Goal: Task Accomplishment & Management: Manage account settings

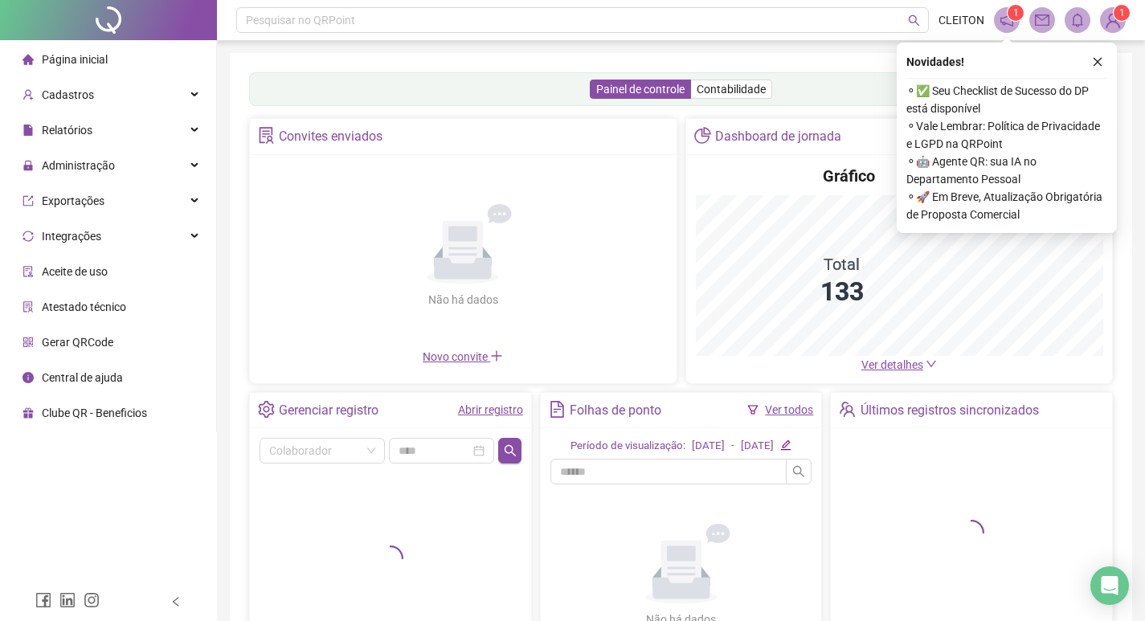
click at [429, 74] on div "Painel de controle Contabilidade" at bounding box center [681, 89] width 864 height 34
click at [152, 166] on div "Administração" at bounding box center [108, 165] width 210 height 32
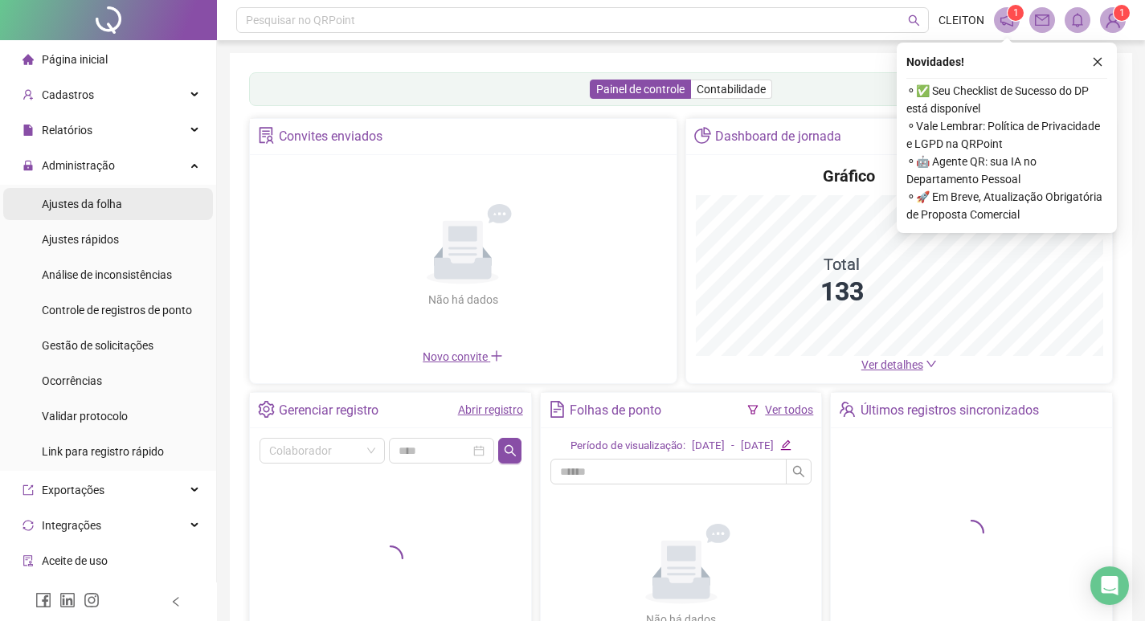
click at [151, 203] on li "Ajustes da folha" at bounding box center [108, 204] width 210 height 32
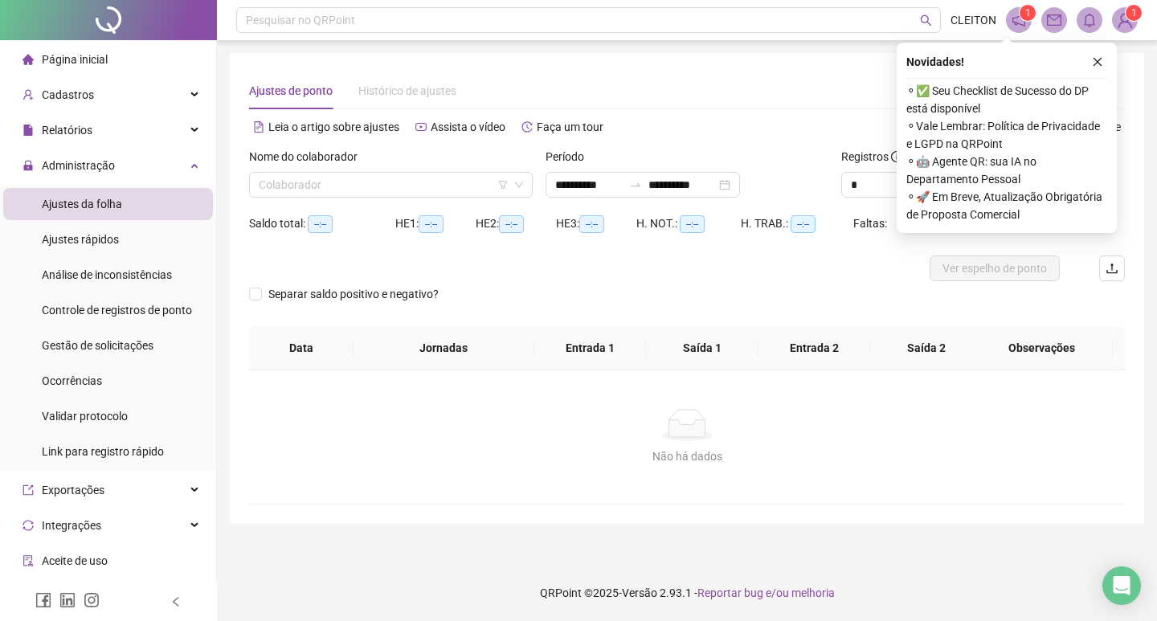
type input "**********"
click at [1101, 60] on icon "close" at bounding box center [1097, 61] width 11 height 11
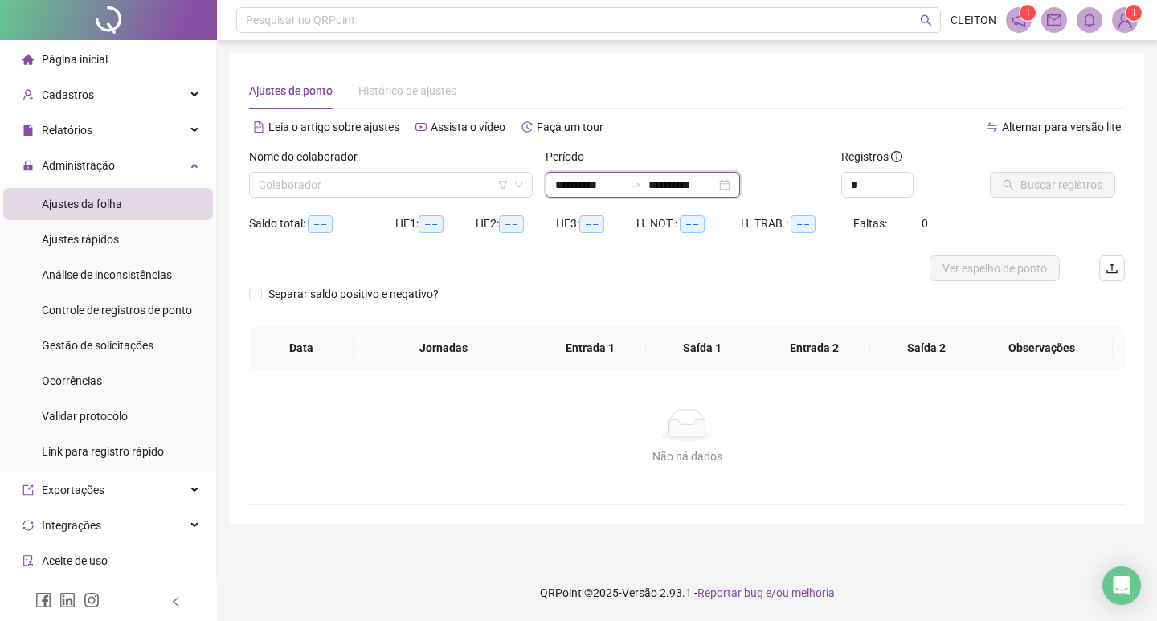
click at [597, 183] on input "**********" at bounding box center [588, 185] width 67 height 18
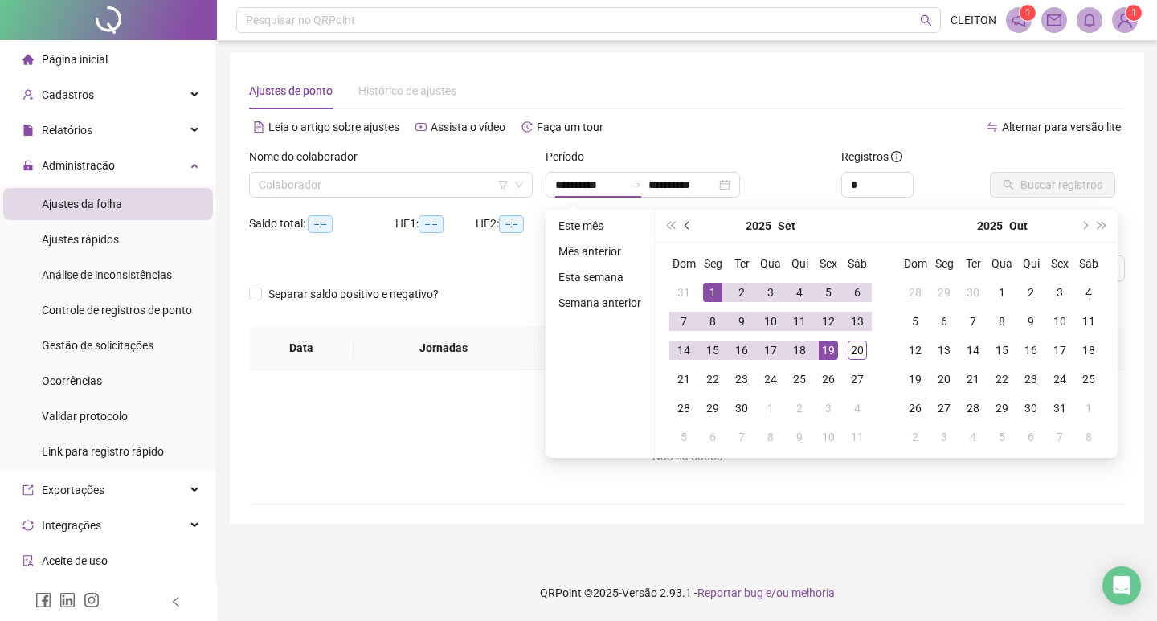
click at [684, 223] on span "prev-year" at bounding box center [688, 226] width 8 height 8
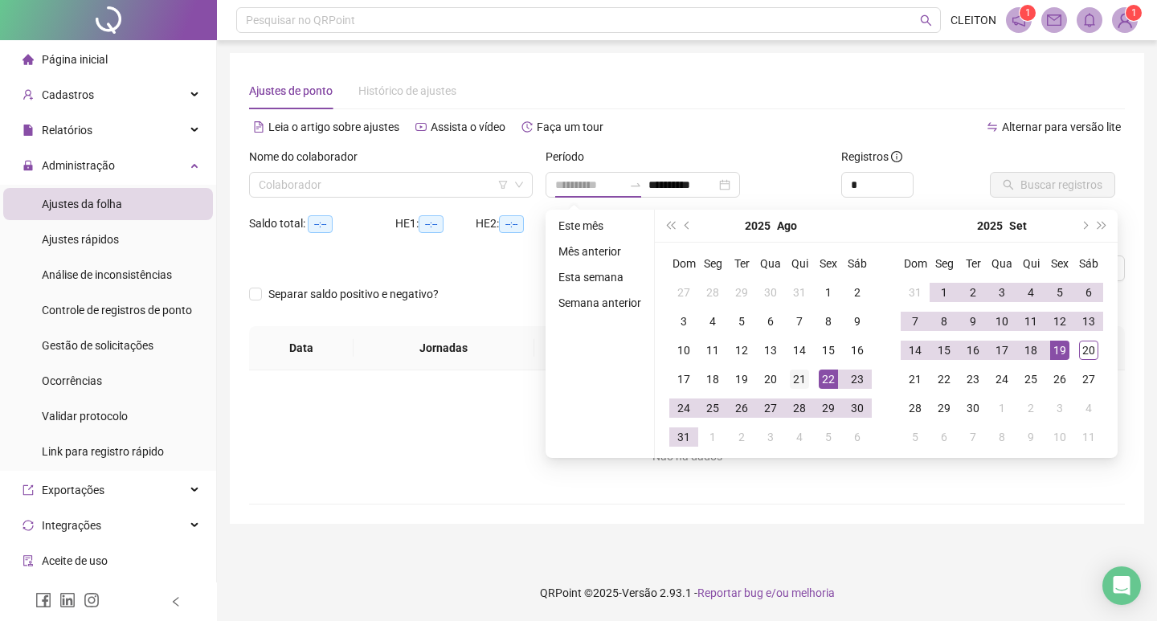
type input "**********"
click at [807, 385] on div "21" at bounding box center [799, 379] width 19 height 19
type input "**********"
drag, startPoint x: 1084, startPoint y: 355, endPoint x: 1062, endPoint y: 337, distance: 28.5
click at [1084, 355] on div "20" at bounding box center [1088, 350] width 19 height 19
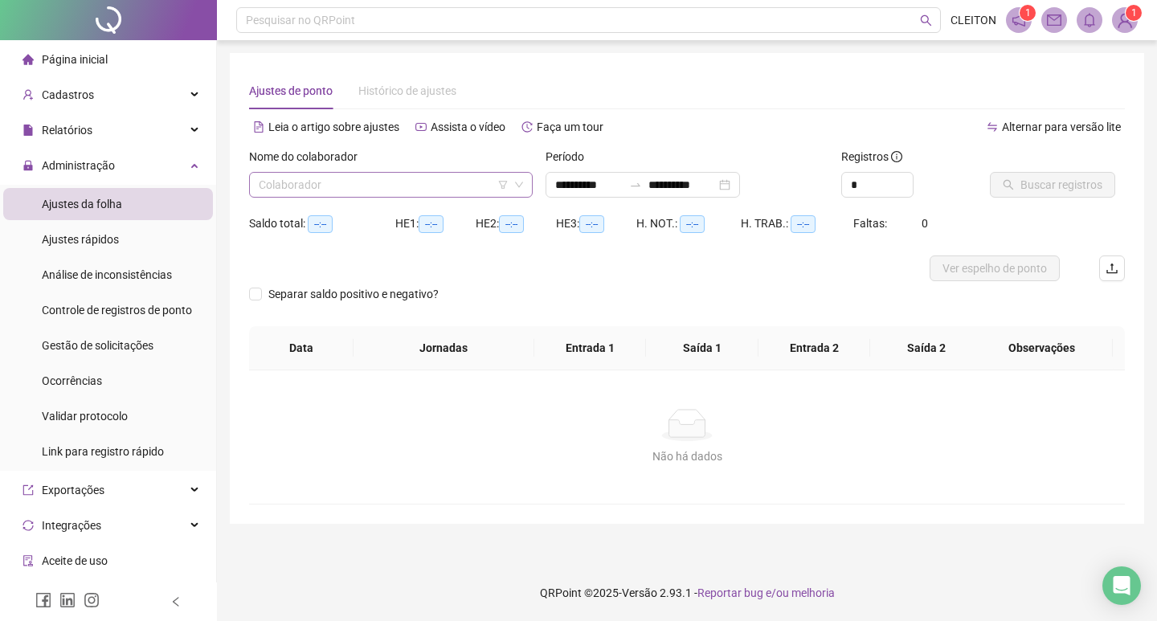
drag, startPoint x: 377, startPoint y: 179, endPoint x: 390, endPoint y: 177, distance: 13.1
click at [377, 179] on input "search" at bounding box center [384, 185] width 250 height 24
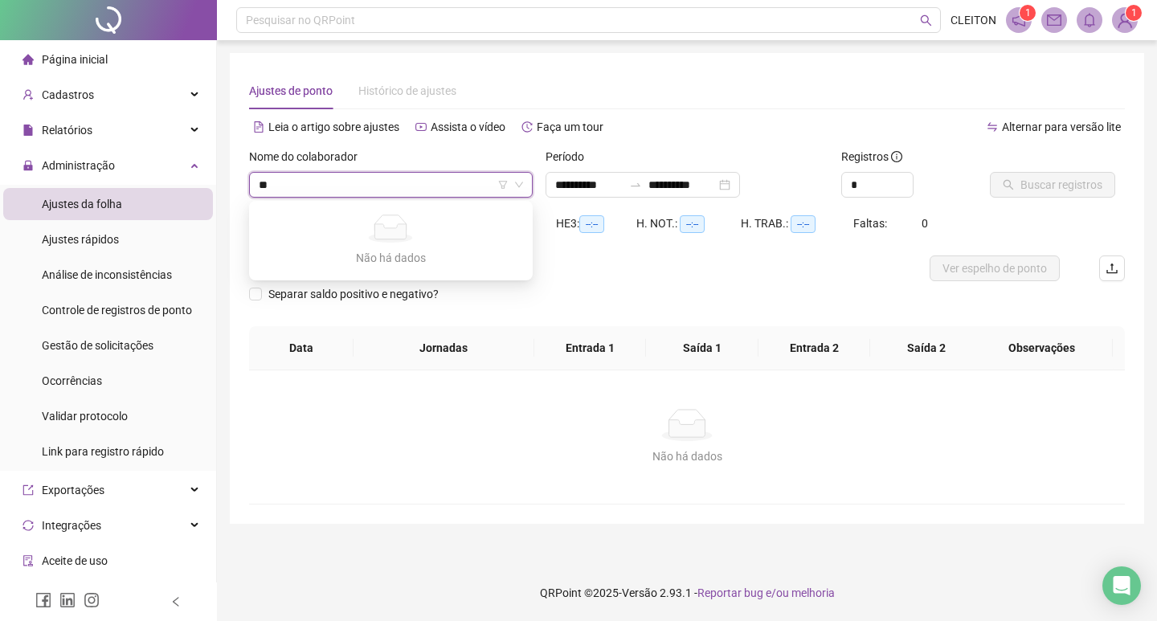
type input "*"
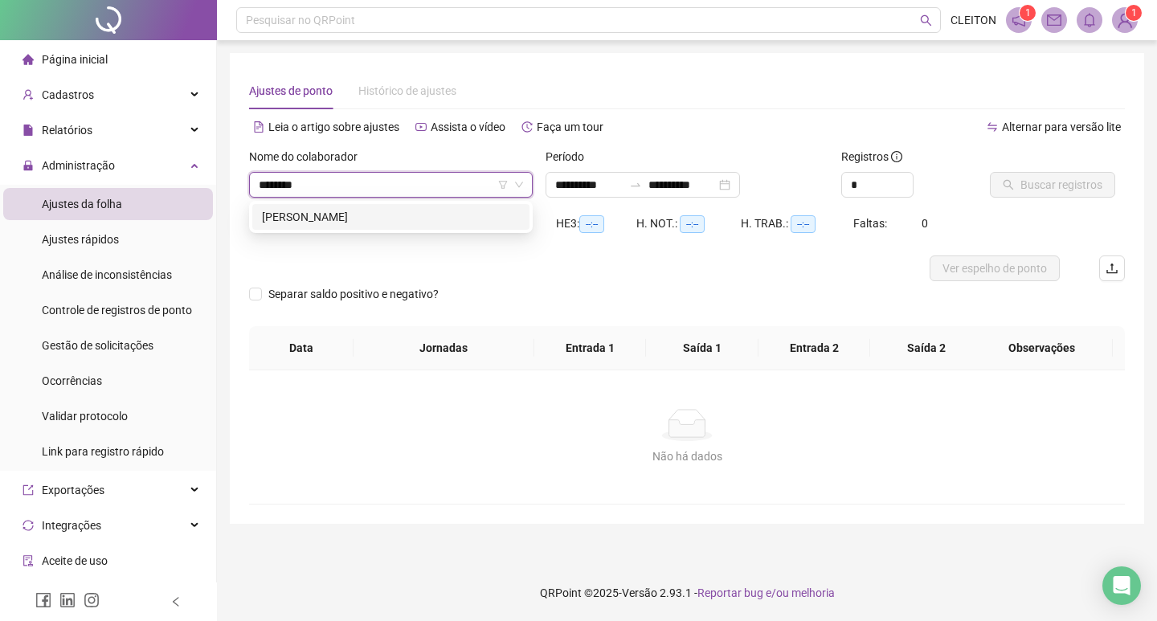
type input "*********"
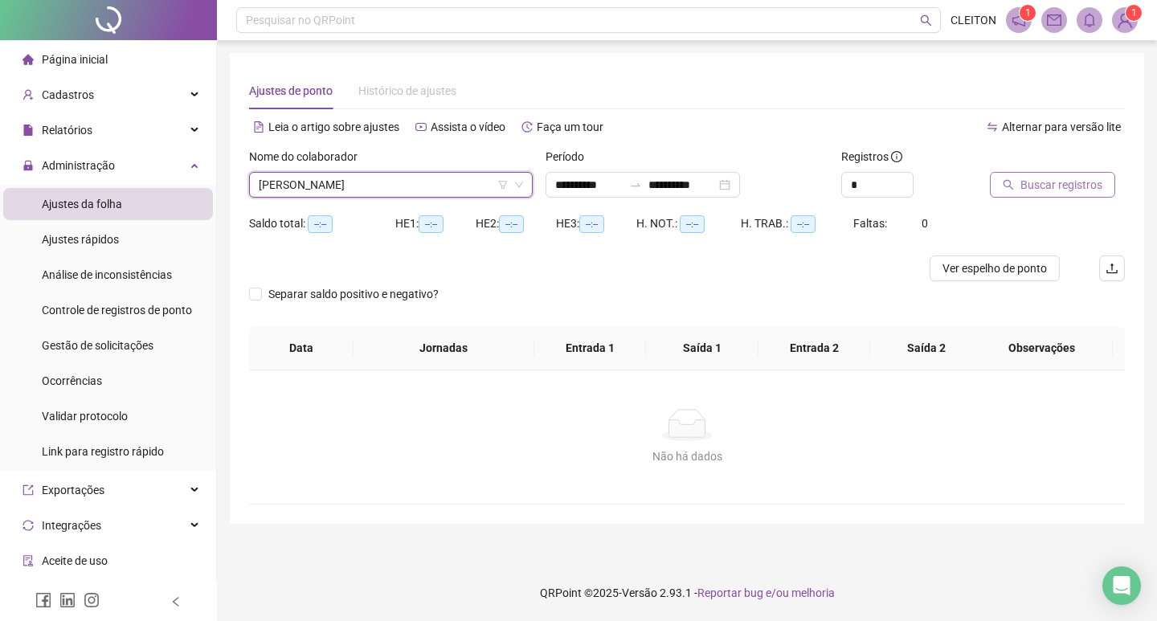
click at [1072, 188] on span "Buscar registros" at bounding box center [1061, 185] width 82 height 18
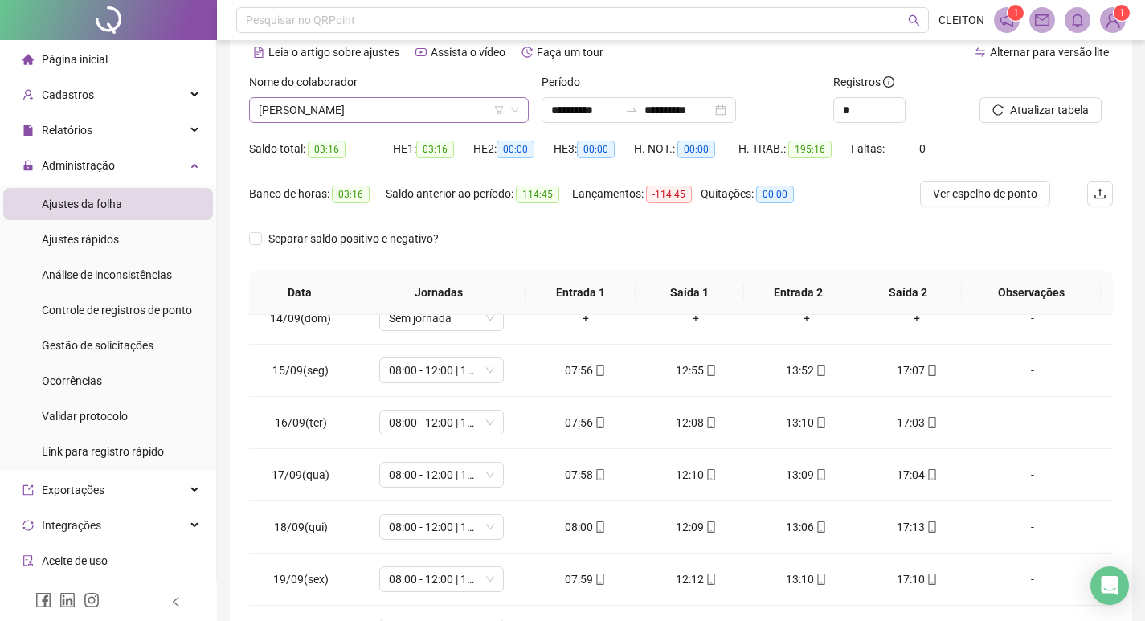
scroll to position [39, 0]
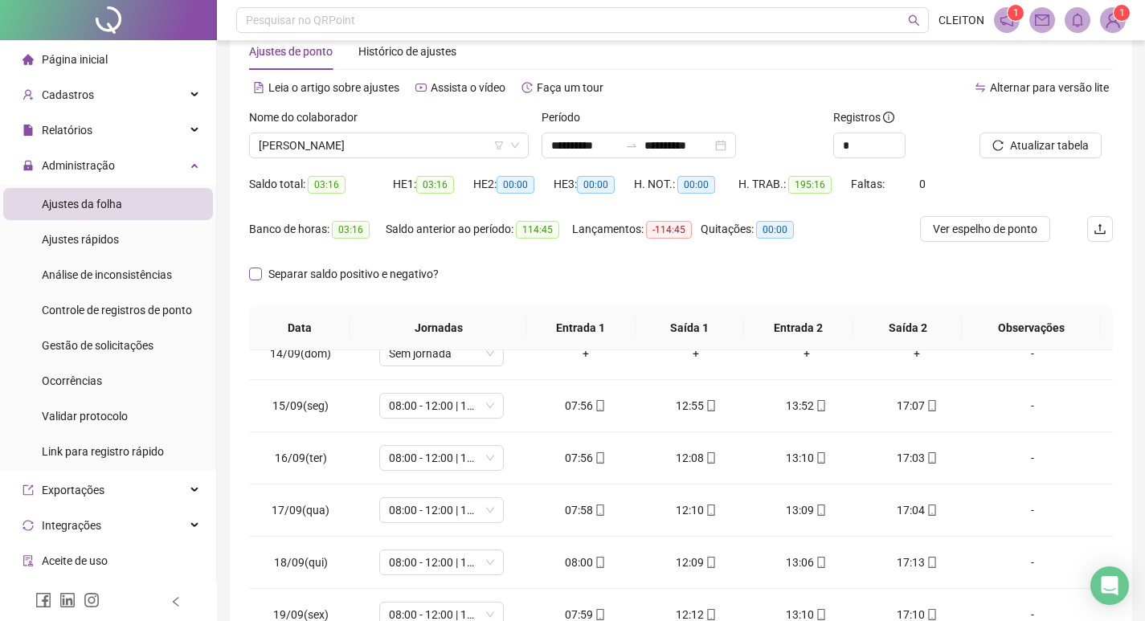
click at [268, 272] on span "Separar saldo positivo e negativo?" at bounding box center [353, 274] width 183 height 18
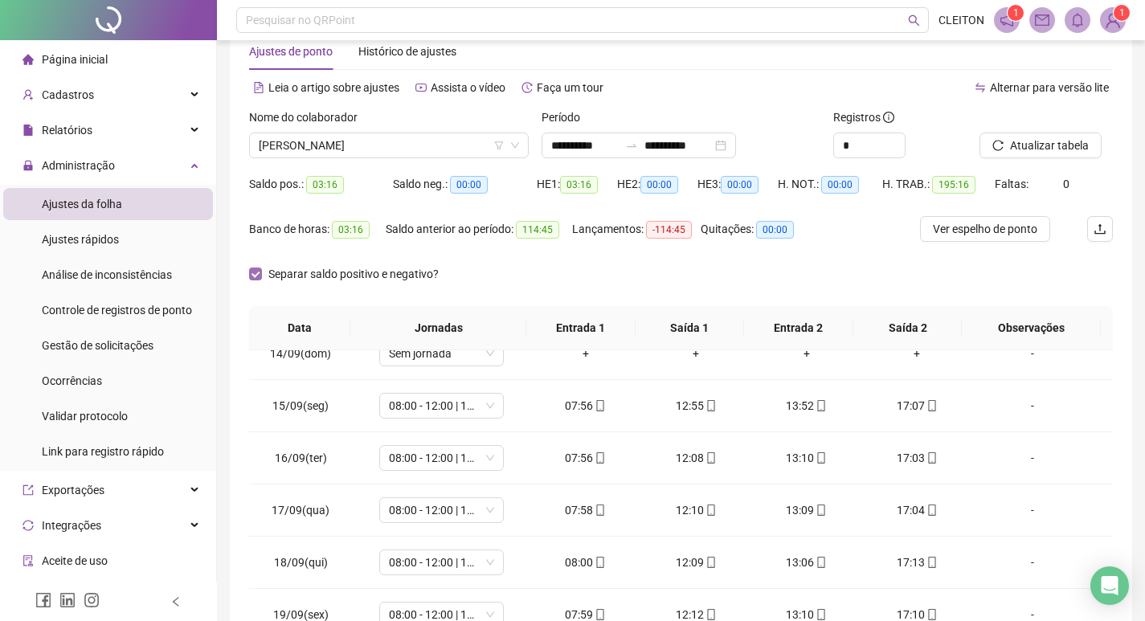
click at [268, 272] on span "Separar saldo positivo e negativo?" at bounding box center [353, 274] width 183 height 18
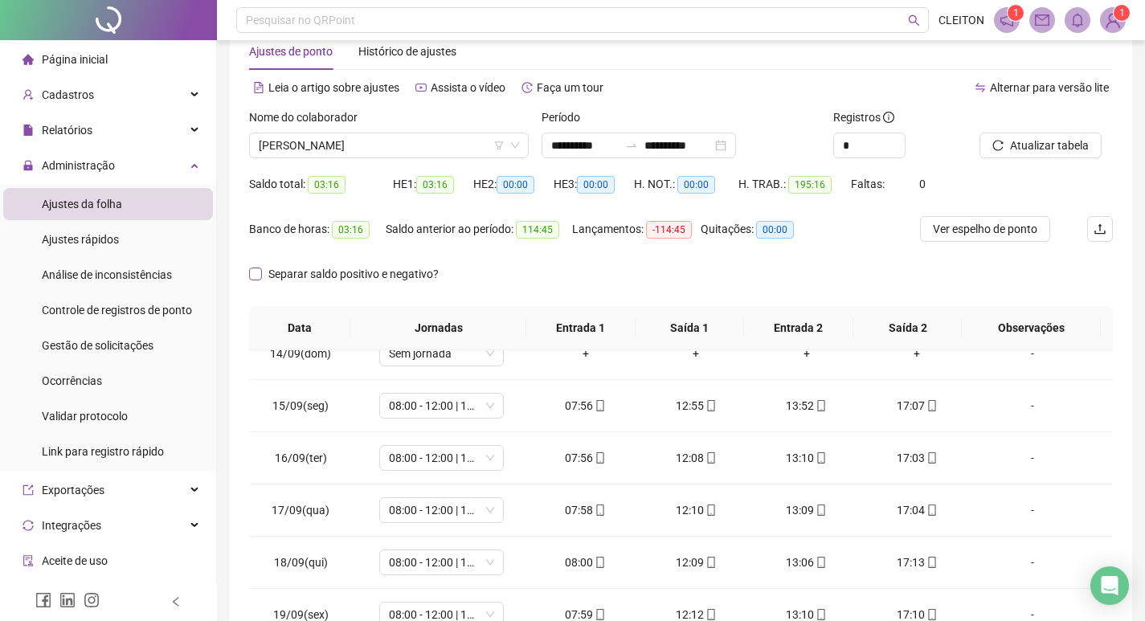
click at [268, 272] on span "Separar saldo positivo e negativo?" at bounding box center [353, 274] width 183 height 18
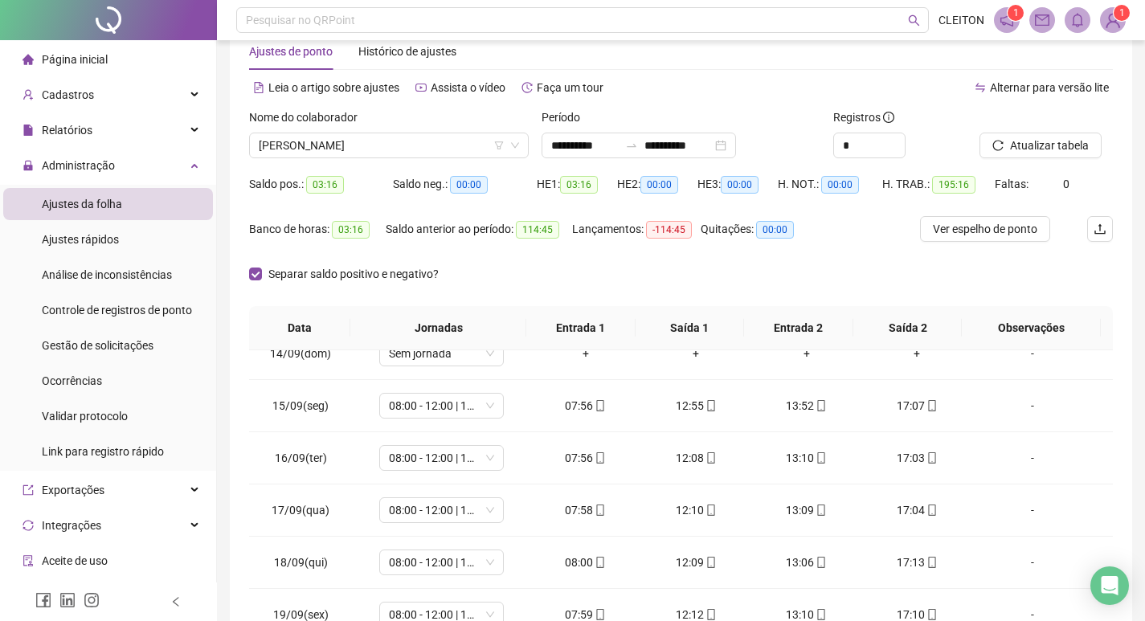
drag, startPoint x: 268, startPoint y: 272, endPoint x: 366, endPoint y: 287, distance: 100.0
click at [268, 272] on span "Separar saldo positivo e negativo?" at bounding box center [353, 274] width 183 height 18
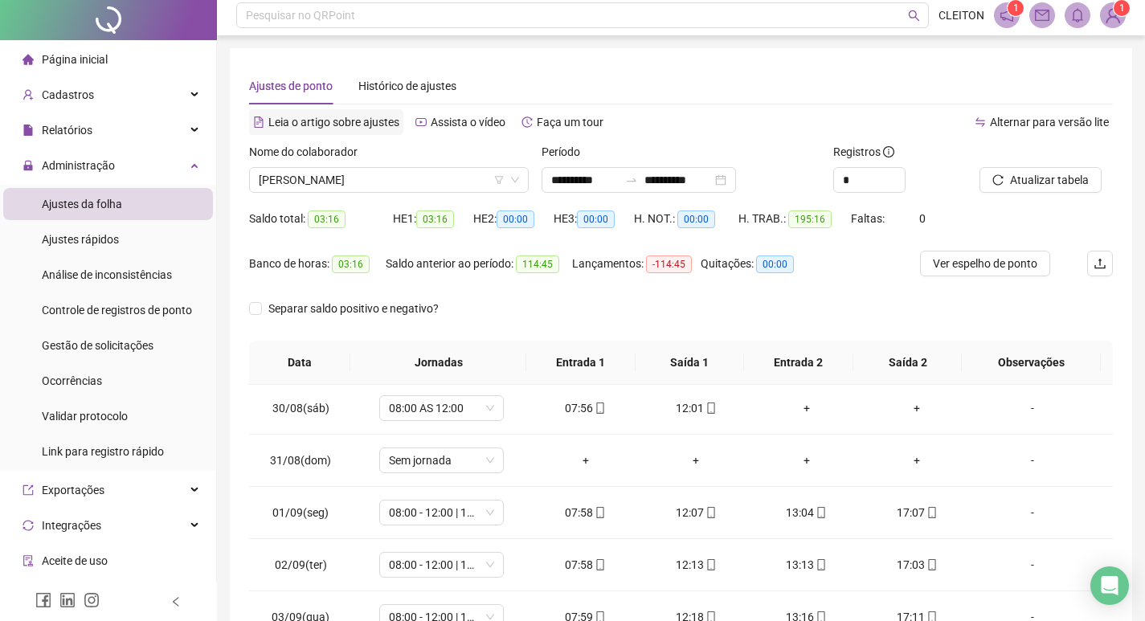
scroll to position [0, 0]
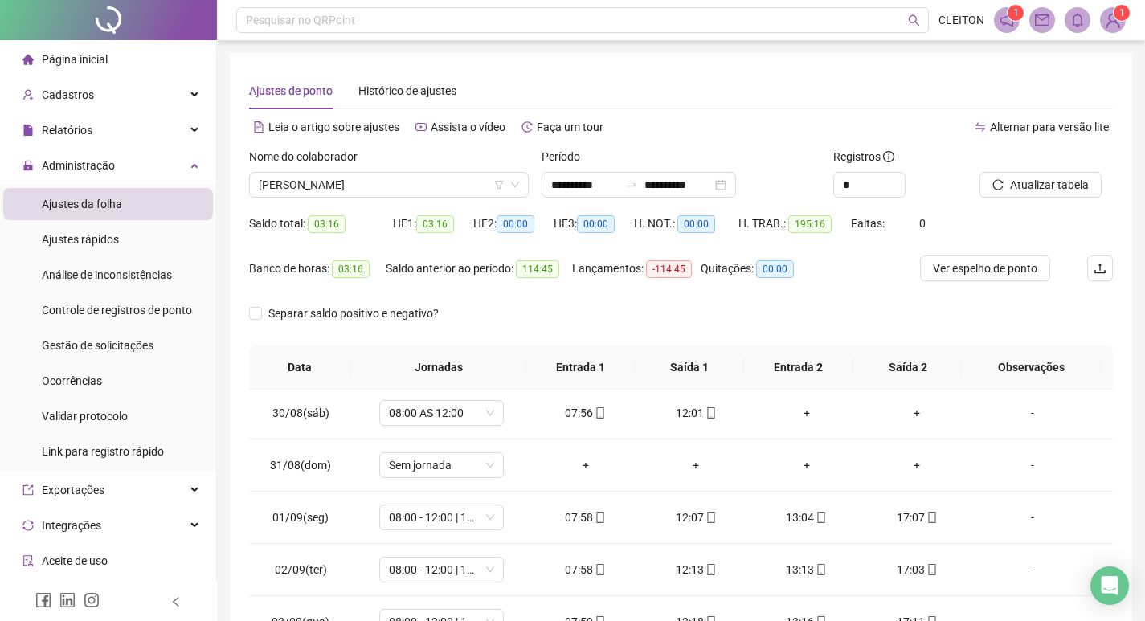
click at [382, 165] on div "Nome do colaborador" at bounding box center [389, 160] width 280 height 24
click at [382, 173] on span "[PERSON_NAME]" at bounding box center [389, 185] width 260 height 24
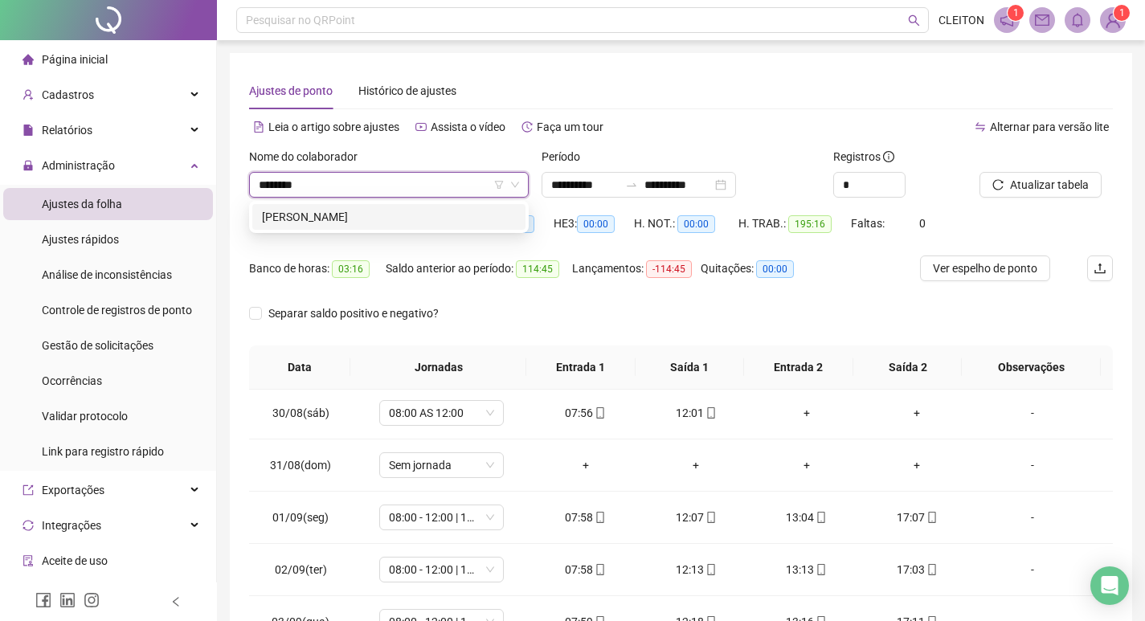
type input "*********"
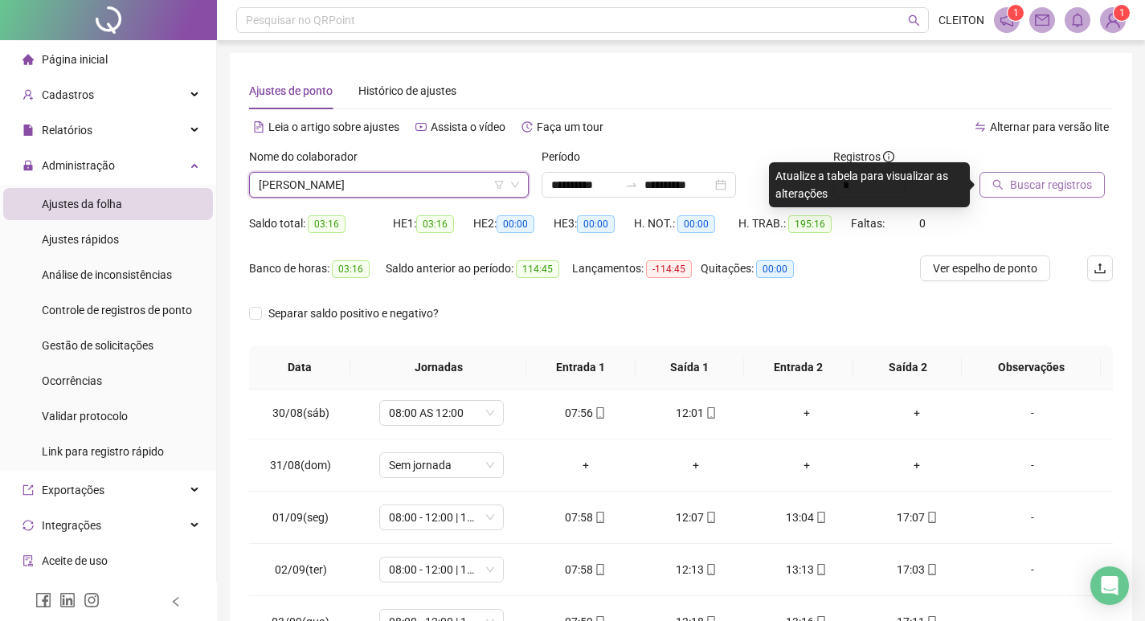
click at [1088, 192] on span "Buscar registros" at bounding box center [1051, 185] width 82 height 18
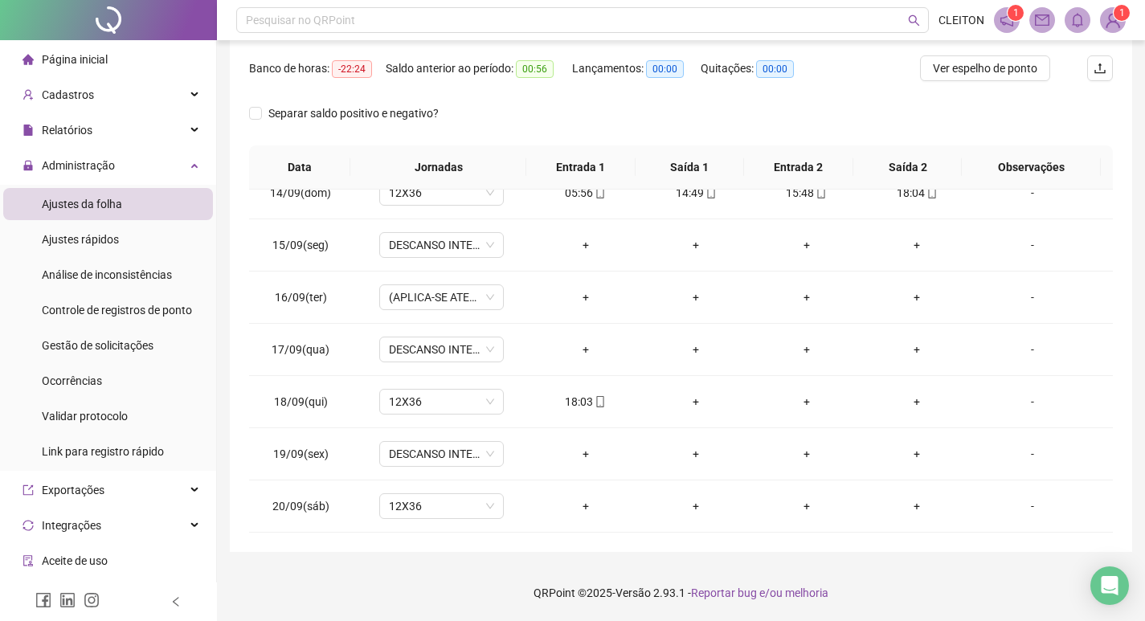
scroll to position [120, 0]
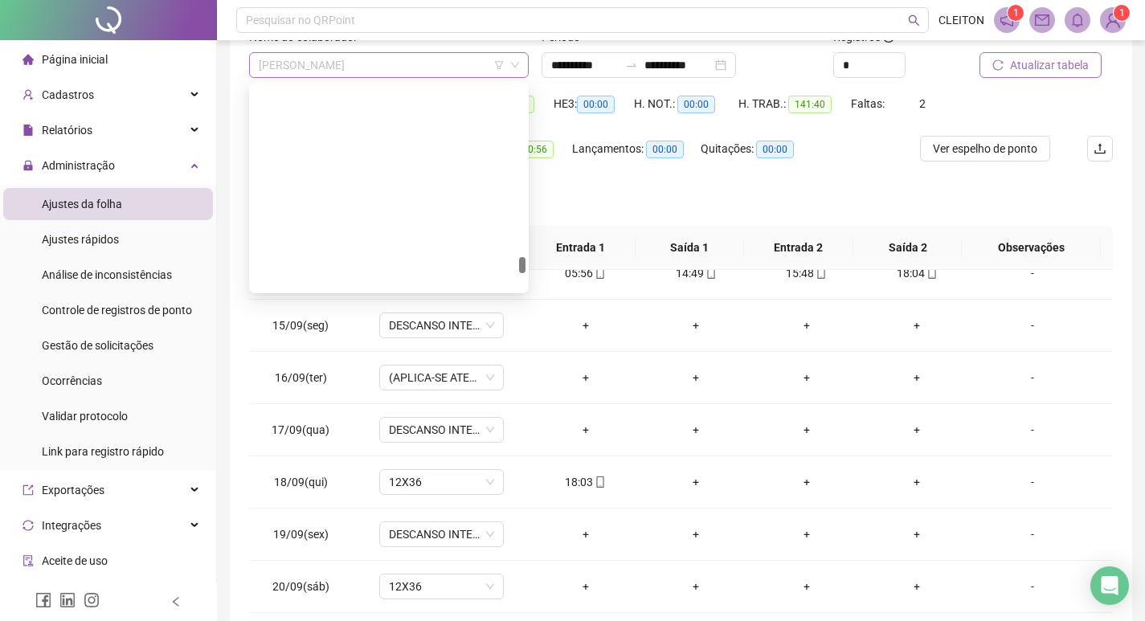
click at [371, 63] on span "[PERSON_NAME]" at bounding box center [389, 65] width 260 height 24
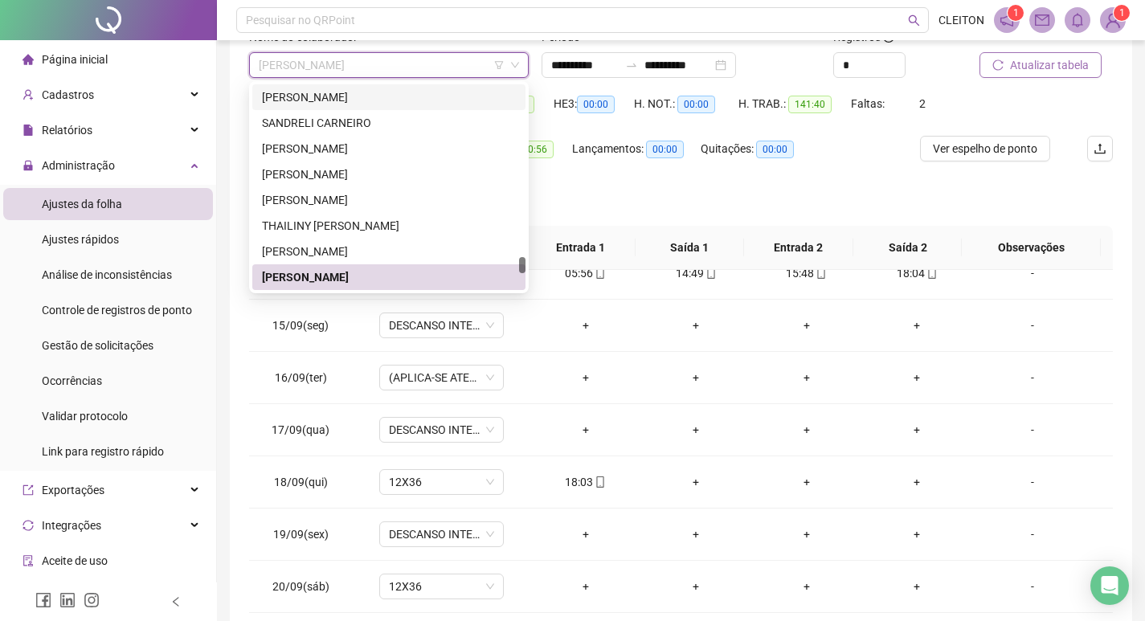
click at [605, 180] on div "Lançamentos: 00:00" at bounding box center [636, 158] width 129 height 45
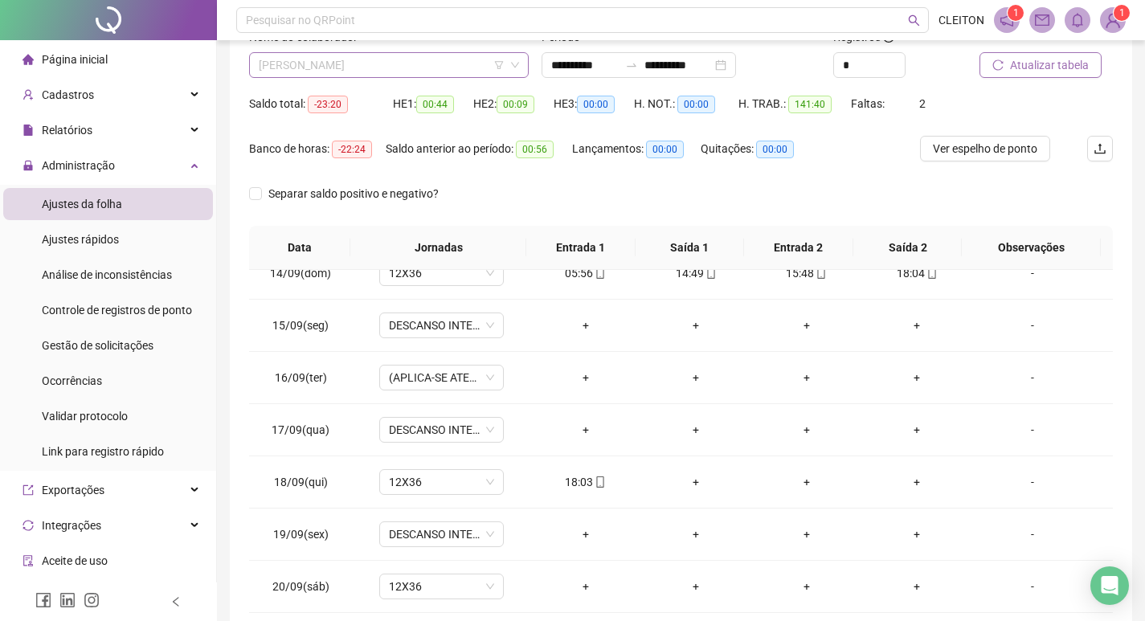
click at [434, 68] on span "[PERSON_NAME]" at bounding box center [389, 65] width 260 height 24
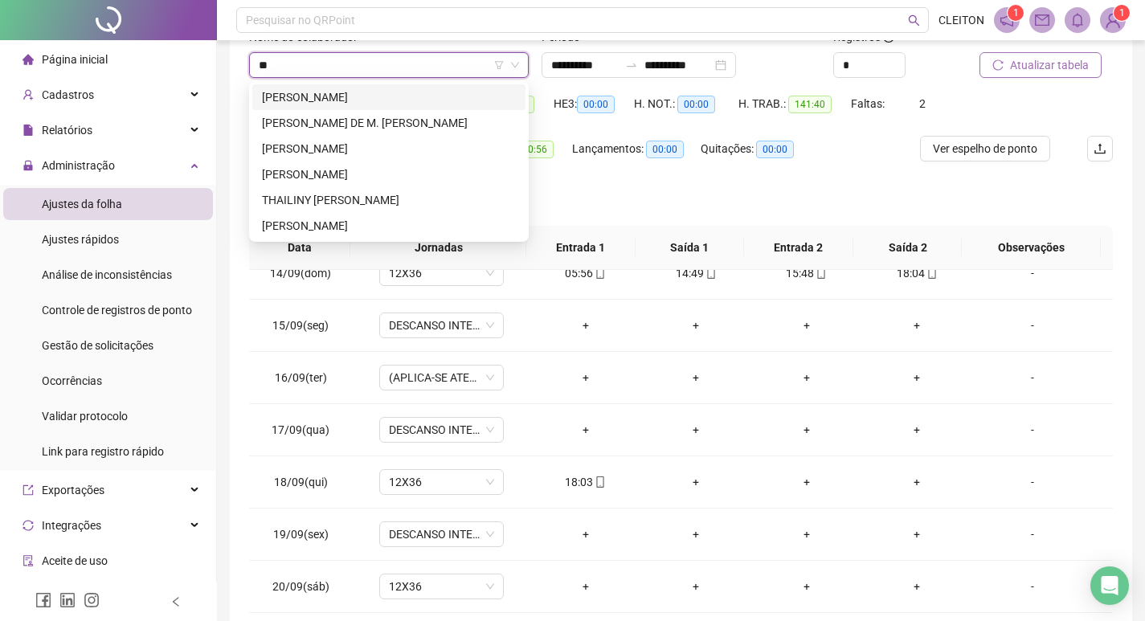
scroll to position [0, 0]
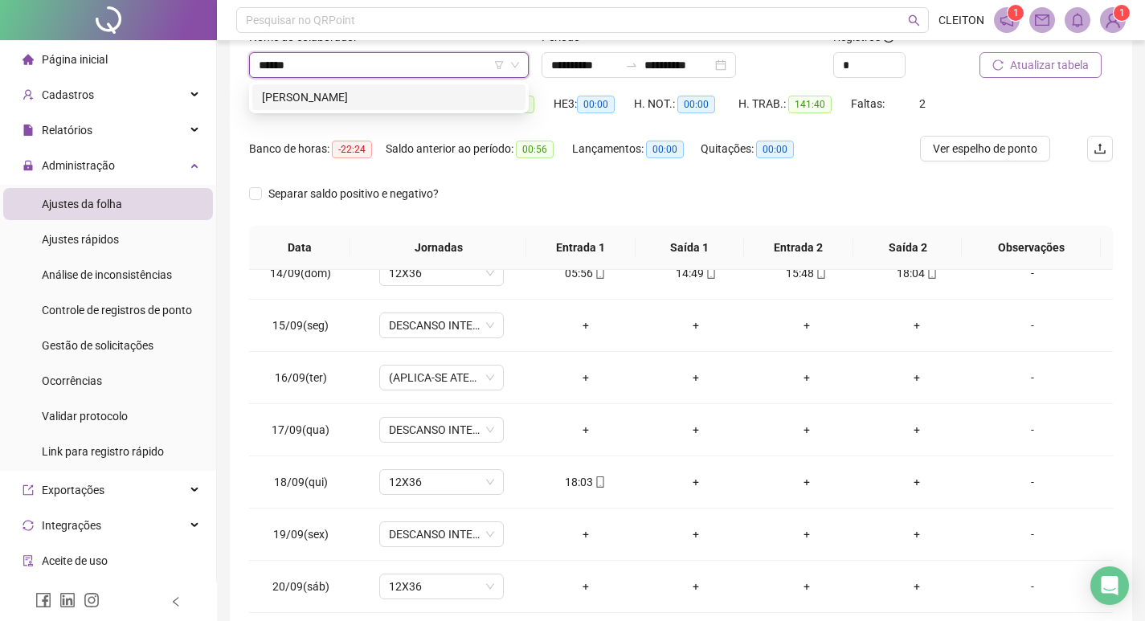
type input "******"
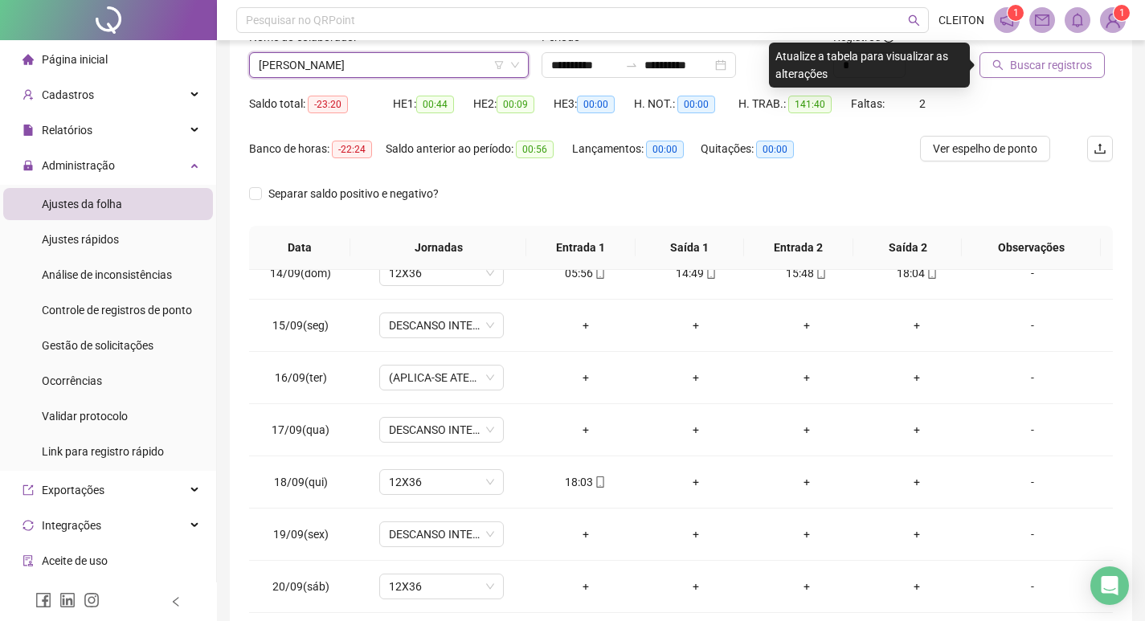
click at [1065, 79] on div "Buscar registros" at bounding box center [1046, 59] width 146 height 63
click at [1058, 82] on div "Buscar registros" at bounding box center [1046, 59] width 146 height 63
click at [1057, 76] on button "Buscar registros" at bounding box center [1041, 65] width 125 height 26
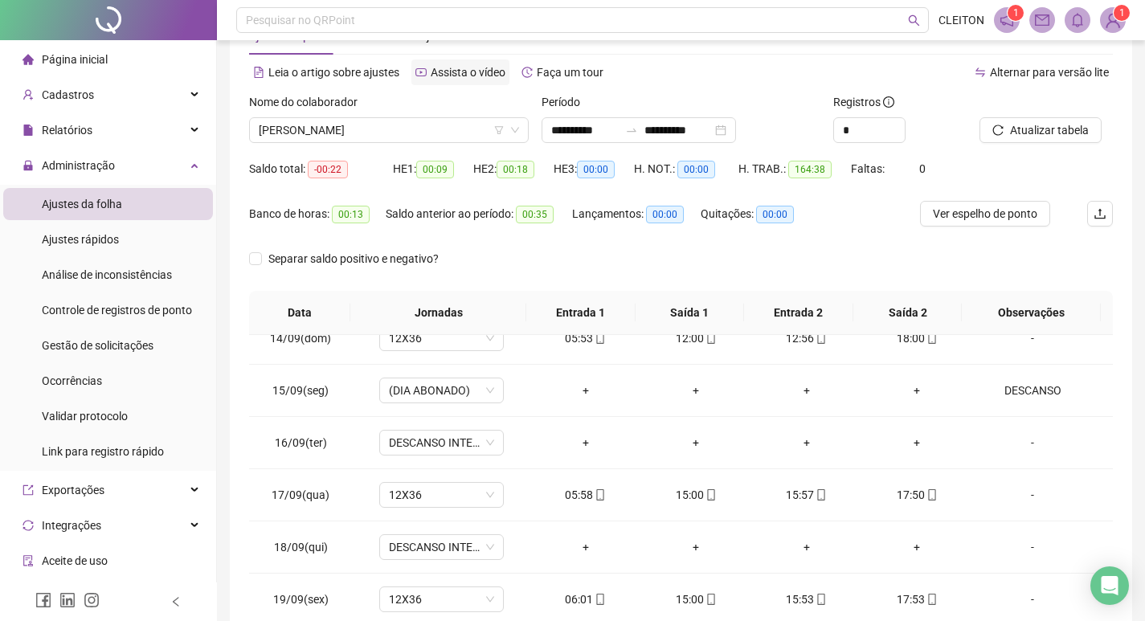
scroll to position [39, 0]
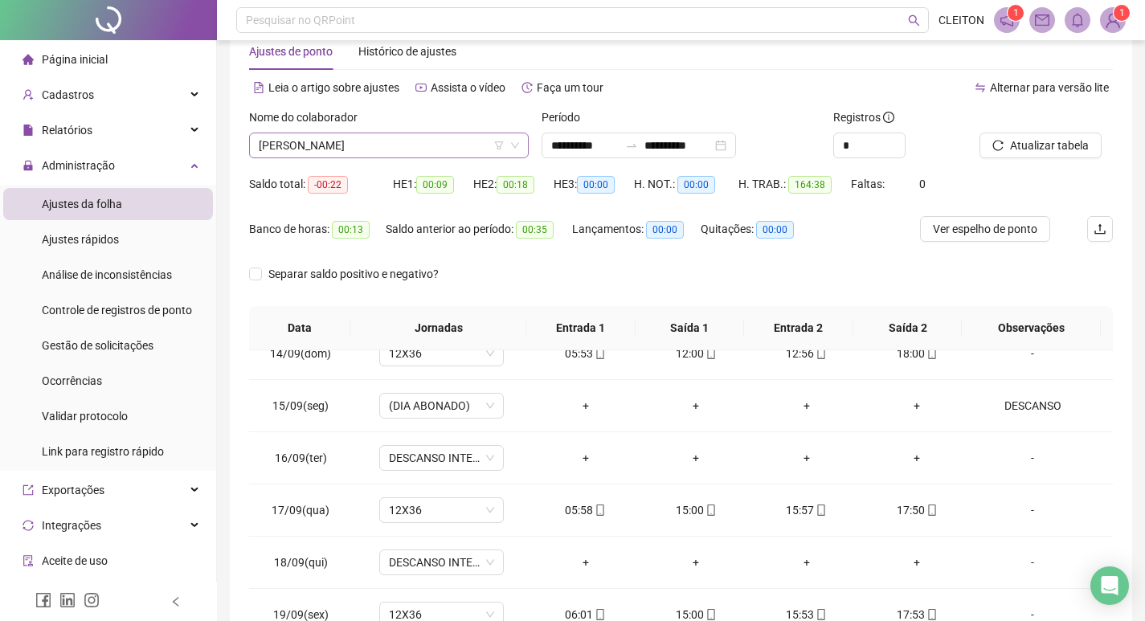
click at [425, 150] on span "[PERSON_NAME]" at bounding box center [389, 145] width 260 height 24
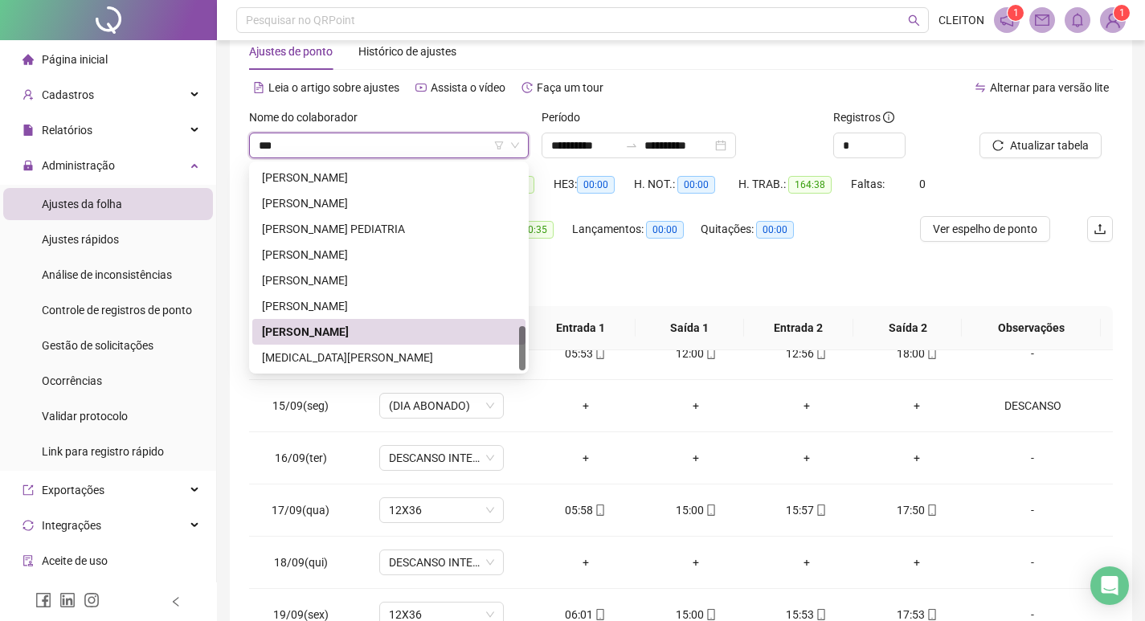
scroll to position [0, 0]
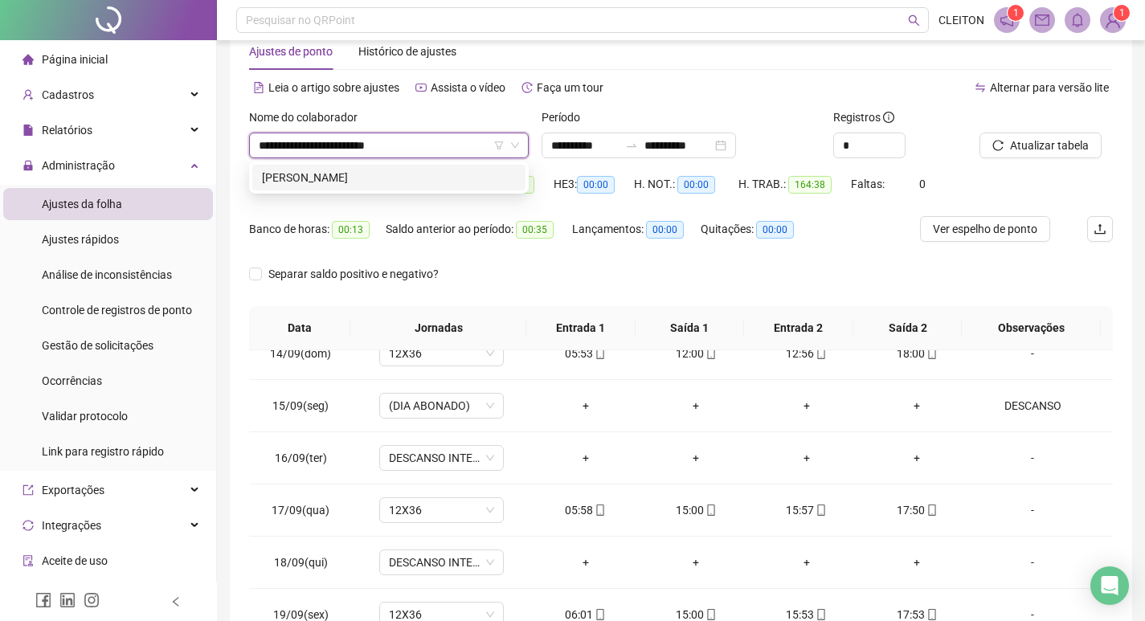
type input "**********"
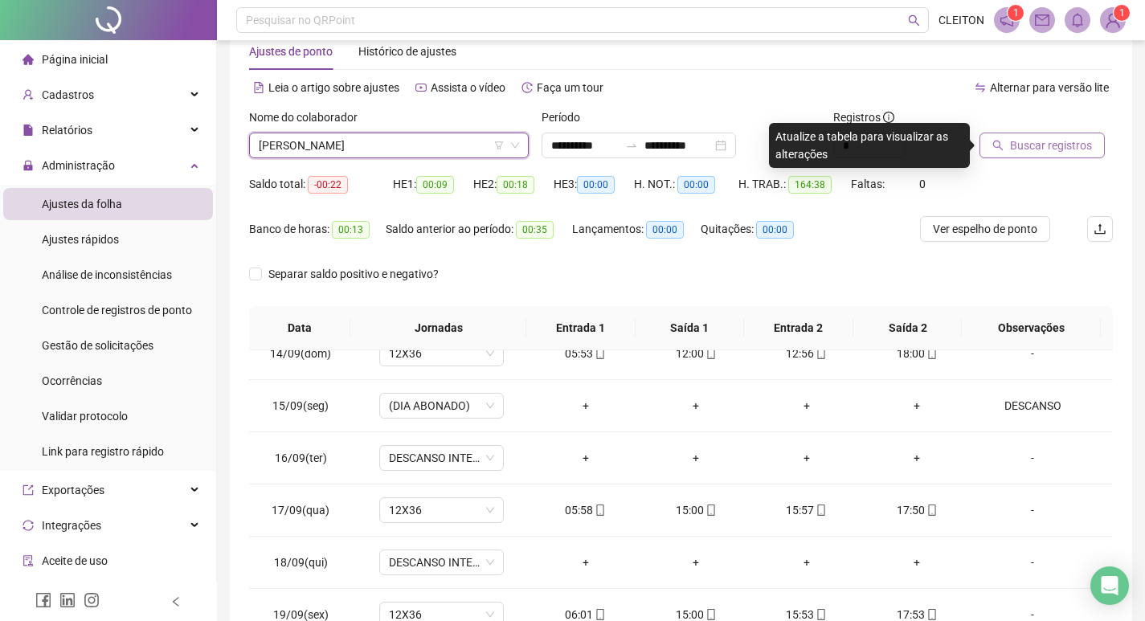
click at [999, 144] on icon "search" at bounding box center [997, 145] width 11 height 11
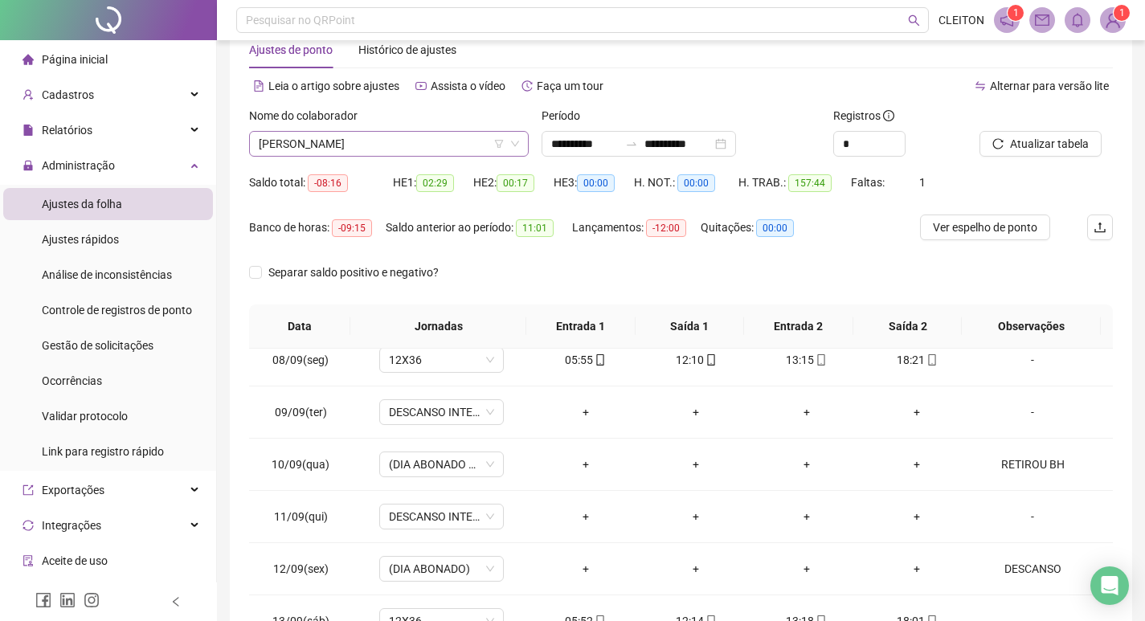
scroll to position [39, 0]
click at [390, 141] on span "[PERSON_NAME]" at bounding box center [389, 145] width 260 height 24
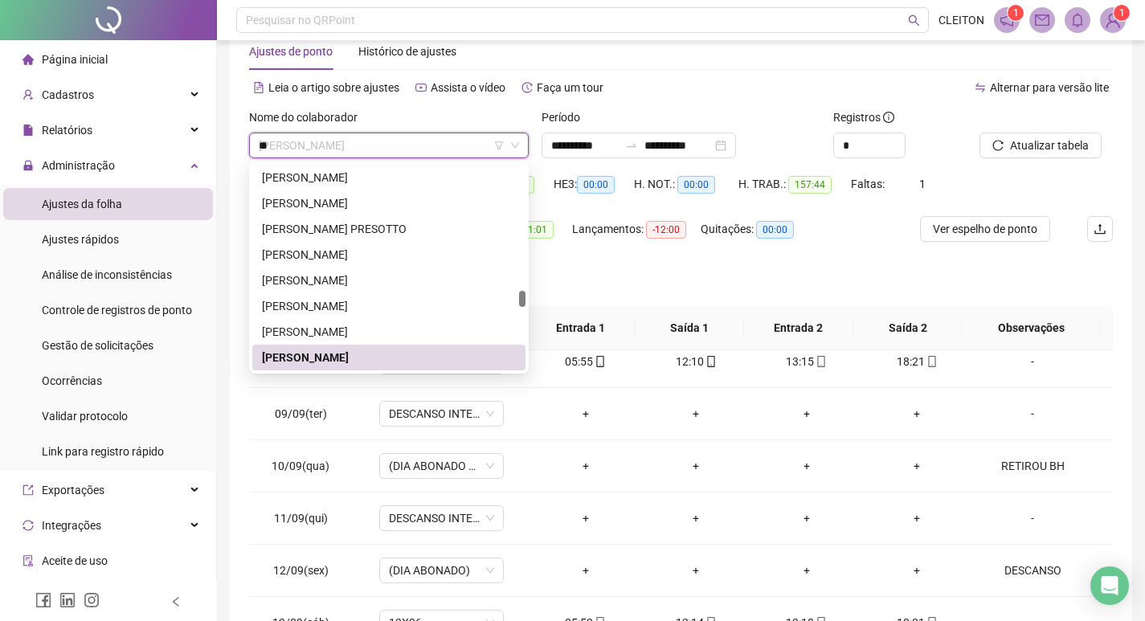
scroll to position [0, 0]
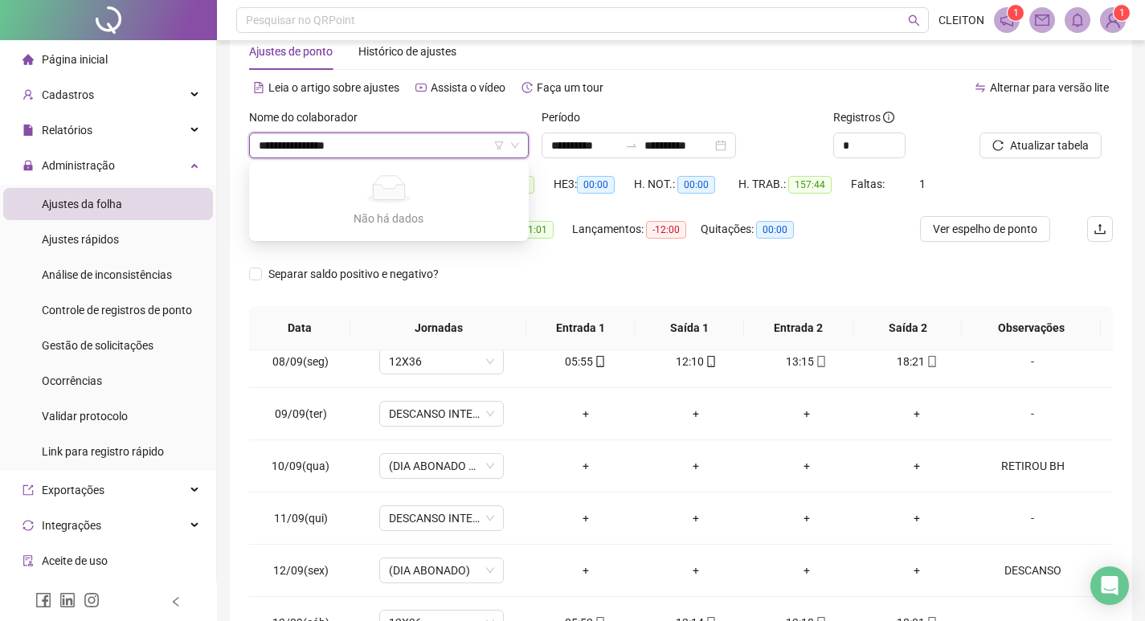
type input "**********"
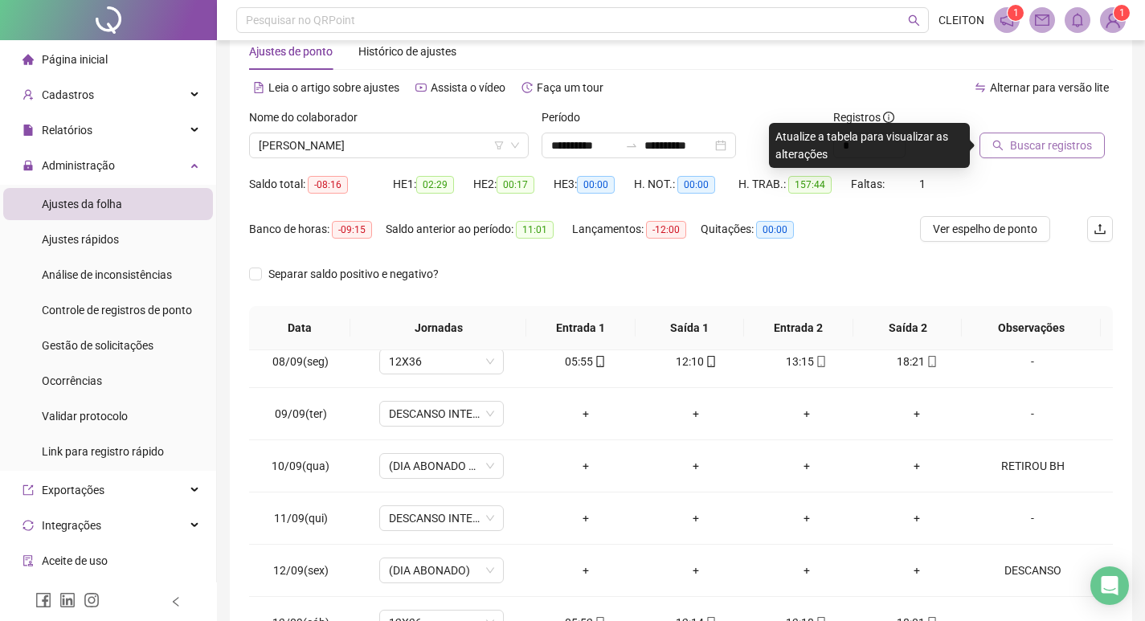
click at [1012, 149] on span "Buscar registros" at bounding box center [1051, 146] width 82 height 18
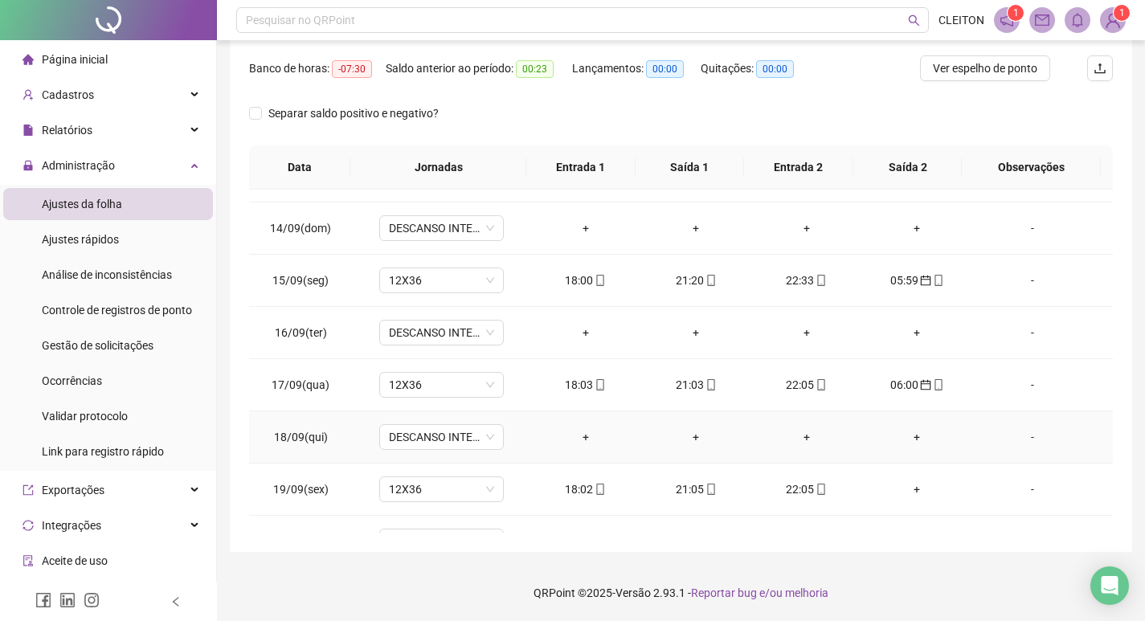
scroll to position [1276, 0]
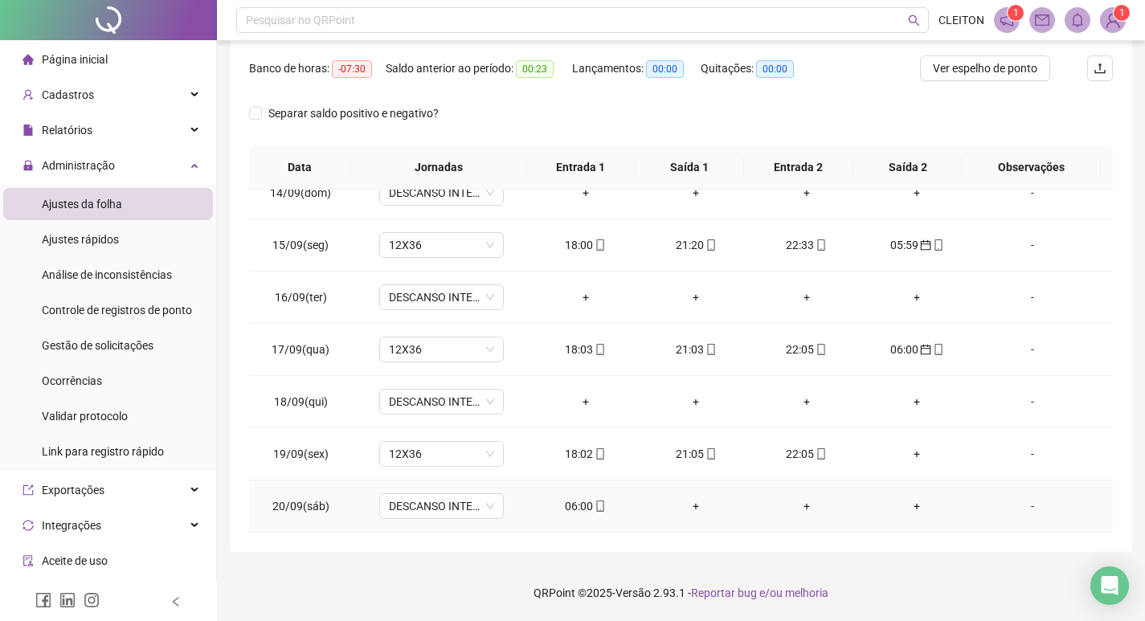
click at [571, 504] on div "06:00" at bounding box center [585, 506] width 85 height 18
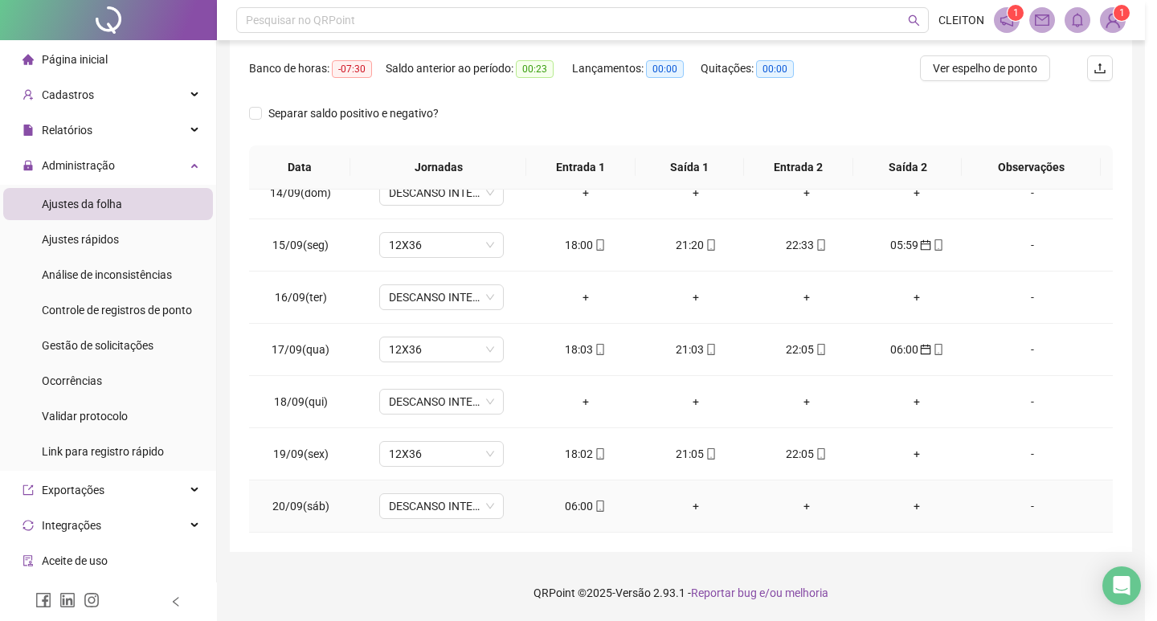
type input "**********"
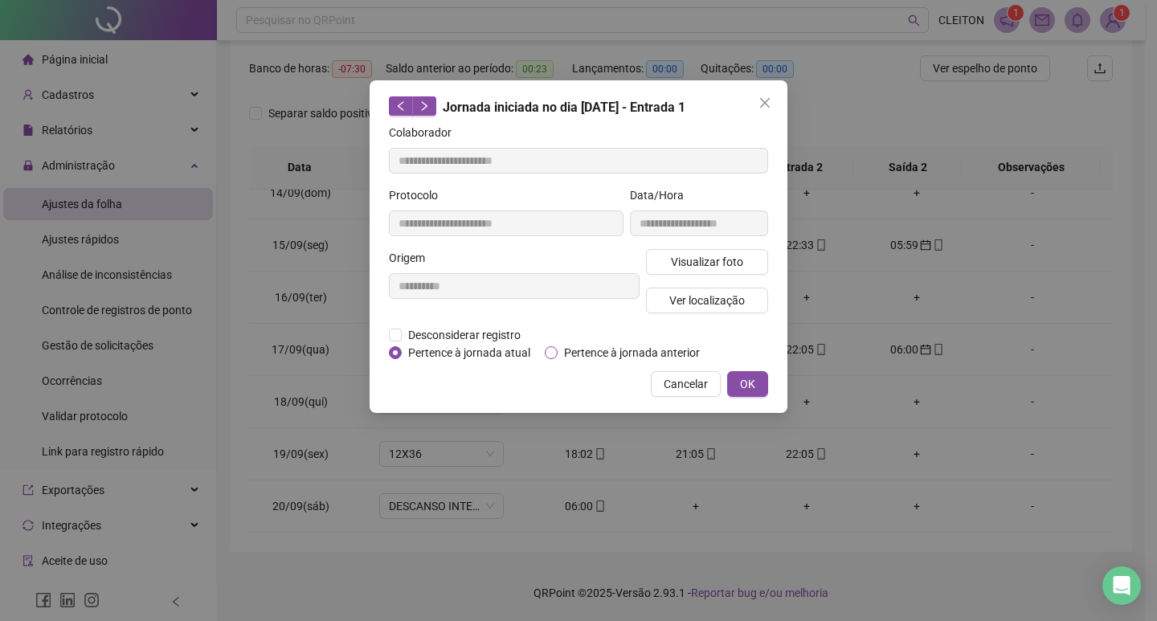
click at [641, 357] on span "Pertence à jornada anterior" at bounding box center [632, 353] width 149 height 18
click at [742, 390] on span "OK" at bounding box center [747, 384] width 15 height 18
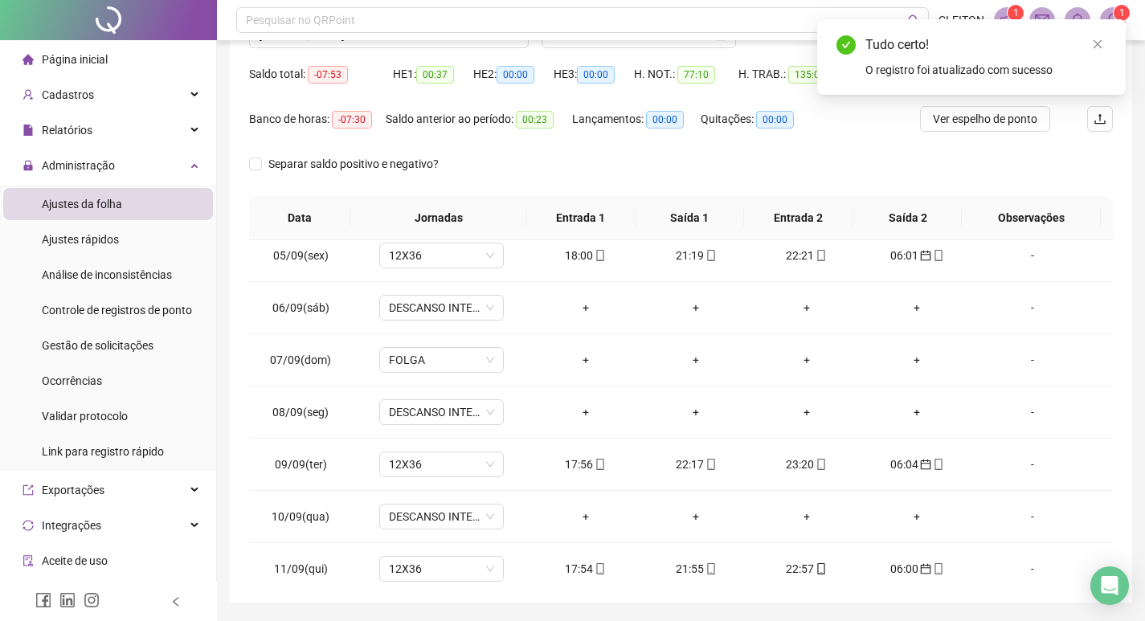
scroll to position [0, 0]
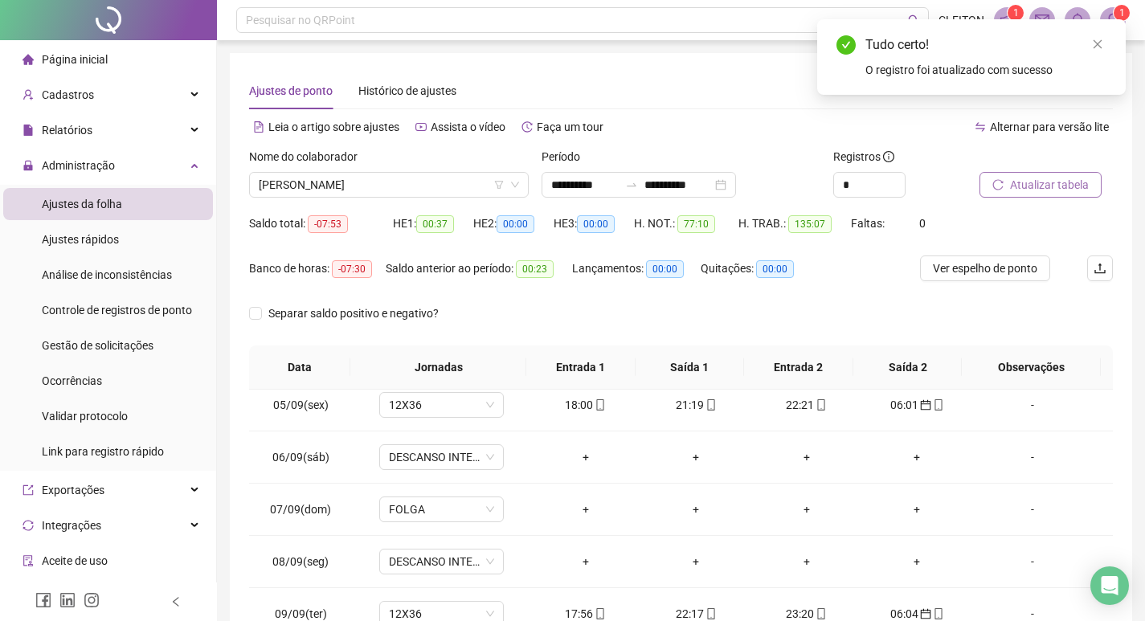
click at [1060, 187] on span "Atualizar tabela" at bounding box center [1049, 185] width 79 height 18
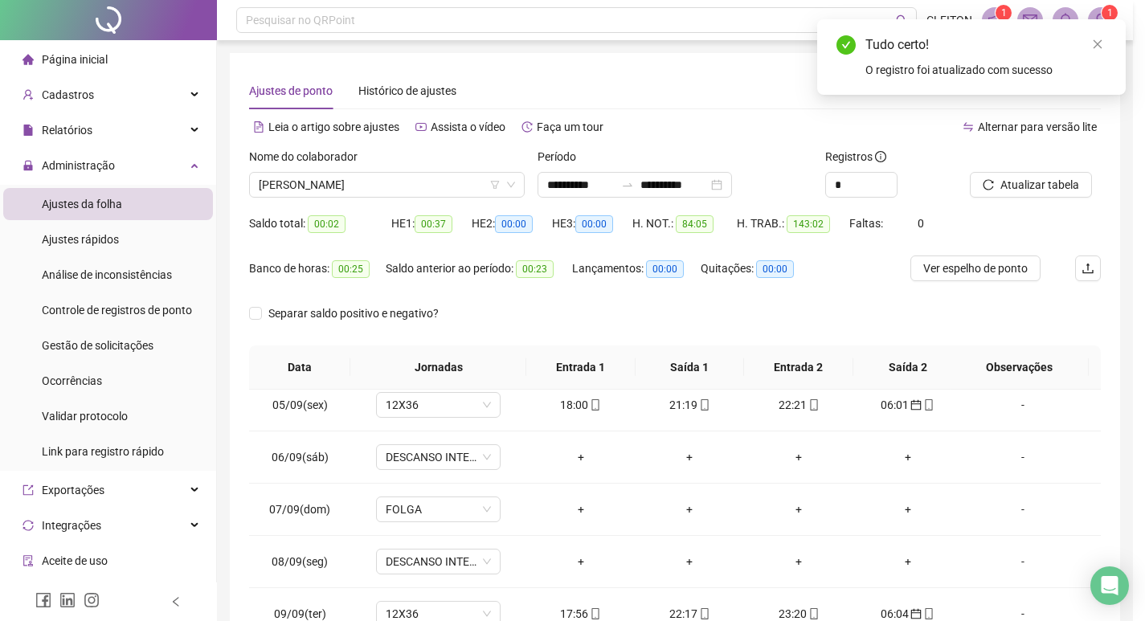
click at [387, 184] on span "[PERSON_NAME]" at bounding box center [387, 185] width 256 height 24
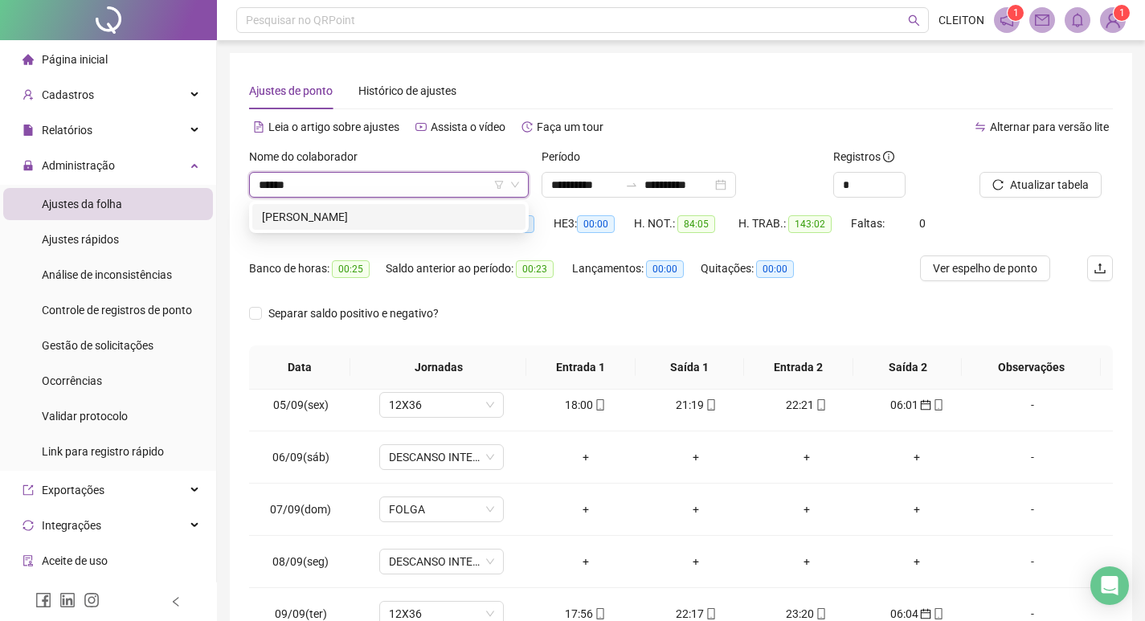
type input "******"
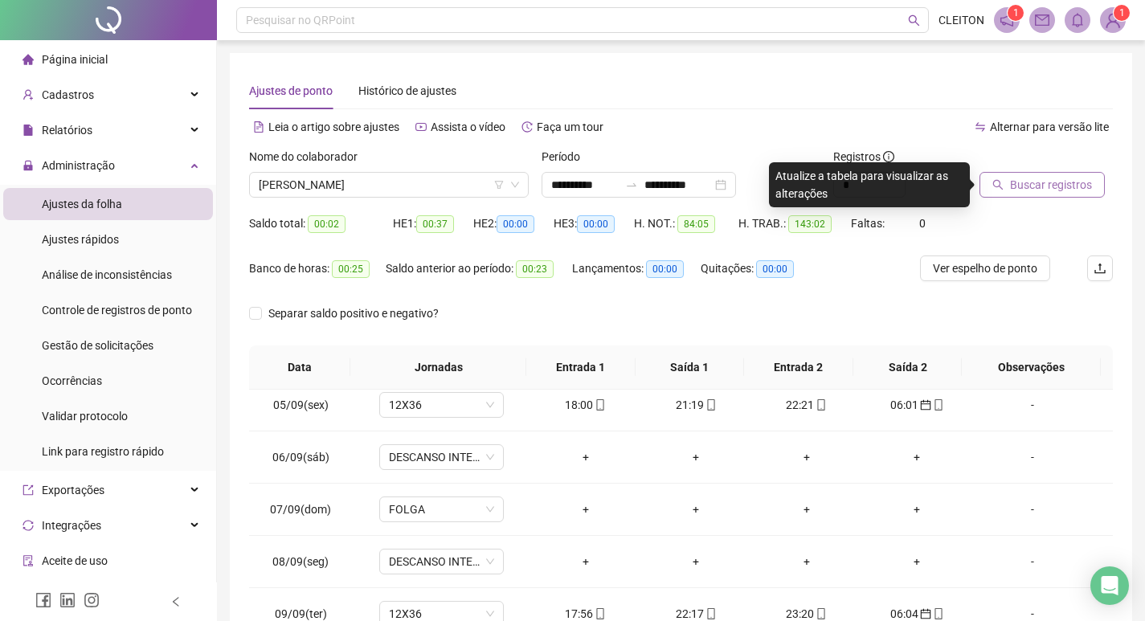
click at [999, 194] on button "Buscar registros" at bounding box center [1041, 185] width 125 height 26
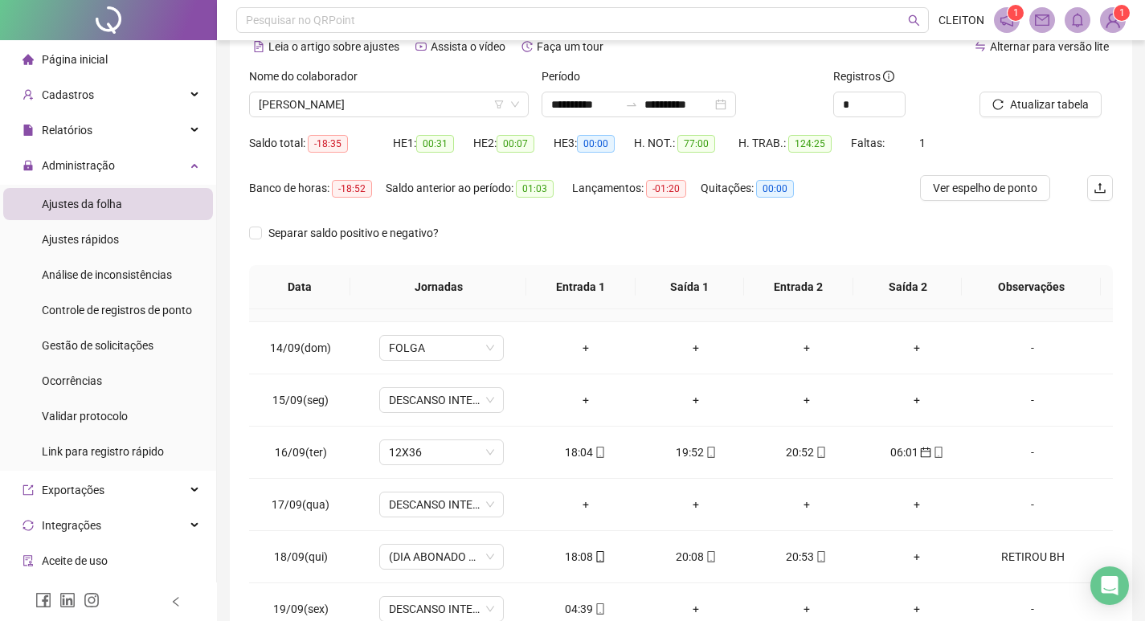
scroll to position [1276, 0]
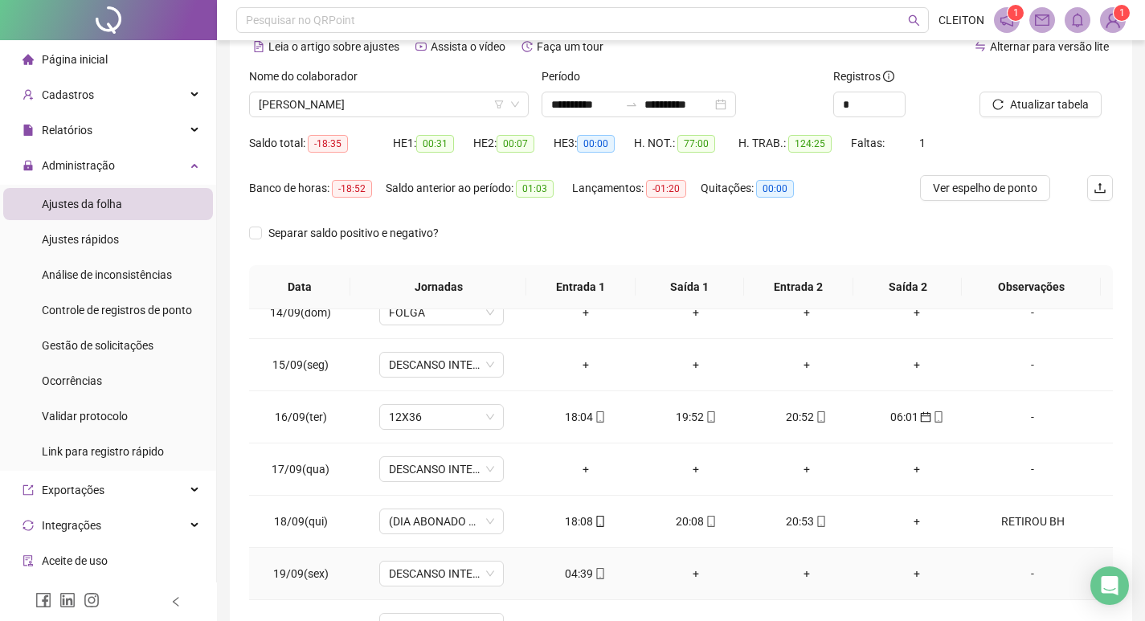
click at [578, 582] on div "04:39" at bounding box center [585, 574] width 85 height 18
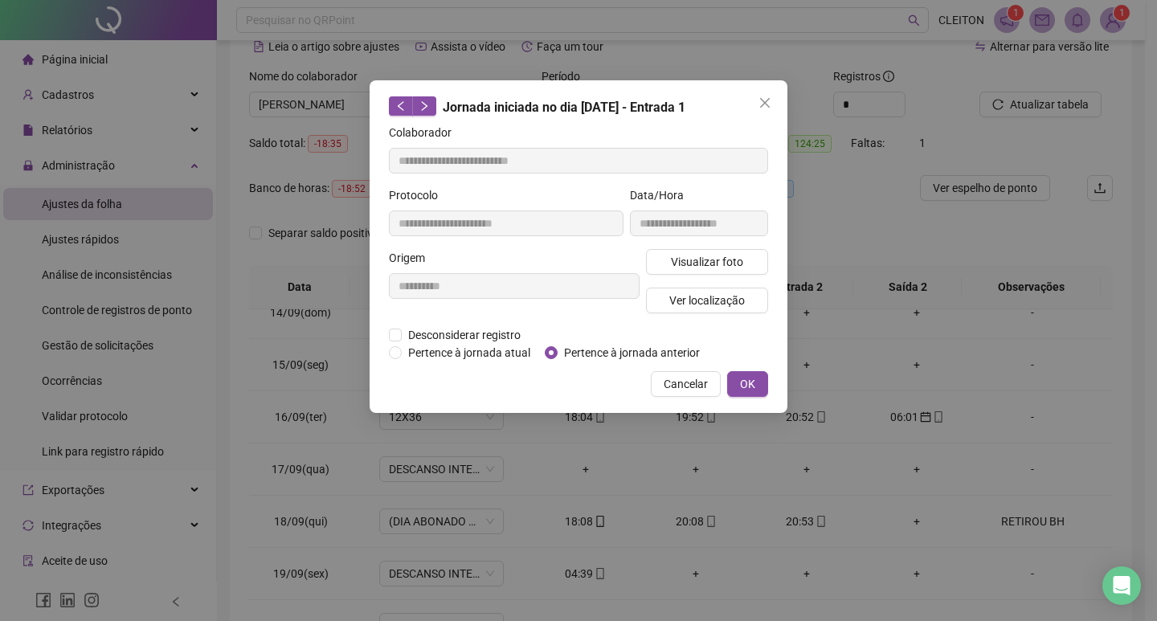
type input "**********"
click at [638, 349] on span "Pertence à jornada anterior" at bounding box center [632, 353] width 149 height 18
click at [737, 383] on button "OK" at bounding box center [747, 384] width 41 height 26
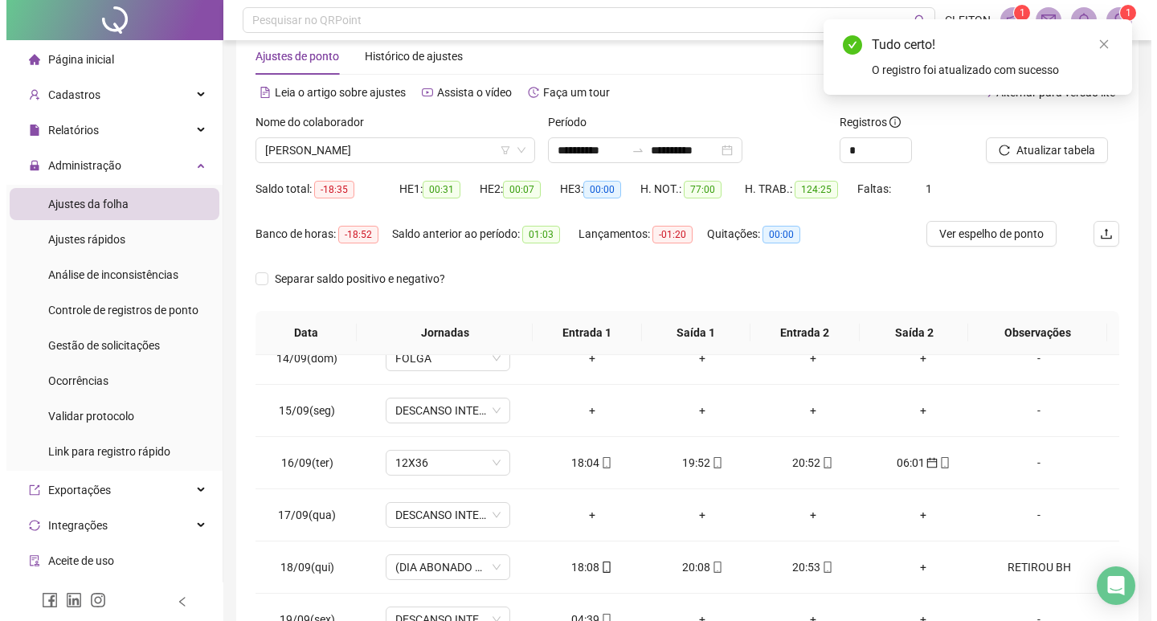
scroll to position [0, 0]
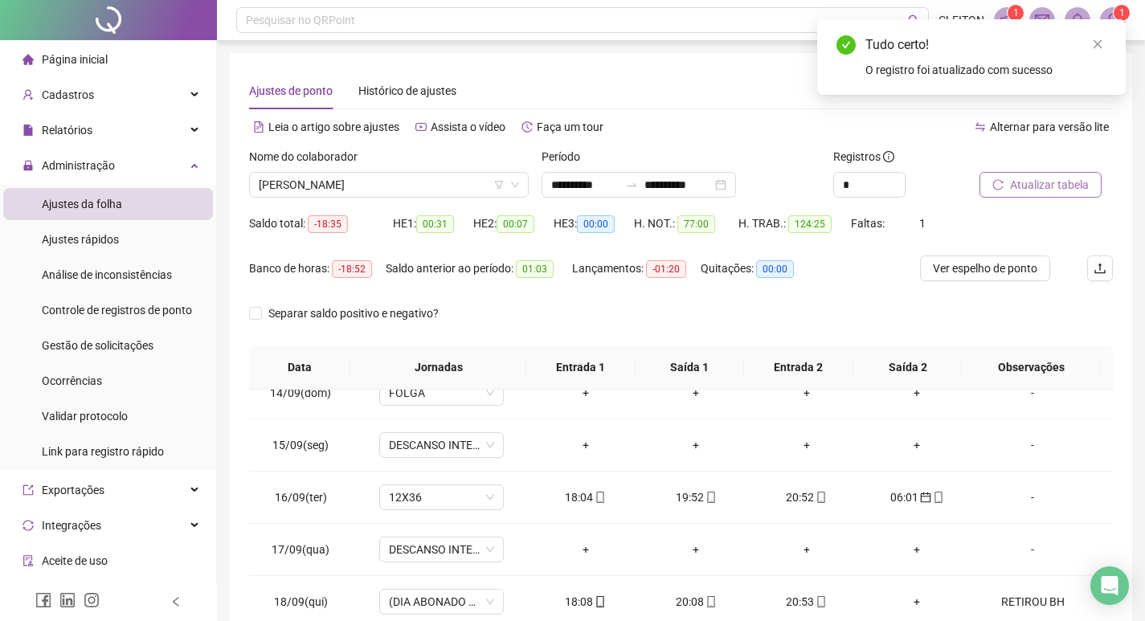
click at [1016, 185] on span "Atualizar tabela" at bounding box center [1049, 185] width 79 height 18
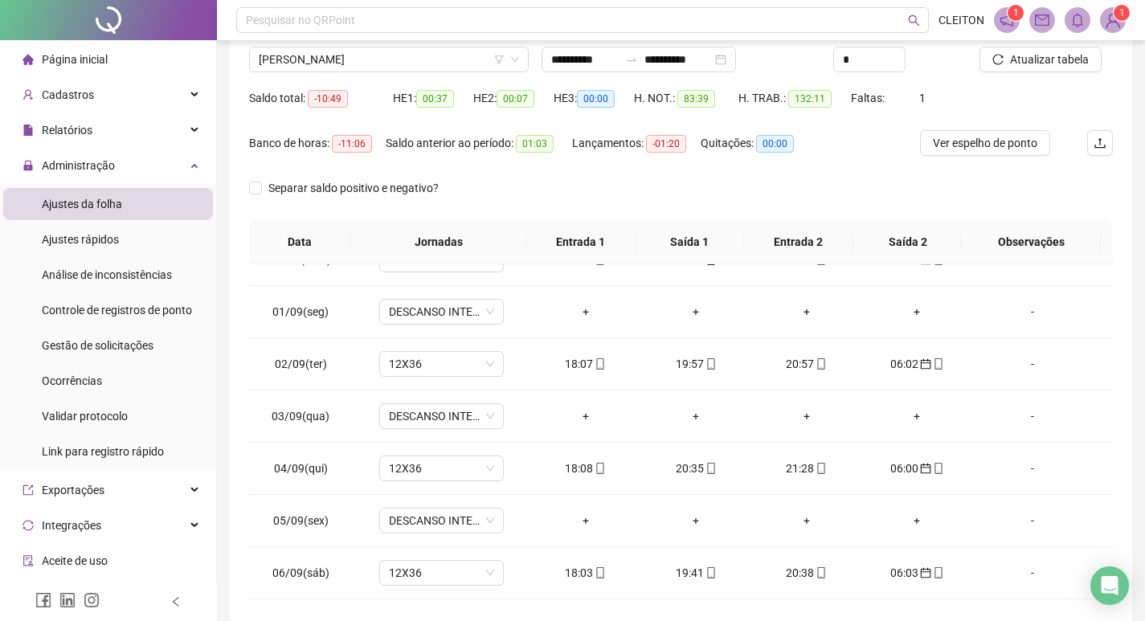
scroll to position [39, 0]
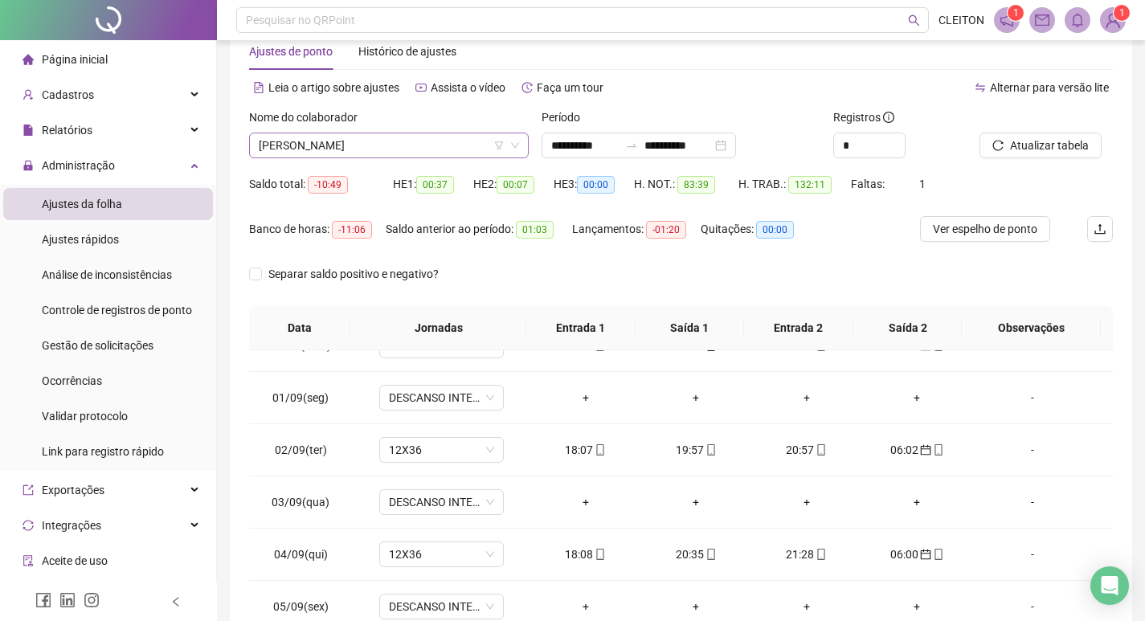
click at [361, 144] on span "[PERSON_NAME]" at bounding box center [389, 145] width 260 height 24
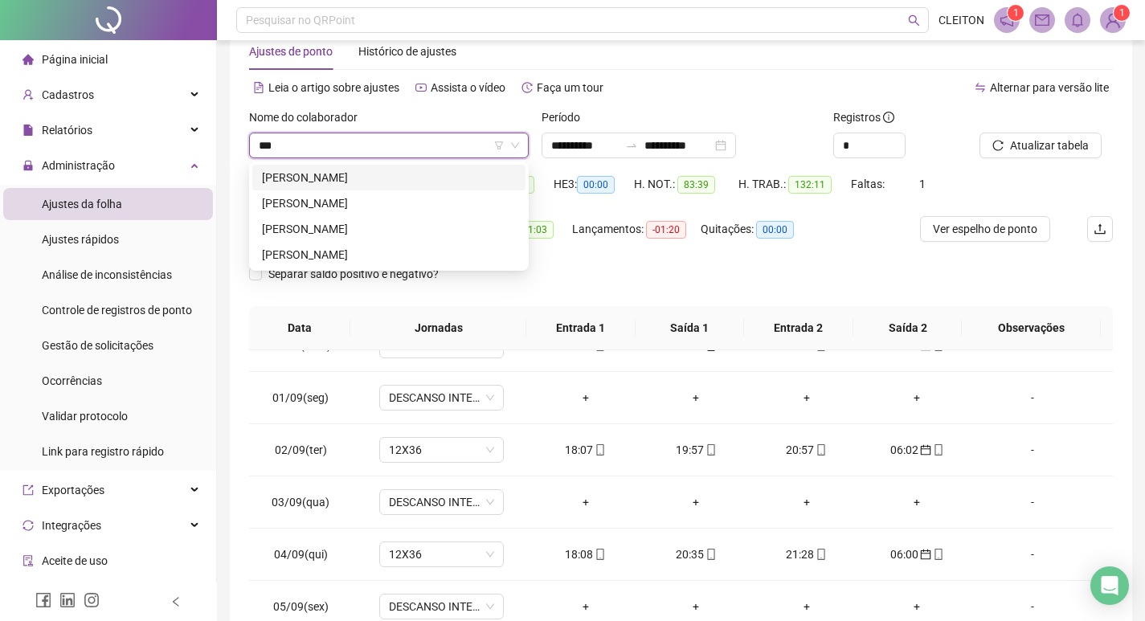
scroll to position [0, 0]
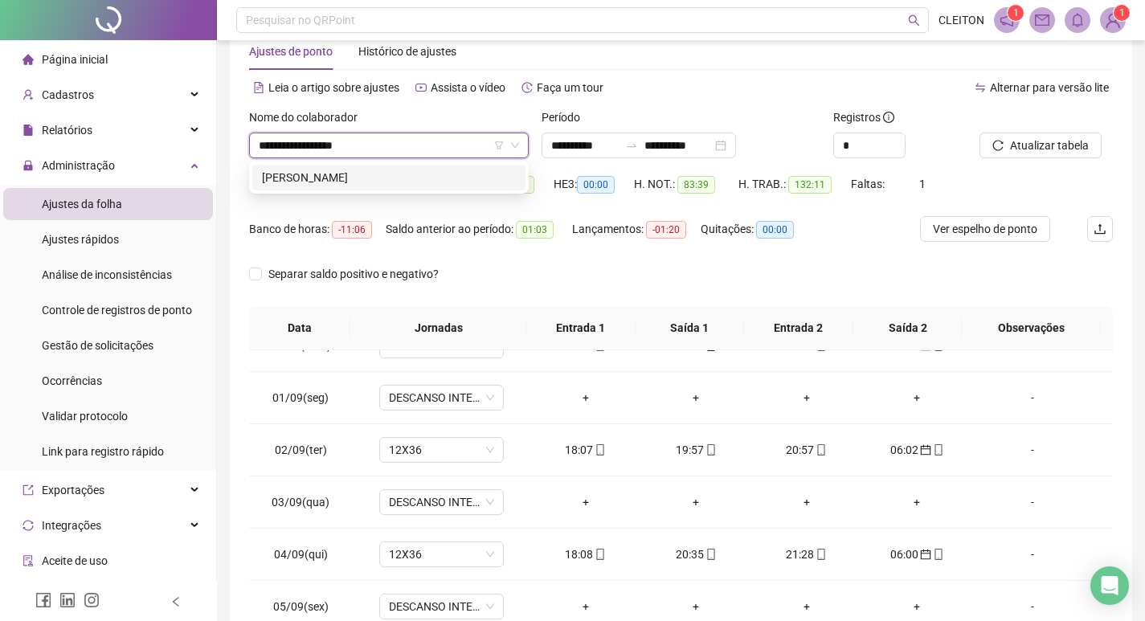
type input "**********"
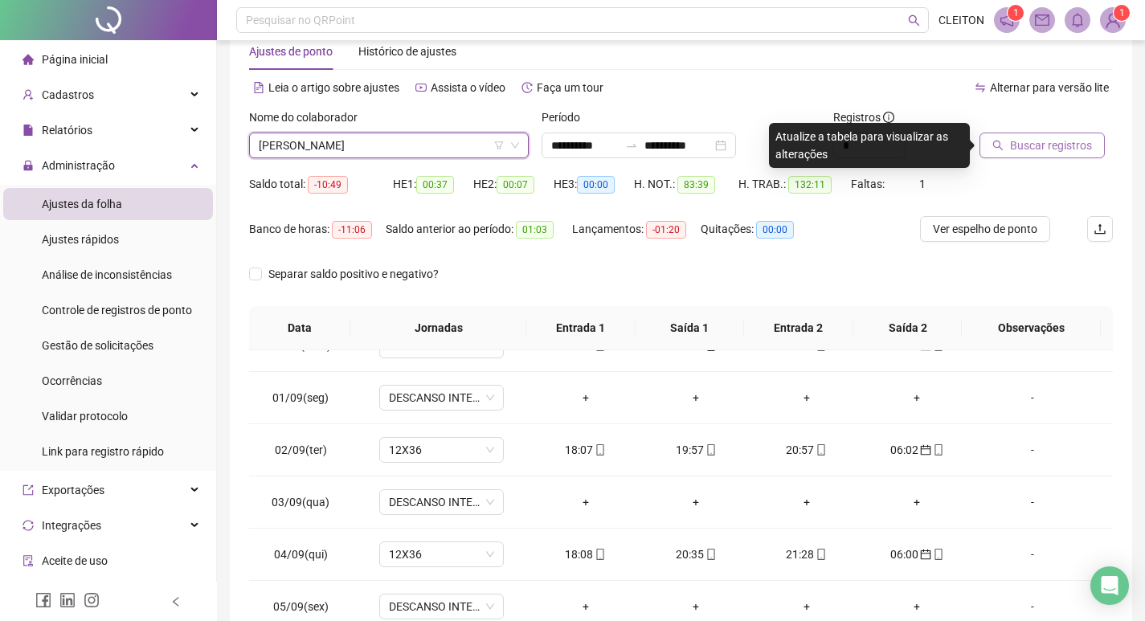
click at [1074, 144] on span "Buscar registros" at bounding box center [1051, 146] width 82 height 18
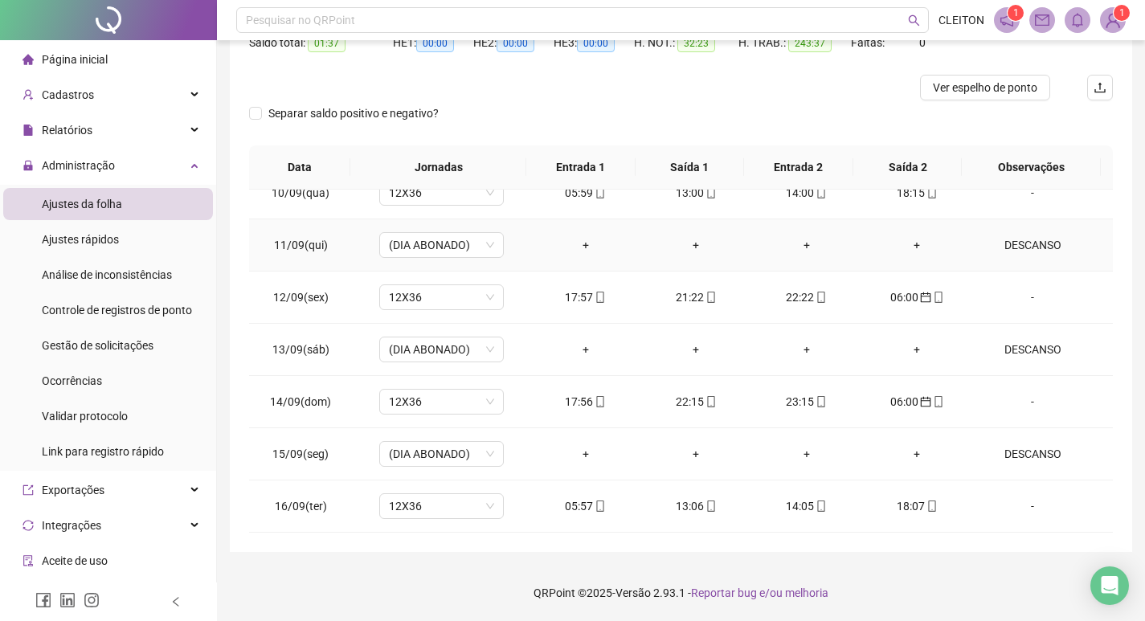
scroll to position [1276, 0]
click at [431, 507] on span "DESCANSO INTER-JORNADA" at bounding box center [441, 506] width 105 height 24
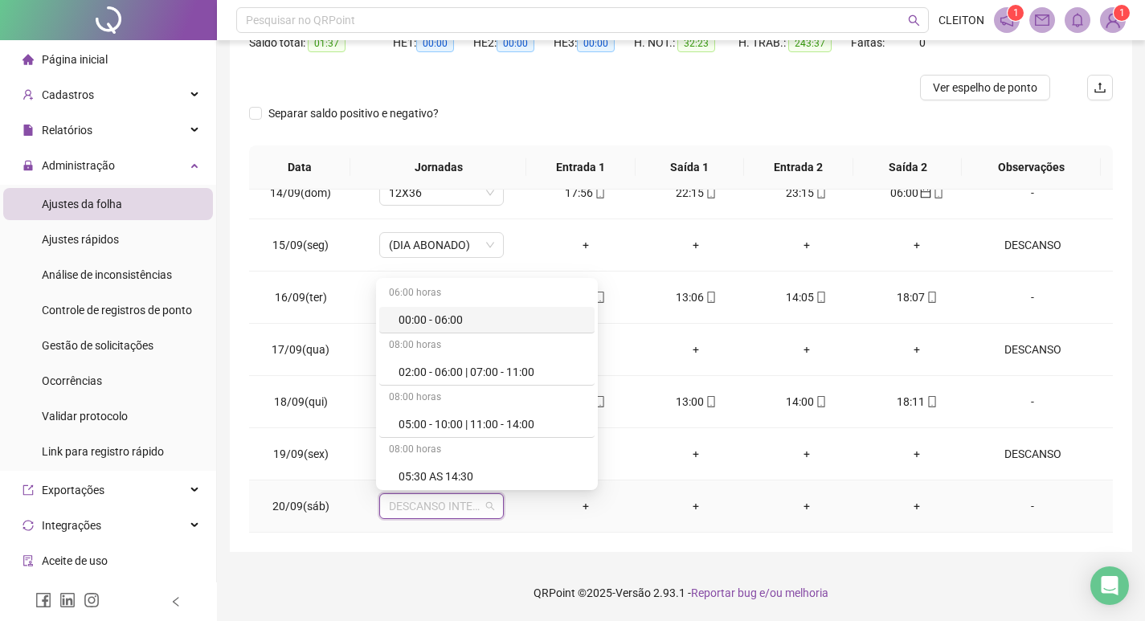
type input "*"
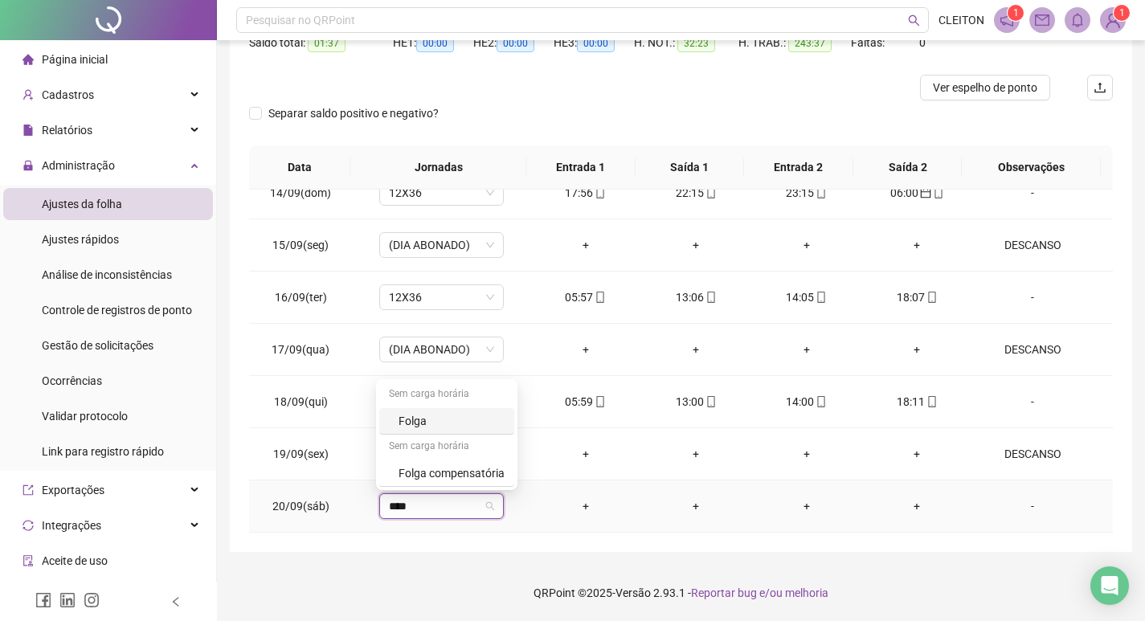
type input "*****"
click at [499, 457] on button "Sim" at bounding box center [514, 464] width 31 height 19
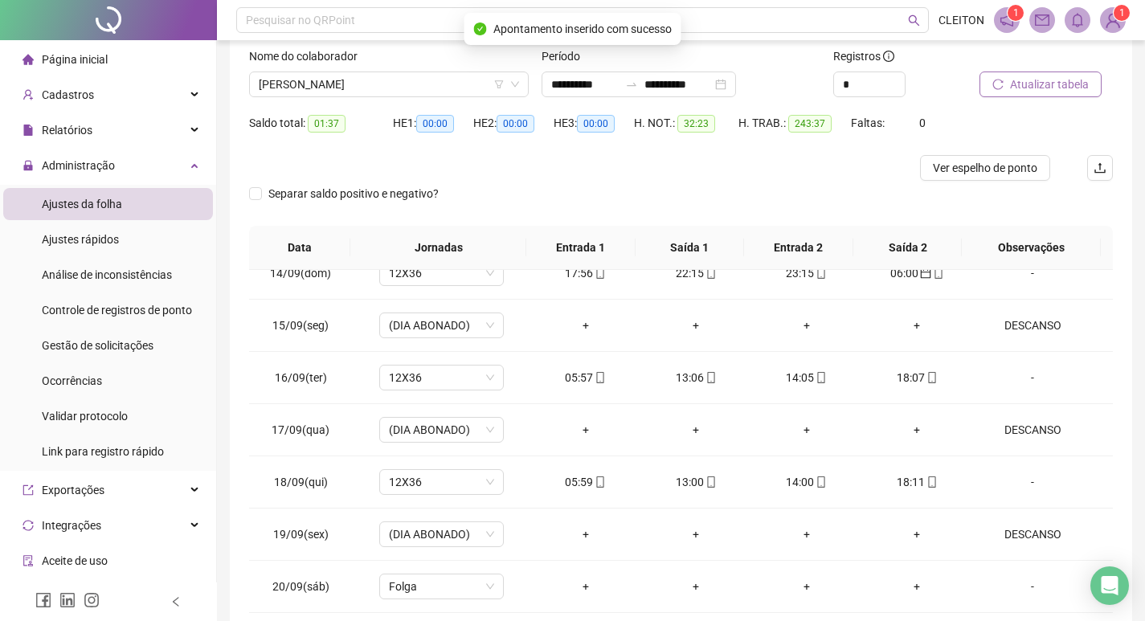
scroll to position [0, 0]
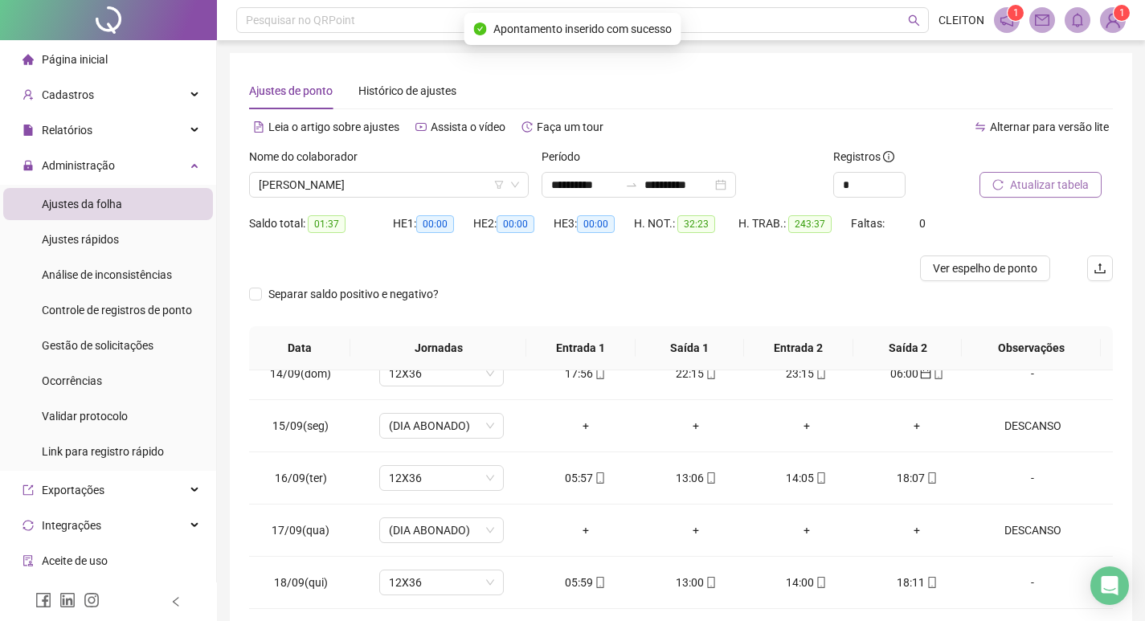
click at [982, 179] on button "Atualizar tabela" at bounding box center [1040, 185] width 122 height 26
click at [384, 190] on span "[PERSON_NAME]" at bounding box center [389, 185] width 260 height 24
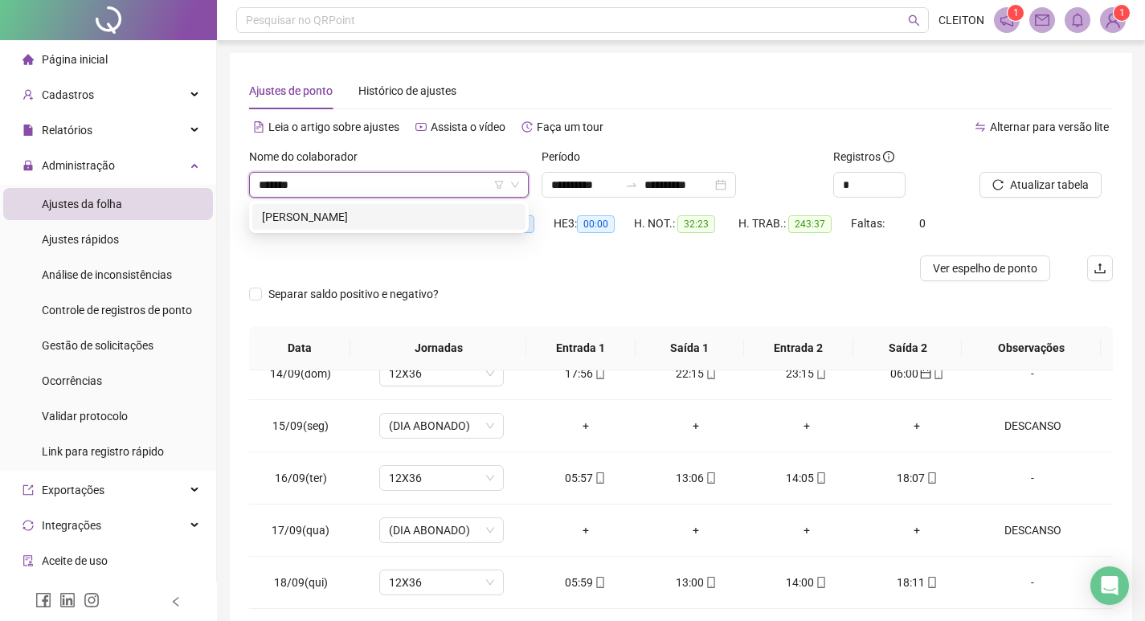
type input "*******"
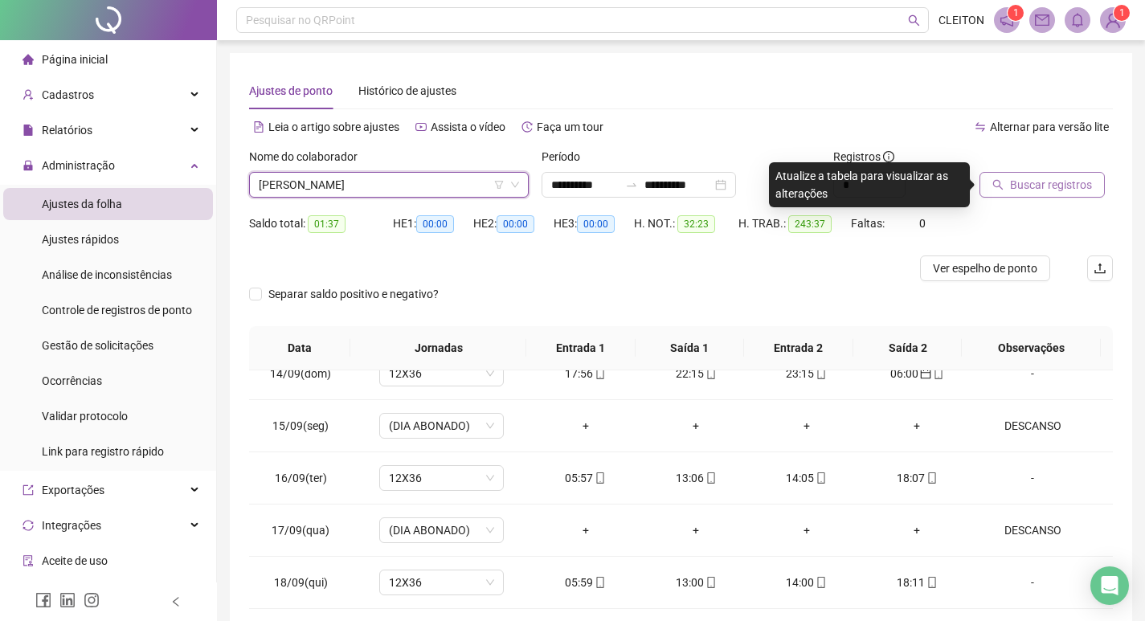
click at [1039, 192] on span "Buscar registros" at bounding box center [1051, 185] width 82 height 18
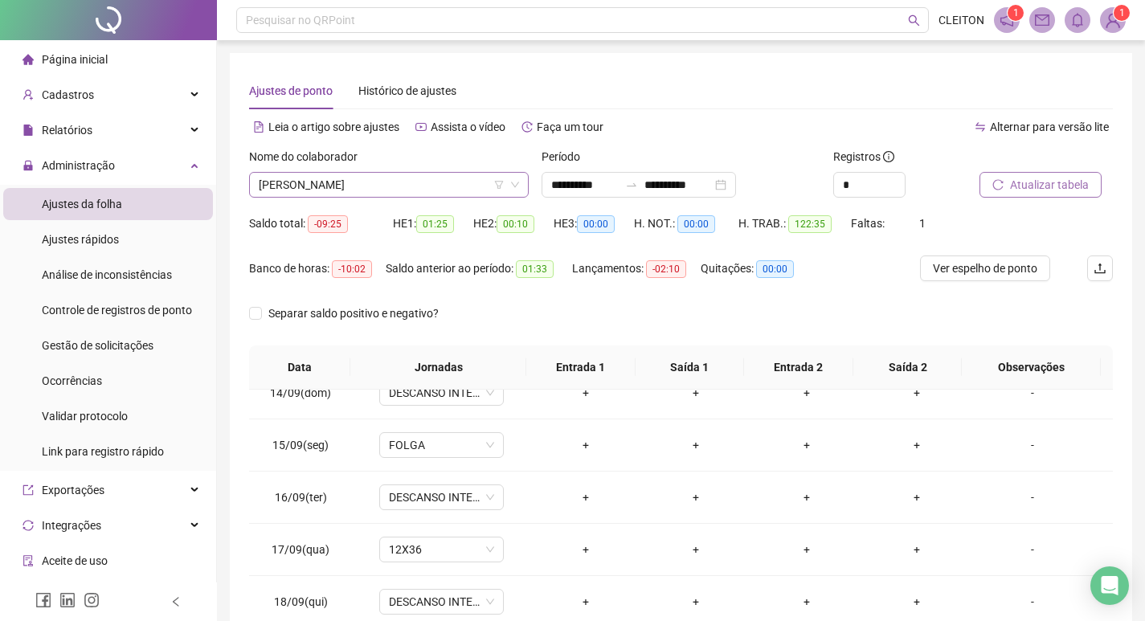
click at [341, 182] on span "[PERSON_NAME]" at bounding box center [389, 185] width 260 height 24
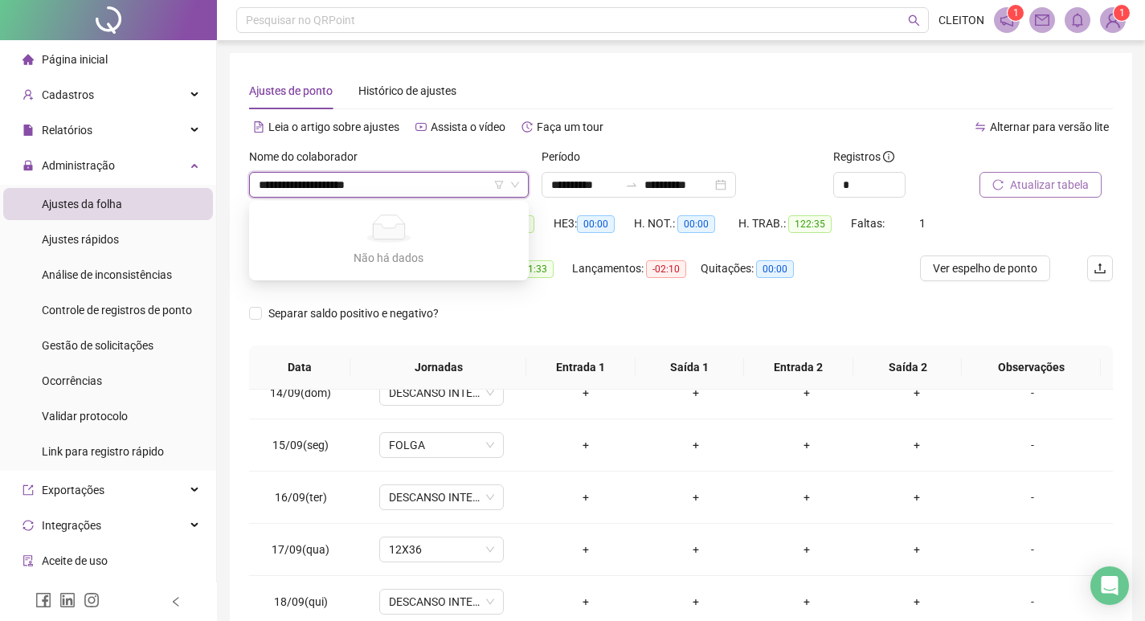
type input "**********"
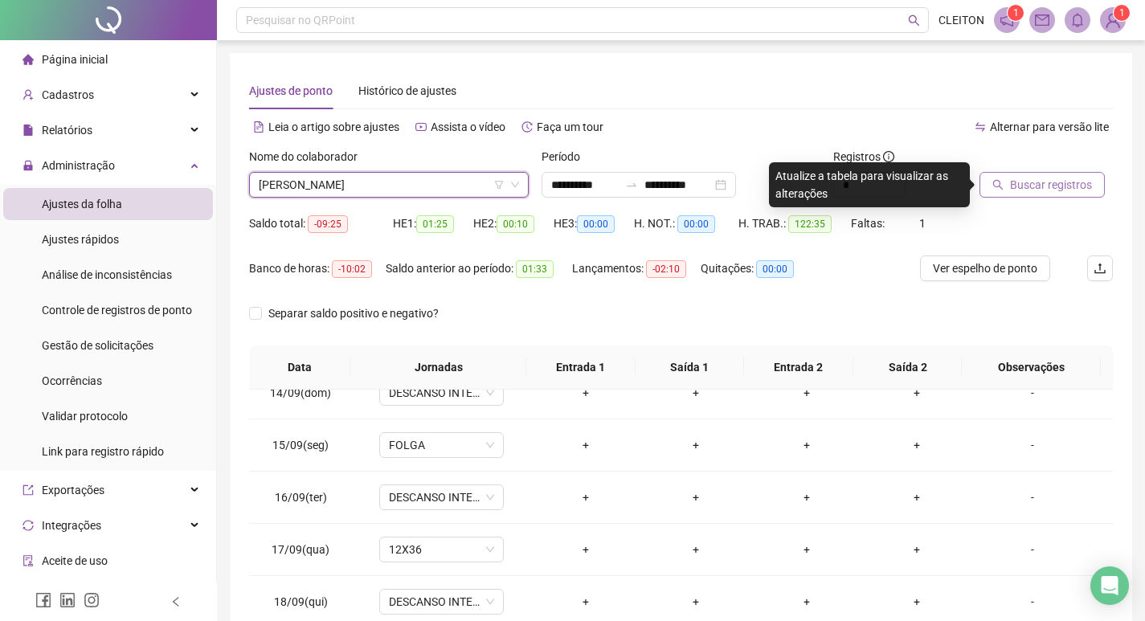
click at [1079, 185] on span "Buscar registros" at bounding box center [1051, 185] width 82 height 18
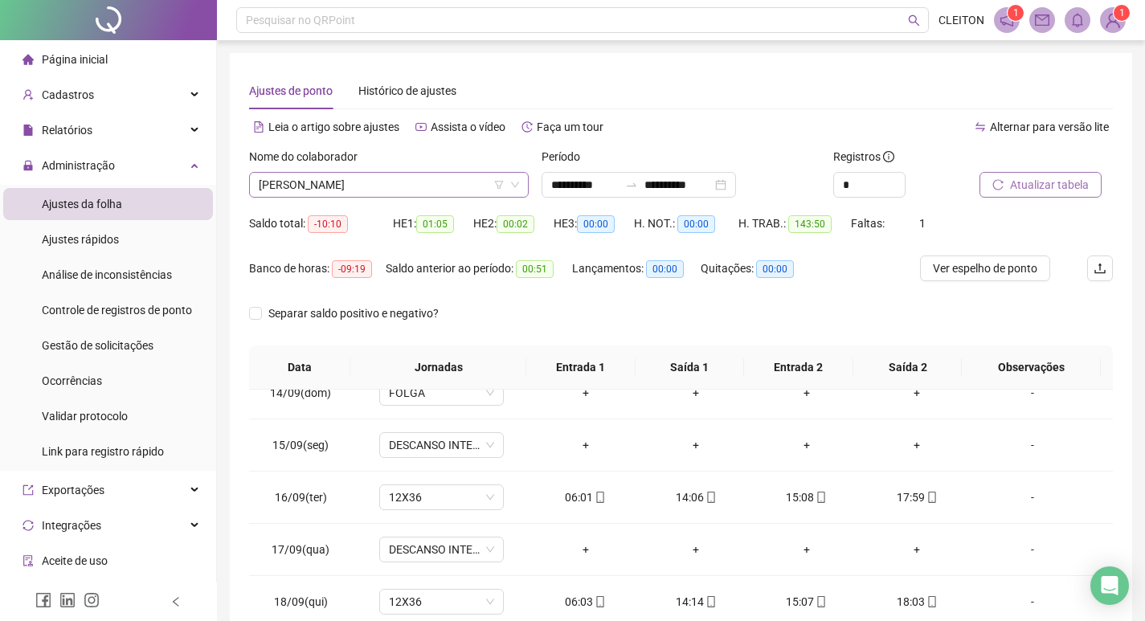
click at [406, 198] on div "Nome do colaborador [PERSON_NAME]" at bounding box center [389, 179] width 292 height 63
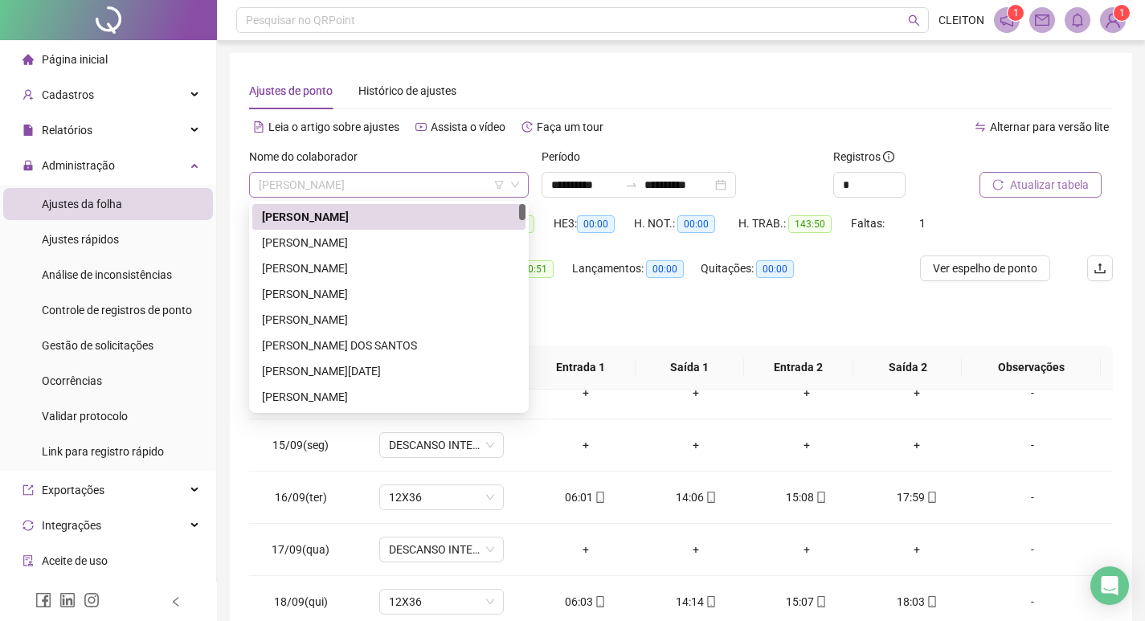
click at [405, 191] on span "[PERSON_NAME]" at bounding box center [389, 185] width 260 height 24
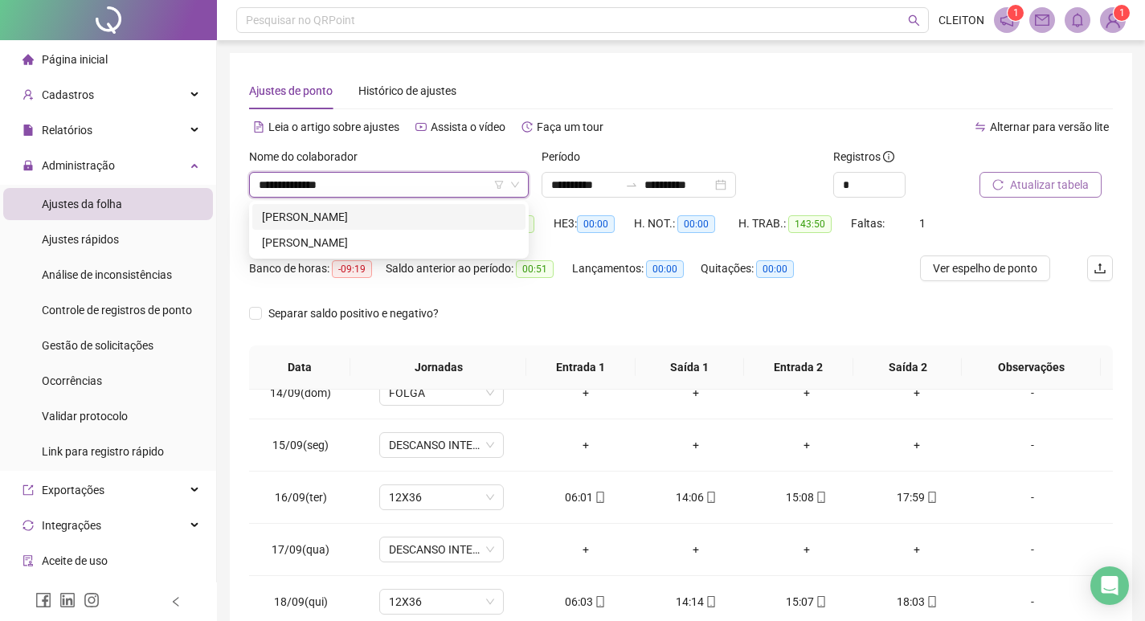
type input "**********"
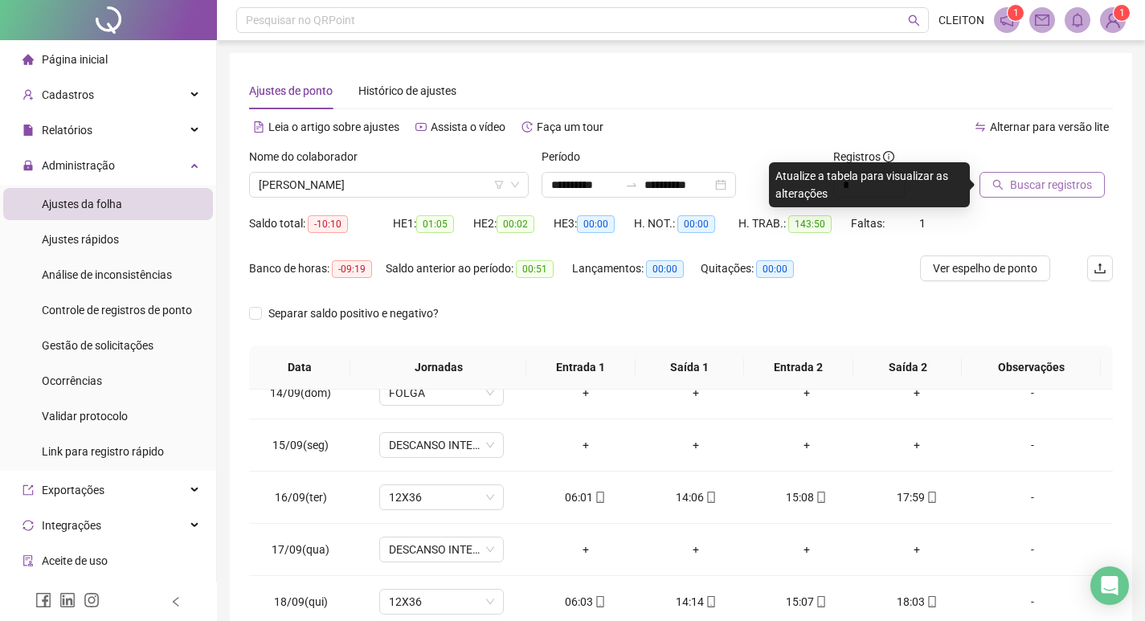
click at [1007, 176] on button "Buscar registros" at bounding box center [1041, 185] width 125 height 26
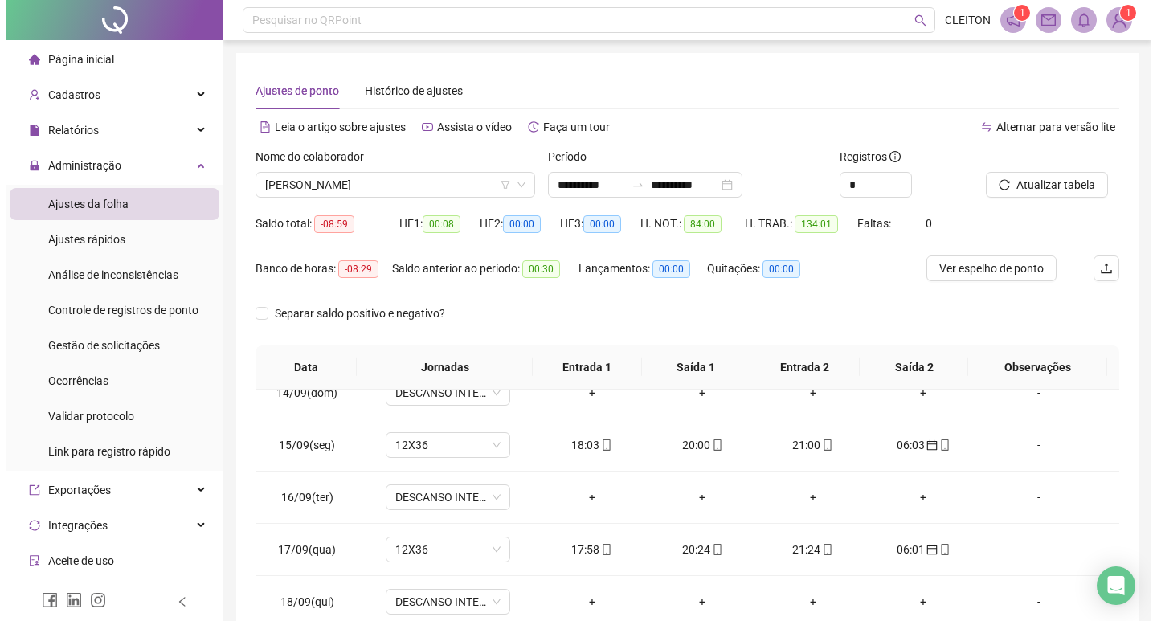
scroll to position [200, 0]
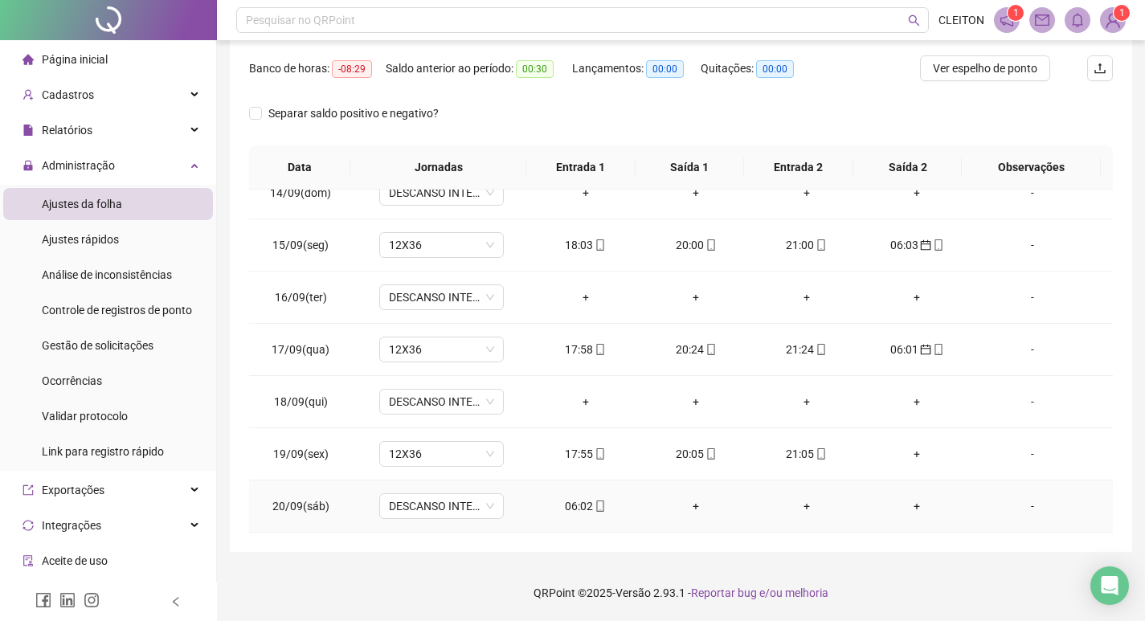
click at [573, 497] on div "06:02" at bounding box center [585, 506] width 85 height 18
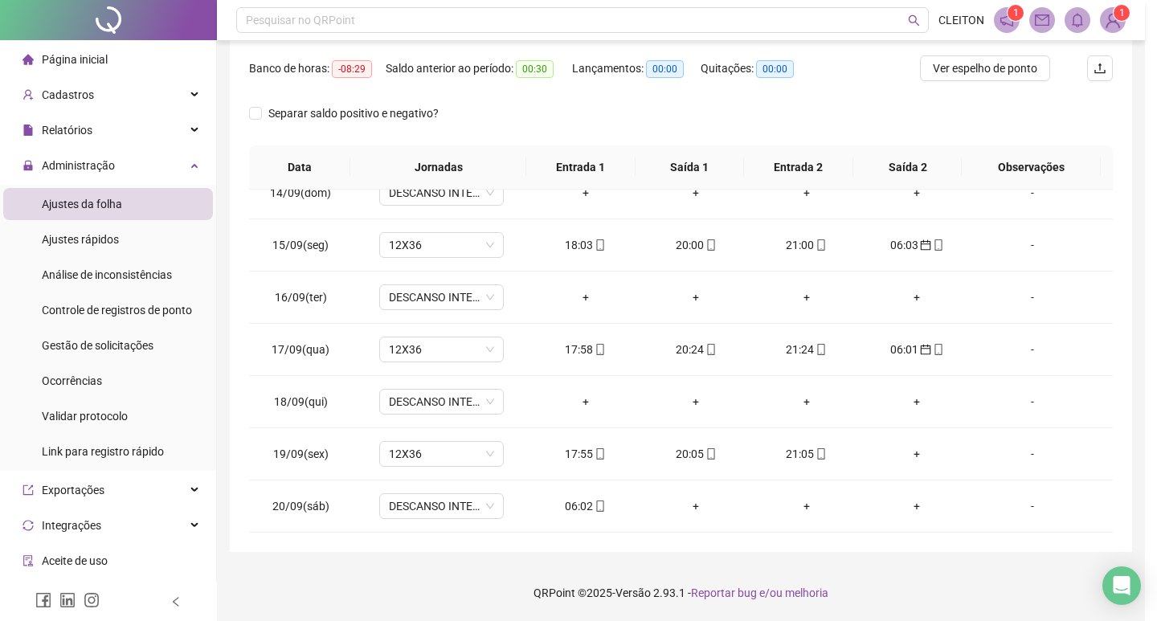
type input "**********"
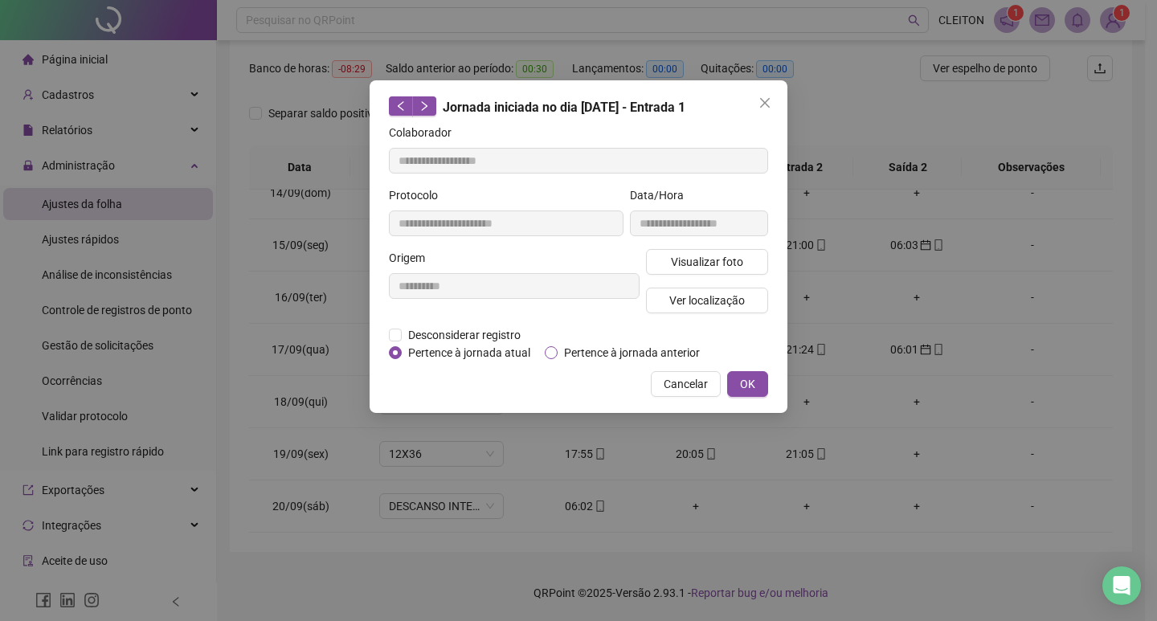
click at [585, 353] on span "Pertence à jornada anterior" at bounding box center [632, 353] width 149 height 18
click at [745, 374] on button "OK" at bounding box center [747, 384] width 41 height 26
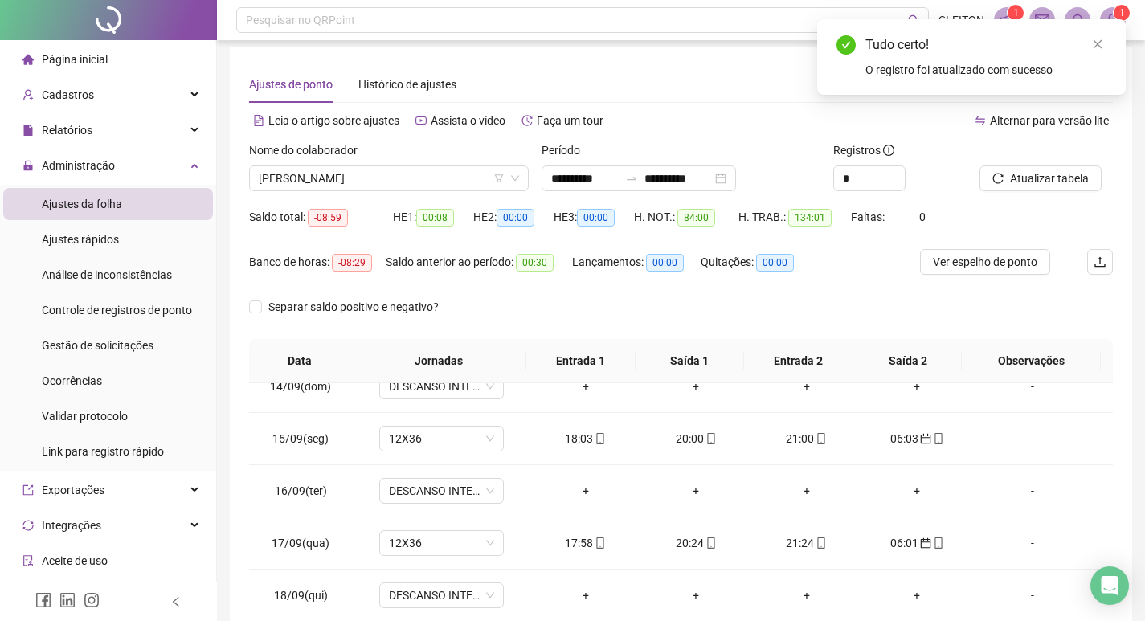
scroll to position [0, 0]
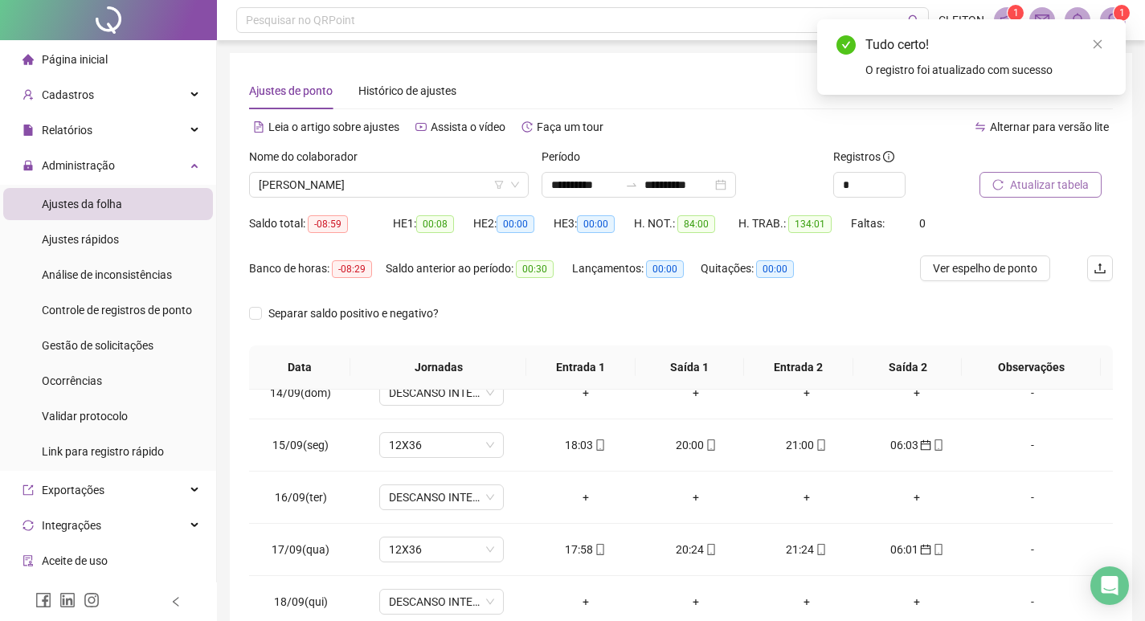
click at [1025, 180] on span "Atualizar tabela" at bounding box center [1049, 185] width 79 height 18
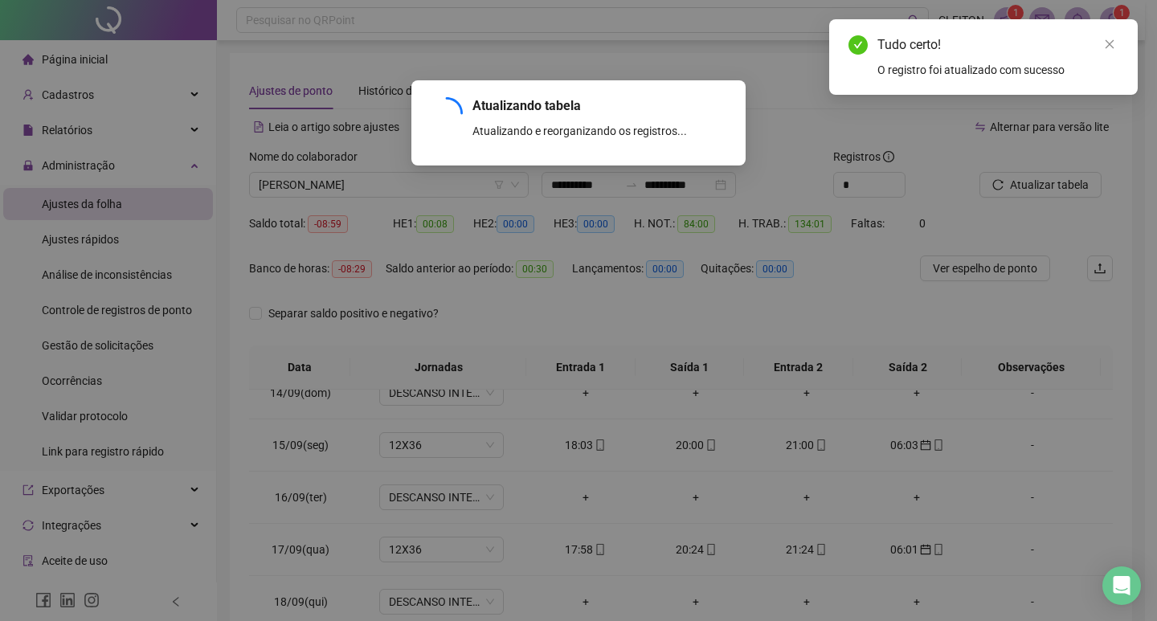
click at [372, 182] on div "Atualizando tabela Atualizando e reorganizando os registros... OK" at bounding box center [578, 310] width 1157 height 621
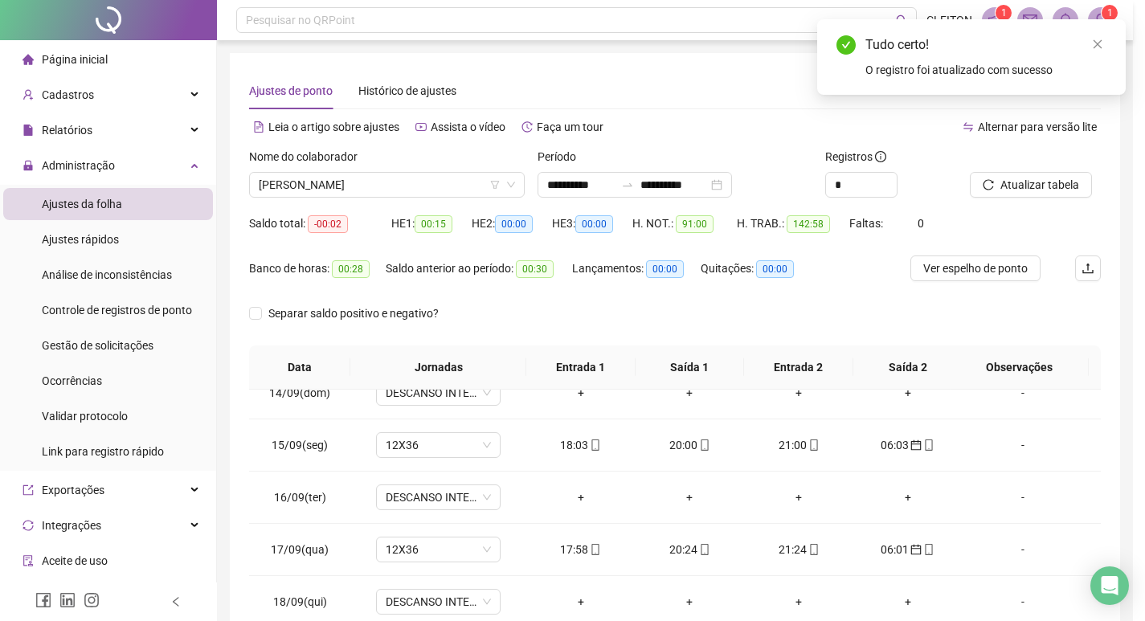
click at [372, 182] on span "[PERSON_NAME]" at bounding box center [387, 185] width 256 height 24
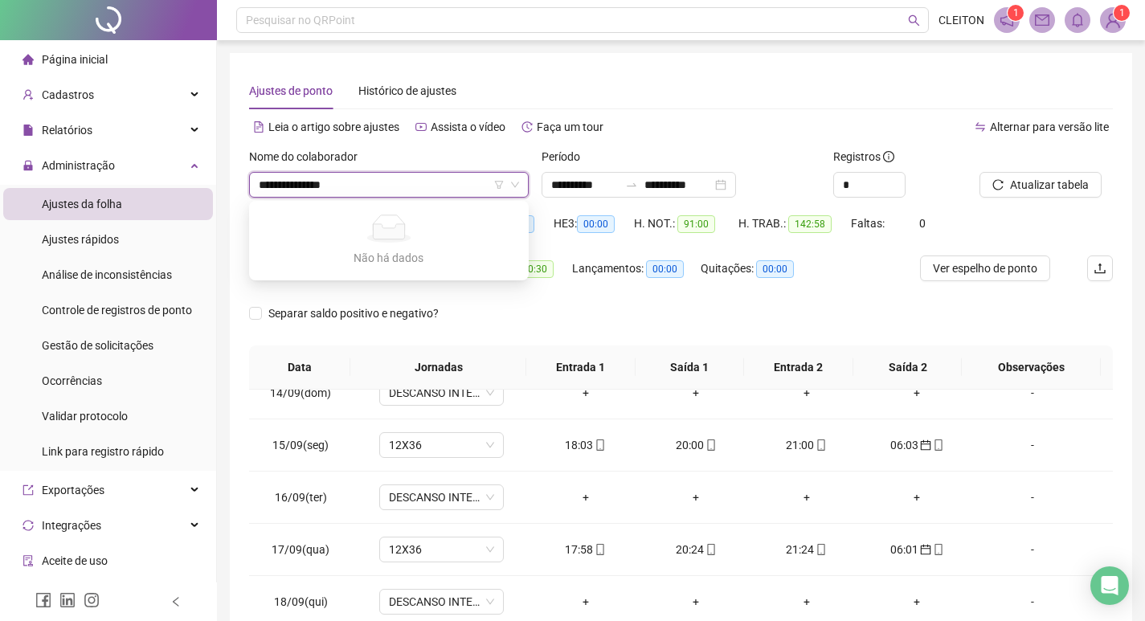
type input "**********"
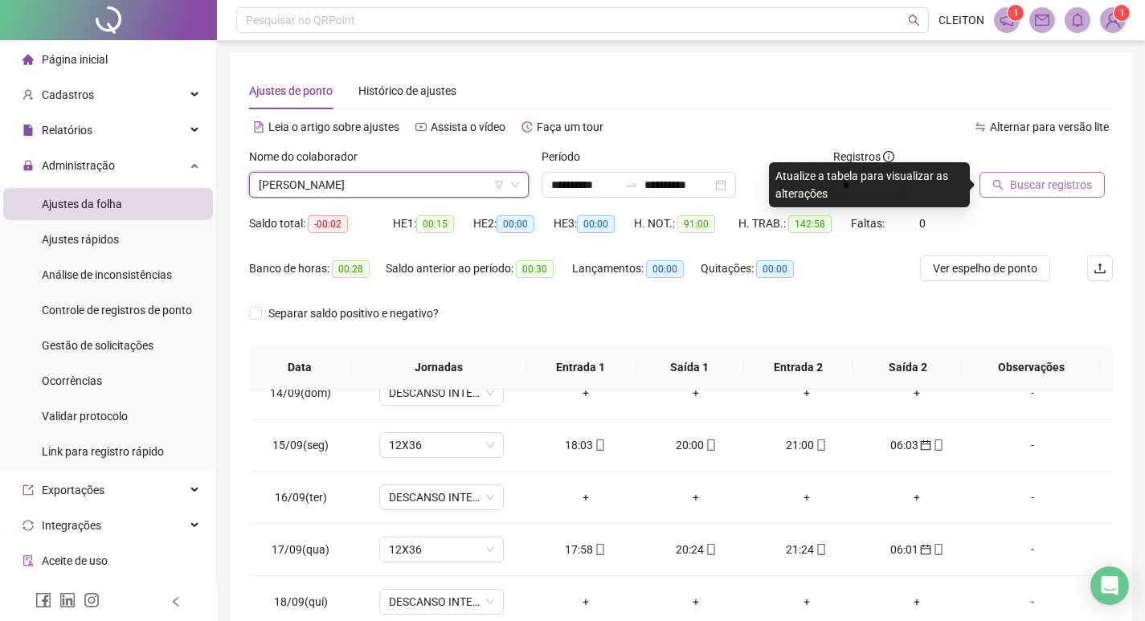
click at [1051, 174] on button "Buscar registros" at bounding box center [1041, 185] width 125 height 26
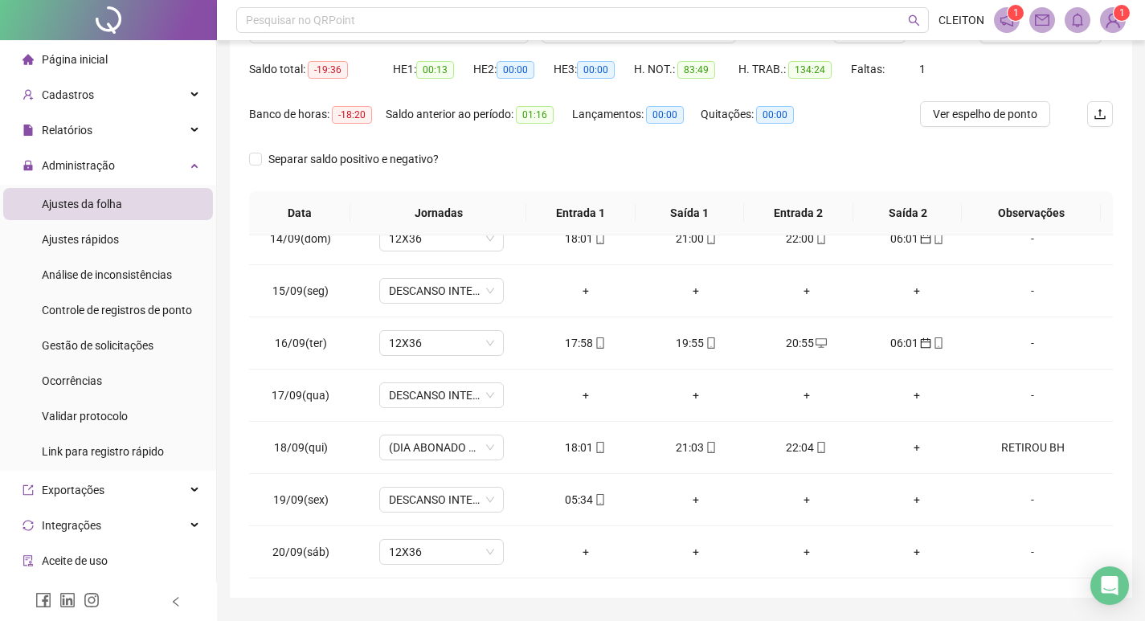
scroll to position [200, 0]
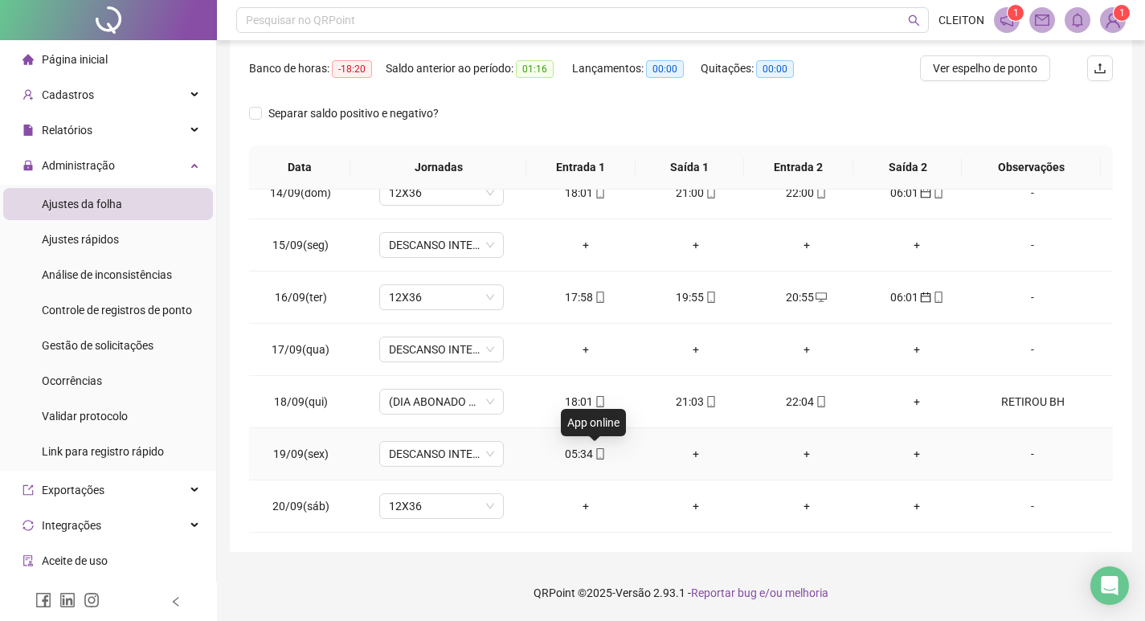
click at [585, 456] on div "05:34" at bounding box center [585, 454] width 85 height 18
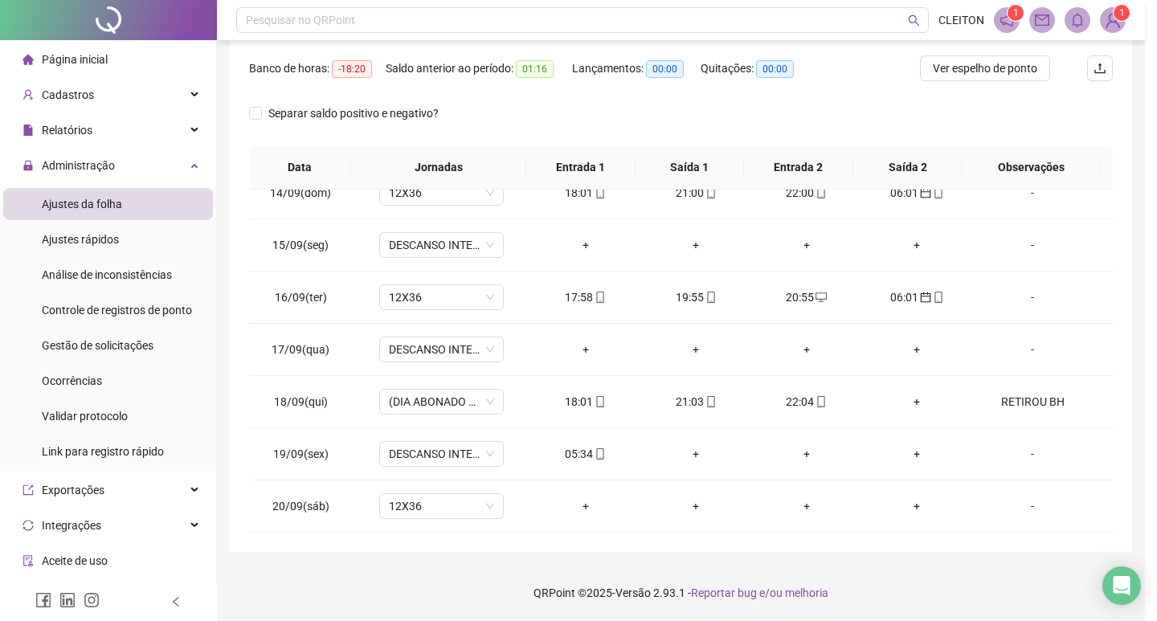
type input "**********"
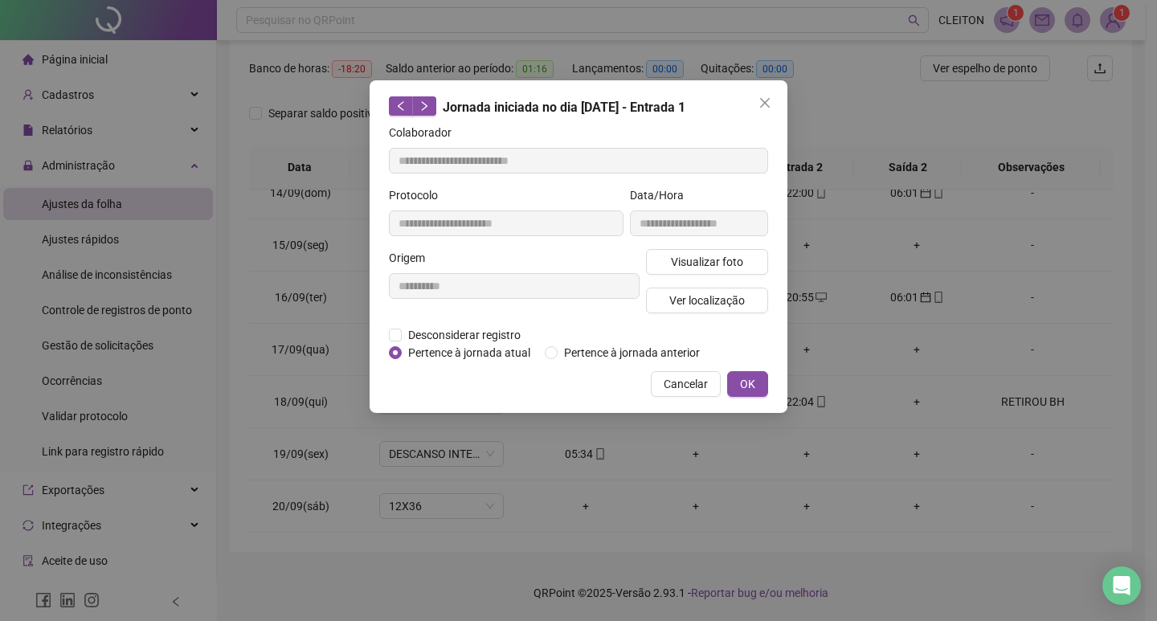
click at [575, 342] on div "Desconsiderar registro Pertence ao lanche" at bounding box center [578, 335] width 379 height 18
click at [632, 352] on span "Pertence à jornada anterior" at bounding box center [632, 353] width 149 height 18
click at [771, 363] on div "**********" at bounding box center [579, 246] width 418 height 333
click at [752, 373] on button "OK" at bounding box center [747, 384] width 41 height 26
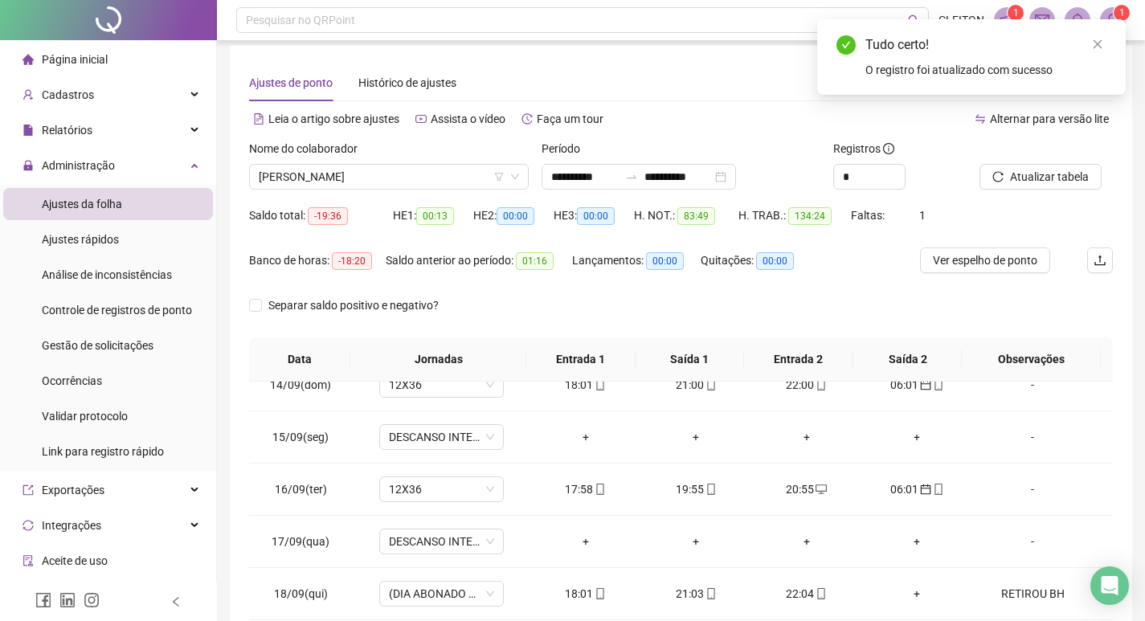
scroll to position [0, 0]
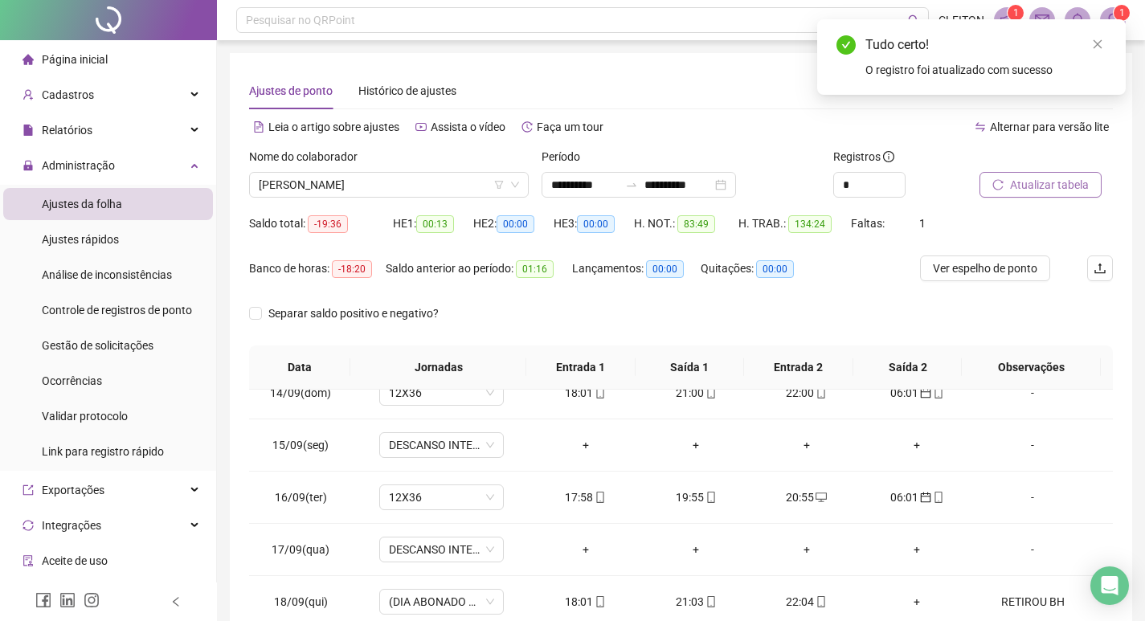
click at [1027, 172] on button "Atualizar tabela" at bounding box center [1040, 185] width 122 height 26
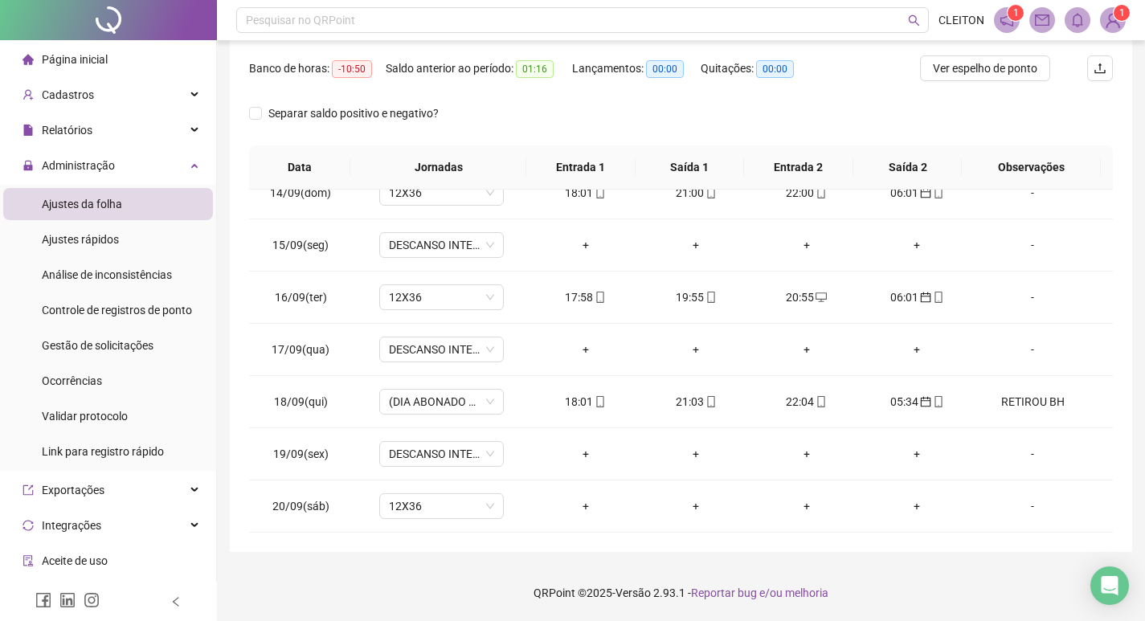
click at [406, 534] on div "**********" at bounding box center [681, 202] width 902 height 699
click at [422, 518] on div "12X36" at bounding box center [441, 506] width 125 height 26
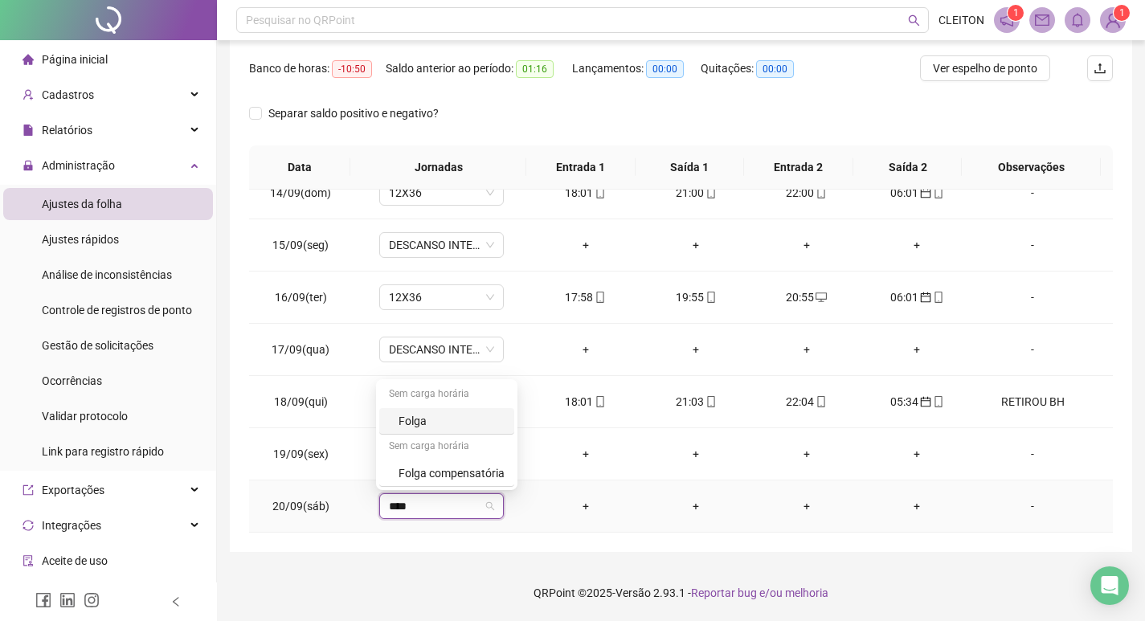
type input "*****"
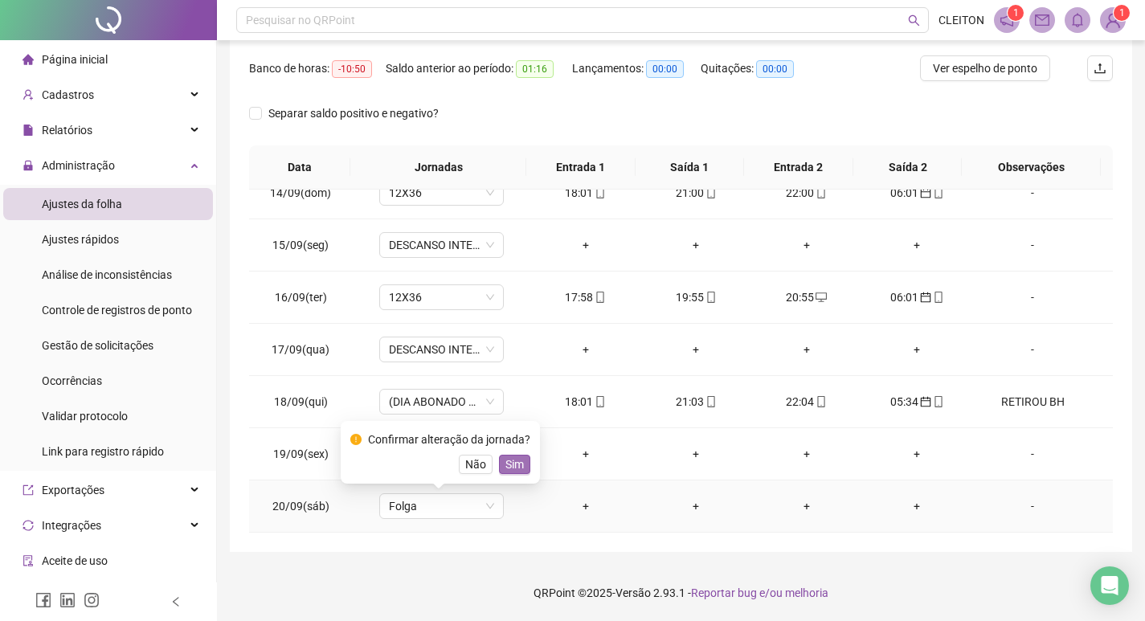
click at [514, 472] on span "Sim" at bounding box center [514, 464] width 18 height 18
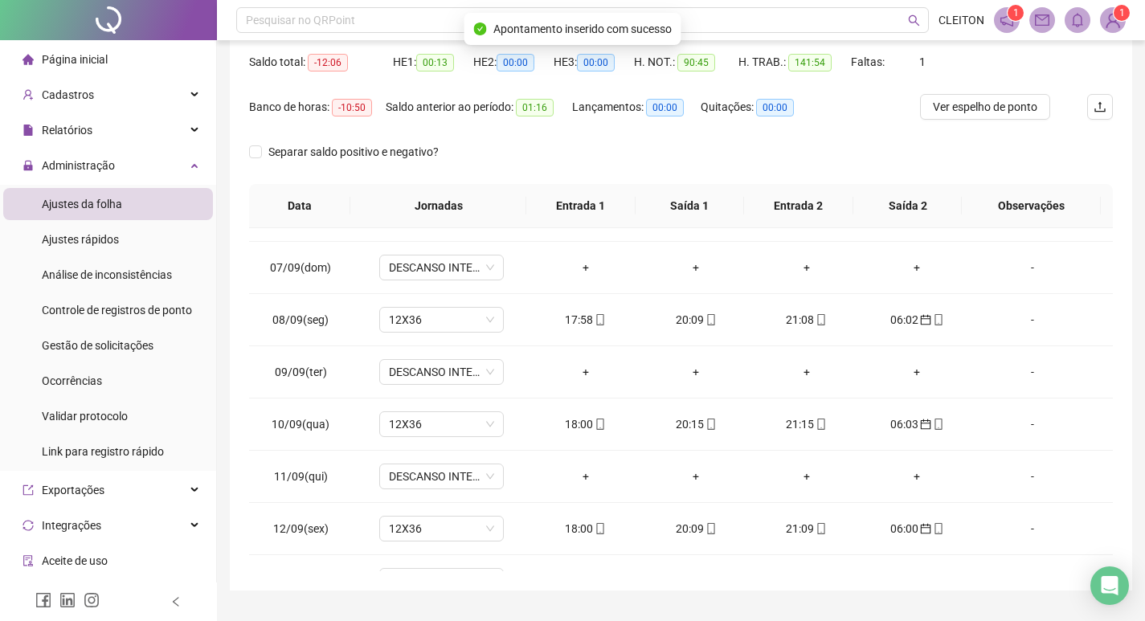
scroll to position [120, 0]
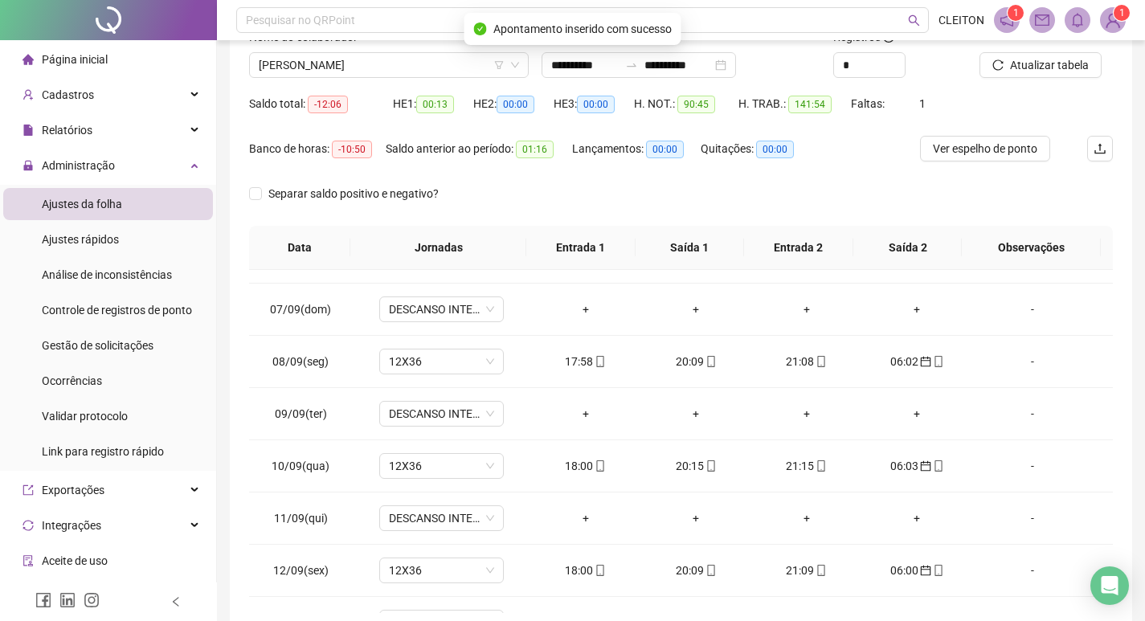
click at [996, 78] on div "Atualizar tabela" at bounding box center [1046, 59] width 146 height 63
click at [995, 74] on button "Atualizar tabela" at bounding box center [1040, 65] width 122 height 26
click at [357, 63] on span "[PERSON_NAME]" at bounding box center [389, 65] width 260 height 24
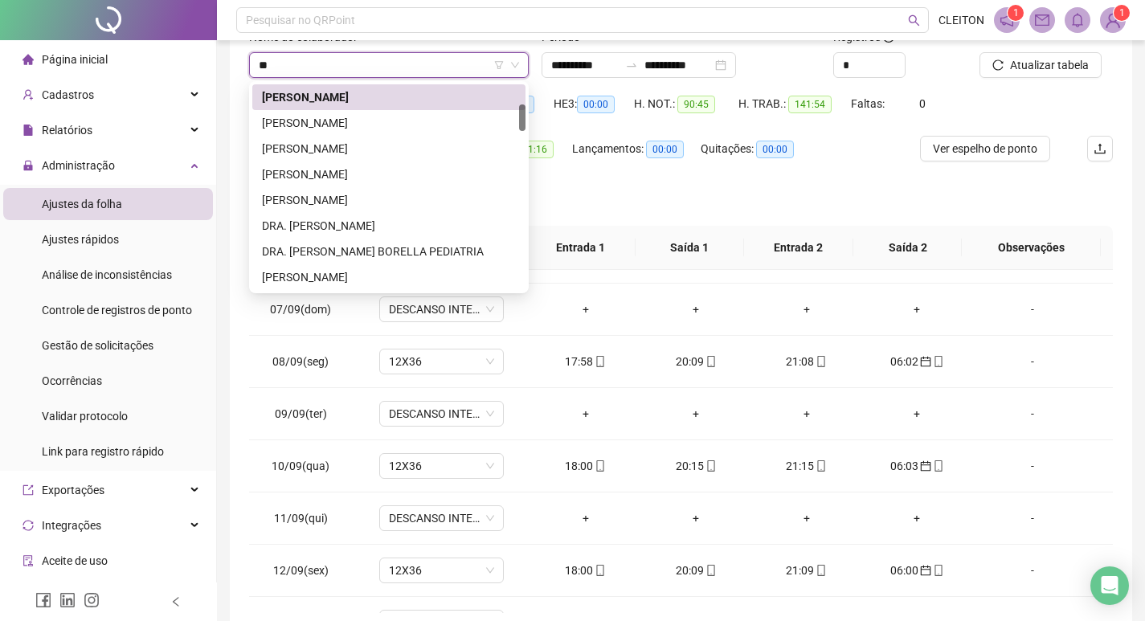
scroll to position [0, 0]
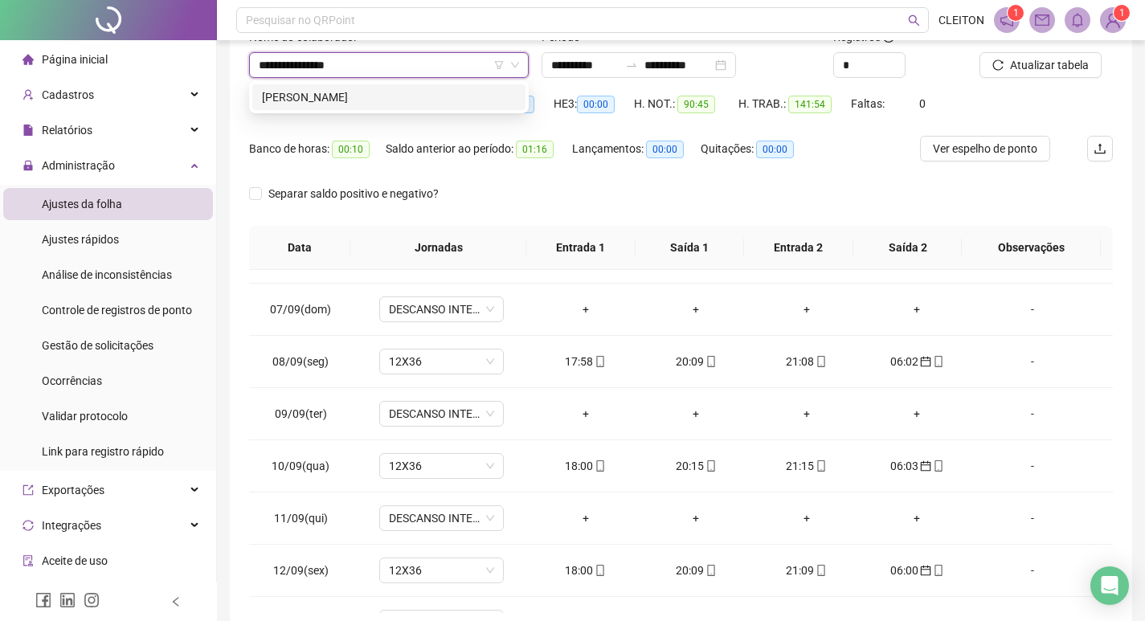
type input "**********"
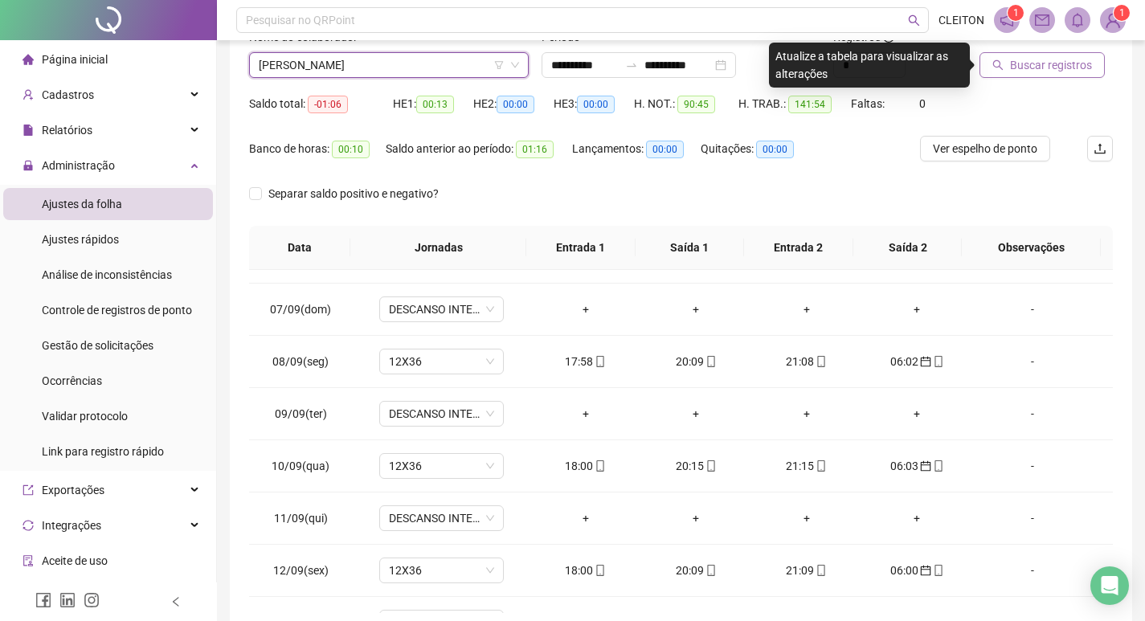
click at [1063, 72] on span "Buscar registros" at bounding box center [1051, 65] width 82 height 18
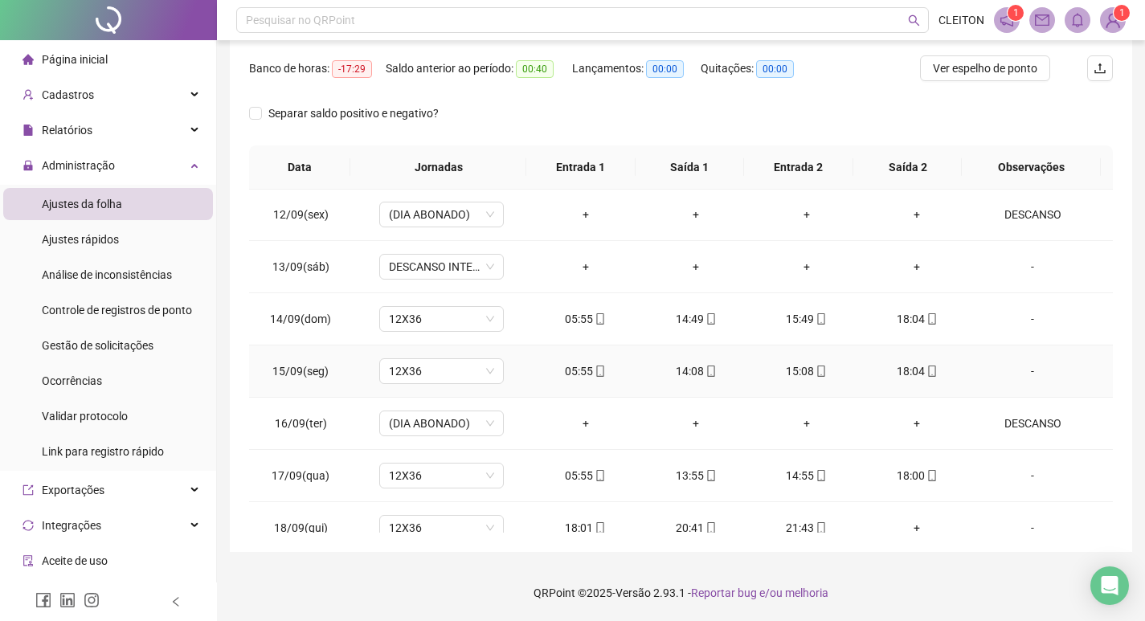
scroll to position [1276, 0]
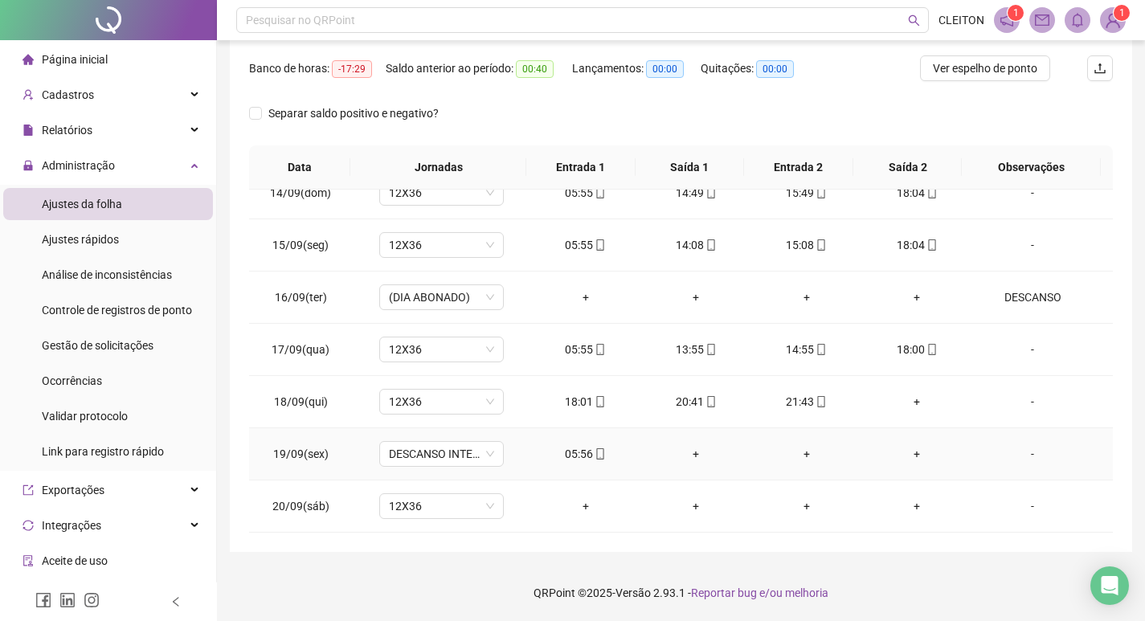
click at [571, 451] on div "05:56" at bounding box center [585, 454] width 85 height 18
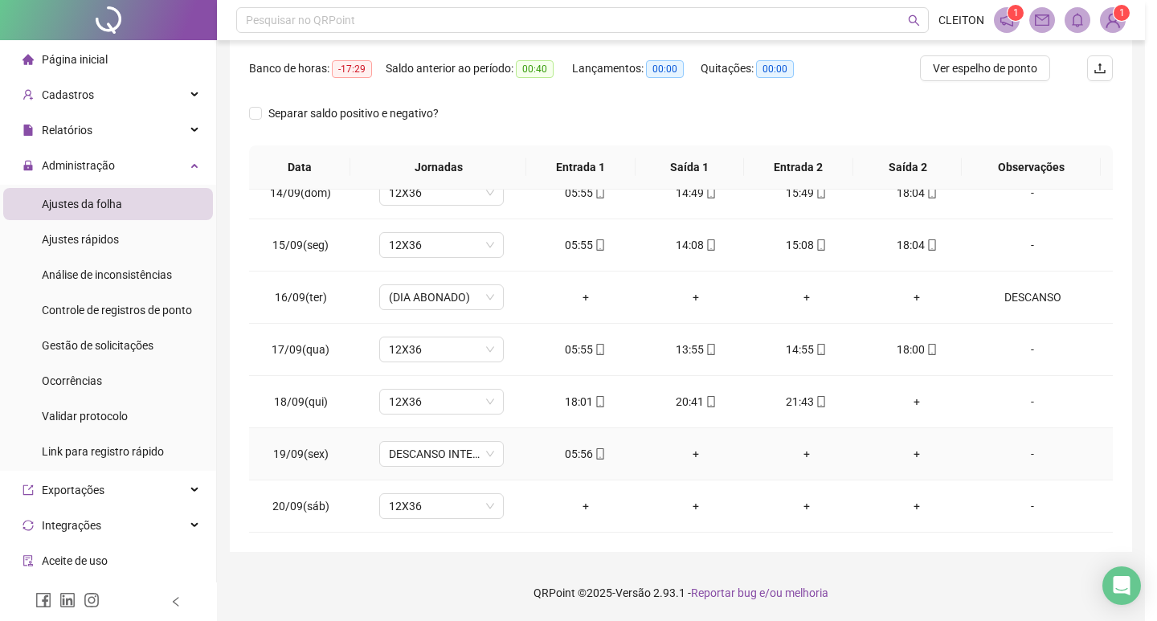
type input "**********"
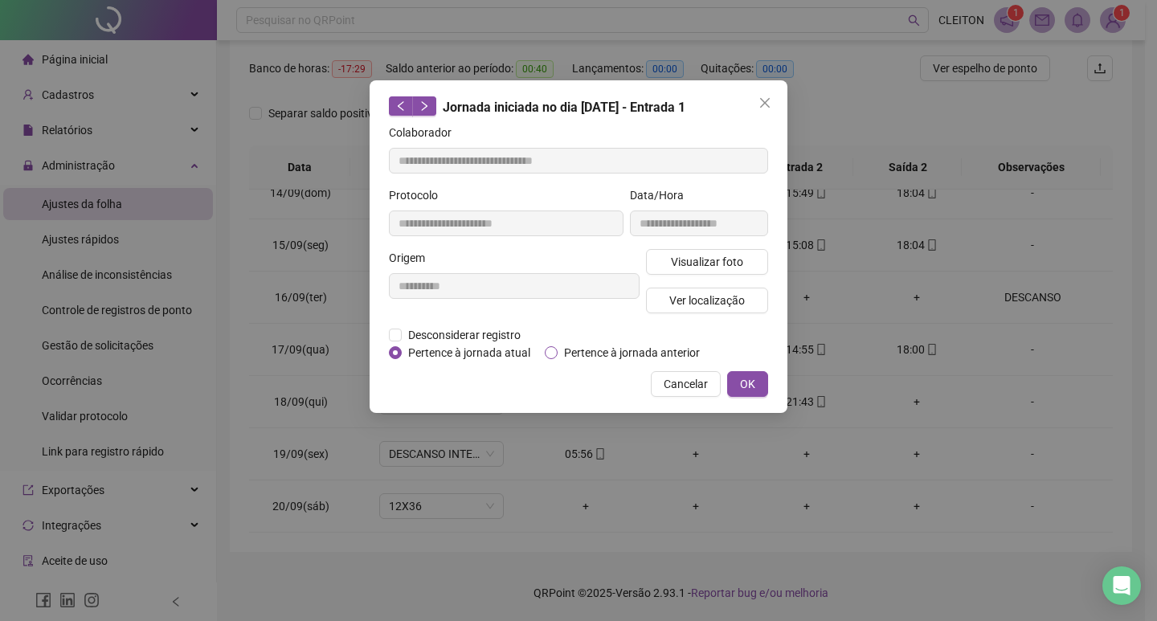
click at [596, 351] on span "Pertence à jornada anterior" at bounding box center [632, 353] width 149 height 18
click at [729, 371] on button "OK" at bounding box center [747, 384] width 41 height 26
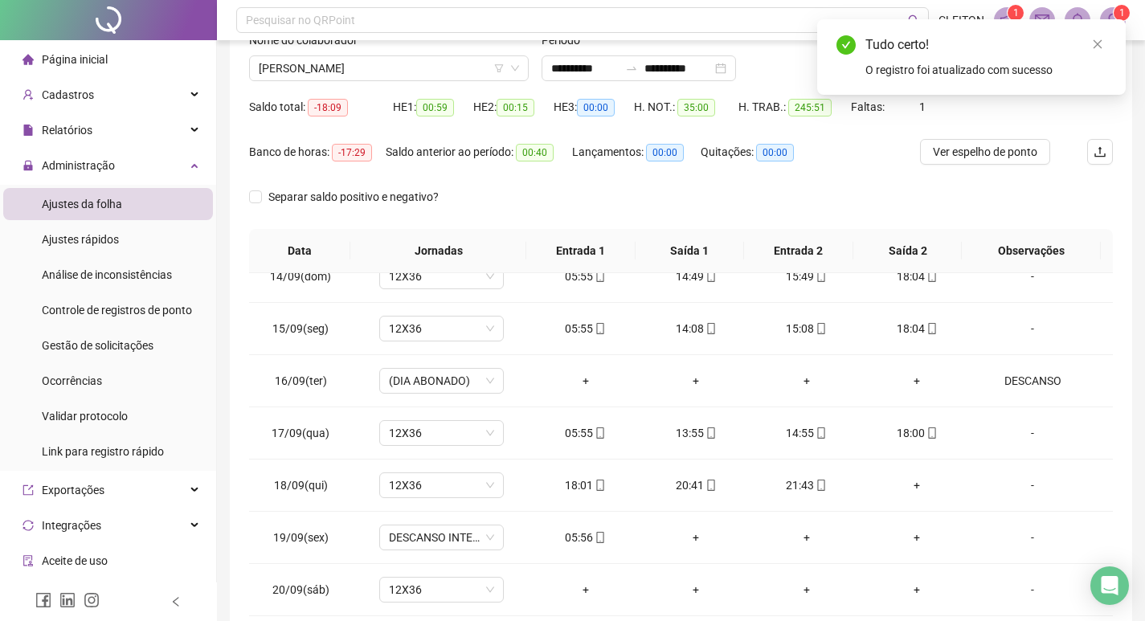
scroll to position [0, 0]
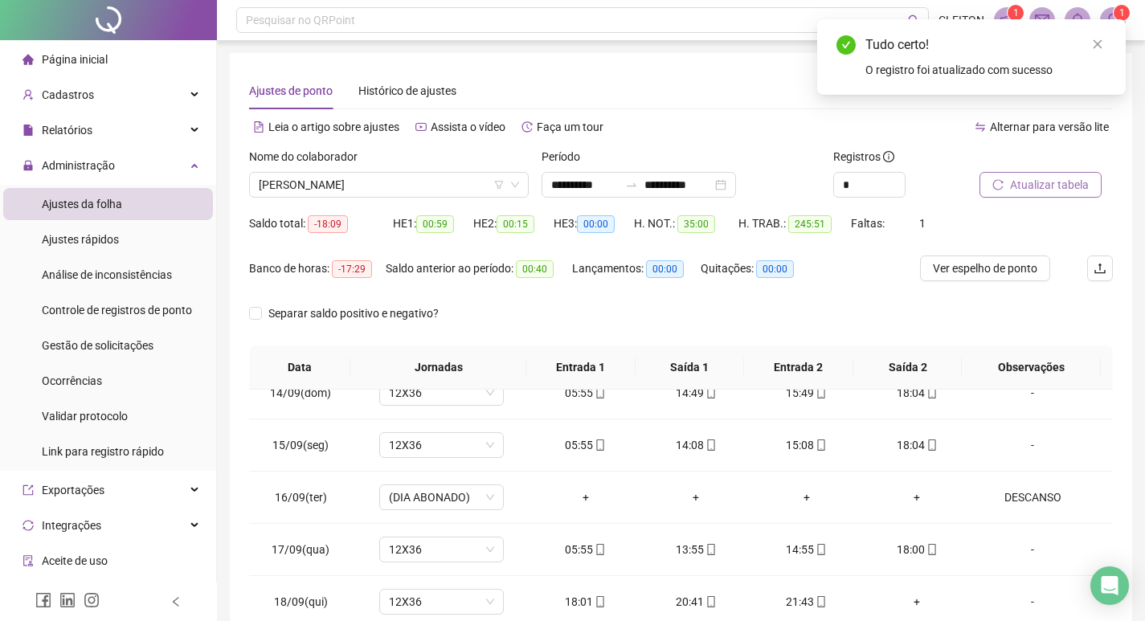
click at [1011, 183] on span "Atualizar tabela" at bounding box center [1049, 185] width 79 height 18
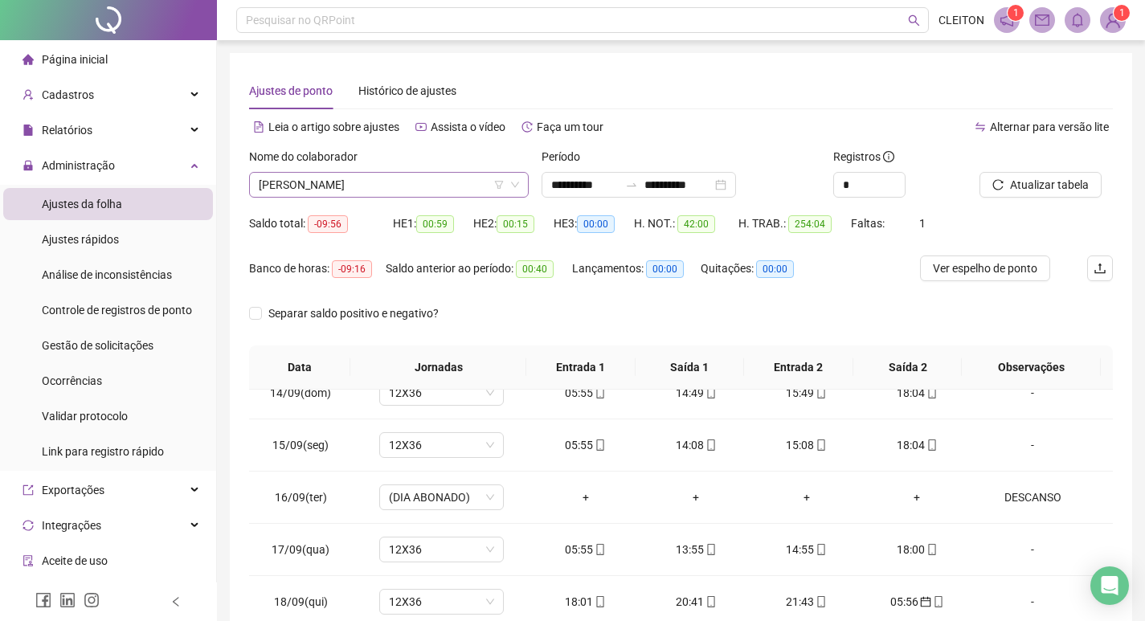
click at [382, 184] on div "Nome do colaborador [PERSON_NAME]" at bounding box center [389, 173] width 280 height 50
click at [382, 186] on span "[PERSON_NAME]" at bounding box center [389, 185] width 260 height 24
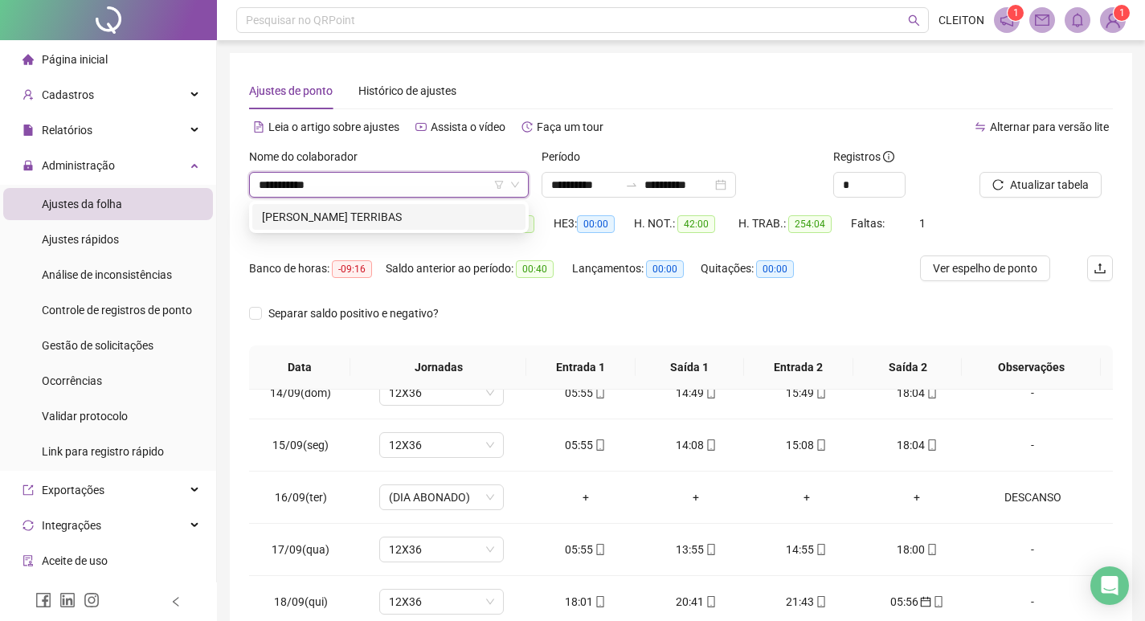
type input "**********"
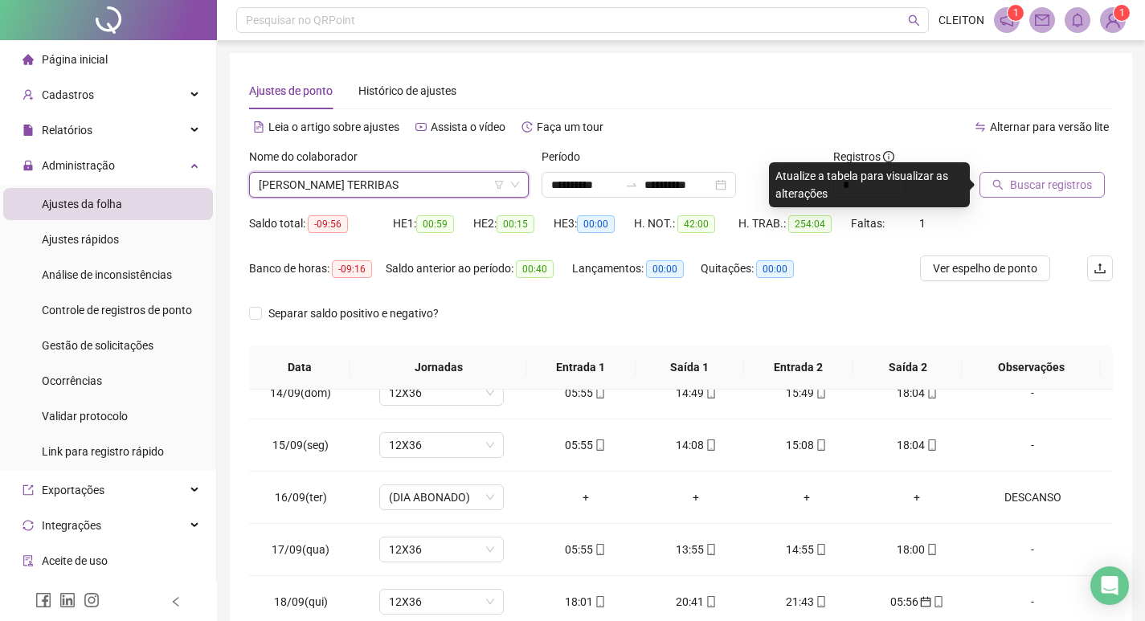
click at [1007, 182] on button "Buscar registros" at bounding box center [1041, 185] width 125 height 26
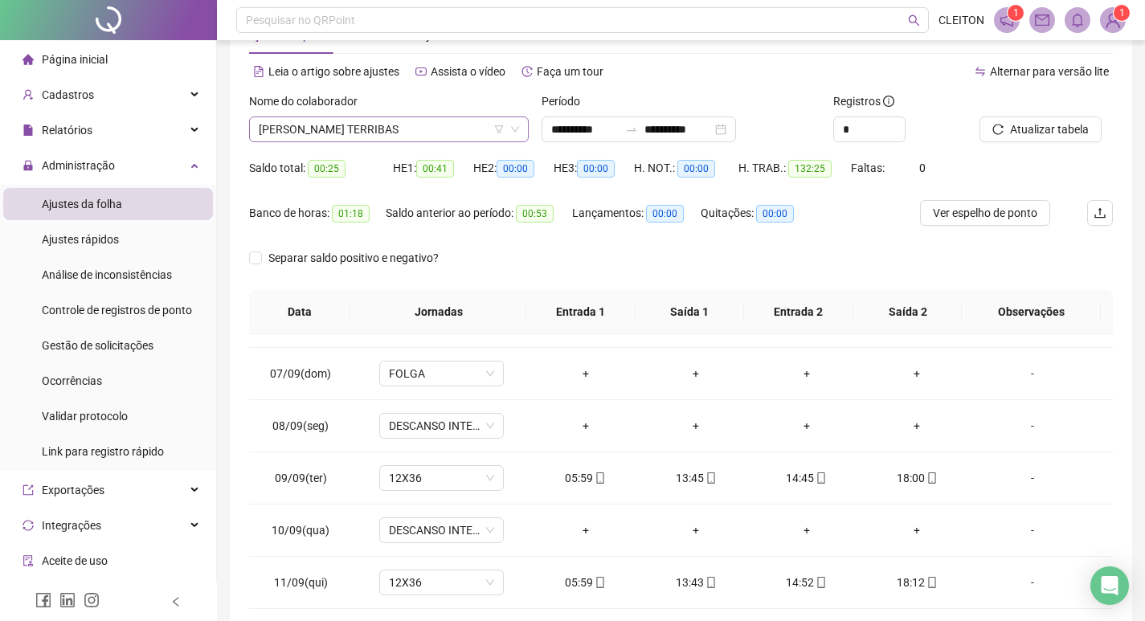
scroll to position [39, 0]
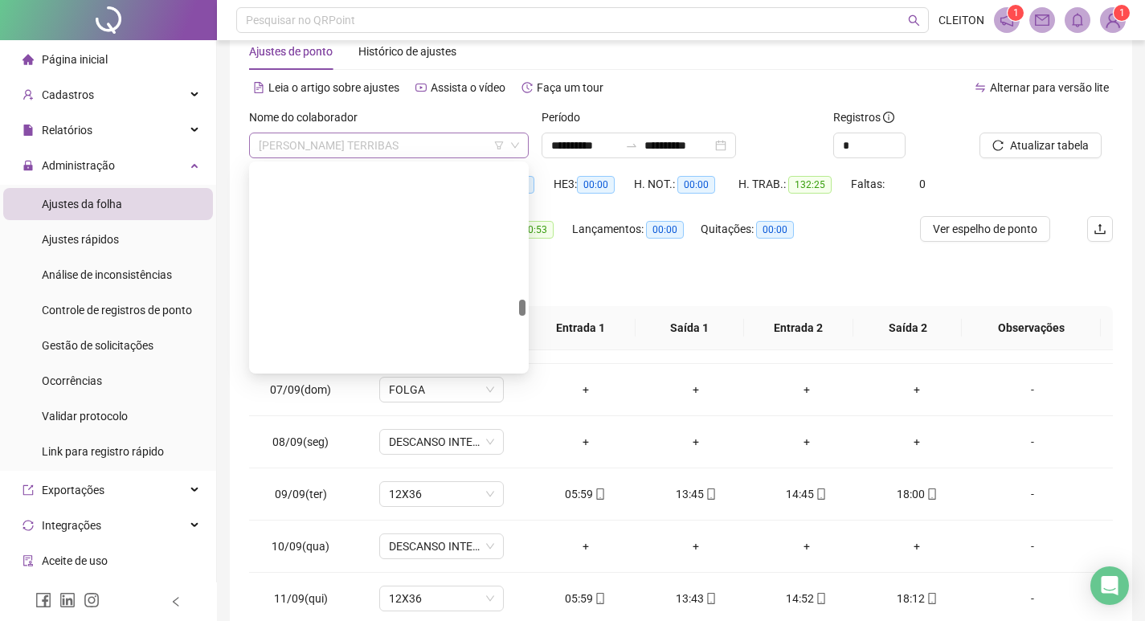
click at [413, 145] on span "[PERSON_NAME] TERRIBAS" at bounding box center [389, 145] width 260 height 24
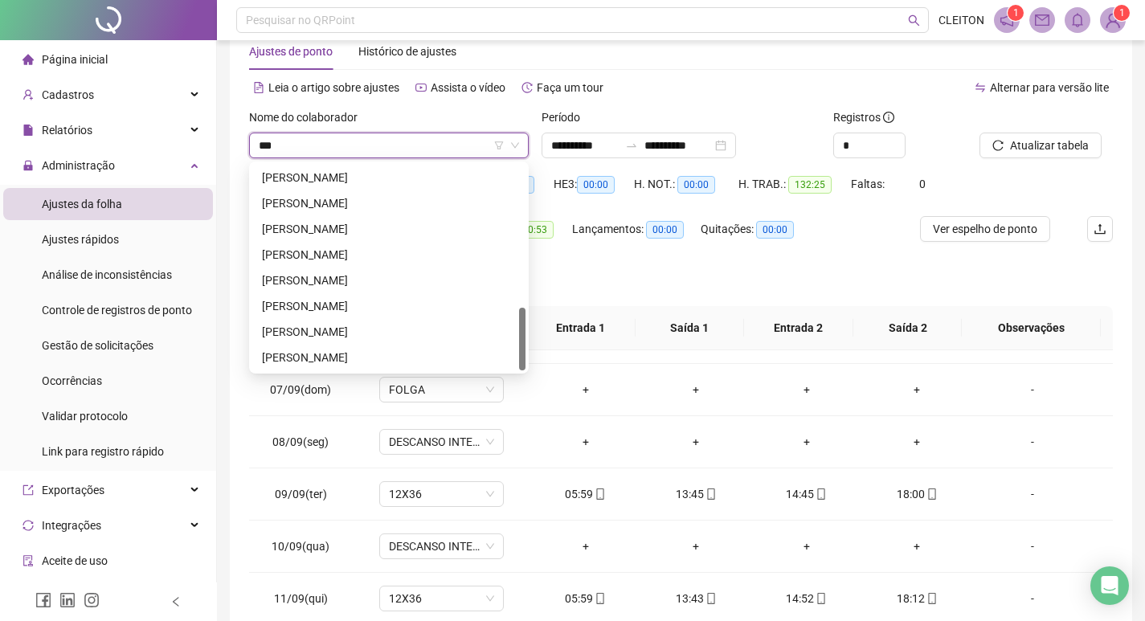
scroll to position [0, 0]
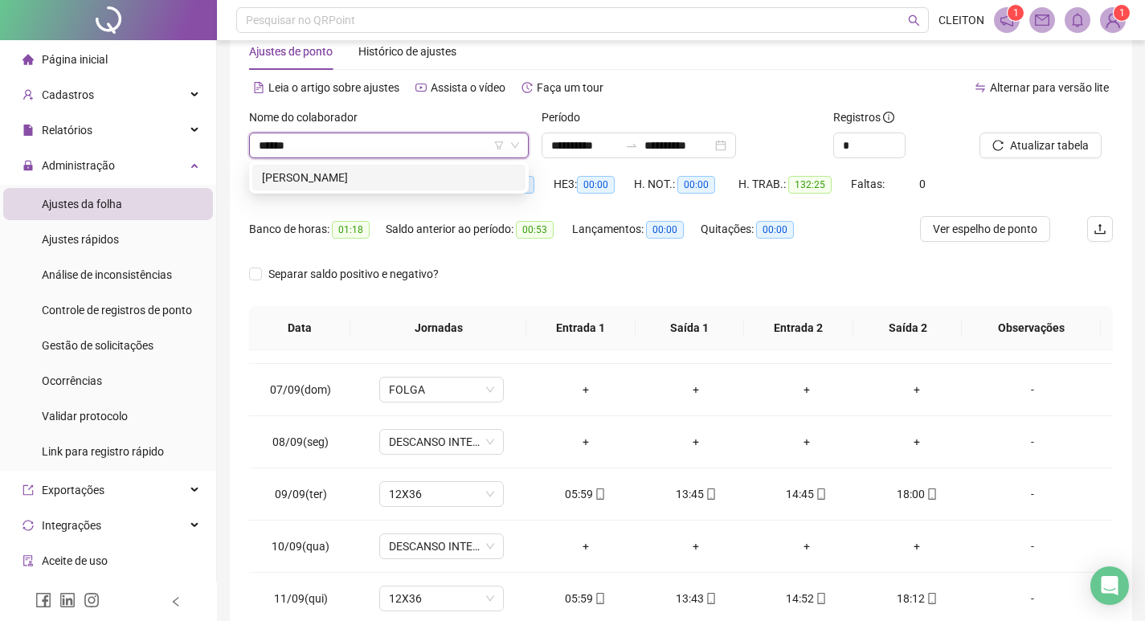
type input "*******"
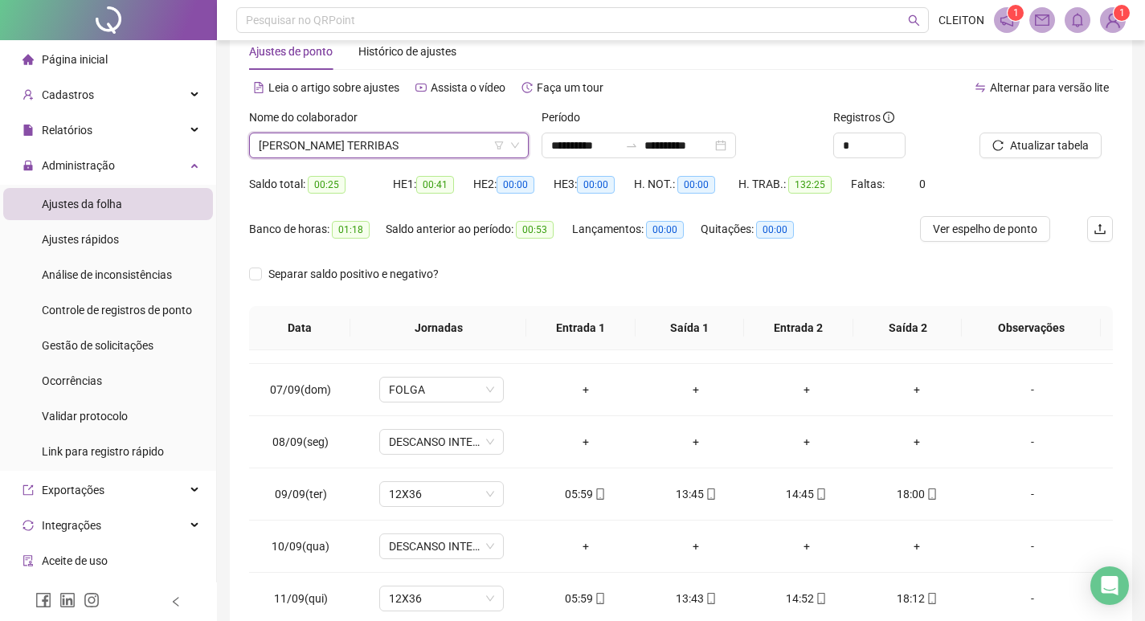
type input "*"
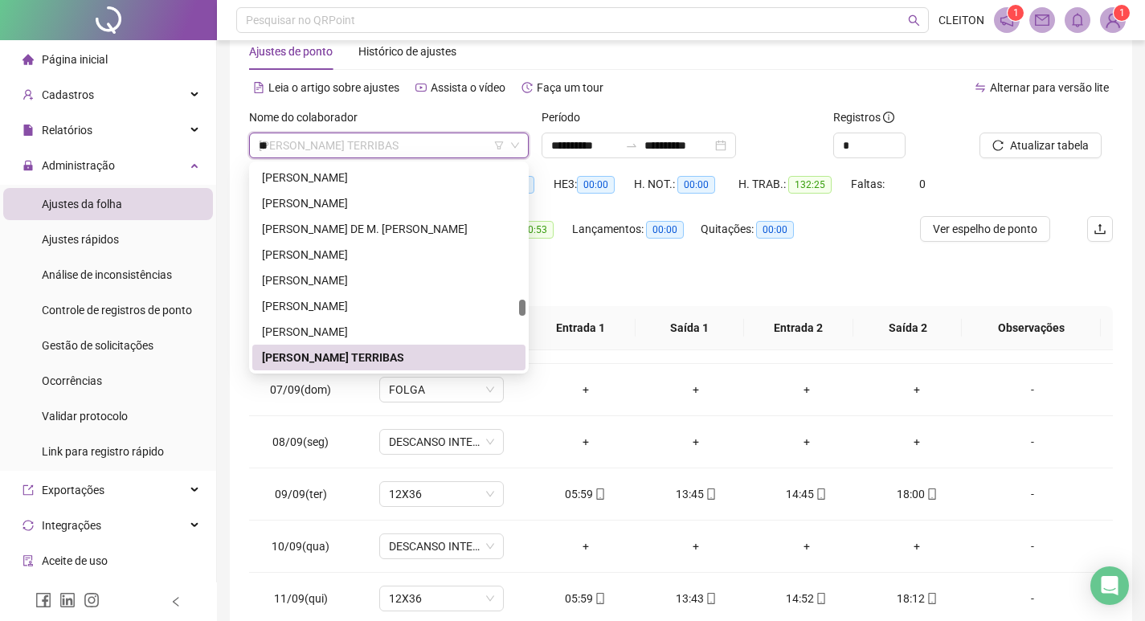
scroll to position [463, 0]
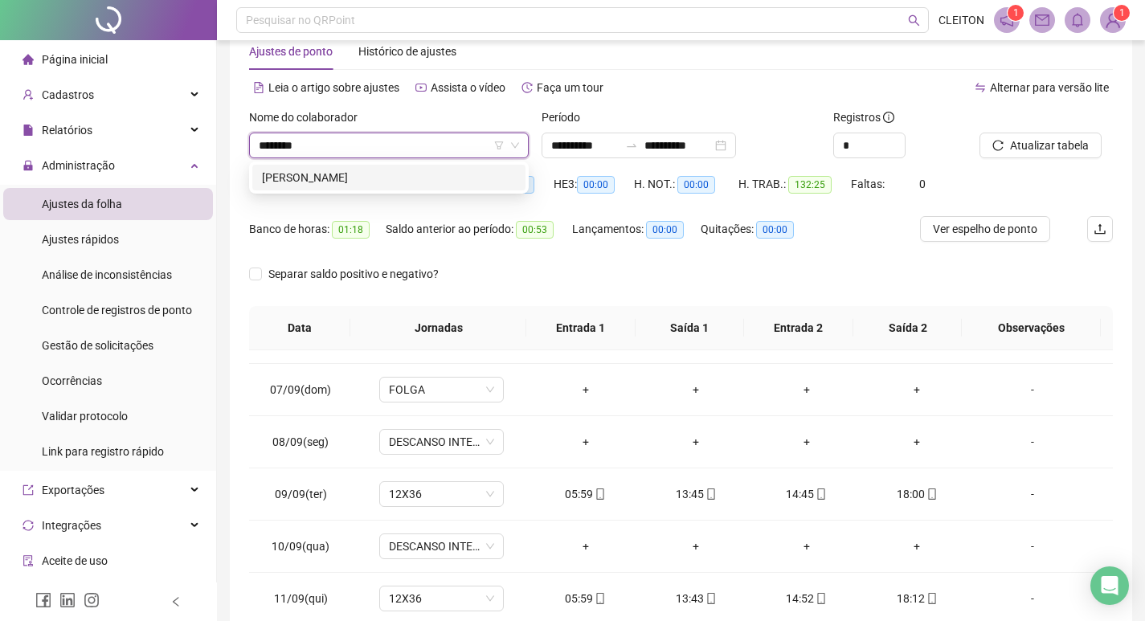
type input "*********"
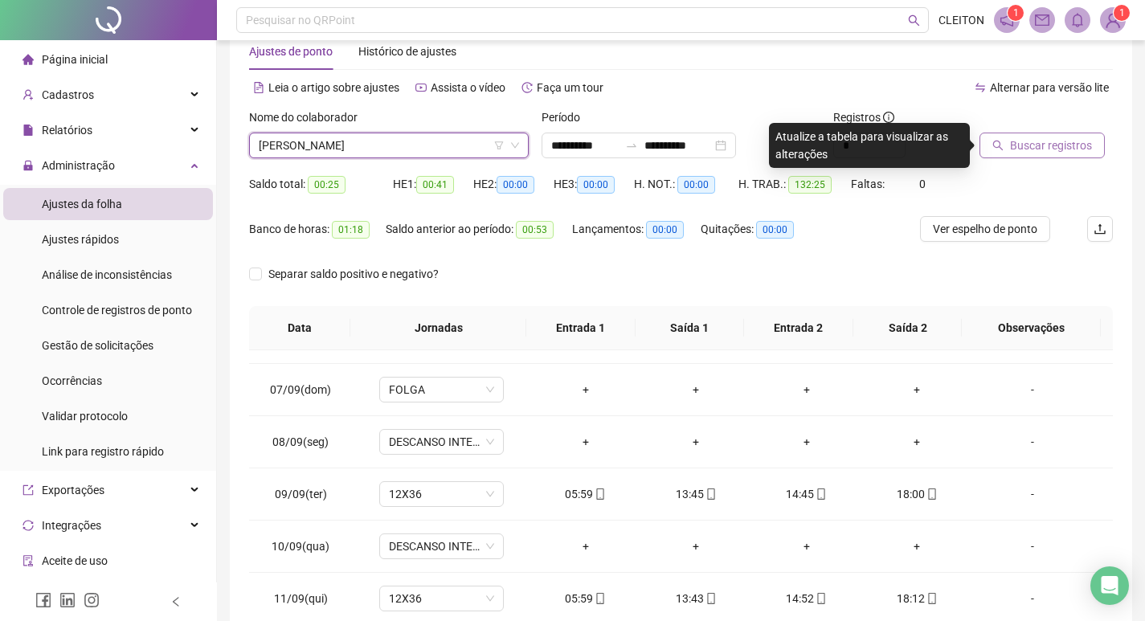
click at [1060, 149] on span "Buscar registros" at bounding box center [1051, 146] width 82 height 18
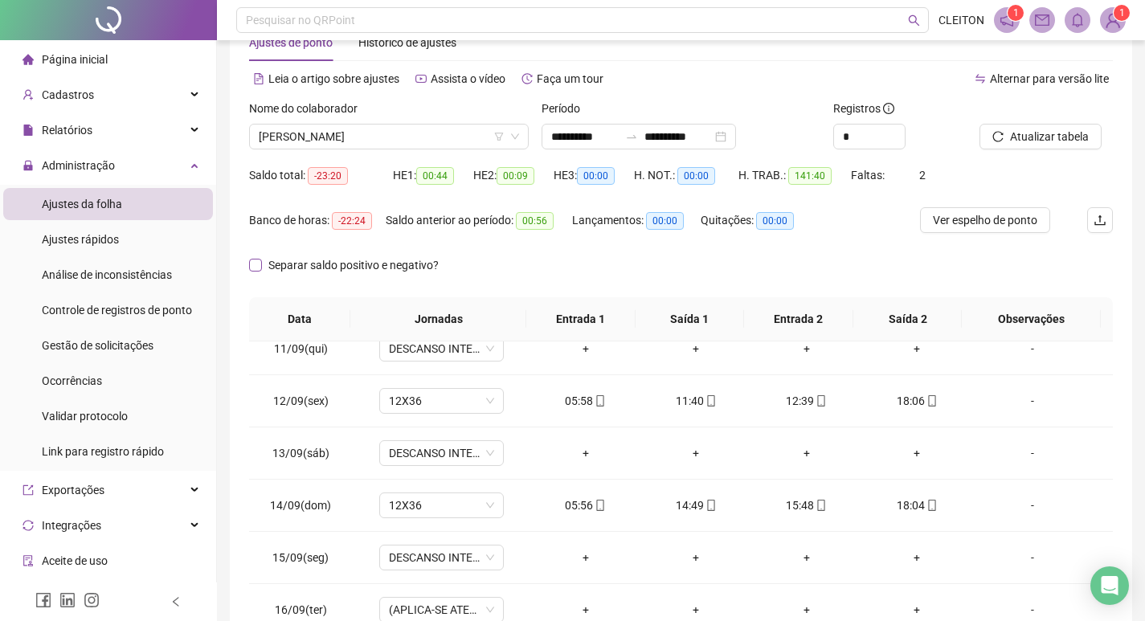
scroll to position [39, 0]
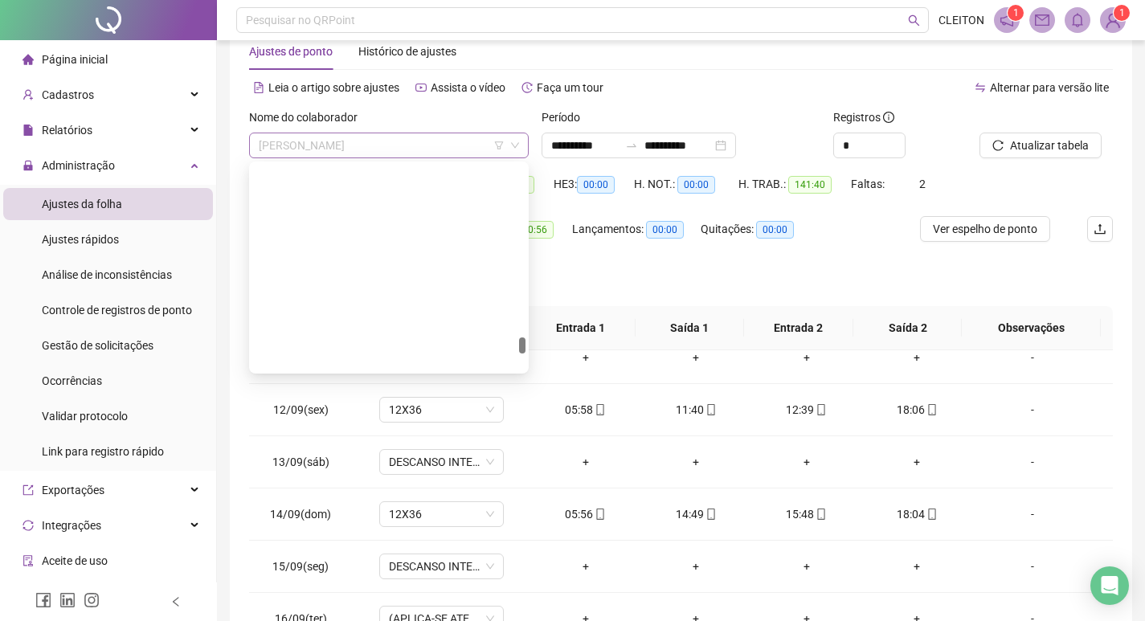
click at [349, 146] on span "[PERSON_NAME]" at bounding box center [389, 145] width 260 height 24
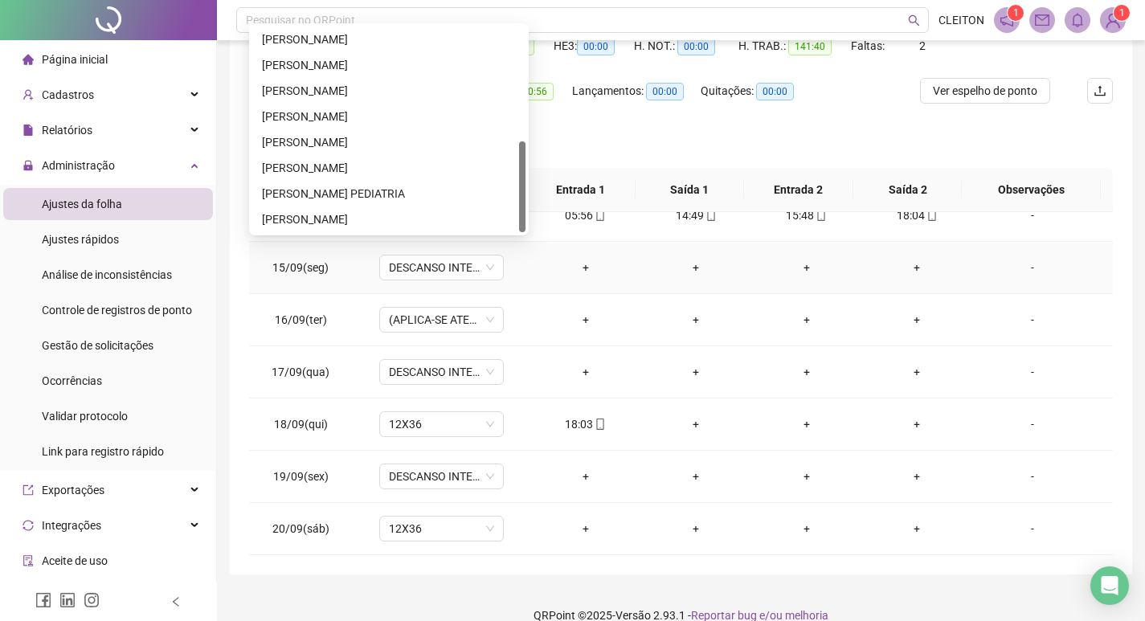
scroll to position [0, 0]
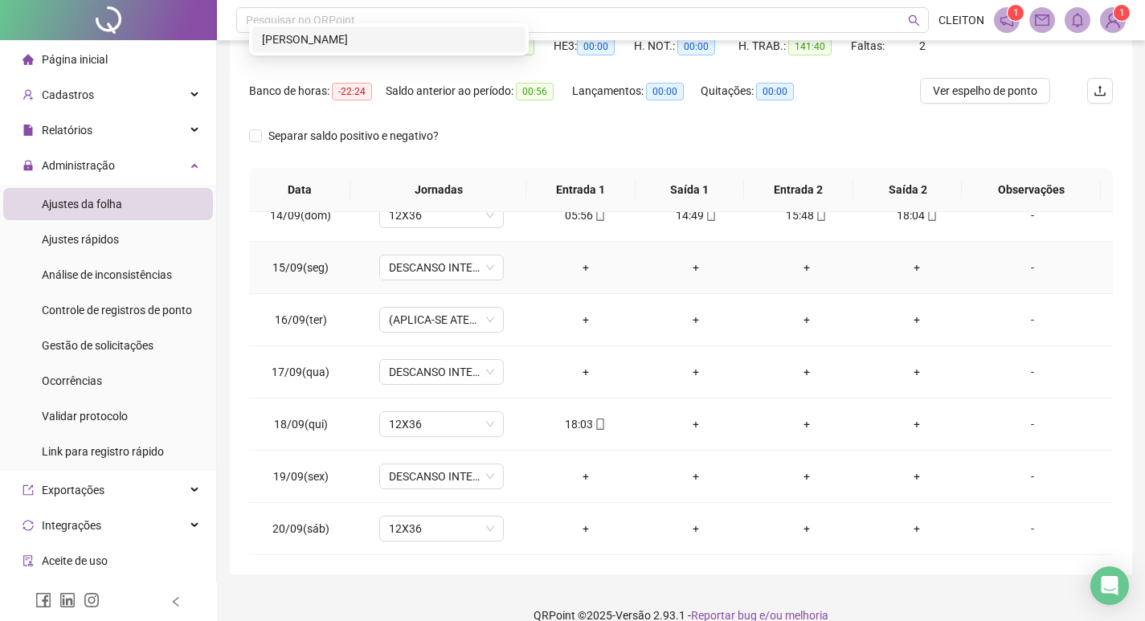
type input "******"
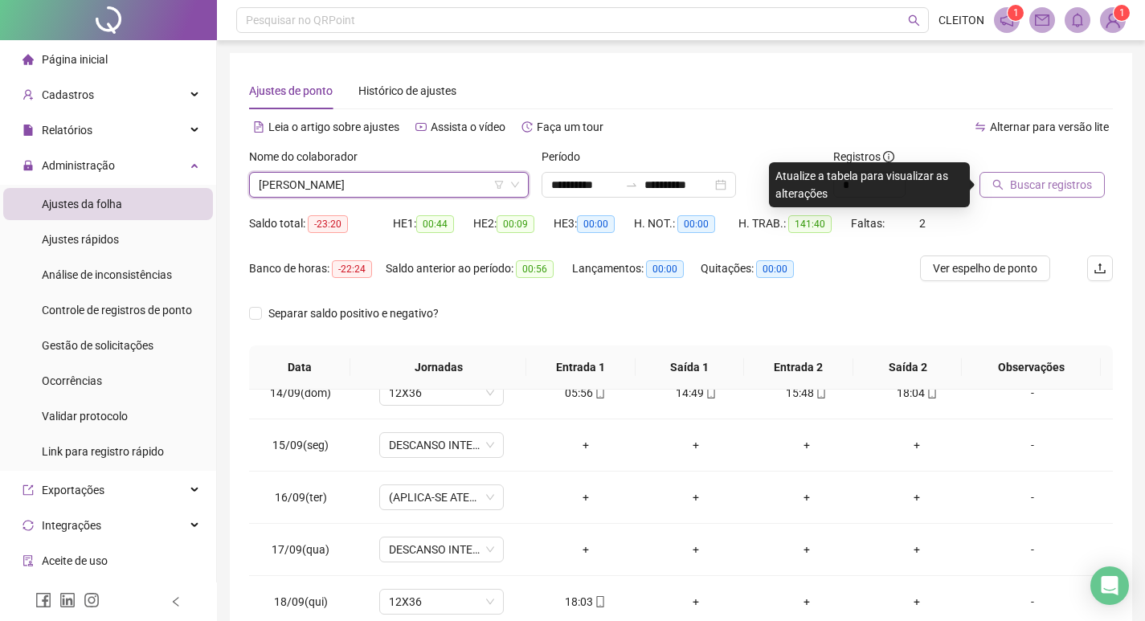
click at [1013, 187] on span "Buscar registros" at bounding box center [1051, 185] width 82 height 18
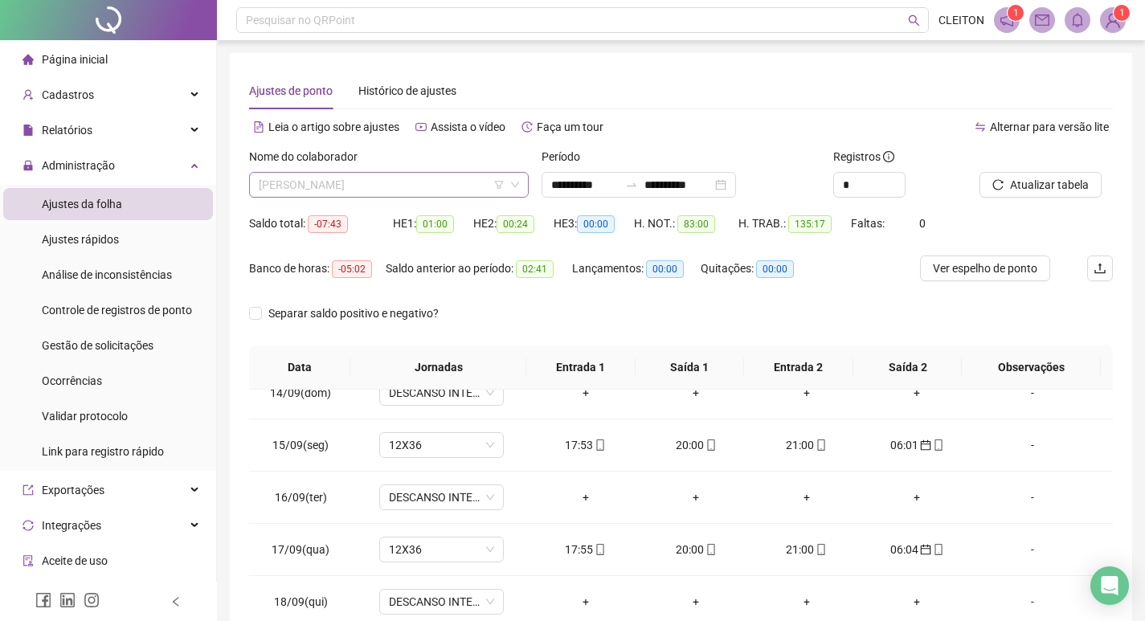
click at [311, 189] on span "[PERSON_NAME]" at bounding box center [389, 185] width 260 height 24
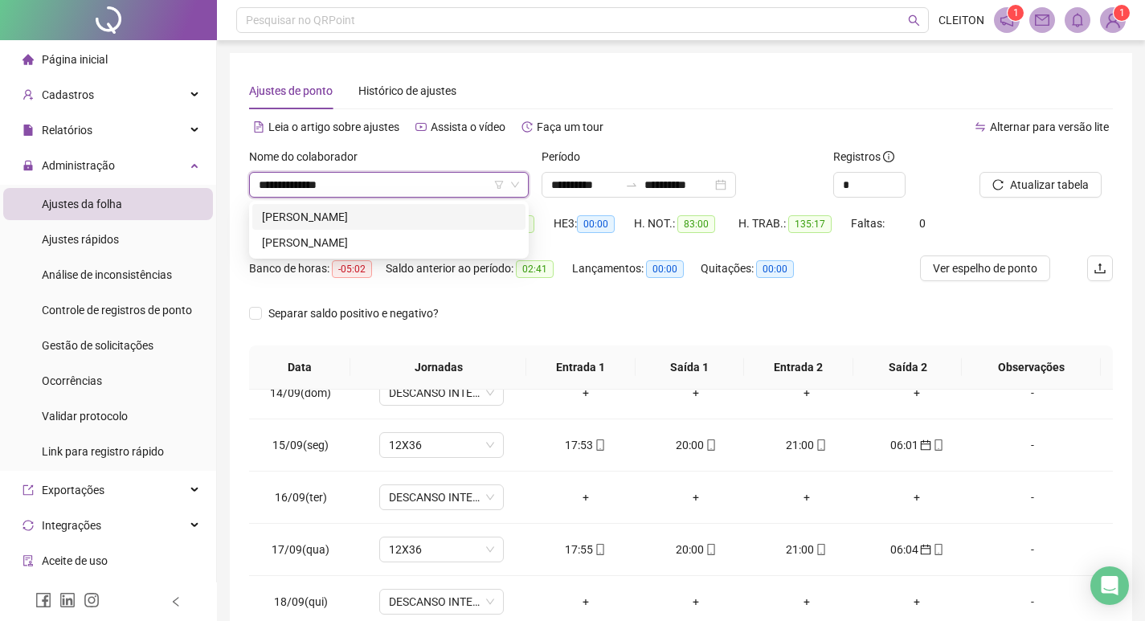
type input "**********"
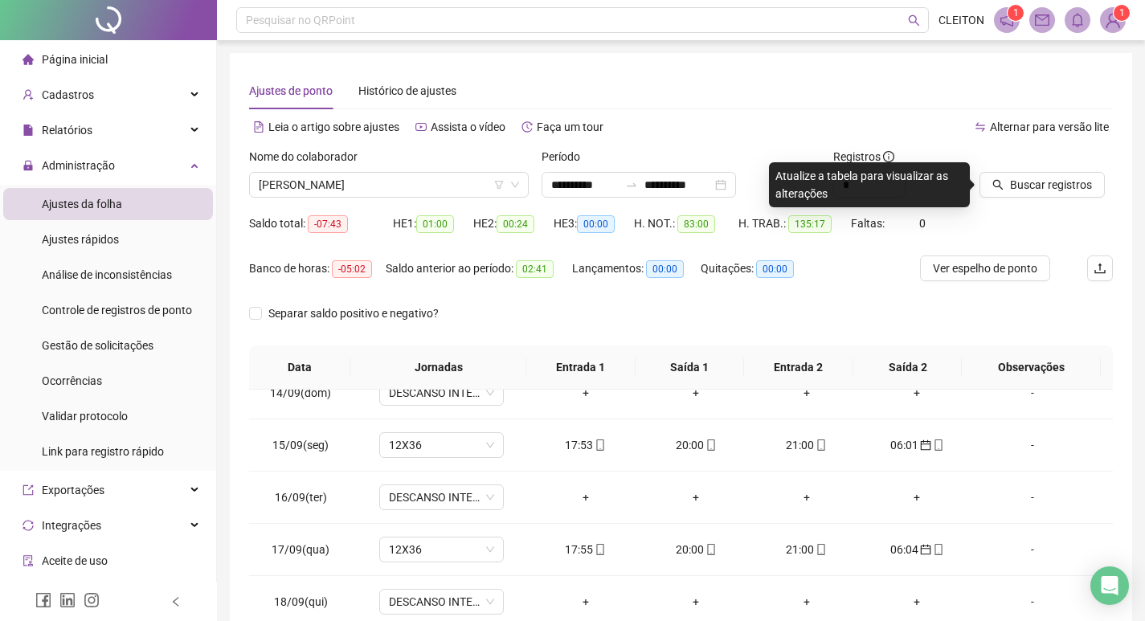
click at [1033, 202] on div "Buscar registros" at bounding box center [1046, 179] width 146 height 63
click at [1016, 190] on span "Buscar registros" at bounding box center [1051, 185] width 82 height 18
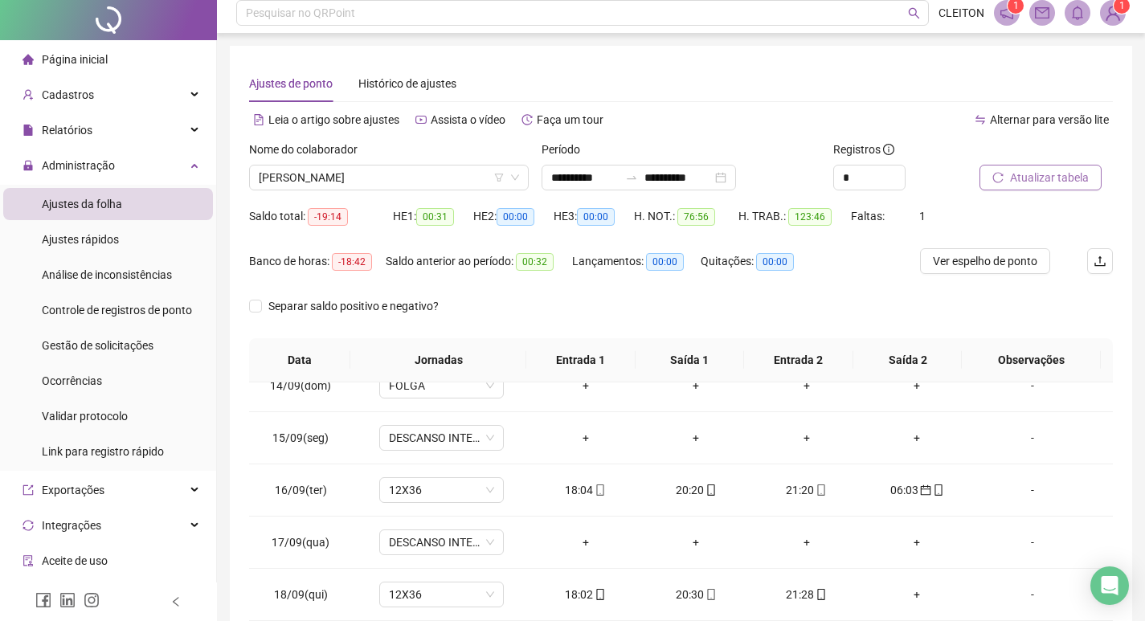
scroll to position [200, 0]
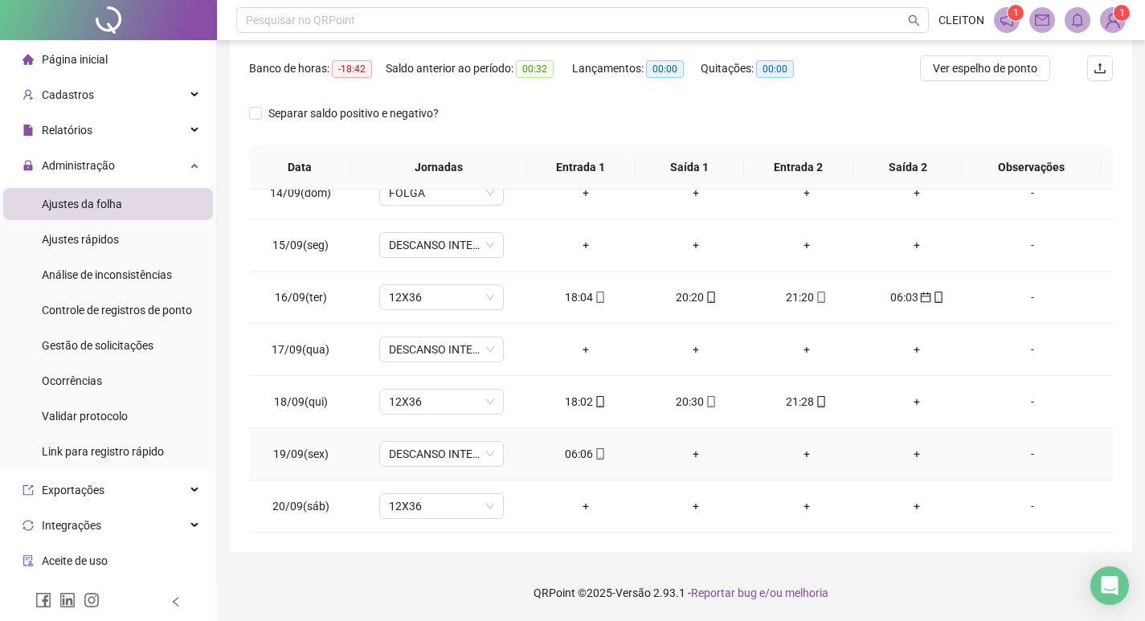
drag, startPoint x: 565, startPoint y: 459, endPoint x: 565, endPoint y: 422, distance: 37.8
click at [565, 453] on div "06:06" at bounding box center [585, 454] width 85 height 18
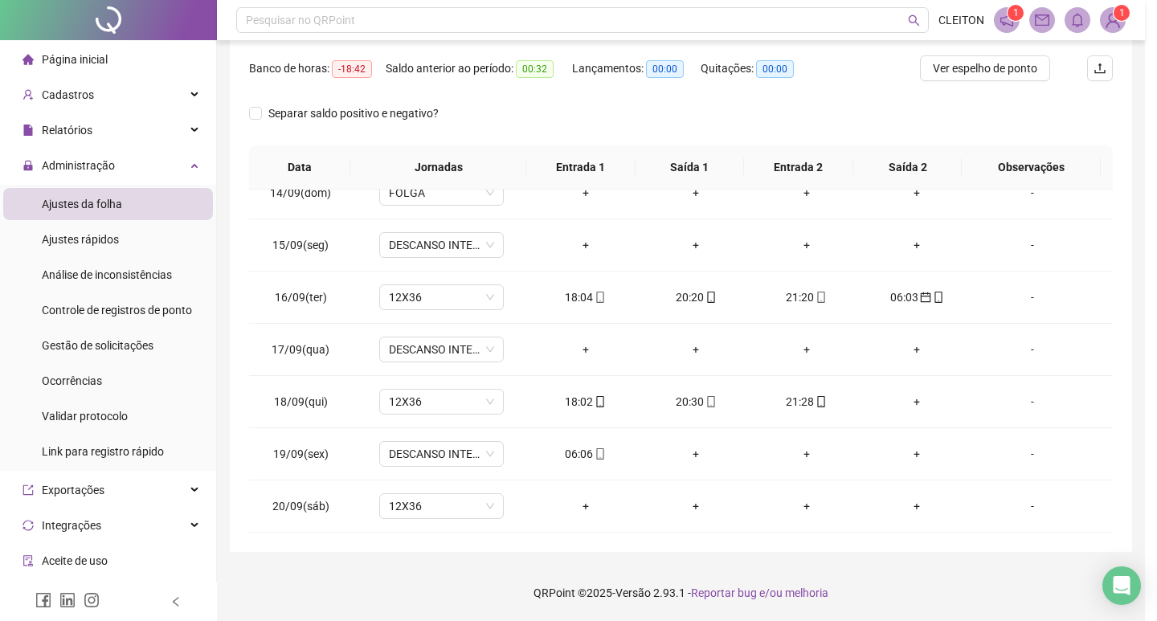
type input "**********"
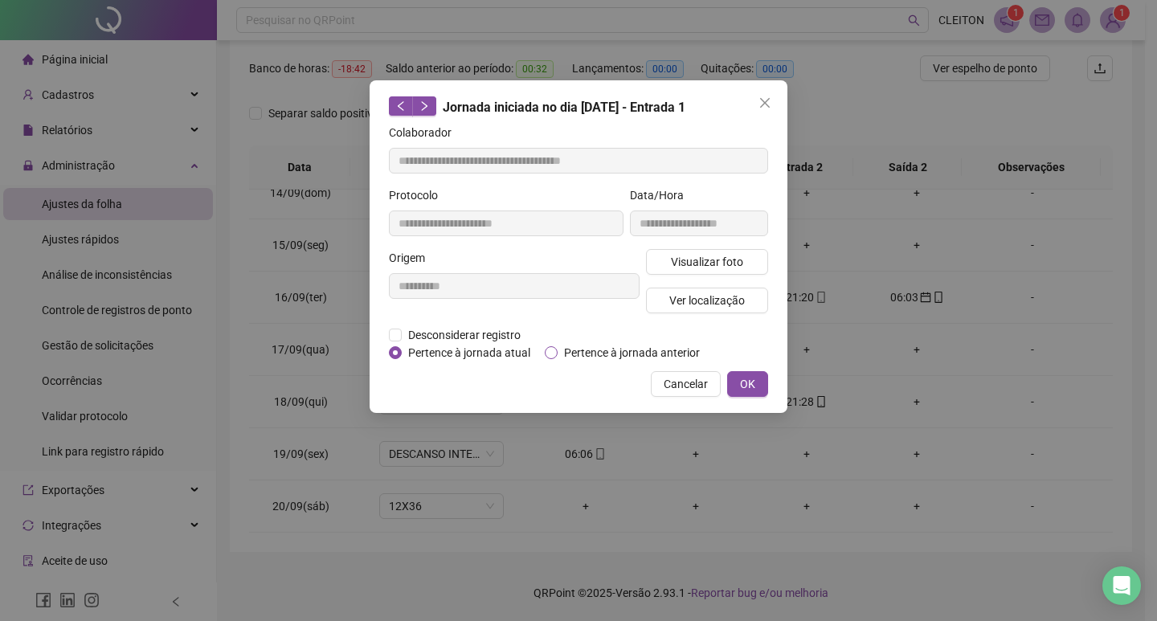
click at [591, 344] on span "Pertence à jornada anterior" at bounding box center [632, 353] width 149 height 18
click at [756, 384] on button "OK" at bounding box center [747, 384] width 41 height 26
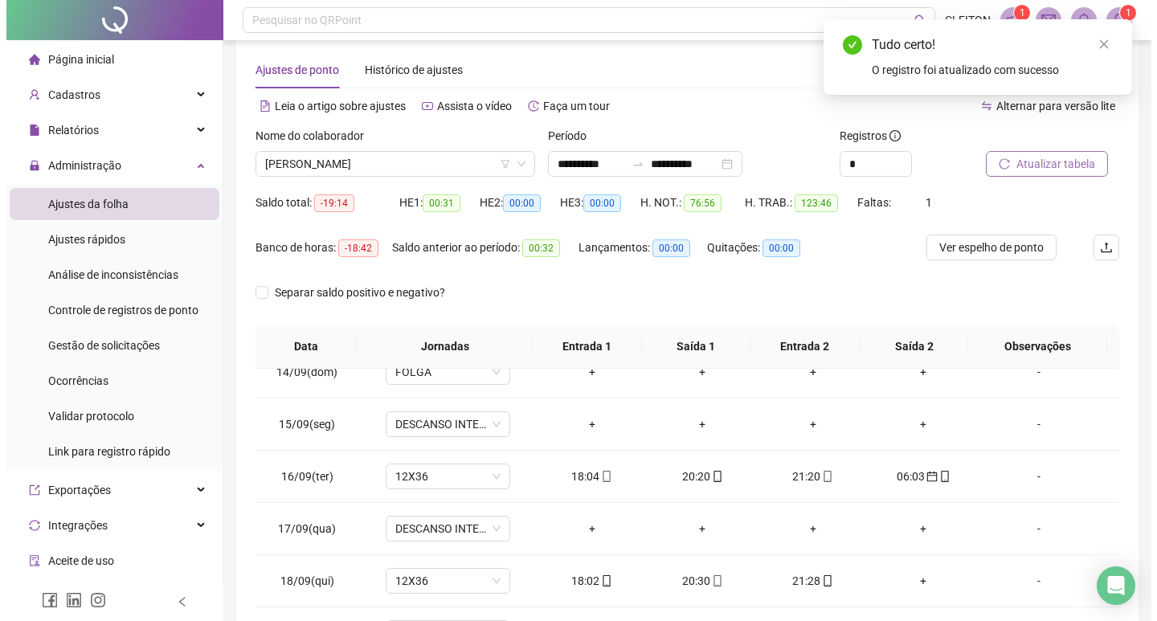
scroll to position [0, 0]
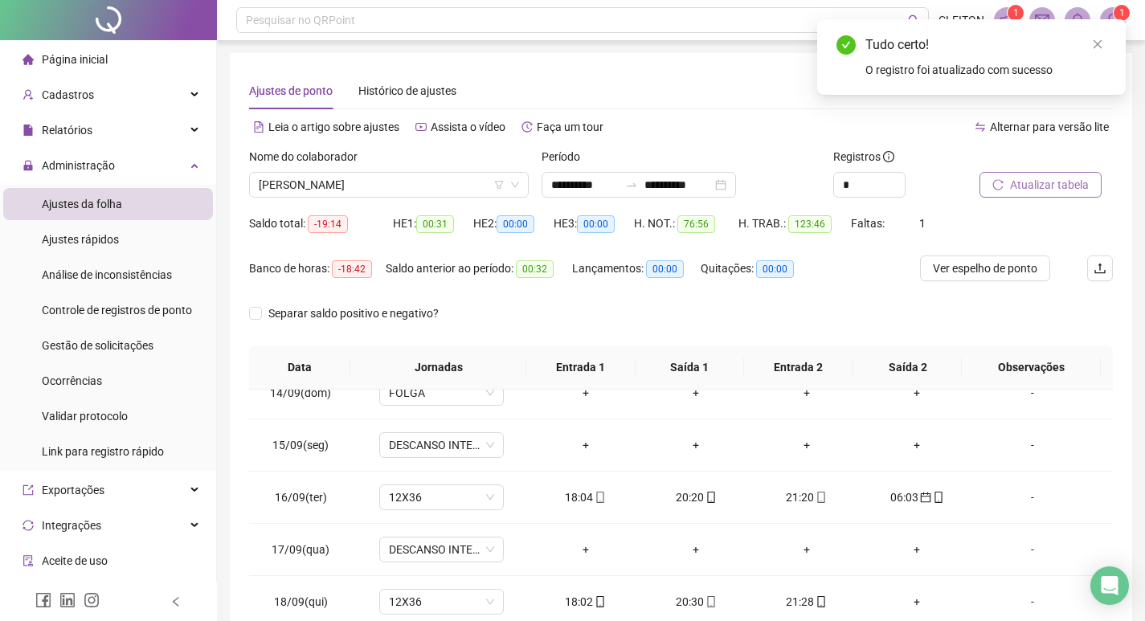
click at [1050, 190] on span "Atualizar tabela" at bounding box center [1049, 185] width 79 height 18
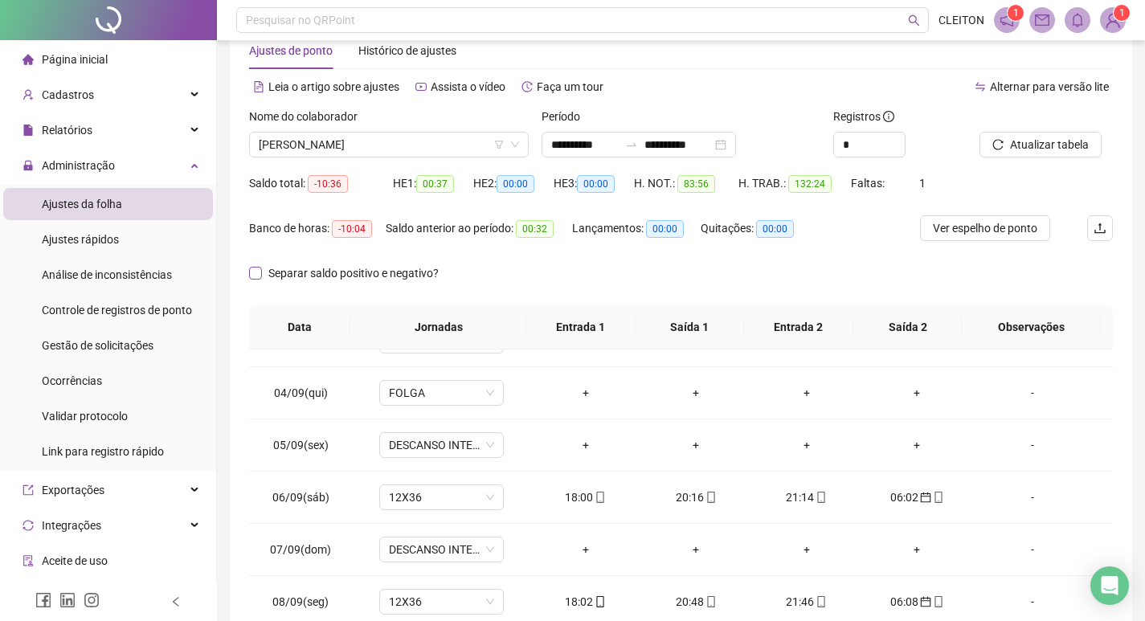
scroll to position [39, 0]
click at [361, 143] on span "[PERSON_NAME]" at bounding box center [389, 145] width 260 height 24
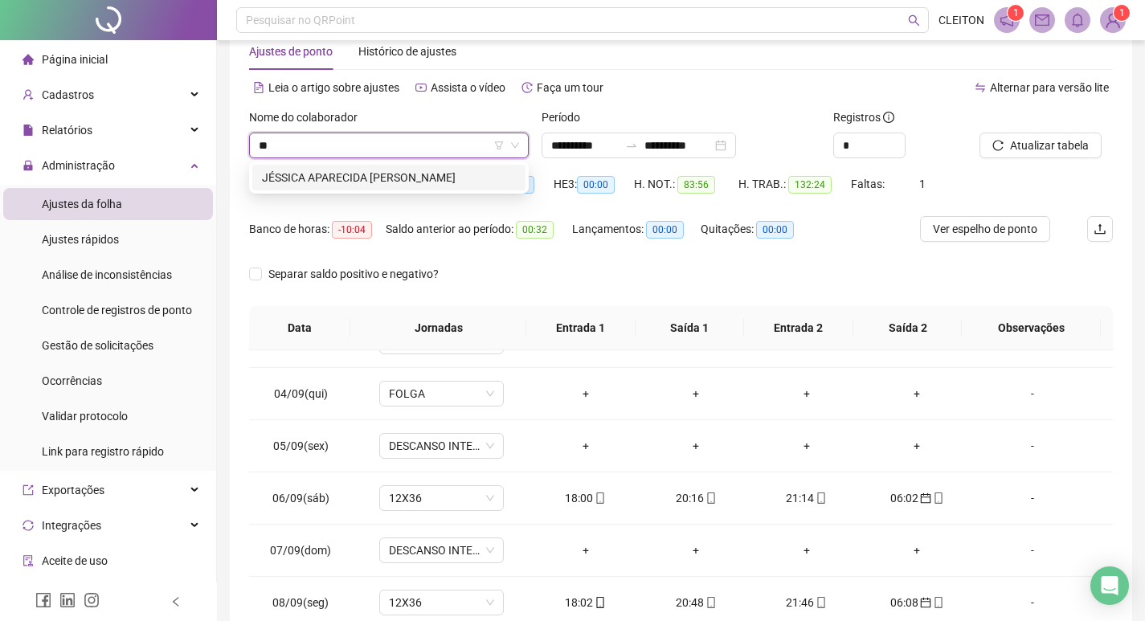
scroll to position [0, 0]
type input "**********"
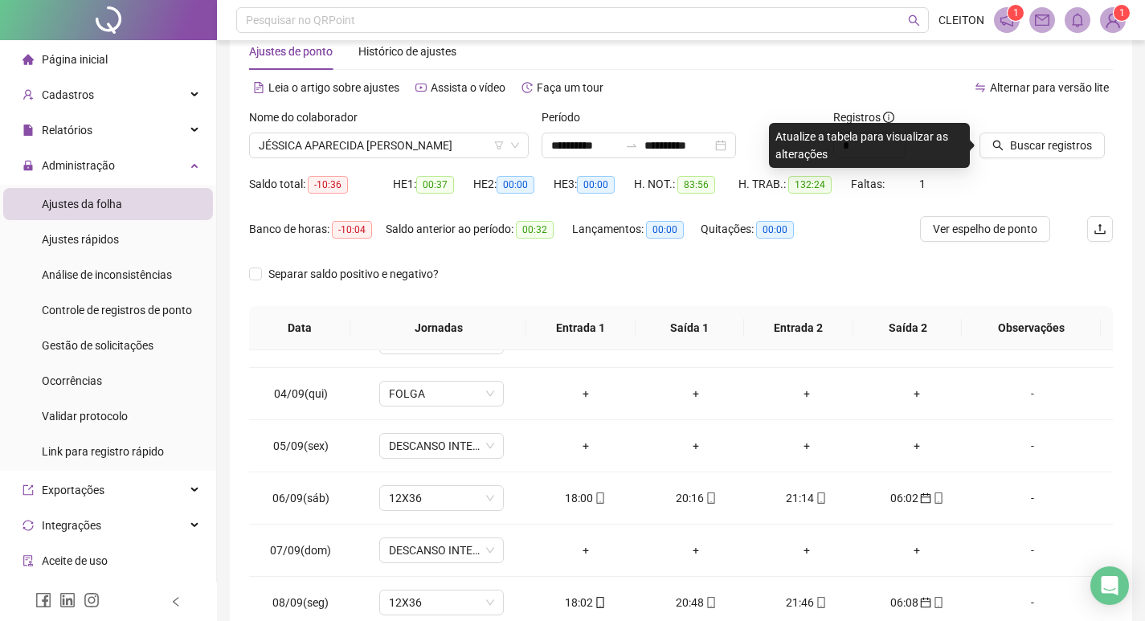
click at [1072, 129] on div "Buscar registros" at bounding box center [1045, 133] width 133 height 50
click at [1061, 137] on span "Buscar registros" at bounding box center [1051, 146] width 82 height 18
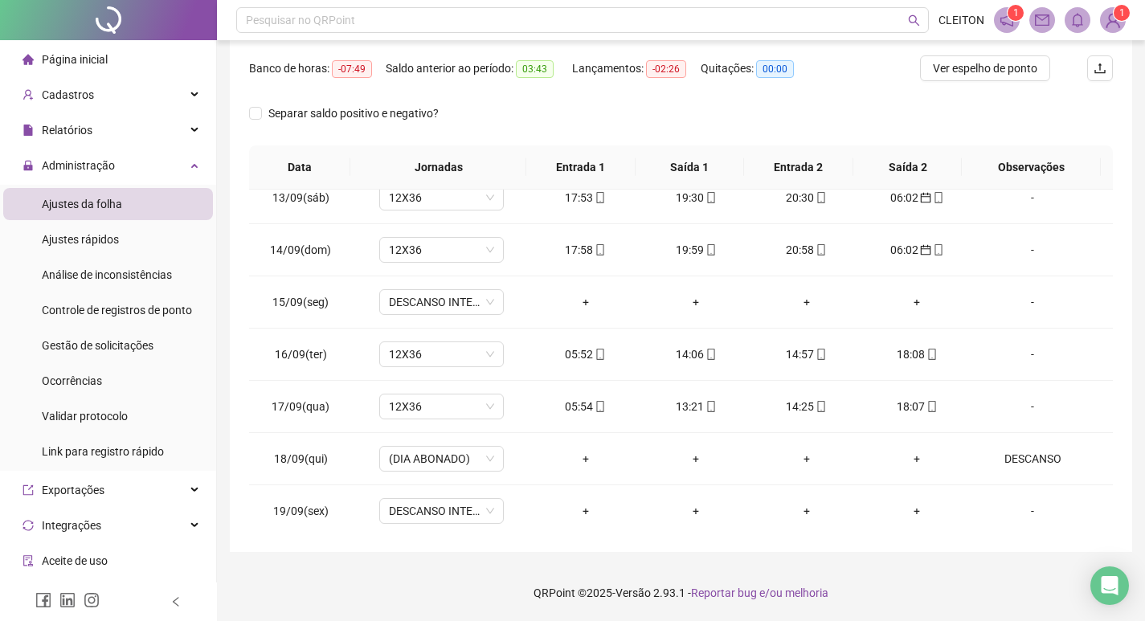
scroll to position [1276, 0]
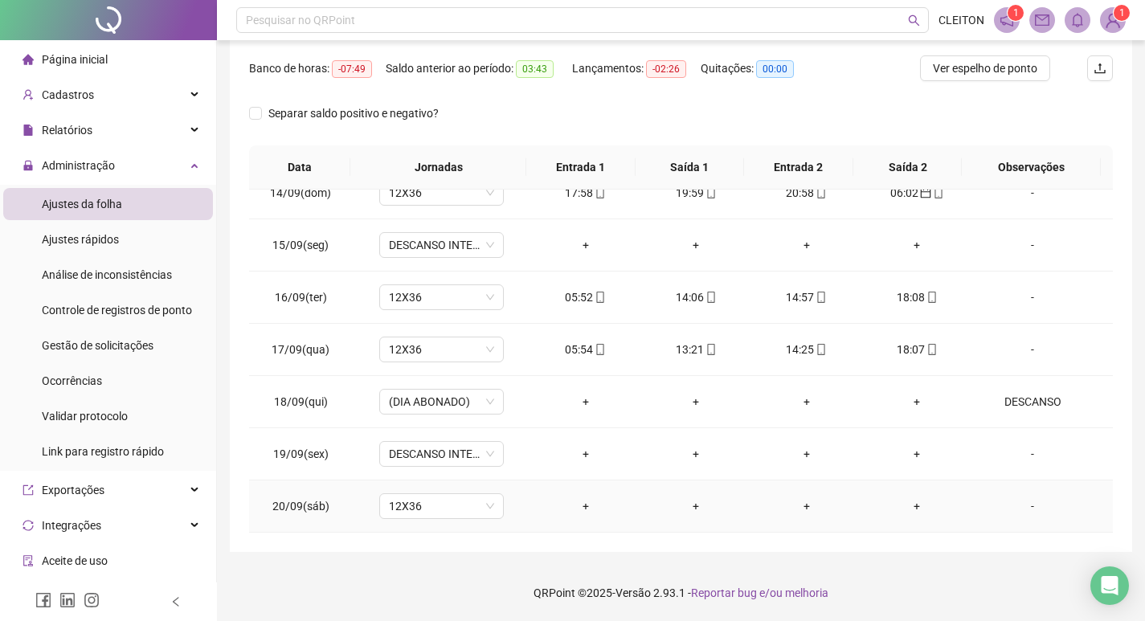
click at [1033, 519] on td "-" at bounding box center [1042, 506] width 141 height 52
click at [1019, 509] on div "-" at bounding box center [1032, 506] width 95 height 18
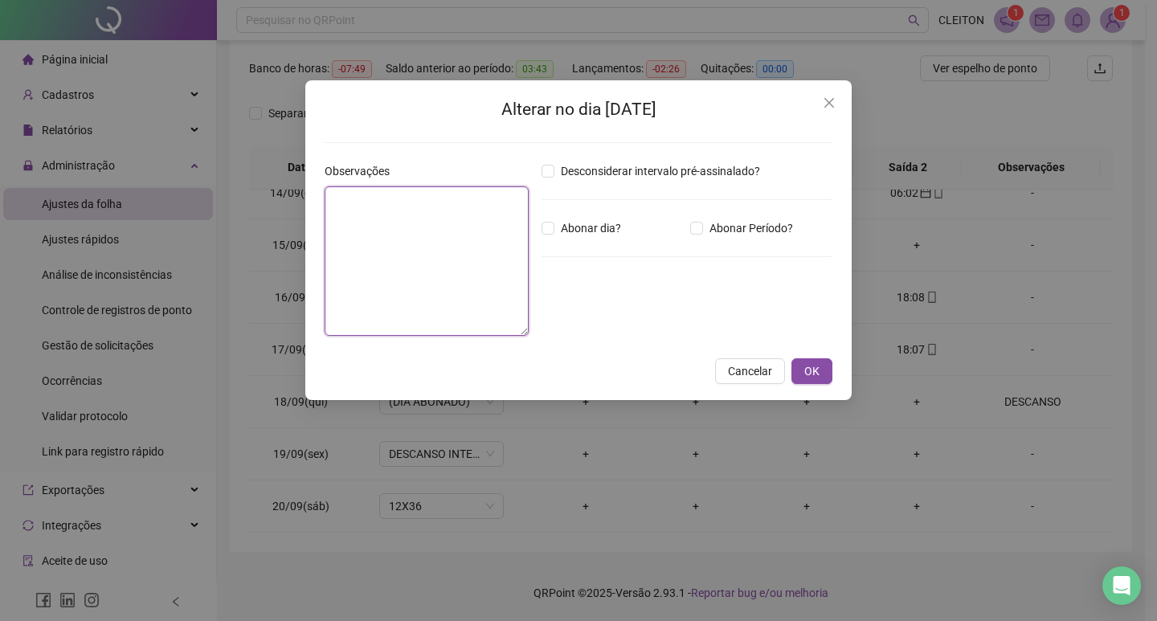
click at [405, 308] on textarea at bounding box center [427, 260] width 204 height 149
type textarea "********"
click at [559, 218] on div "Desconsiderar intervalo pré-assinalado? Abonar dia? Abonar Período? Horas a abo…" at bounding box center [687, 255] width 304 height 186
click at [561, 229] on span "Abonar dia?" at bounding box center [590, 228] width 73 height 18
click at [809, 371] on span "OK" at bounding box center [811, 371] width 15 height 18
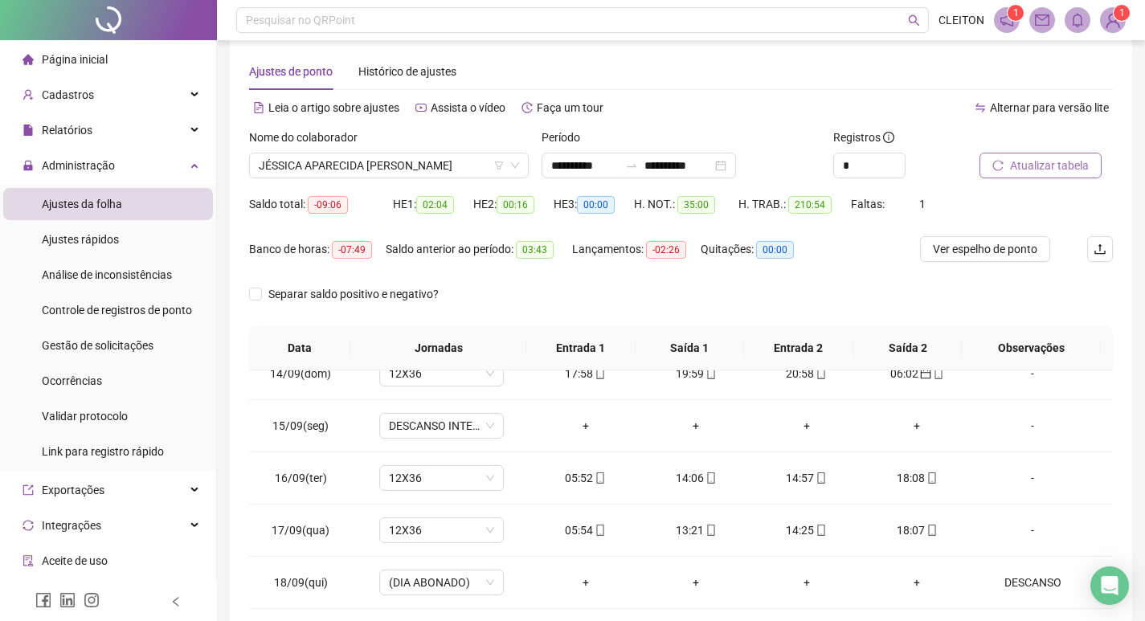
scroll to position [0, 0]
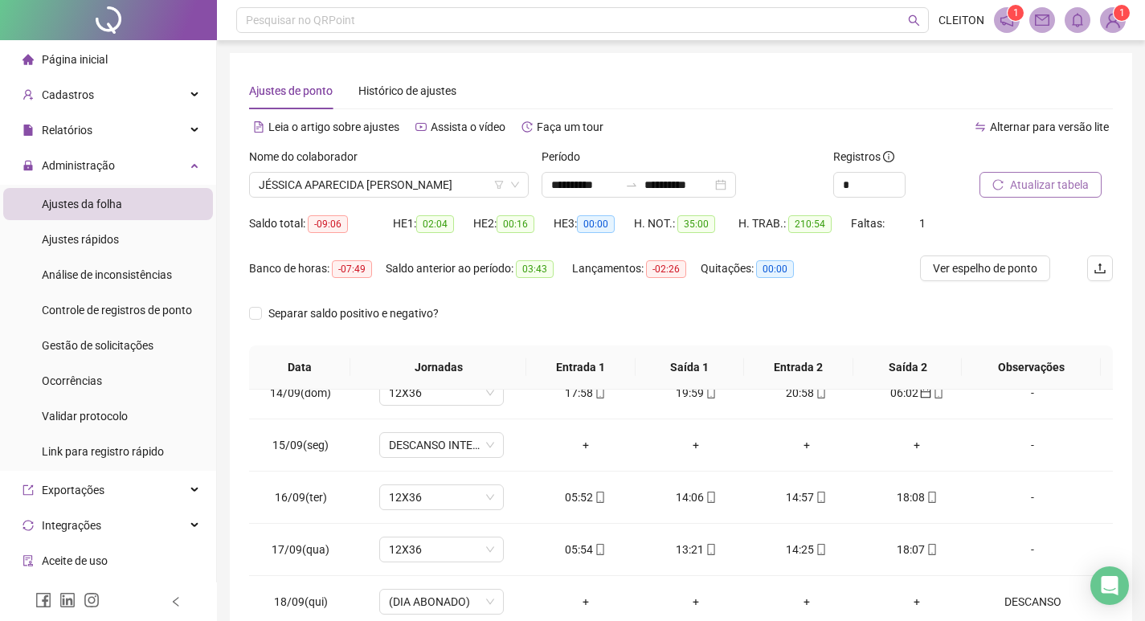
click at [1002, 188] on icon "reload" at bounding box center [998, 184] width 10 height 10
drag, startPoint x: 327, startPoint y: 169, endPoint x: 331, endPoint y: 188, distance: 18.9
click at [328, 169] on div "Nome do colaborador" at bounding box center [389, 160] width 280 height 24
click at [331, 188] on span "JÉSSICA APARECIDA [PERSON_NAME]" at bounding box center [389, 185] width 260 height 24
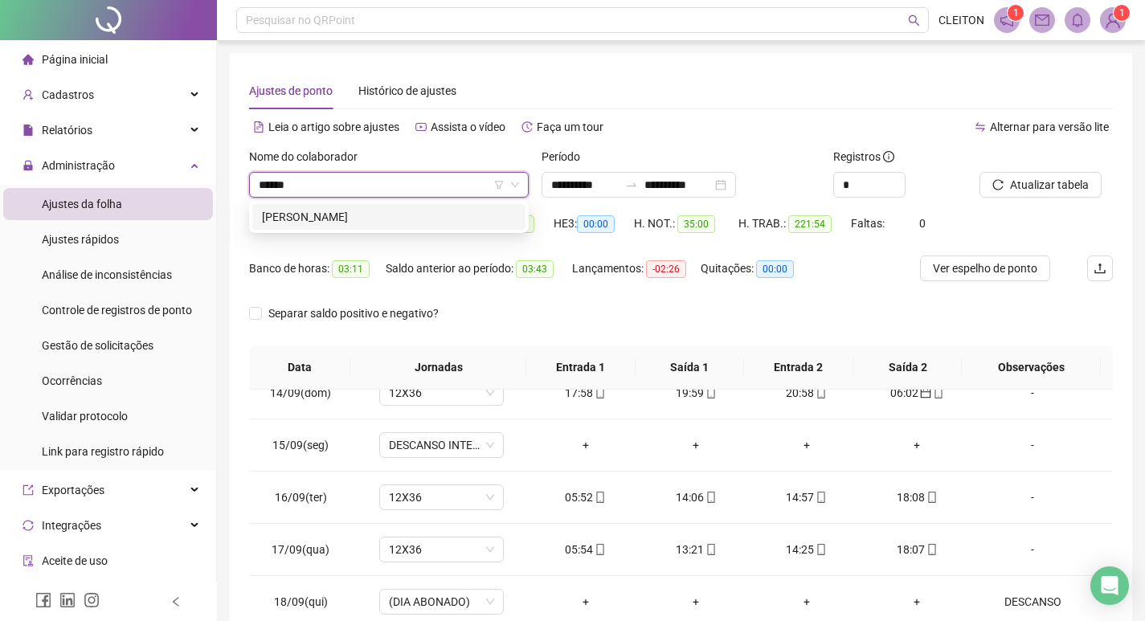
type input "*******"
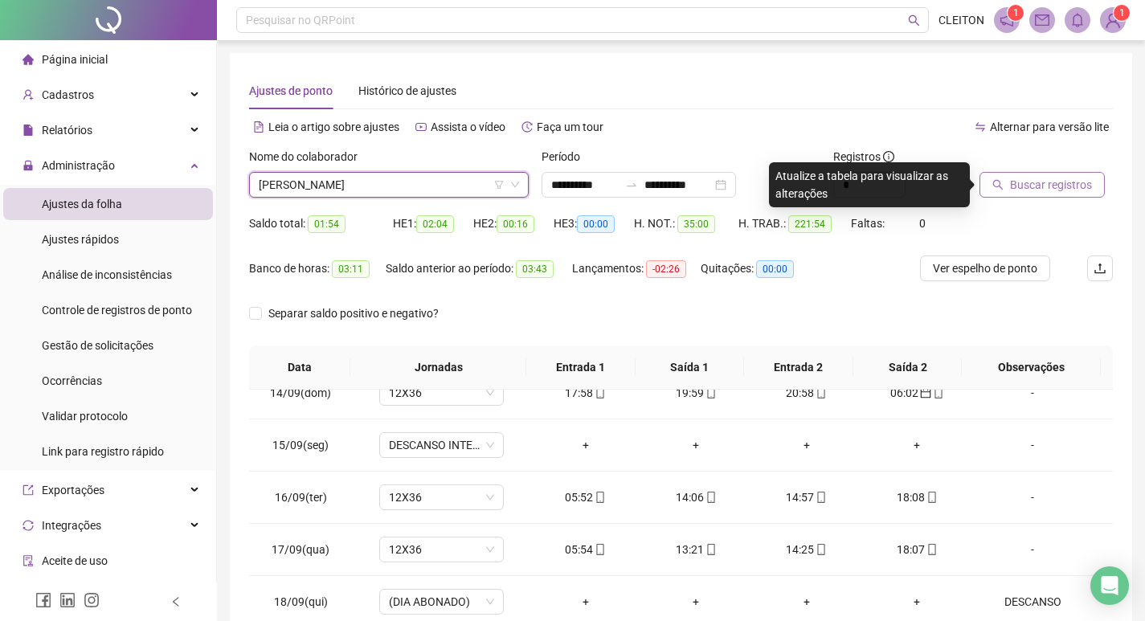
click at [1020, 178] on span "Buscar registros" at bounding box center [1051, 185] width 82 height 18
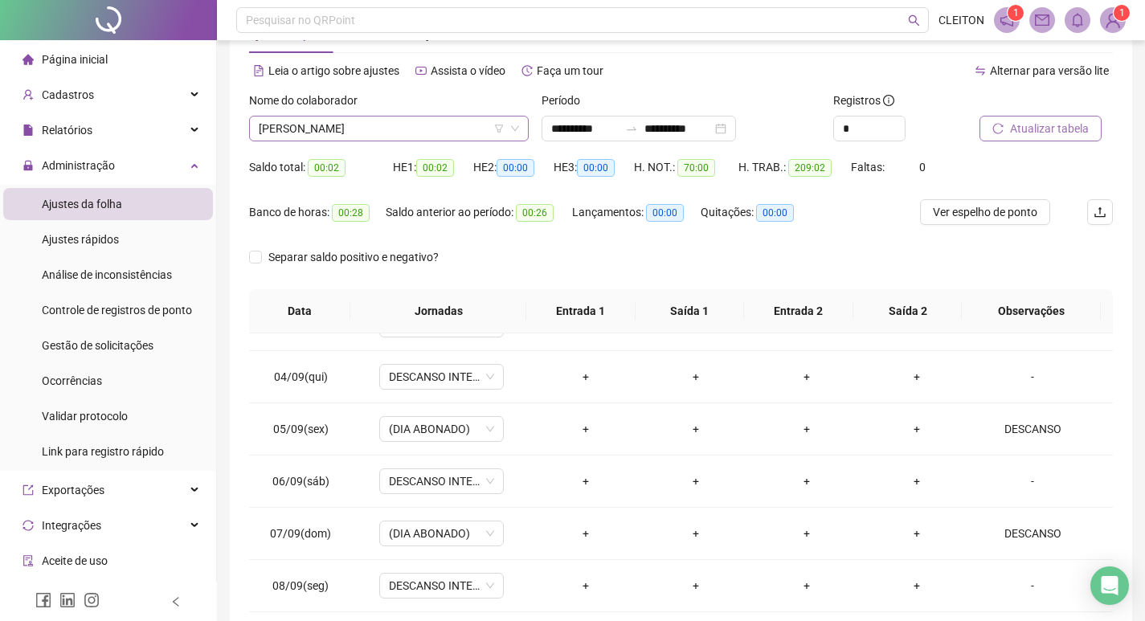
scroll to position [39, 0]
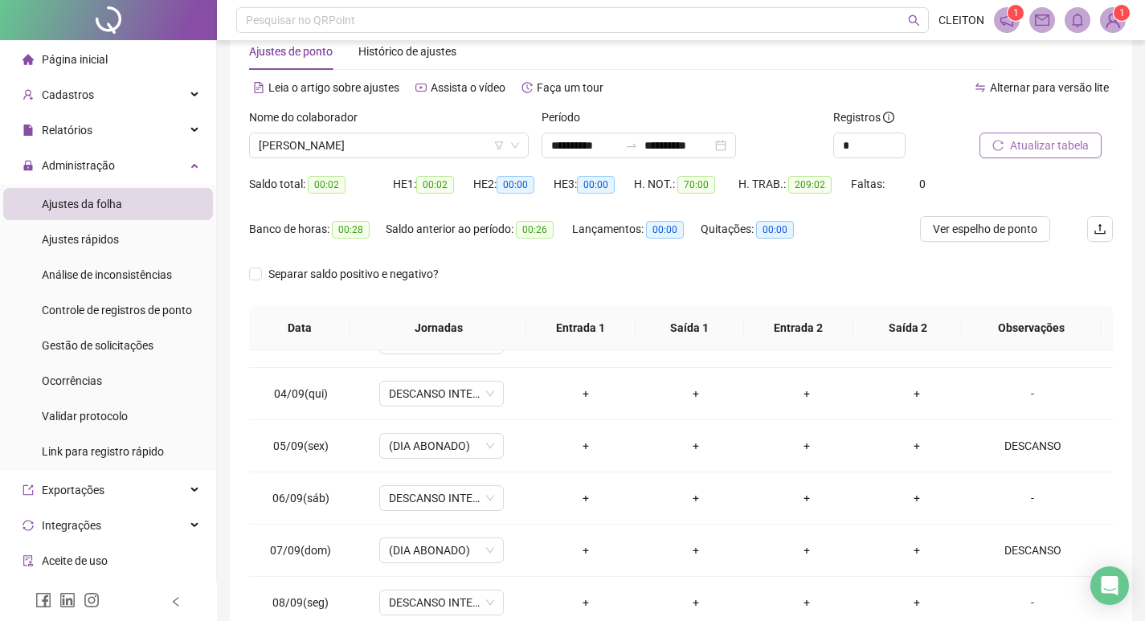
click at [356, 132] on div "Nome do colaborador" at bounding box center [389, 120] width 280 height 24
click at [357, 132] on div "Nome do colaborador" at bounding box center [389, 120] width 280 height 24
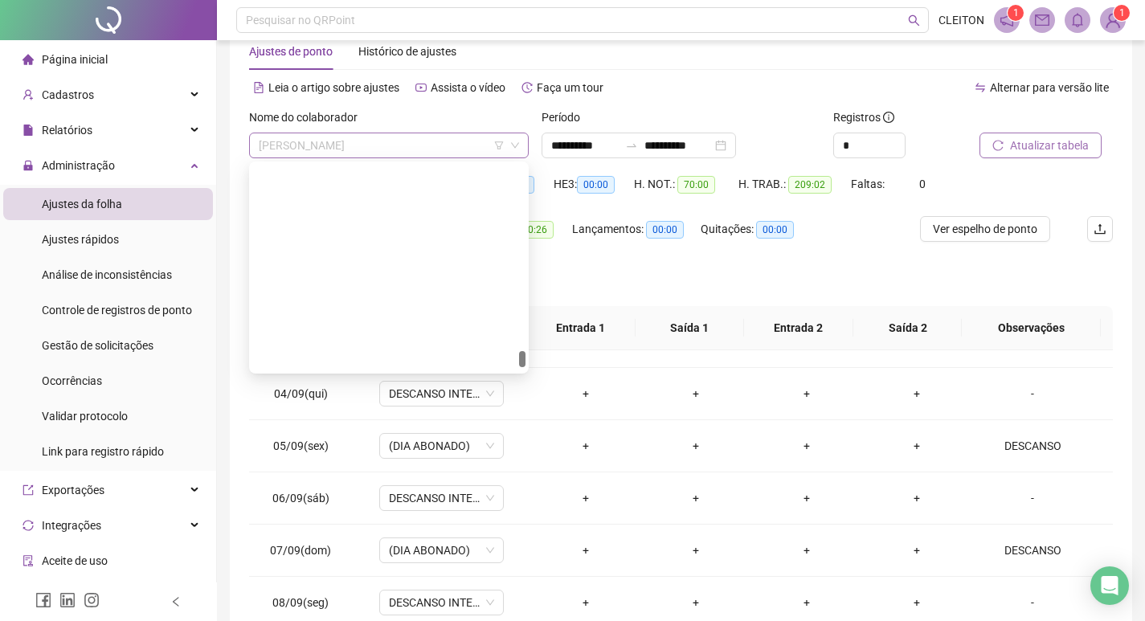
click at [357, 136] on span "[PERSON_NAME]" at bounding box center [389, 145] width 260 height 24
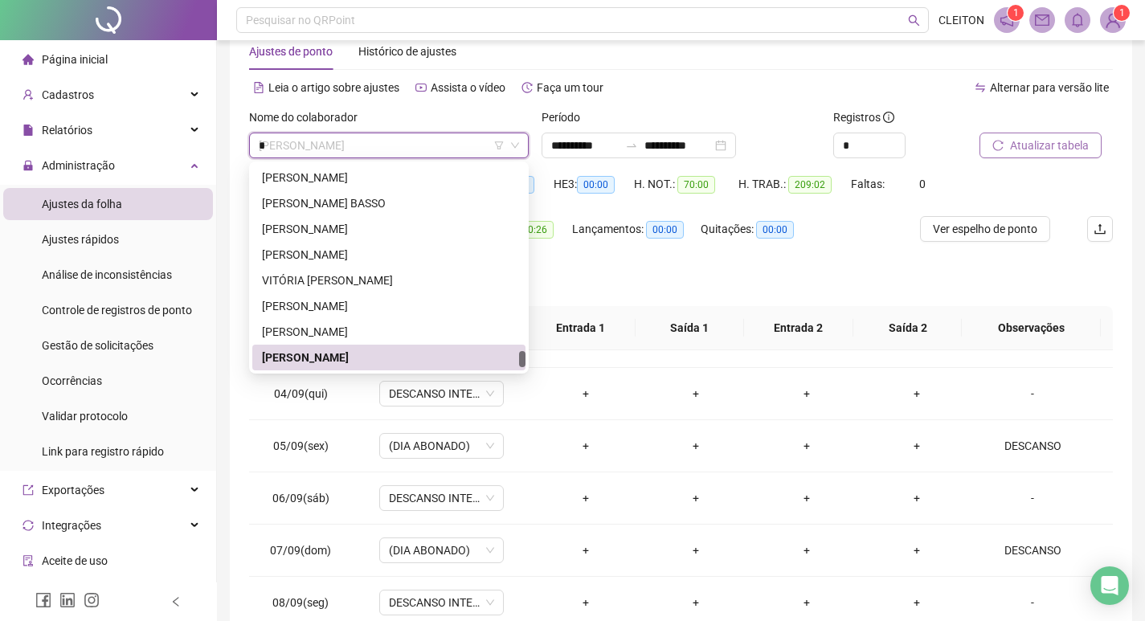
scroll to position [0, 0]
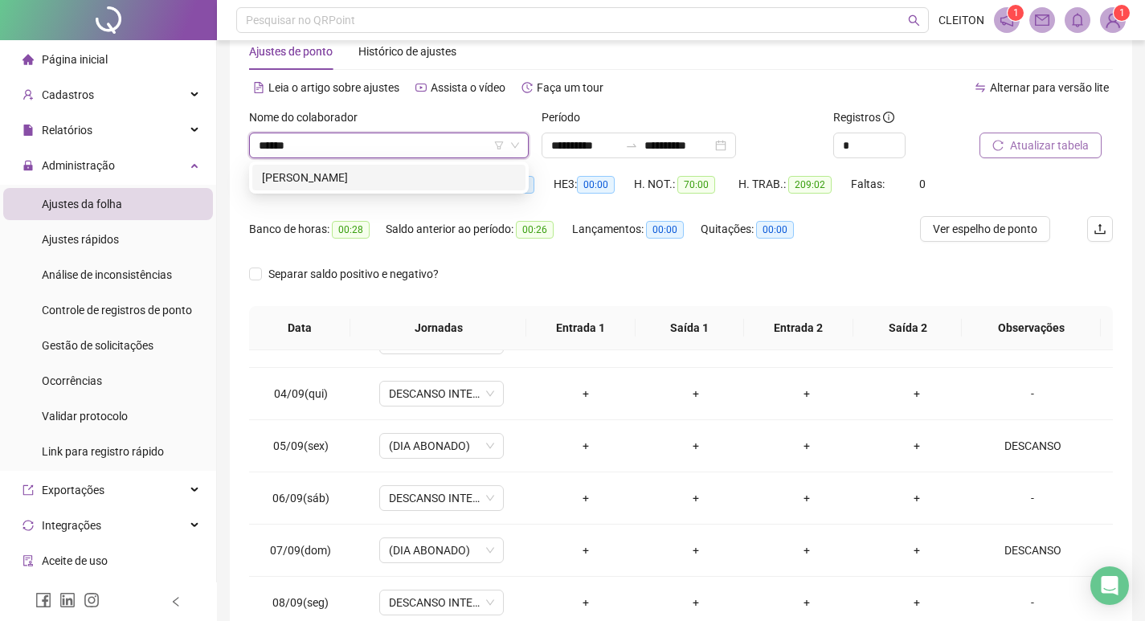
type input "******"
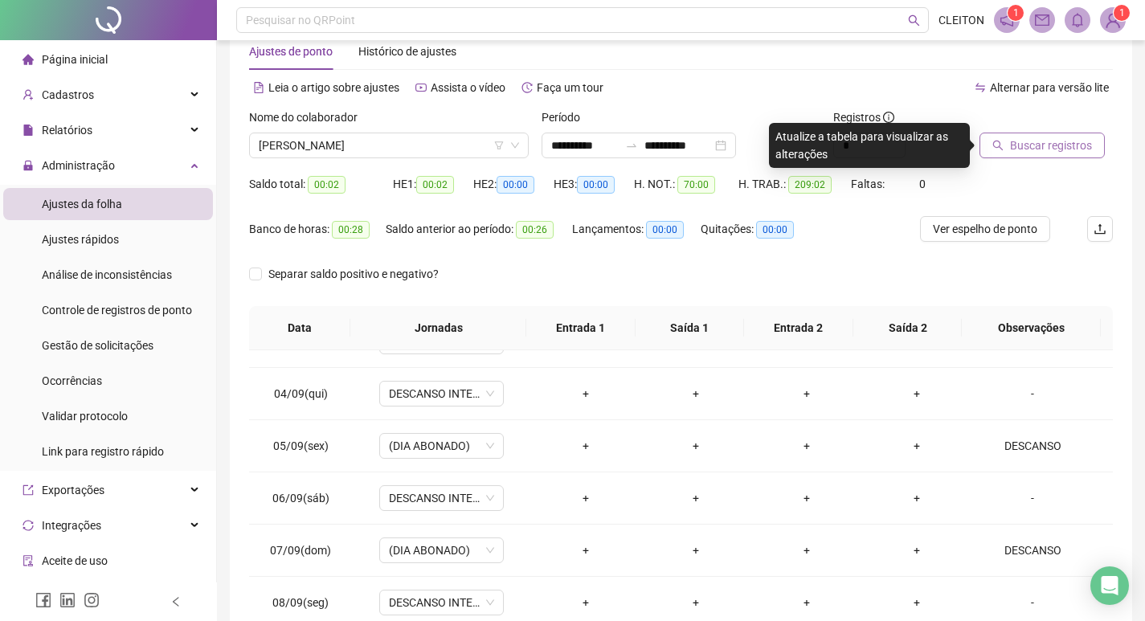
click at [1004, 139] on button "Buscar registros" at bounding box center [1041, 146] width 125 height 26
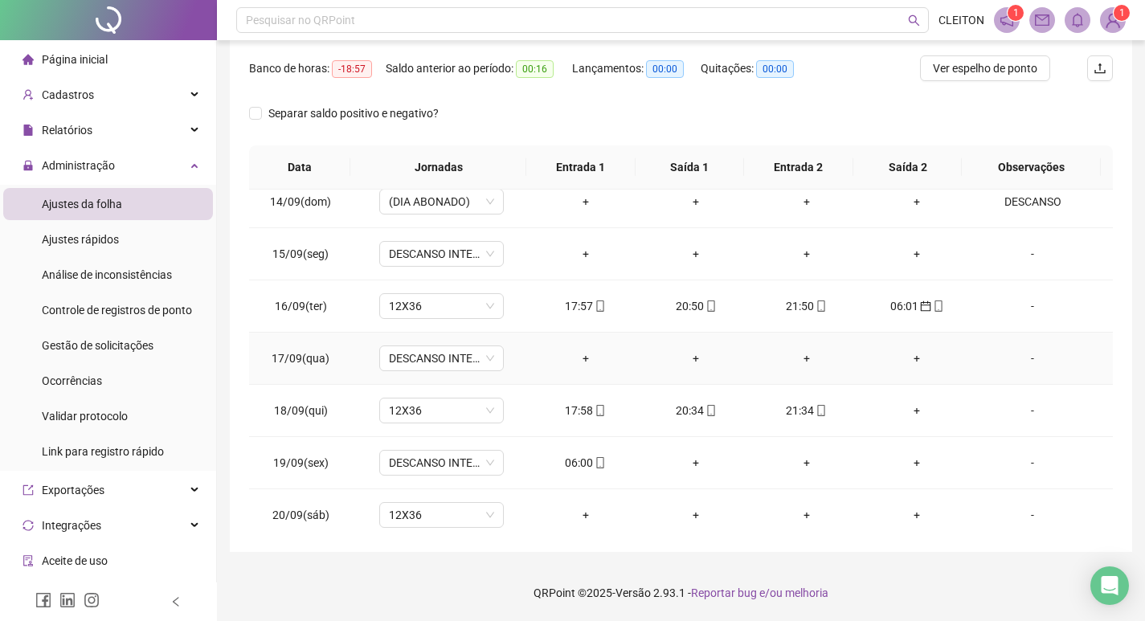
scroll to position [1276, 0]
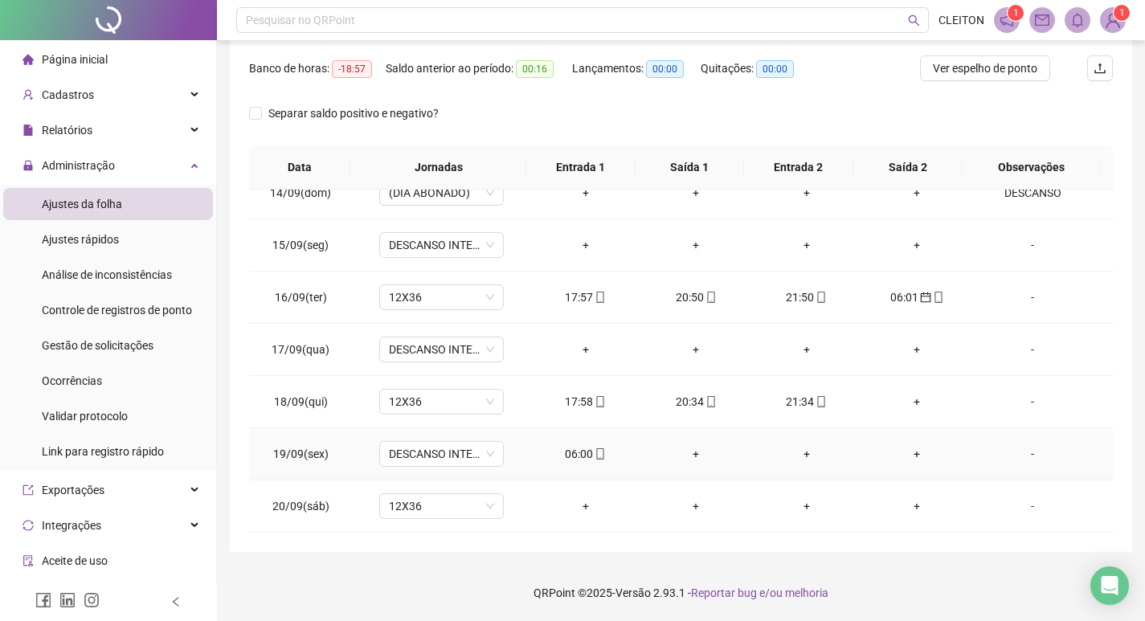
click at [572, 459] on div "06:00" at bounding box center [585, 454] width 85 height 18
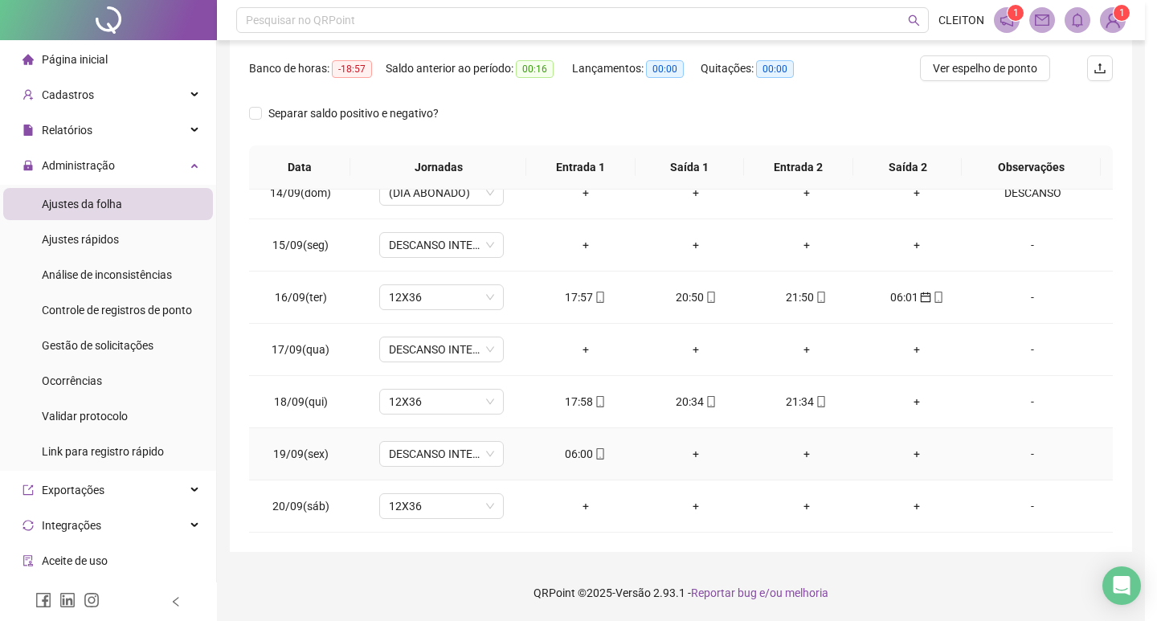
type input "**********"
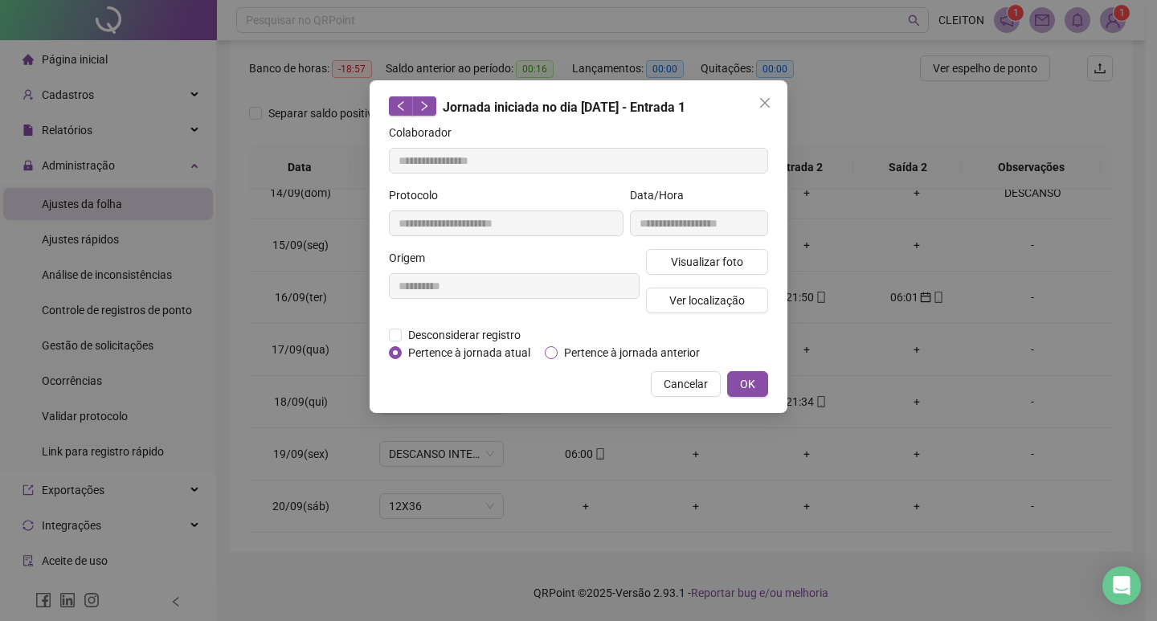
click at [623, 356] on span "Pertence à jornada anterior" at bounding box center [632, 353] width 149 height 18
click at [748, 377] on span "OK" at bounding box center [747, 384] width 15 height 18
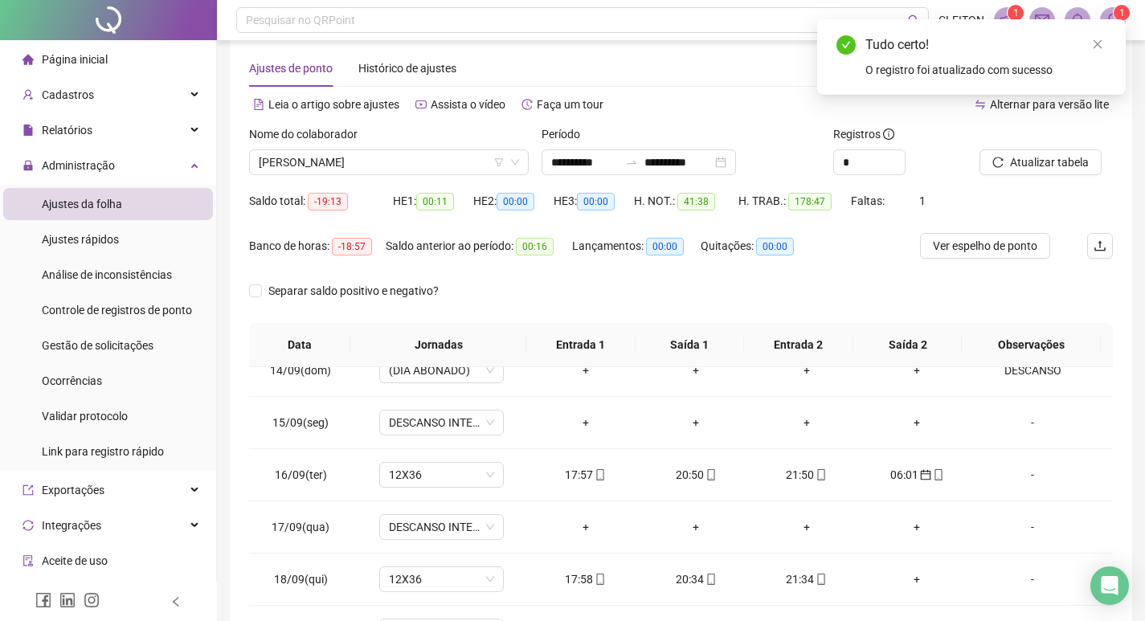
scroll to position [0, 0]
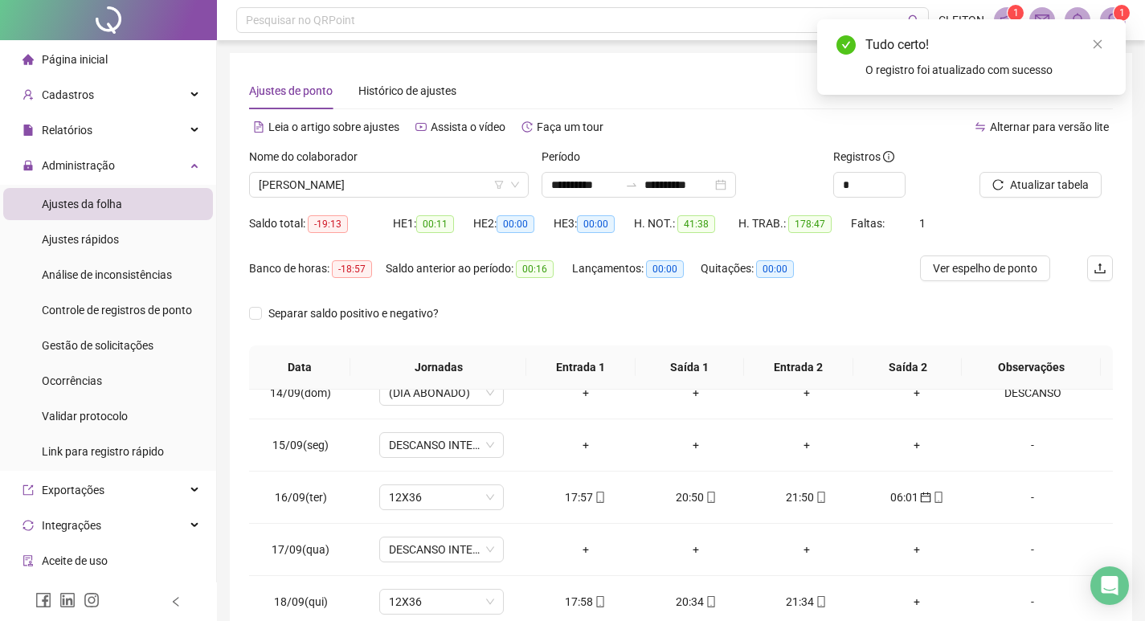
click at [1027, 170] on div at bounding box center [1025, 160] width 93 height 24
click at [1027, 177] on span "Atualizar tabela" at bounding box center [1049, 185] width 79 height 18
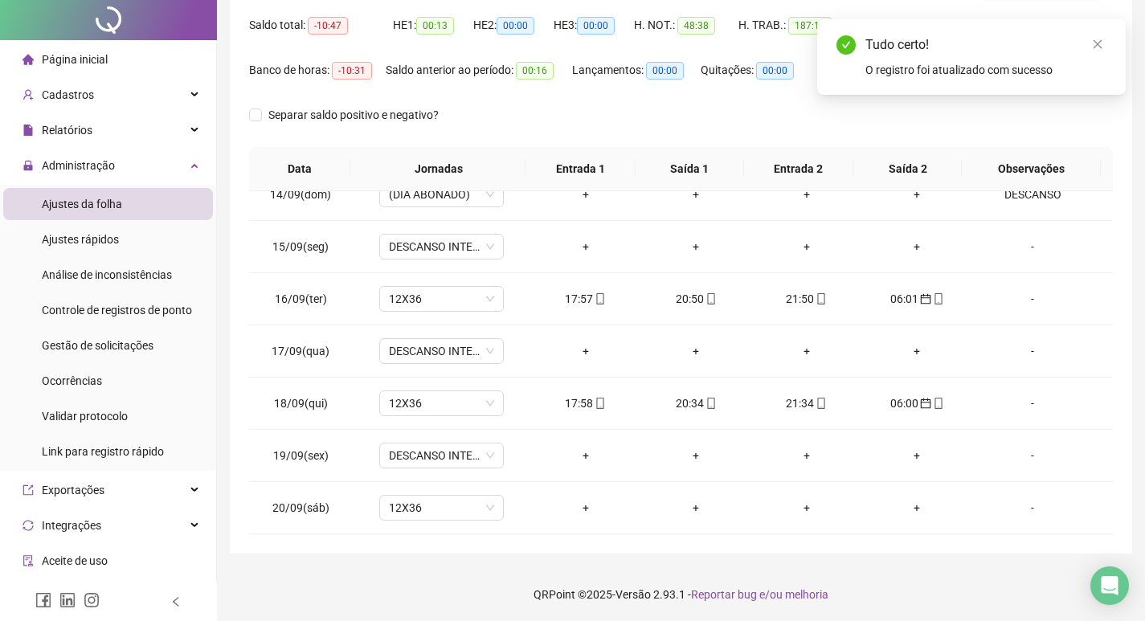
scroll to position [200, 0]
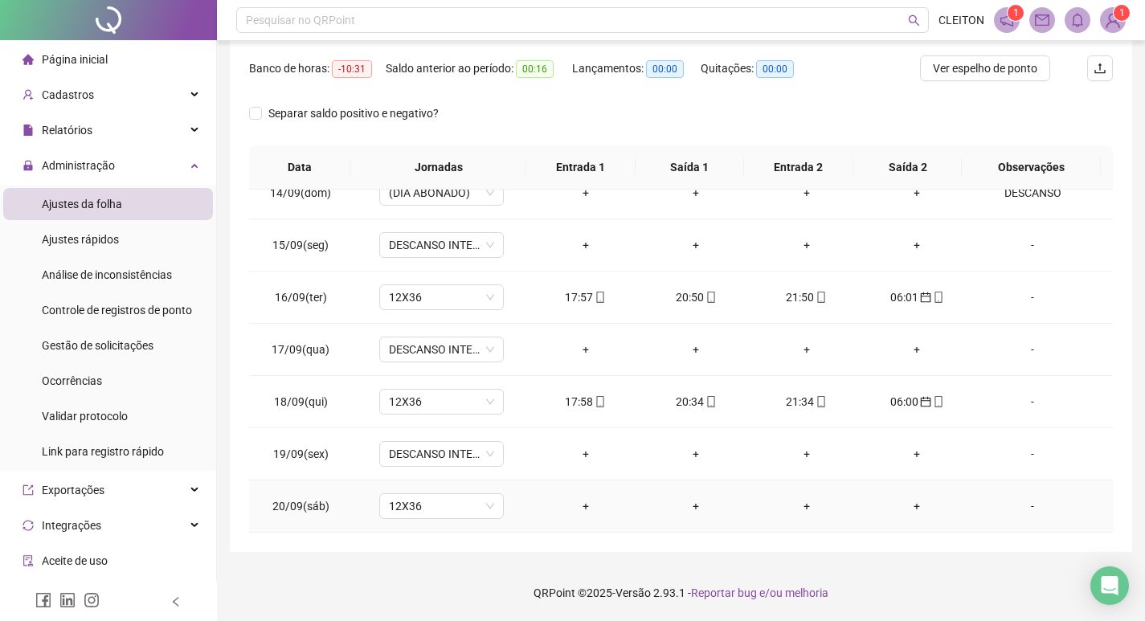
click at [1023, 508] on div "-" at bounding box center [1032, 506] width 95 height 18
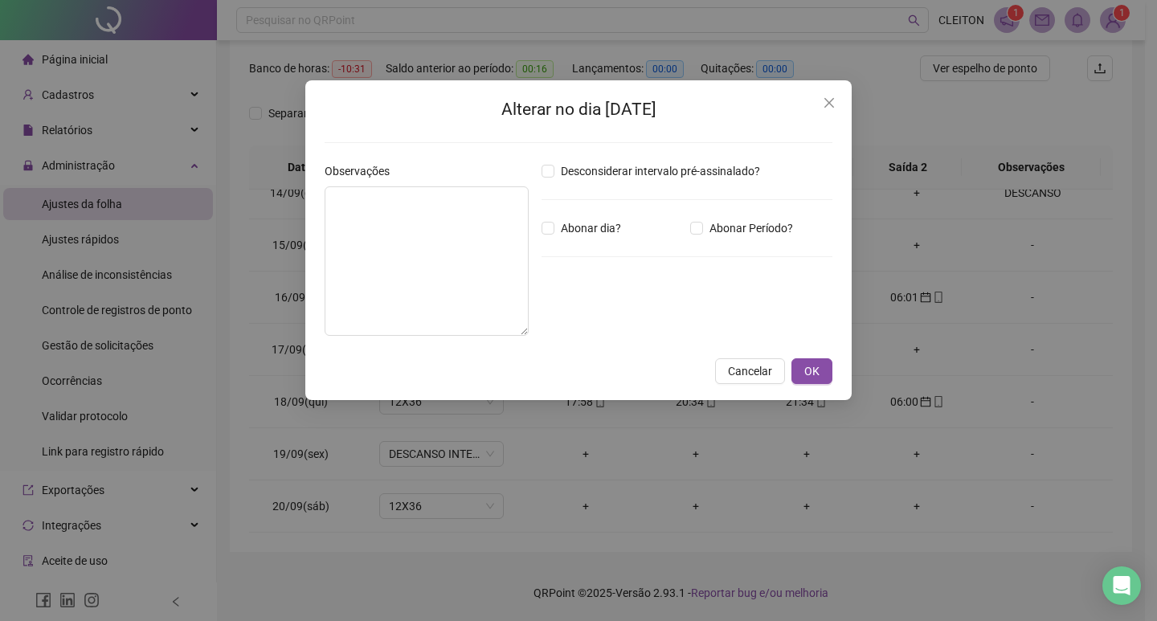
drag, startPoint x: 1001, startPoint y: 524, endPoint x: 1027, endPoint y: 506, distance: 31.9
click at [1002, 522] on div "Alterar no dia [DATE] Observações Desconsiderar intervalo pré-assinalado? Abona…" at bounding box center [578, 310] width 1157 height 621
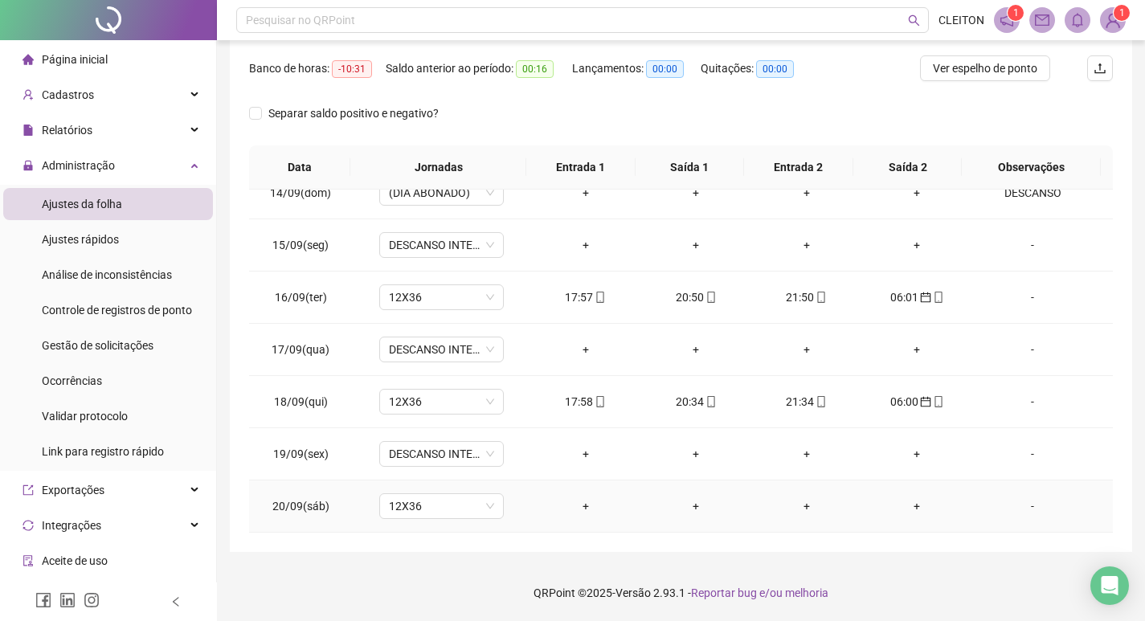
click at [1029, 504] on div "-" at bounding box center [1032, 506] width 95 height 18
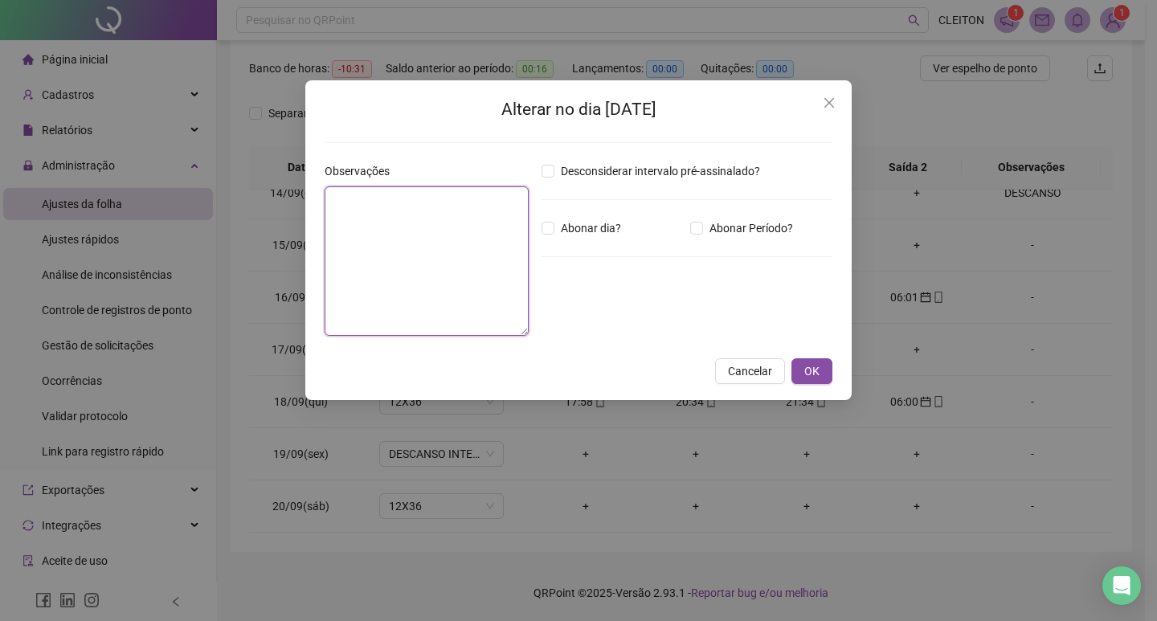
click at [445, 233] on textarea at bounding box center [427, 260] width 204 height 149
type textarea "********"
click at [619, 225] on span "Abonar dia?" at bounding box center [590, 228] width 73 height 18
click at [808, 366] on span "OK" at bounding box center [811, 371] width 15 height 18
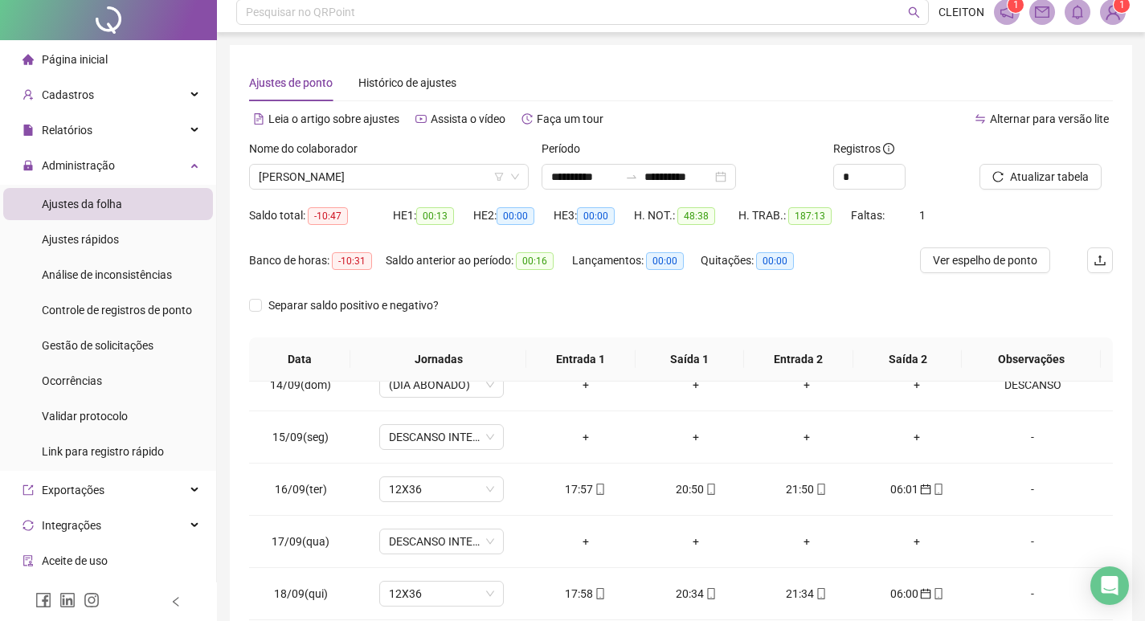
scroll to position [0, 0]
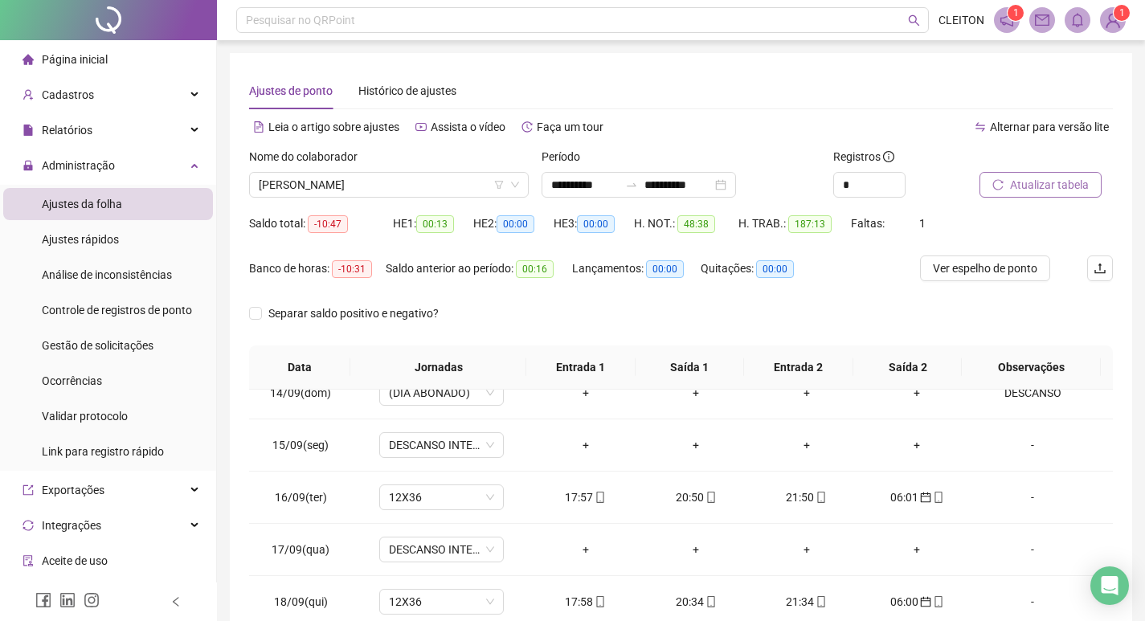
click at [1021, 196] on button "Atualizar tabela" at bounding box center [1040, 185] width 122 height 26
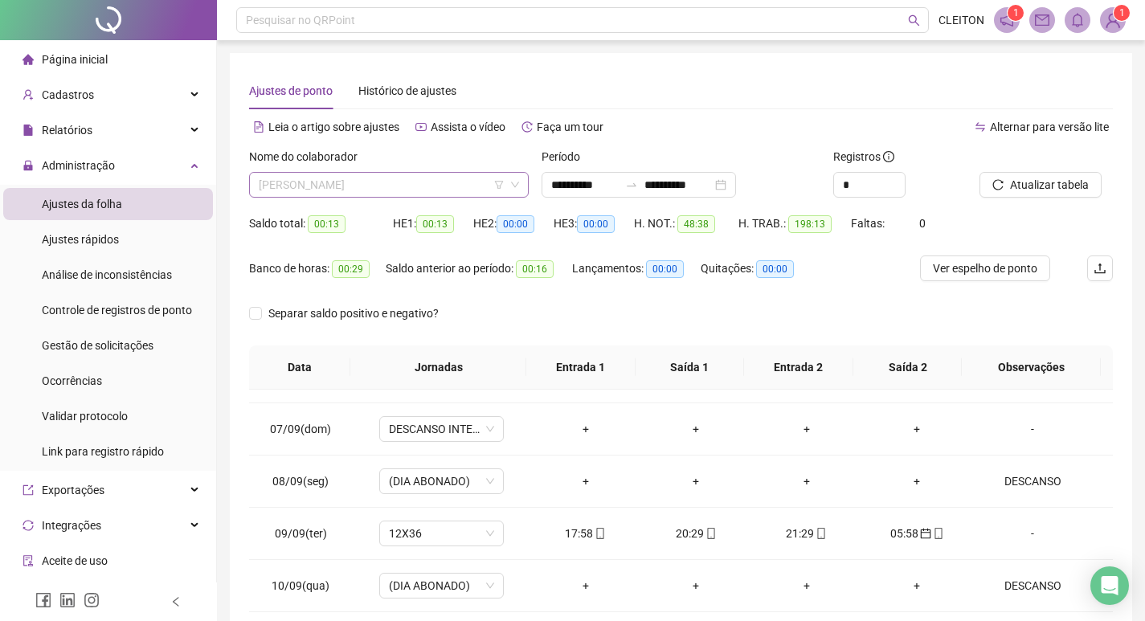
click at [374, 195] on span "[PERSON_NAME]" at bounding box center [389, 185] width 260 height 24
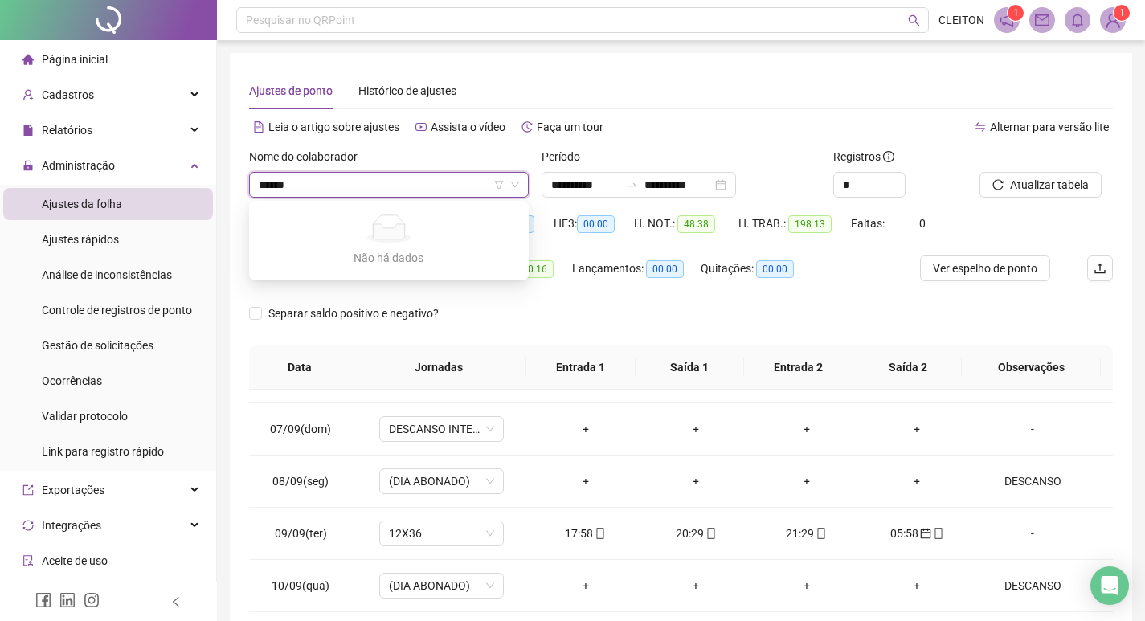
type input "*****"
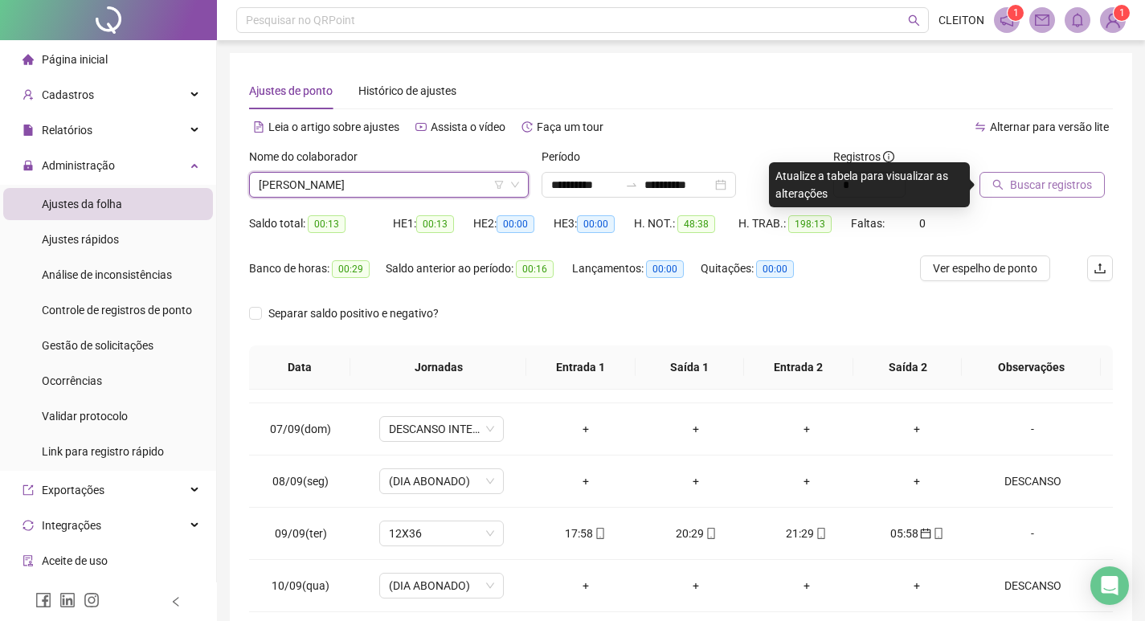
click at [1009, 181] on button "Buscar registros" at bounding box center [1041, 185] width 125 height 26
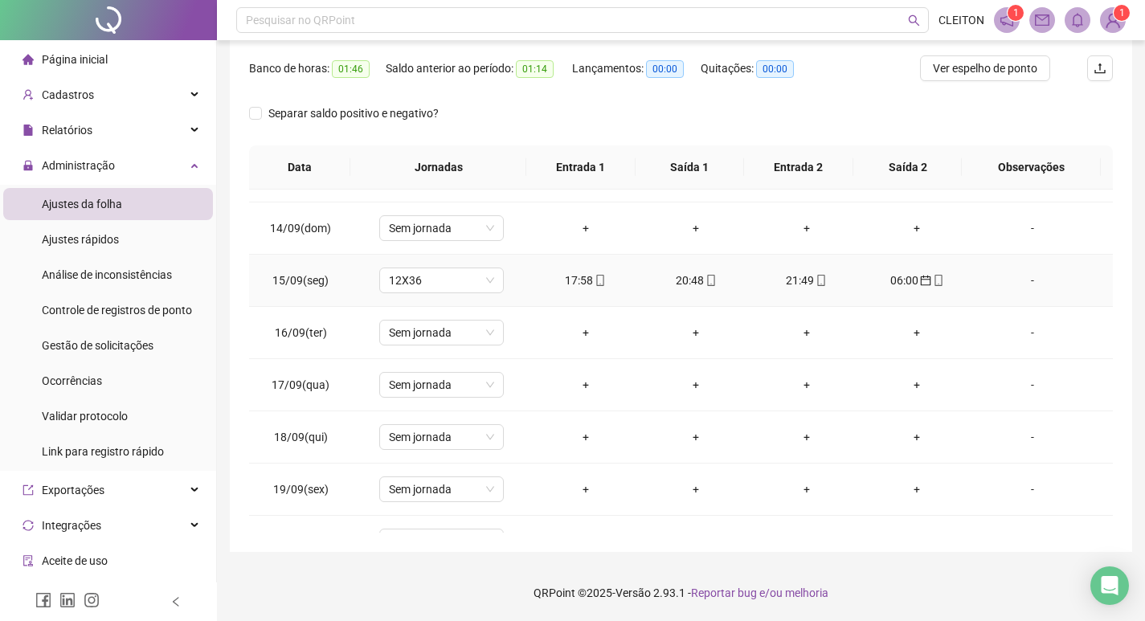
scroll to position [1276, 0]
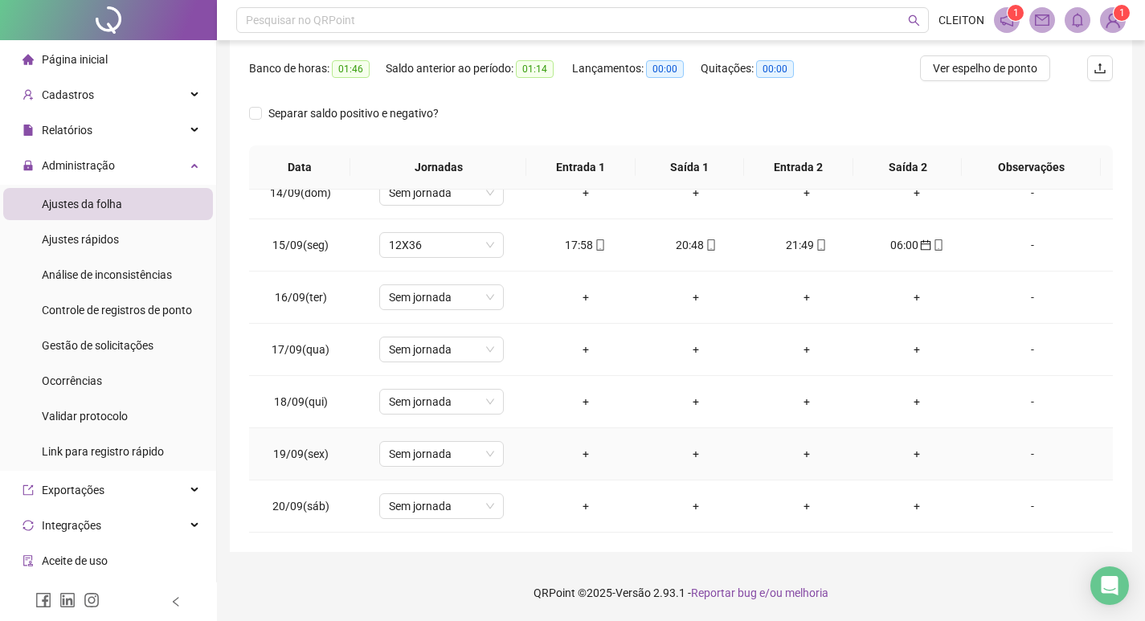
drag, startPoint x: 407, startPoint y: 479, endPoint x: 412, endPoint y: 487, distance: 9.4
click at [410, 479] on td "Sem jornada" at bounding box center [441, 454] width 178 height 52
click at [407, 492] on td "Sem jornada" at bounding box center [441, 506] width 178 height 52
click at [406, 494] on span "Sem jornada" at bounding box center [441, 506] width 105 height 24
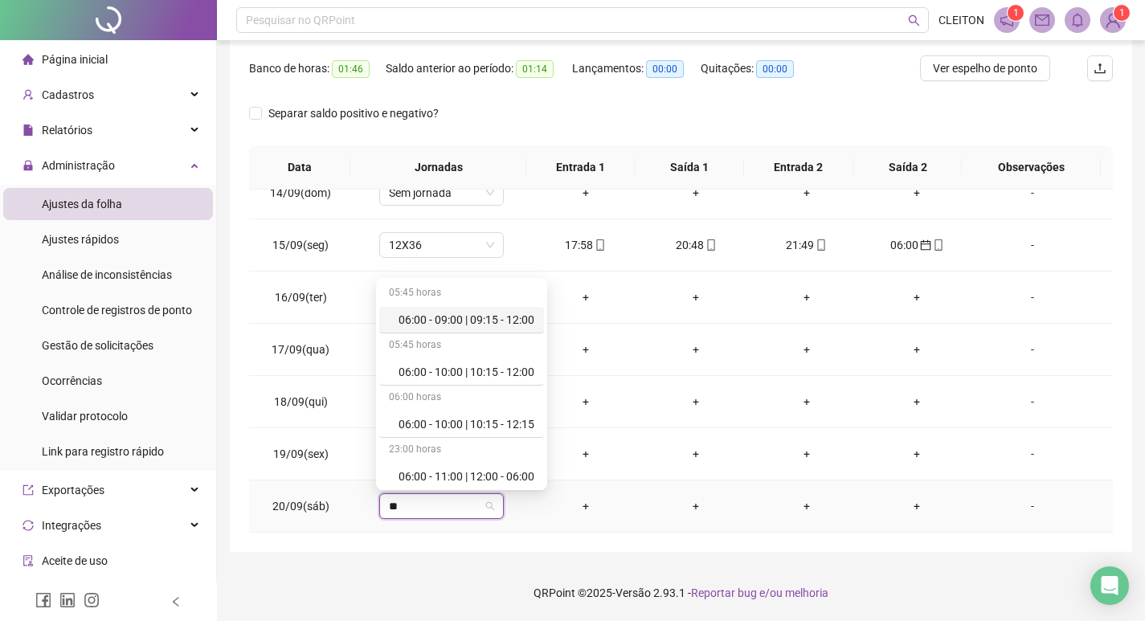
type input "***"
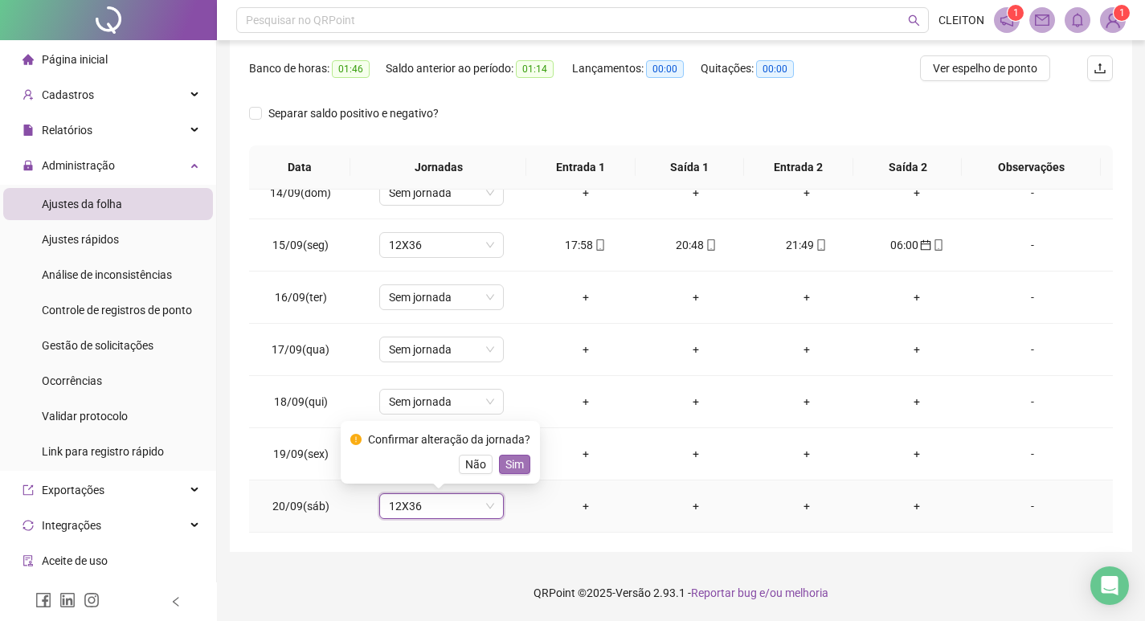
click at [508, 472] on span "Sim" at bounding box center [514, 464] width 18 height 18
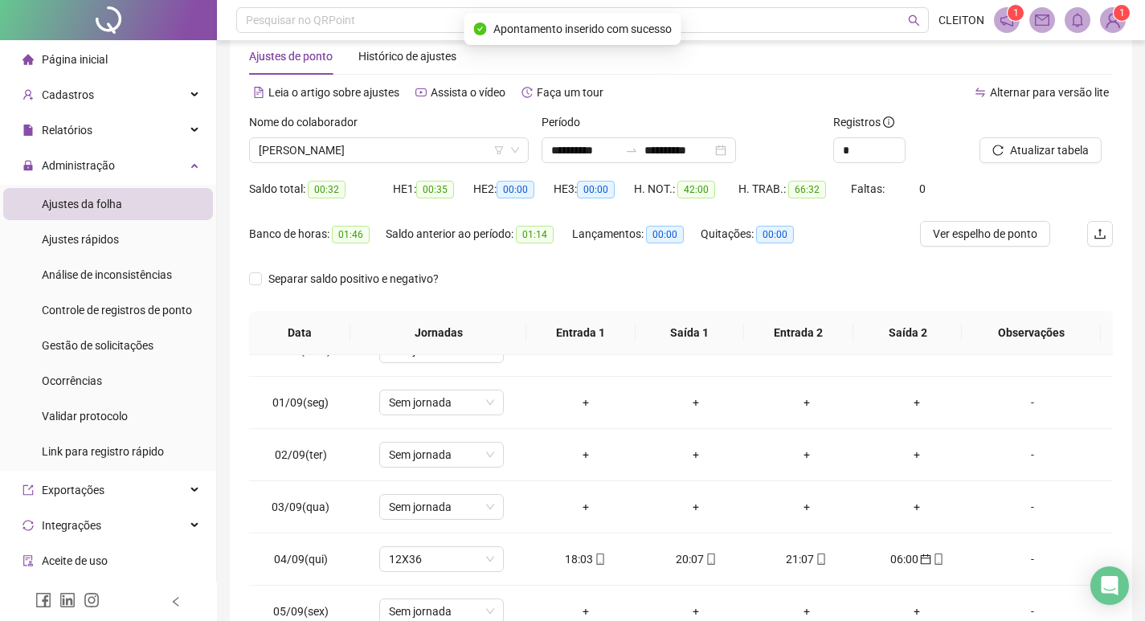
scroll to position [0, 0]
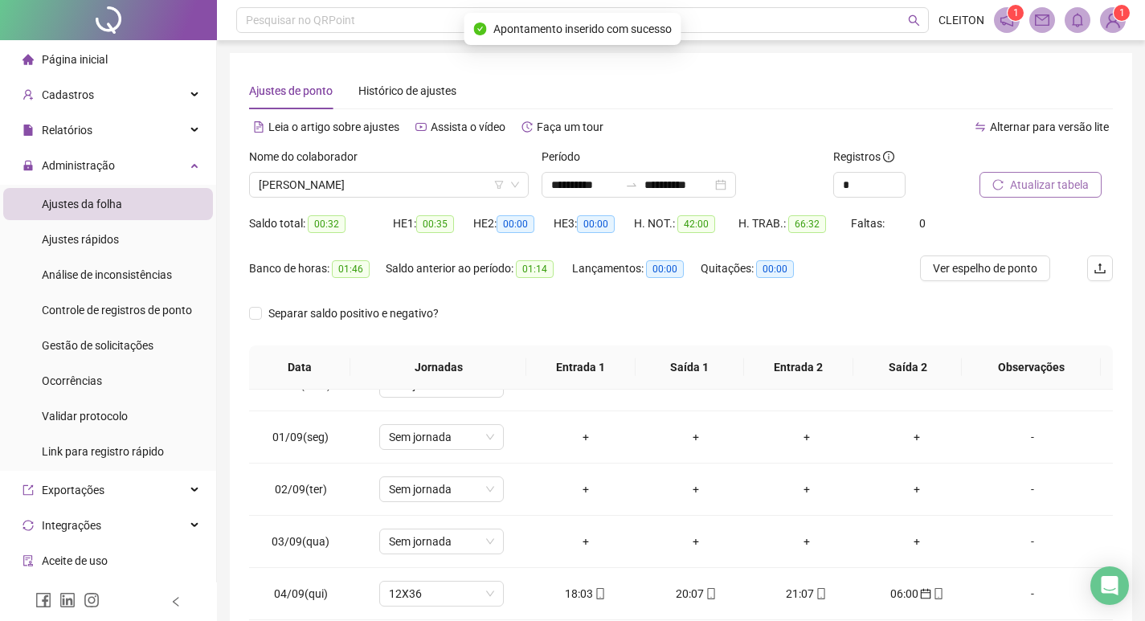
click at [1020, 172] on button "Atualizar tabela" at bounding box center [1040, 185] width 122 height 26
click at [380, 171] on div "Nome do colaborador" at bounding box center [389, 160] width 280 height 24
click at [373, 176] on span "[PERSON_NAME]" at bounding box center [389, 185] width 260 height 24
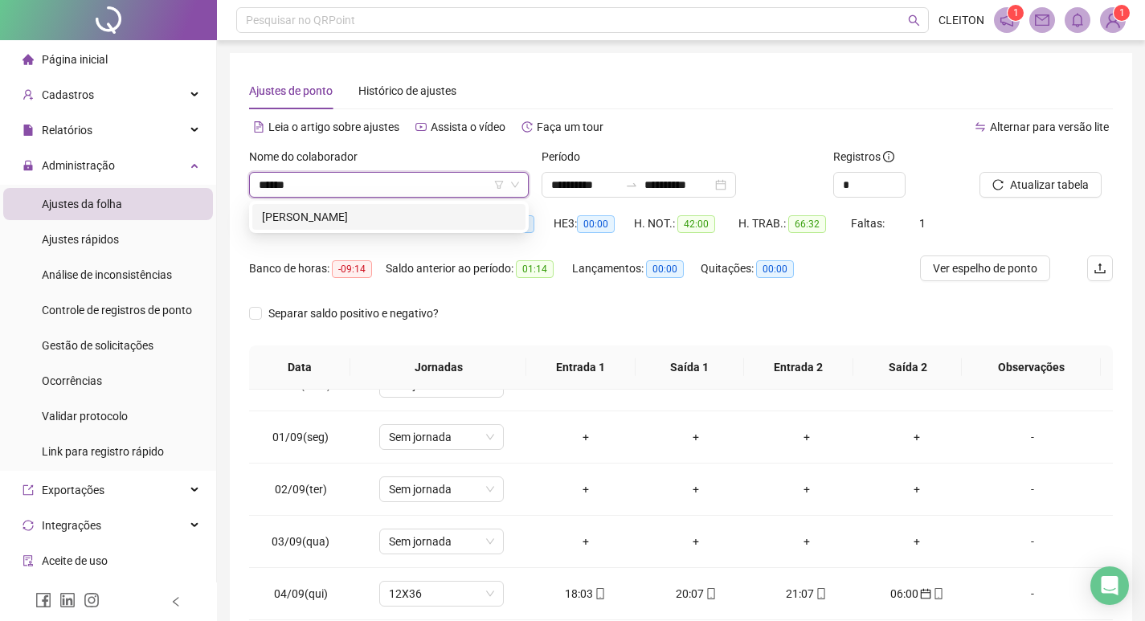
type input "*******"
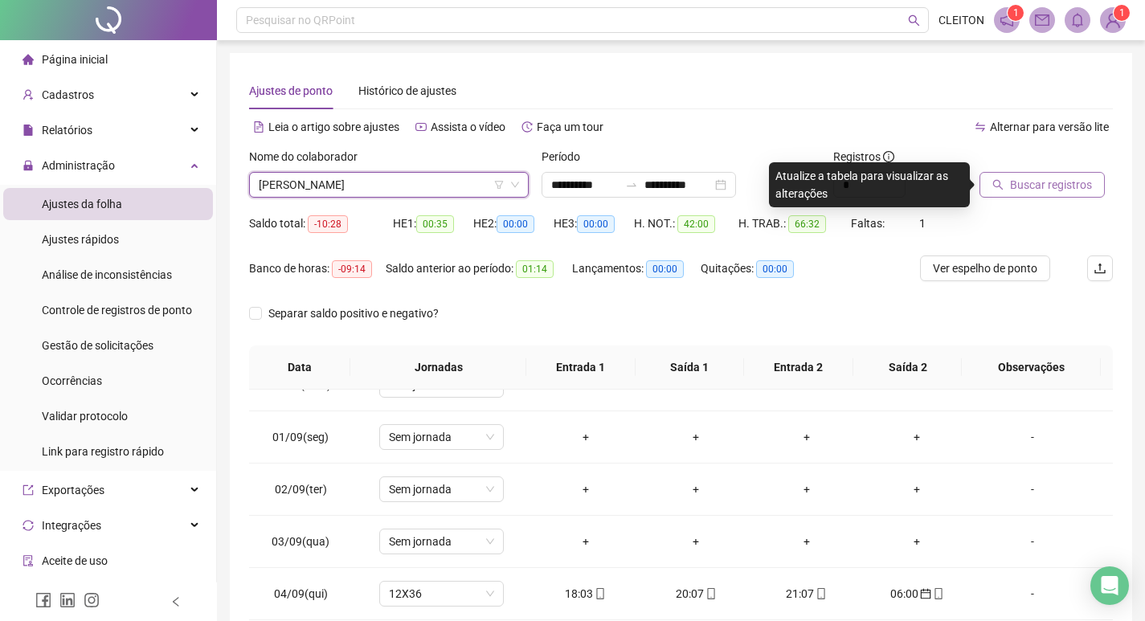
click at [1091, 189] on button "Buscar registros" at bounding box center [1041, 185] width 125 height 26
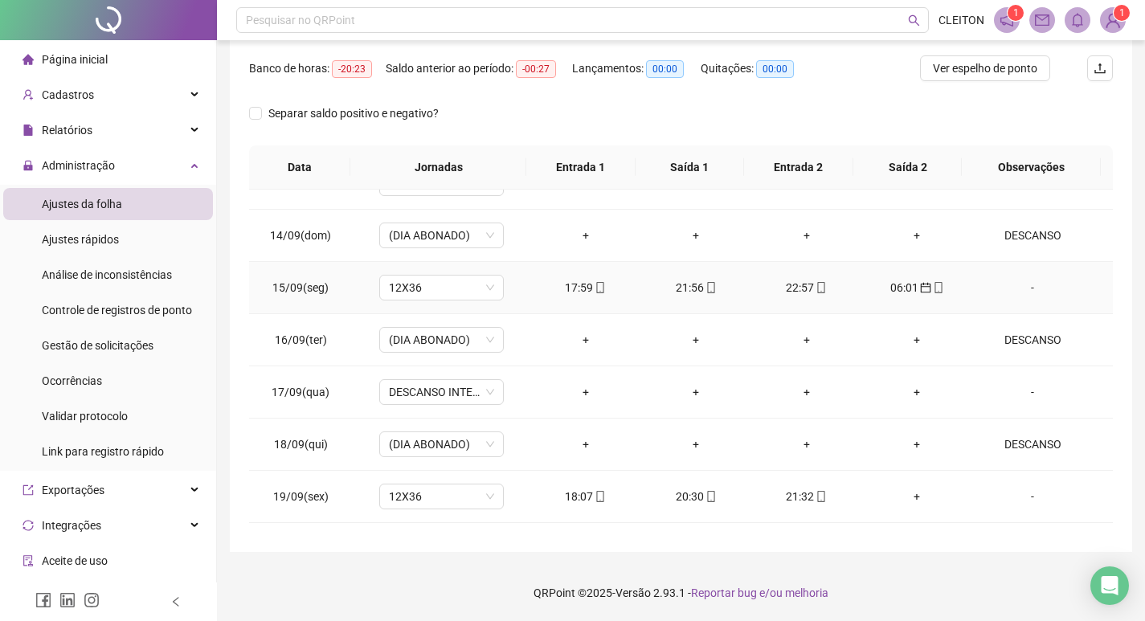
scroll to position [1276, 0]
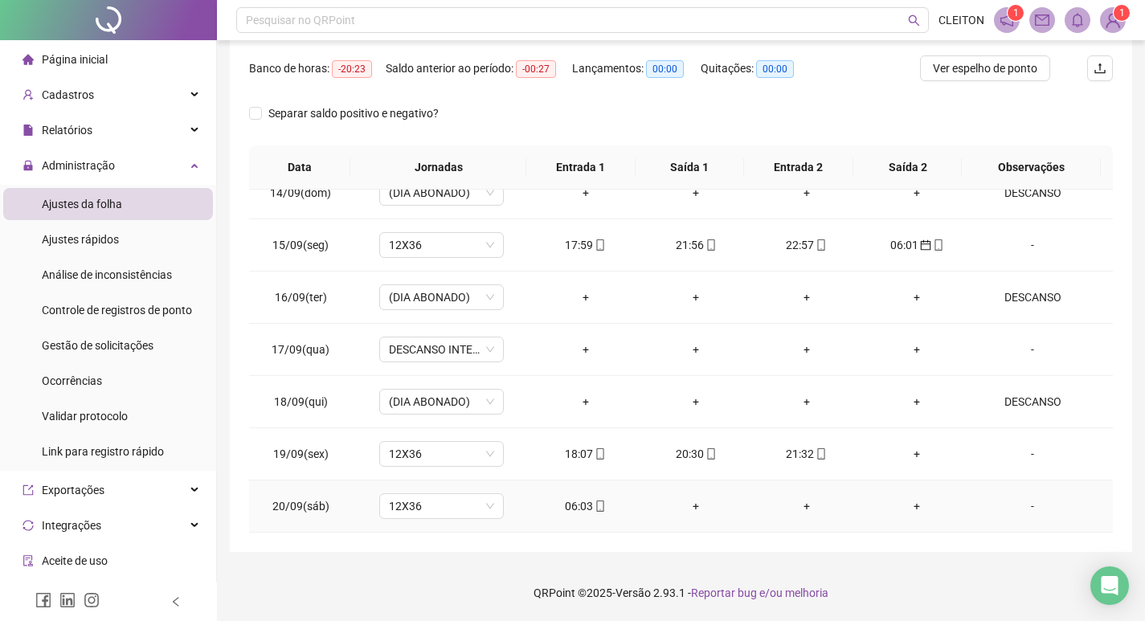
click at [578, 512] on div "06:03" at bounding box center [585, 506] width 85 height 18
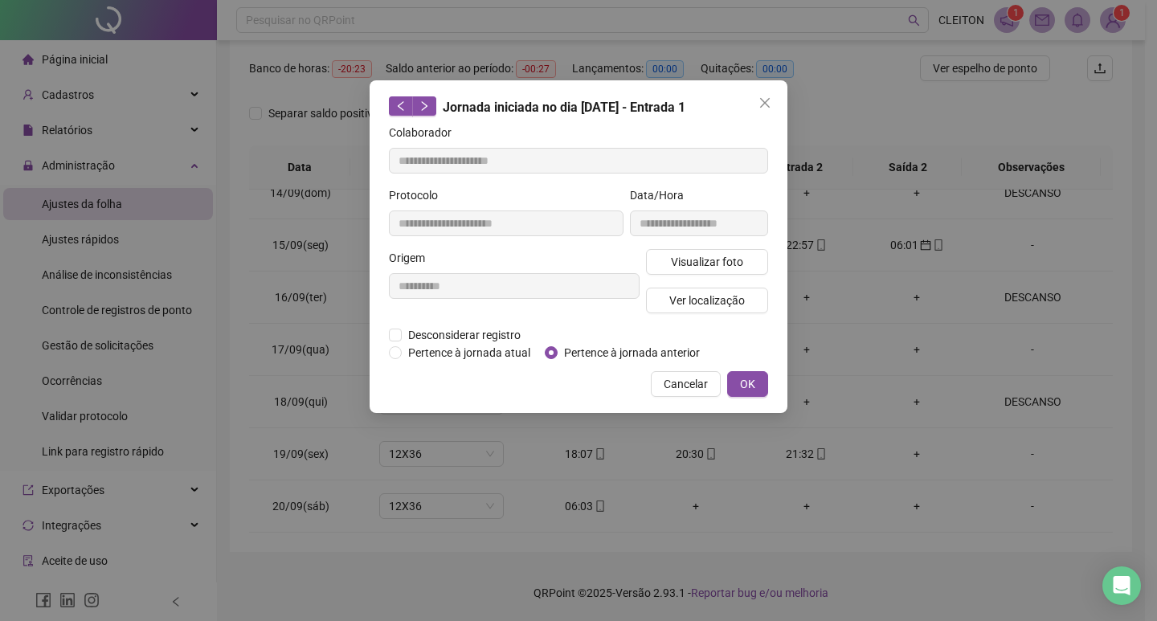
type input "**********"
click at [594, 344] on span "Pertence à jornada anterior" at bounding box center [632, 353] width 149 height 18
click at [744, 386] on span "OK" at bounding box center [747, 384] width 15 height 18
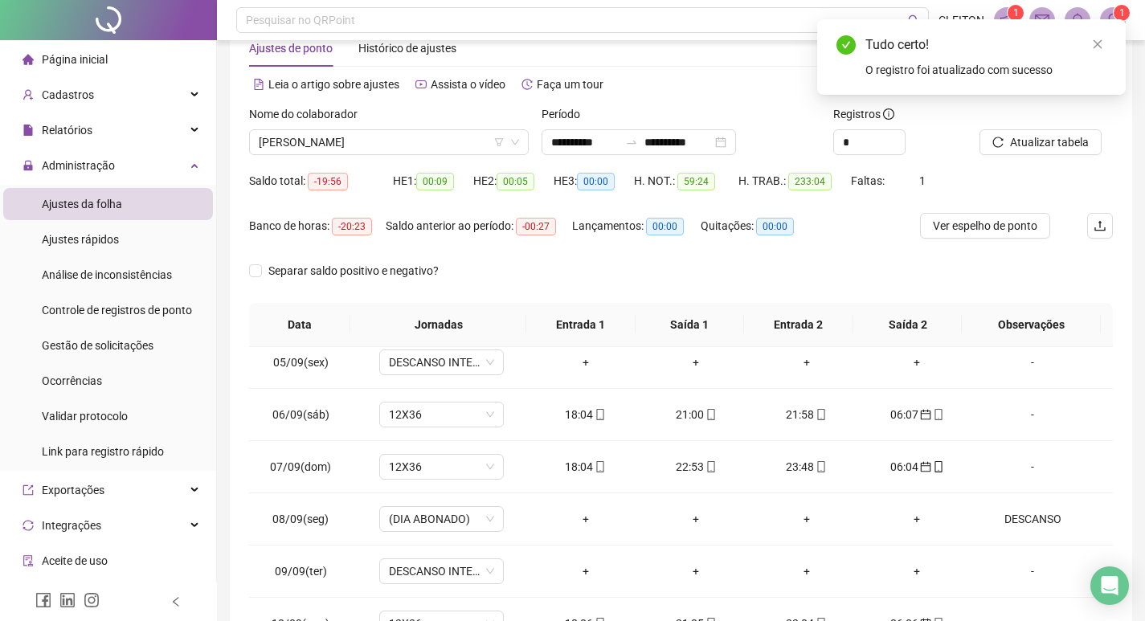
scroll to position [39, 0]
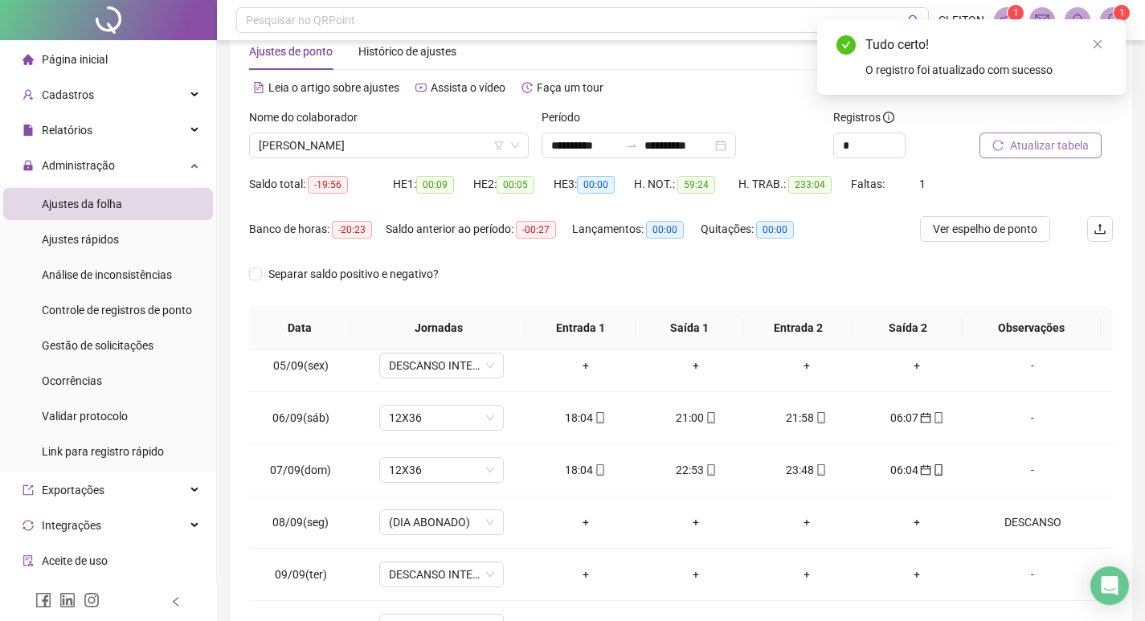
click at [1015, 152] on span "Atualizar tabela" at bounding box center [1049, 146] width 79 height 18
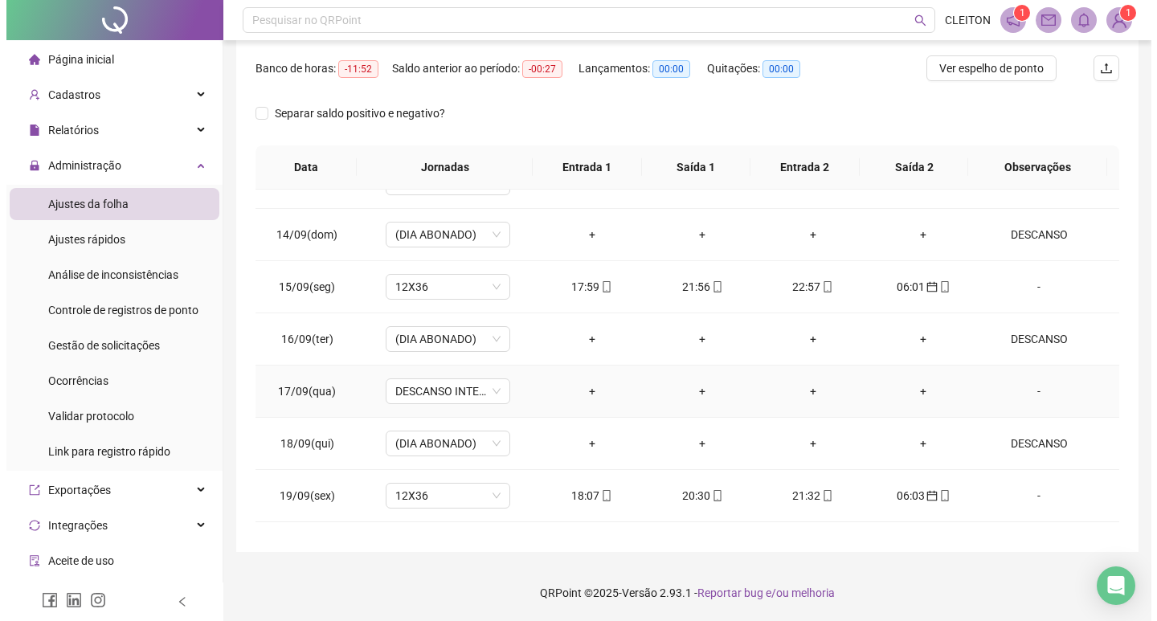
scroll to position [1276, 0]
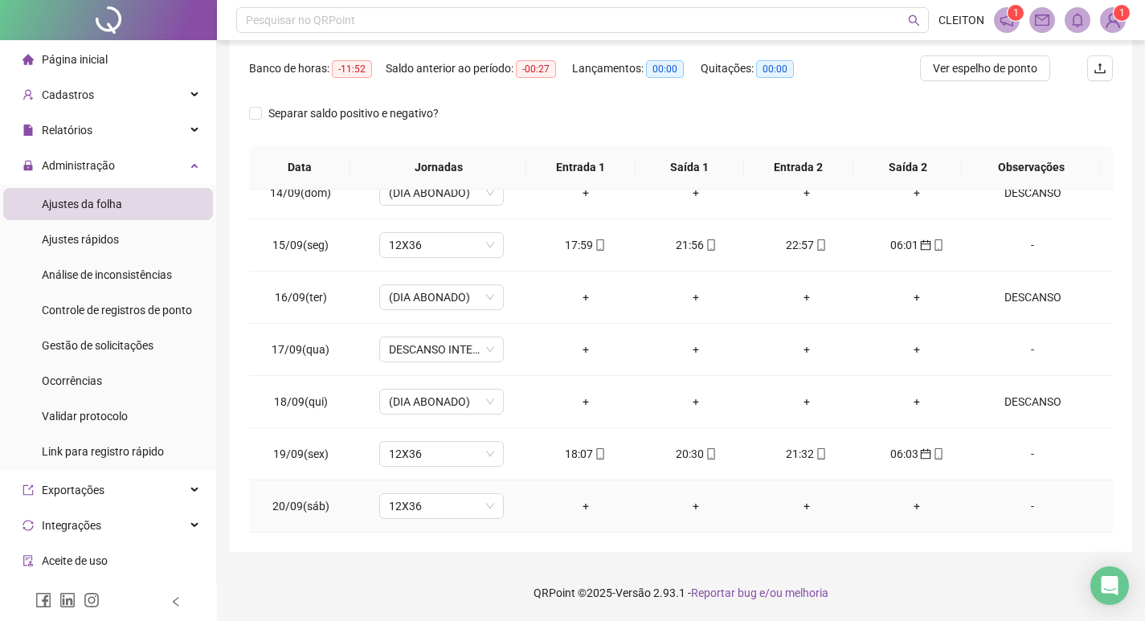
click at [1015, 508] on div "-" at bounding box center [1032, 506] width 95 height 18
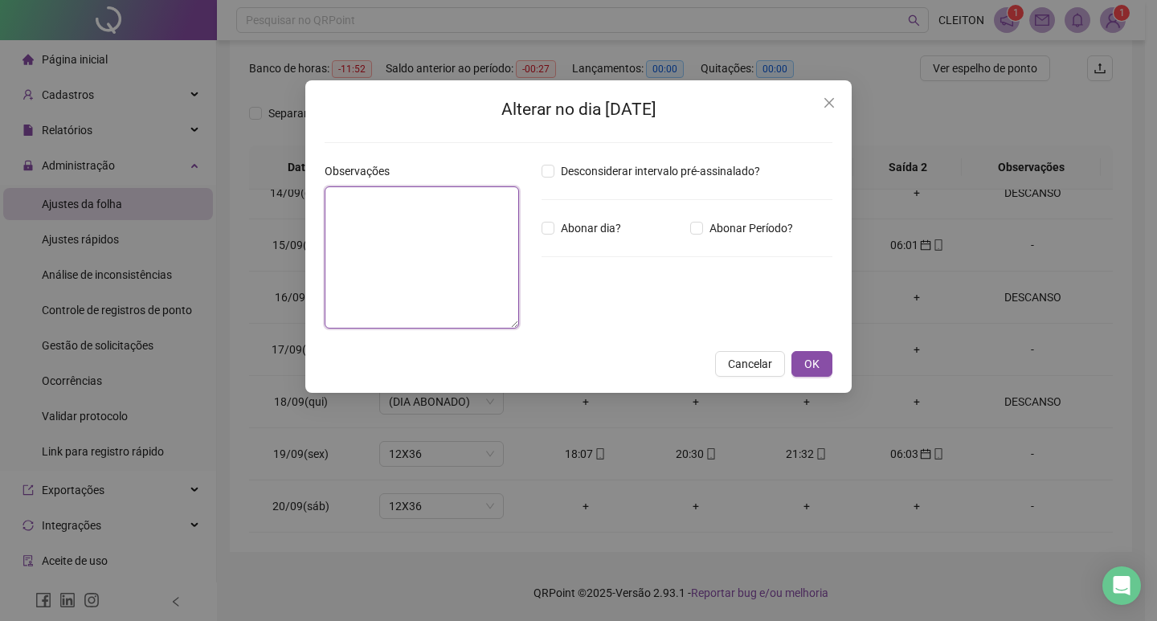
click at [438, 224] on textarea at bounding box center [422, 257] width 194 height 142
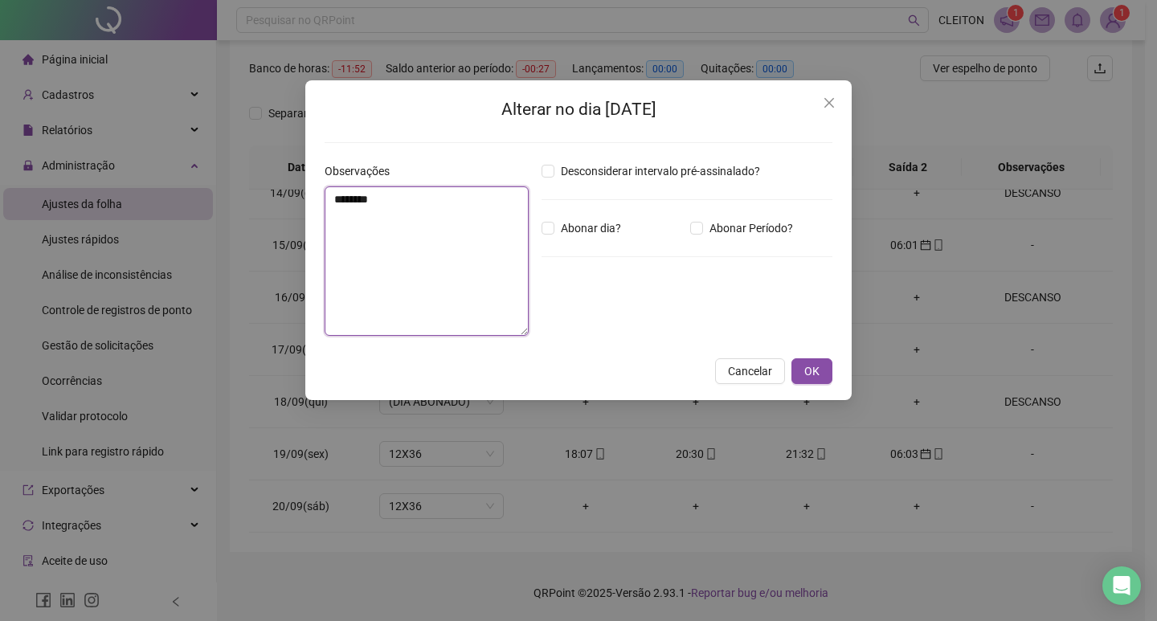
type textarea "********"
click at [538, 227] on div "Abonar dia?" at bounding box center [612, 228] width 149 height 18
click at [803, 363] on button "OK" at bounding box center [811, 371] width 41 height 26
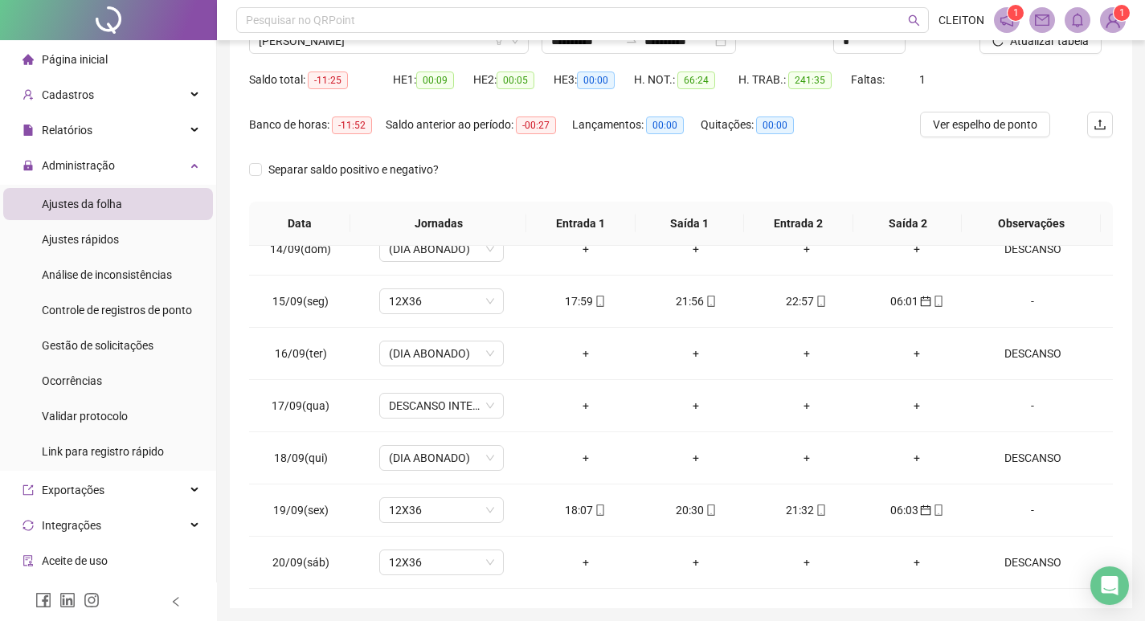
scroll to position [39, 0]
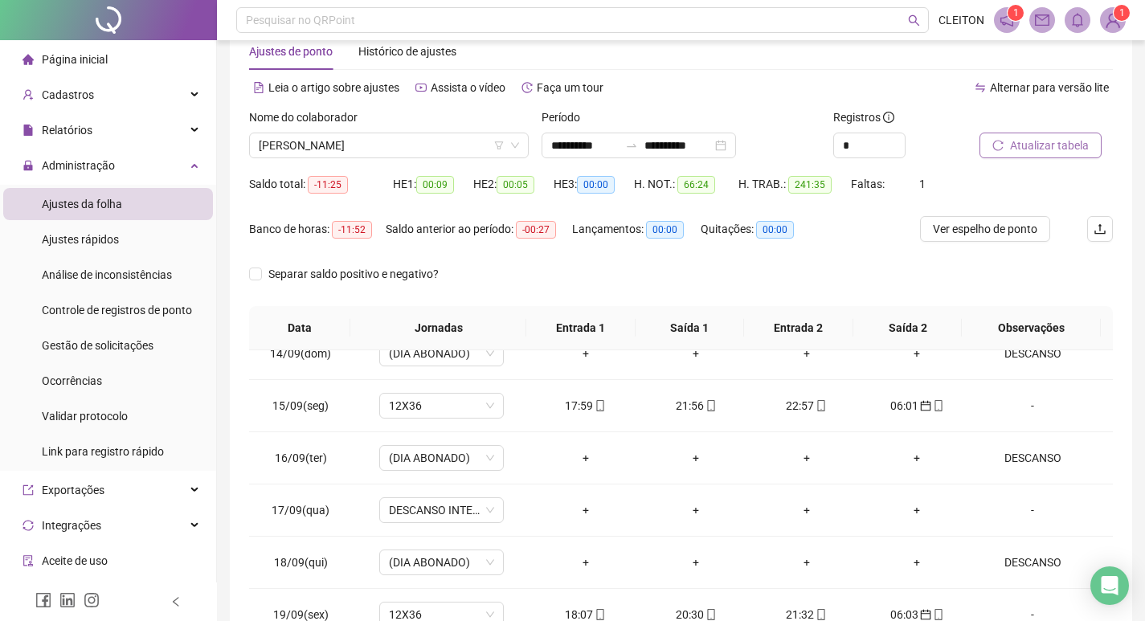
click at [1051, 156] on button "Atualizar tabela" at bounding box center [1040, 146] width 122 height 26
click at [399, 148] on span "[PERSON_NAME]" at bounding box center [387, 145] width 256 height 24
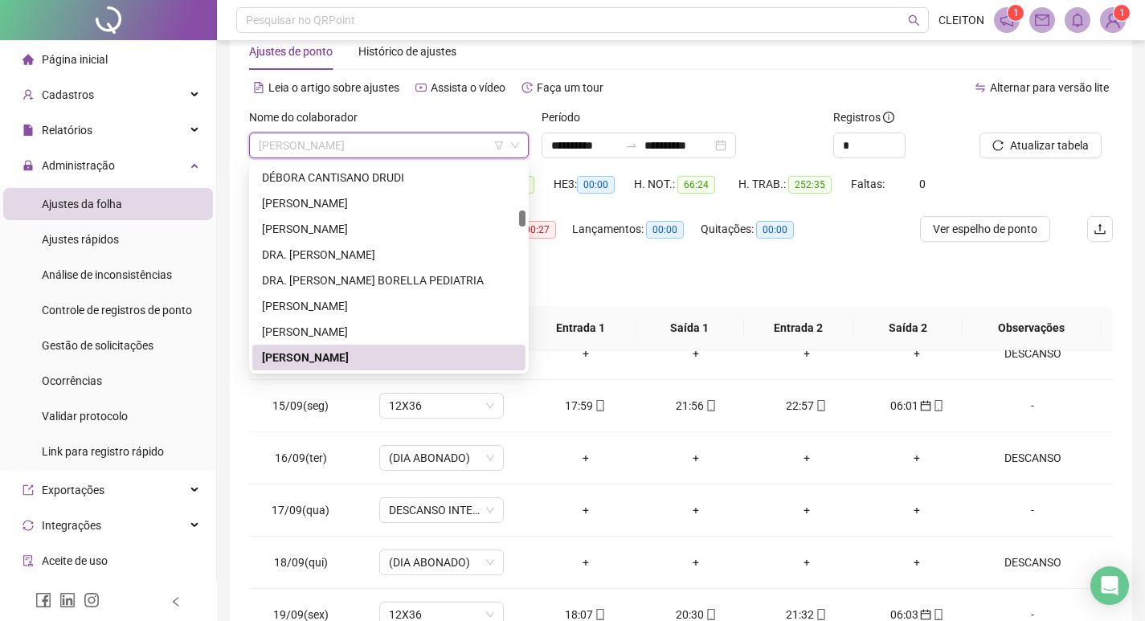
click at [542, 289] on div "Separar saldo positivo e negativo?" at bounding box center [681, 283] width 864 height 45
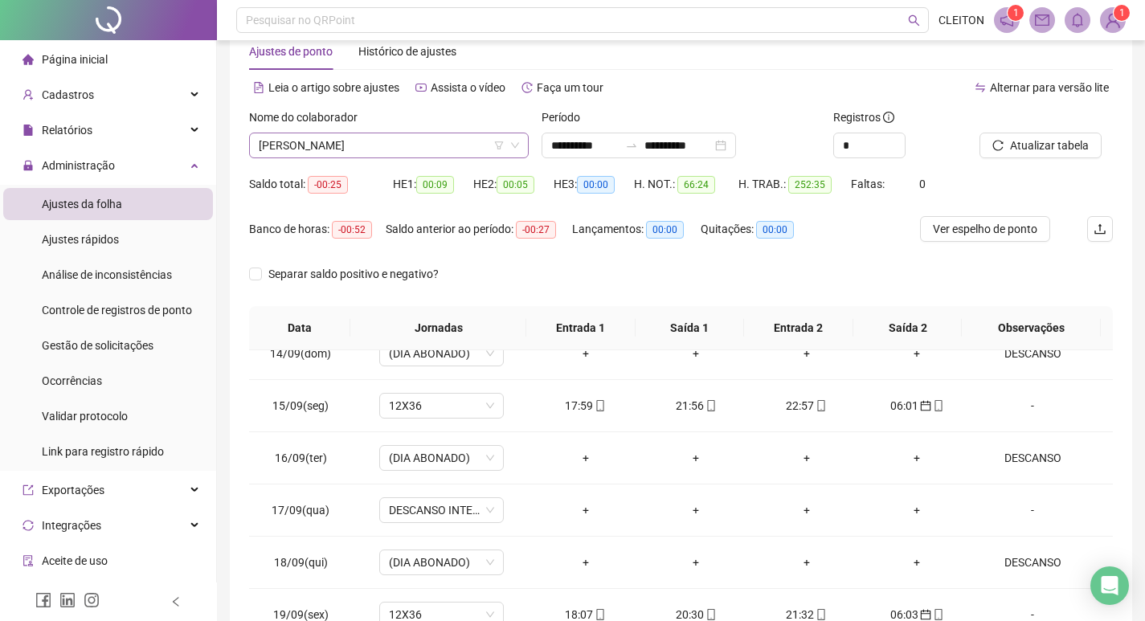
click at [418, 142] on span "[PERSON_NAME]" at bounding box center [389, 145] width 260 height 24
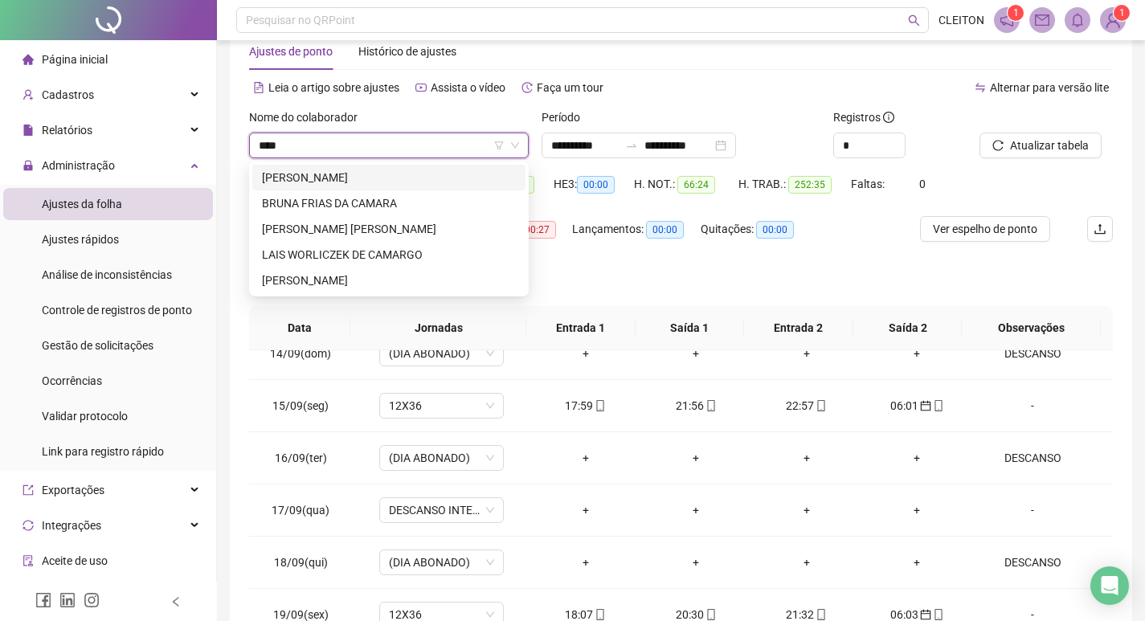
scroll to position [0, 0]
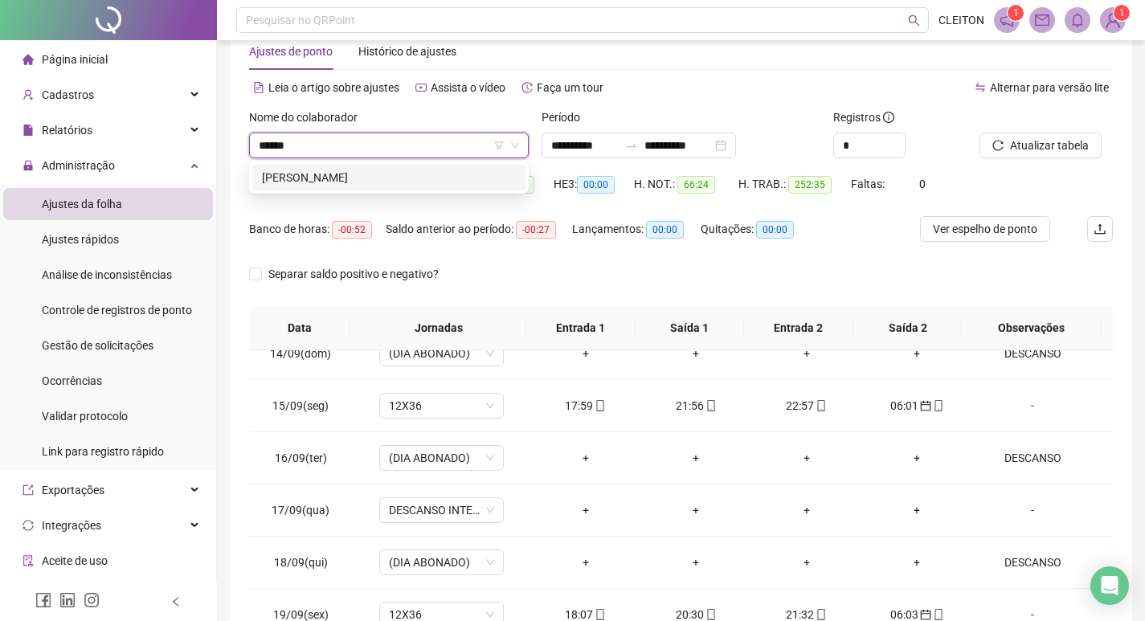
type input "******"
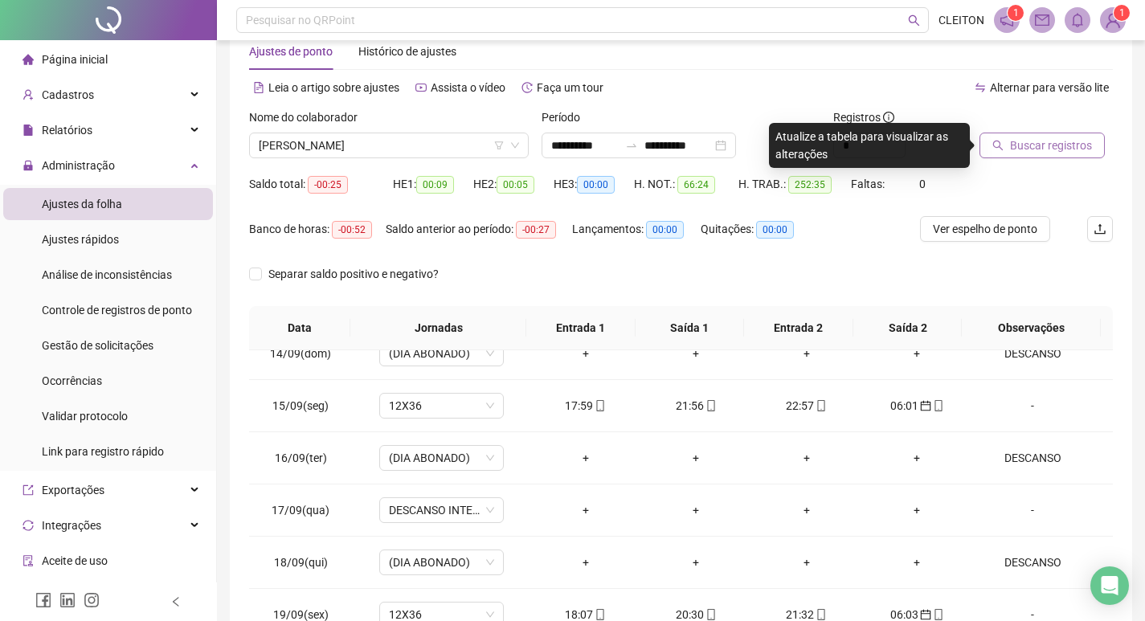
click at [1007, 137] on button "Buscar registros" at bounding box center [1041, 146] width 125 height 26
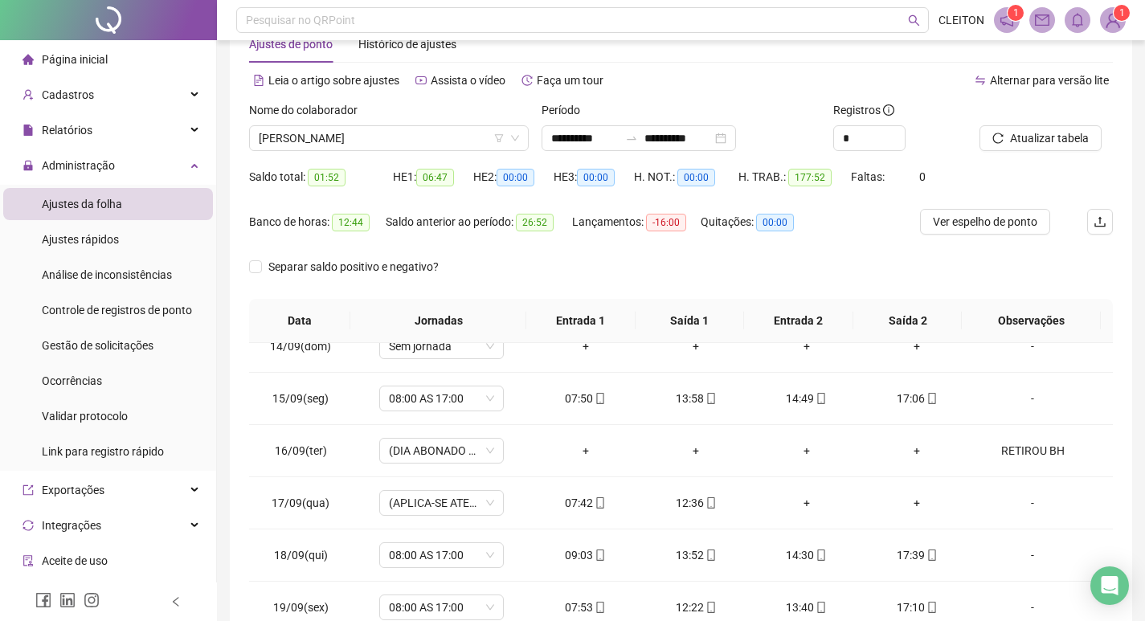
scroll to position [200, 0]
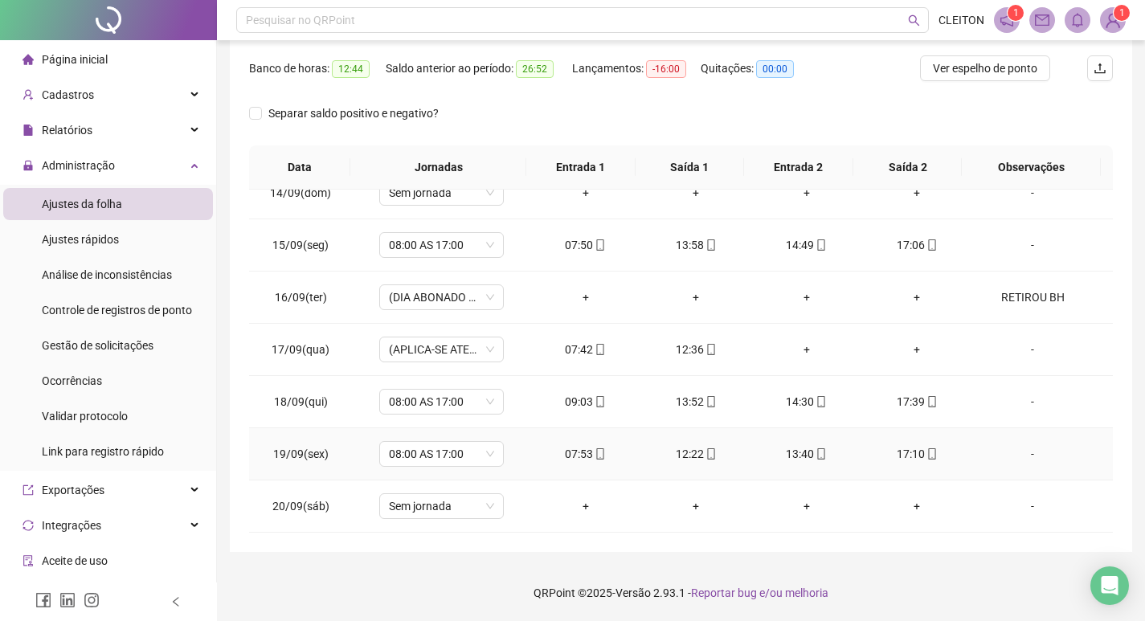
click at [927, 454] on icon "mobile" at bounding box center [931, 453] width 11 height 11
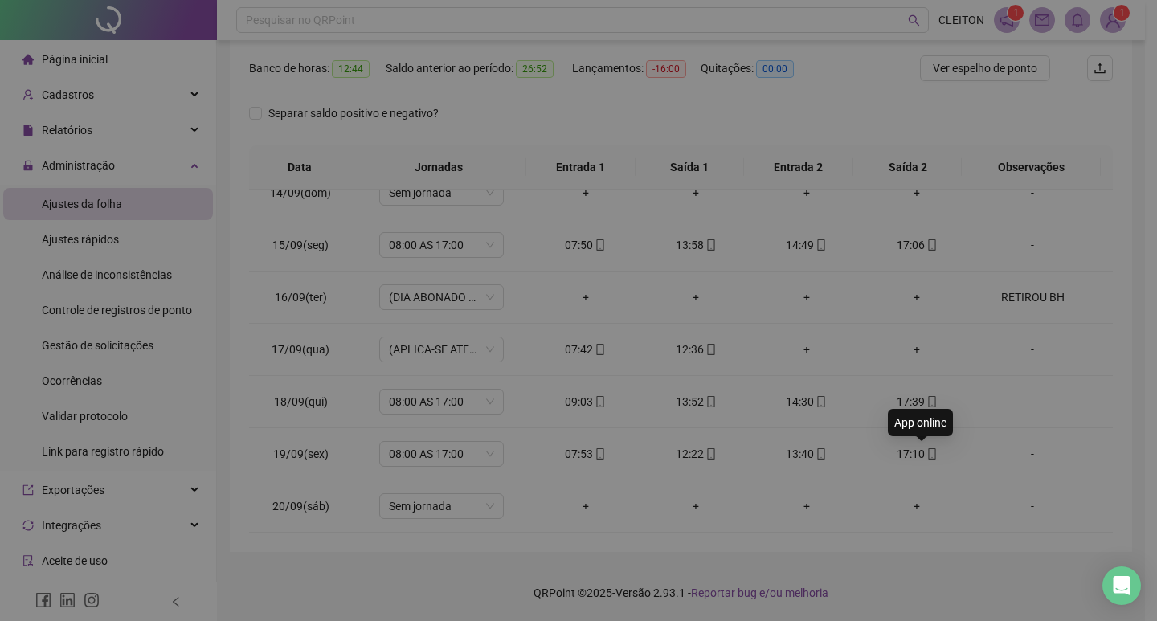
type input "**********"
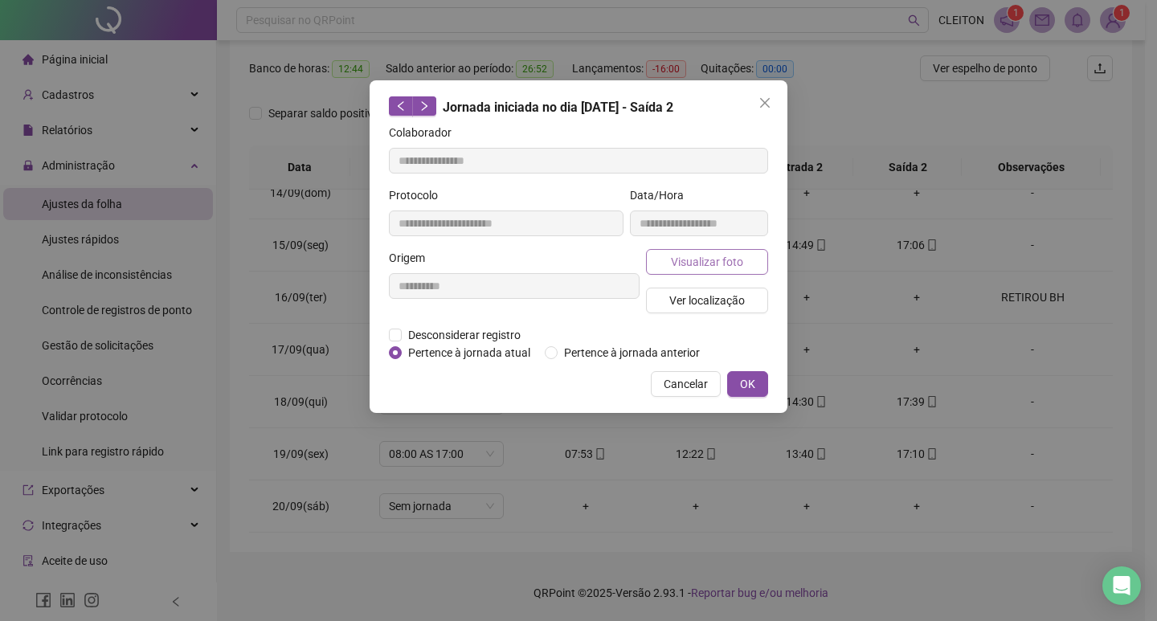
click at [719, 268] on span "Visualizar foto" at bounding box center [707, 262] width 72 height 18
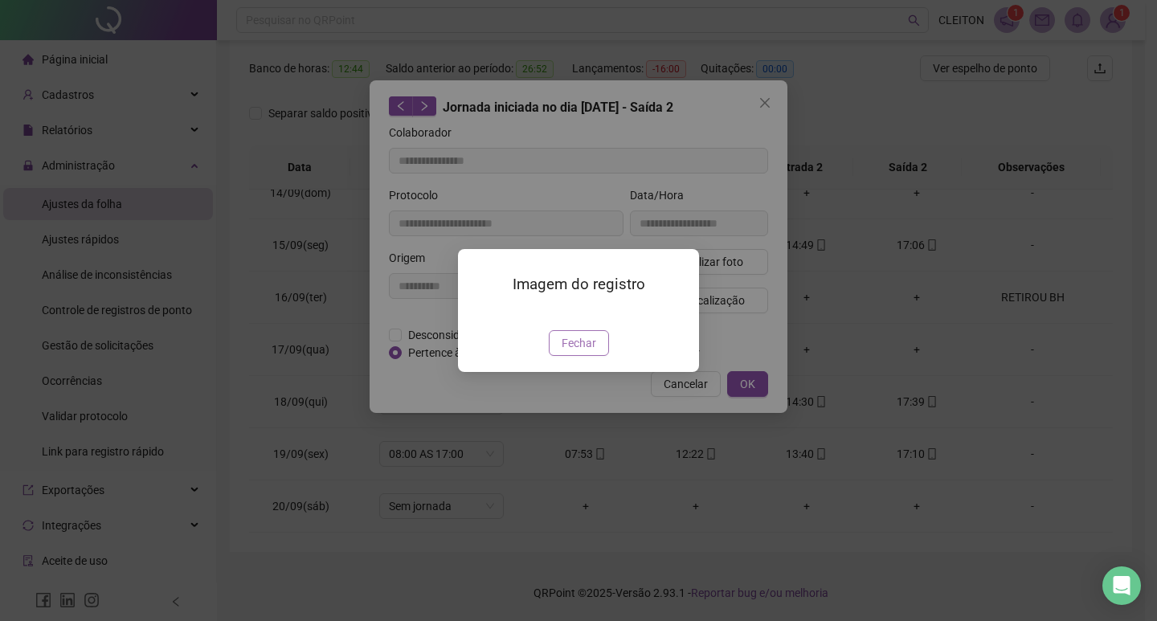
click at [584, 352] on span "Fechar" at bounding box center [579, 343] width 35 height 18
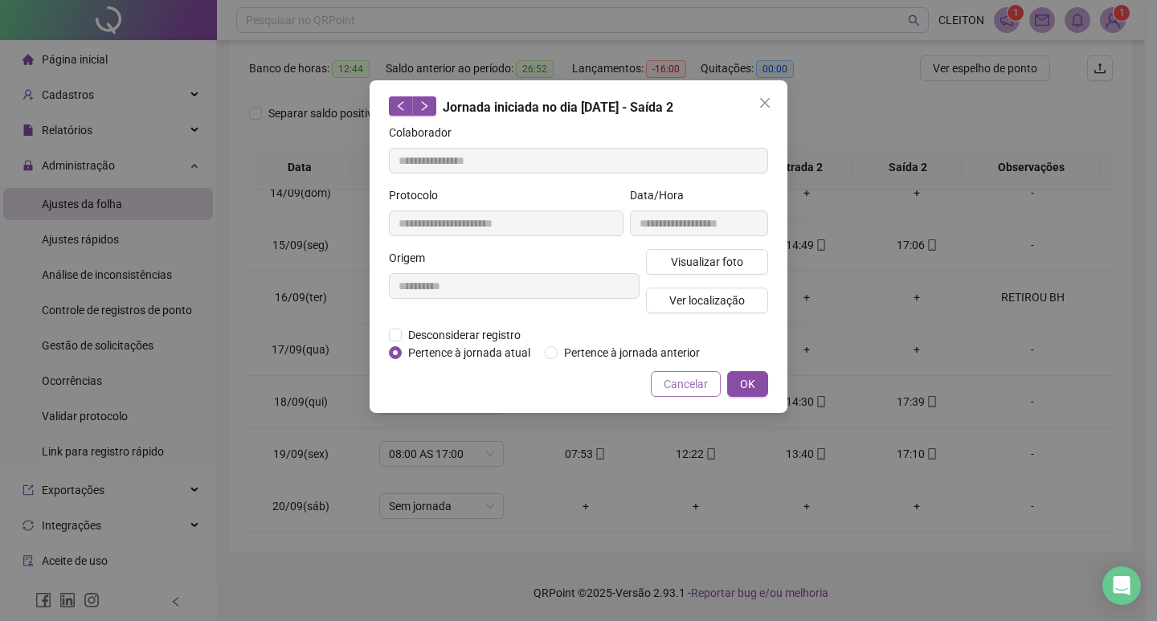
click at [670, 386] on span "Cancelar" at bounding box center [686, 384] width 44 height 18
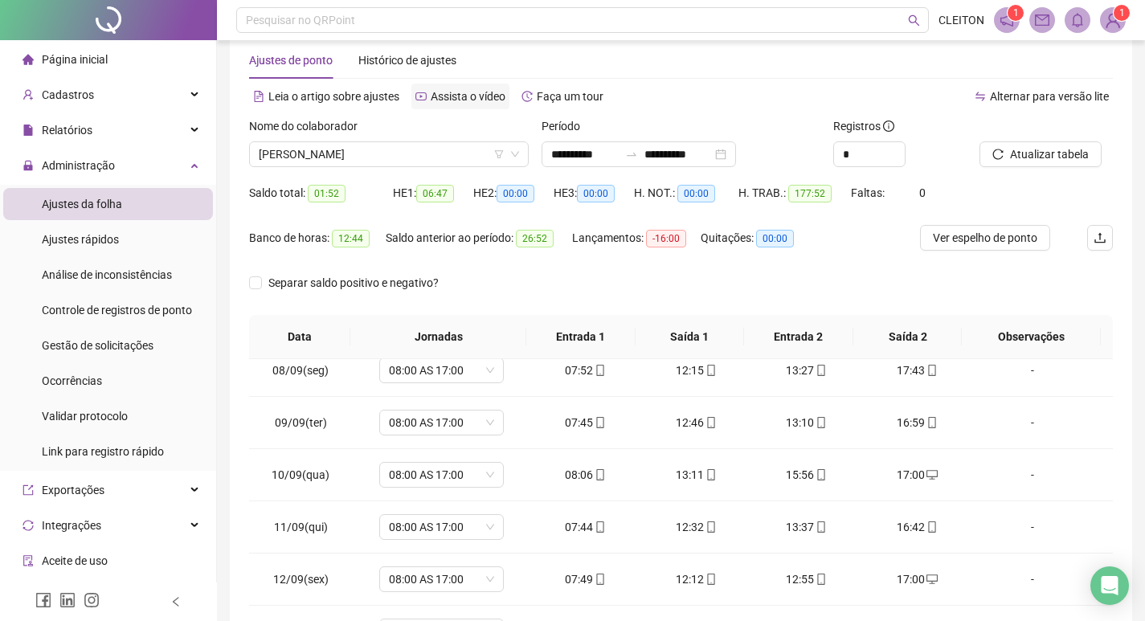
scroll to position [0, 0]
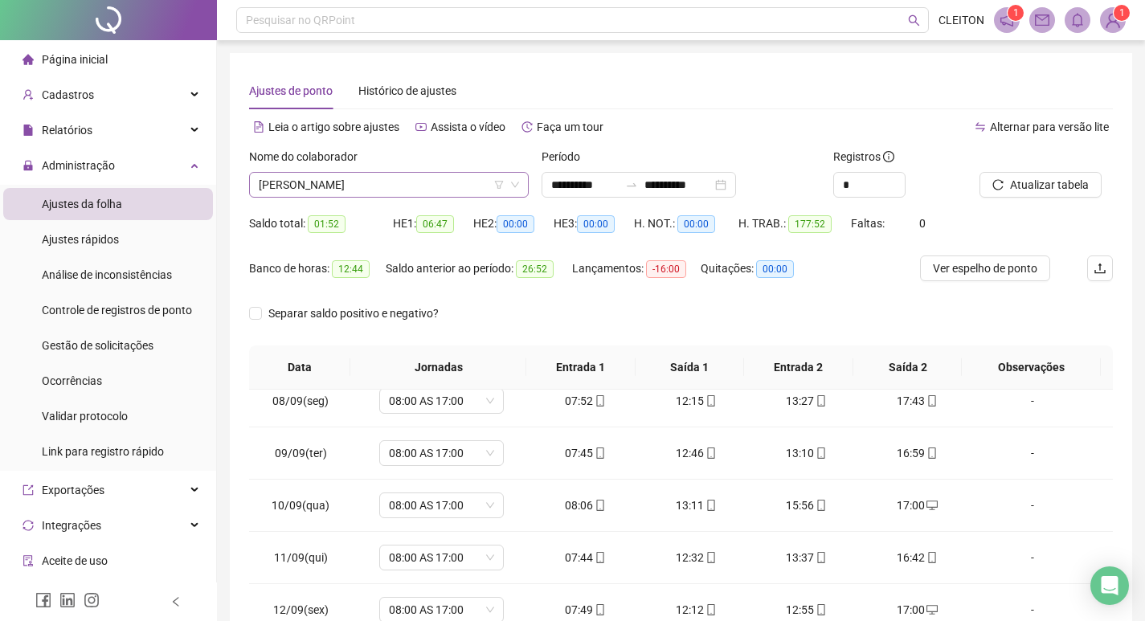
click at [388, 178] on span "[PERSON_NAME]" at bounding box center [389, 185] width 260 height 24
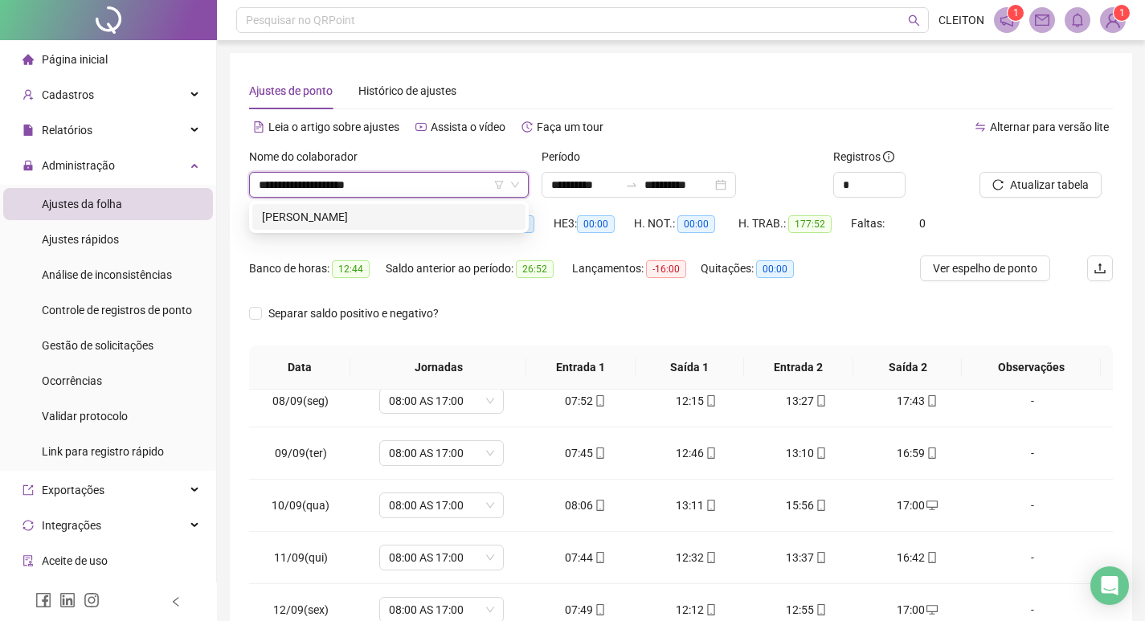
type input "**********"
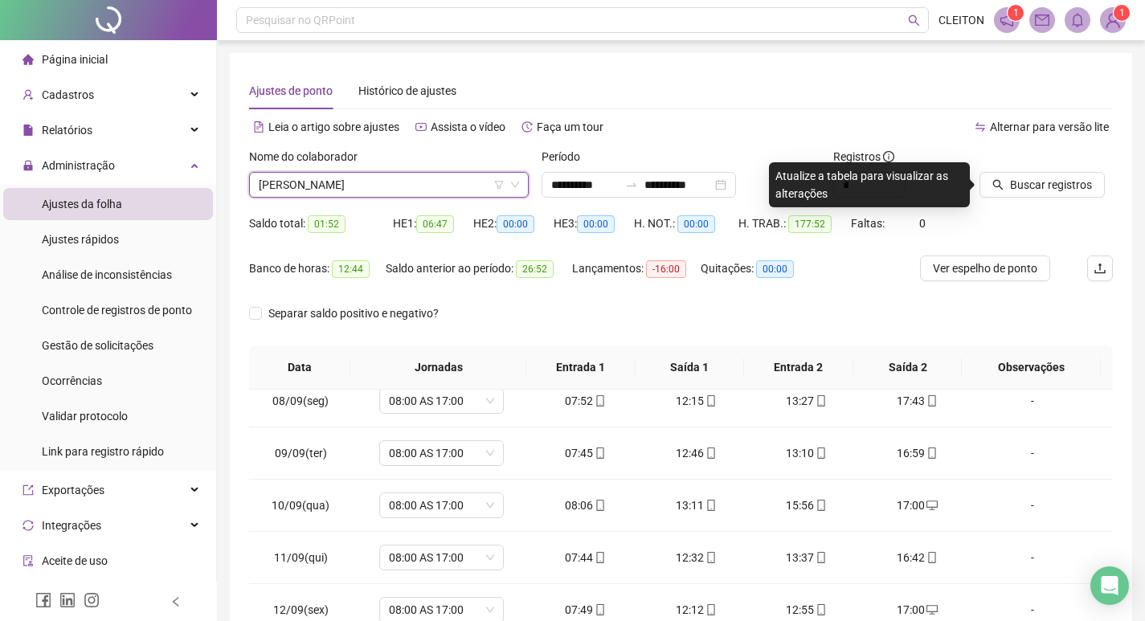
click at [1015, 198] on div "Buscar registros" at bounding box center [1046, 179] width 146 height 63
click at [1017, 194] on button "Buscar registros" at bounding box center [1041, 185] width 125 height 26
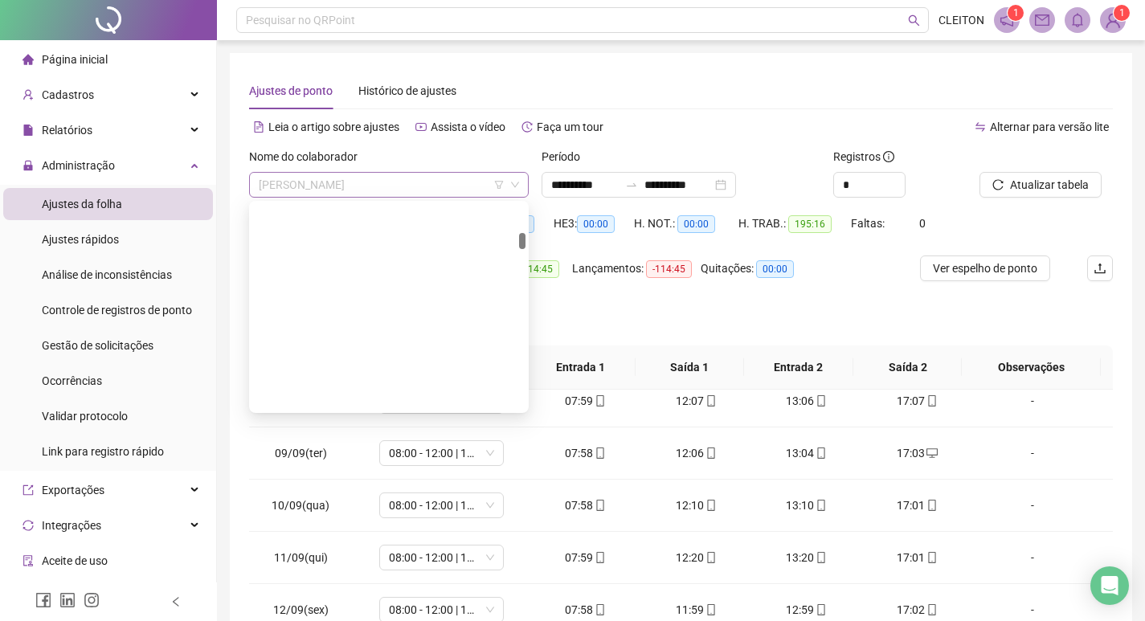
scroll to position [488, 0]
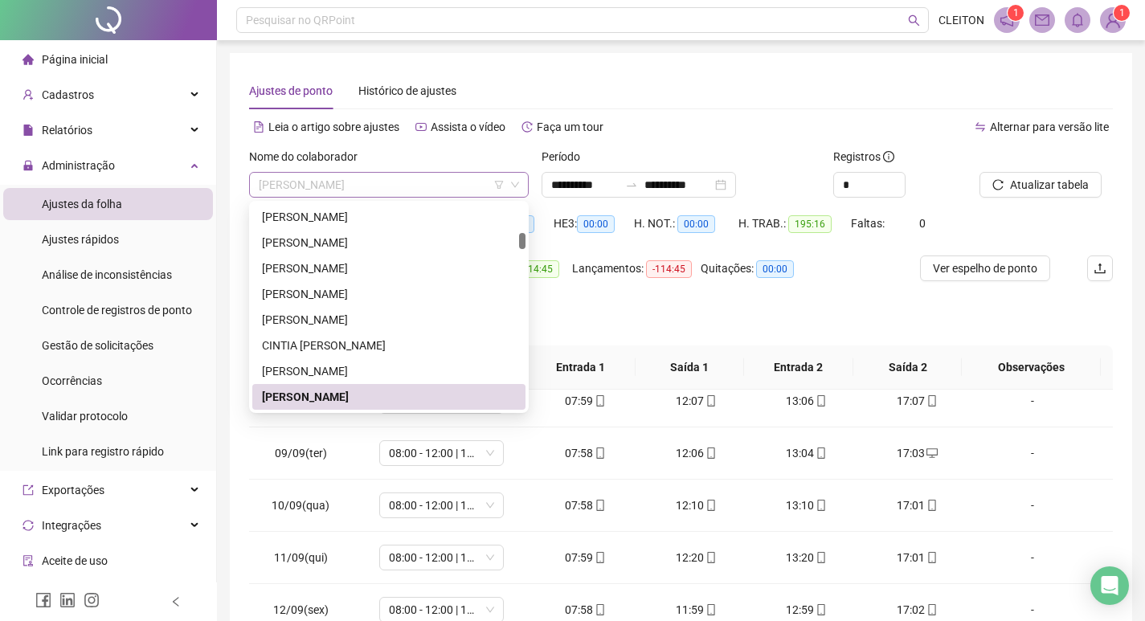
click at [433, 178] on span "[PERSON_NAME]" at bounding box center [389, 185] width 260 height 24
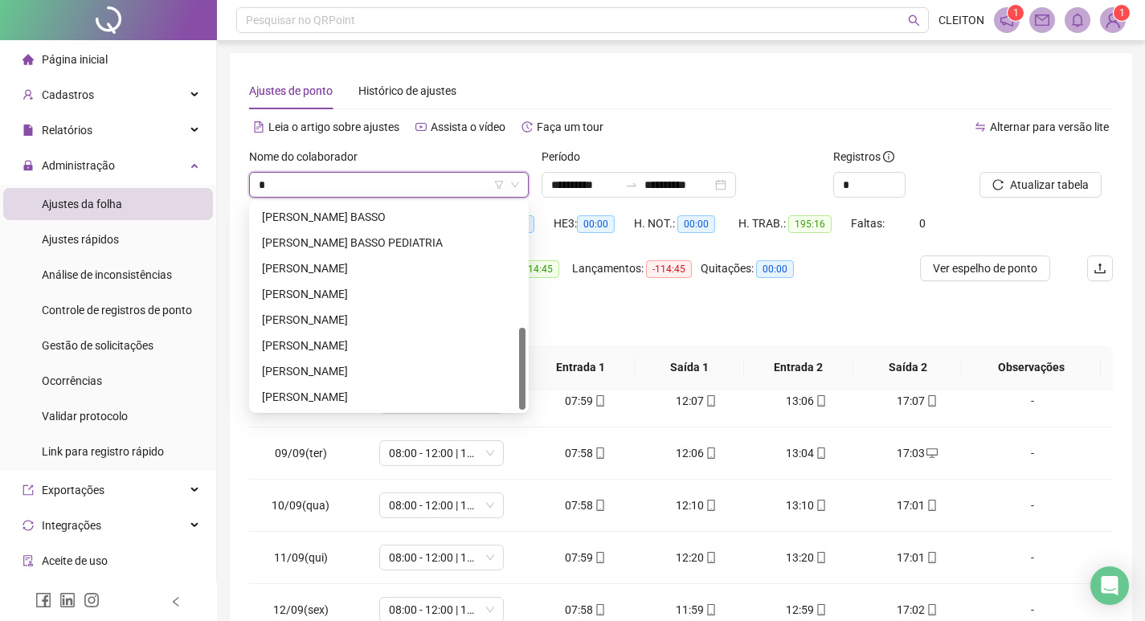
scroll to position [0, 0]
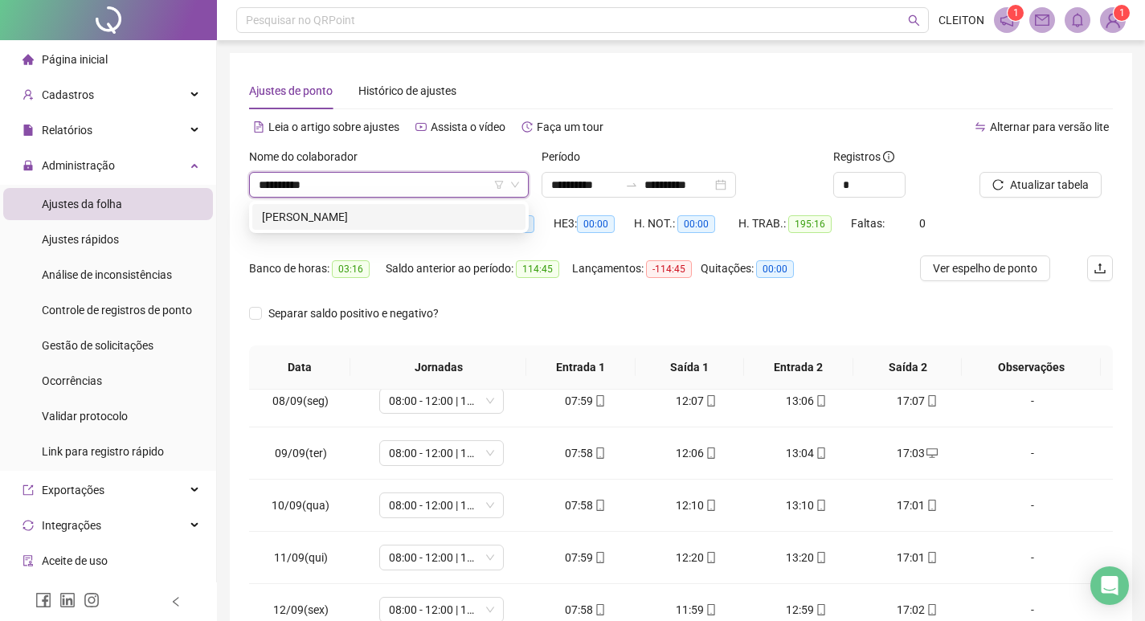
type input "**********"
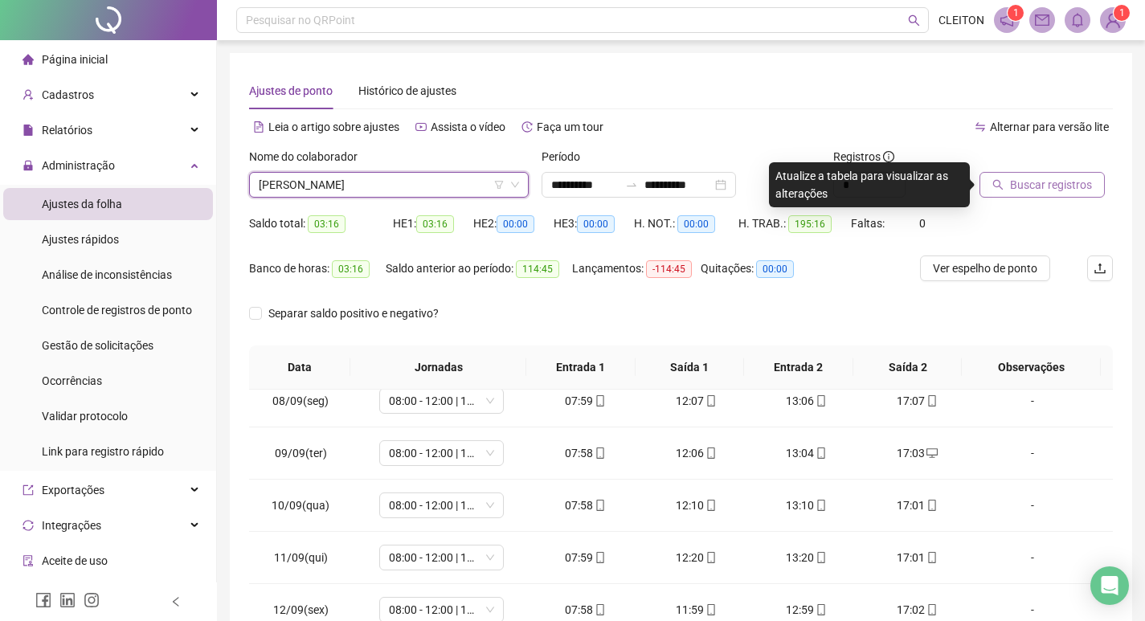
click at [1027, 177] on span "Buscar registros" at bounding box center [1051, 185] width 82 height 18
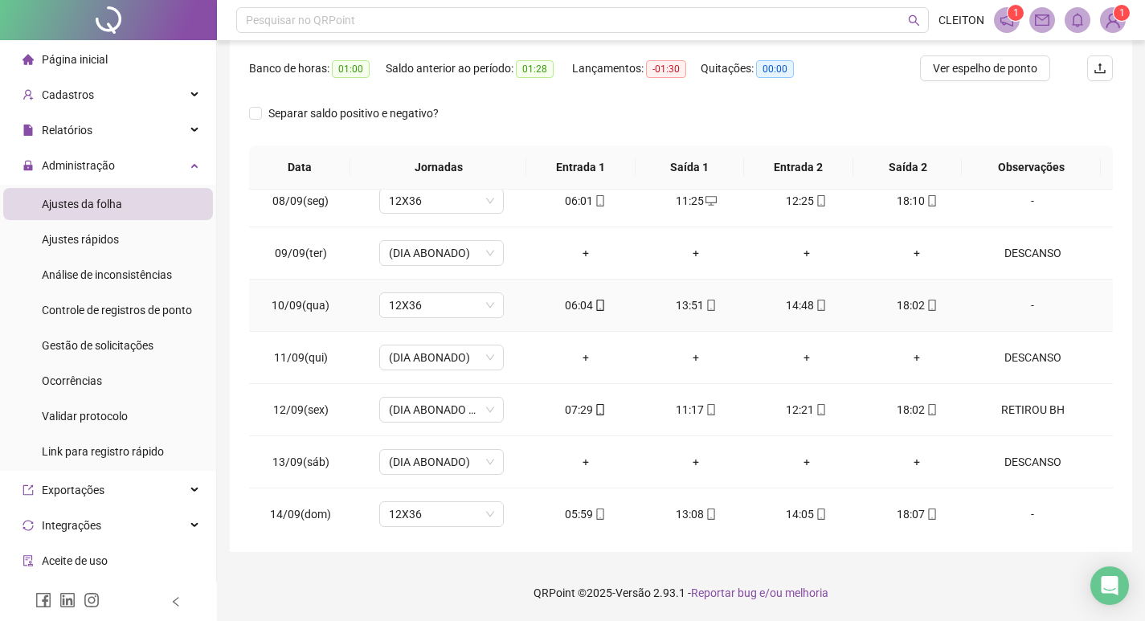
scroll to position [1276, 0]
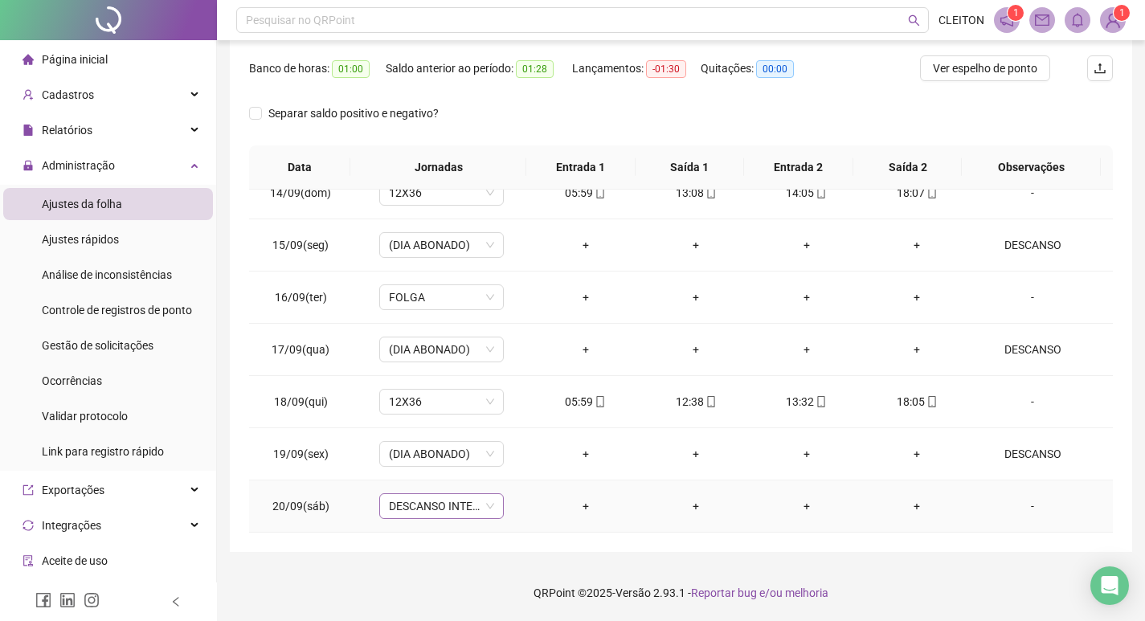
click at [462, 504] on span "DESCANSO INTER-JORNADA" at bounding box center [441, 506] width 105 height 24
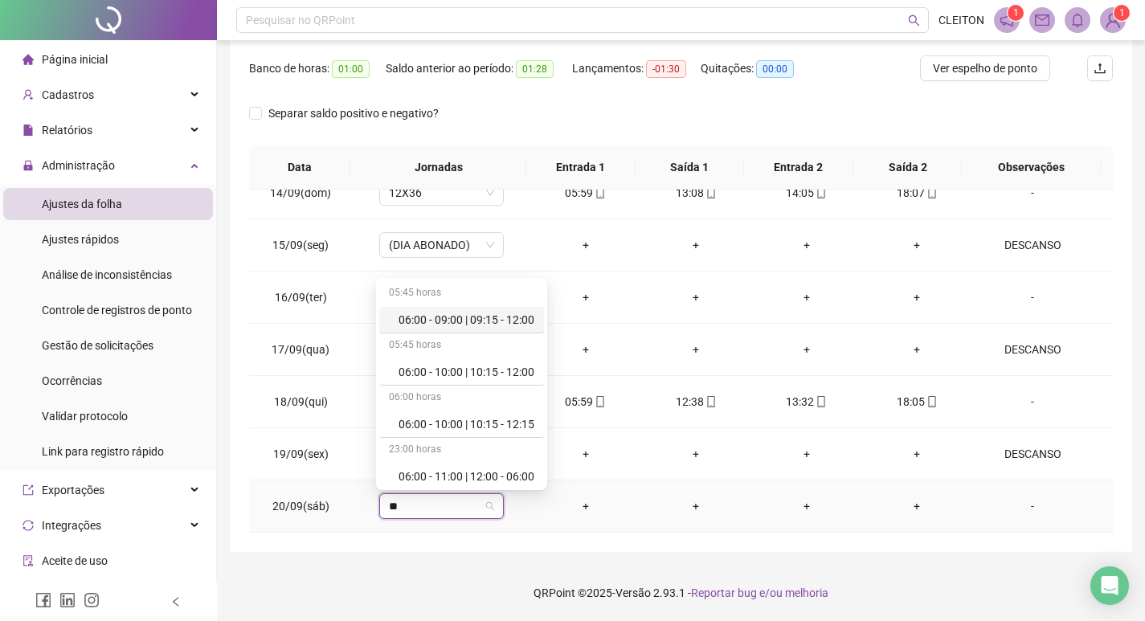
type input "***"
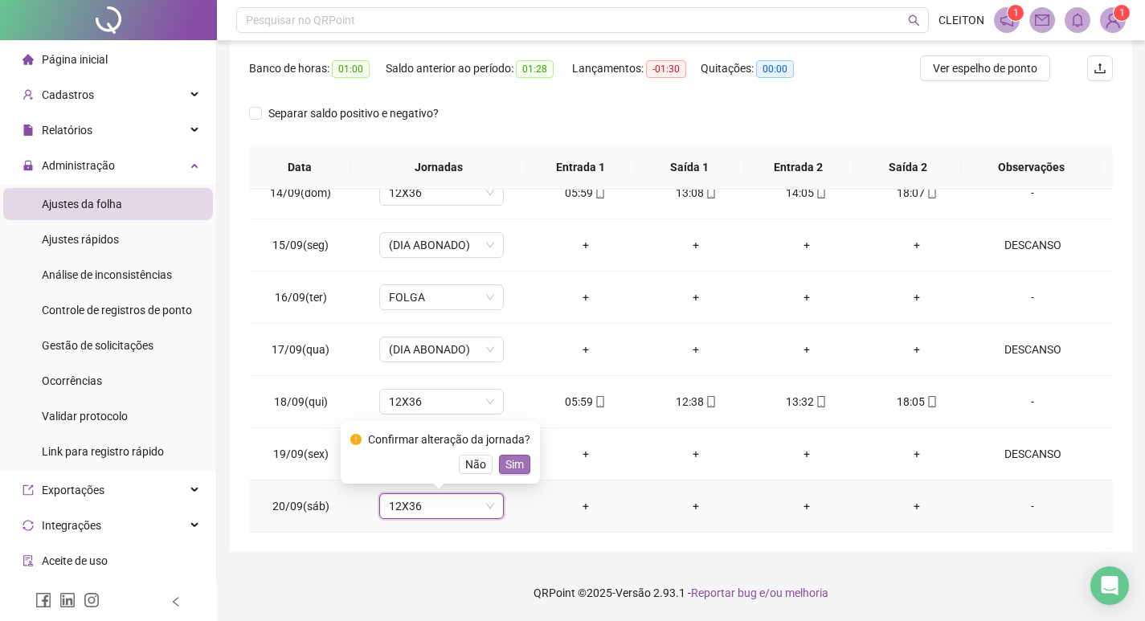
click at [506, 459] on span "Sim" at bounding box center [514, 464] width 18 height 18
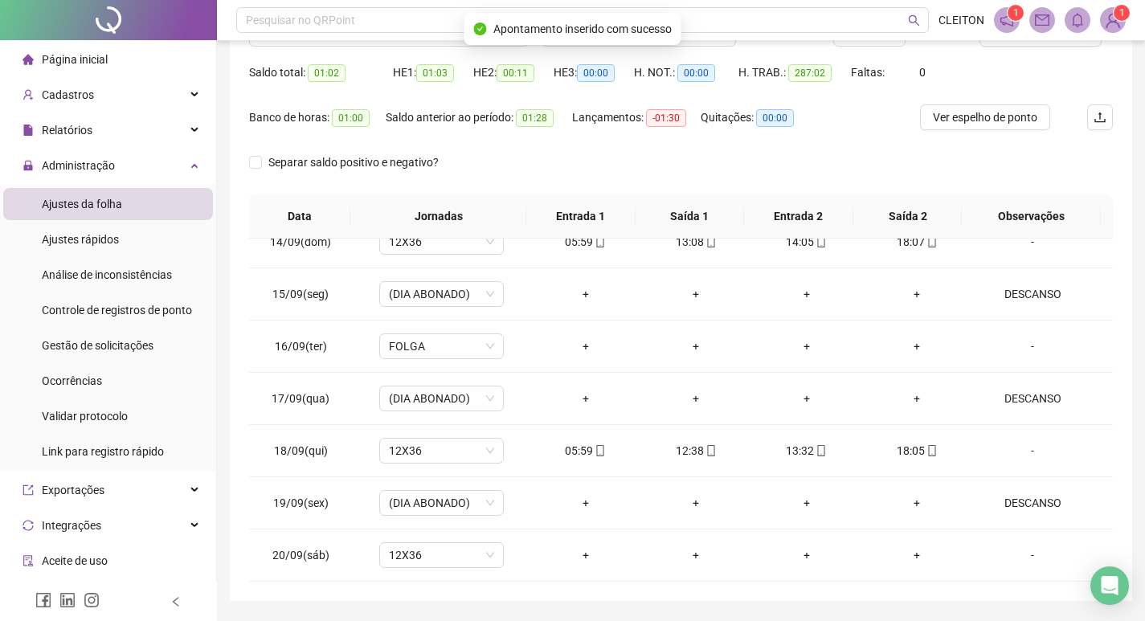
scroll to position [0, 0]
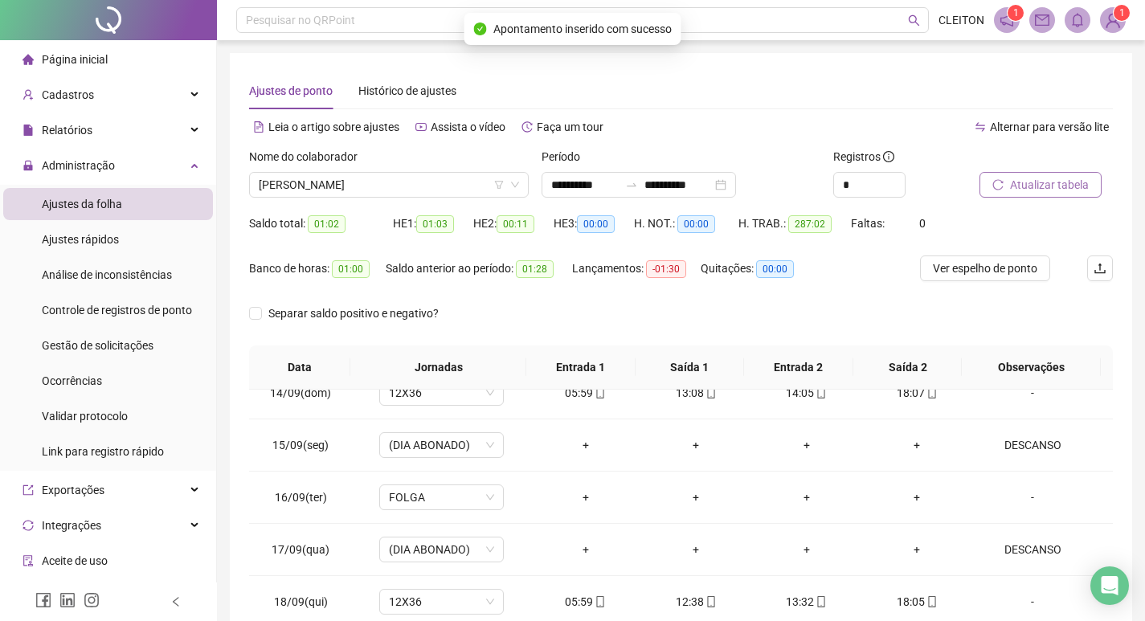
click at [1050, 185] on span "Atualizar tabela" at bounding box center [1049, 185] width 79 height 18
click at [349, 180] on span "[PERSON_NAME]" at bounding box center [389, 185] width 260 height 24
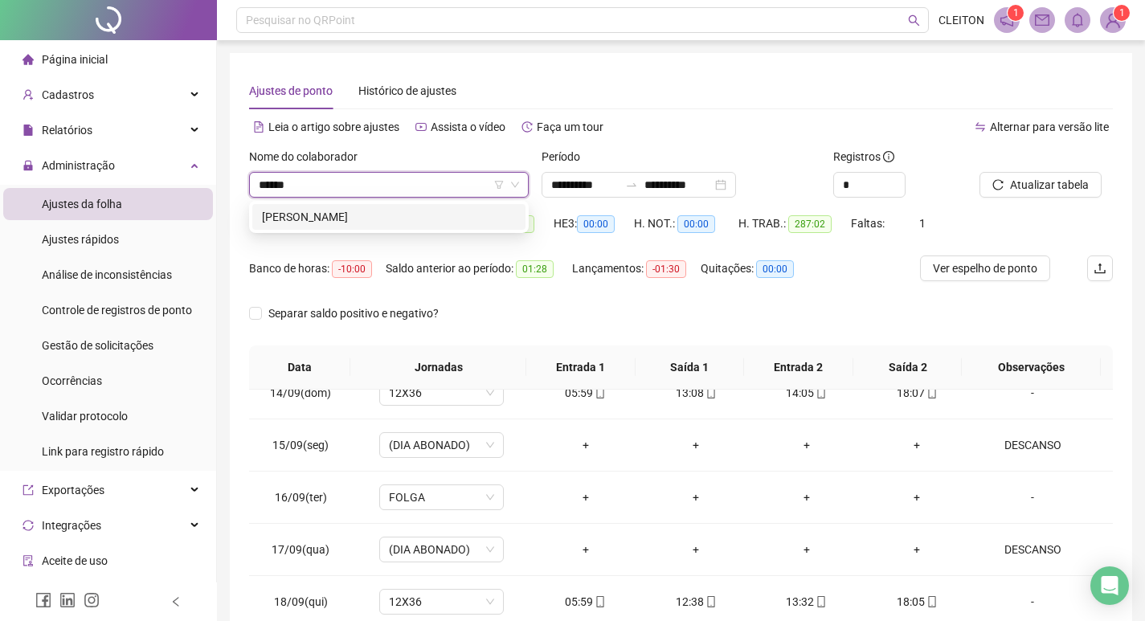
type input "*******"
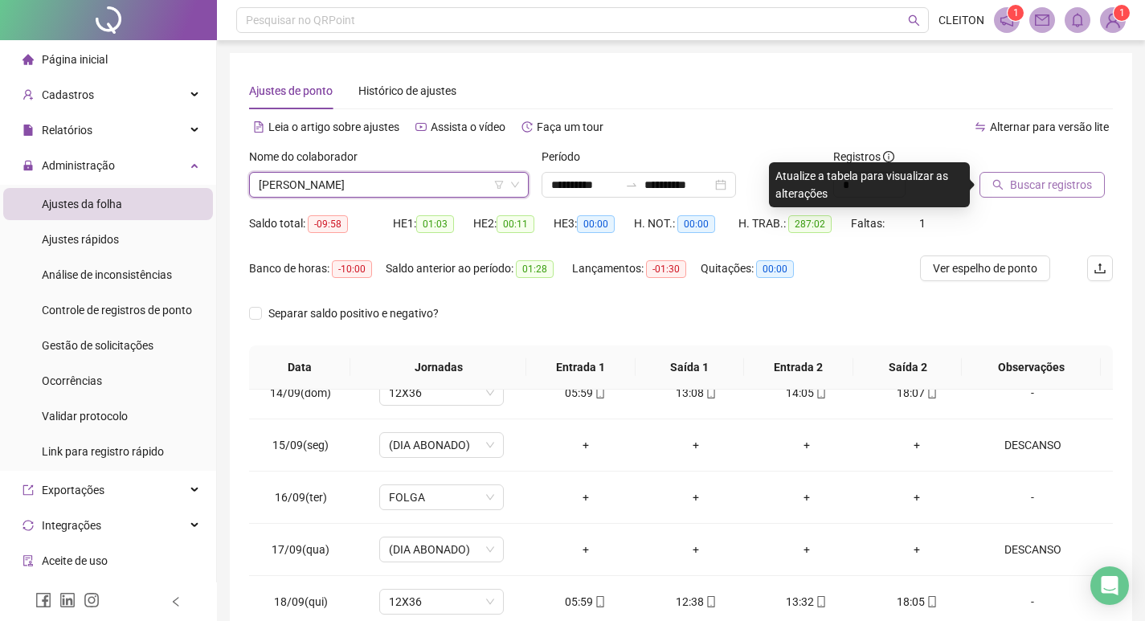
click at [1030, 179] on span "Buscar registros" at bounding box center [1051, 185] width 82 height 18
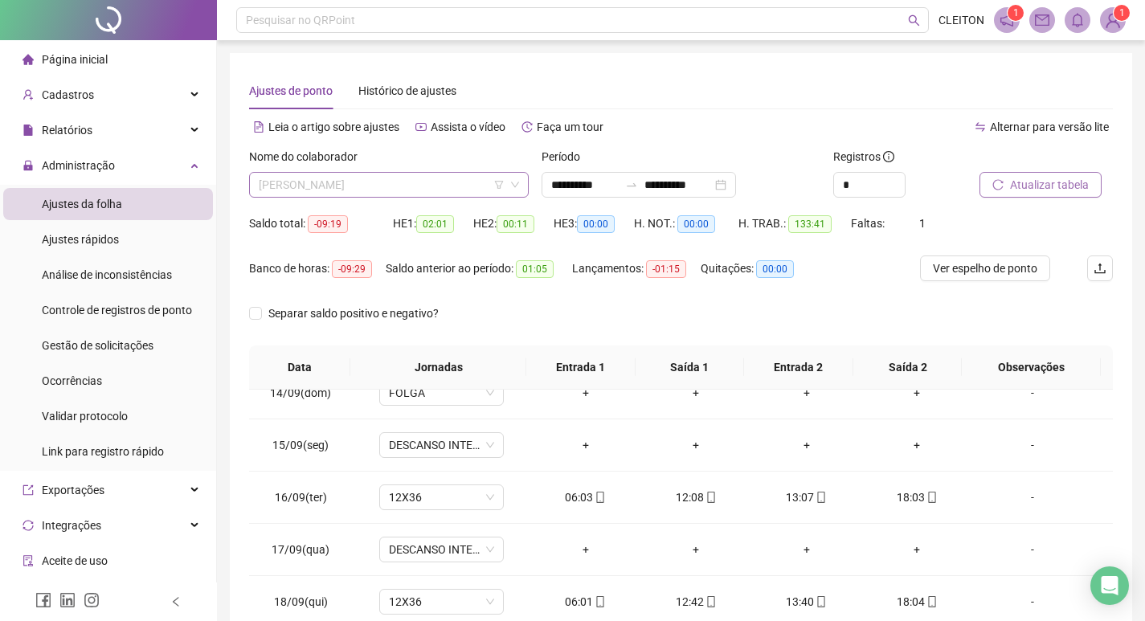
click at [383, 188] on span "[PERSON_NAME]" at bounding box center [389, 185] width 260 height 24
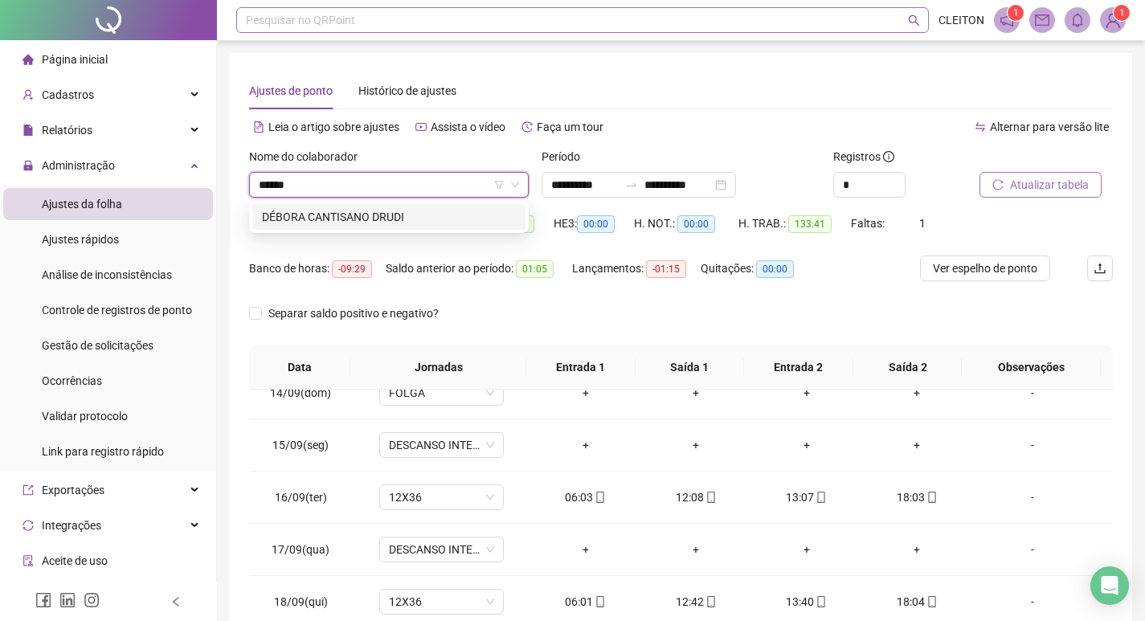
type input "******"
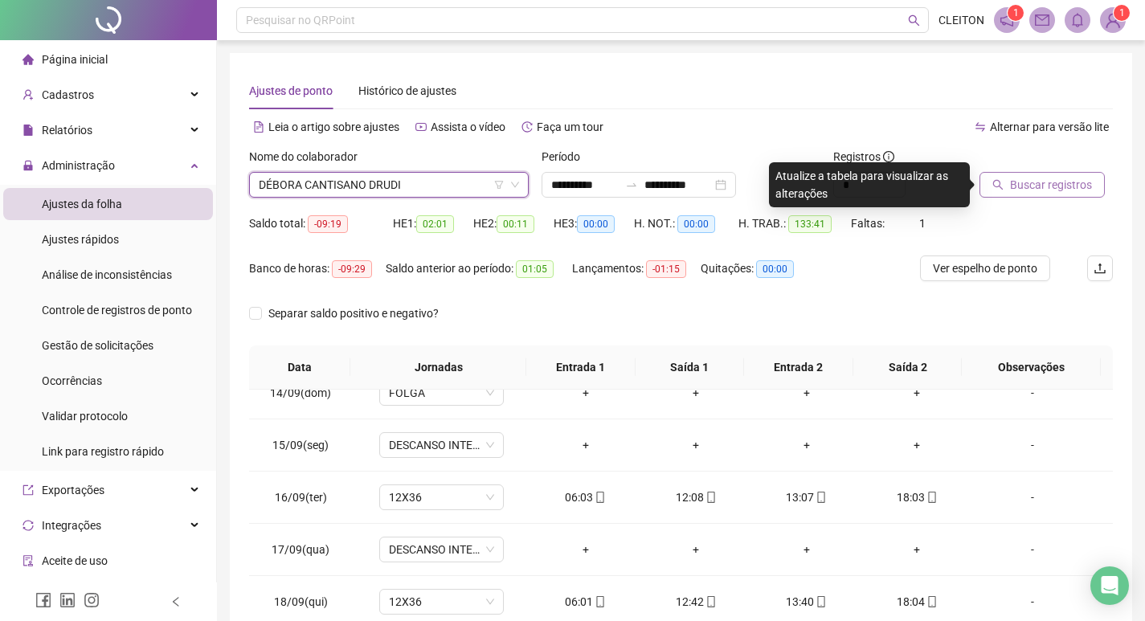
click at [1072, 182] on span "Buscar registros" at bounding box center [1051, 185] width 82 height 18
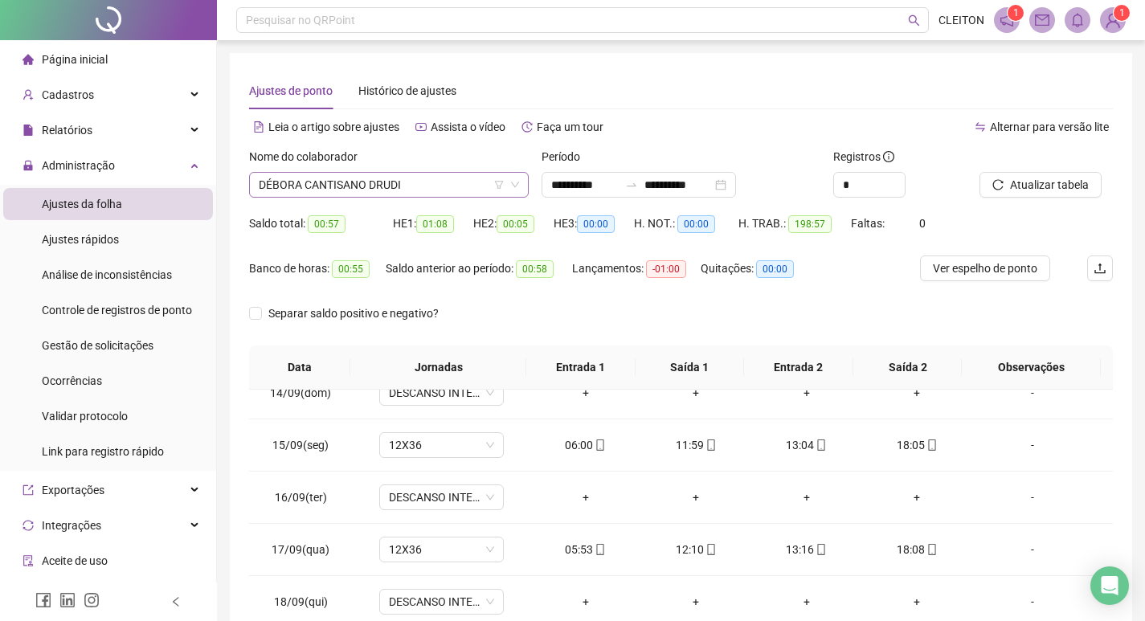
click at [382, 190] on span "DÉBORA CANTISANO DRUDI" at bounding box center [389, 185] width 260 height 24
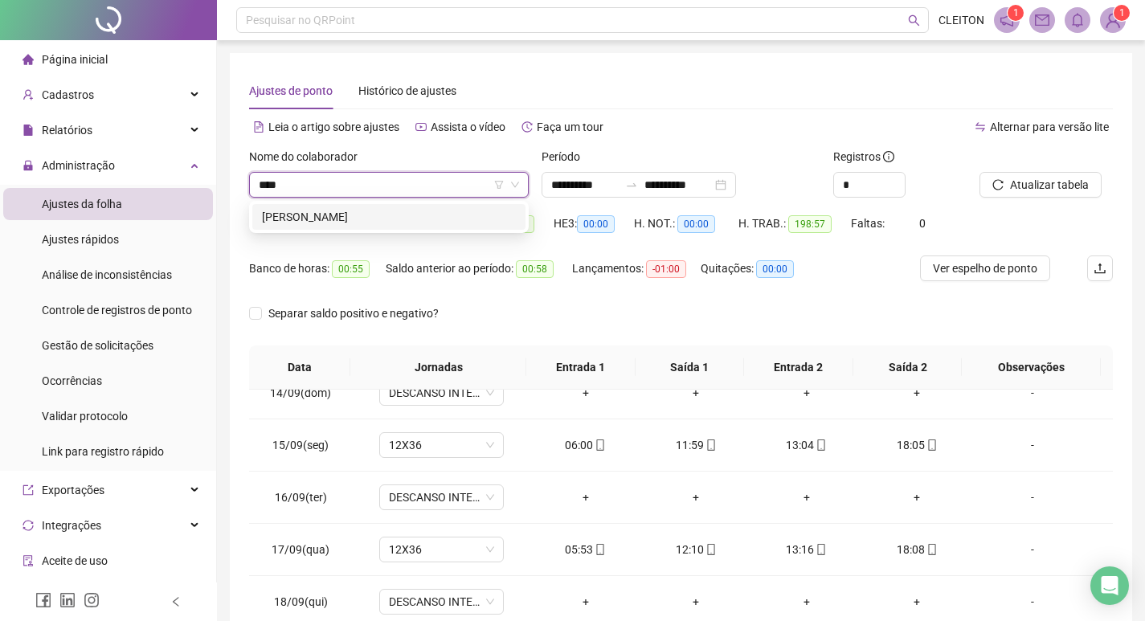
type input "*****"
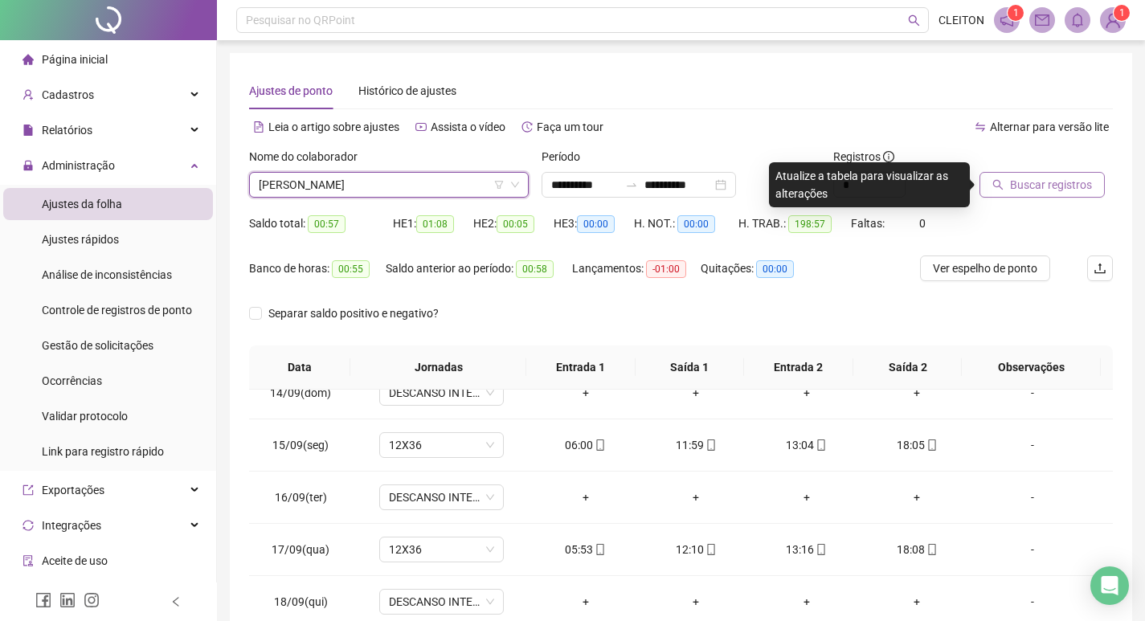
click at [1093, 186] on button "Buscar registros" at bounding box center [1041, 185] width 125 height 26
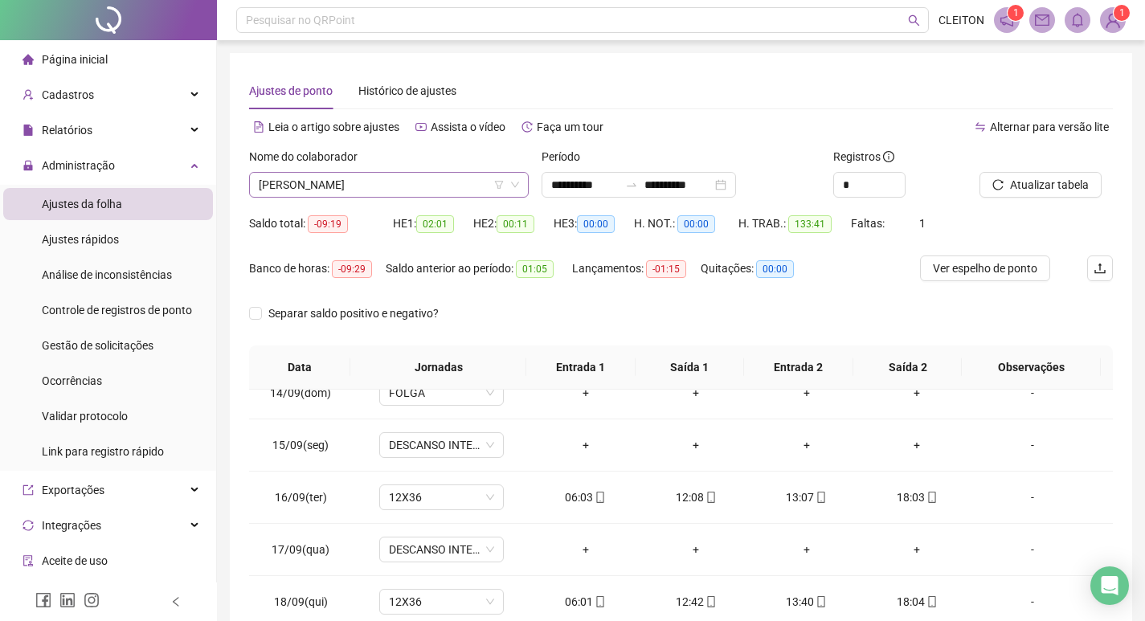
click at [396, 177] on span "[PERSON_NAME]" at bounding box center [389, 185] width 260 height 24
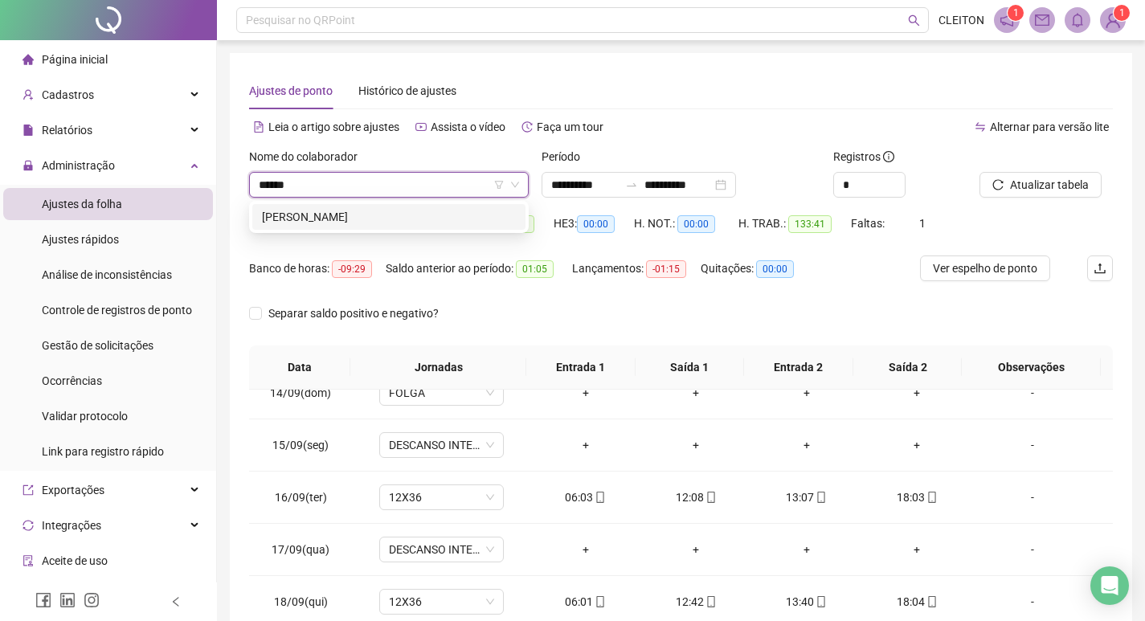
type input "******"
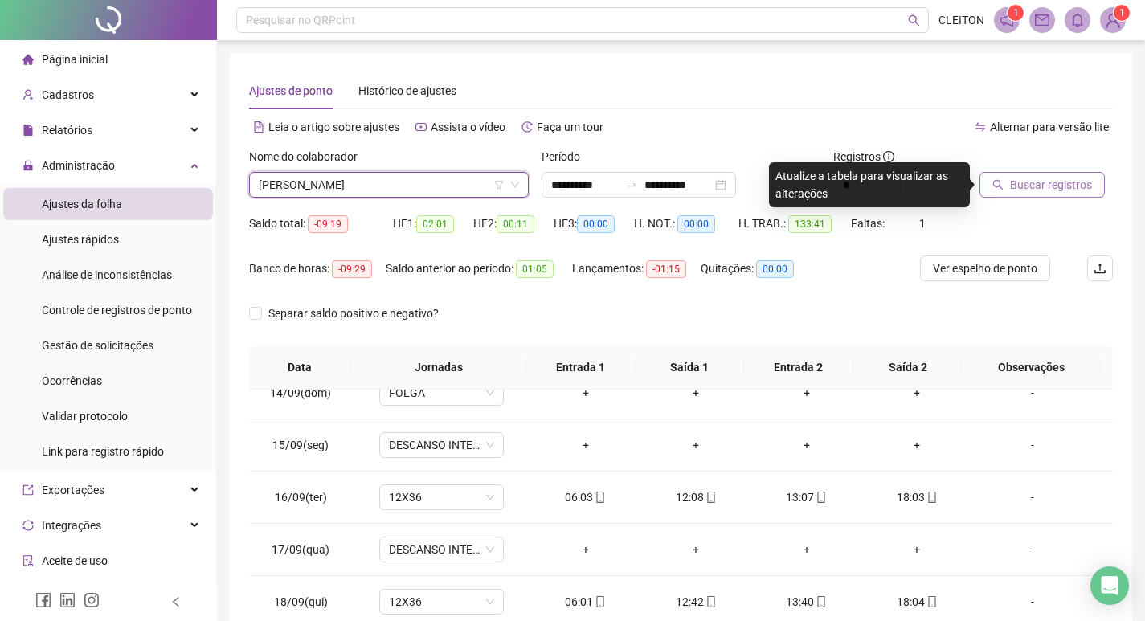
click at [1023, 191] on span "Buscar registros" at bounding box center [1051, 185] width 82 height 18
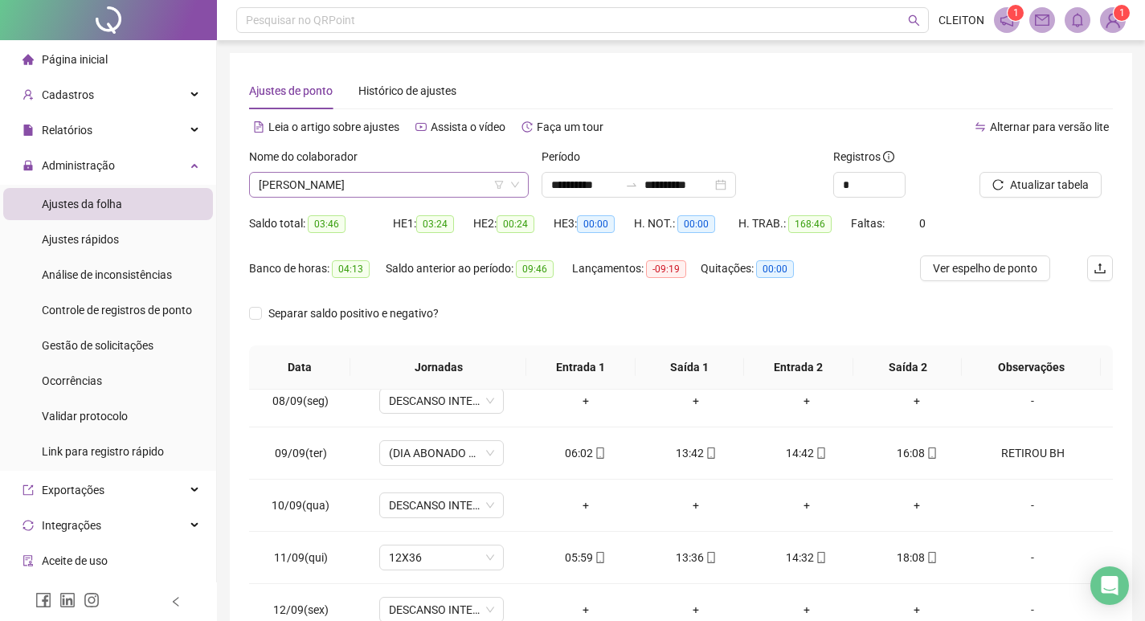
click at [414, 190] on span "[PERSON_NAME]" at bounding box center [389, 185] width 260 height 24
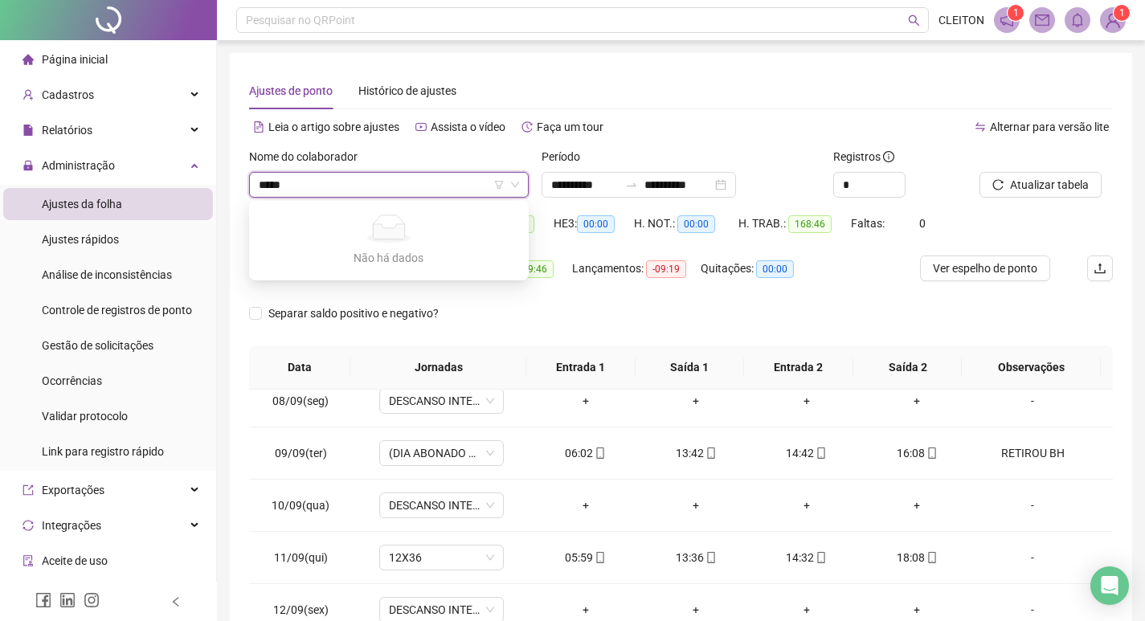
type input "****"
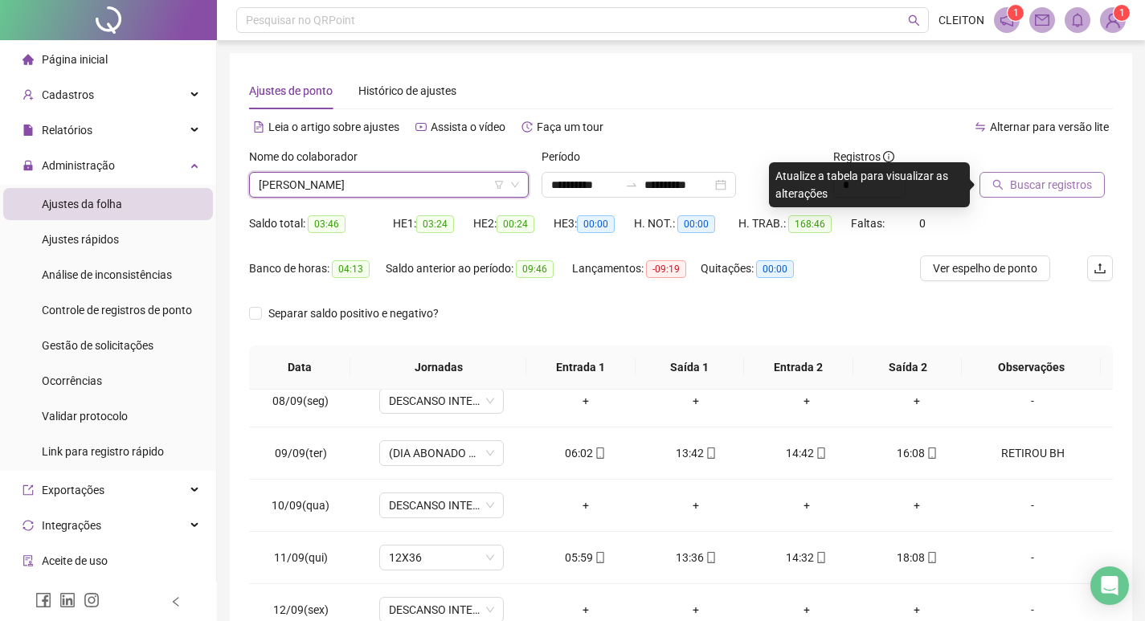
click at [1064, 182] on span "Buscar registros" at bounding box center [1051, 185] width 82 height 18
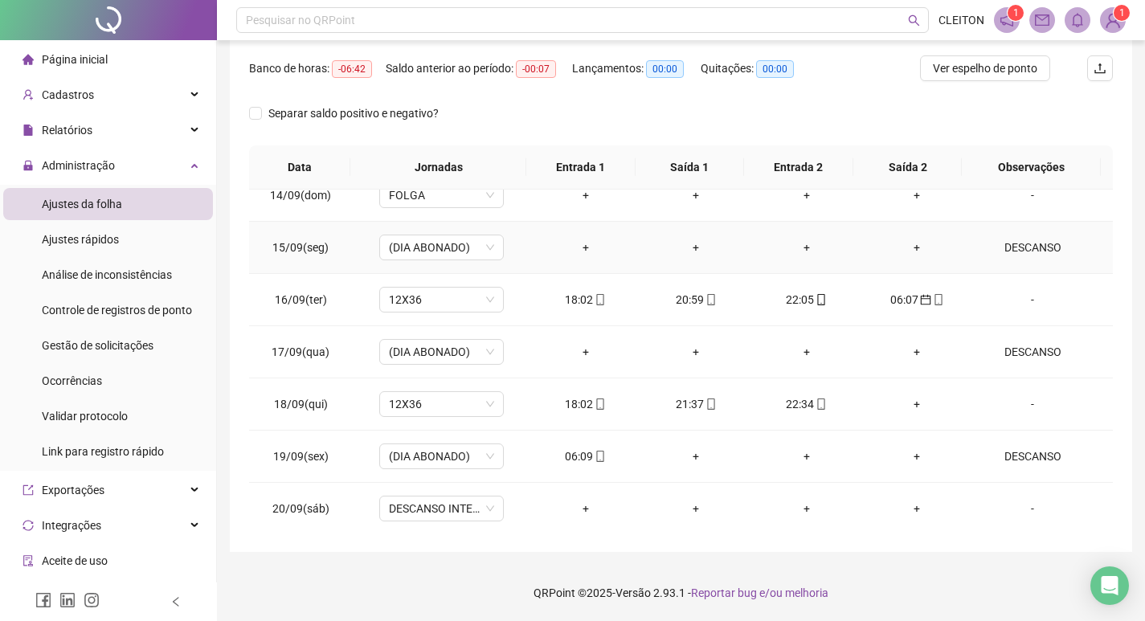
scroll to position [1276, 0]
click at [585, 450] on div "06:09" at bounding box center [585, 454] width 85 height 18
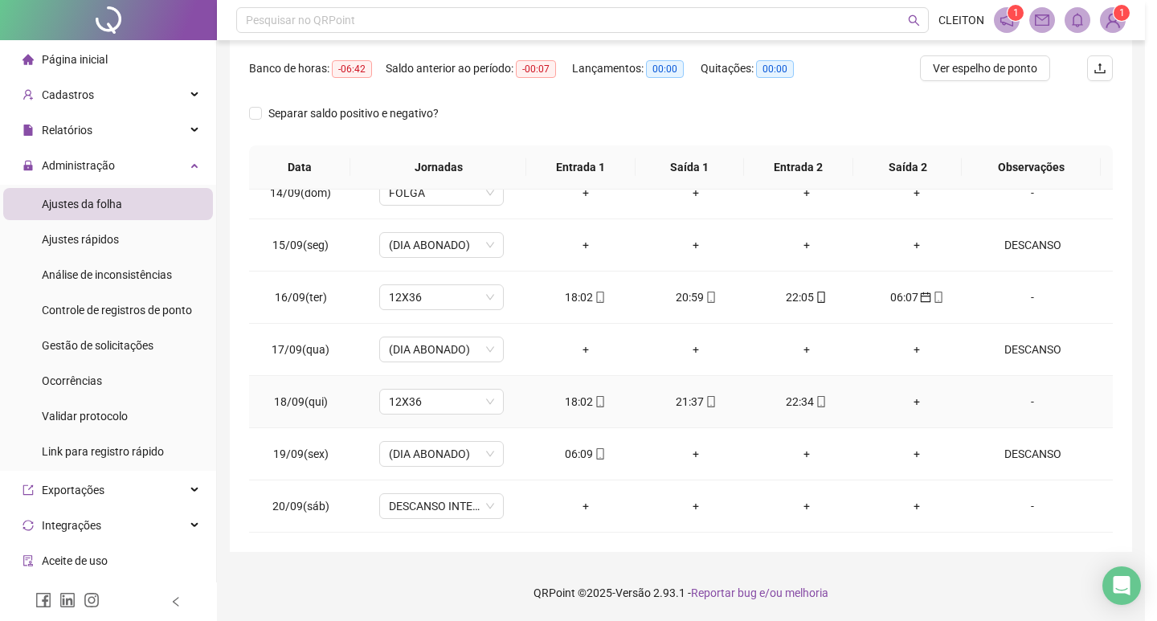
type input "**********"
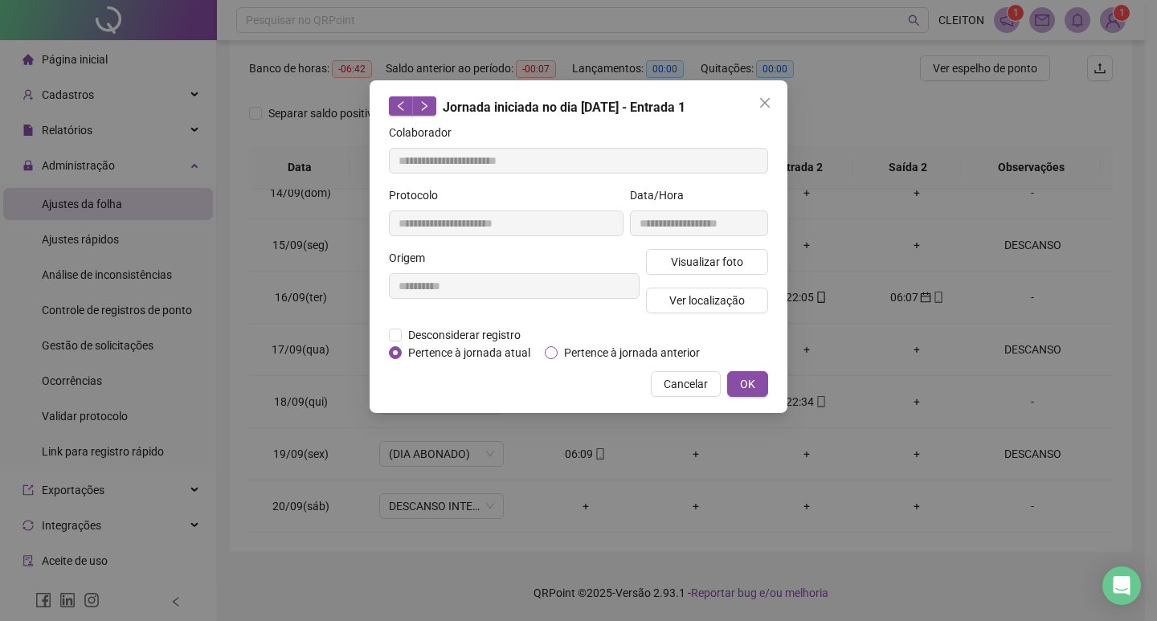
click at [604, 349] on span "Pertence à jornada anterior" at bounding box center [632, 353] width 149 height 18
click at [762, 380] on button "OK" at bounding box center [747, 384] width 41 height 26
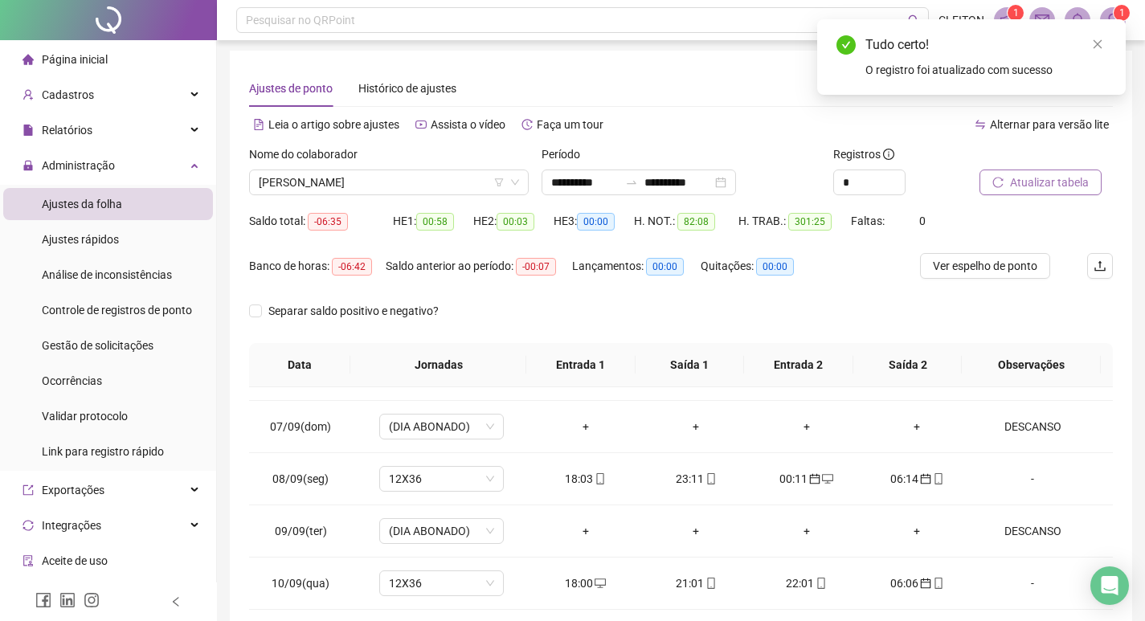
scroll to position [0, 0]
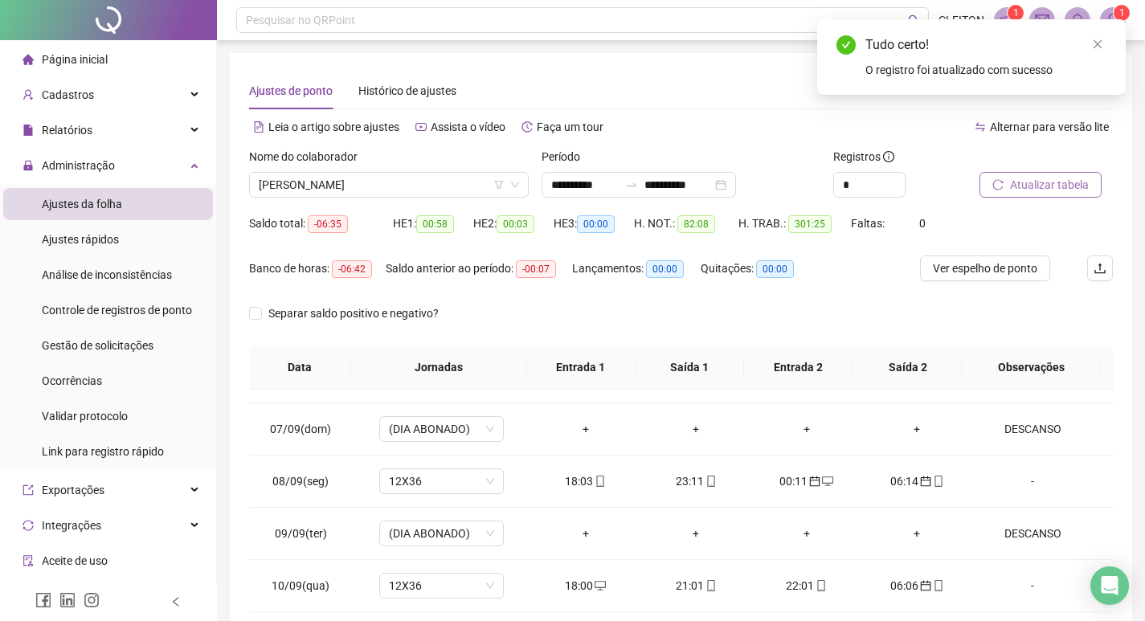
click at [1029, 180] on span "Atualizar tabela" at bounding box center [1049, 185] width 79 height 18
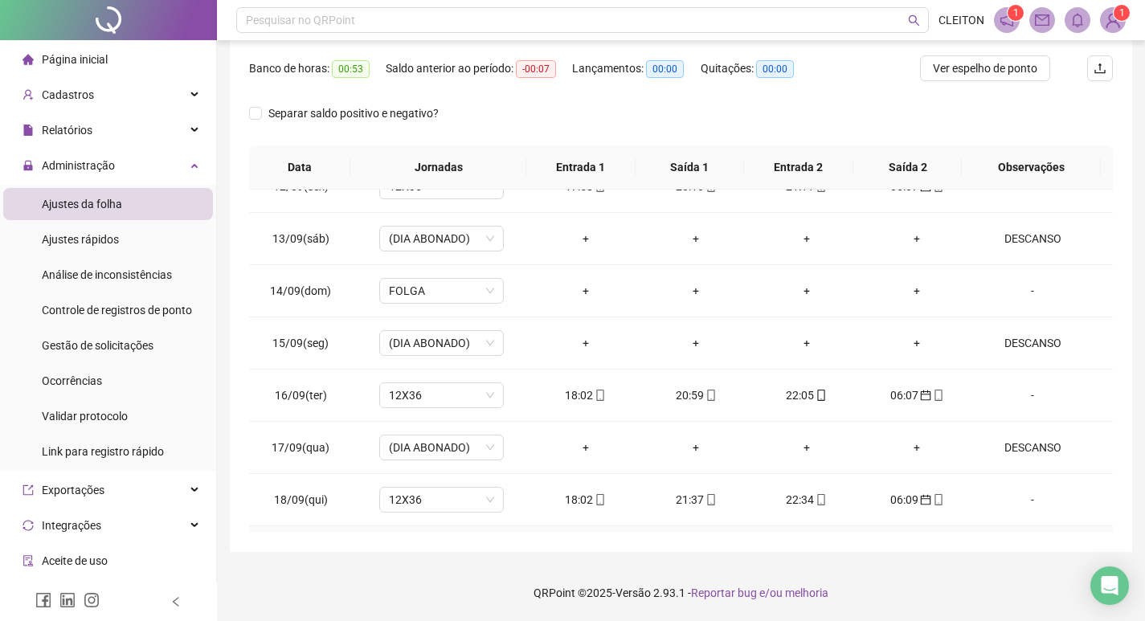
scroll to position [1276, 0]
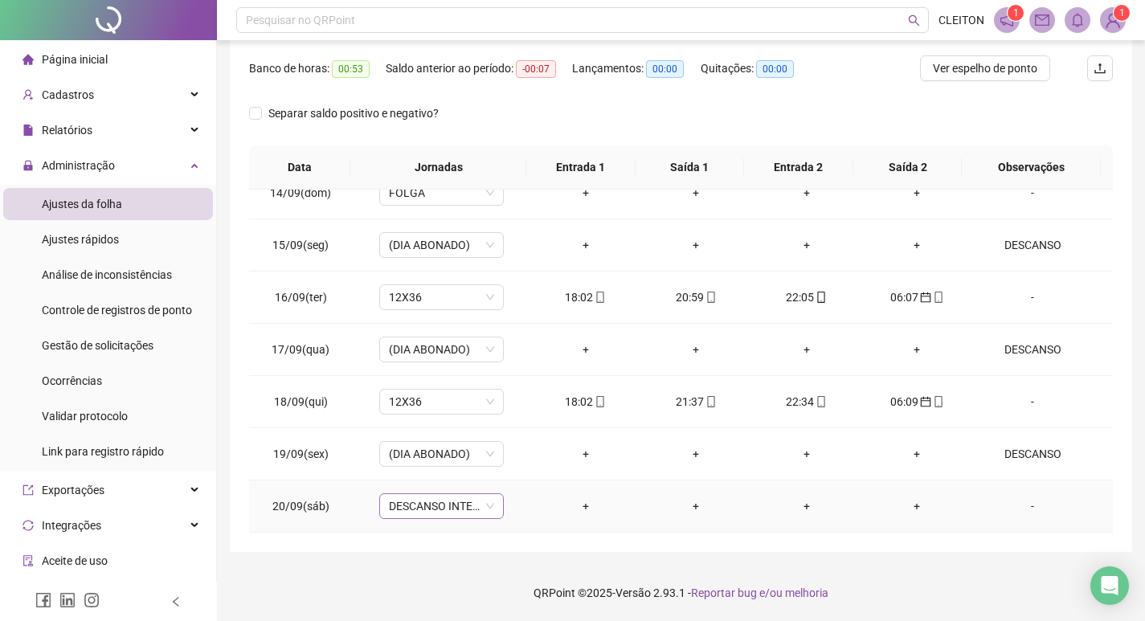
click at [455, 499] on span "DESCANSO INTER-JORNADA" at bounding box center [441, 506] width 105 height 24
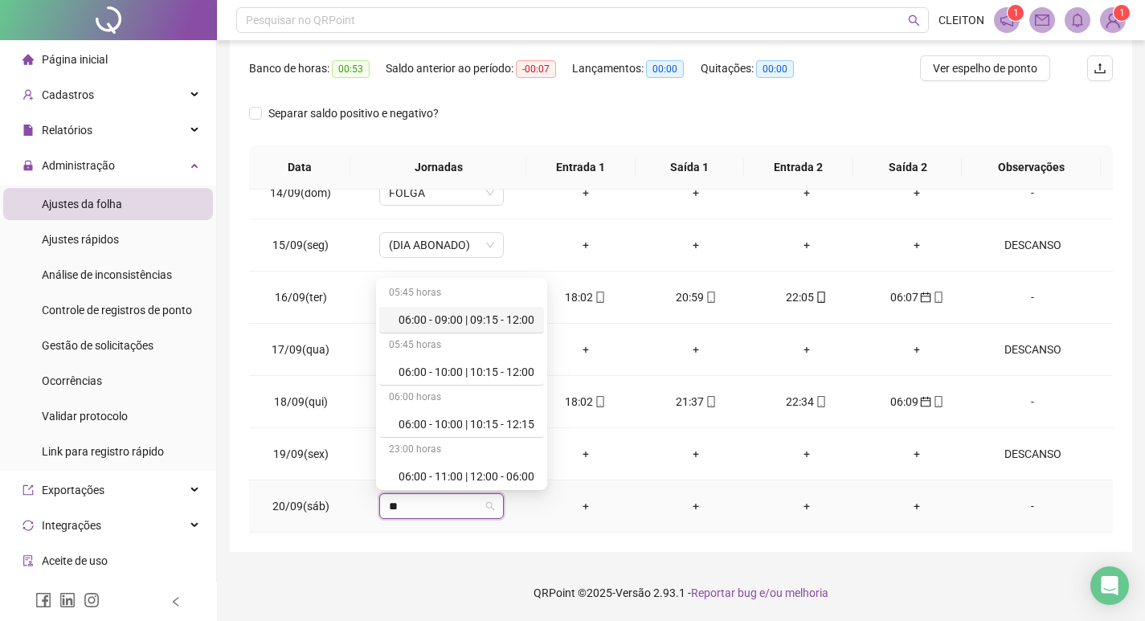
type input "***"
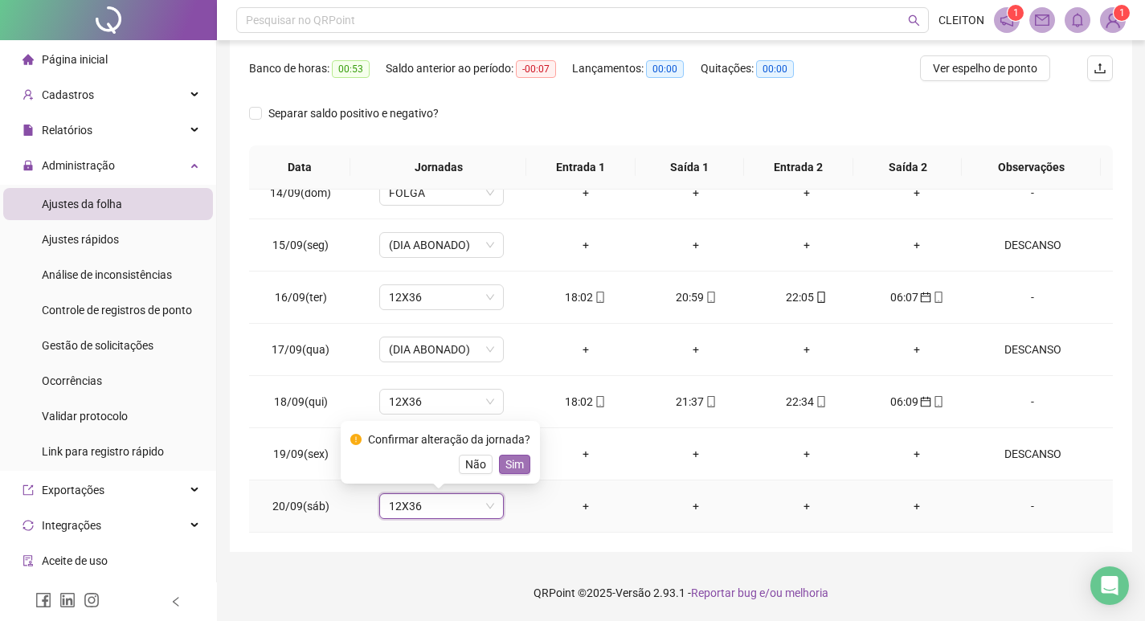
click at [522, 461] on button "Sim" at bounding box center [514, 464] width 31 height 19
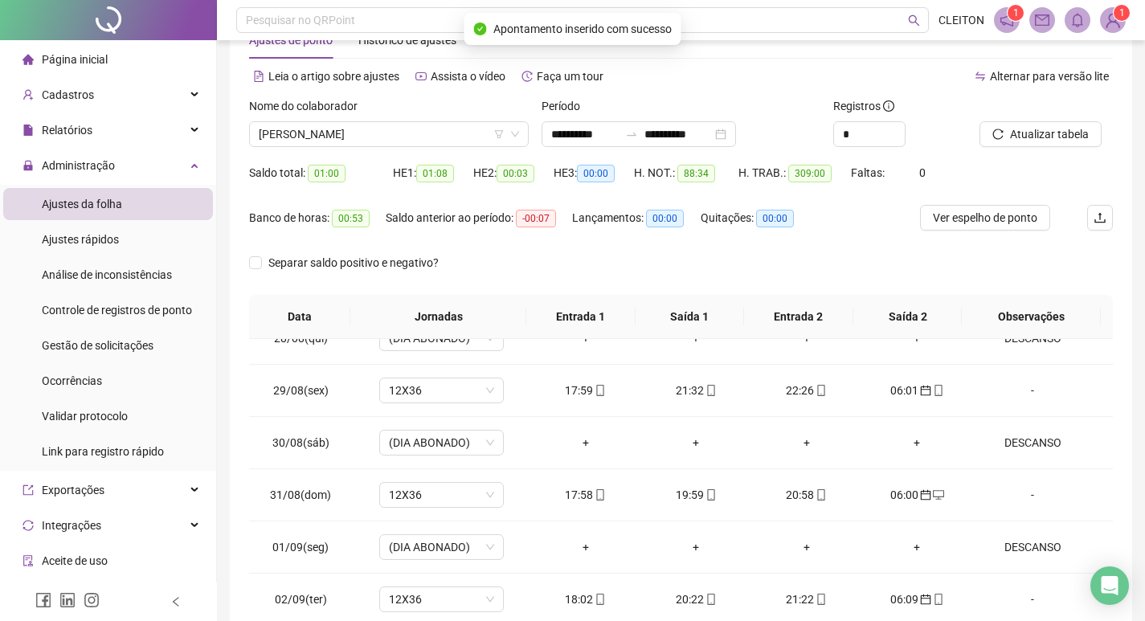
scroll to position [39, 0]
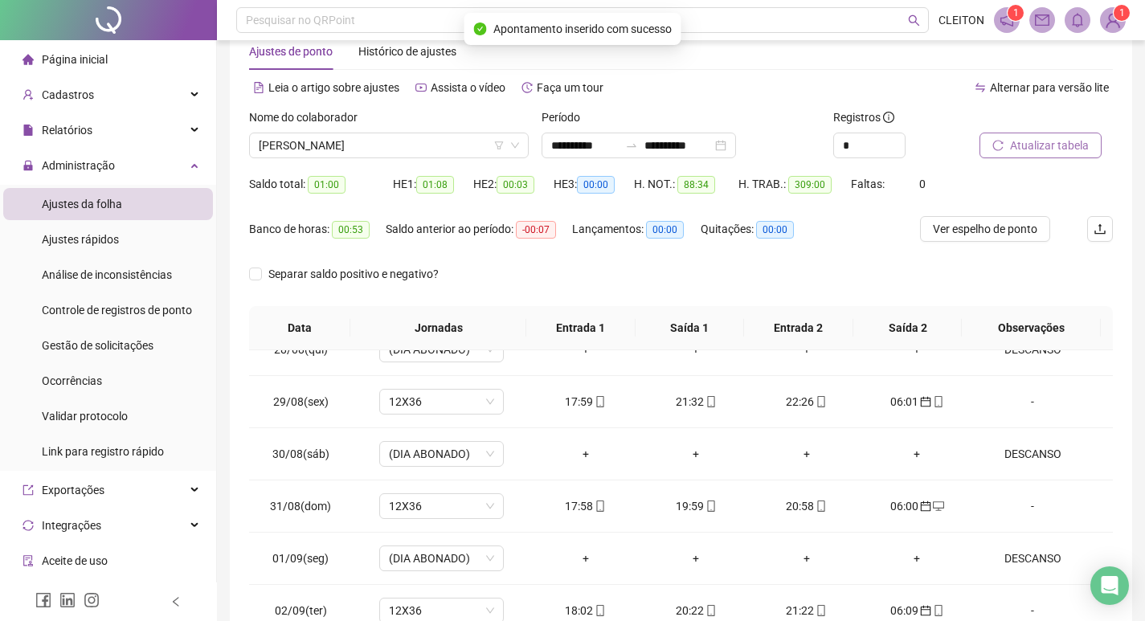
click at [1032, 145] on span "Atualizar tabela" at bounding box center [1049, 146] width 79 height 18
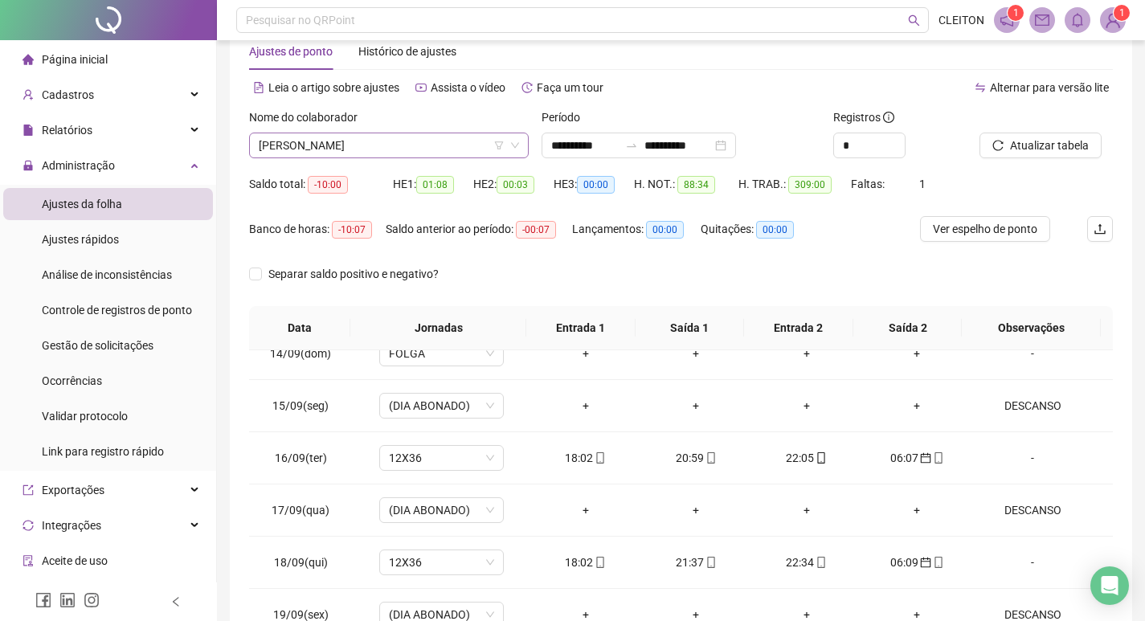
click at [417, 153] on span "[PERSON_NAME]" at bounding box center [389, 145] width 260 height 24
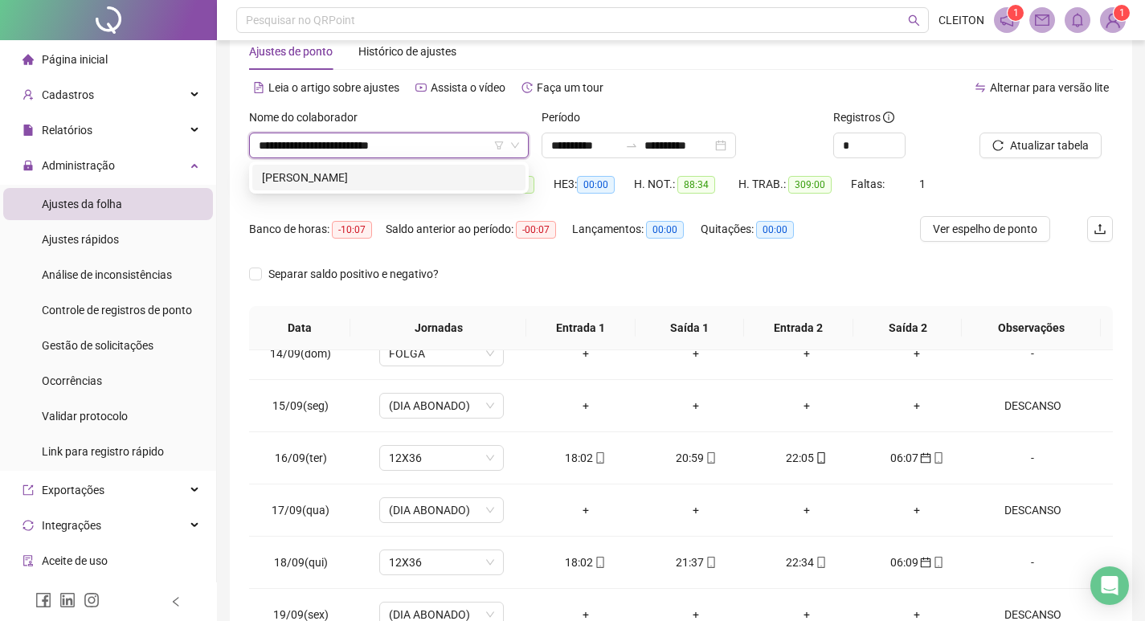
type input "**********"
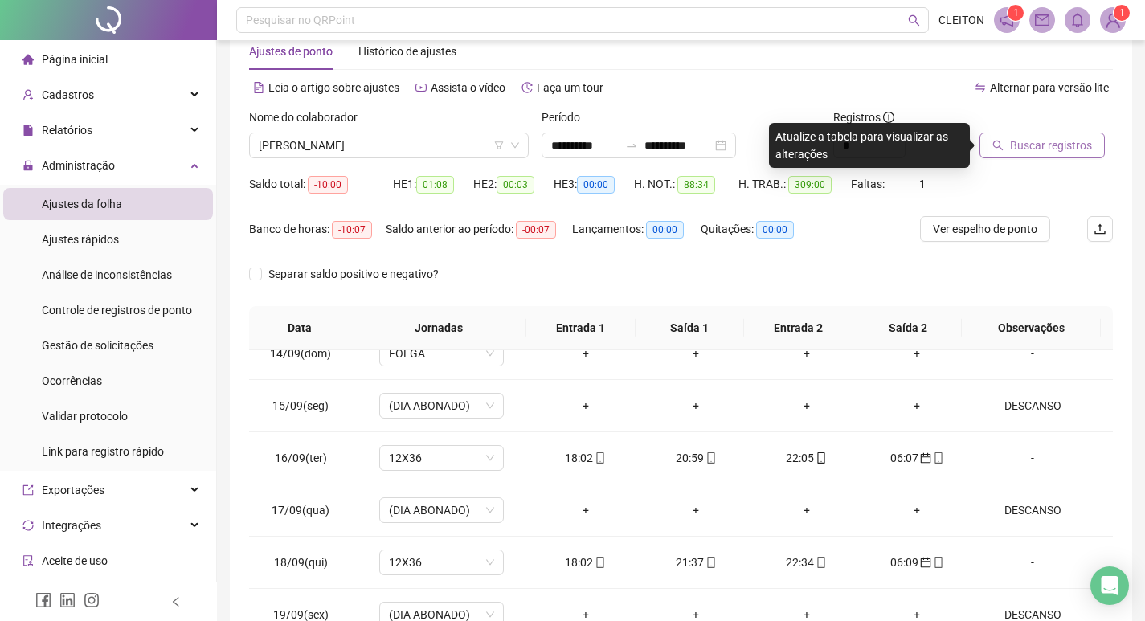
click at [998, 153] on button "Buscar registros" at bounding box center [1041, 146] width 125 height 26
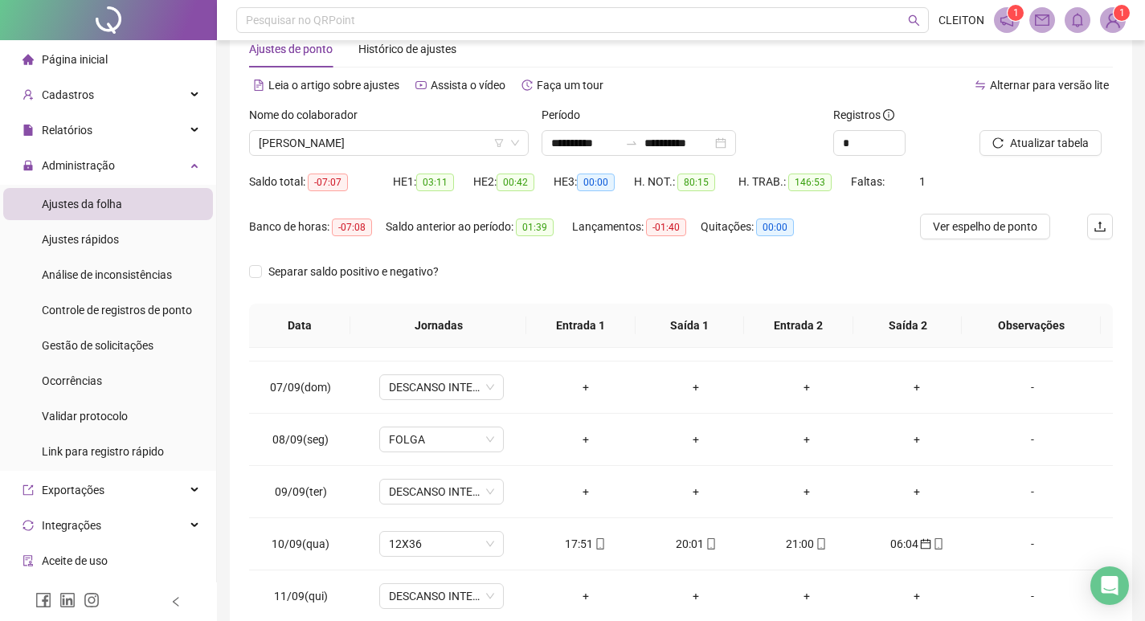
scroll to position [39, 0]
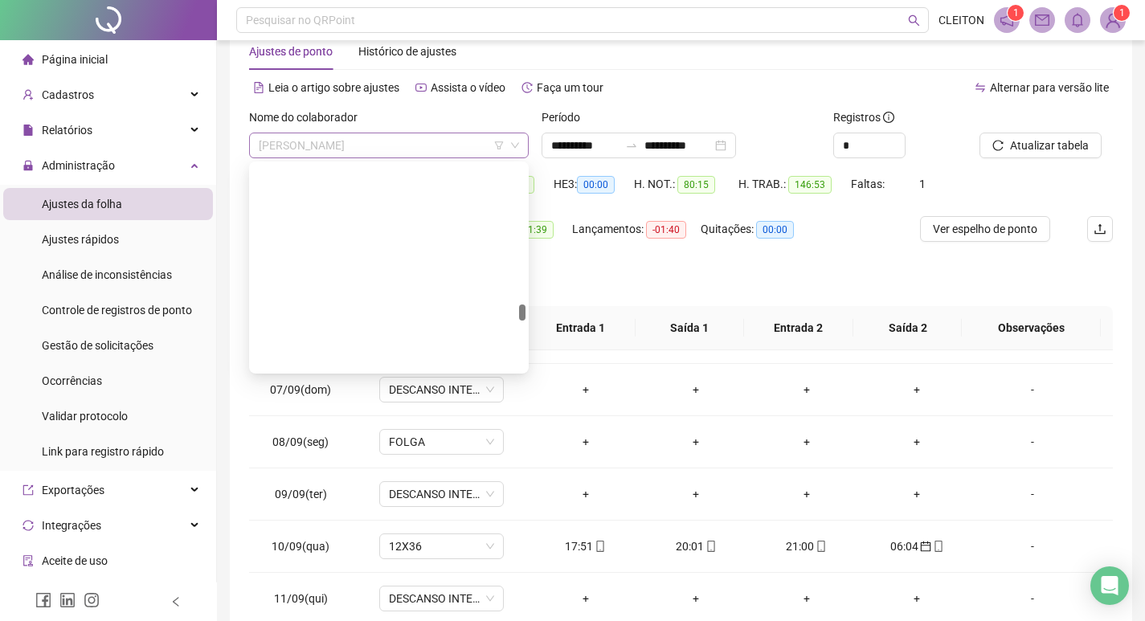
click at [347, 149] on span "[PERSON_NAME]" at bounding box center [389, 145] width 260 height 24
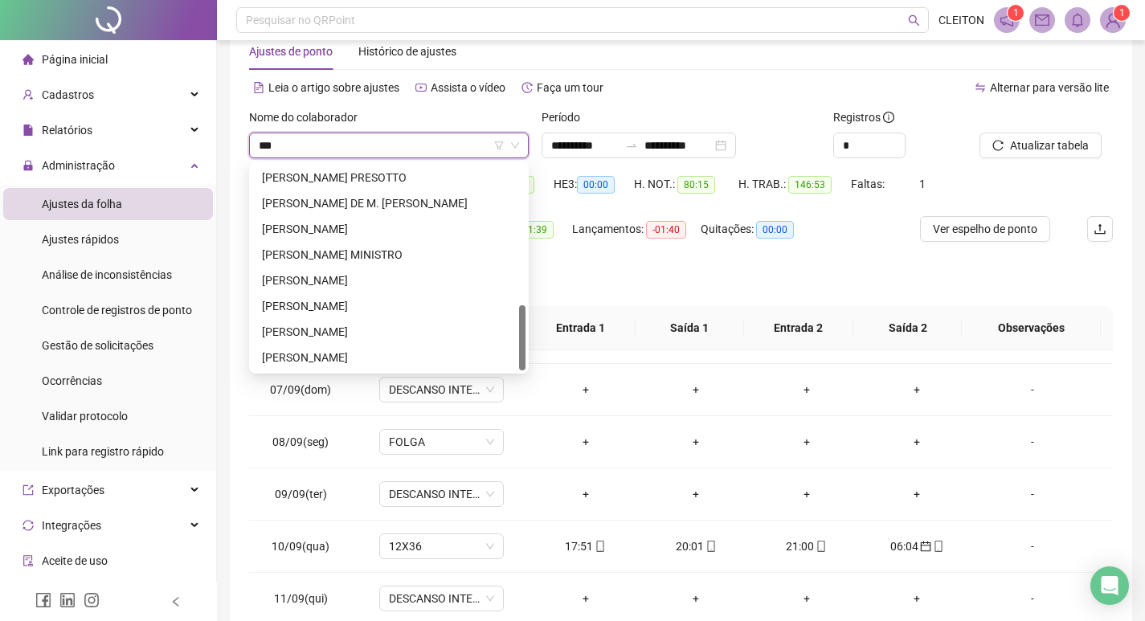
scroll to position [0, 0]
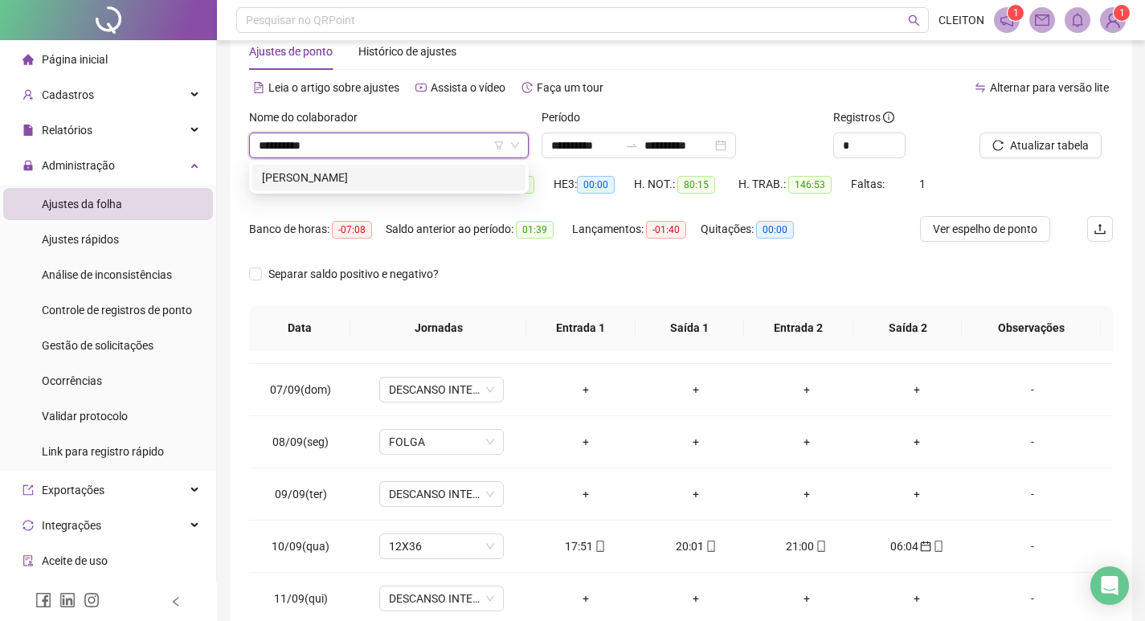
type input "**********"
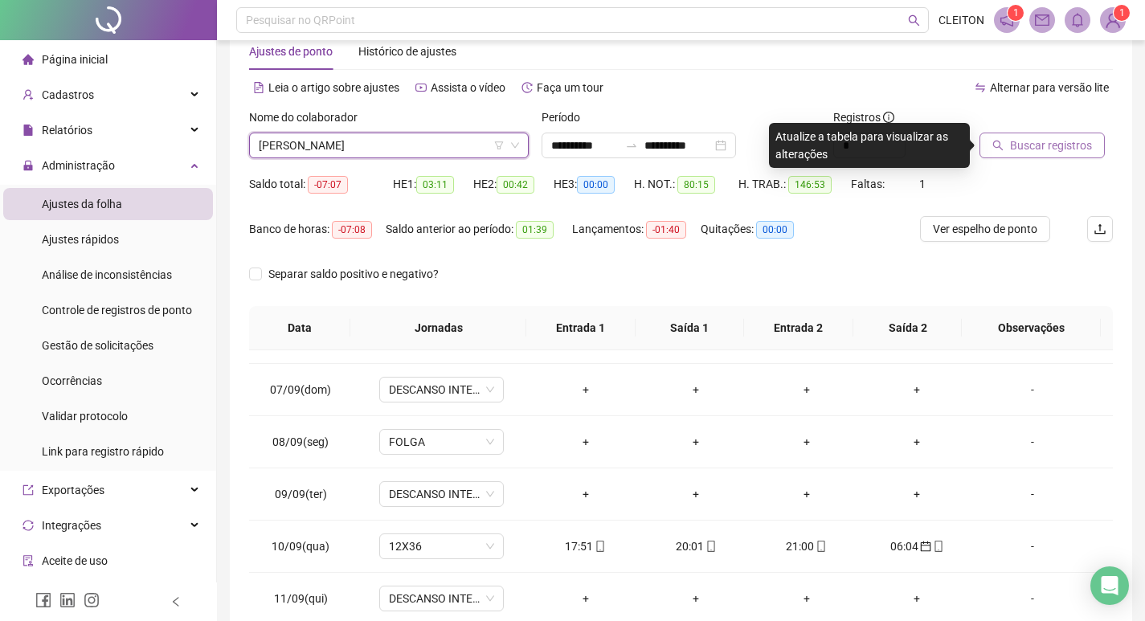
click at [1004, 134] on button "Buscar registros" at bounding box center [1041, 146] width 125 height 26
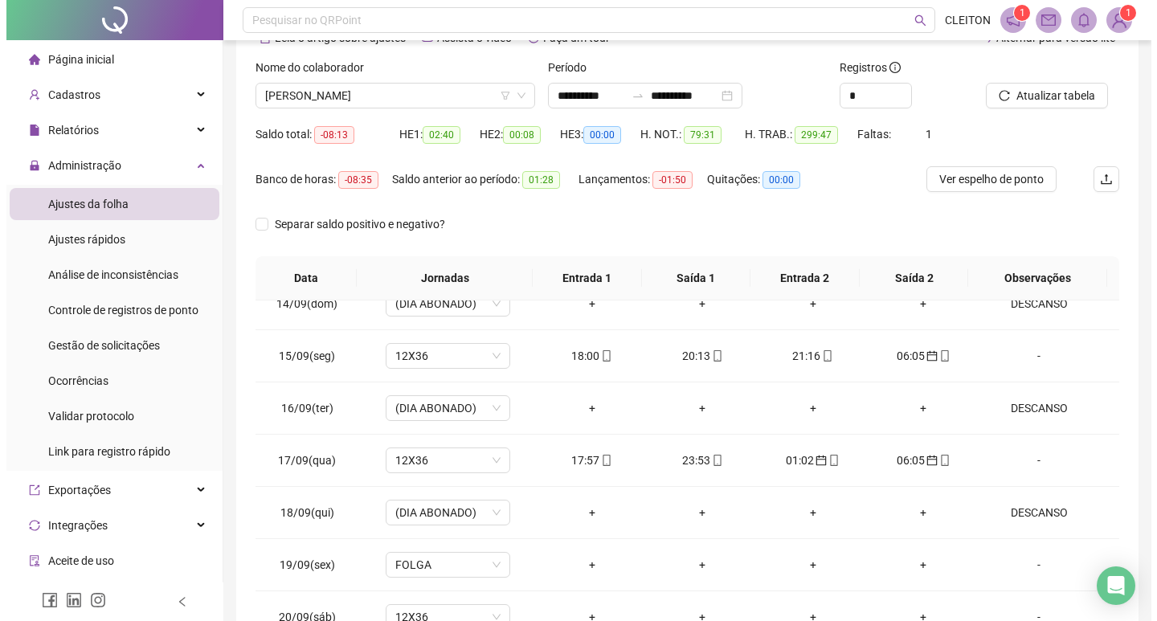
scroll to position [200, 0]
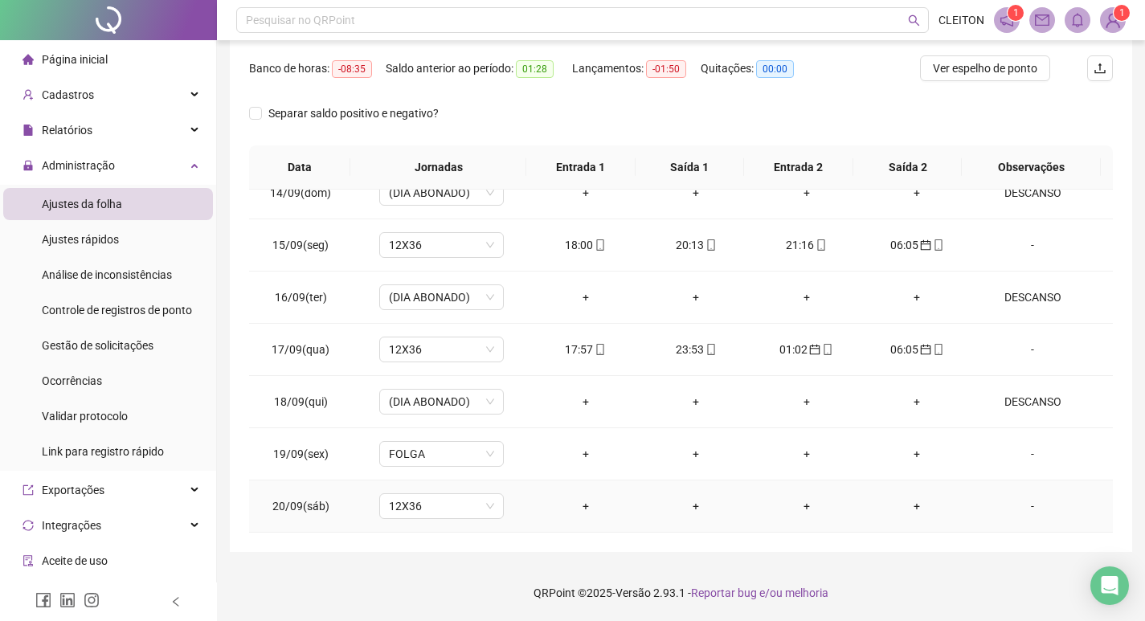
click at [1014, 504] on div "-" at bounding box center [1032, 506] width 95 height 18
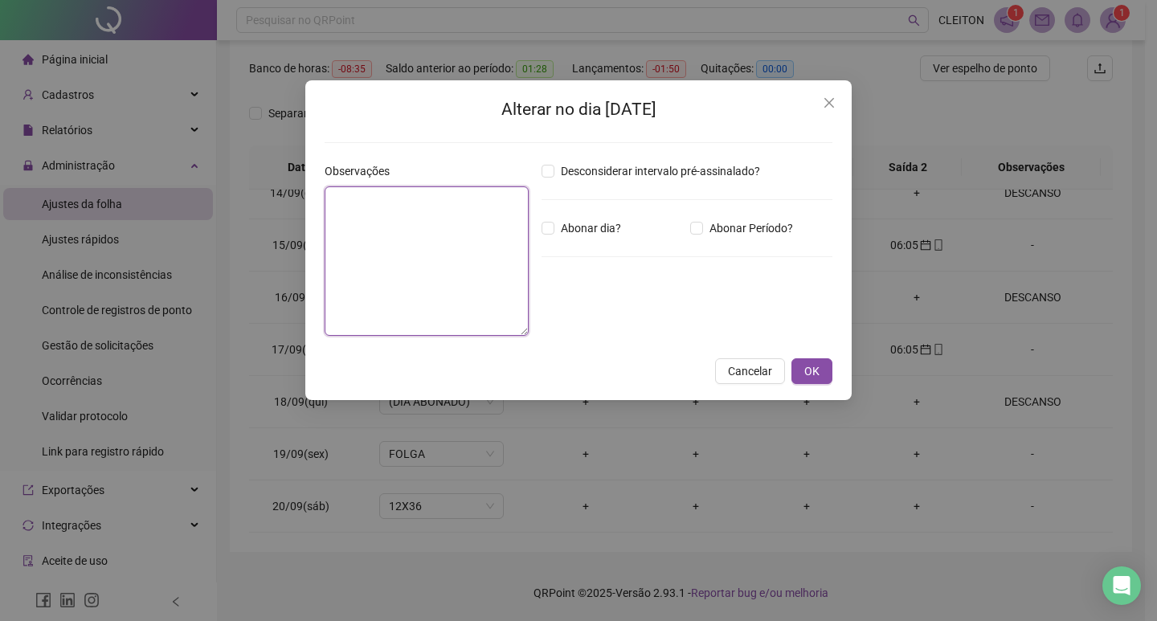
click at [400, 234] on textarea at bounding box center [427, 260] width 204 height 149
type textarea "********"
click at [581, 231] on span "Abonar dia?" at bounding box center [590, 228] width 73 height 18
click at [845, 366] on div "Alterar no dia [DATE] Observações ******** Desconsiderar intervalo pré-assinala…" at bounding box center [578, 240] width 546 height 320
click at [827, 367] on button "OK" at bounding box center [811, 371] width 41 height 26
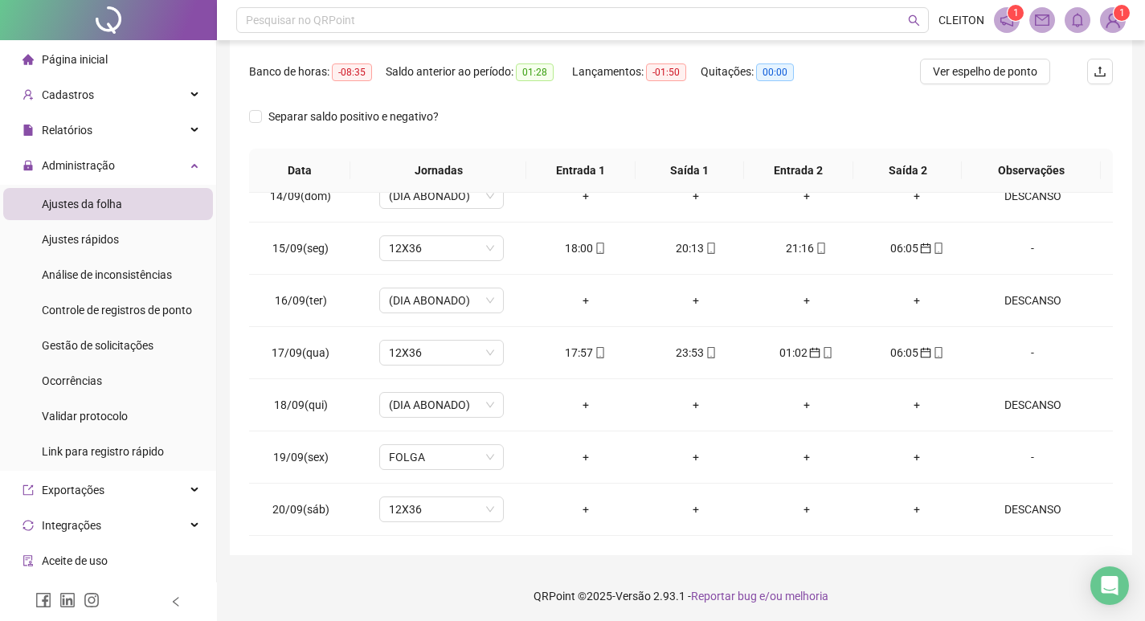
scroll to position [0, 0]
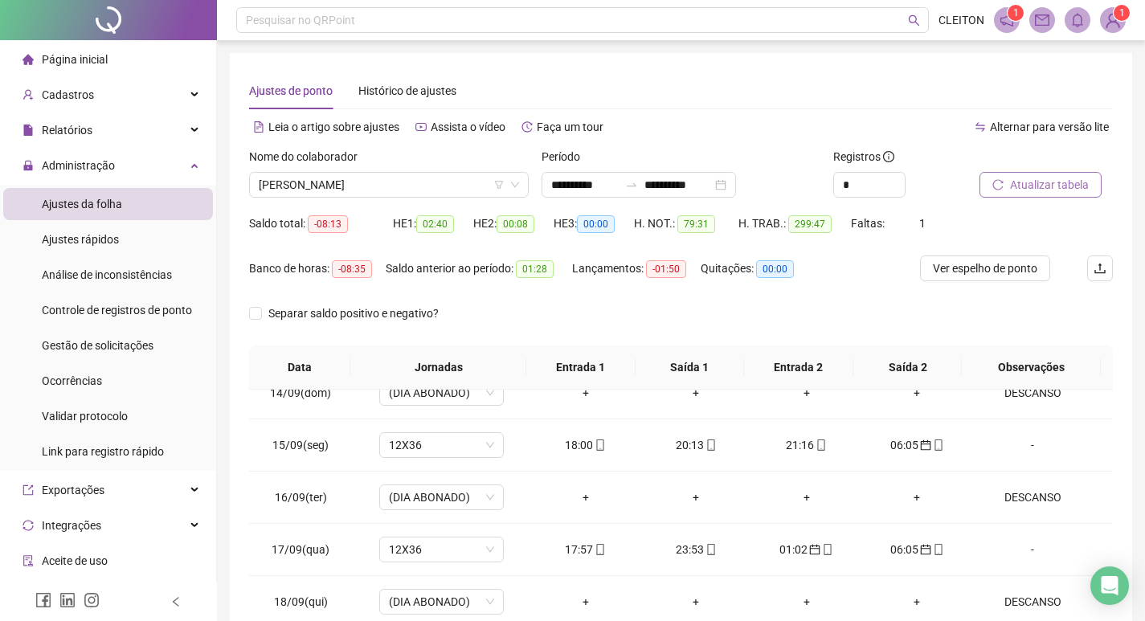
click at [1045, 181] on span "Atualizar tabela" at bounding box center [1049, 185] width 79 height 18
click at [396, 176] on span "[PERSON_NAME]" at bounding box center [389, 185] width 260 height 24
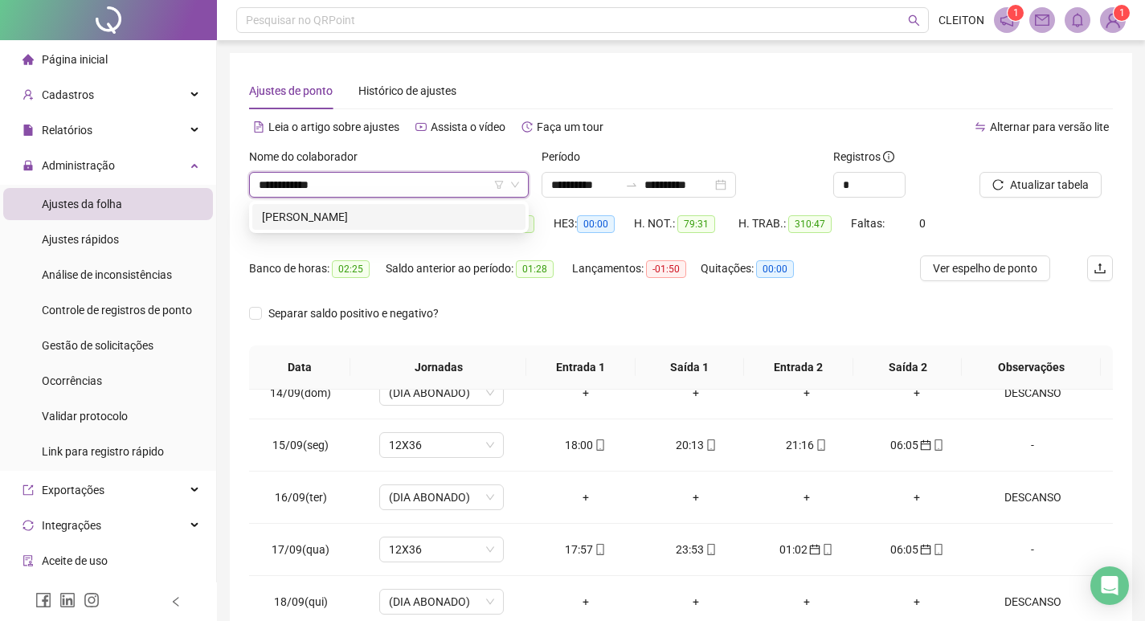
type input "**********"
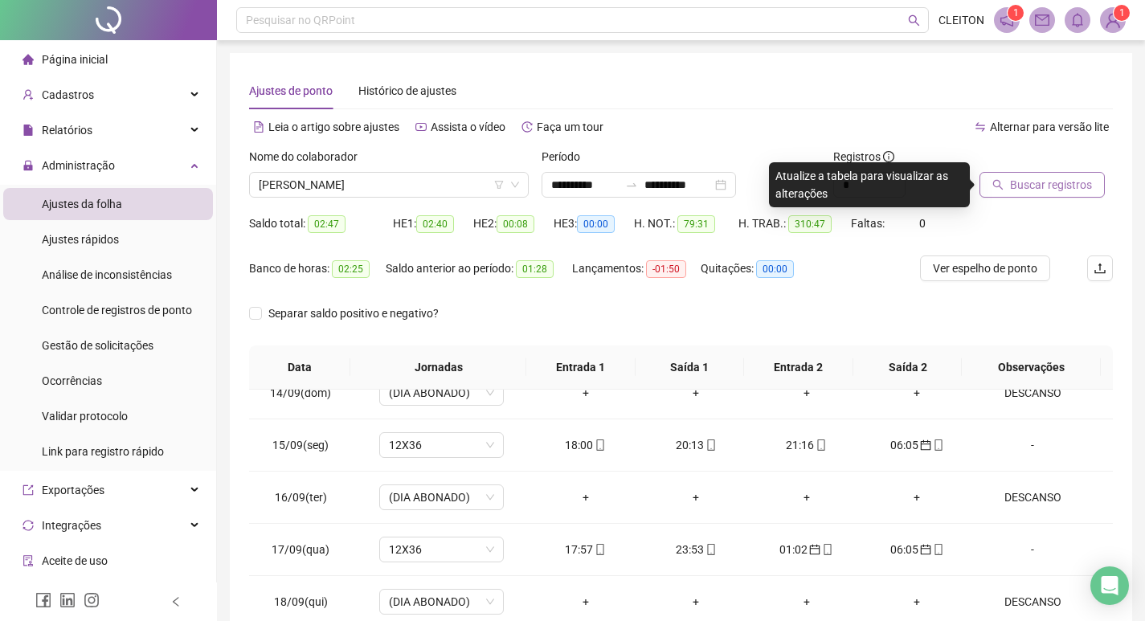
click at [1058, 186] on span "Buscar registros" at bounding box center [1051, 185] width 82 height 18
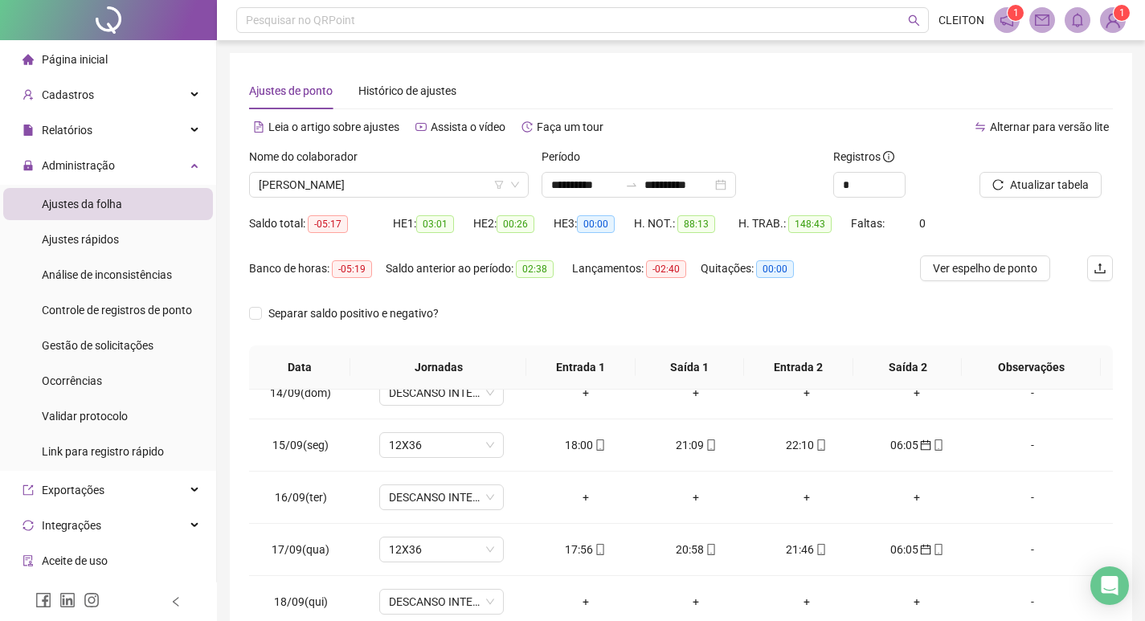
scroll to position [200, 0]
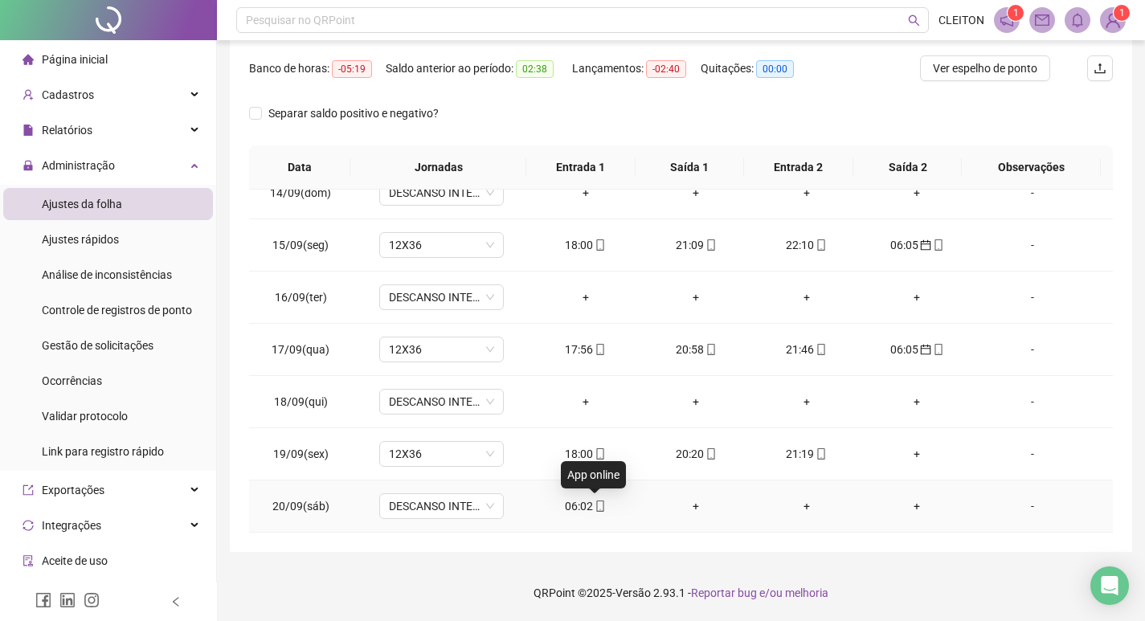
drag, startPoint x: 587, startPoint y: 505, endPoint x: 594, endPoint y: 464, distance: 42.4
click at [593, 504] on span "mobile" at bounding box center [599, 505] width 13 height 11
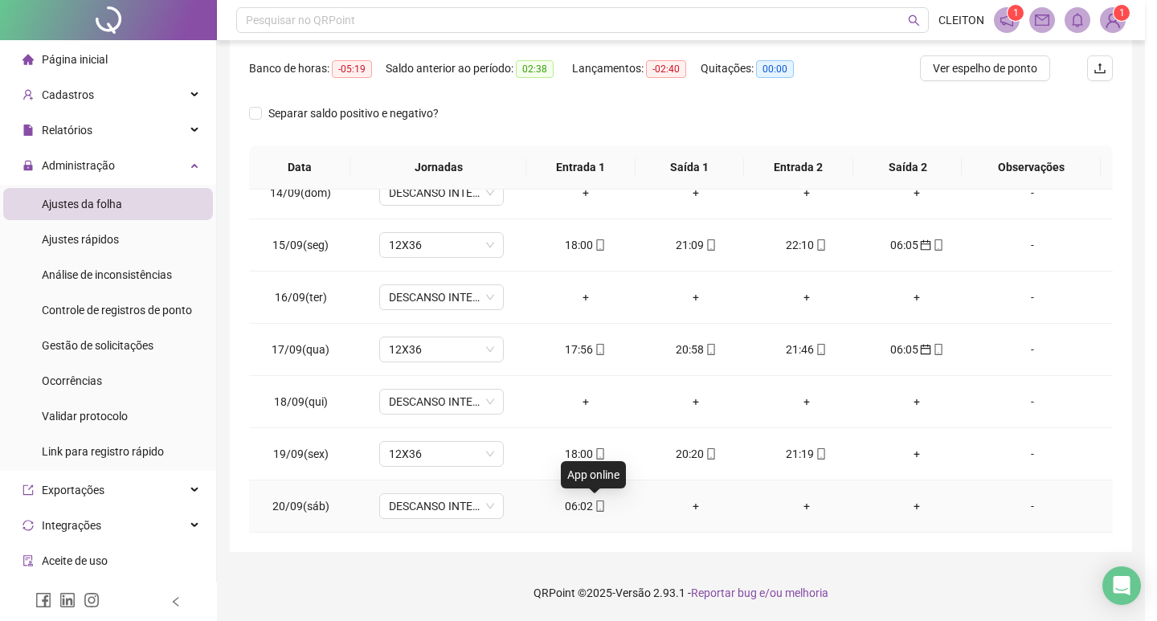
type input "**********"
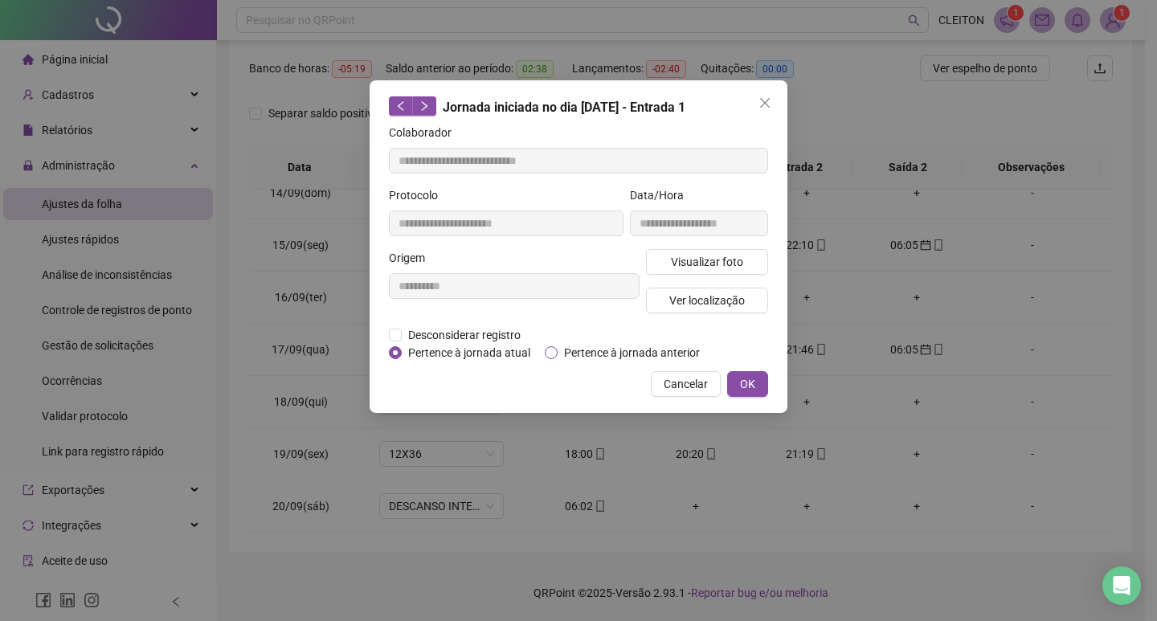
click at [631, 353] on span "Pertence à jornada anterior" at bounding box center [632, 353] width 149 height 18
click at [746, 382] on span "OK" at bounding box center [747, 384] width 15 height 18
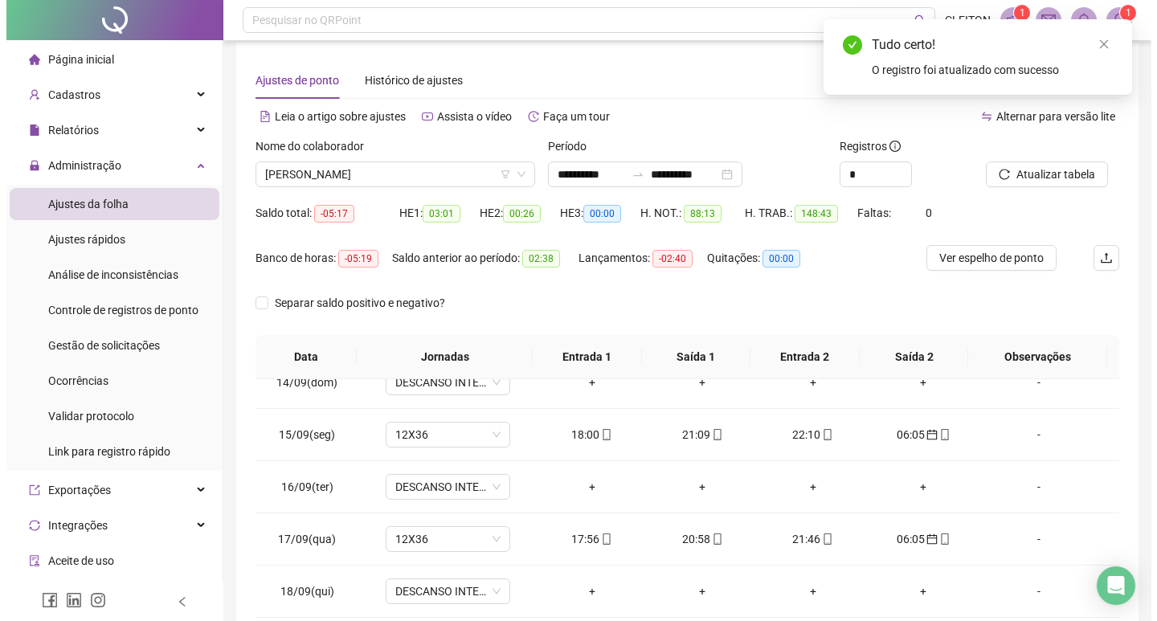
scroll to position [0, 0]
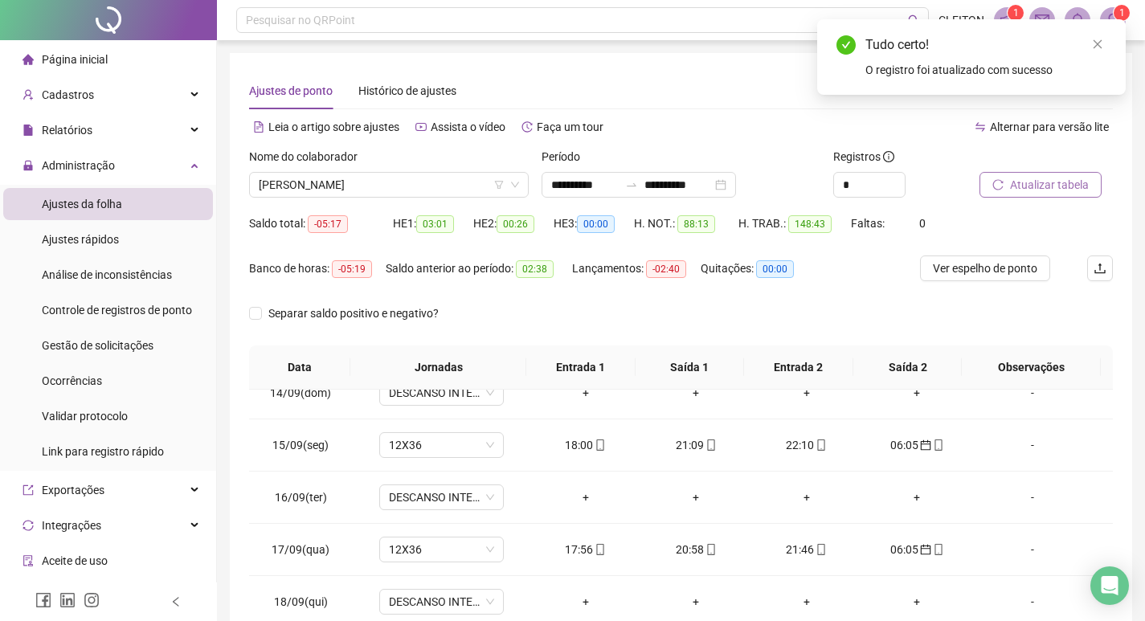
click at [1032, 197] on button "Atualizar tabela" at bounding box center [1040, 185] width 122 height 26
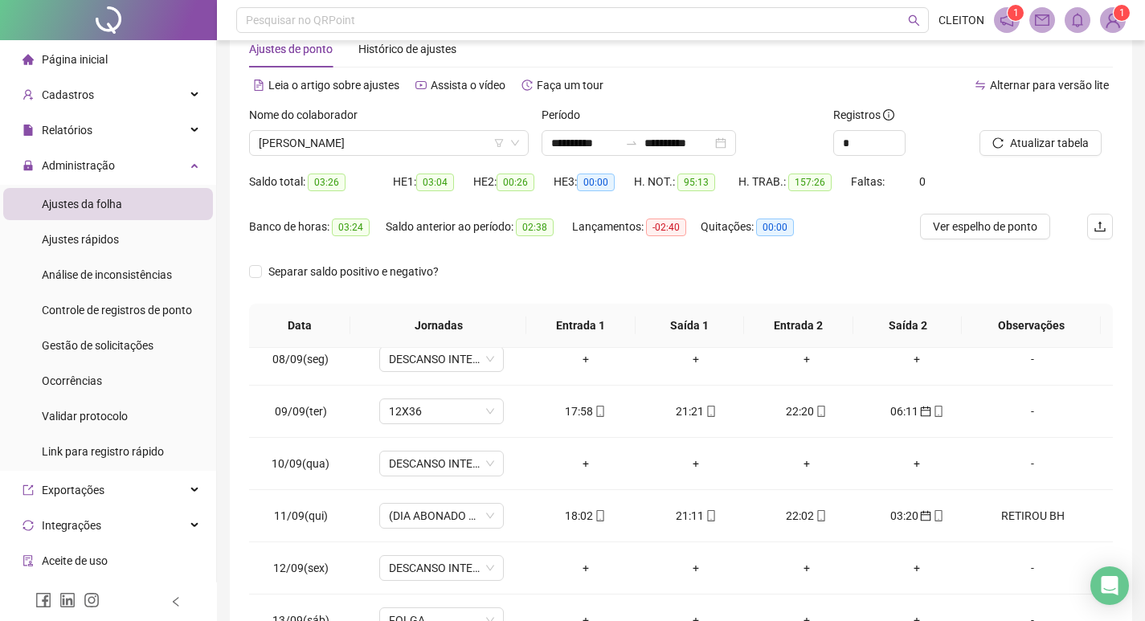
scroll to position [39, 0]
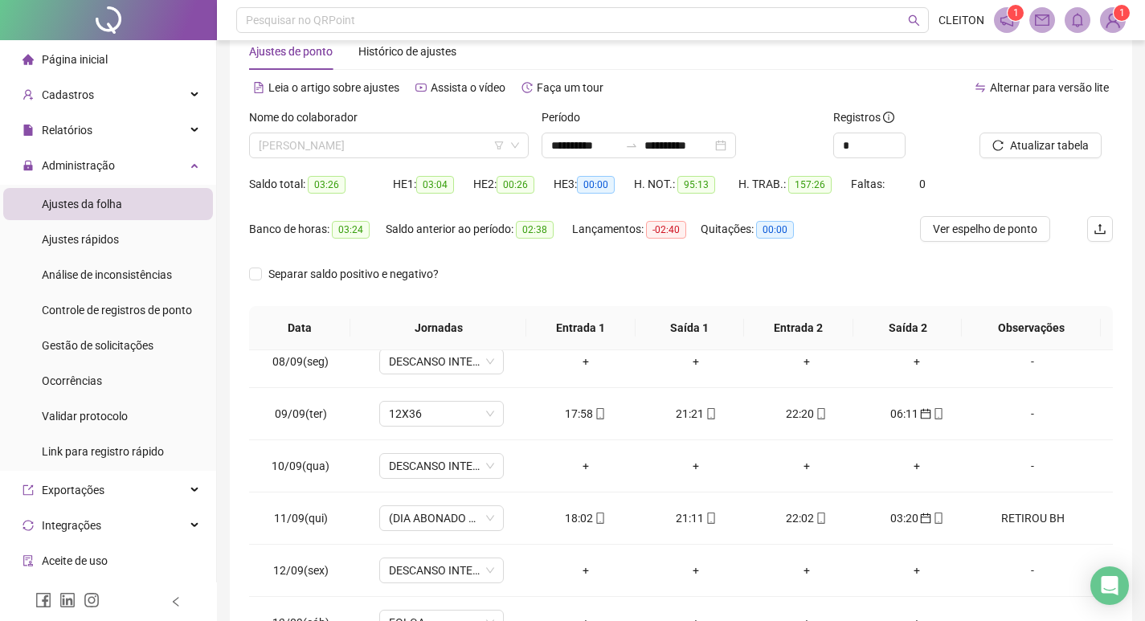
click at [392, 137] on span "[PERSON_NAME]" at bounding box center [389, 145] width 260 height 24
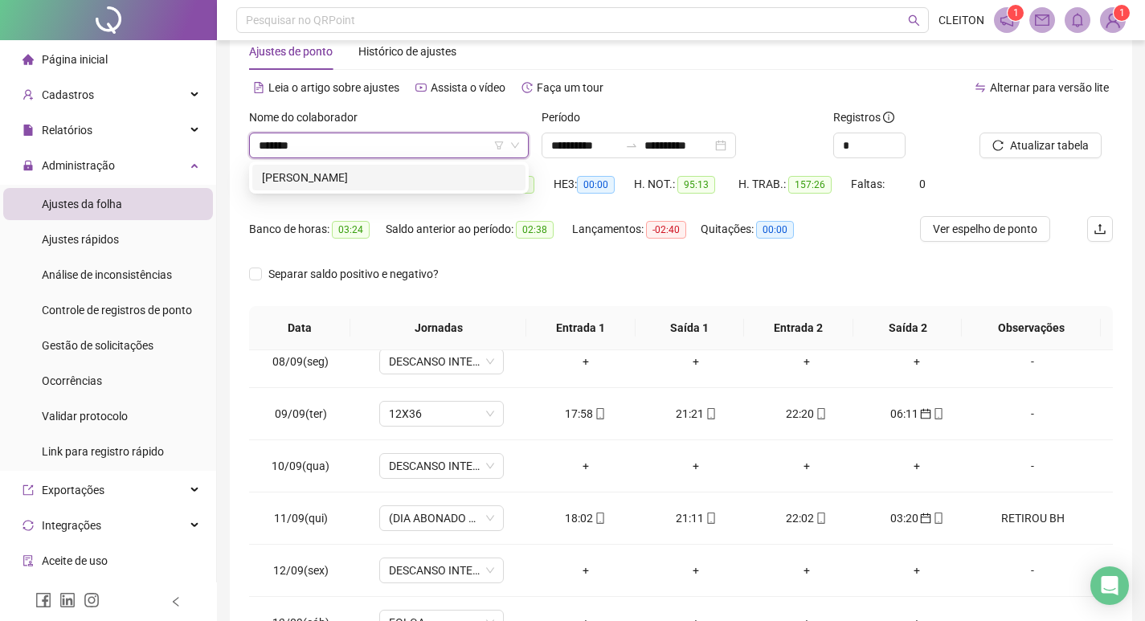
type input "*******"
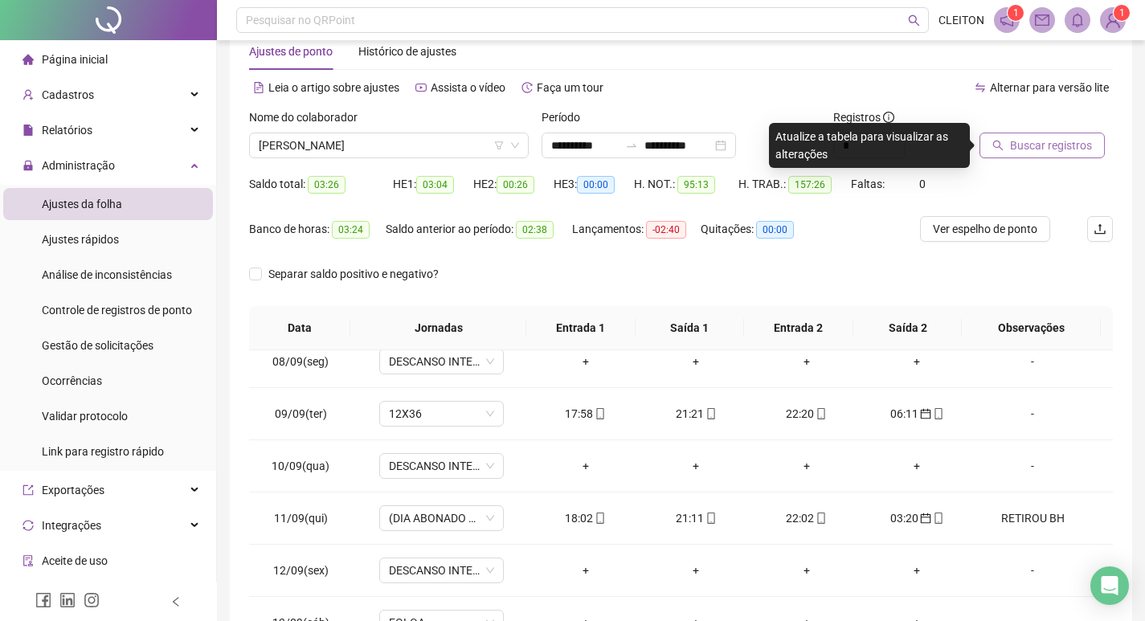
click at [1060, 150] on span "Buscar registros" at bounding box center [1051, 146] width 82 height 18
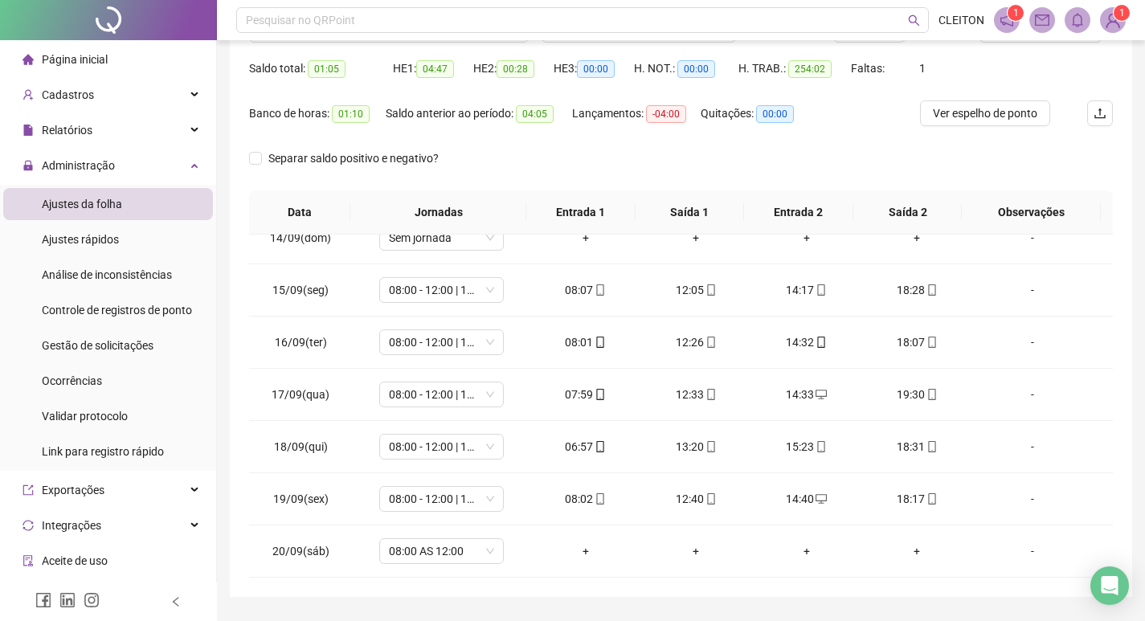
scroll to position [120, 0]
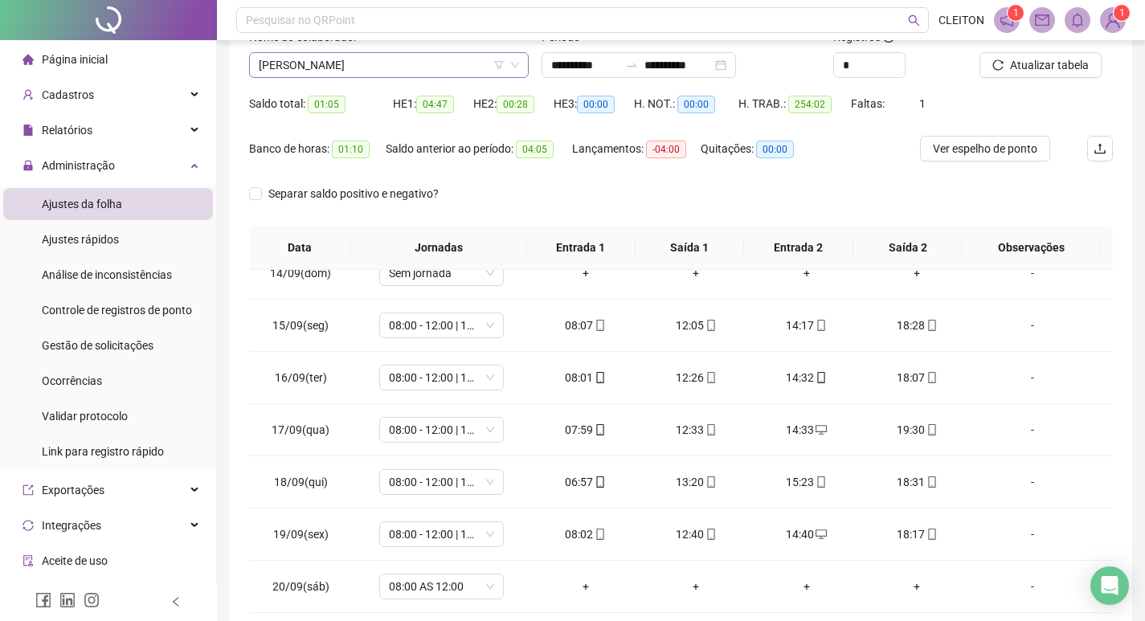
click at [394, 58] on span "[PERSON_NAME]" at bounding box center [389, 65] width 260 height 24
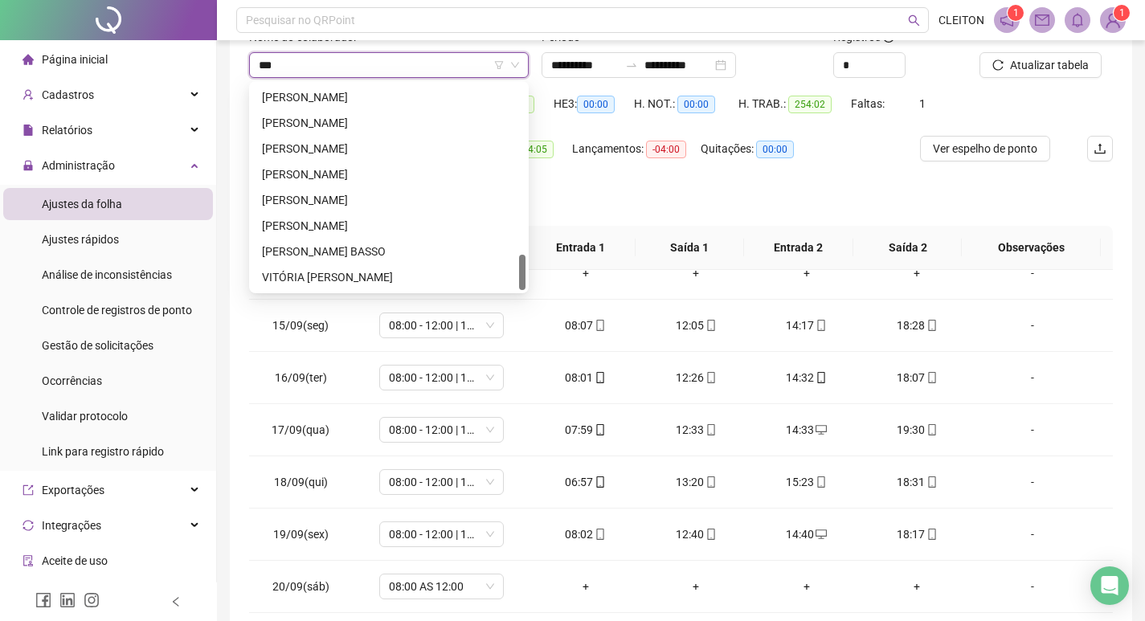
scroll to position [0, 0]
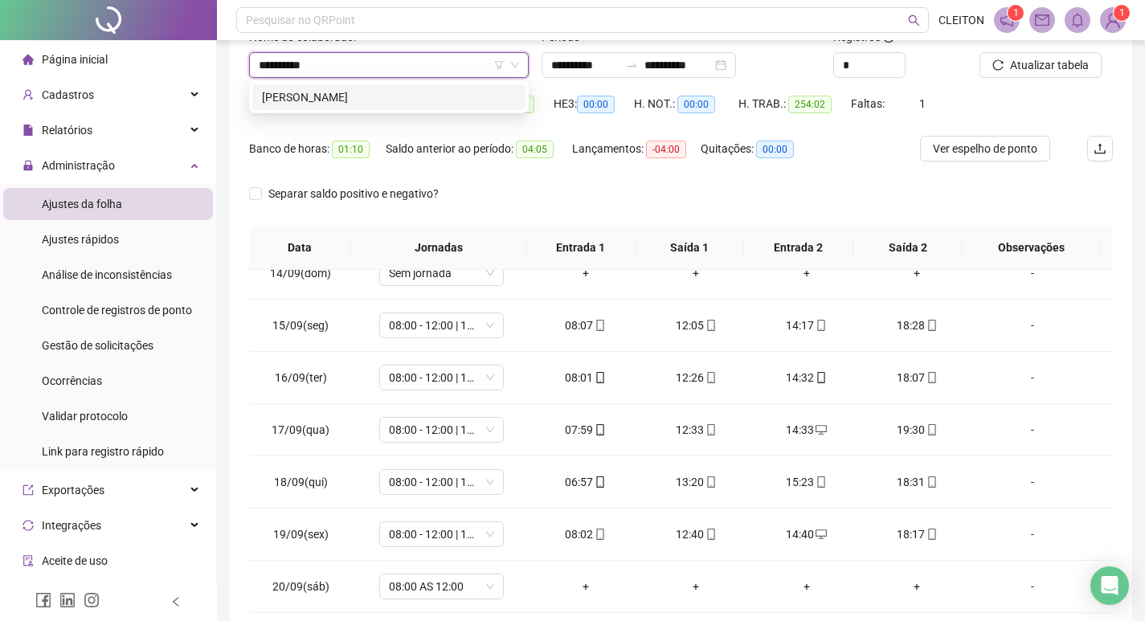
type input "**********"
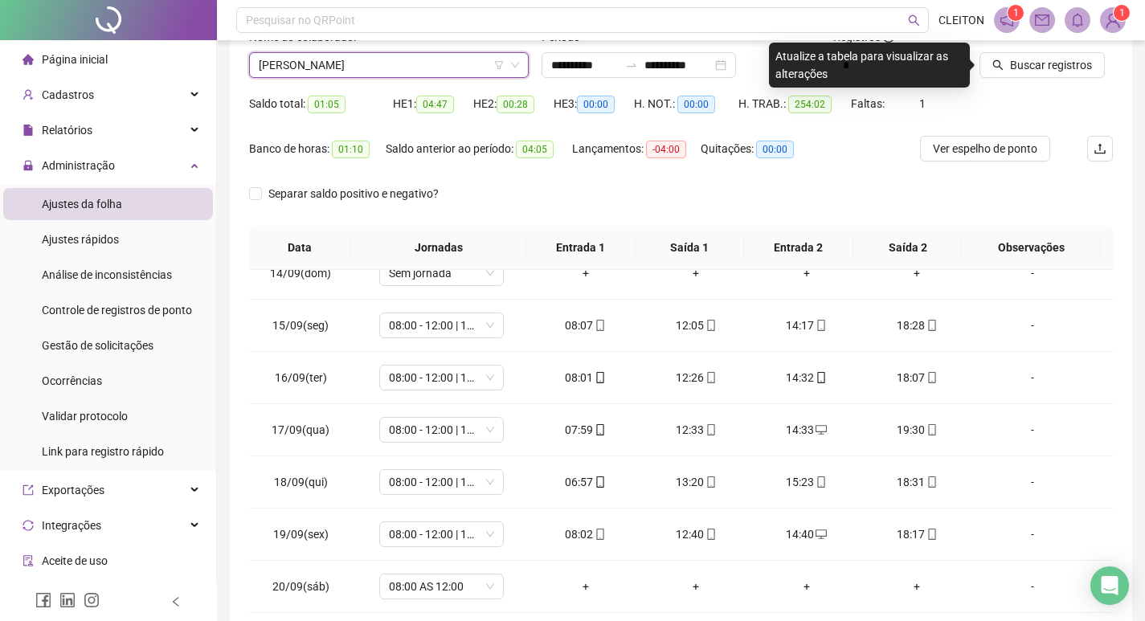
click at [1007, 51] on div at bounding box center [1025, 40] width 93 height 24
click at [994, 59] on icon "search" at bounding box center [997, 64] width 11 height 11
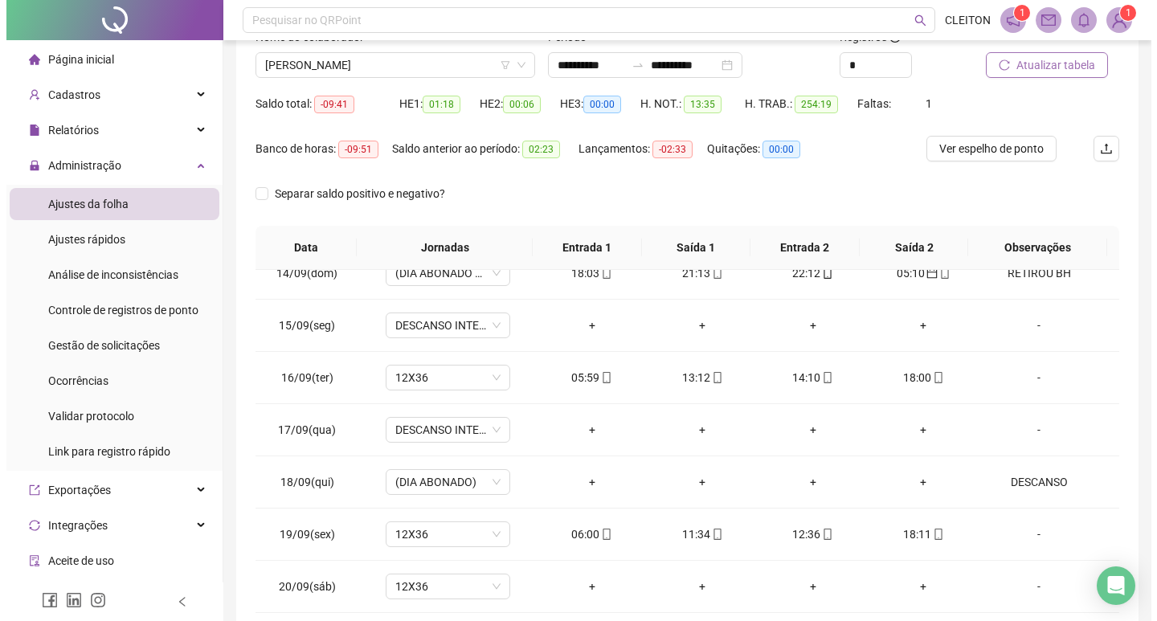
scroll to position [200, 0]
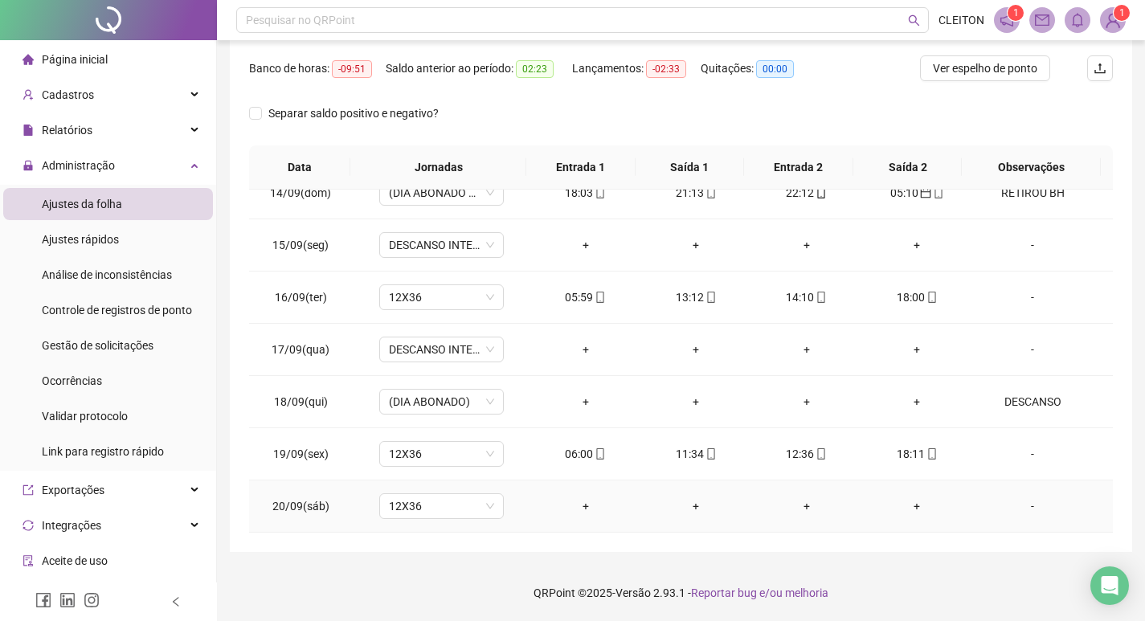
drag, startPoint x: 1033, startPoint y: 508, endPoint x: 610, endPoint y: 359, distance: 448.7
click at [1033, 503] on div "-" at bounding box center [1032, 506] width 95 height 18
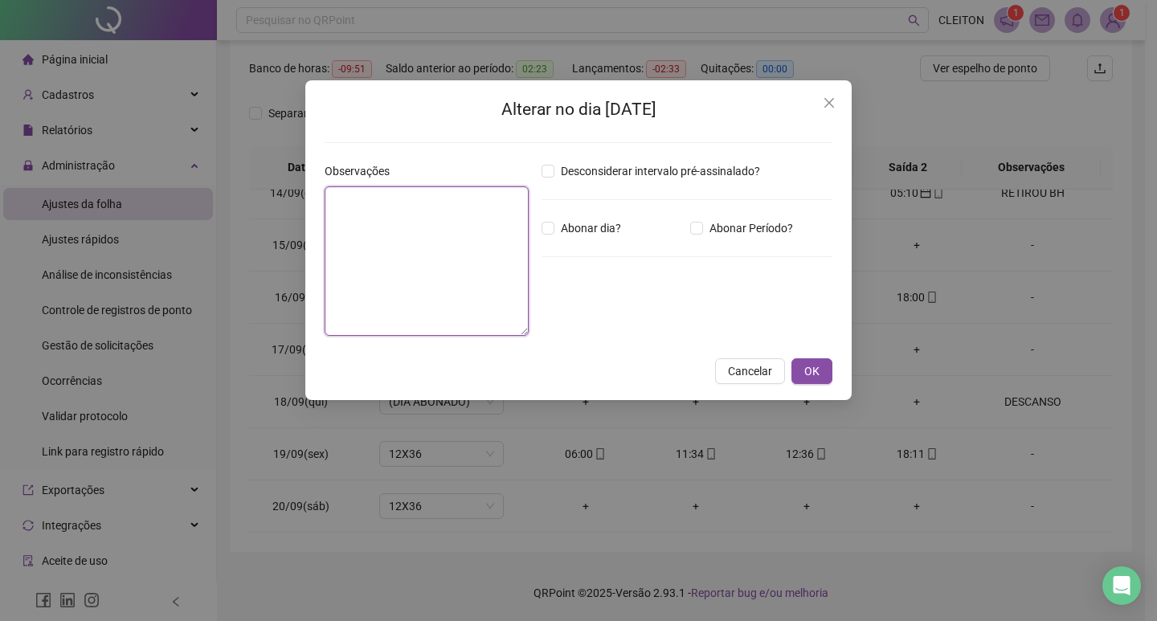
click at [431, 274] on textarea at bounding box center [427, 260] width 204 height 149
type textarea "*"
type textarea "*****"
click at [586, 230] on span "Abonar dia?" at bounding box center [590, 228] width 73 height 18
click at [810, 377] on span "OK" at bounding box center [811, 371] width 15 height 18
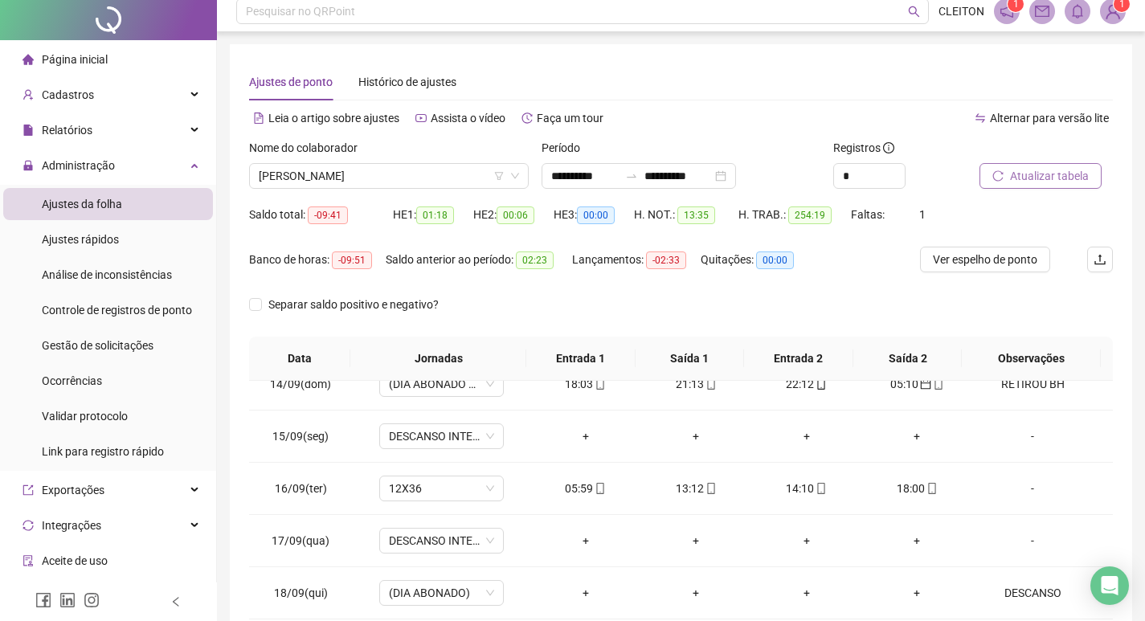
scroll to position [0, 0]
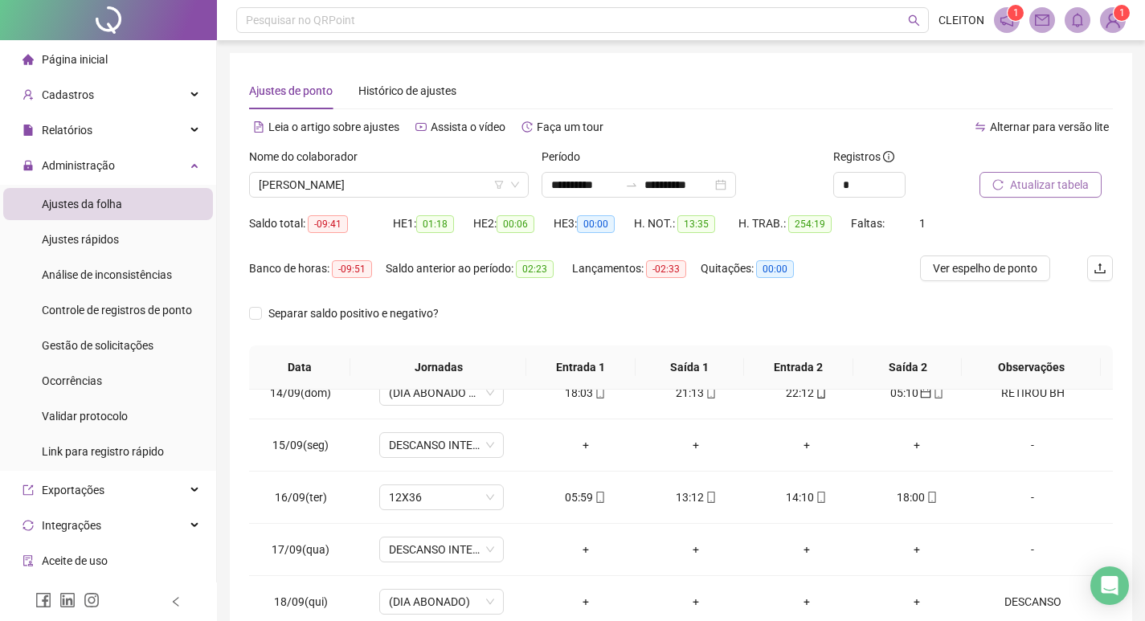
click at [1076, 182] on span "Atualizar tabela" at bounding box center [1049, 185] width 79 height 18
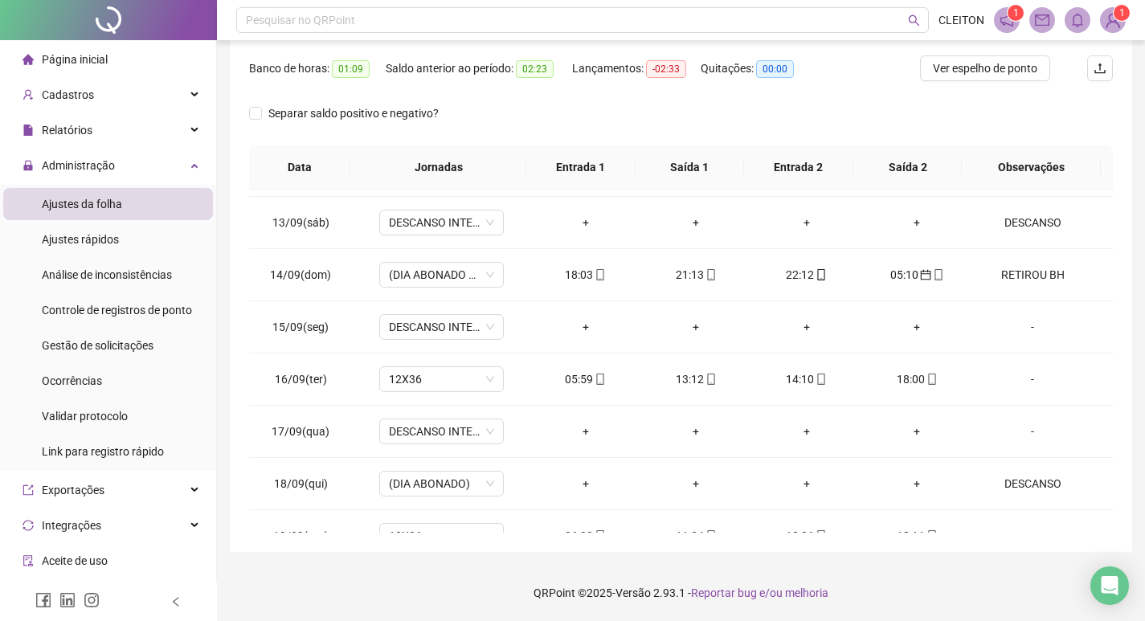
scroll to position [1276, 0]
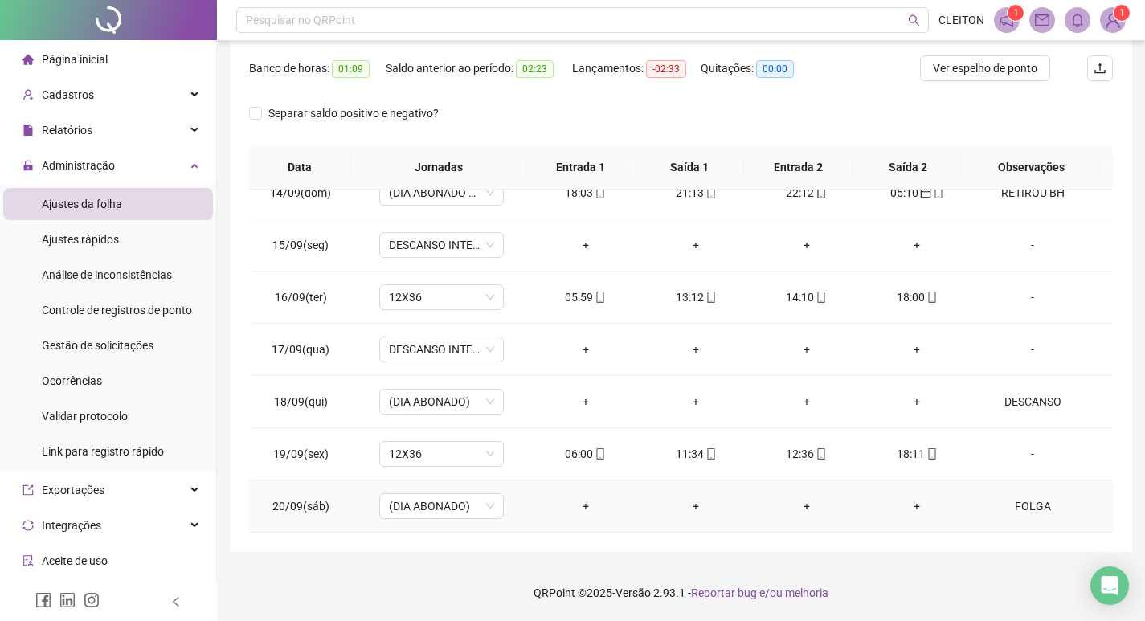
click at [1032, 505] on div "FOLGA" at bounding box center [1032, 506] width 95 height 18
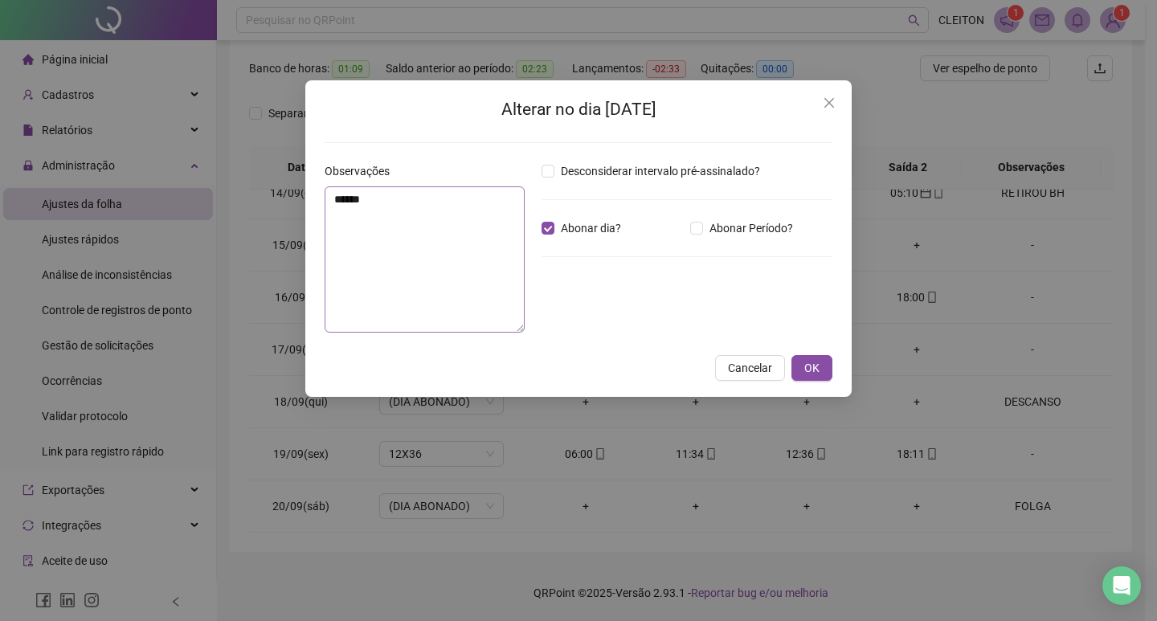
drag, startPoint x: 371, startPoint y: 188, endPoint x: 330, endPoint y: 207, distance: 45.3
click at [330, 207] on div "Observações *****" at bounding box center [427, 247] width 204 height 170
drag, startPoint x: 433, startPoint y: 214, endPoint x: 315, endPoint y: 214, distance: 118.1
click at [306, 214] on div "Alterar no dia [DATE] Observações ***** Desconsiderar intervalo pré-assinalado?…" at bounding box center [578, 238] width 546 height 317
click at [385, 208] on textarea "*****" at bounding box center [425, 259] width 200 height 146
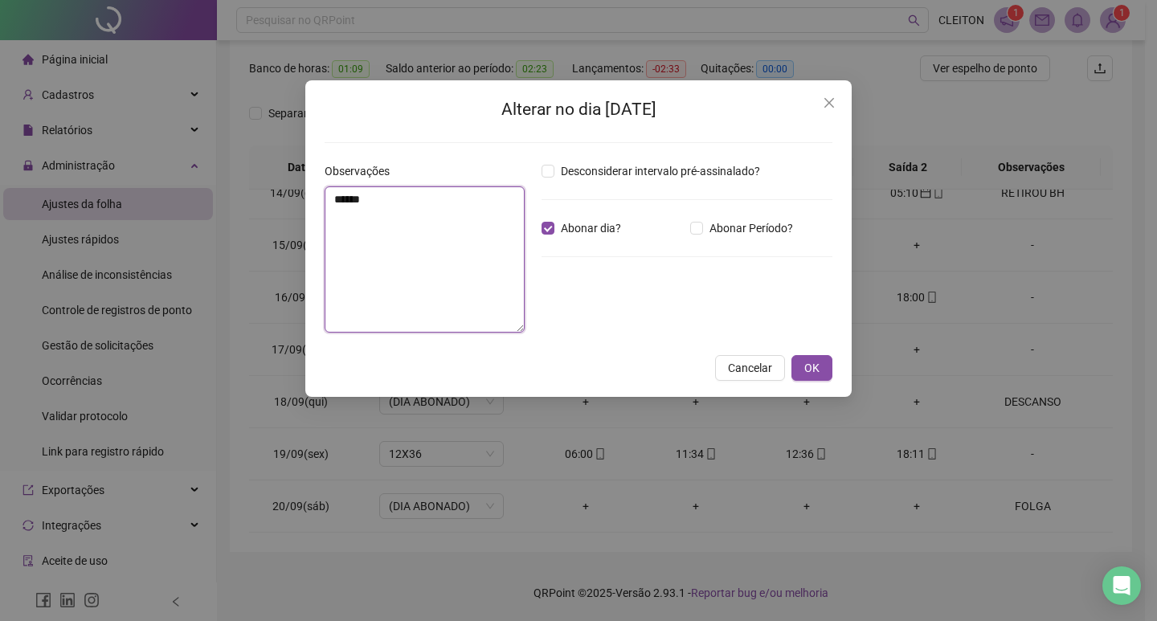
click at [377, 194] on textarea "*****" at bounding box center [425, 259] width 200 height 146
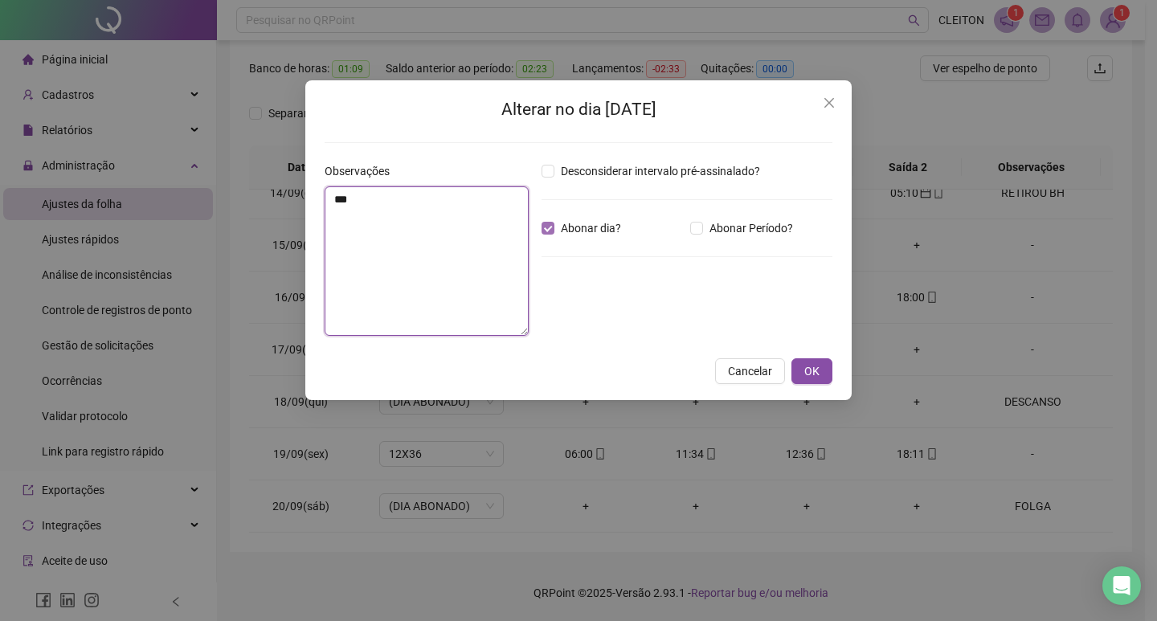
type textarea "*"
click at [594, 223] on span "Abonar dia?" at bounding box center [590, 228] width 73 height 18
click at [819, 366] on span "OK" at bounding box center [811, 371] width 15 height 18
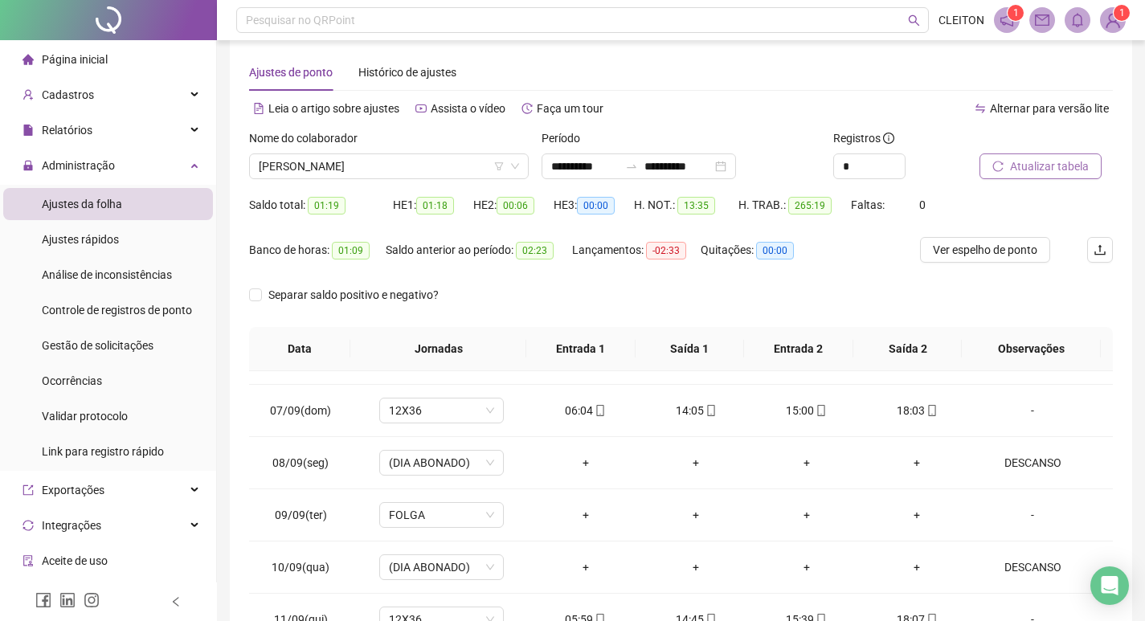
scroll to position [0, 0]
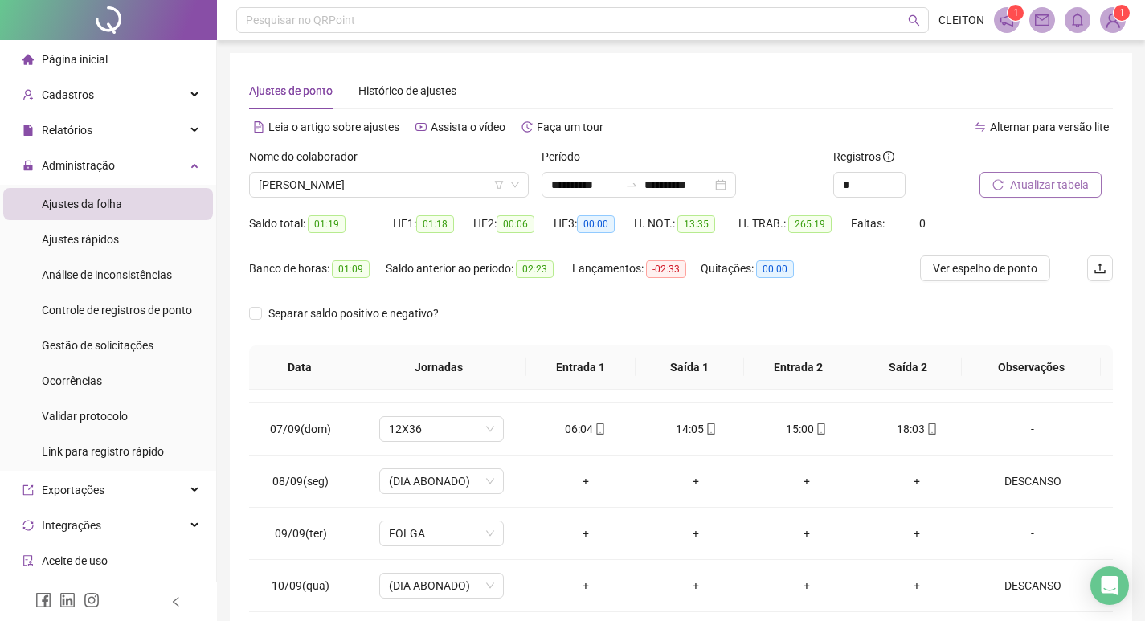
click at [1019, 186] on span "Atualizar tabela" at bounding box center [1049, 185] width 79 height 18
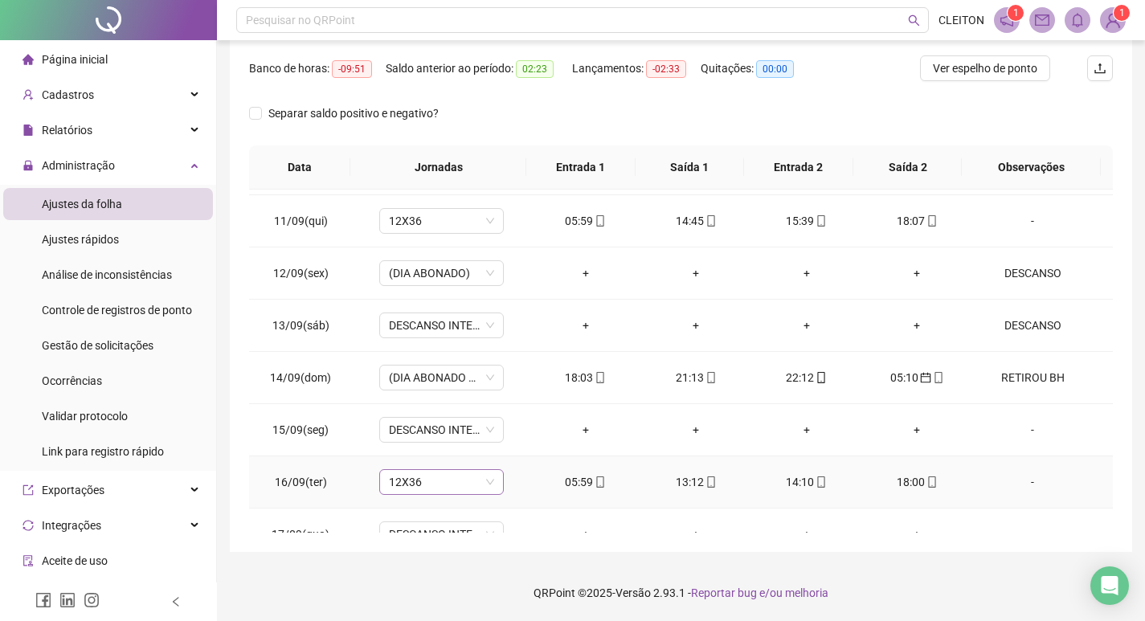
scroll to position [1276, 0]
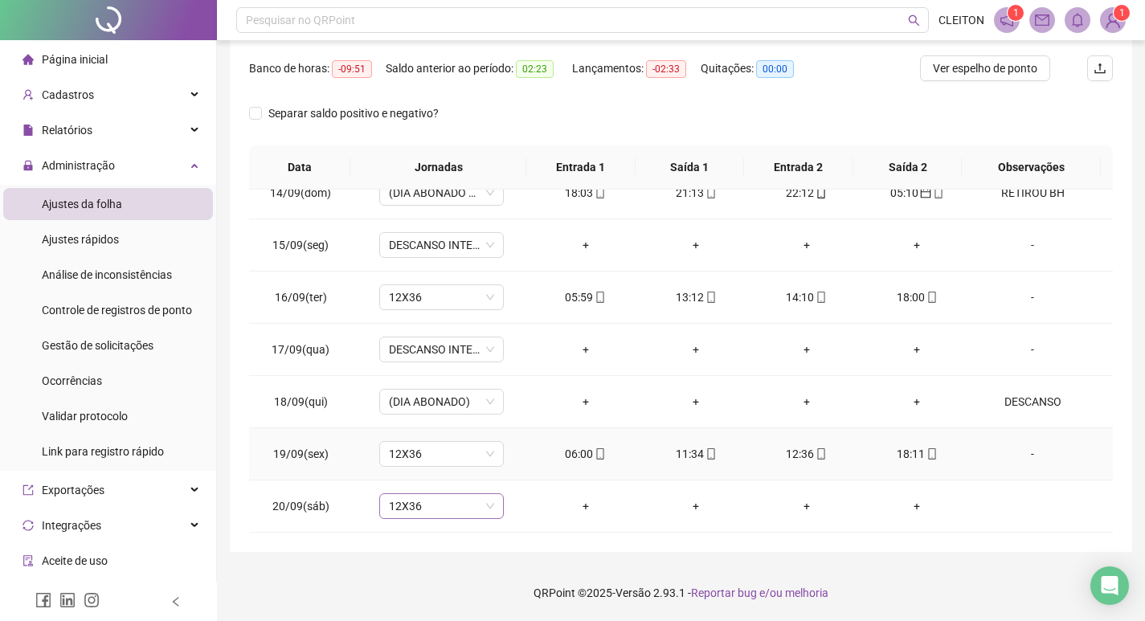
click at [455, 499] on span "12X36" at bounding box center [441, 506] width 105 height 24
type input "*****"
click at [515, 472] on span "Sim" at bounding box center [514, 464] width 18 height 18
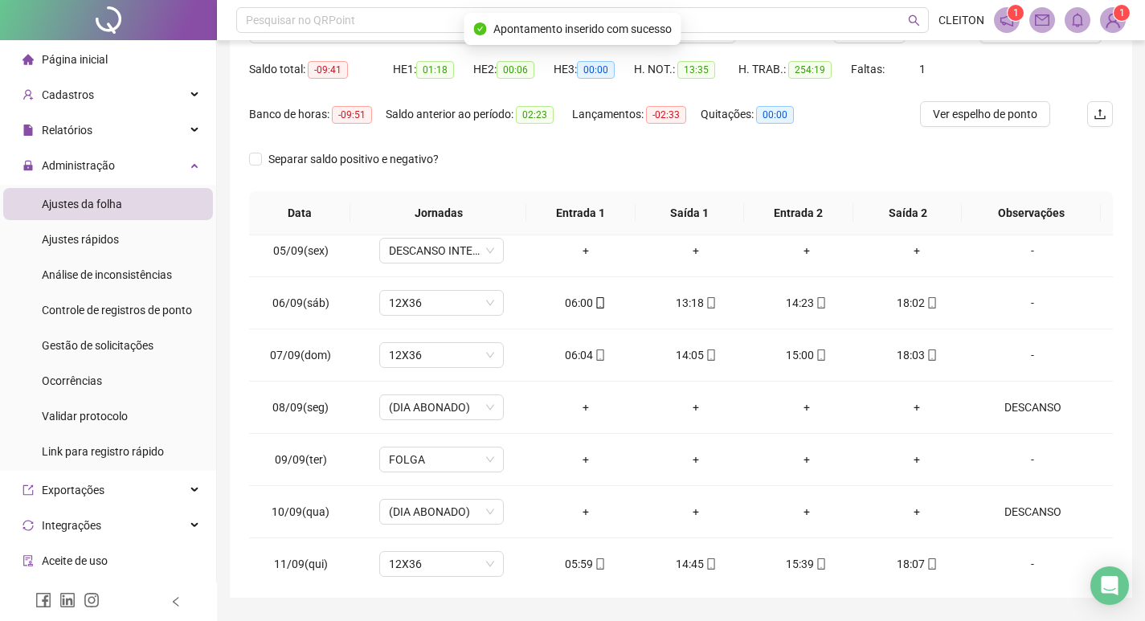
scroll to position [0, 0]
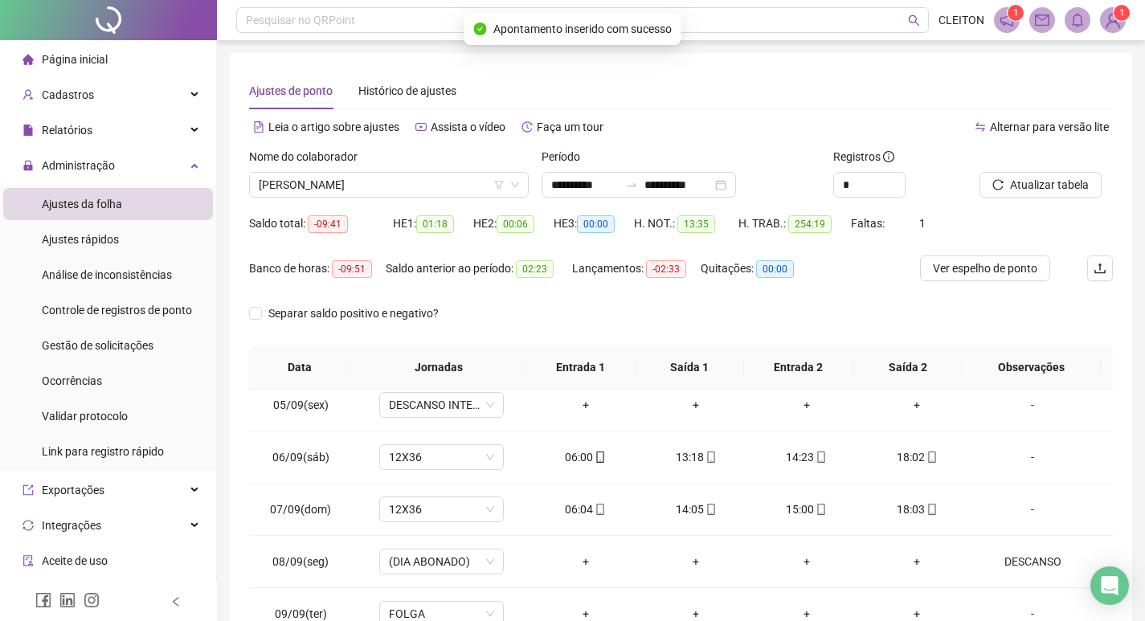
click at [996, 186] on icon "reload" at bounding box center [997, 184] width 11 height 11
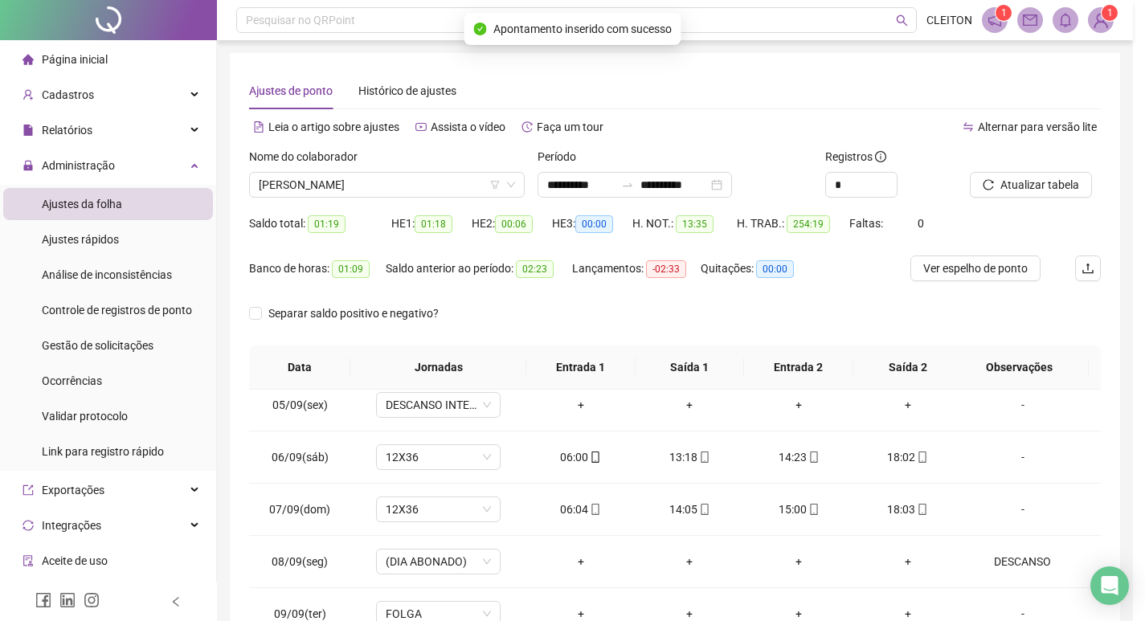
scroll to position [2391, 0]
click at [359, 194] on span "[PERSON_NAME]" at bounding box center [387, 185] width 256 height 24
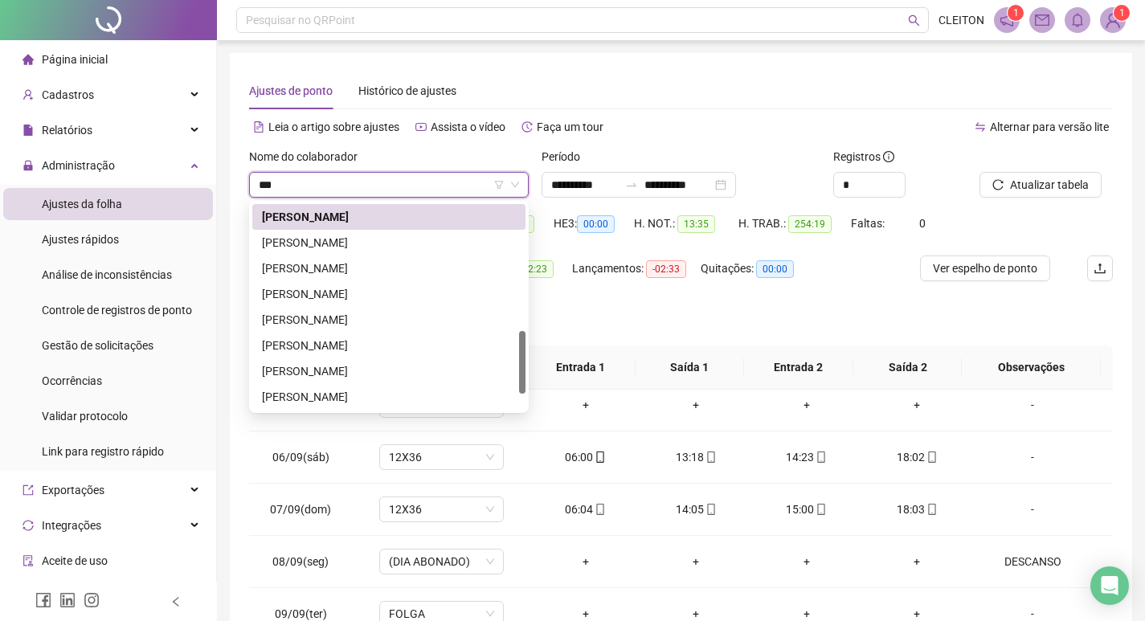
scroll to position [0, 0]
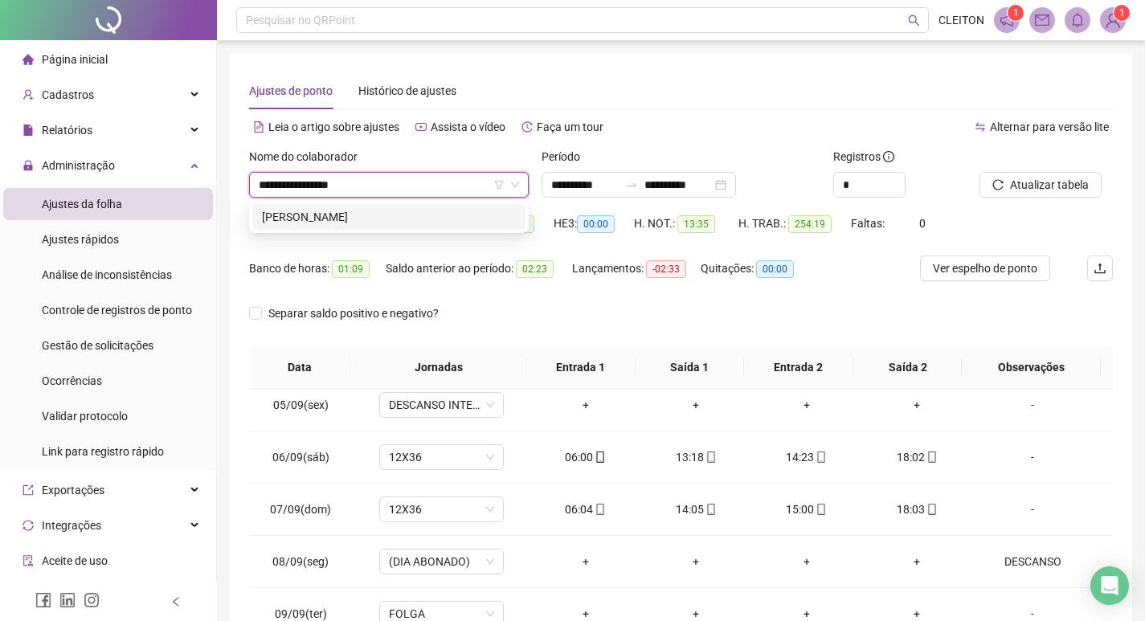
type input "**********"
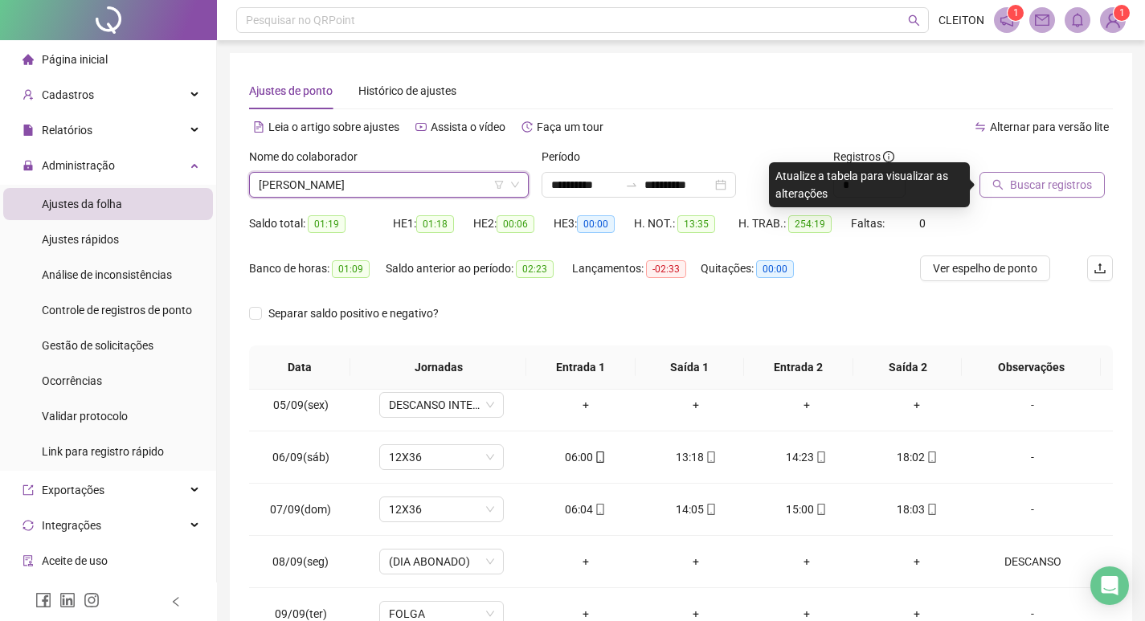
click at [1089, 186] on button "Buscar registros" at bounding box center [1041, 185] width 125 height 26
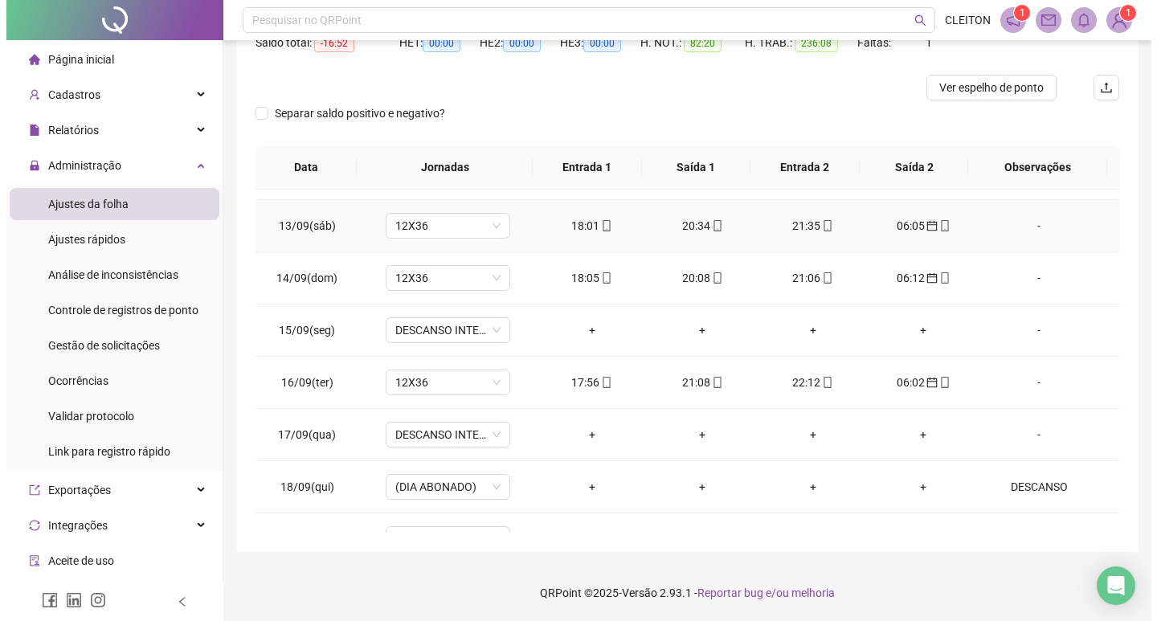
scroll to position [1276, 0]
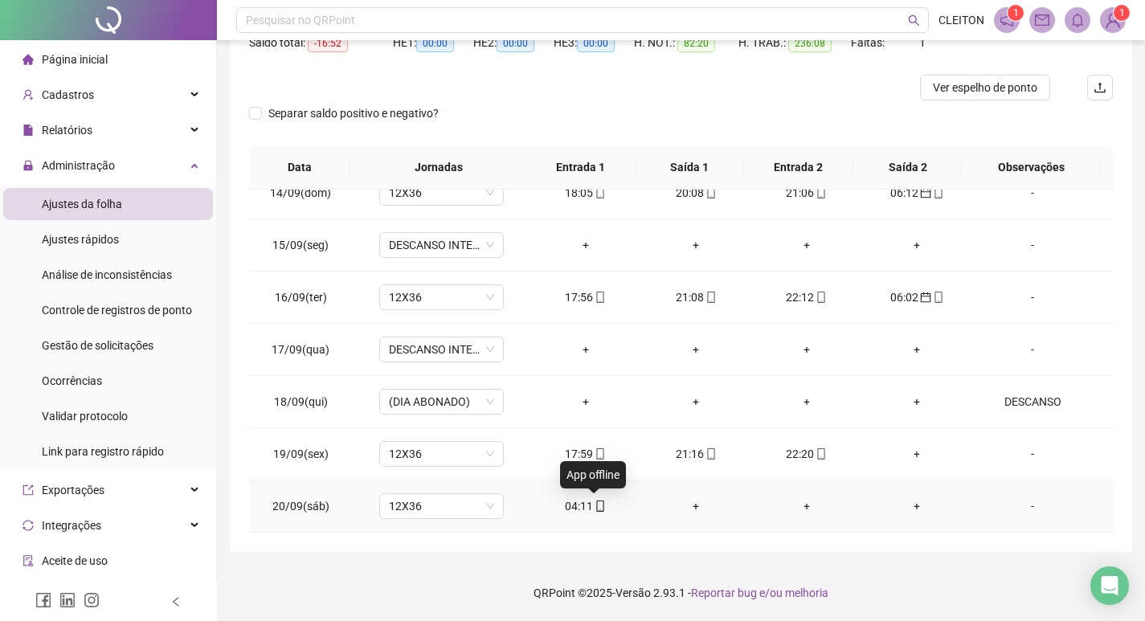
click at [593, 512] on span at bounding box center [599, 506] width 13 height 13
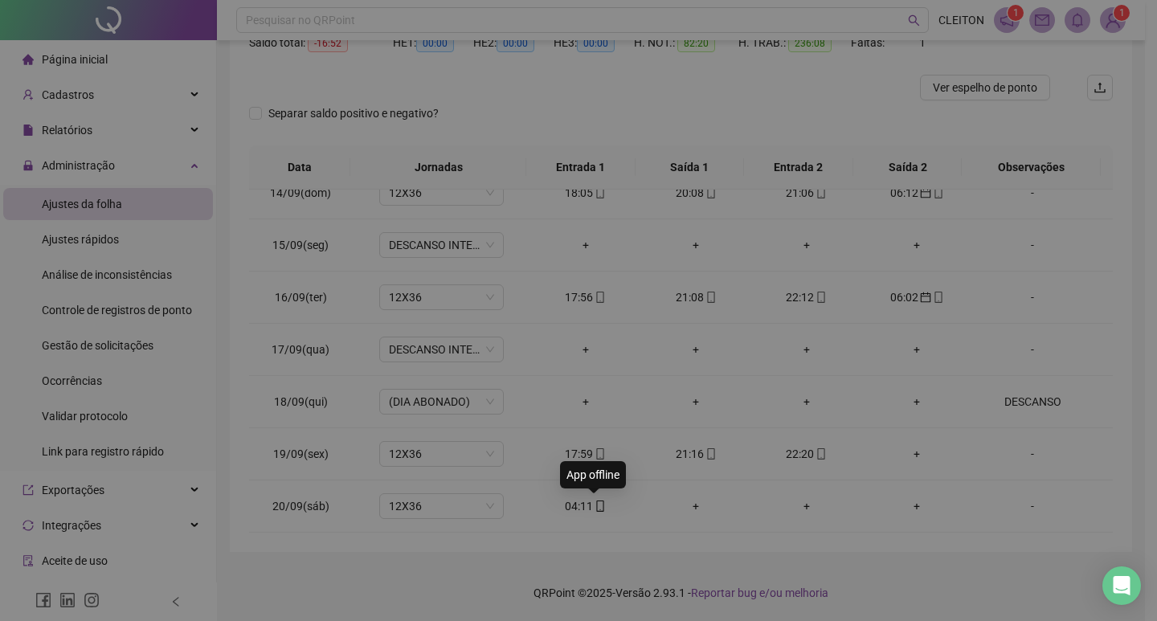
type input "**********"
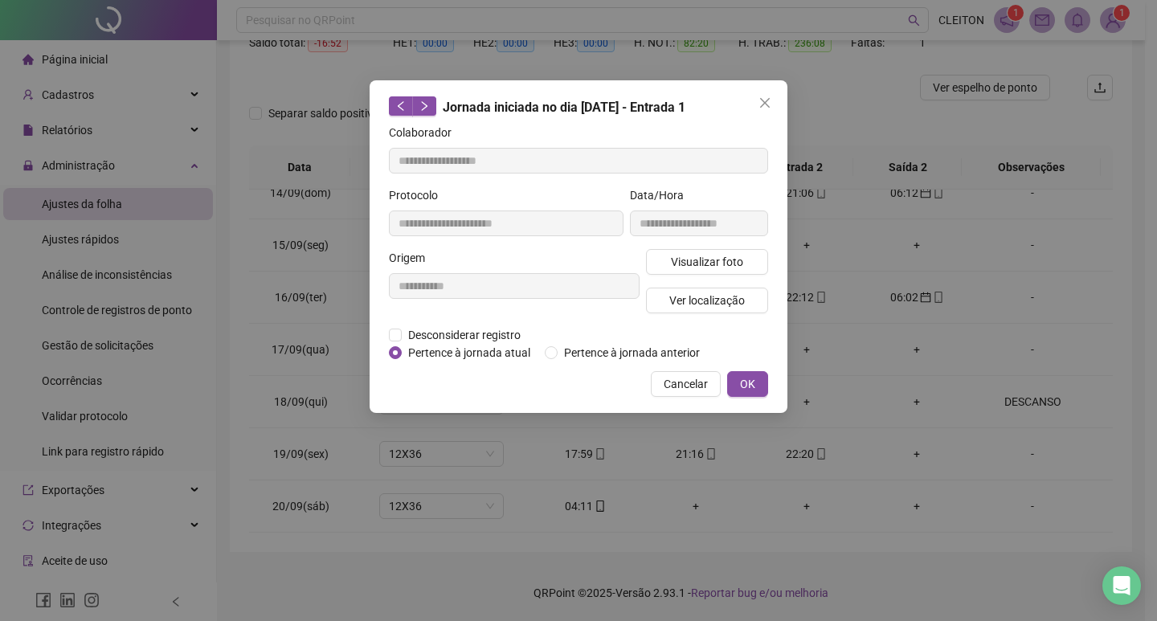
click at [568, 363] on div "**********" at bounding box center [579, 246] width 418 height 333
click at [576, 354] on span "Pertence à jornada anterior" at bounding box center [632, 353] width 149 height 18
click at [740, 386] on span "OK" at bounding box center [747, 384] width 15 height 18
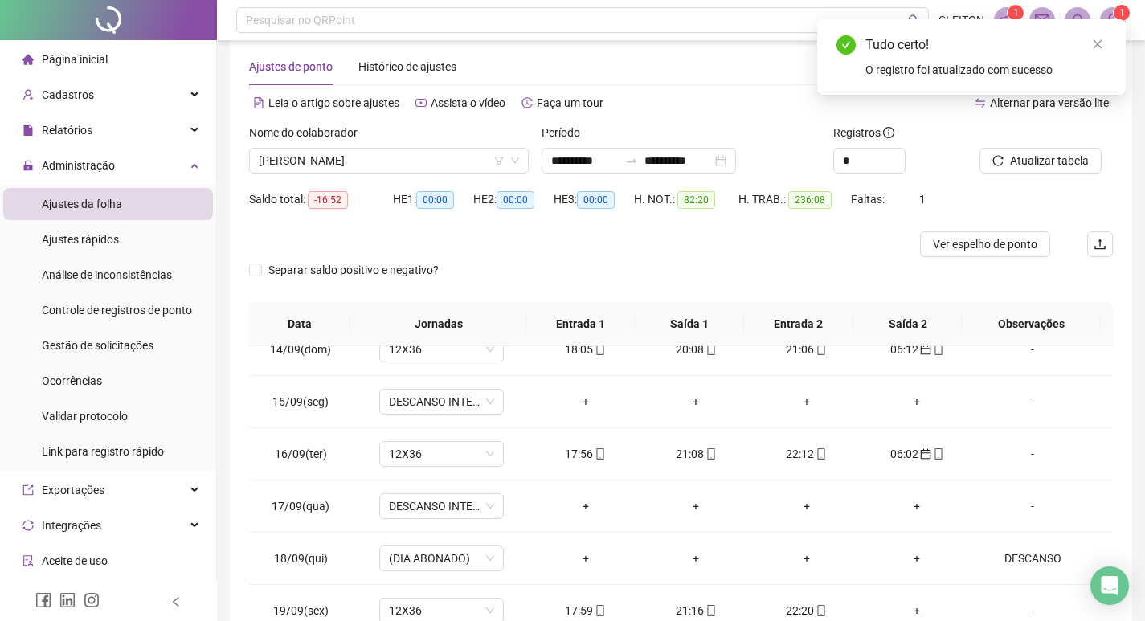
scroll to position [0, 0]
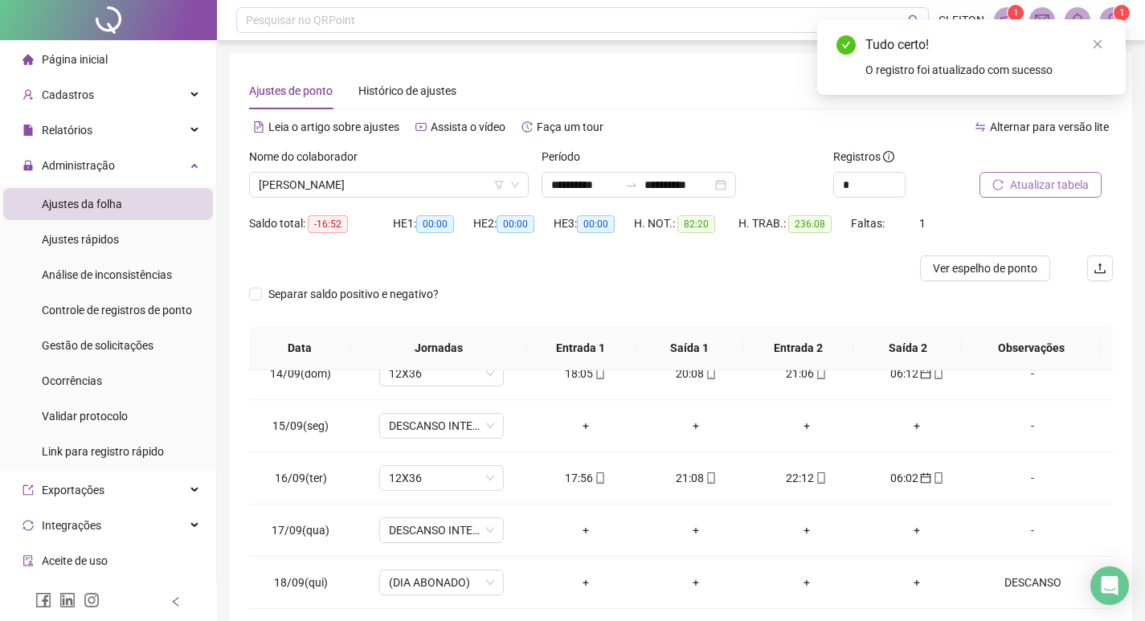
click at [1060, 191] on span "Atualizar tabela" at bounding box center [1049, 185] width 79 height 18
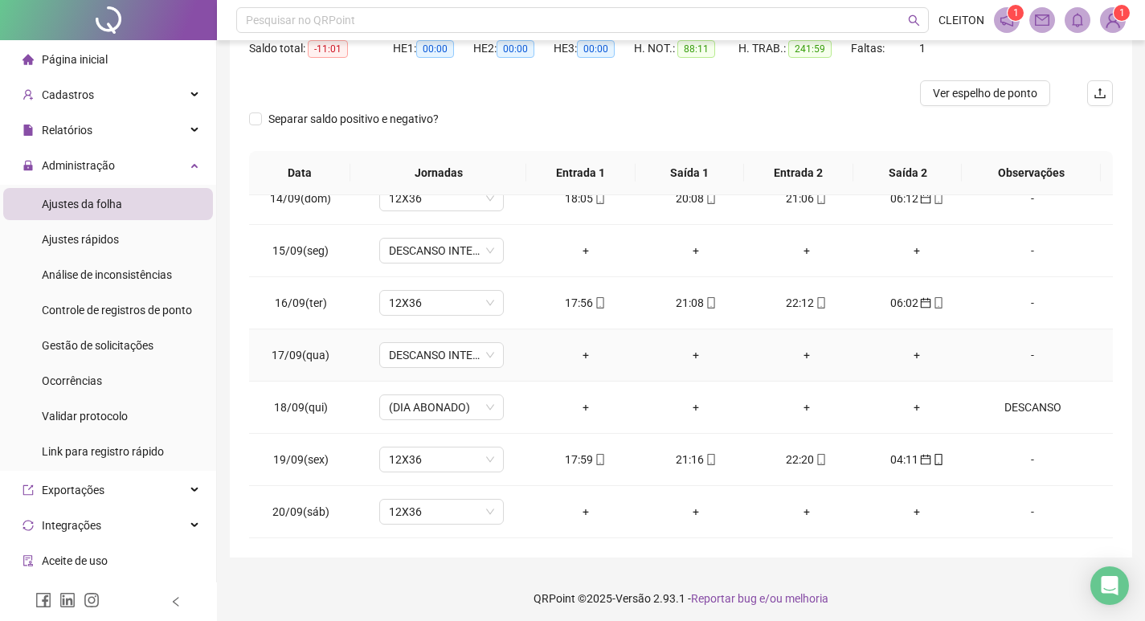
scroll to position [181, 0]
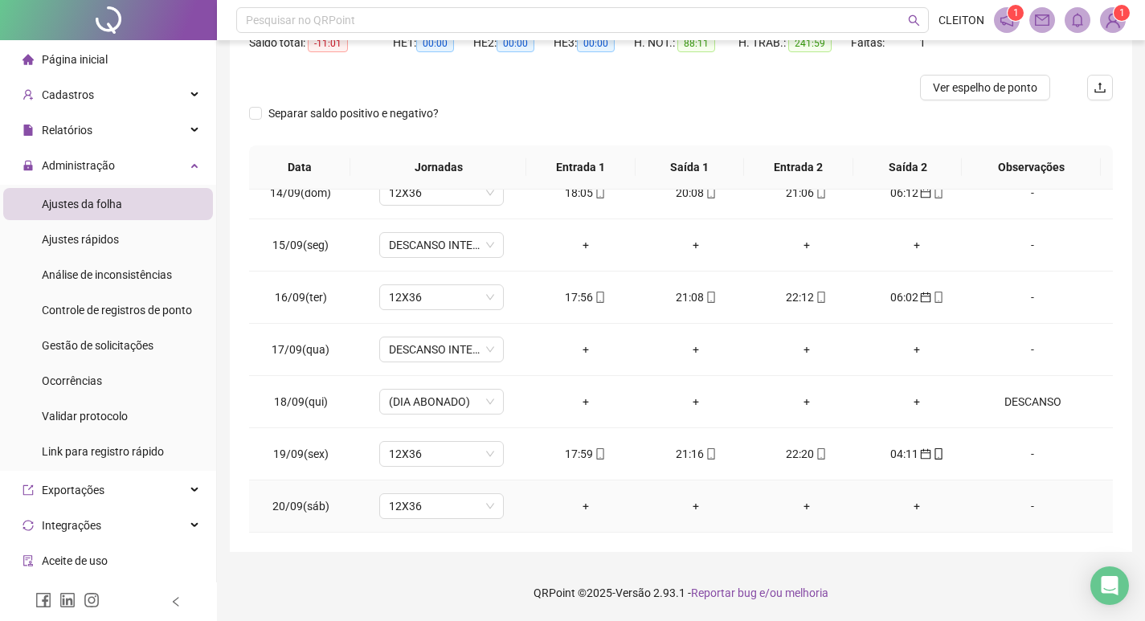
click at [1021, 500] on div "-" at bounding box center [1032, 506] width 95 height 18
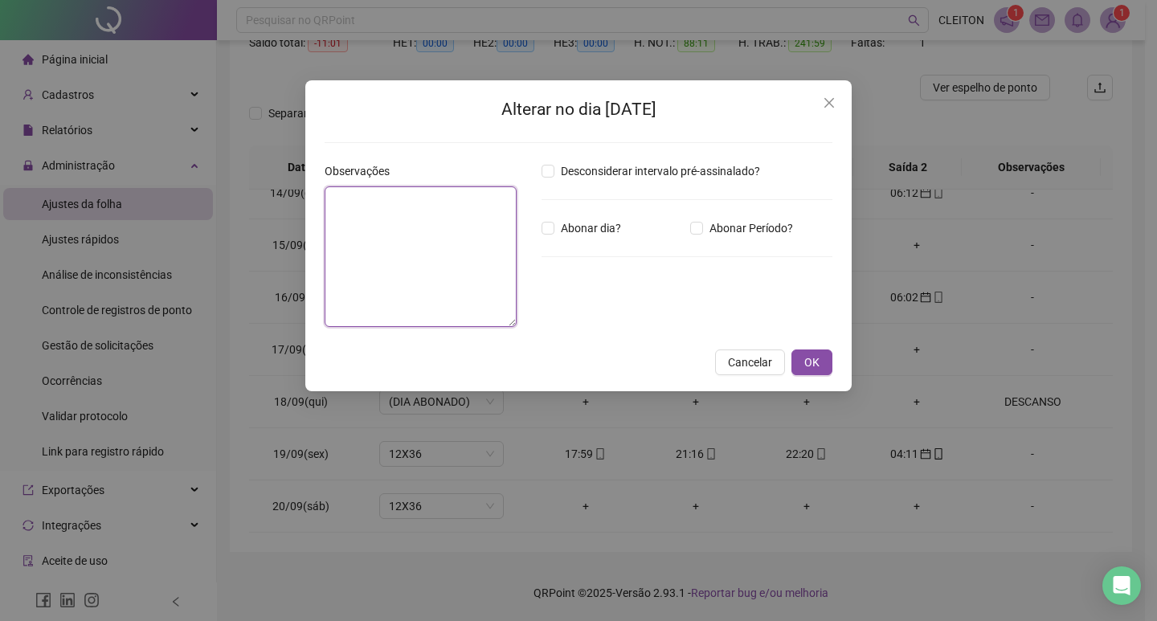
click at [455, 278] on textarea at bounding box center [421, 256] width 192 height 141
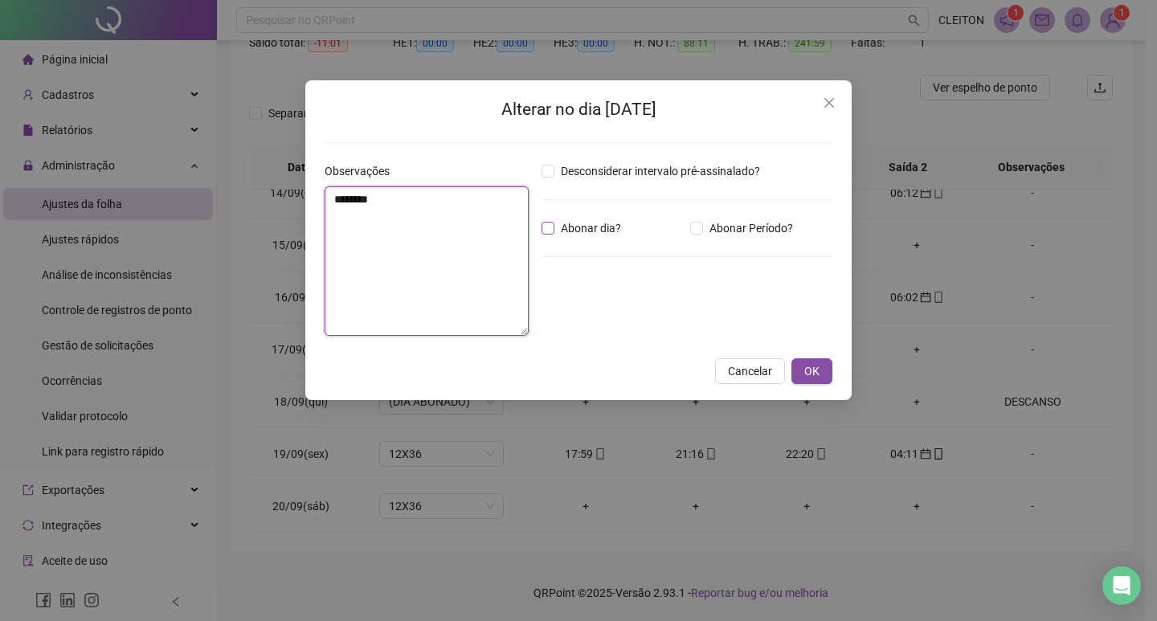
type textarea "********"
click at [580, 227] on span "Abonar dia?" at bounding box center [590, 228] width 73 height 18
click at [798, 371] on button "OK" at bounding box center [811, 371] width 41 height 26
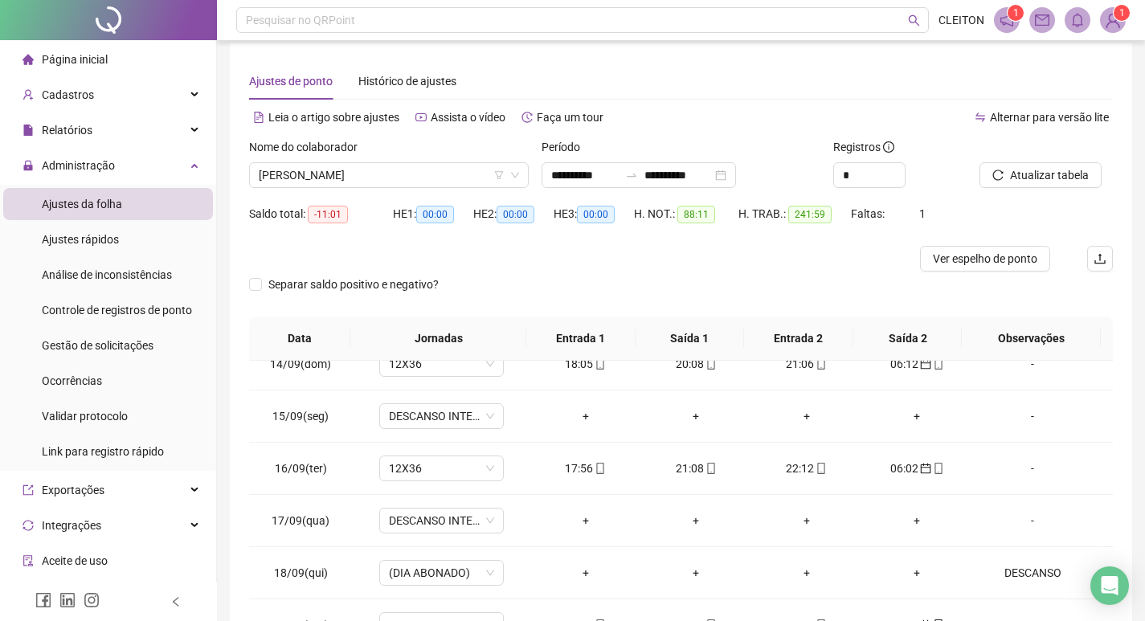
scroll to position [0, 0]
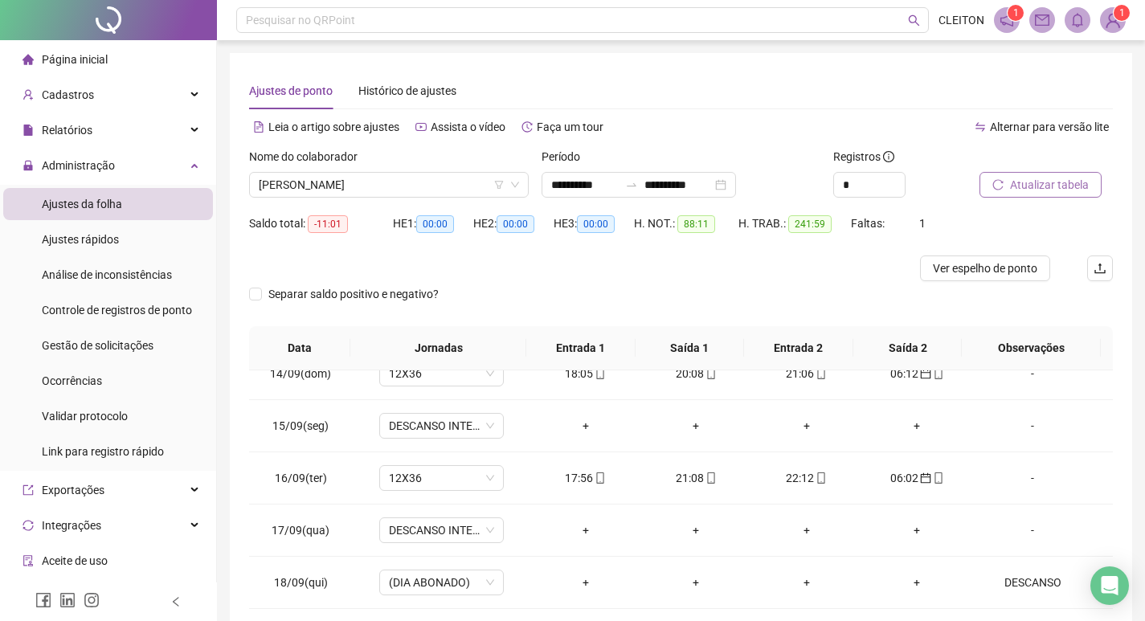
click at [1004, 175] on button "Atualizar tabela" at bounding box center [1040, 185] width 122 height 26
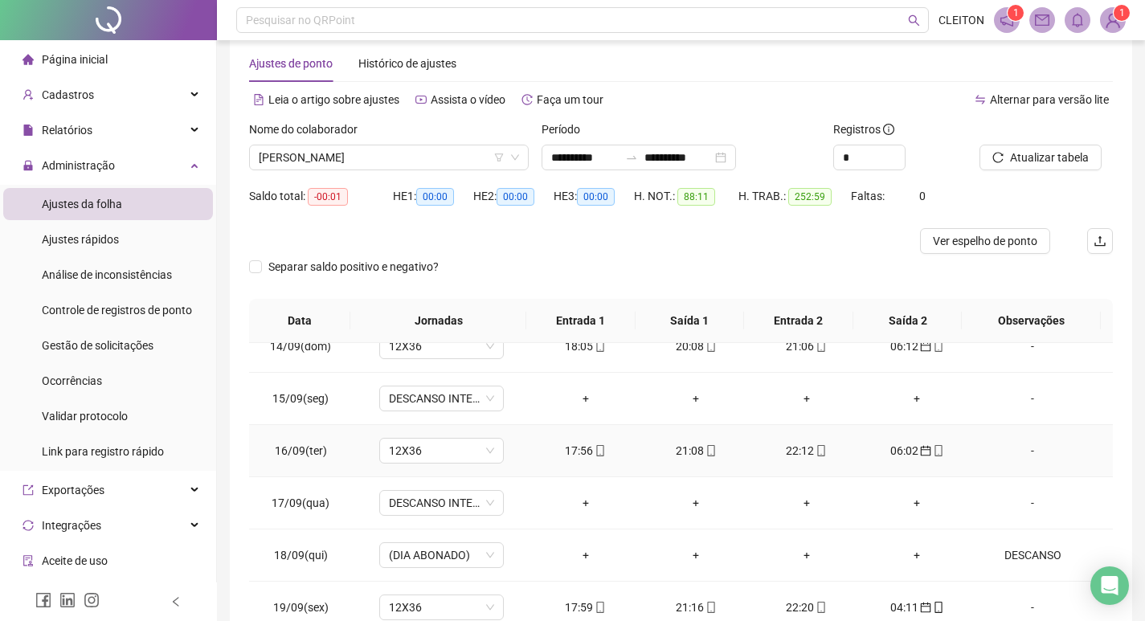
scroll to position [181, 0]
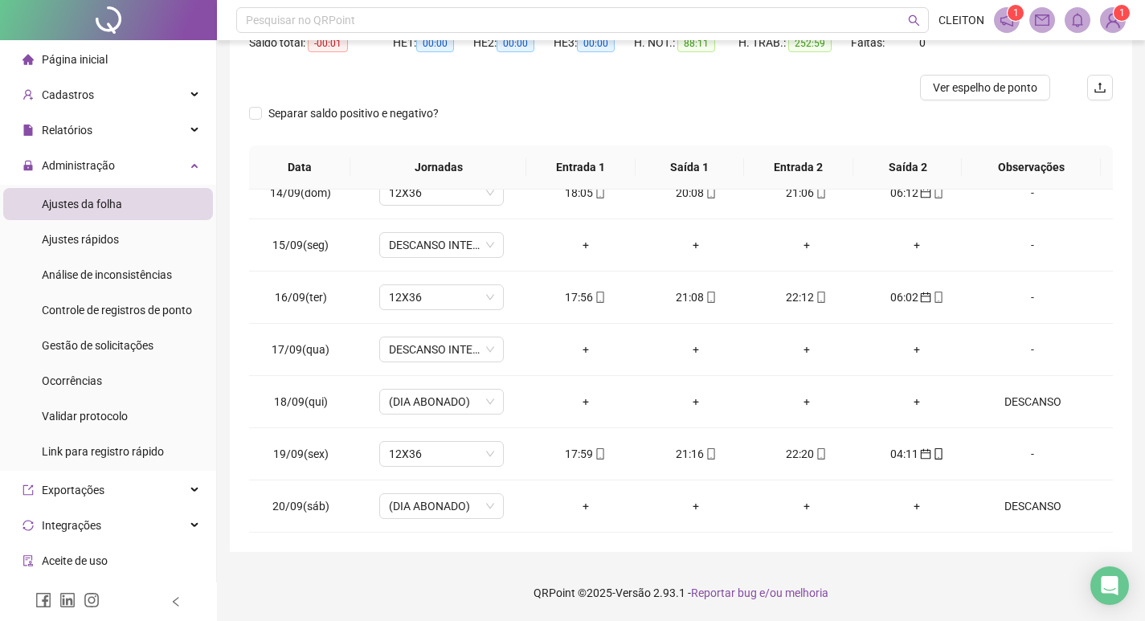
click at [231, 118] on div "**********" at bounding box center [681, 212] width 902 height 680
click at [247, 118] on div "**********" at bounding box center [681, 212] width 902 height 680
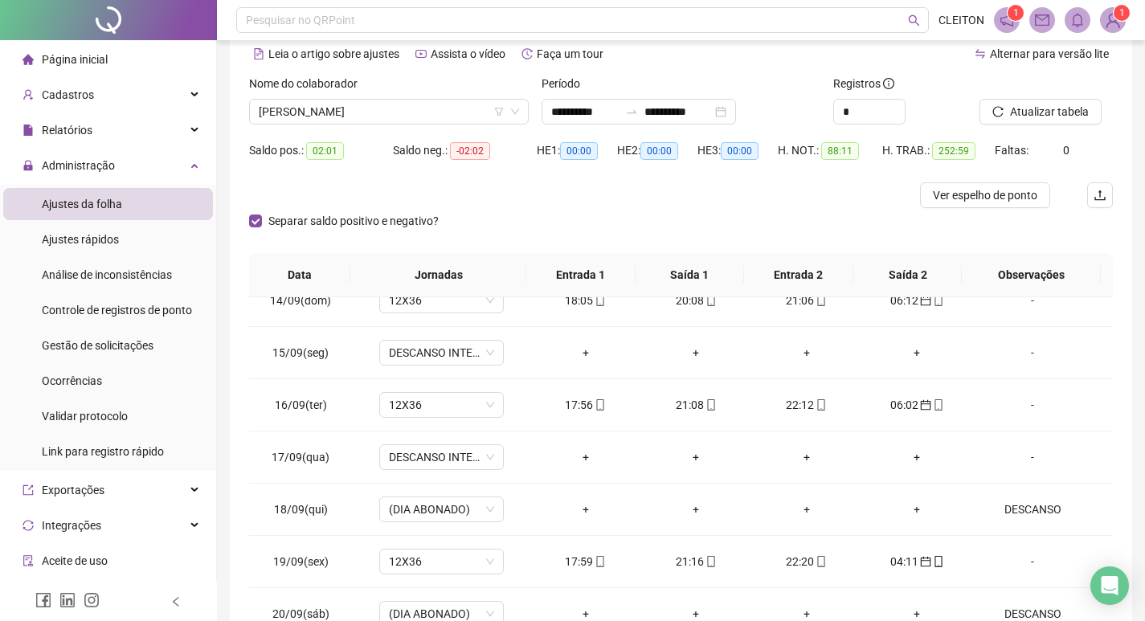
scroll to position [20, 0]
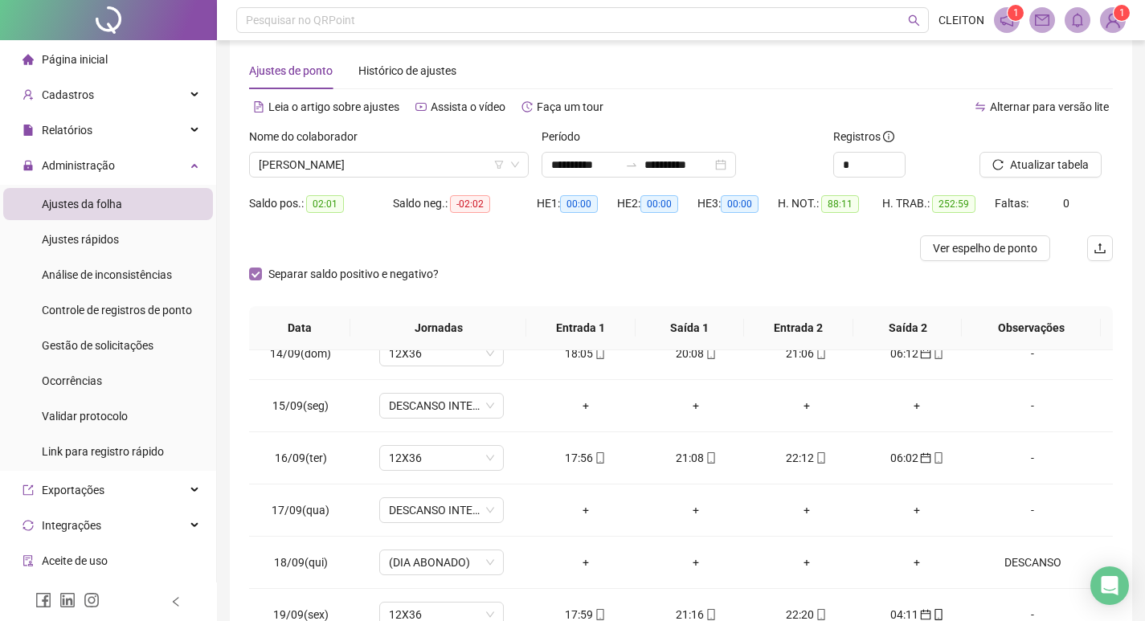
click at [267, 268] on span "Separar saldo positivo e negativo?" at bounding box center [353, 274] width 183 height 18
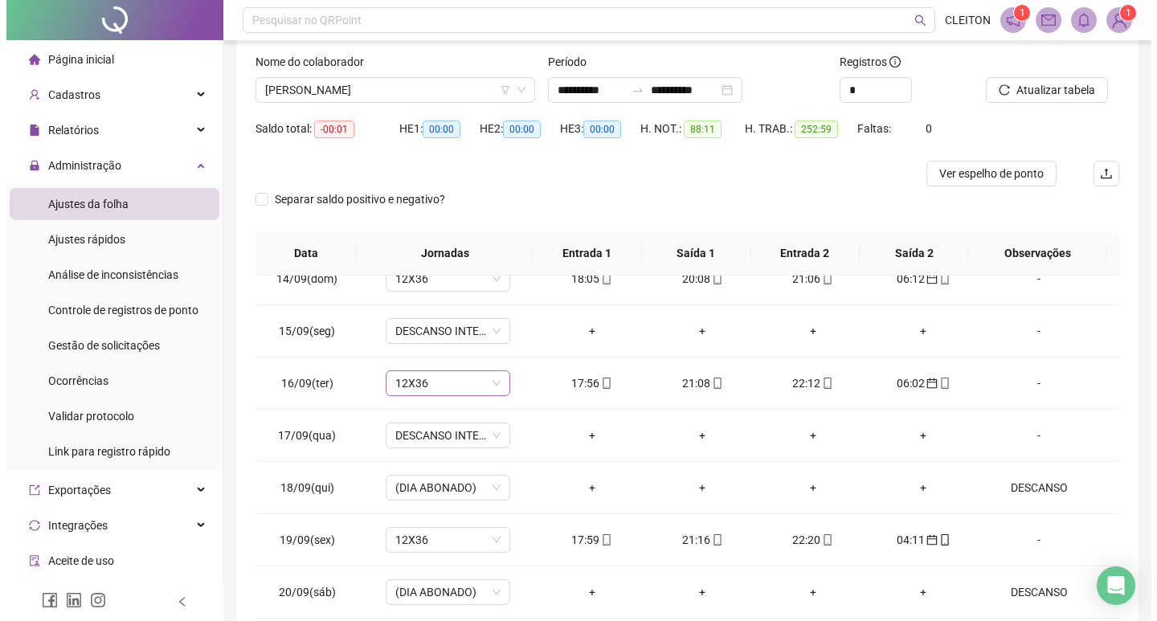
scroll to position [181, 0]
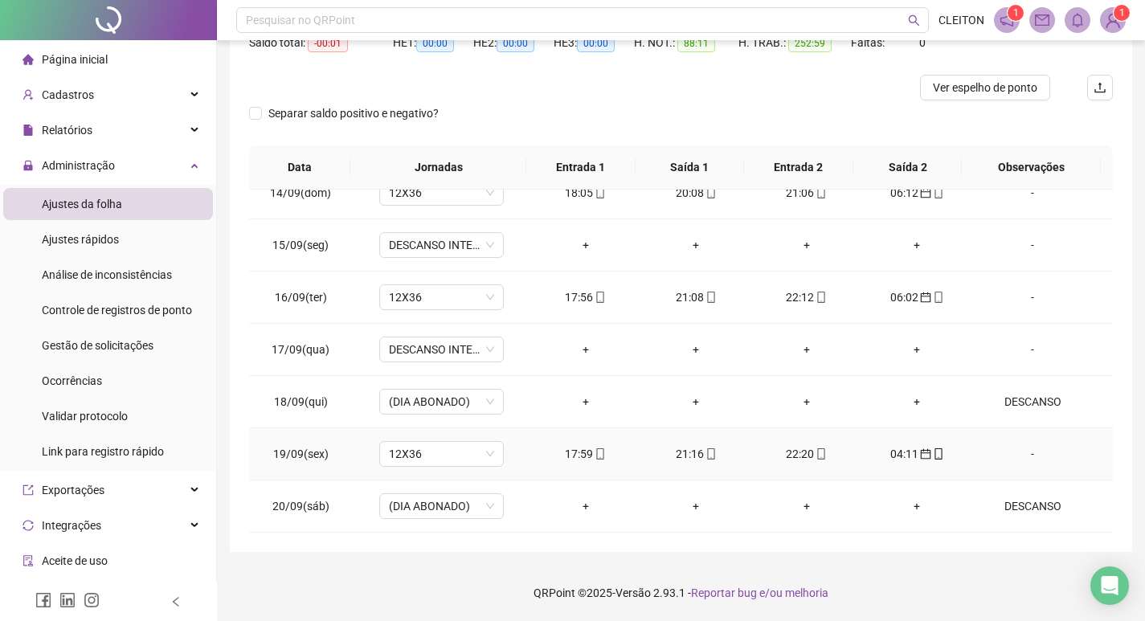
click at [1027, 457] on div "-" at bounding box center [1032, 454] width 95 height 18
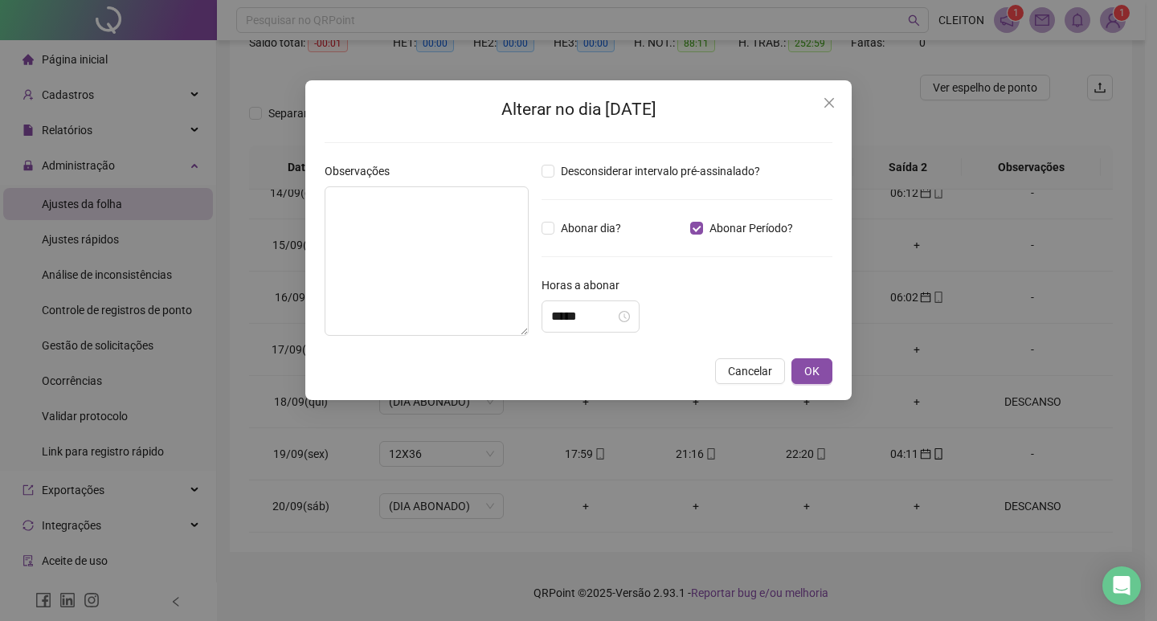
click at [591, 298] on div "Horas a abonar" at bounding box center [686, 288] width 291 height 24
click at [594, 305] on div "*****" at bounding box center [590, 316] width 98 height 32
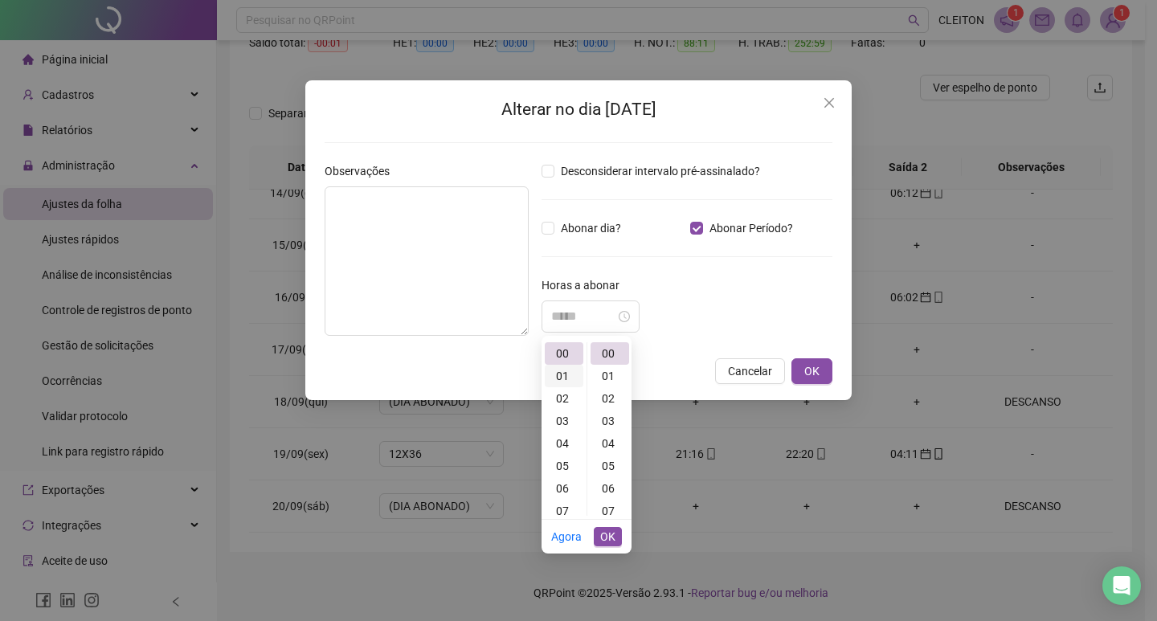
click at [557, 370] on div "01" at bounding box center [564, 376] width 39 height 22
click at [574, 325] on input "*****" at bounding box center [583, 316] width 64 height 19
click at [591, 324] on input "*****" at bounding box center [583, 316] width 64 height 19
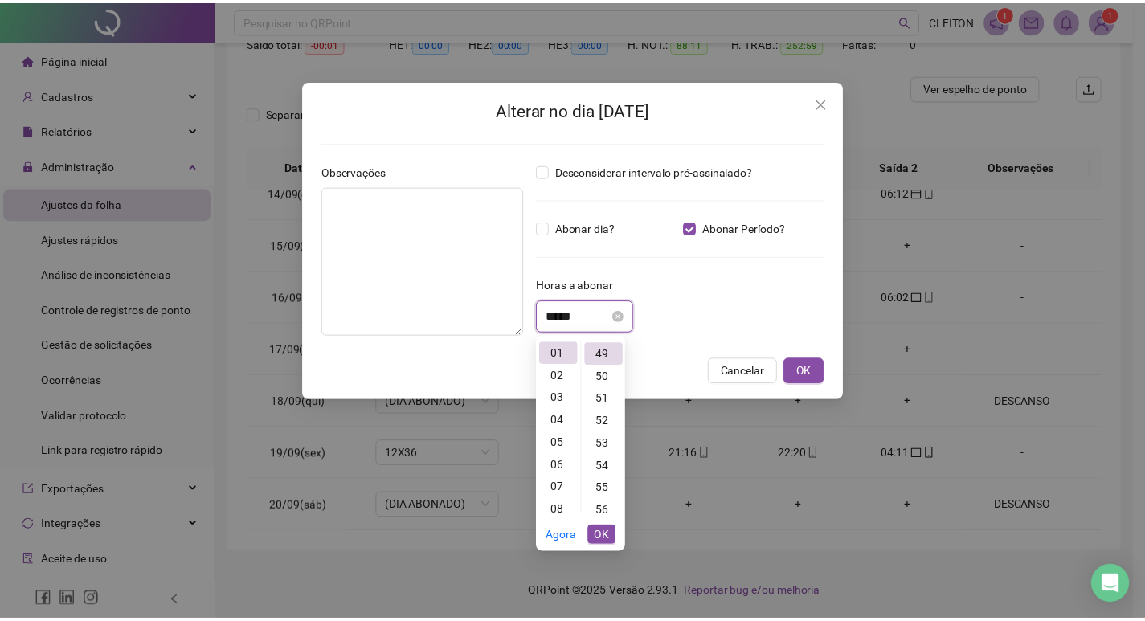
scroll to position [1102, 0]
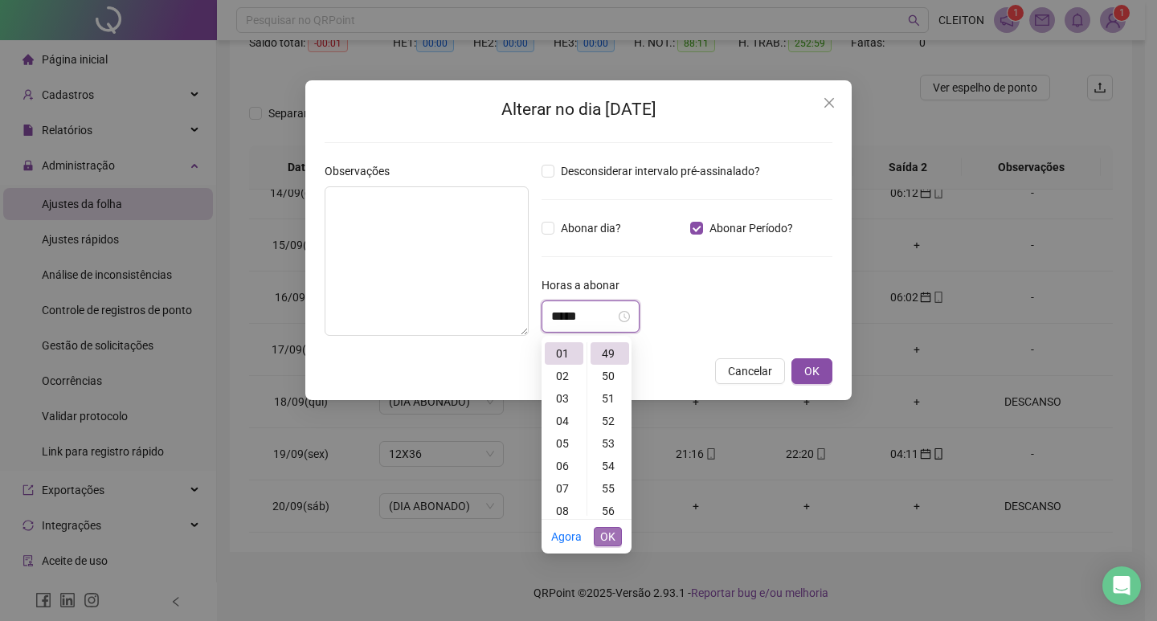
type input "*****"
click at [604, 533] on span "OK" at bounding box center [607, 537] width 15 height 18
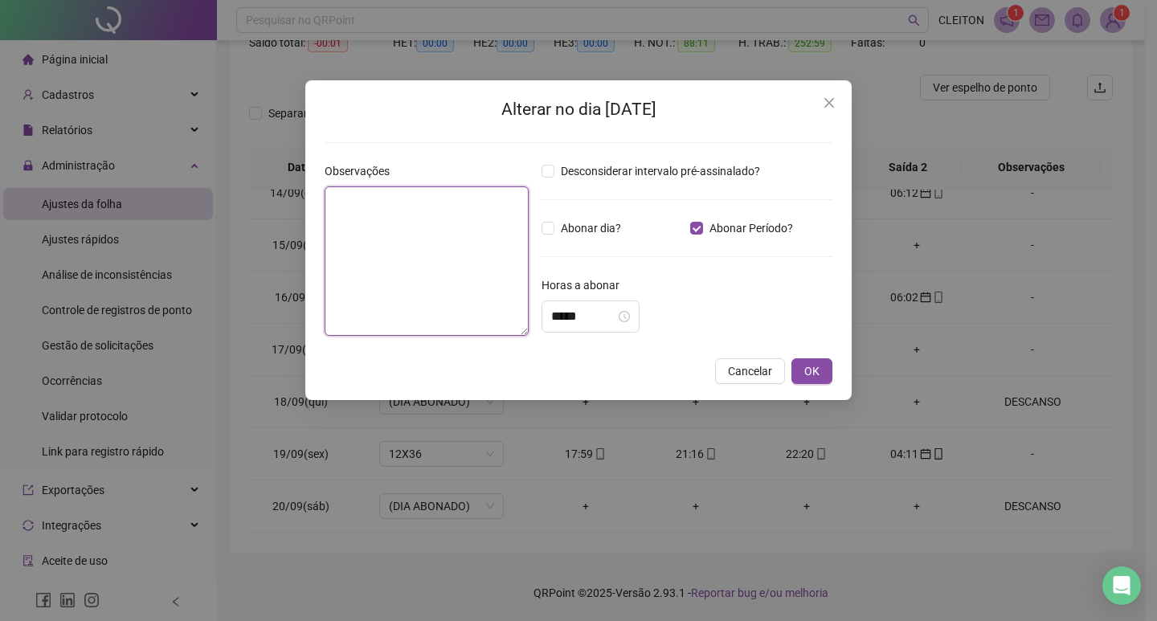
drag, startPoint x: 444, startPoint y: 317, endPoint x: 450, endPoint y: 308, distance: 10.5
click at [444, 315] on textarea at bounding box center [427, 260] width 204 height 149
type textarea "**********"
click at [806, 370] on span "OK" at bounding box center [811, 371] width 15 height 18
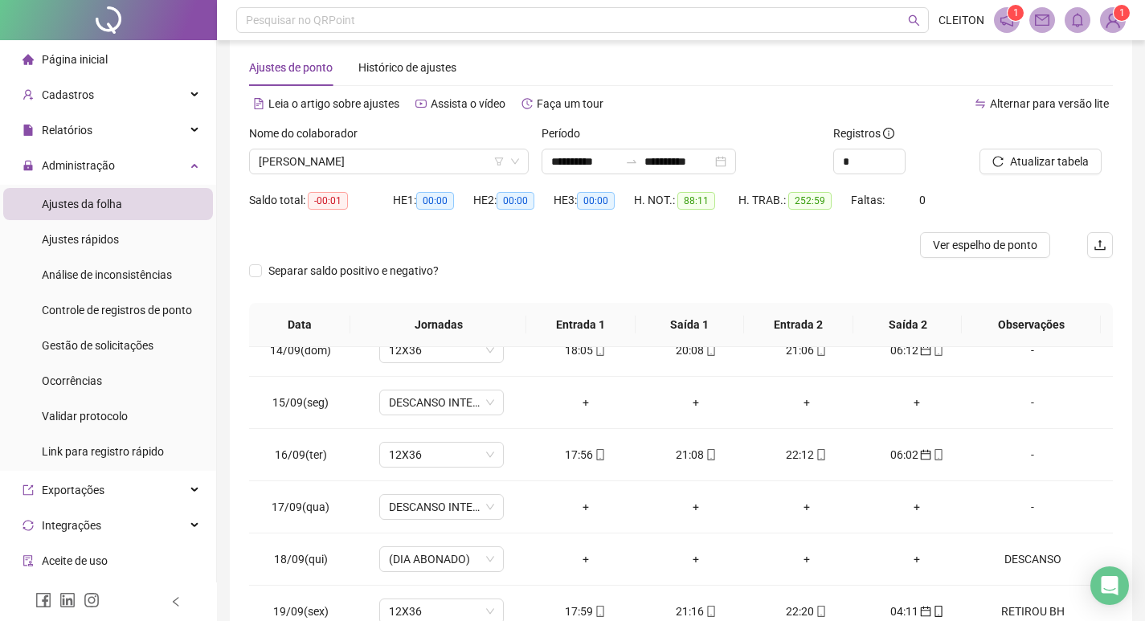
scroll to position [20, 0]
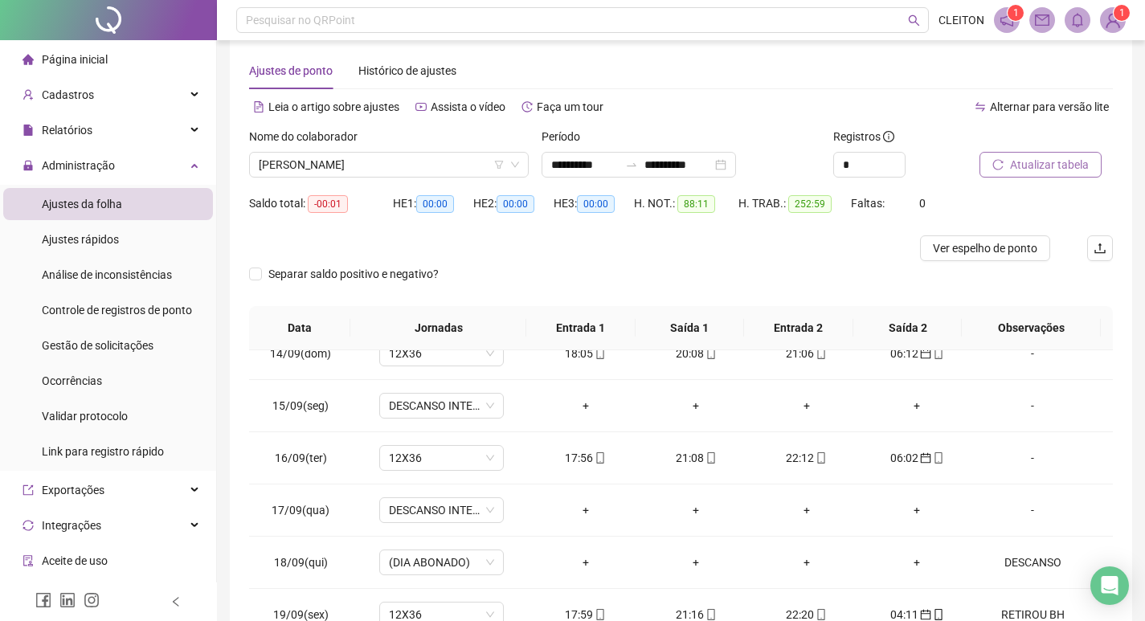
click at [1027, 160] on span "Atualizar tabela" at bounding box center [1049, 165] width 79 height 18
click at [406, 165] on span "[PERSON_NAME]" at bounding box center [389, 165] width 260 height 24
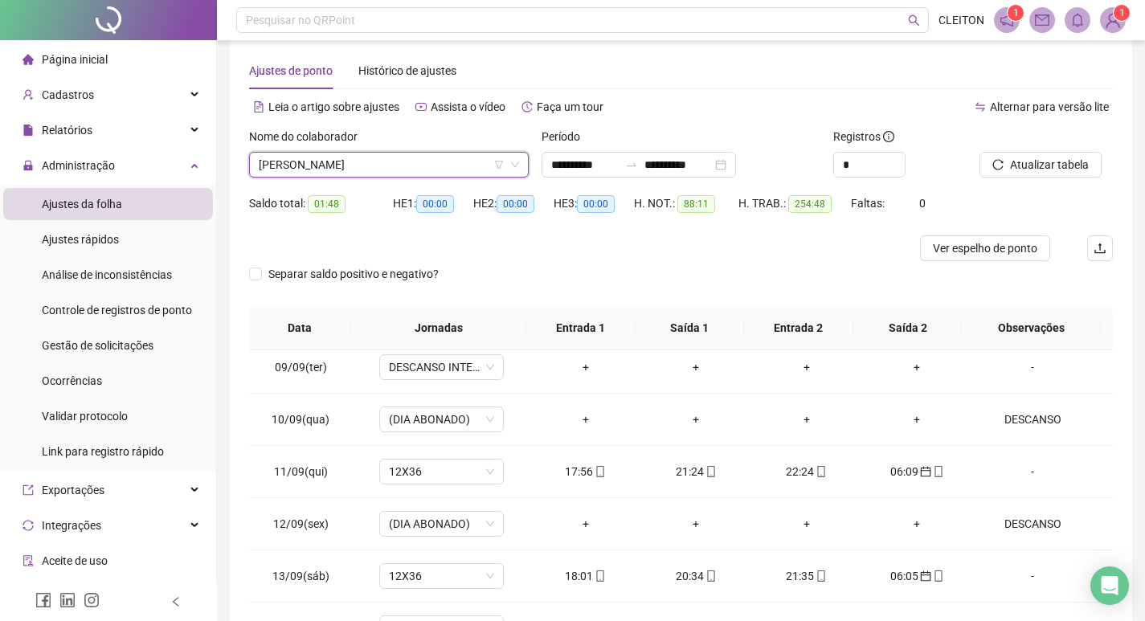
scroll to position [954, 0]
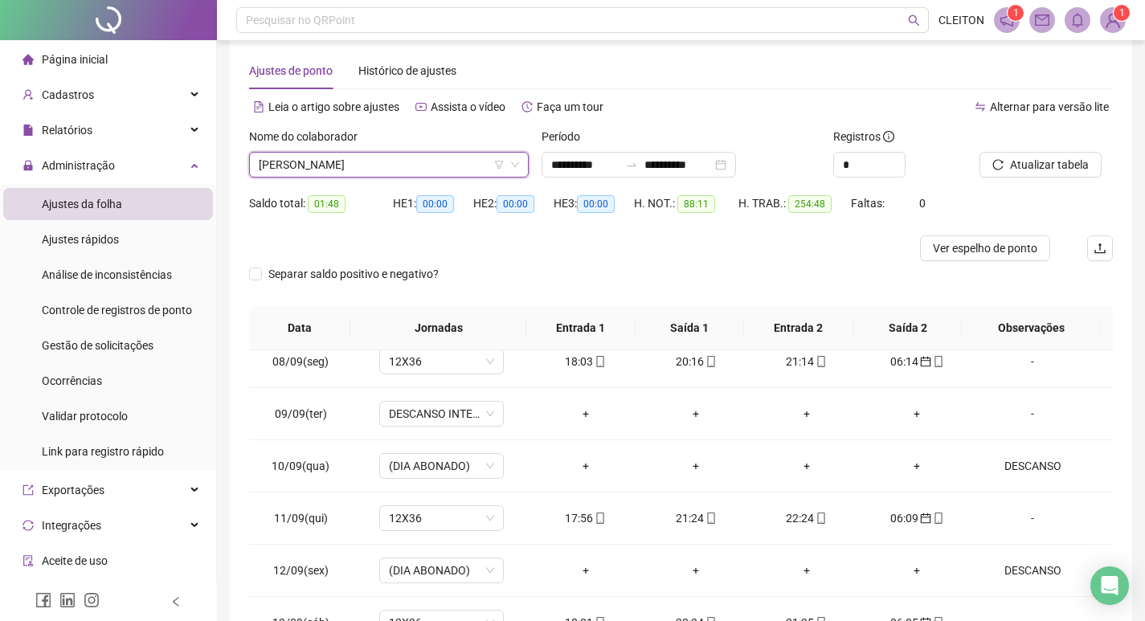
click at [390, 169] on span "[PERSON_NAME]" at bounding box center [389, 165] width 260 height 24
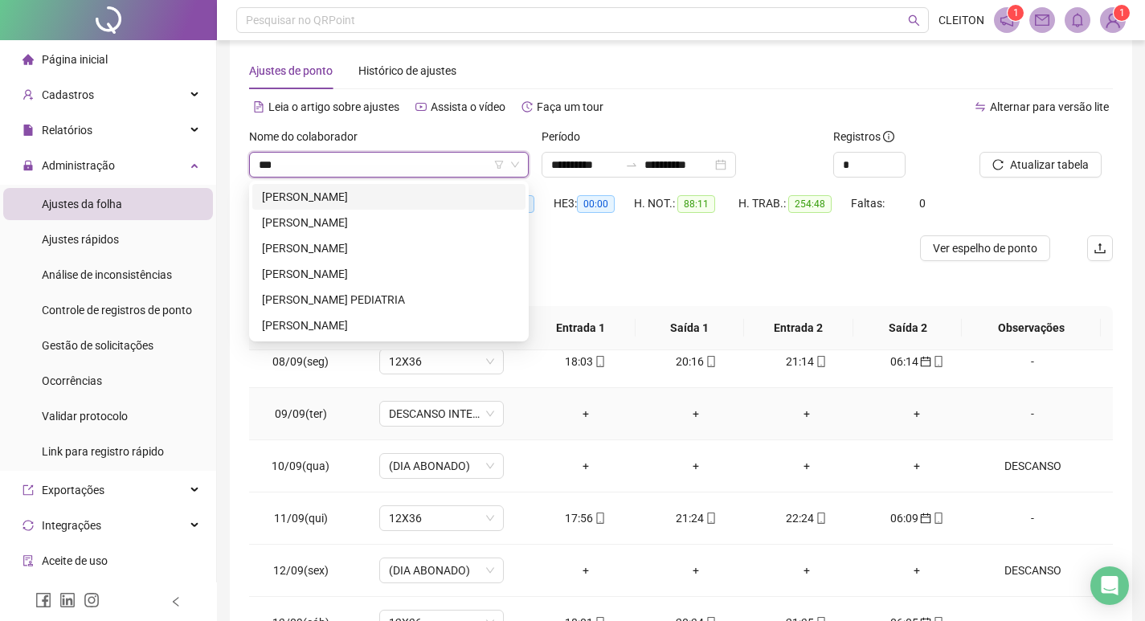
scroll to position [0, 0]
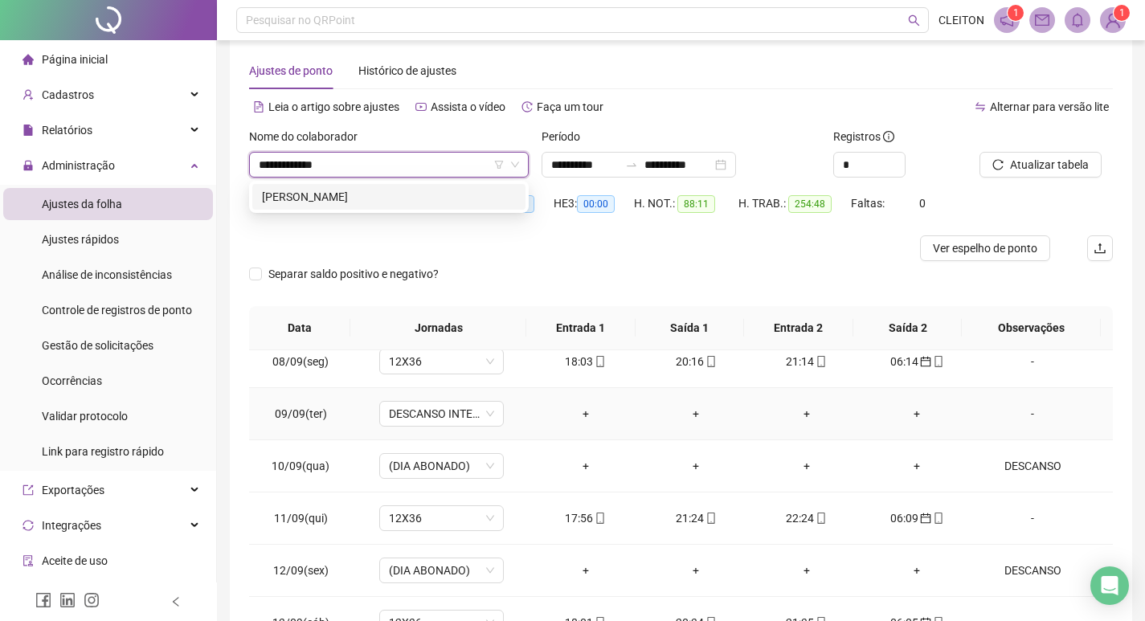
type input "**********"
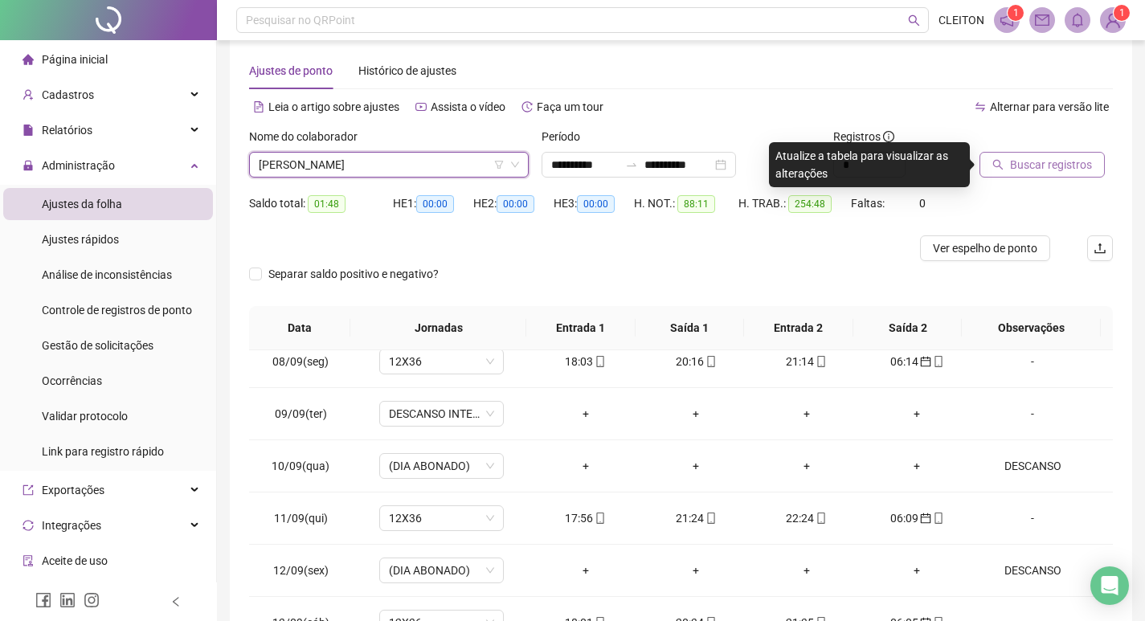
click at [1082, 158] on span "Buscar registros" at bounding box center [1051, 165] width 82 height 18
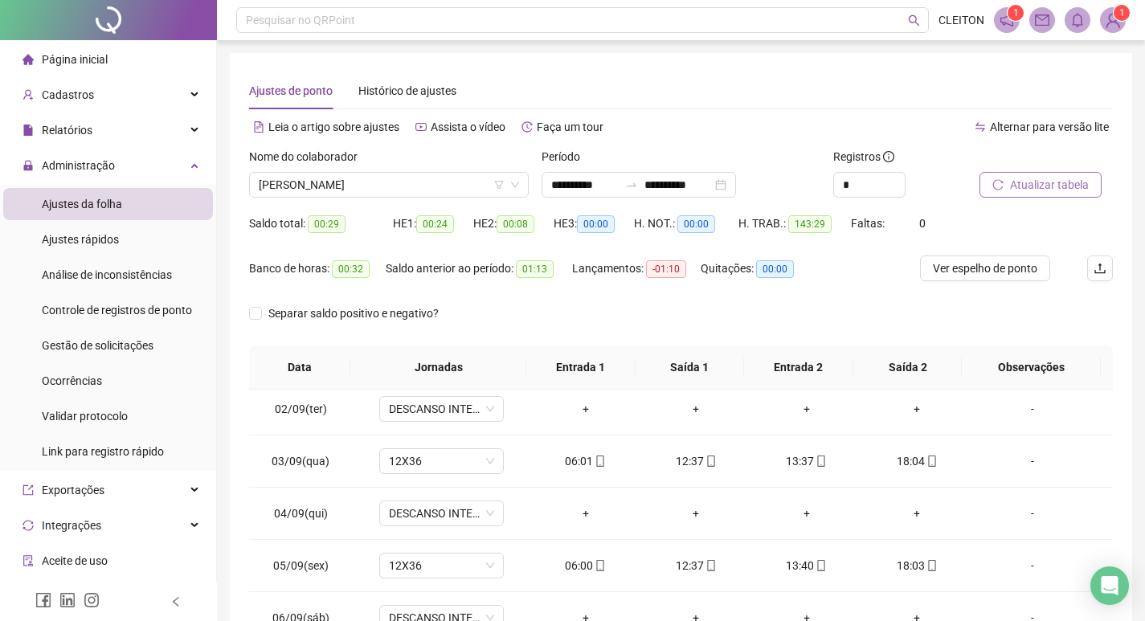
click at [378, 164] on div "Nome do colaborador" at bounding box center [389, 160] width 280 height 24
click at [412, 167] on div "Nome do colaborador" at bounding box center [389, 160] width 280 height 24
click at [419, 182] on span "[PERSON_NAME]" at bounding box center [389, 185] width 260 height 24
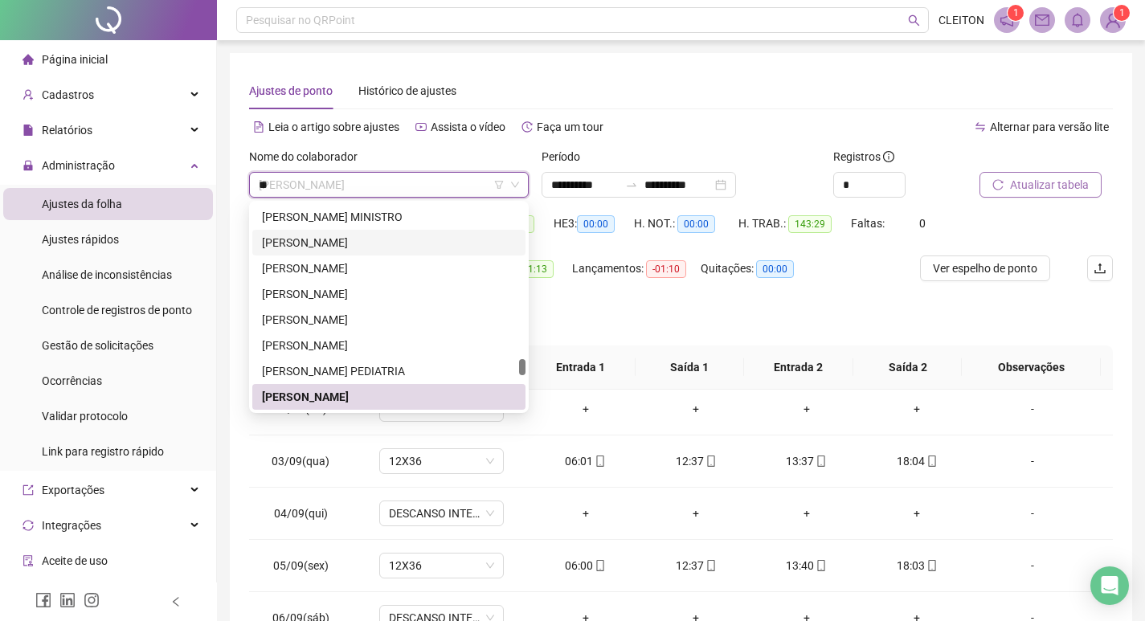
scroll to position [591, 0]
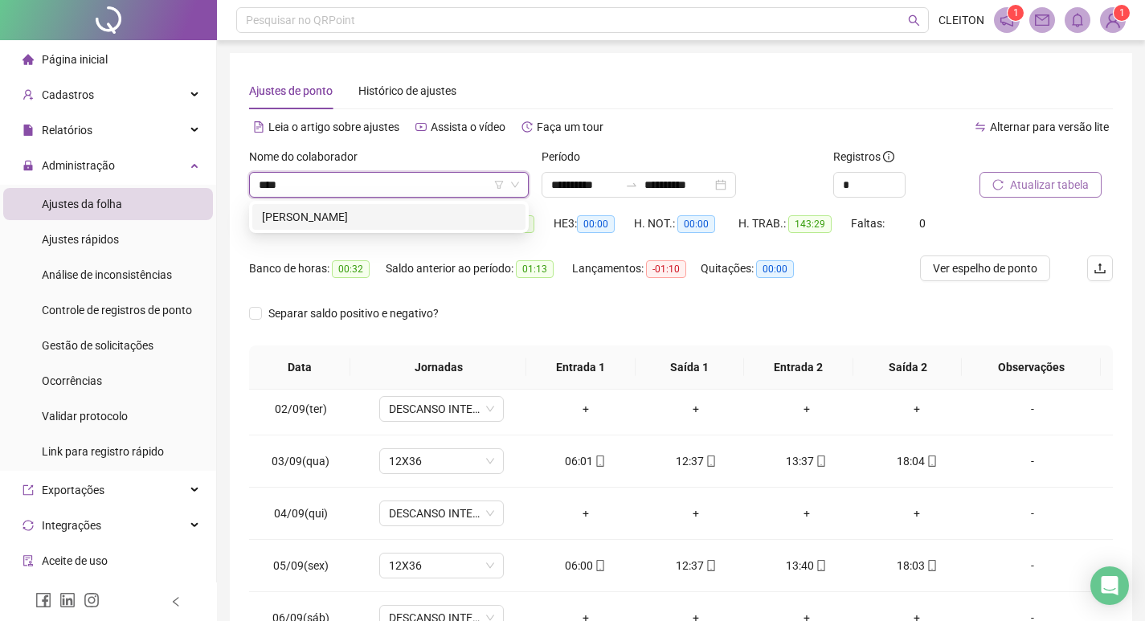
type input "*****"
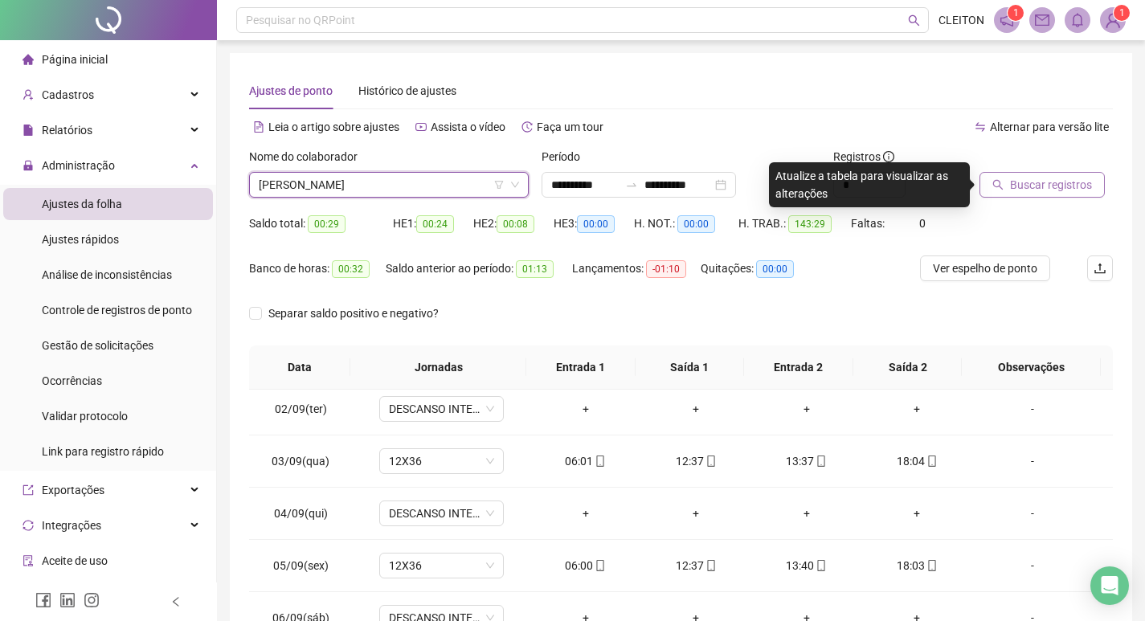
click at [999, 188] on icon "search" at bounding box center [997, 184] width 11 height 11
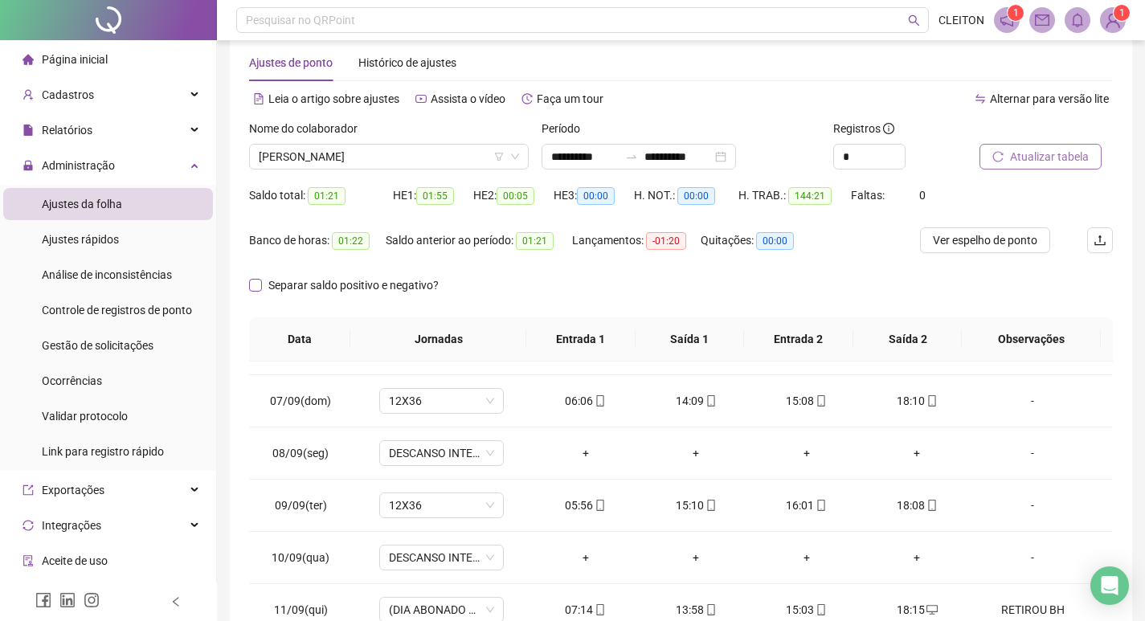
scroll to position [0, 0]
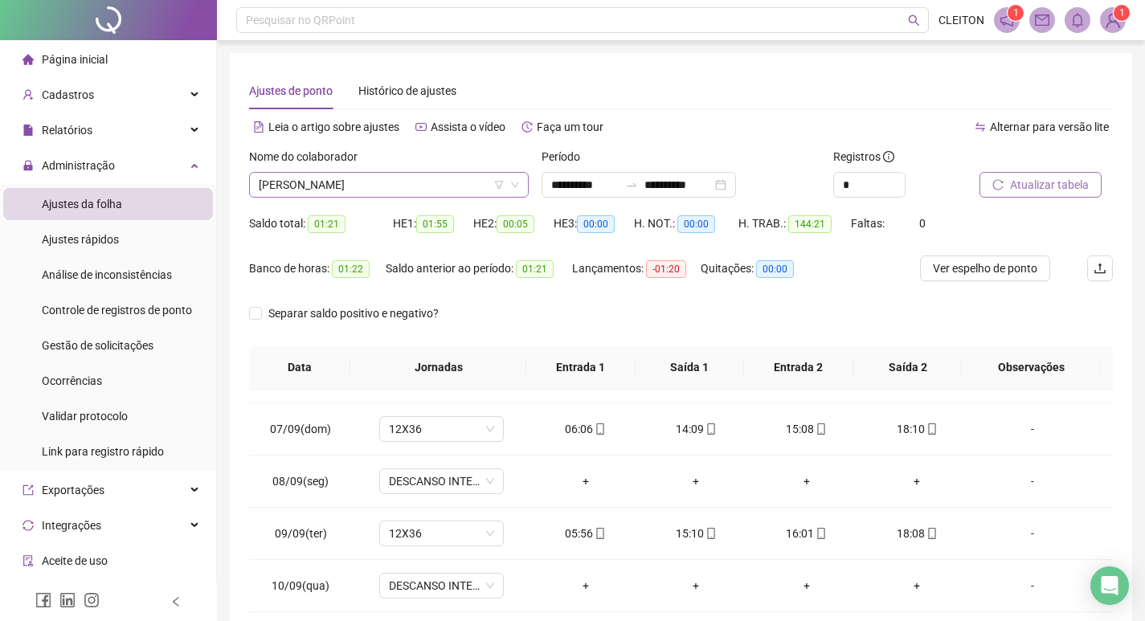
click at [375, 183] on span "[PERSON_NAME]" at bounding box center [389, 185] width 260 height 24
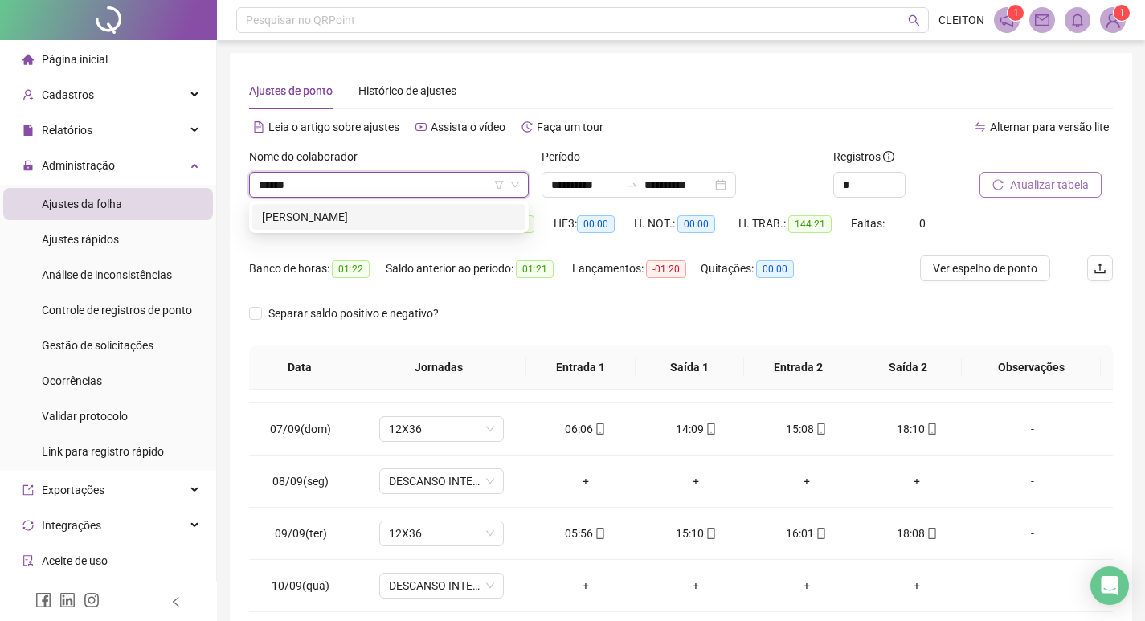
type input "******"
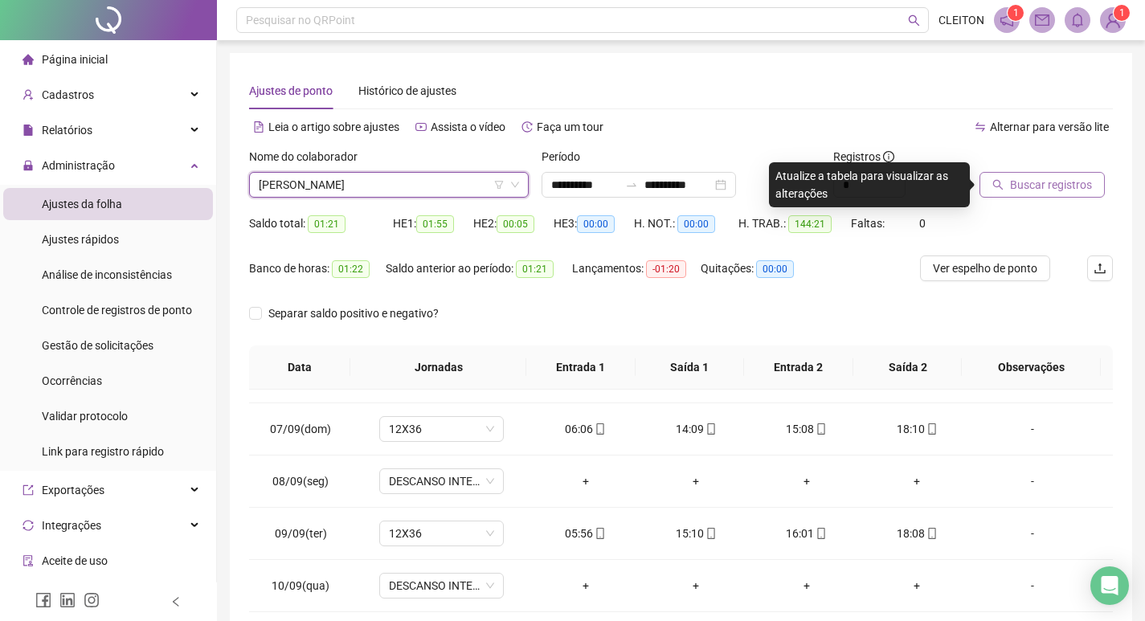
click at [1076, 178] on span "Buscar registros" at bounding box center [1051, 185] width 82 height 18
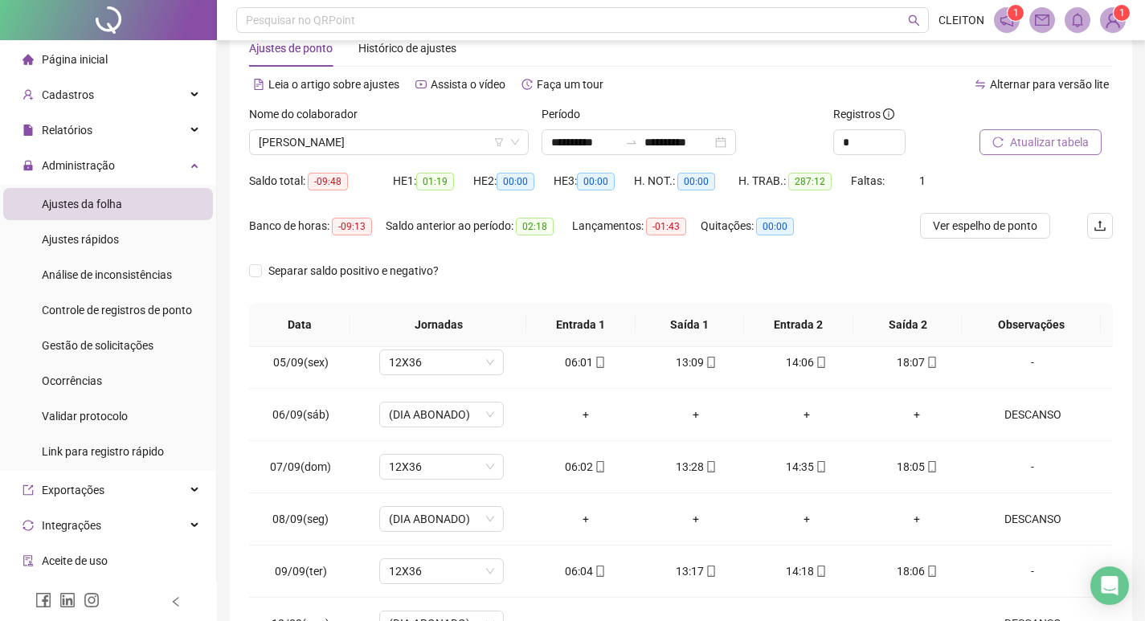
scroll to position [39, 0]
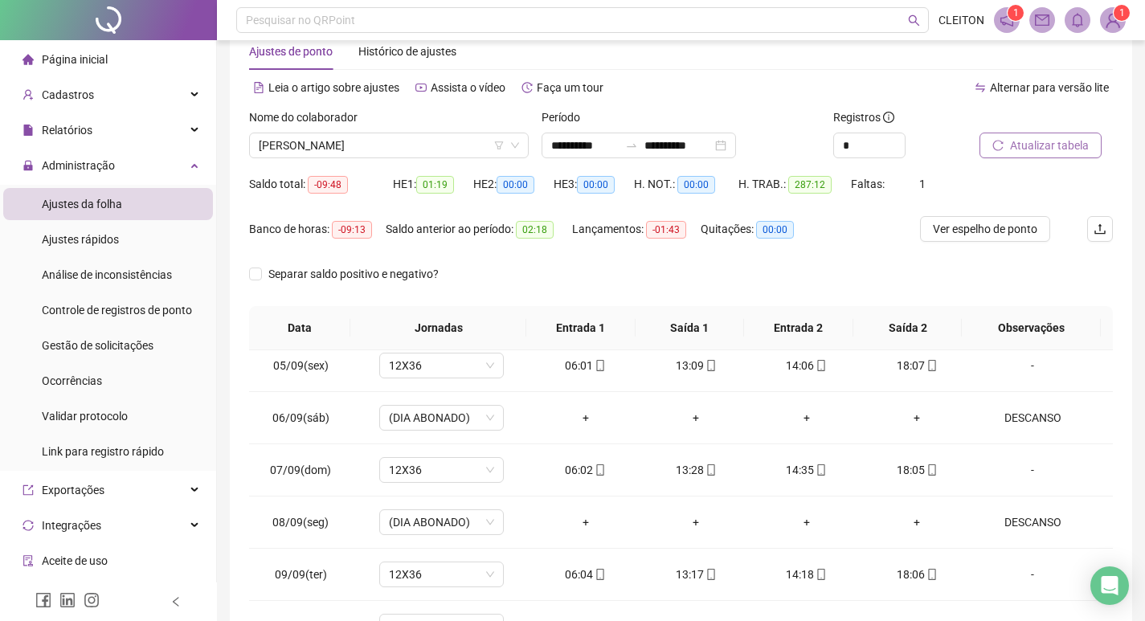
click at [1028, 136] on button "Atualizar tabela" at bounding box center [1040, 146] width 122 height 26
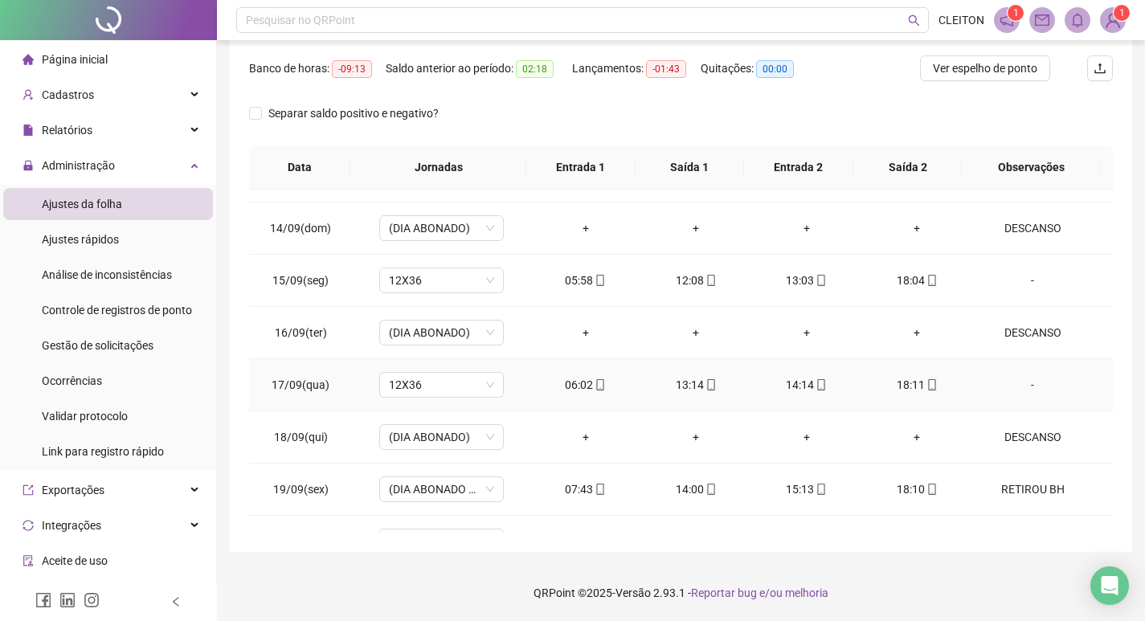
scroll to position [1276, 0]
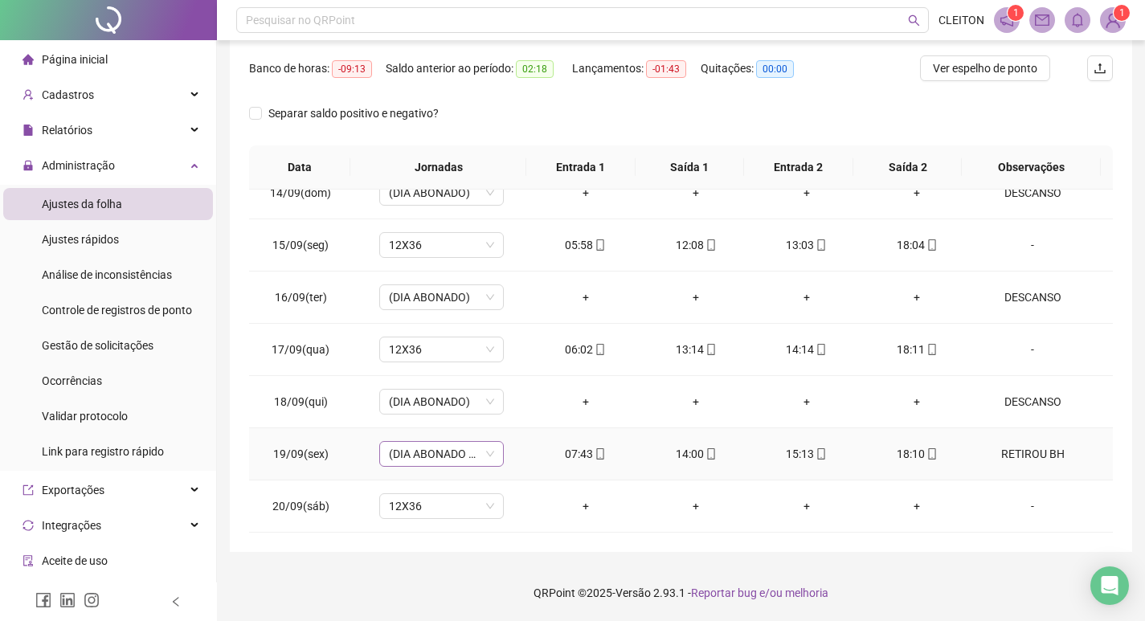
click at [419, 453] on span "(DIA ABONADO PARCIALMENTE)" at bounding box center [441, 454] width 105 height 24
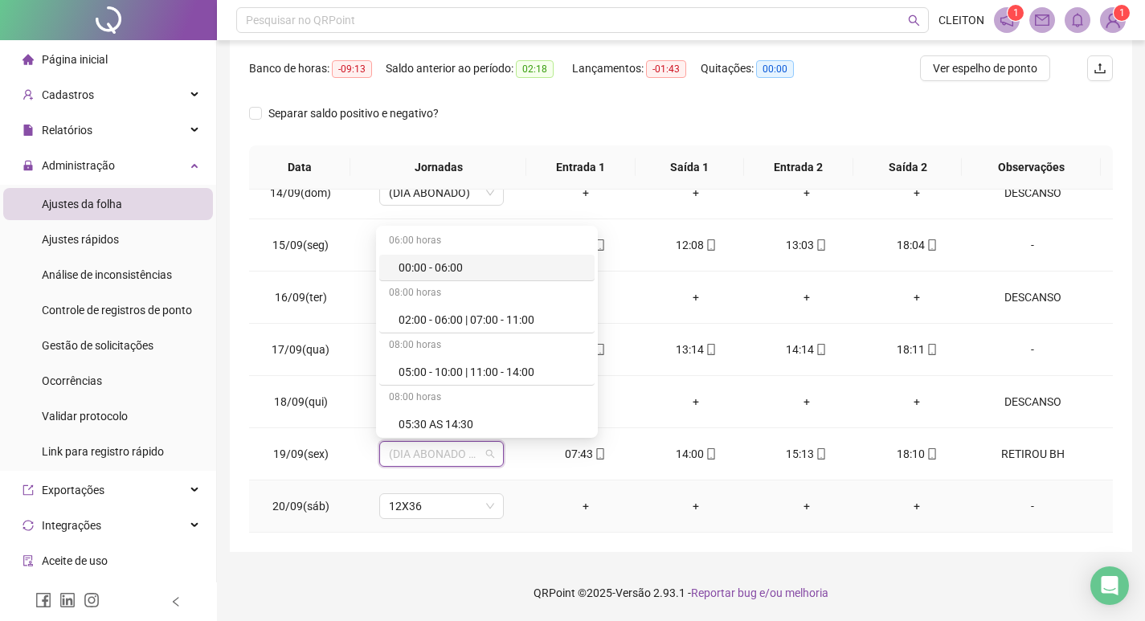
click at [905, 486] on td "+" at bounding box center [917, 506] width 111 height 52
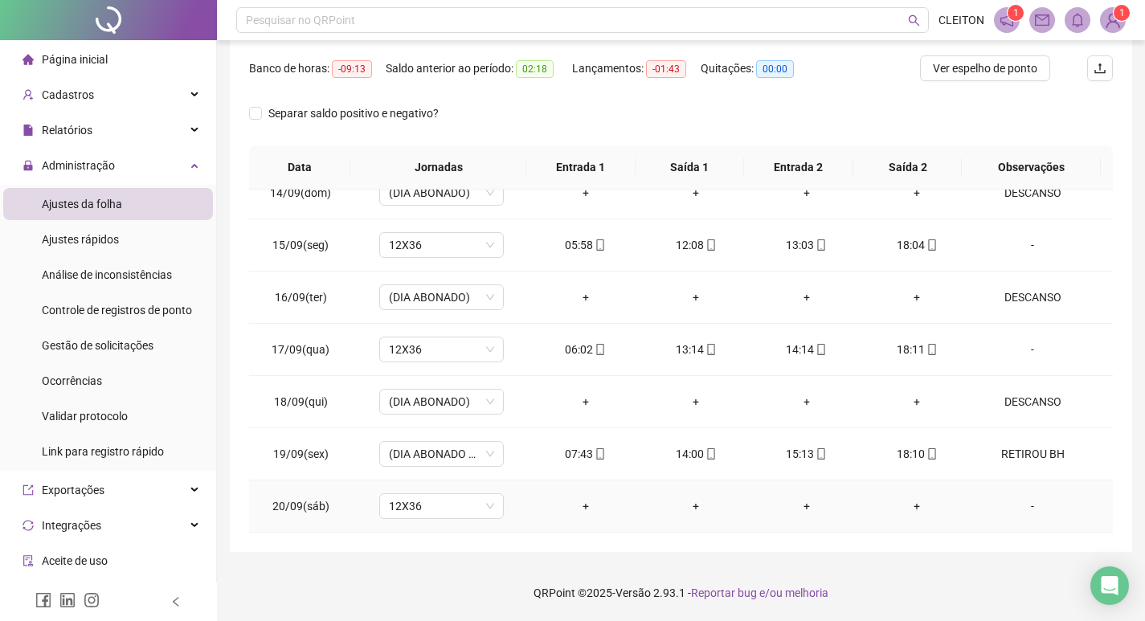
click at [1025, 516] on td "-" at bounding box center [1042, 506] width 141 height 52
click at [1023, 502] on div "-" at bounding box center [1032, 506] width 95 height 18
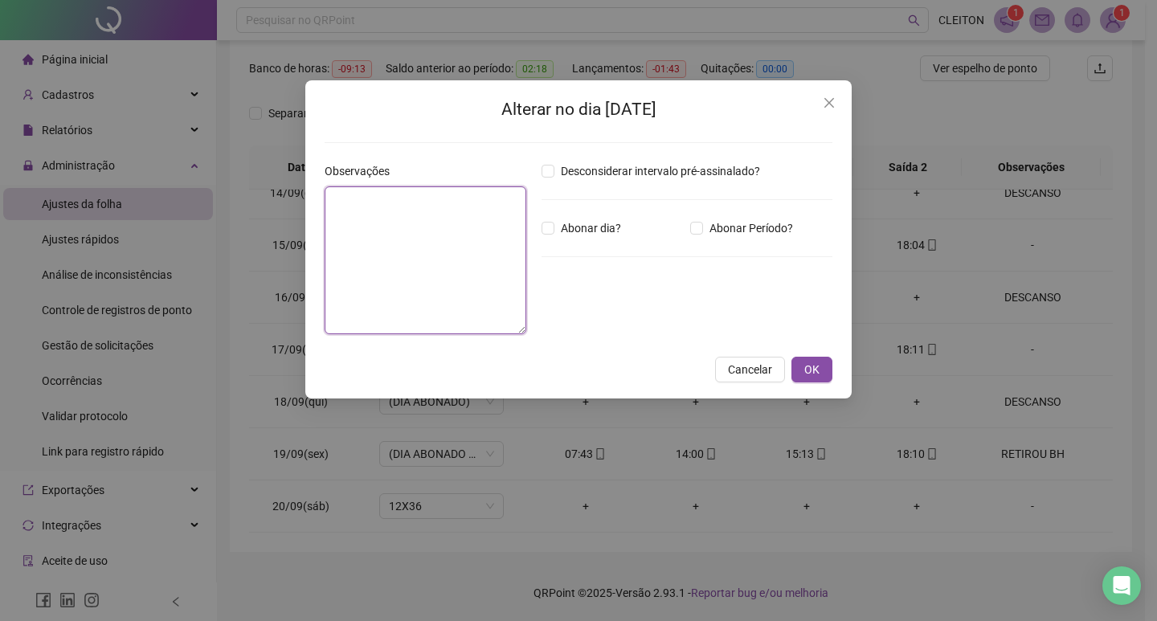
click at [422, 238] on textarea at bounding box center [426, 260] width 202 height 148
click at [450, 242] on textarea at bounding box center [426, 260] width 202 height 148
click at [826, 108] on icon "close" at bounding box center [829, 102] width 13 height 13
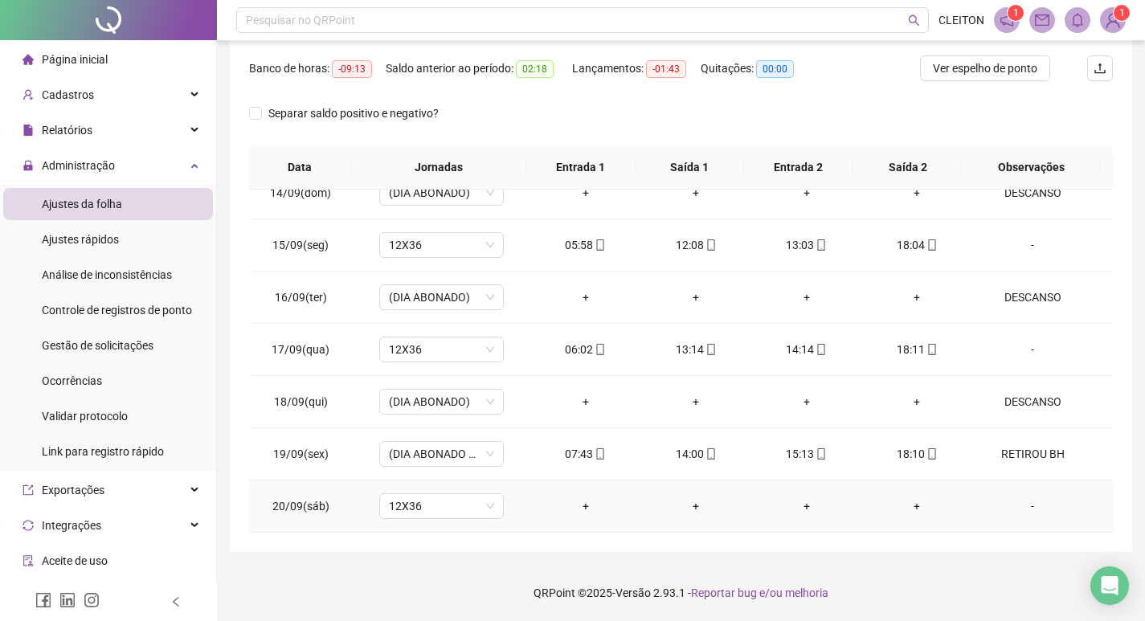
click at [1019, 509] on div "-" at bounding box center [1032, 506] width 95 height 18
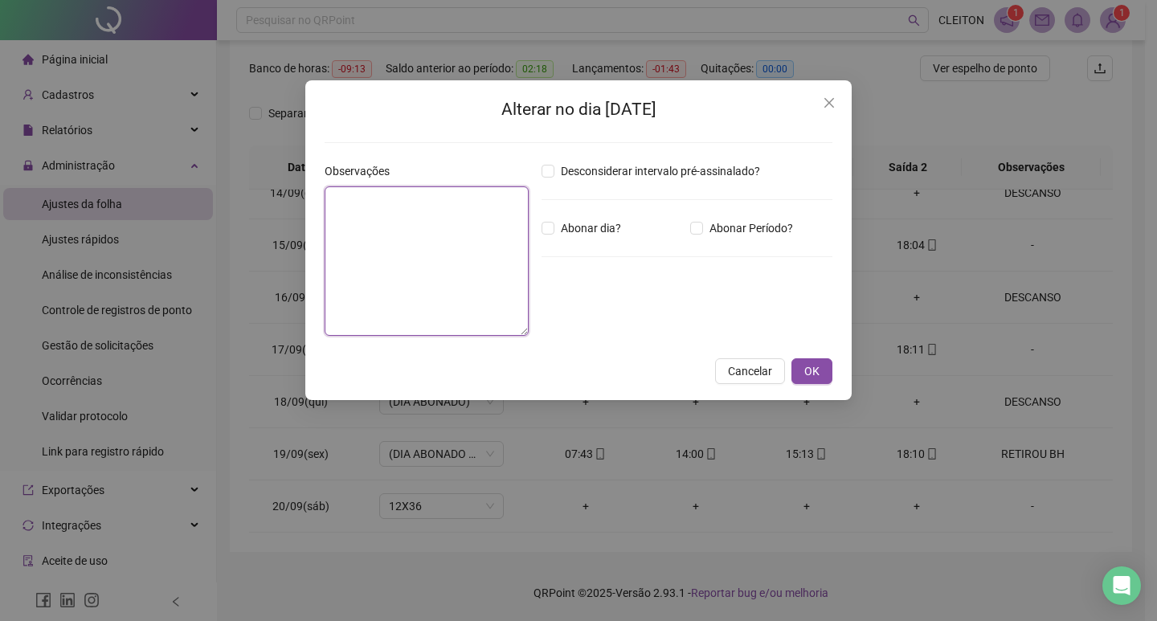
click at [403, 259] on textarea at bounding box center [427, 260] width 204 height 149
type textarea "********"
click at [562, 229] on span "Abonar dia?" at bounding box center [590, 228] width 73 height 18
click at [804, 374] on span "OK" at bounding box center [811, 371] width 15 height 18
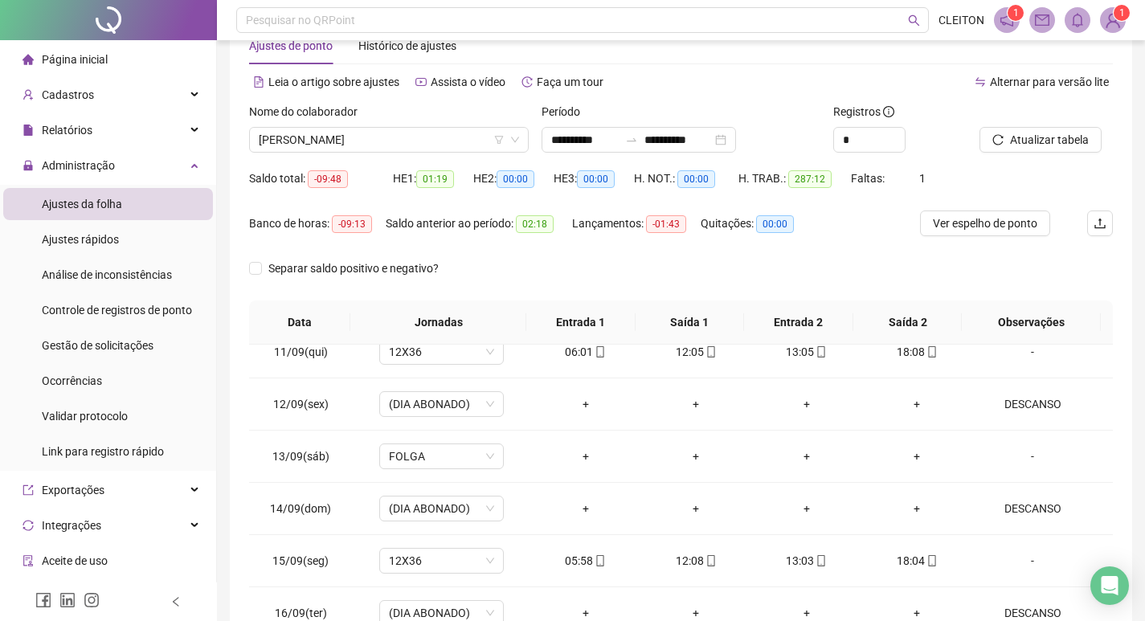
scroll to position [39, 0]
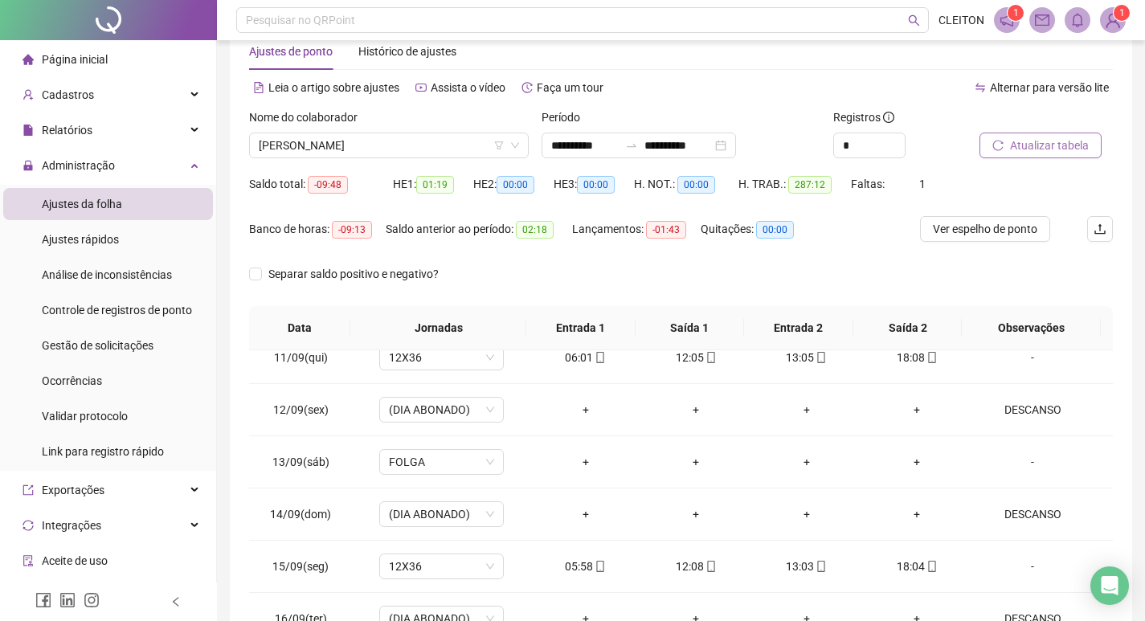
click at [1048, 147] on span "Atualizar tabela" at bounding box center [1049, 146] width 79 height 18
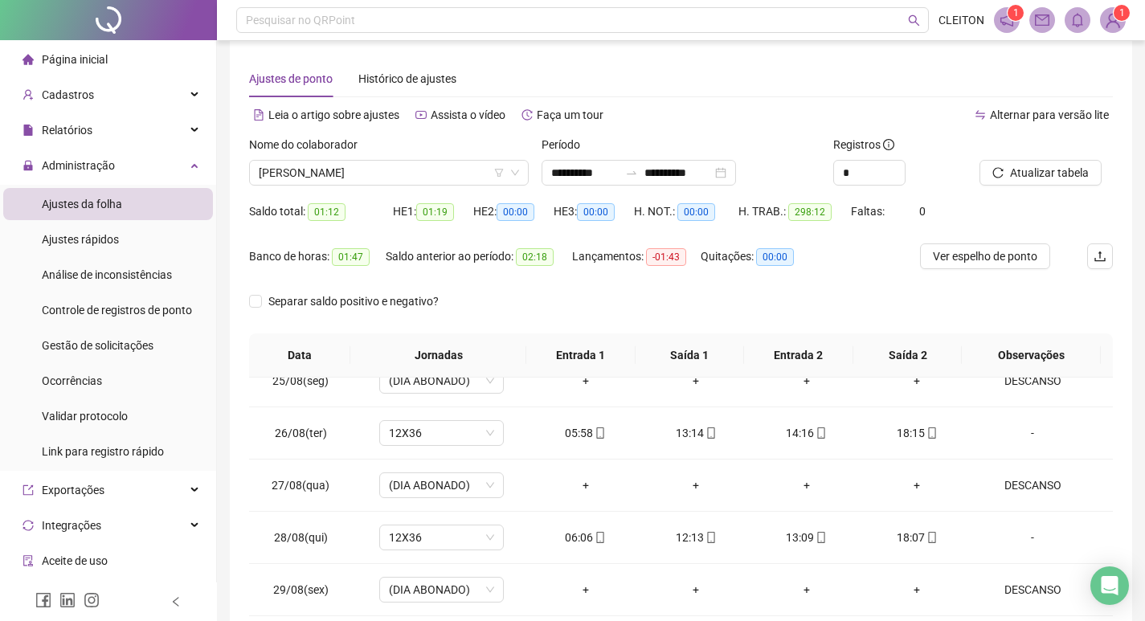
scroll to position [0, 0]
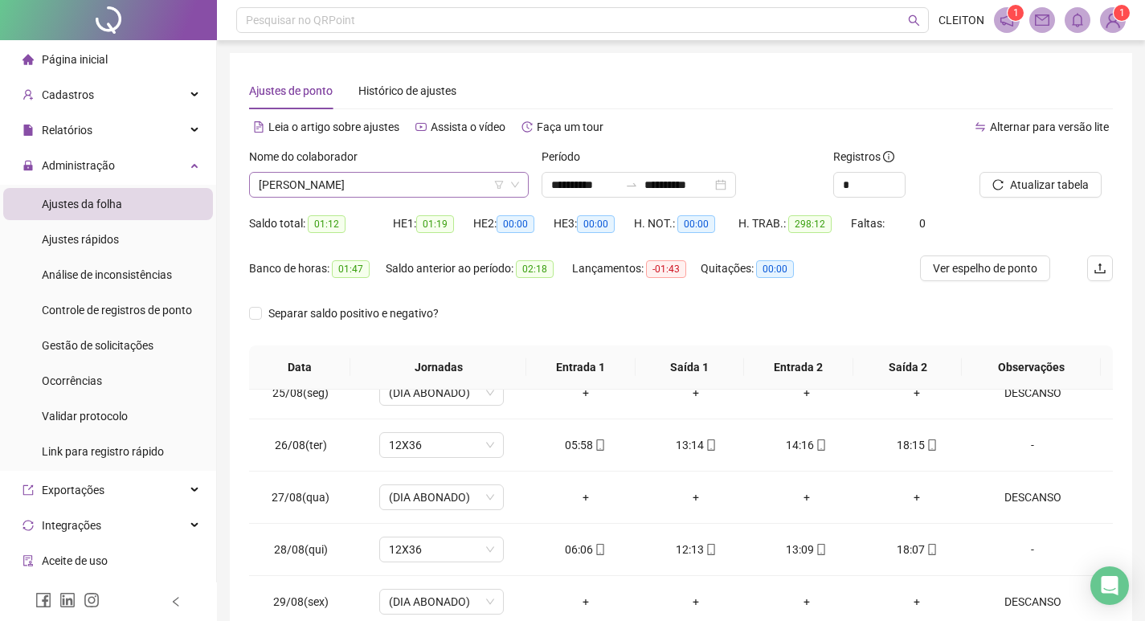
click at [384, 178] on span "[PERSON_NAME]" at bounding box center [389, 185] width 260 height 24
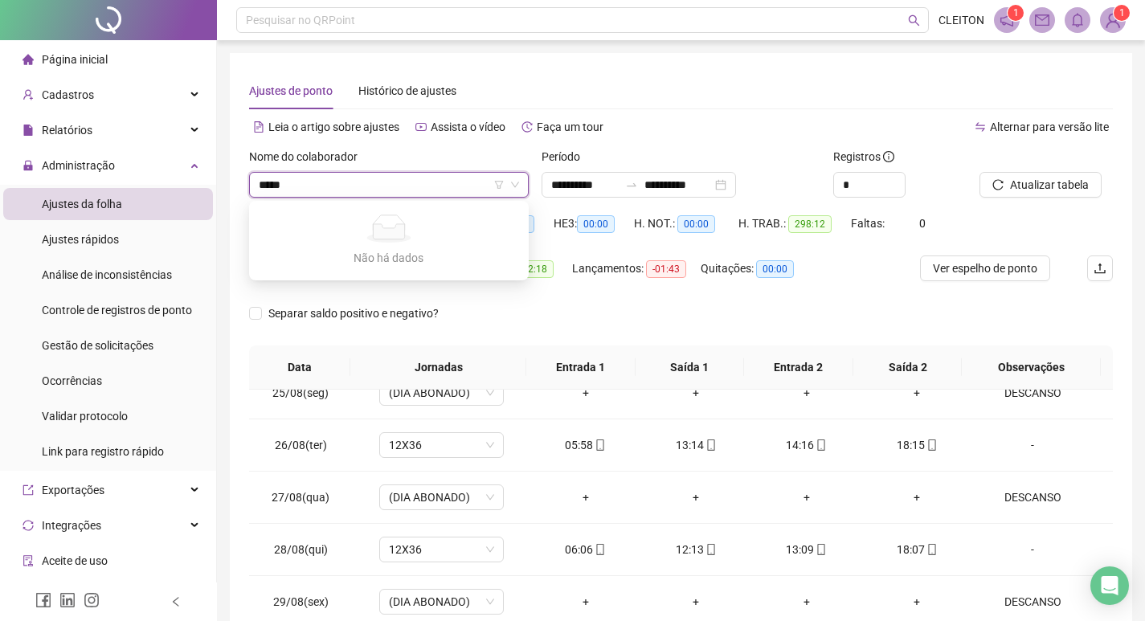
type input "******"
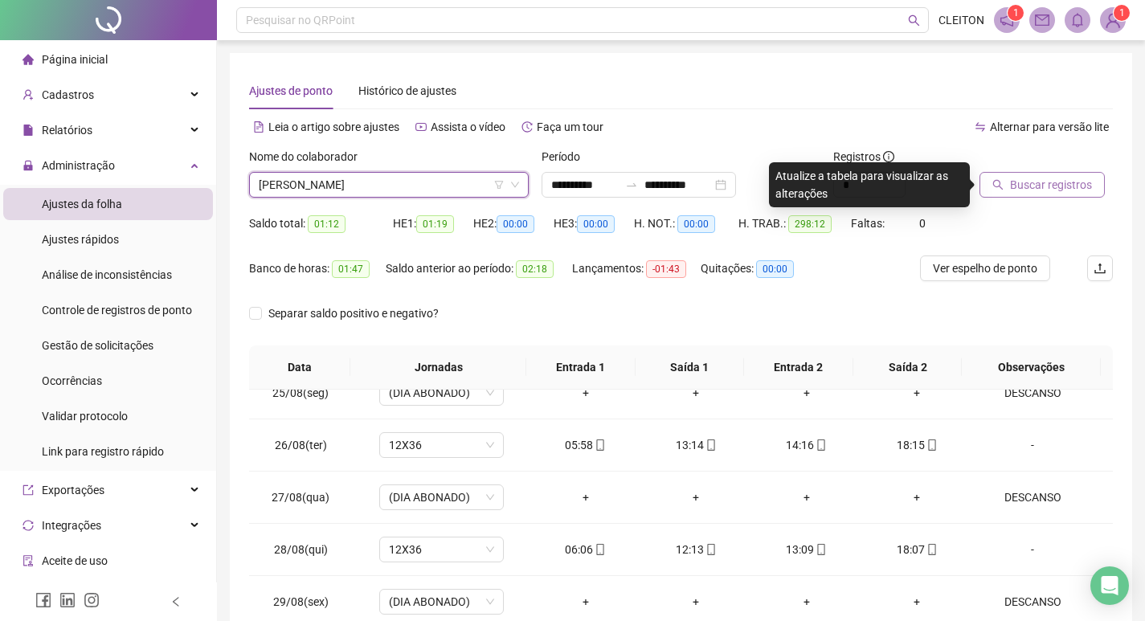
click at [1094, 190] on button "Buscar registros" at bounding box center [1041, 185] width 125 height 26
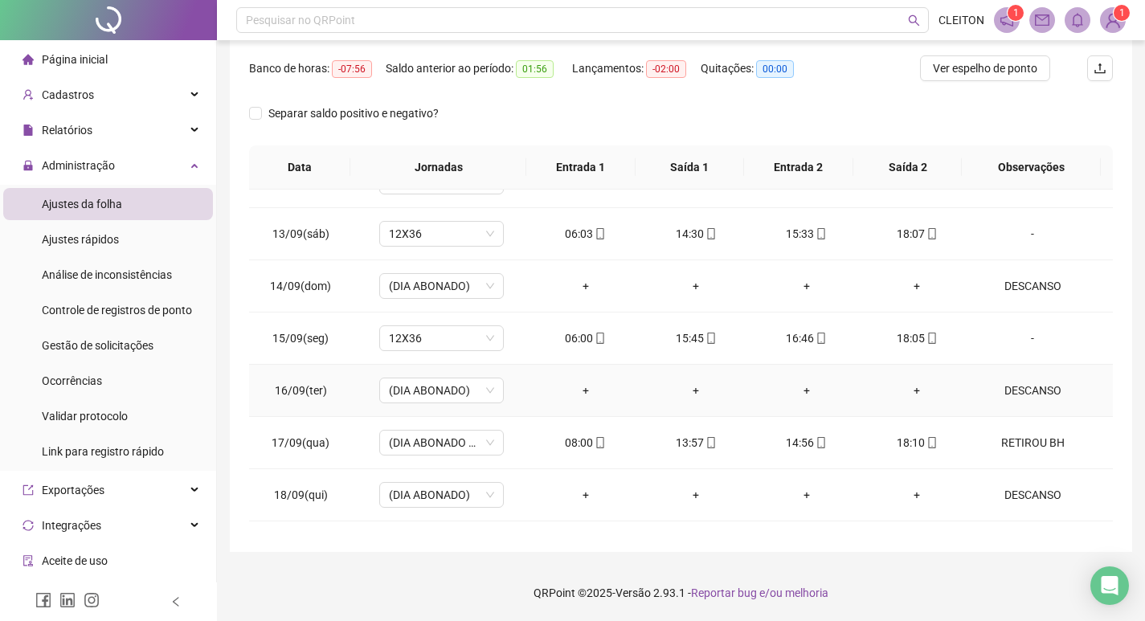
scroll to position [1276, 0]
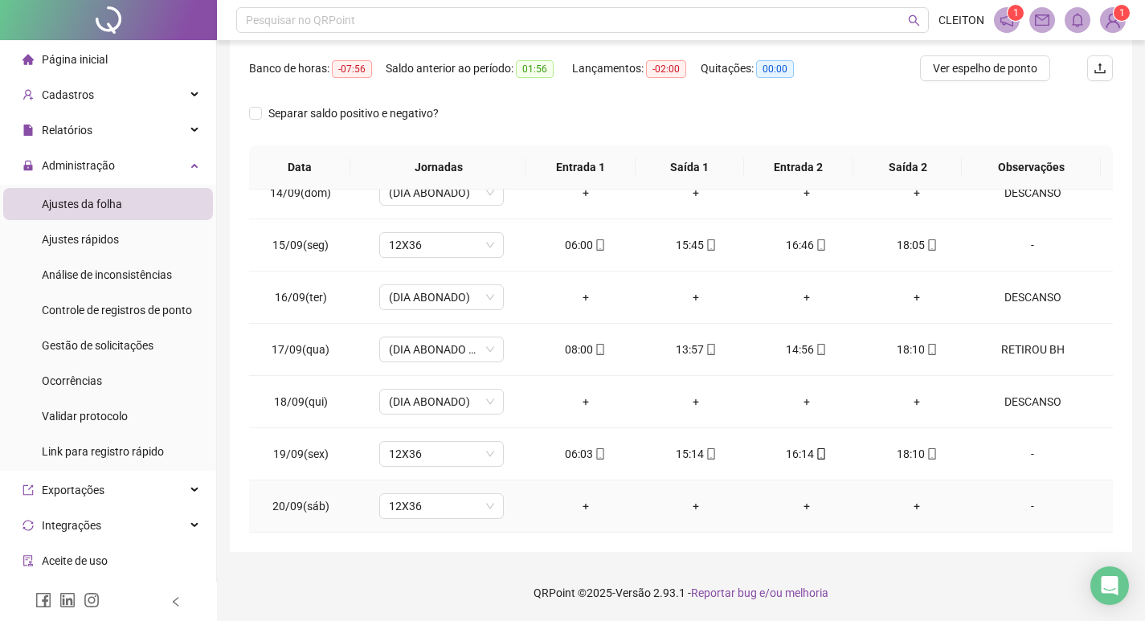
click at [1018, 511] on div "-" at bounding box center [1032, 506] width 95 height 18
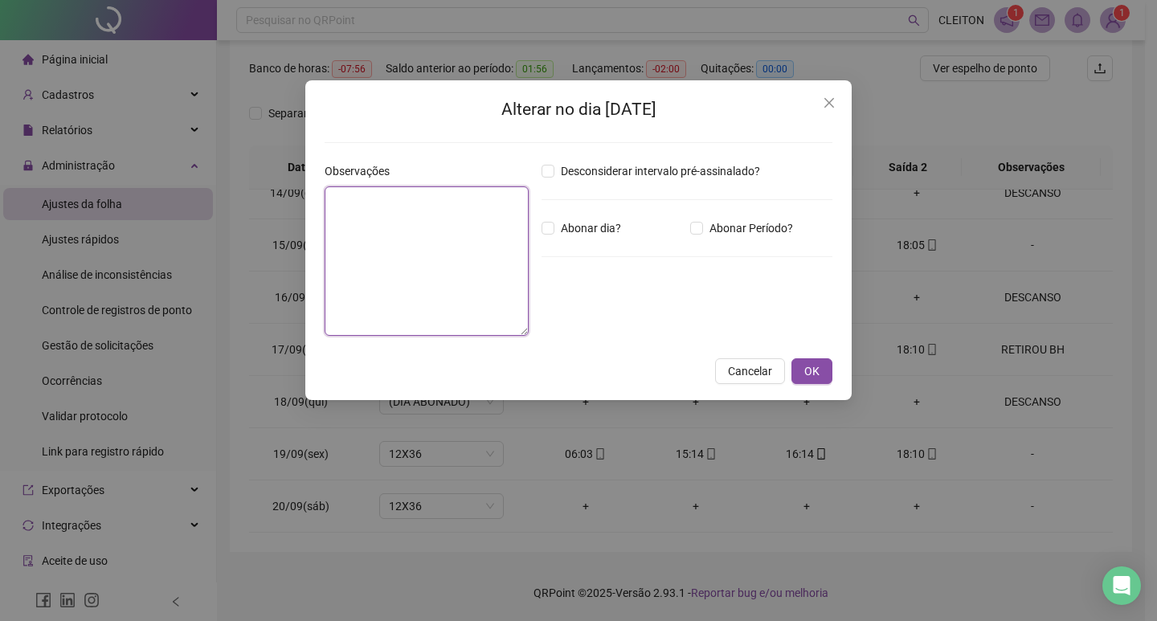
click at [409, 295] on textarea at bounding box center [427, 260] width 204 height 149
type textarea "********"
click at [811, 371] on span "OK" at bounding box center [811, 371] width 15 height 18
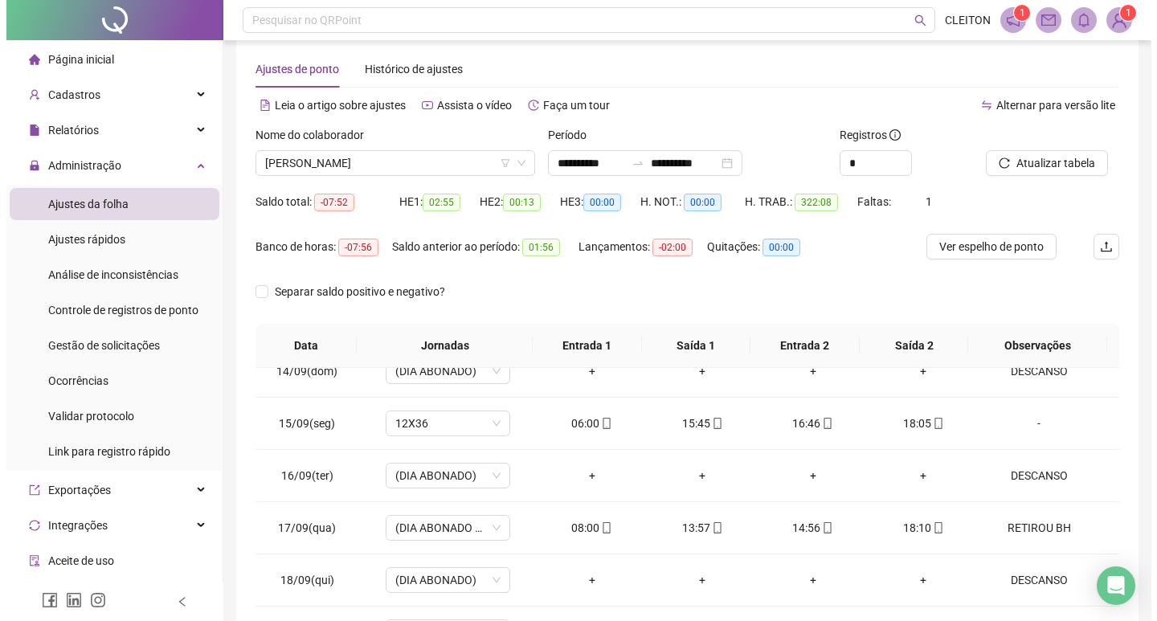
scroll to position [0, 0]
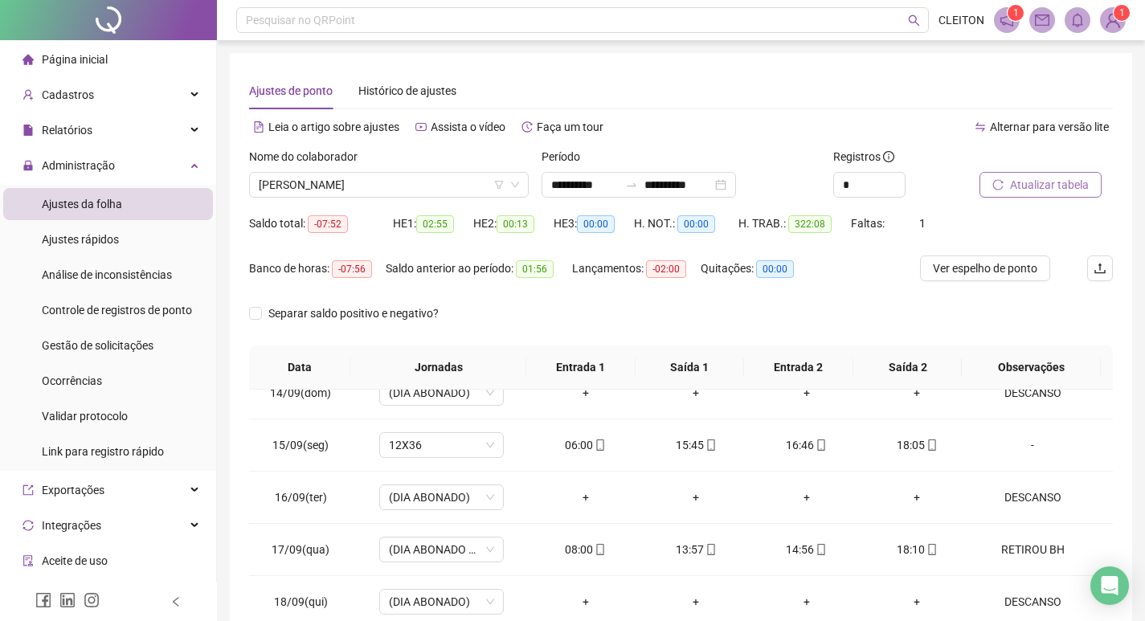
click at [1025, 178] on span "Atualizar tabela" at bounding box center [1049, 185] width 79 height 18
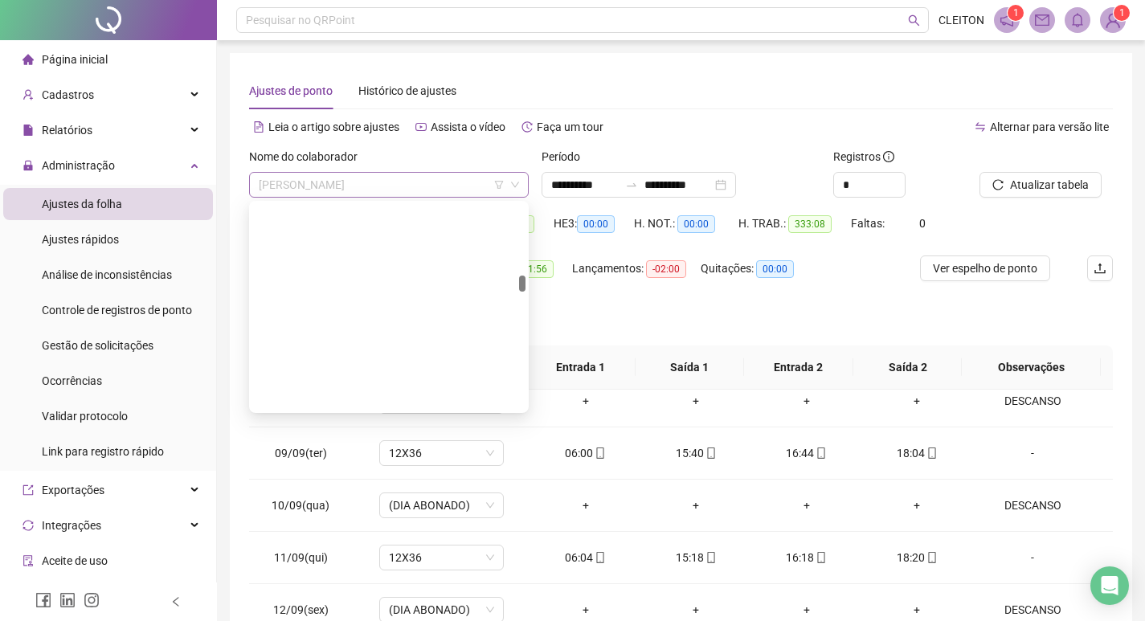
click at [412, 178] on span "[PERSON_NAME]" at bounding box center [389, 185] width 260 height 24
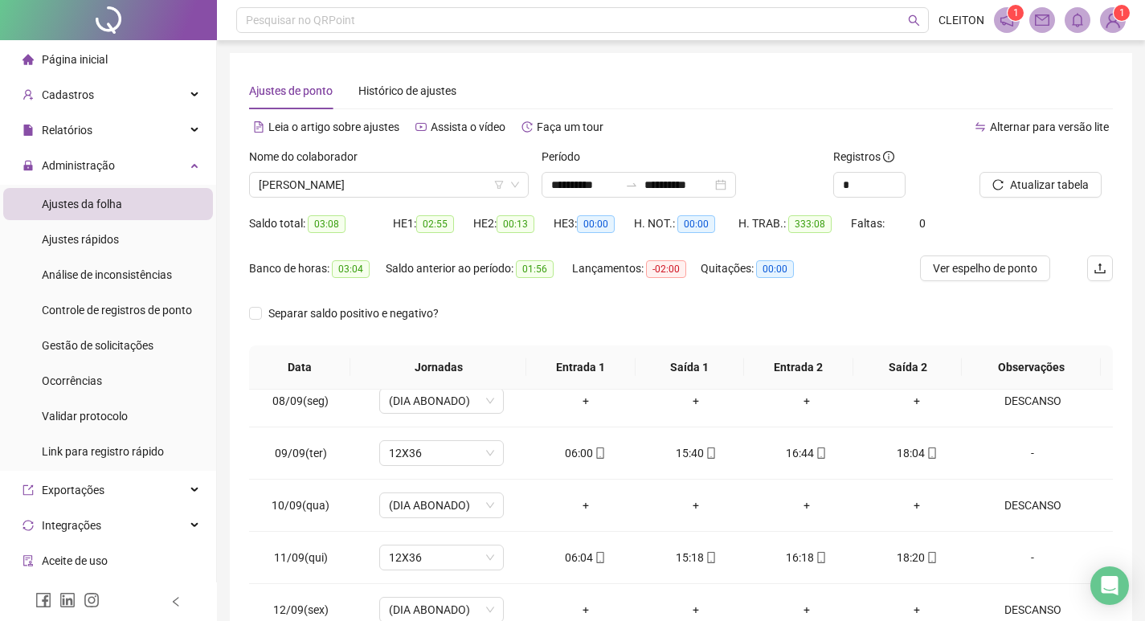
click at [832, 292] on div "Banco de horas: 03:04 Saldo anterior ao período: 01:56 Lançamentos: -02:00 Quit…" at bounding box center [572, 277] width 647 height 45
click at [419, 190] on span "[PERSON_NAME]" at bounding box center [389, 185] width 260 height 24
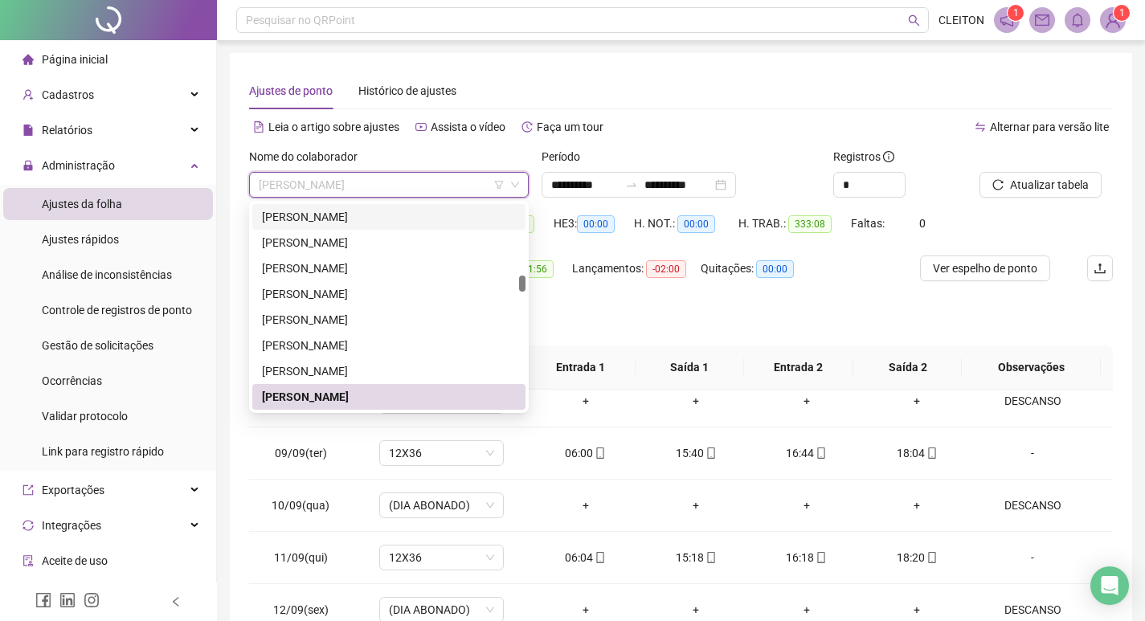
click at [772, 300] on div "Quitações: 00:00" at bounding box center [756, 277] width 112 height 45
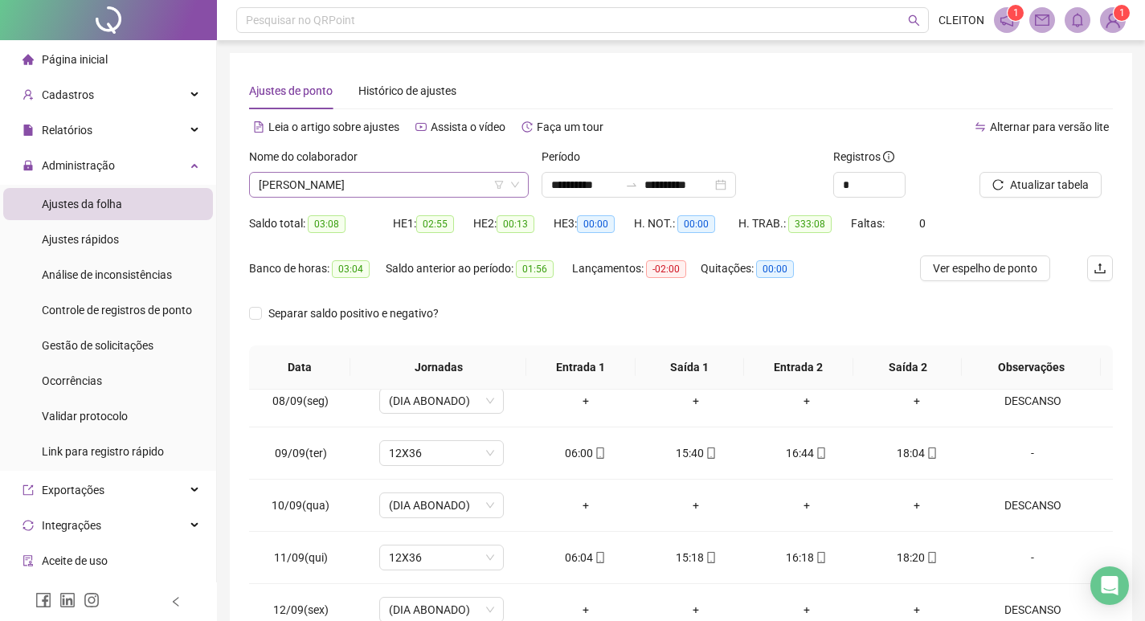
click at [374, 196] on span "[PERSON_NAME]" at bounding box center [389, 185] width 260 height 24
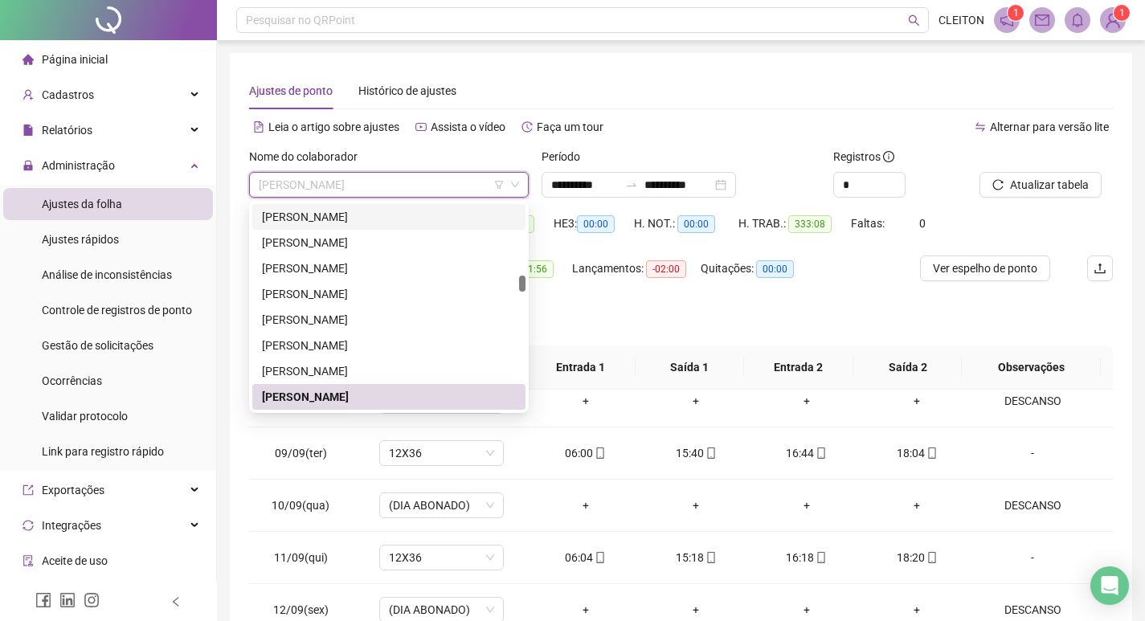
click at [605, 304] on div "Separar saldo positivo e negativo?" at bounding box center [681, 322] width 864 height 45
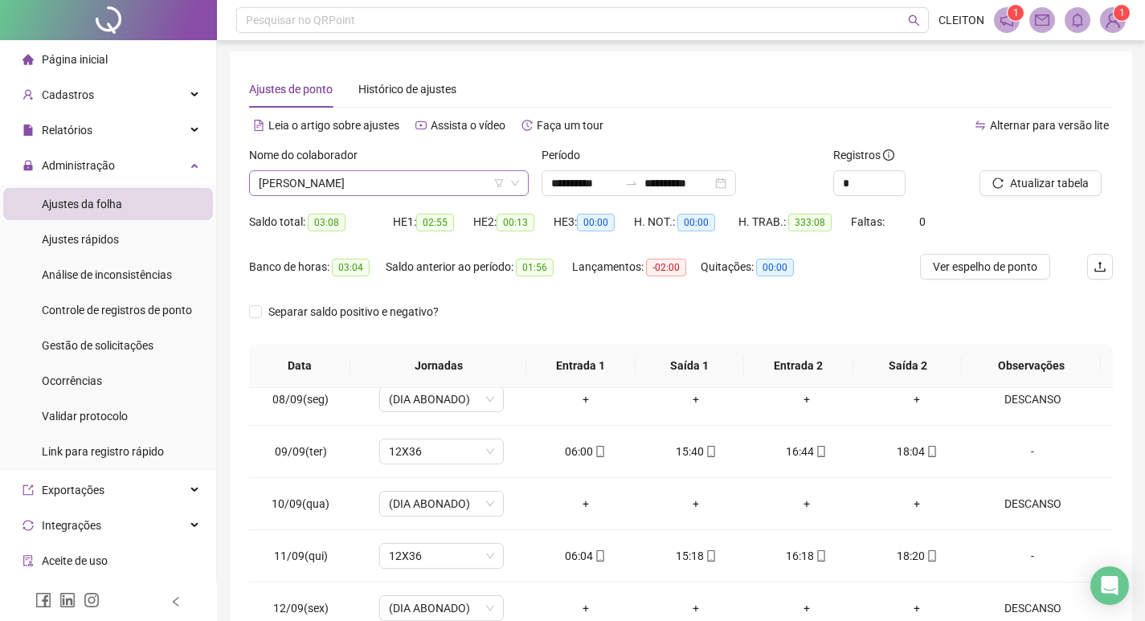
scroll to position [0, 0]
click at [410, 187] on span "[PERSON_NAME]" at bounding box center [389, 185] width 260 height 24
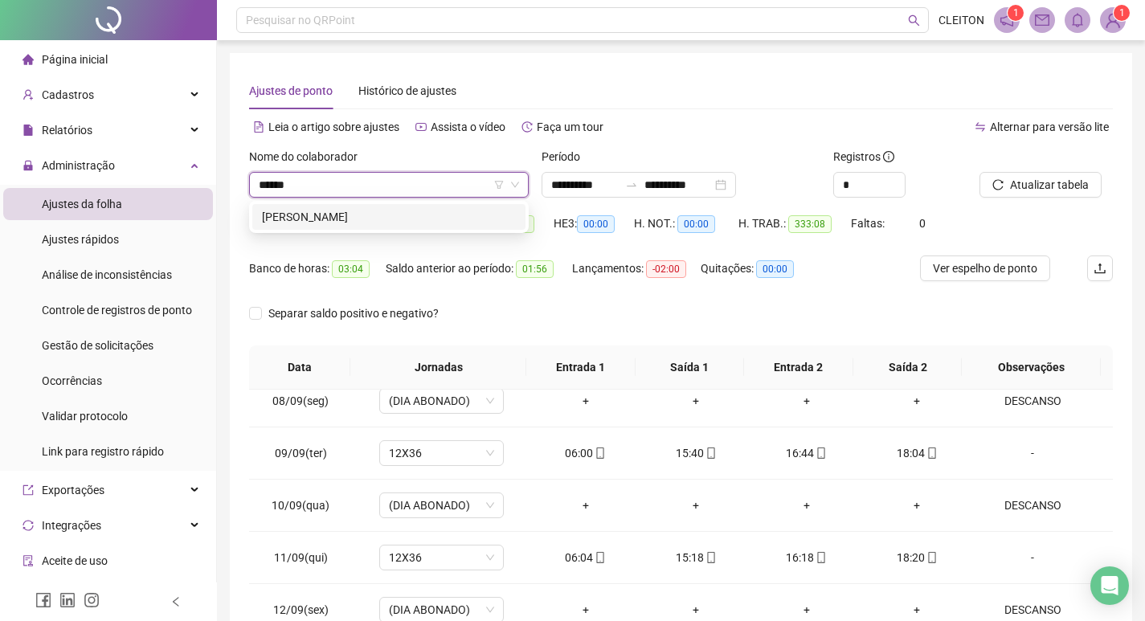
type input "******"
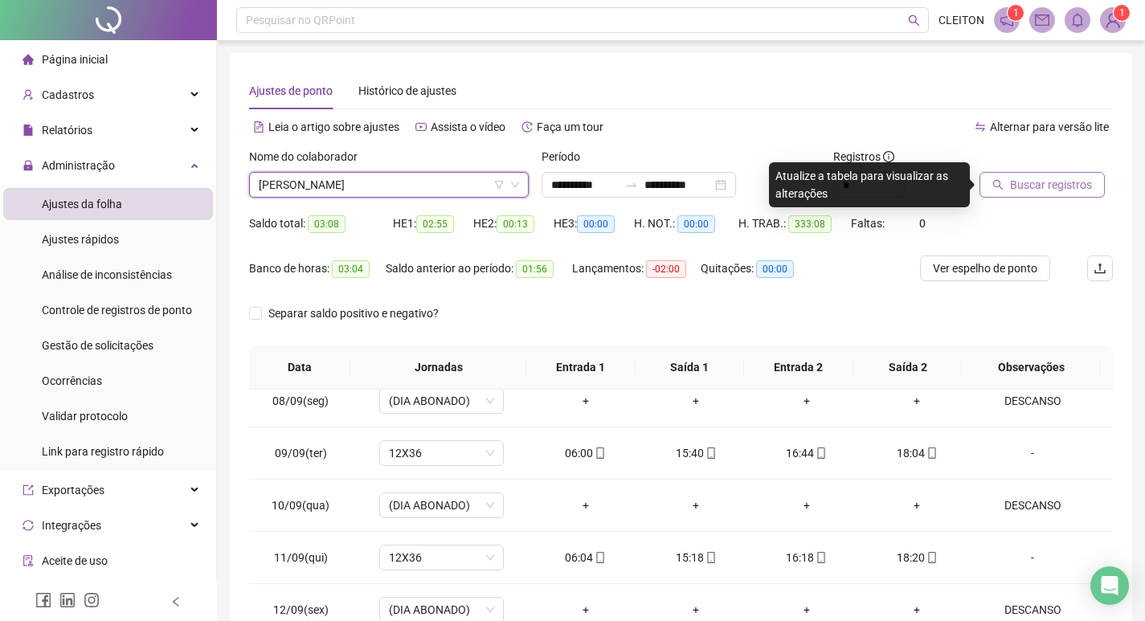
click at [1014, 190] on span "Buscar registros" at bounding box center [1051, 185] width 82 height 18
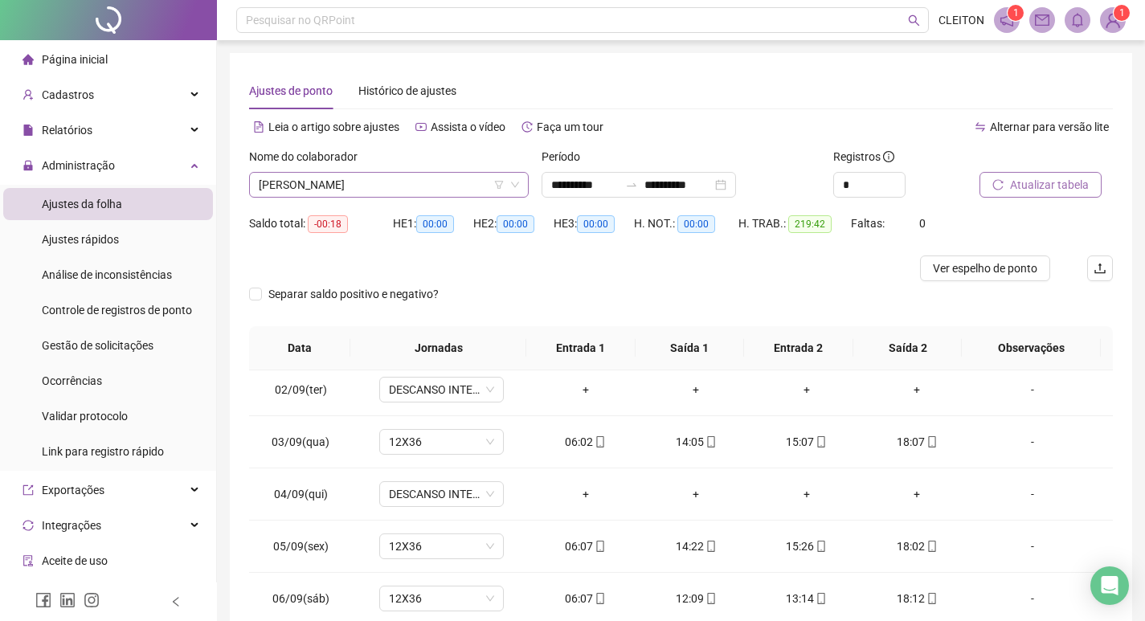
click at [386, 184] on span "[PERSON_NAME]" at bounding box center [389, 185] width 260 height 24
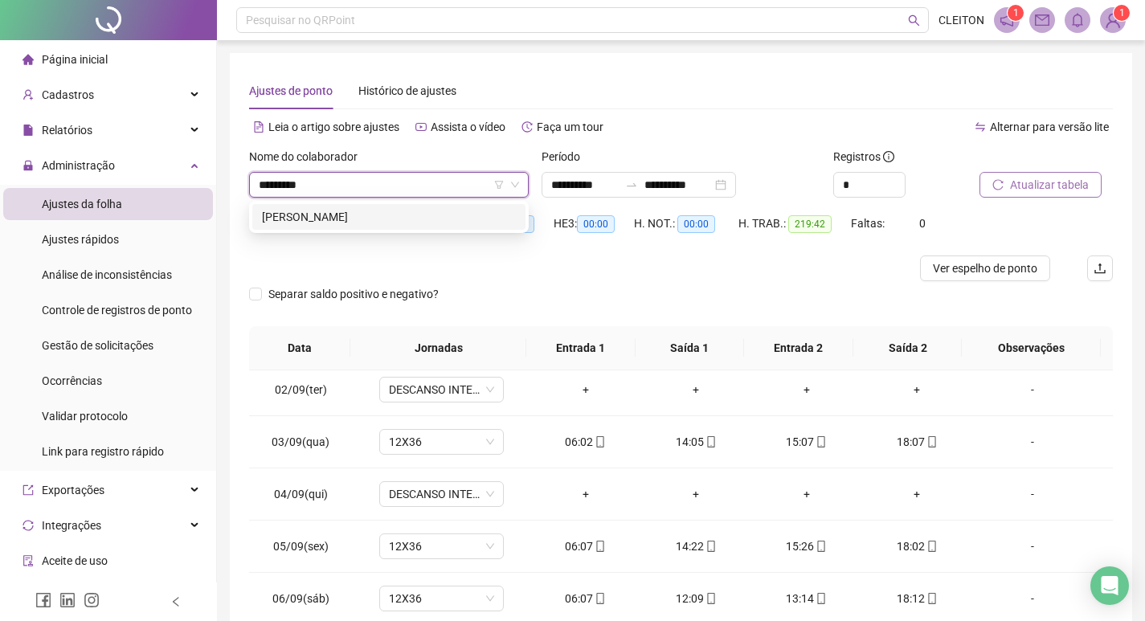
type input "*********"
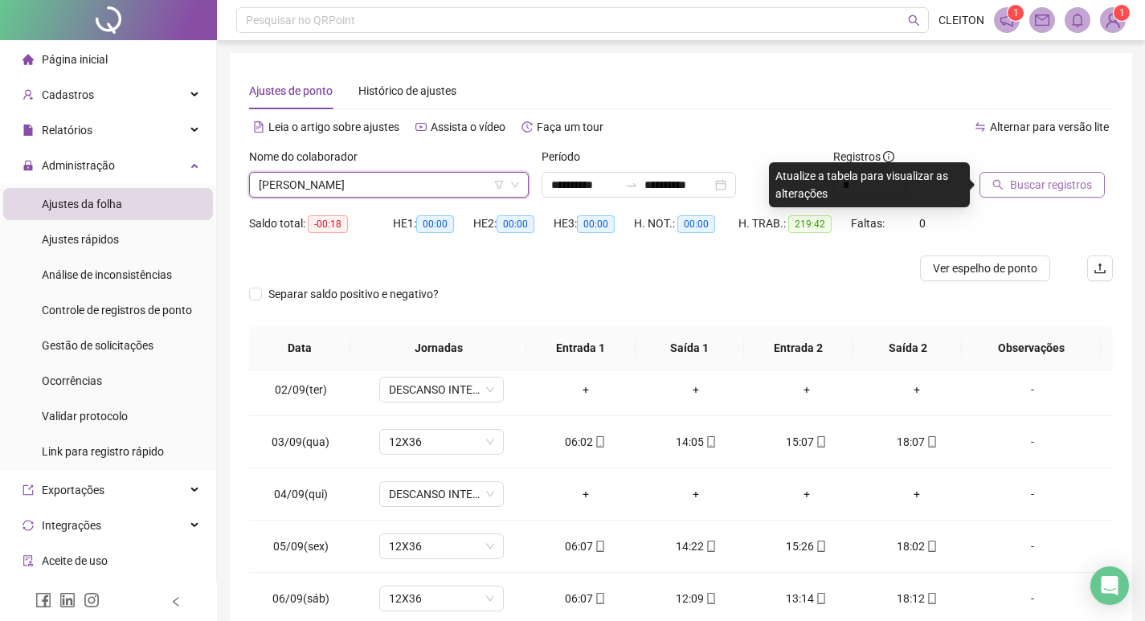
click at [1013, 189] on span "Buscar registros" at bounding box center [1051, 185] width 82 height 18
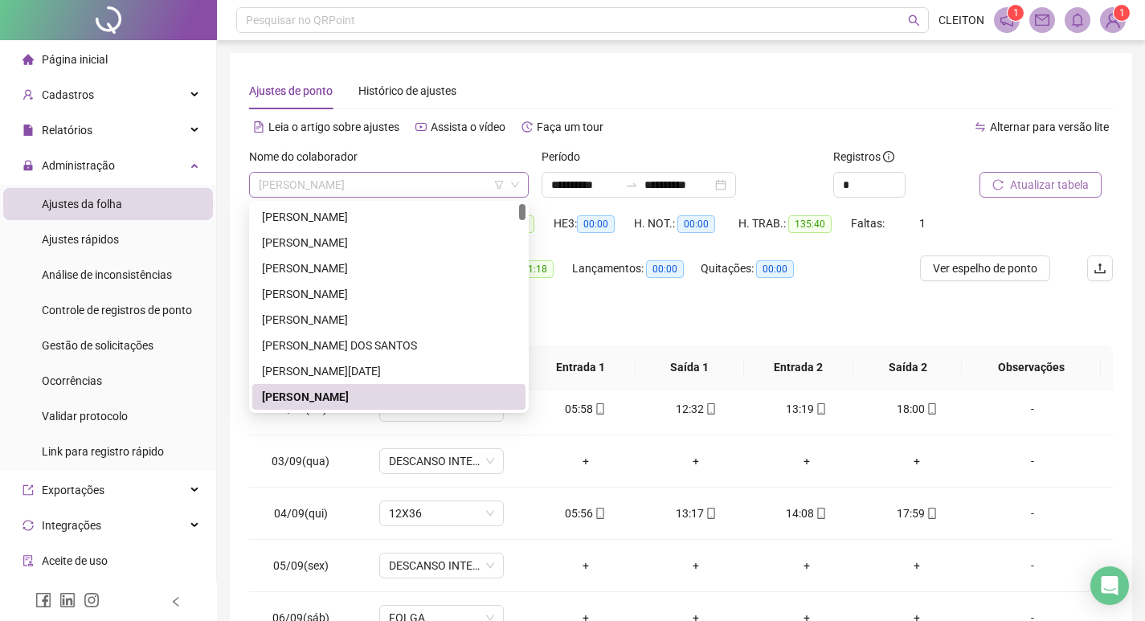
click at [371, 186] on span "[PERSON_NAME]" at bounding box center [389, 185] width 260 height 24
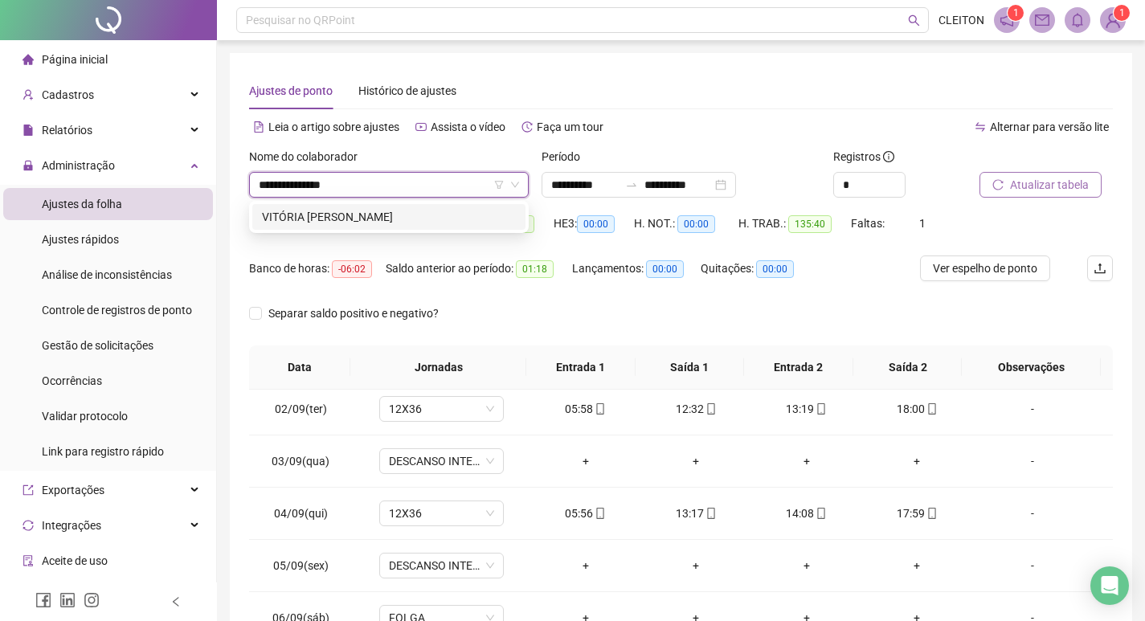
type input "**********"
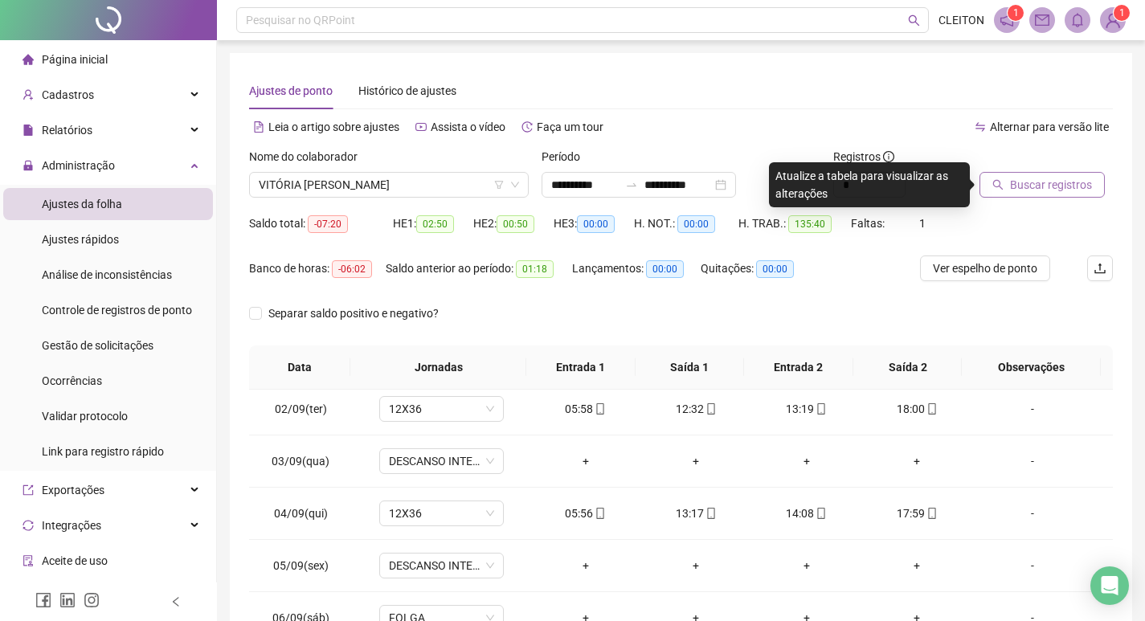
click at [1036, 182] on span "Buscar registros" at bounding box center [1051, 185] width 82 height 18
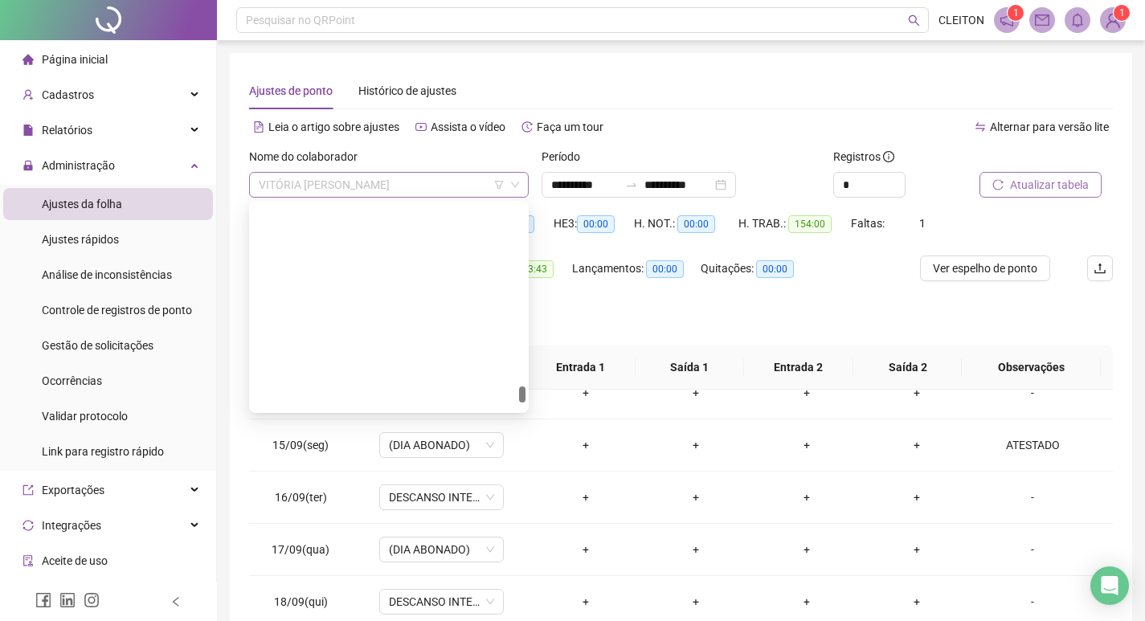
scroll to position [3085, 0]
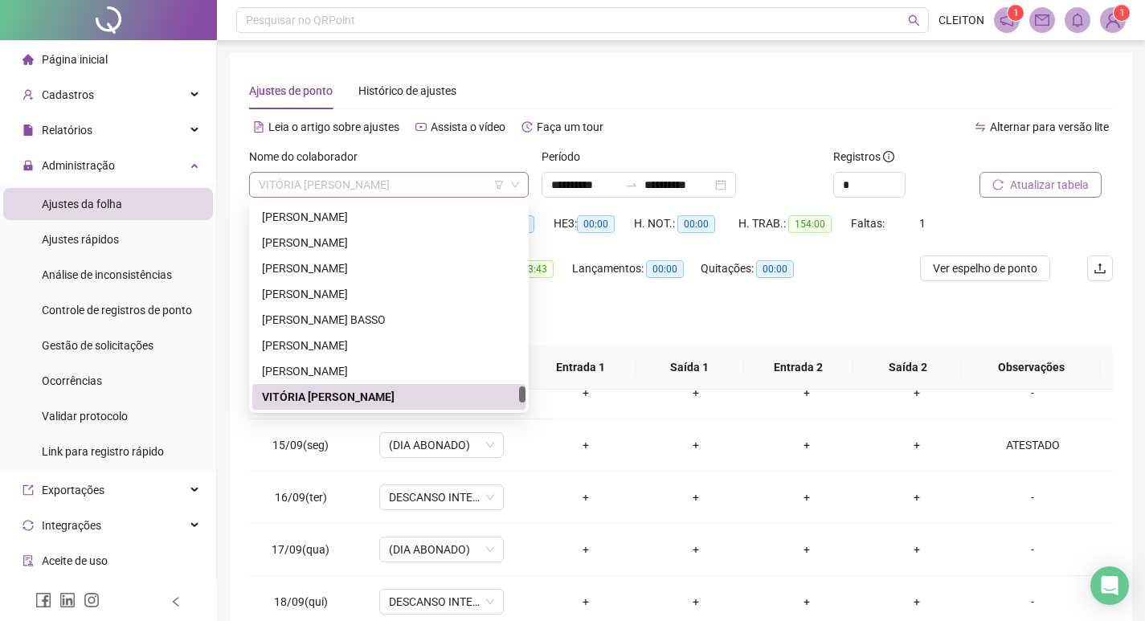
click at [407, 174] on span "VITÓRIA [PERSON_NAME]" at bounding box center [389, 185] width 260 height 24
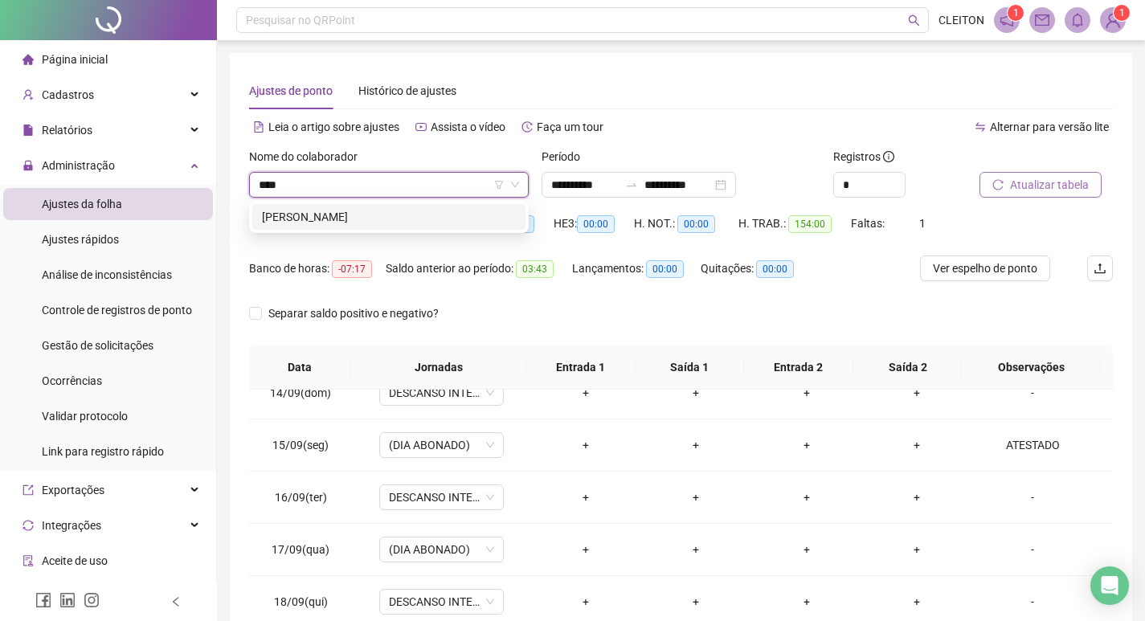
scroll to position [0, 0]
type input "**********"
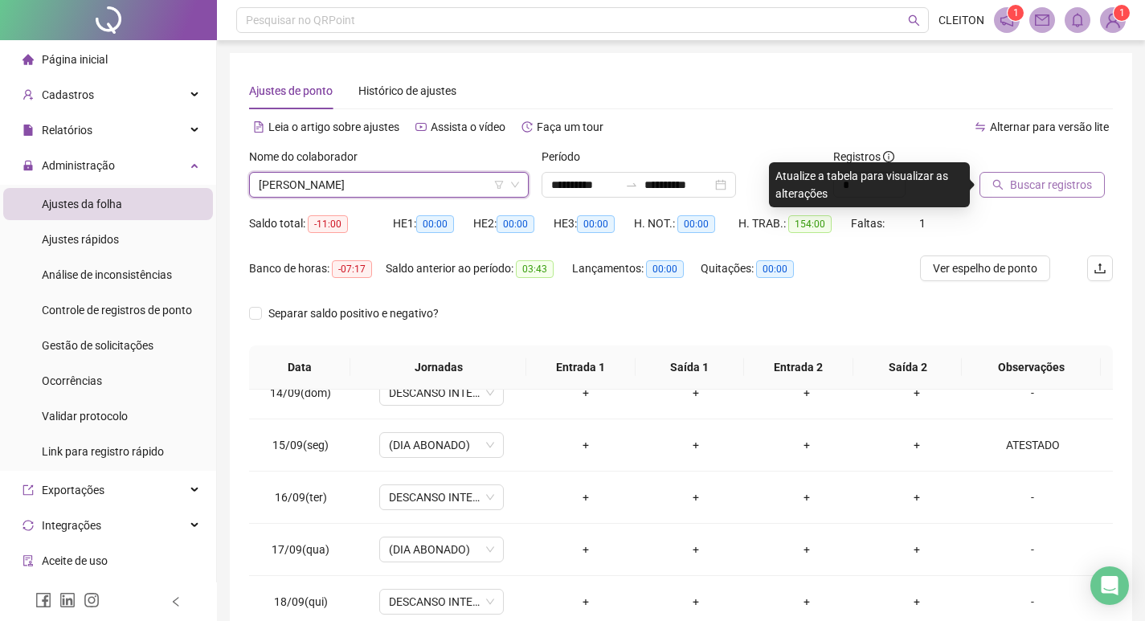
click at [1071, 174] on button "Buscar registros" at bounding box center [1041, 185] width 125 height 26
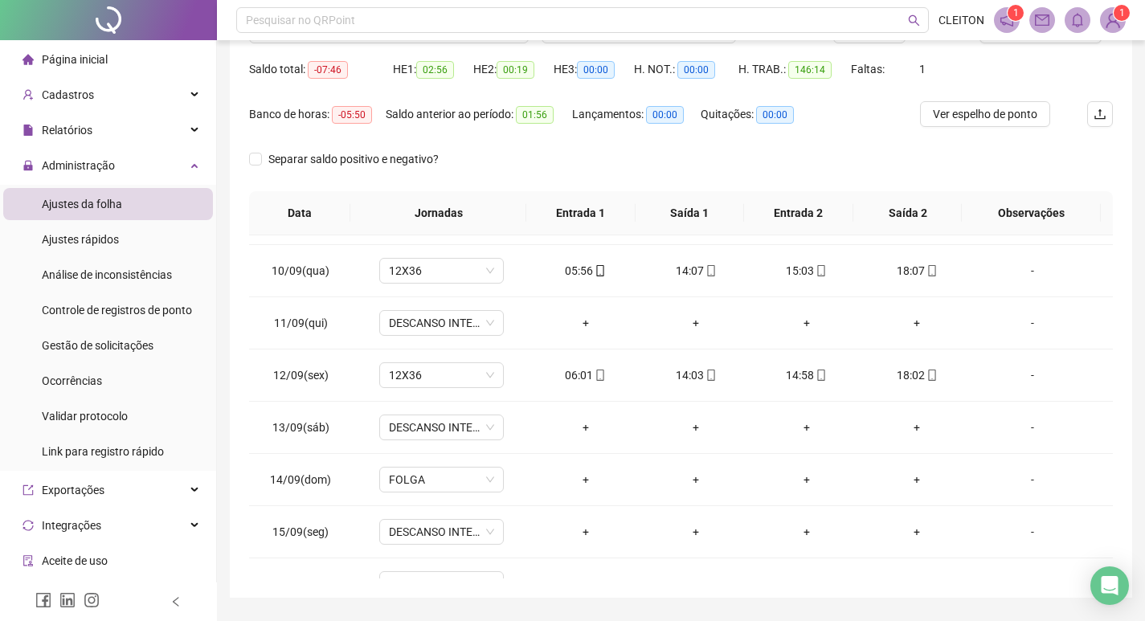
scroll to position [120, 0]
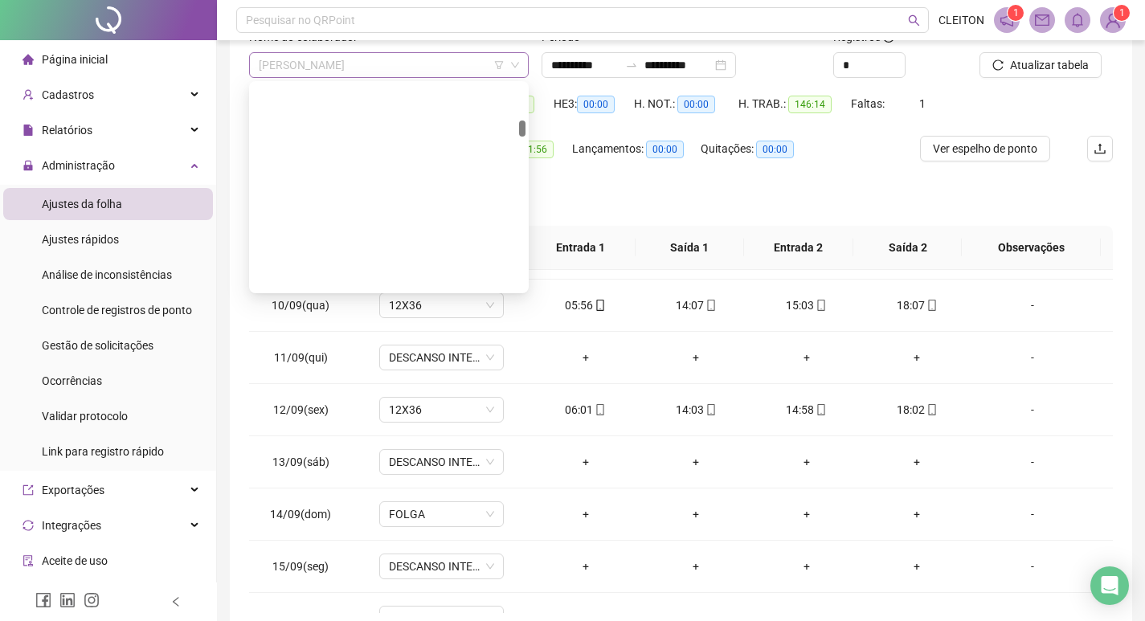
click at [341, 76] on span "[PERSON_NAME]" at bounding box center [389, 65] width 260 height 24
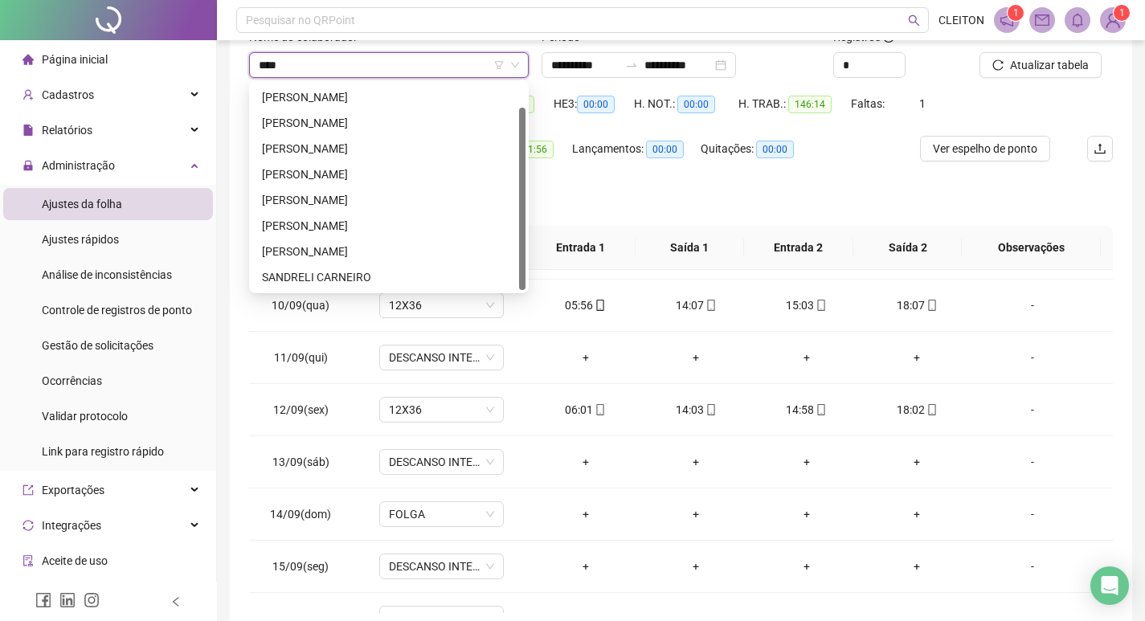
scroll to position [0, 0]
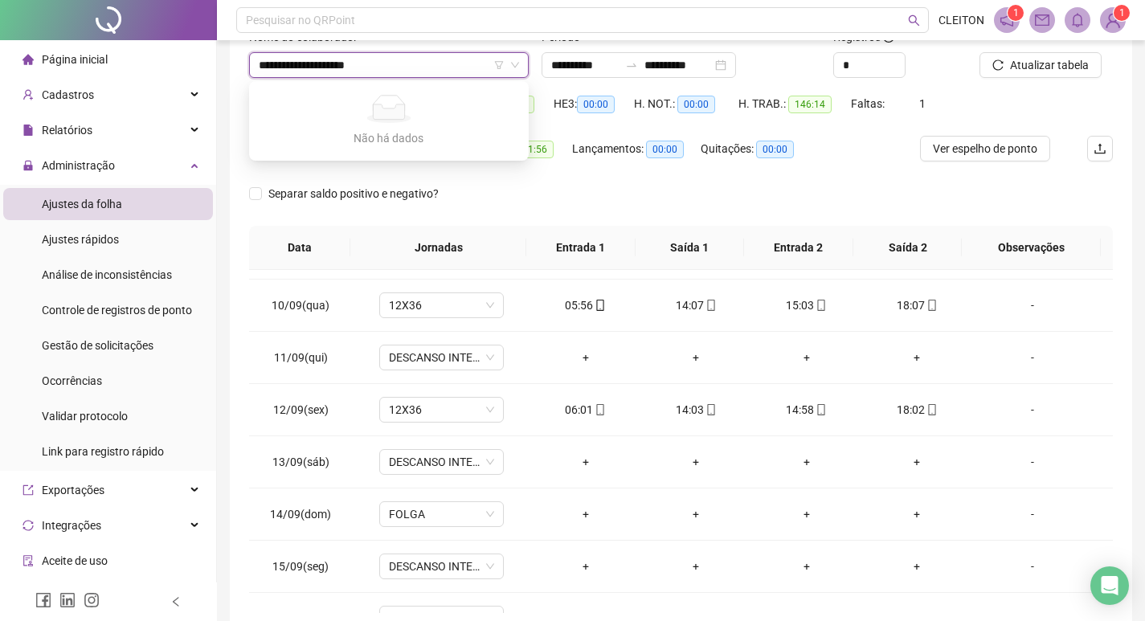
type input "**********"
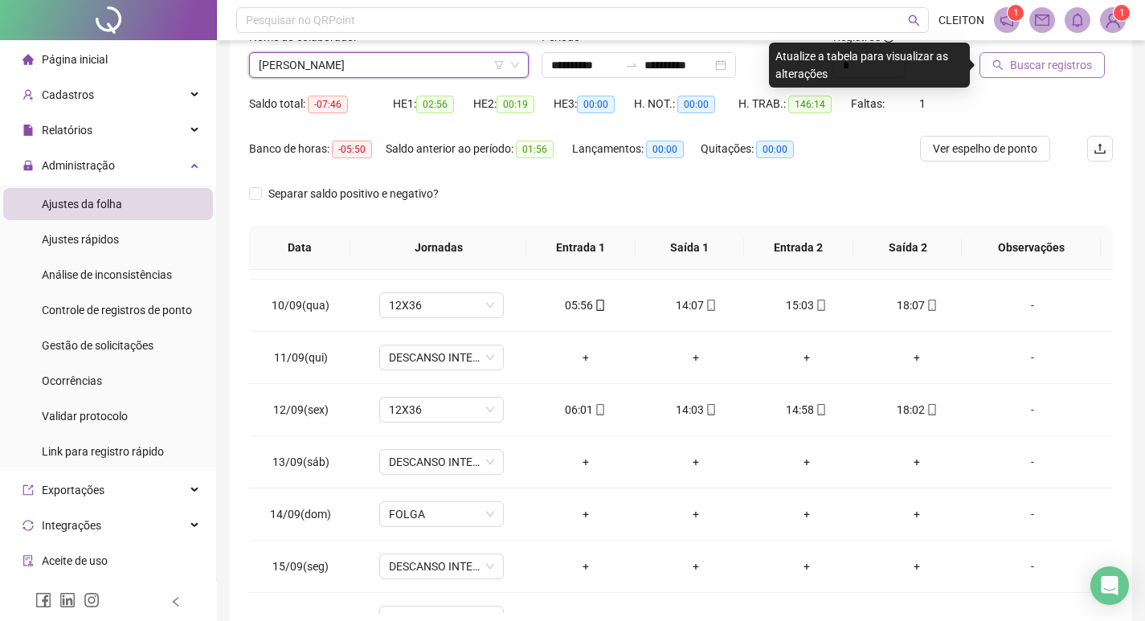
click at [1049, 71] on span "Buscar registros" at bounding box center [1051, 65] width 82 height 18
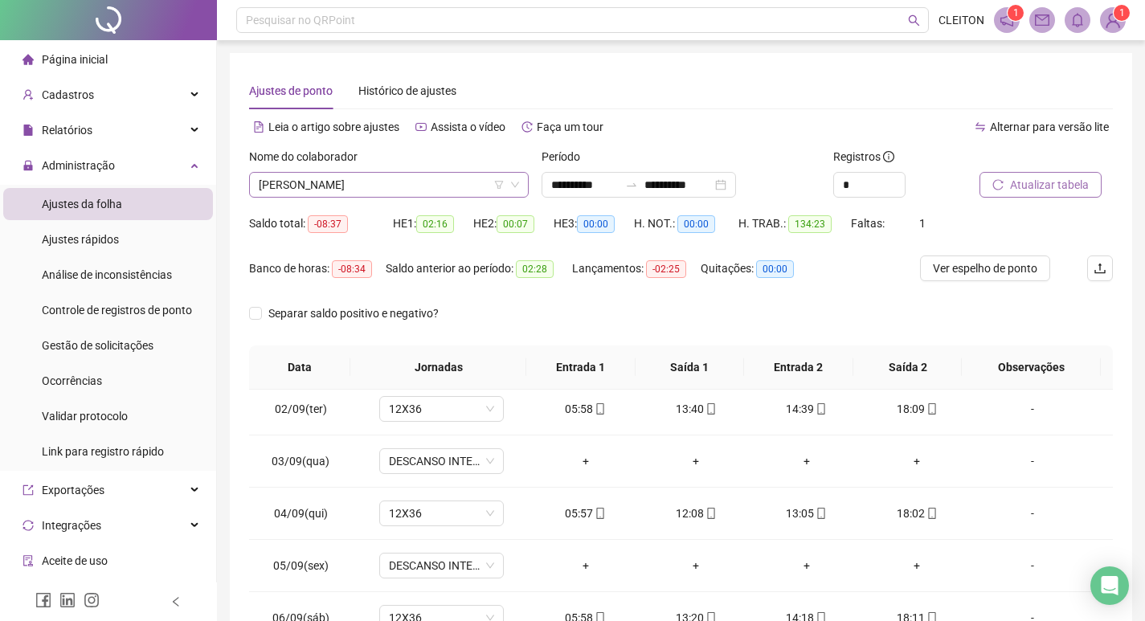
click at [341, 187] on span "[PERSON_NAME]" at bounding box center [389, 185] width 260 height 24
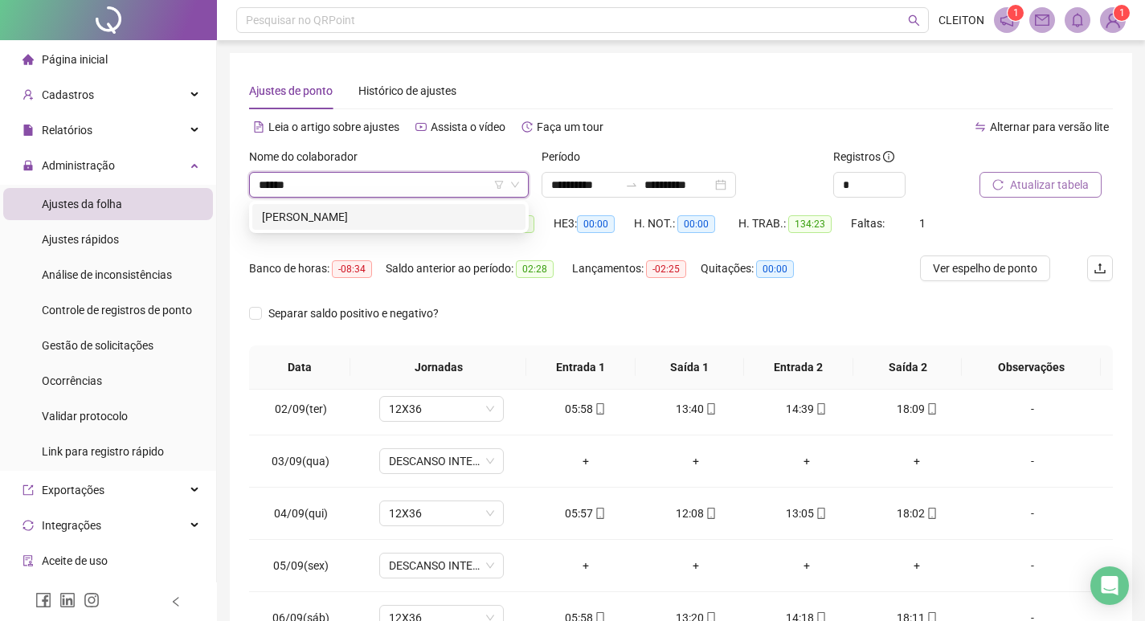
type input "*******"
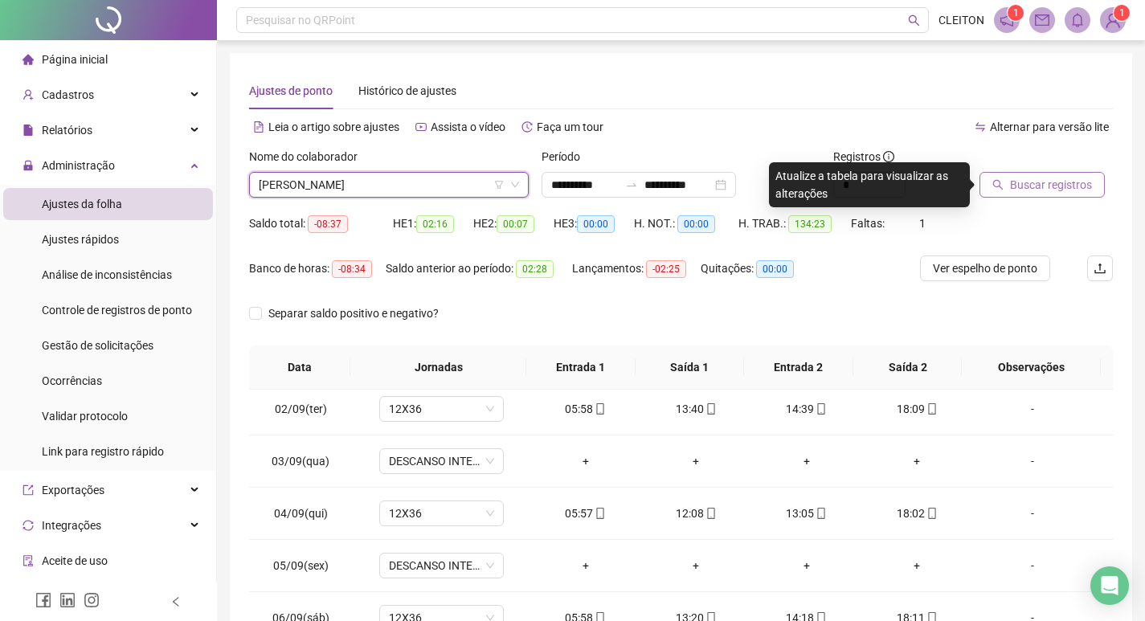
click at [986, 175] on button "Buscar registros" at bounding box center [1041, 185] width 125 height 26
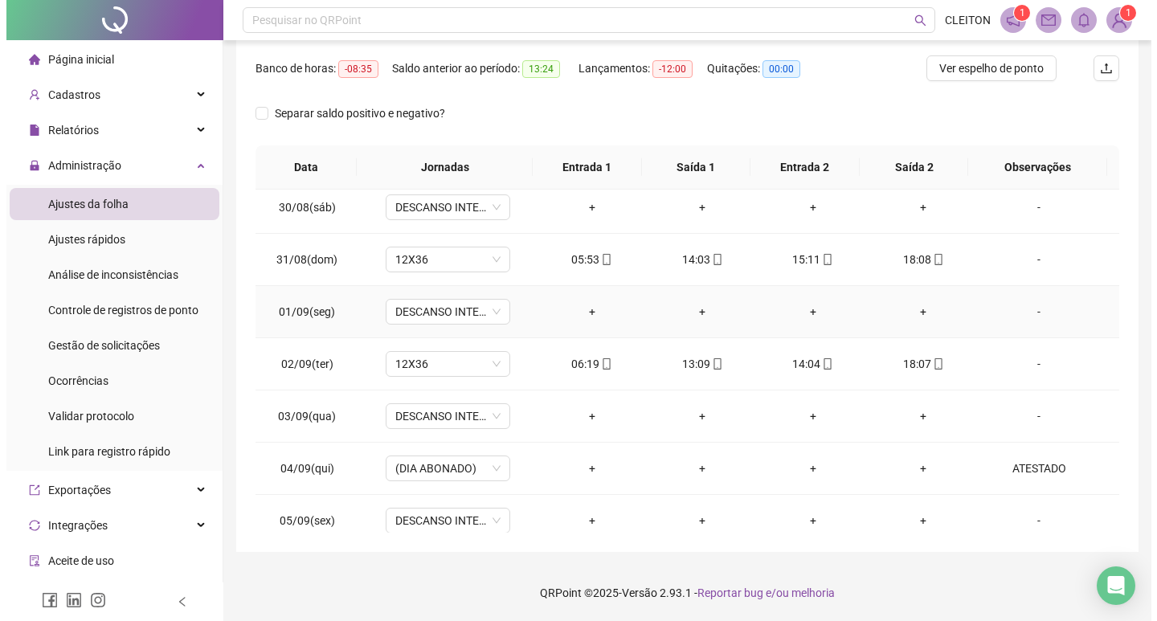
scroll to position [472, 0]
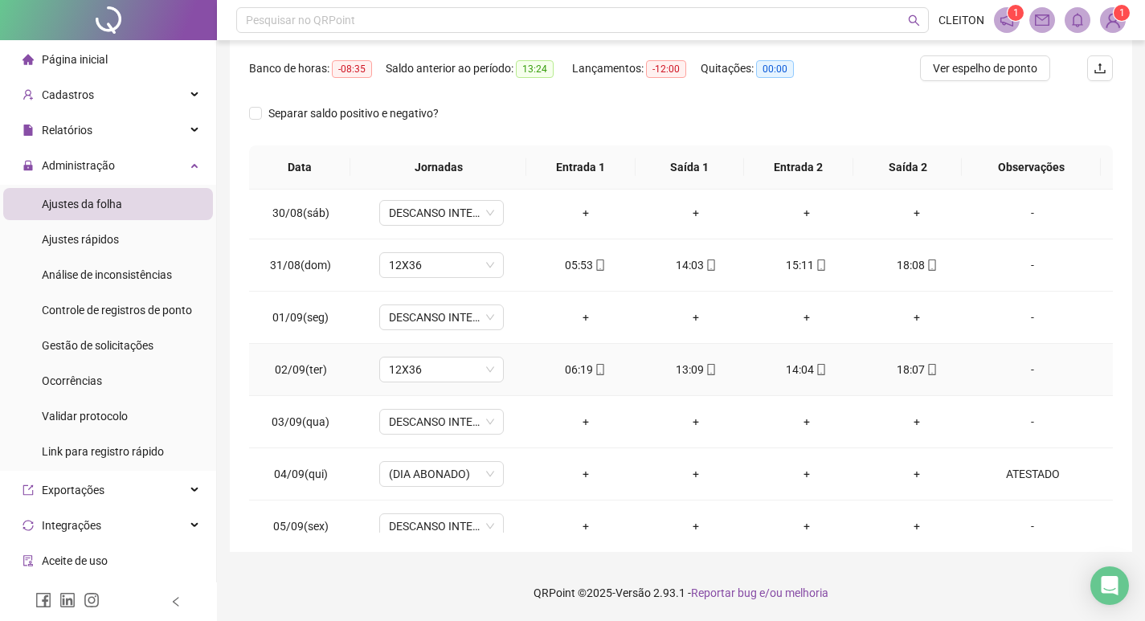
click at [575, 377] on div "06:19" at bounding box center [585, 370] width 85 height 18
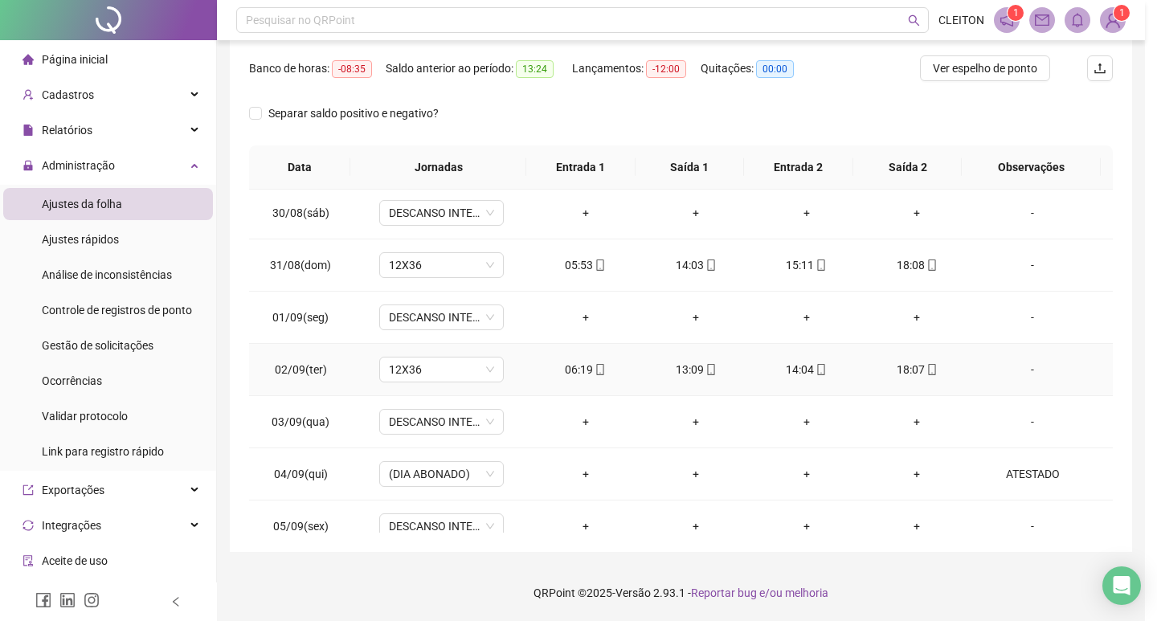
type input "**********"
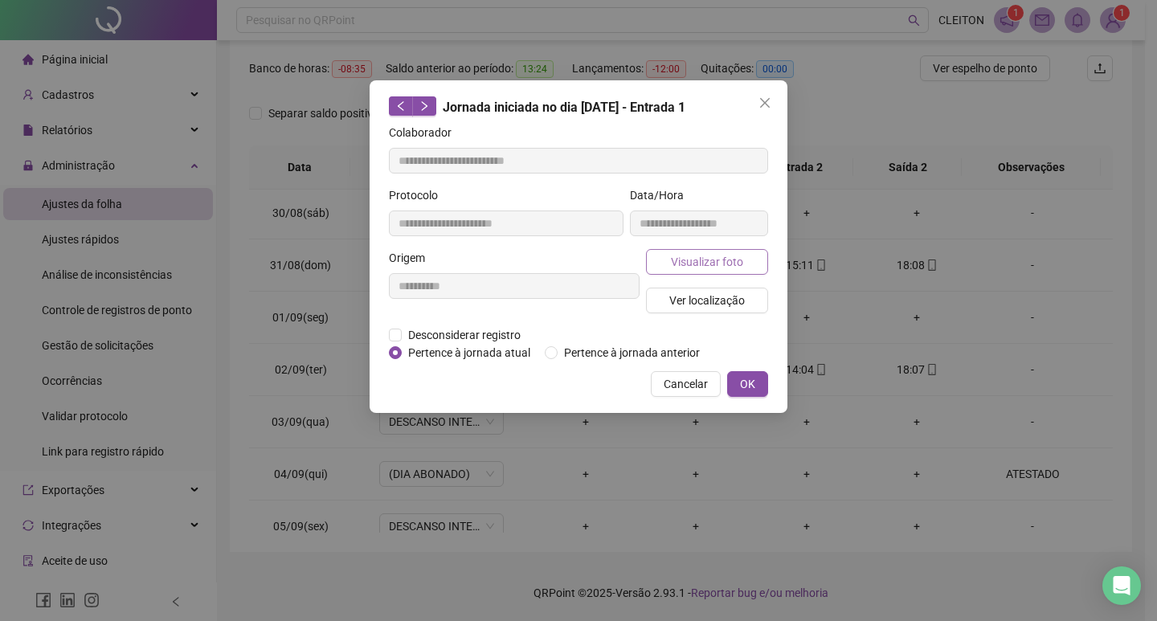
click at [696, 262] on span "Visualizar foto" at bounding box center [707, 262] width 72 height 18
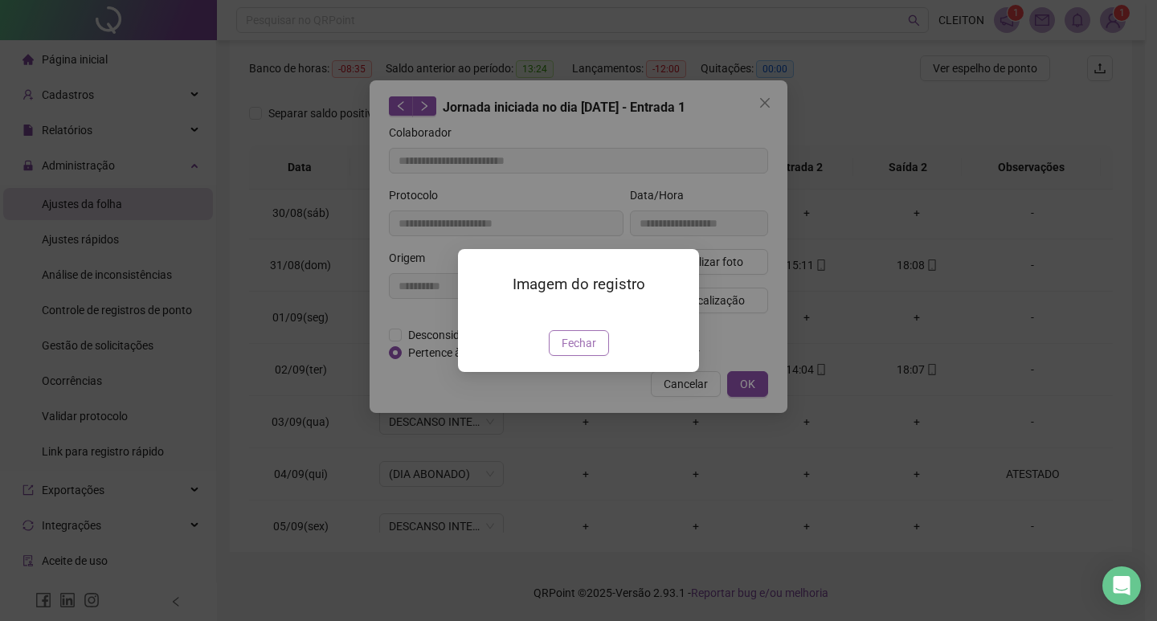
click at [587, 352] on span "Fechar" at bounding box center [579, 343] width 35 height 18
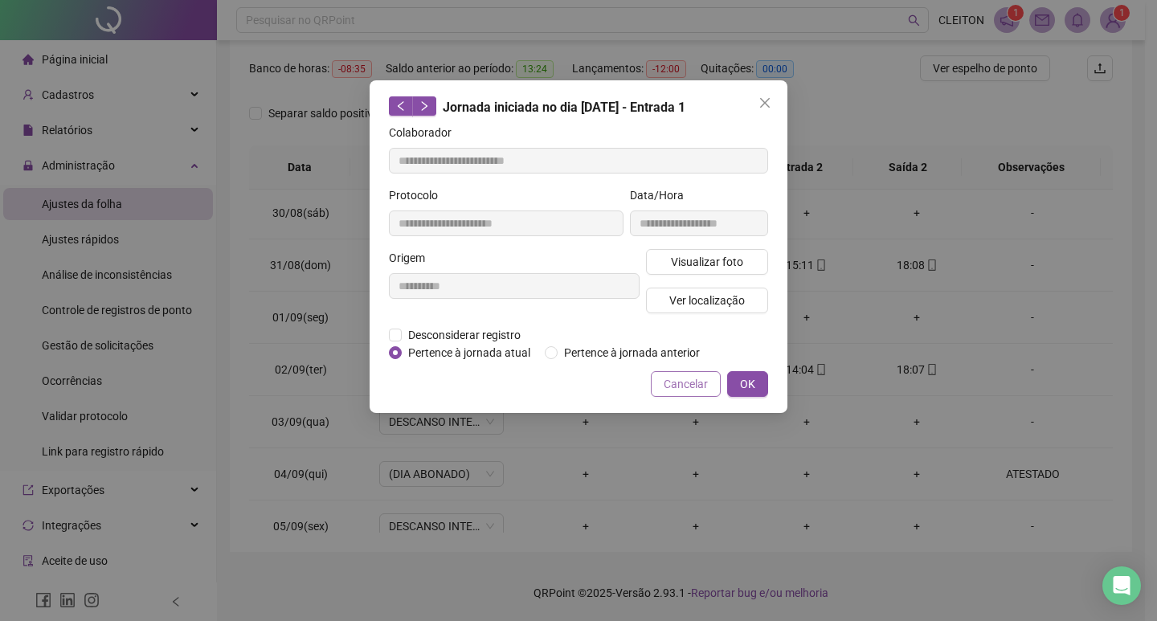
click at [705, 372] on button "Cancelar" at bounding box center [686, 384] width 70 height 26
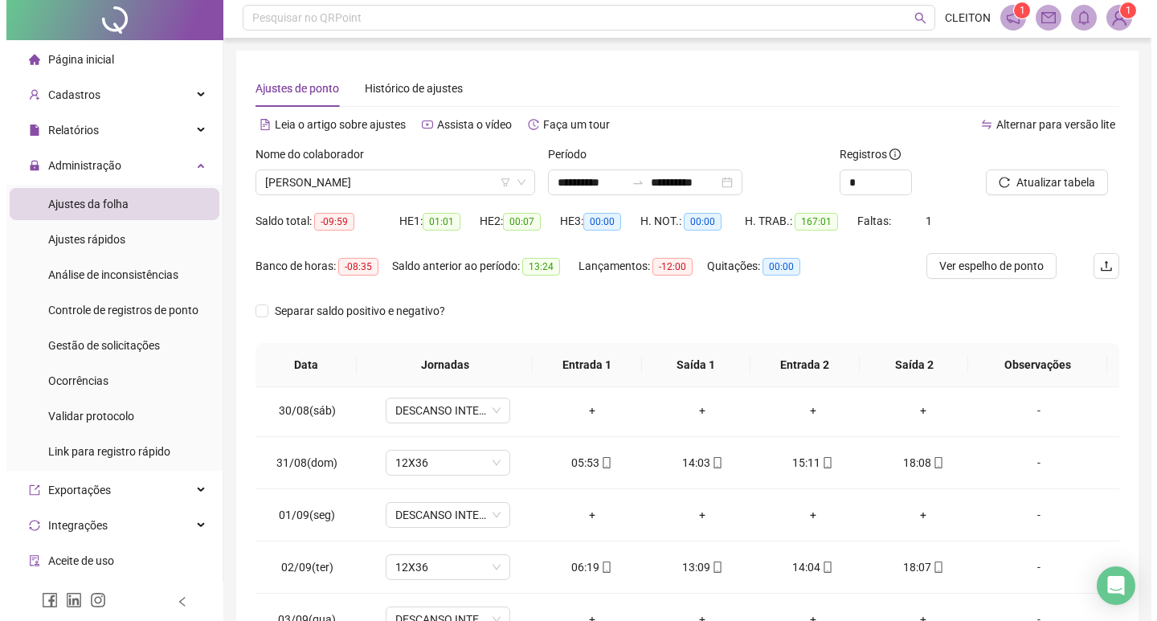
scroll to position [0, 0]
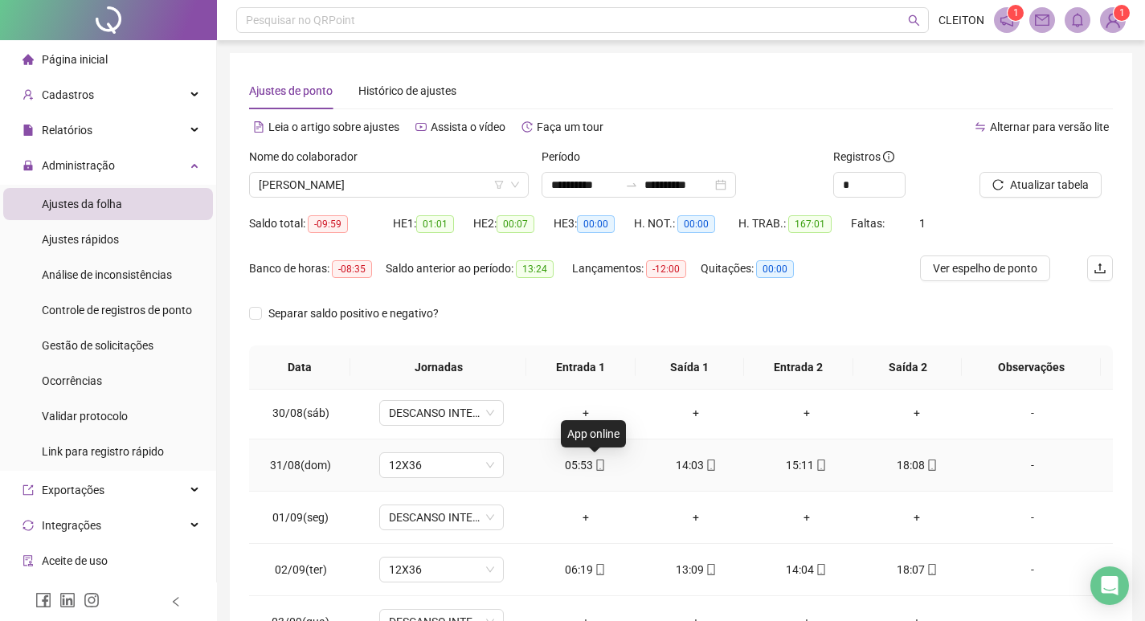
click at [593, 472] on span at bounding box center [599, 465] width 13 height 13
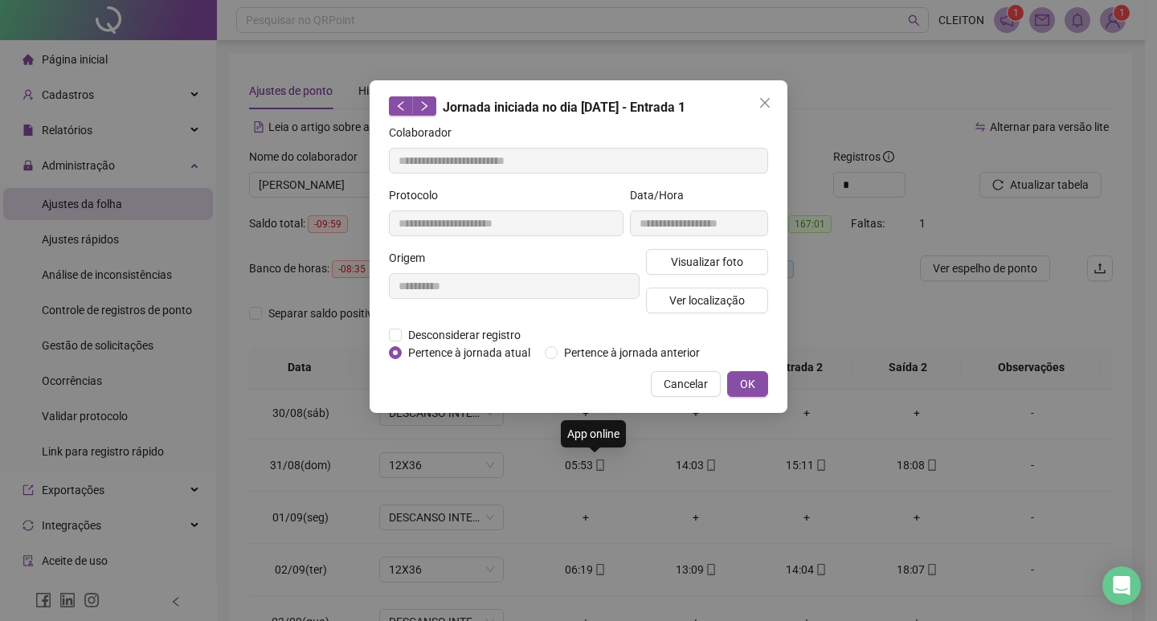
type input "**********"
click at [678, 257] on span "Visualizar foto" at bounding box center [707, 262] width 72 height 18
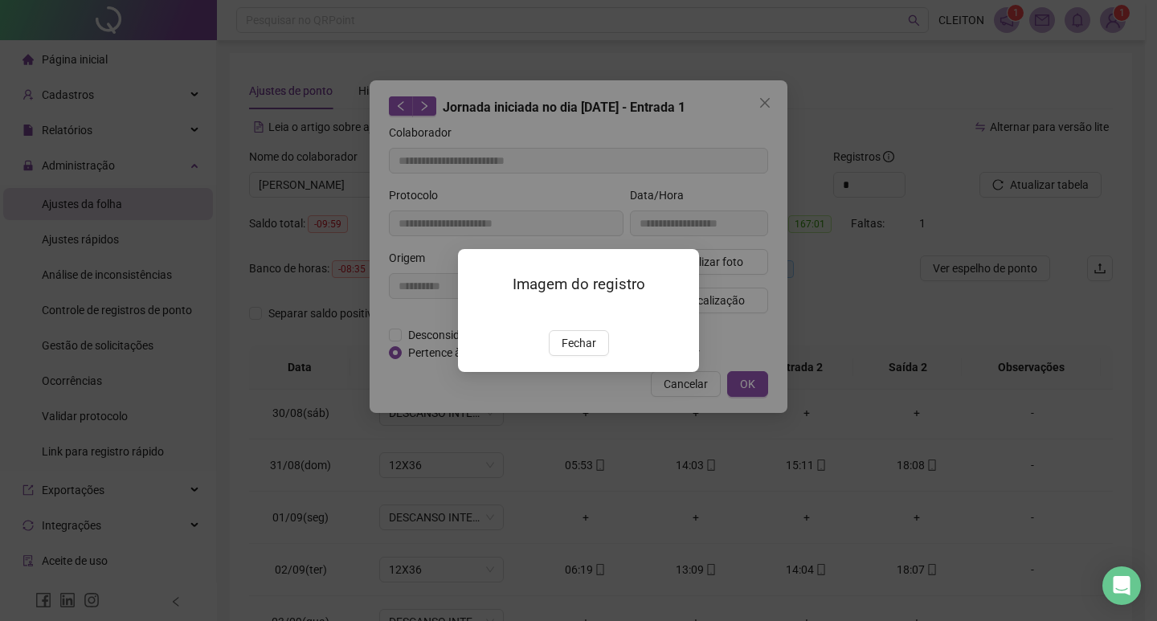
click at [588, 372] on div "Imagem do registro Fechar" at bounding box center [578, 310] width 241 height 123
click at [568, 352] on span "Fechar" at bounding box center [579, 343] width 35 height 18
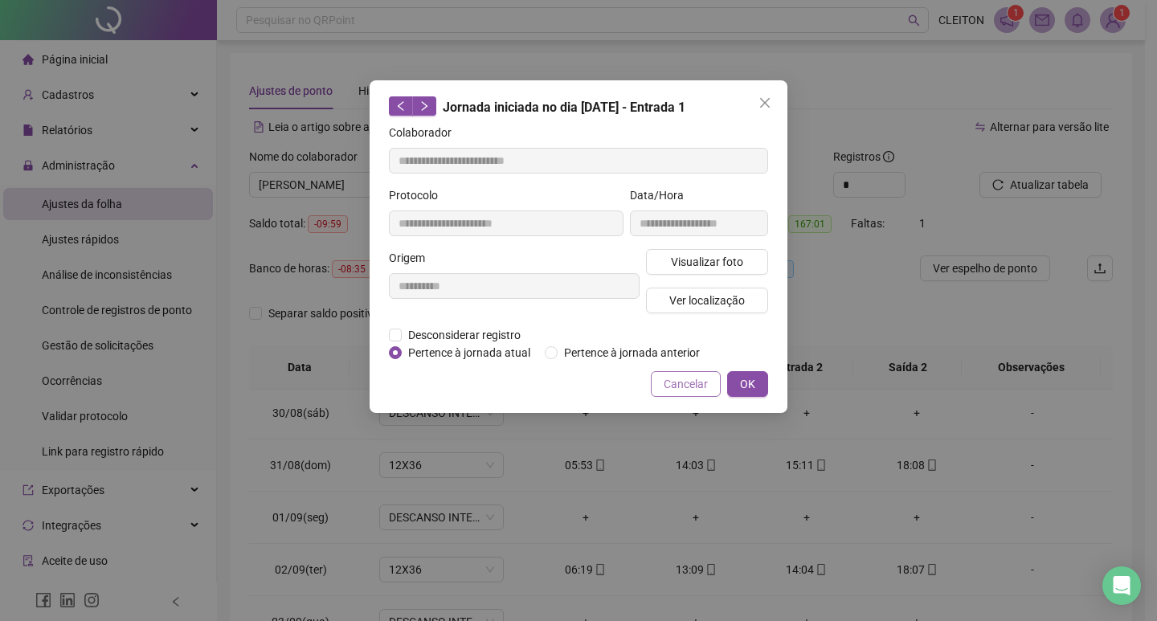
click at [676, 376] on span "Cancelar" at bounding box center [686, 384] width 44 height 18
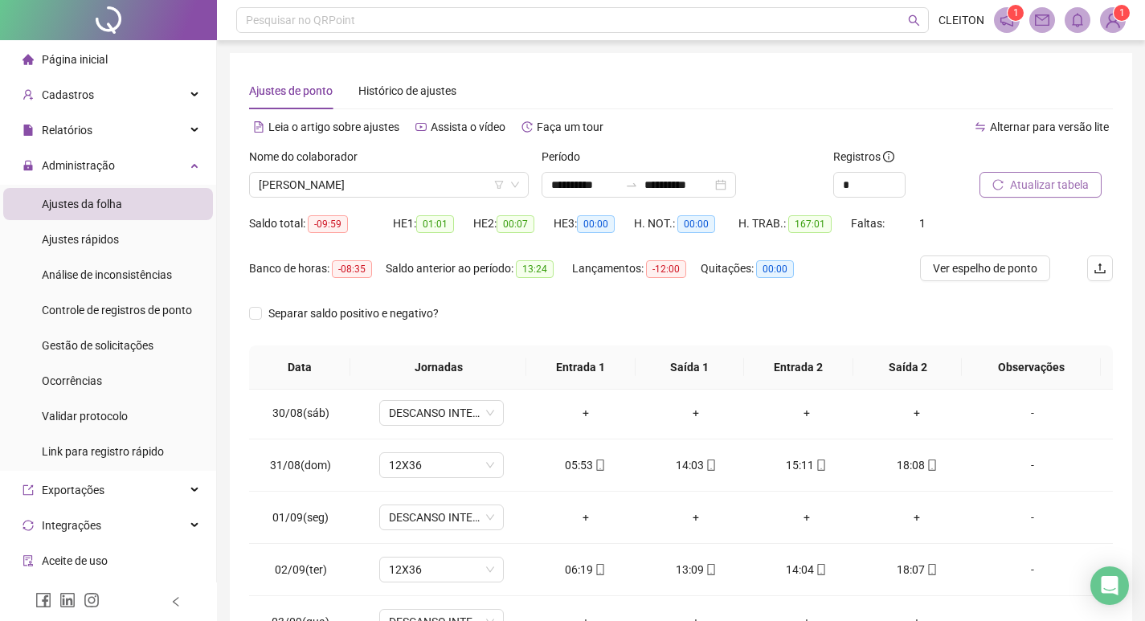
click at [1003, 194] on button "Atualizar tabela" at bounding box center [1040, 185] width 122 height 26
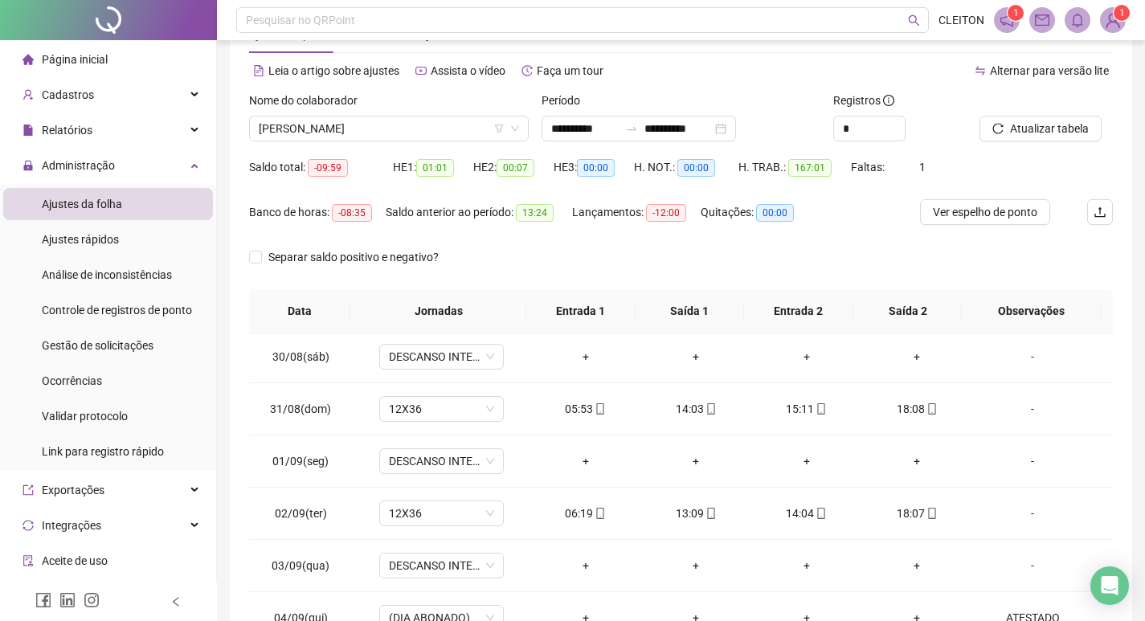
scroll to position [39, 0]
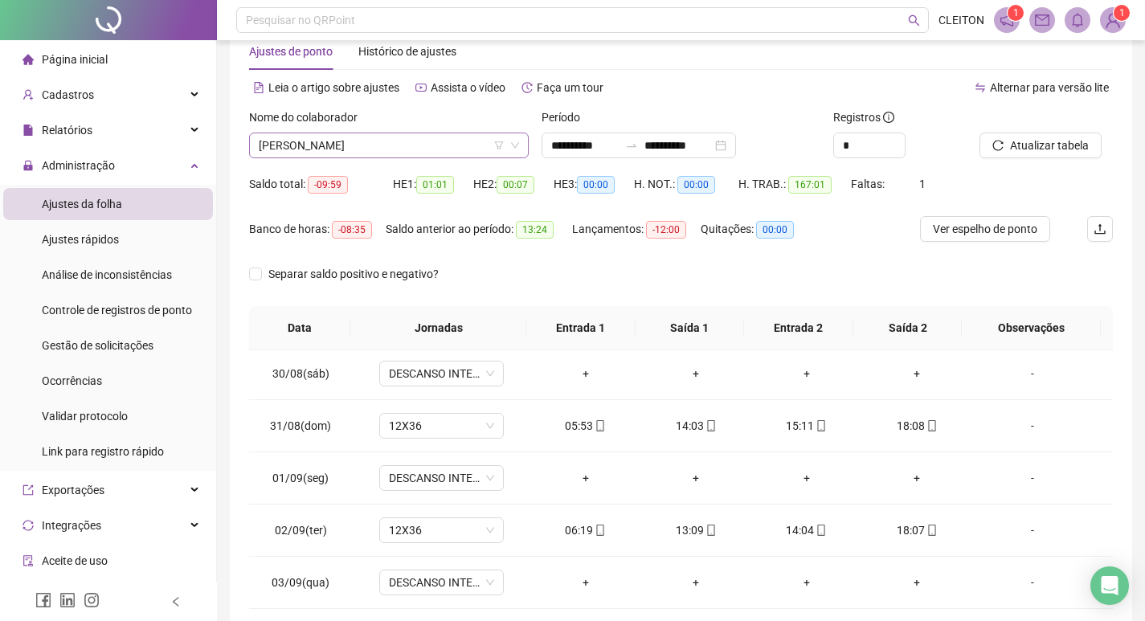
click at [411, 137] on span "[PERSON_NAME]" at bounding box center [389, 145] width 260 height 24
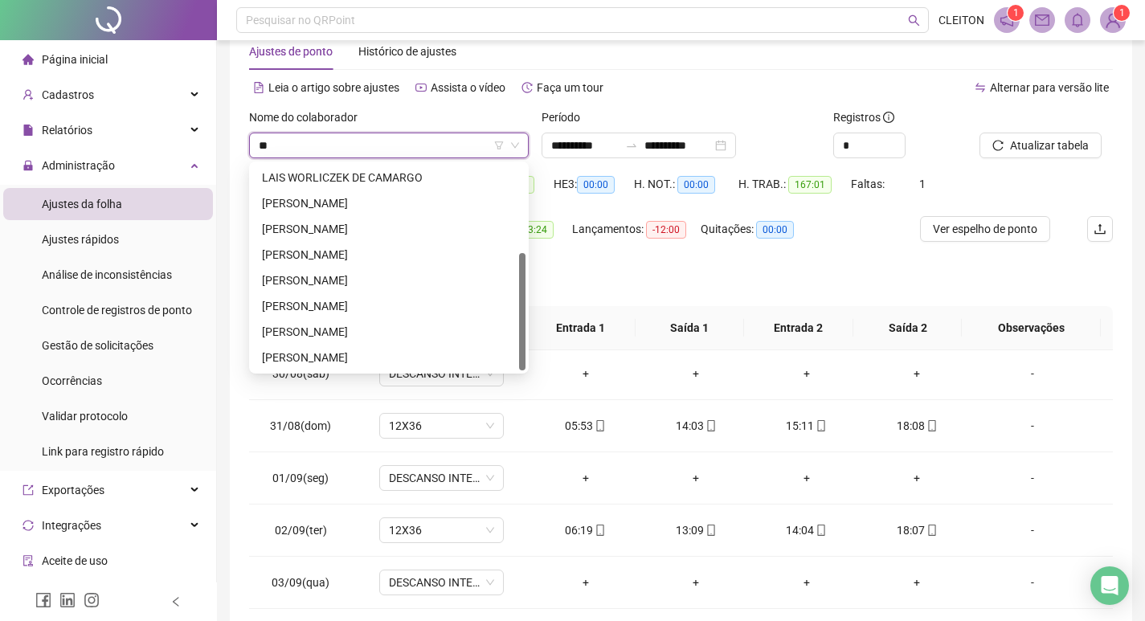
type input "*"
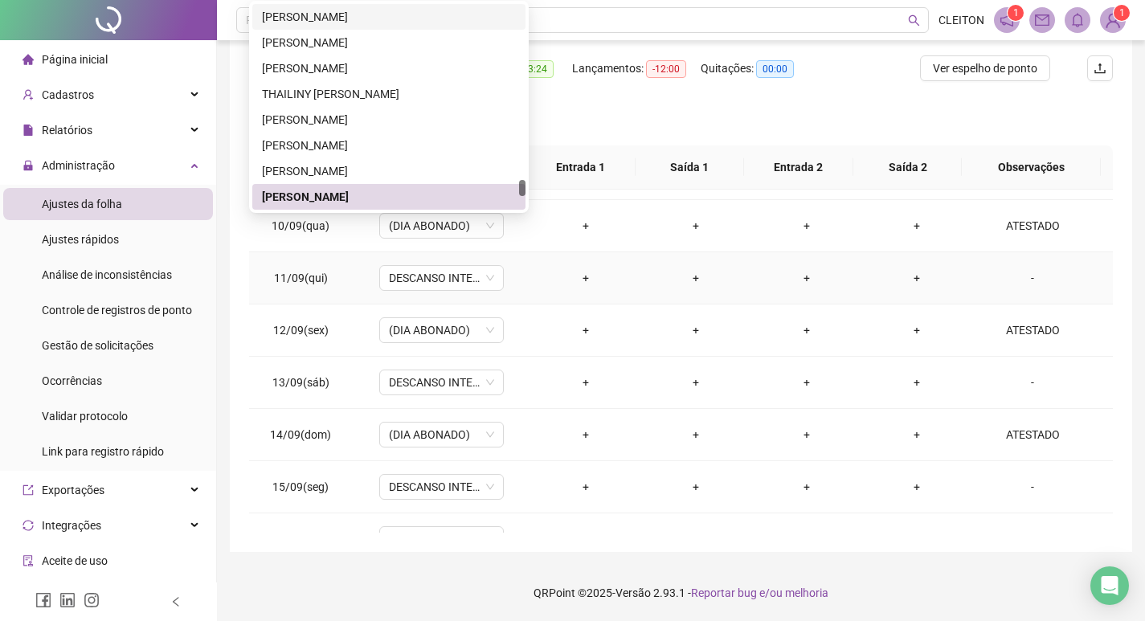
scroll to position [1276, 0]
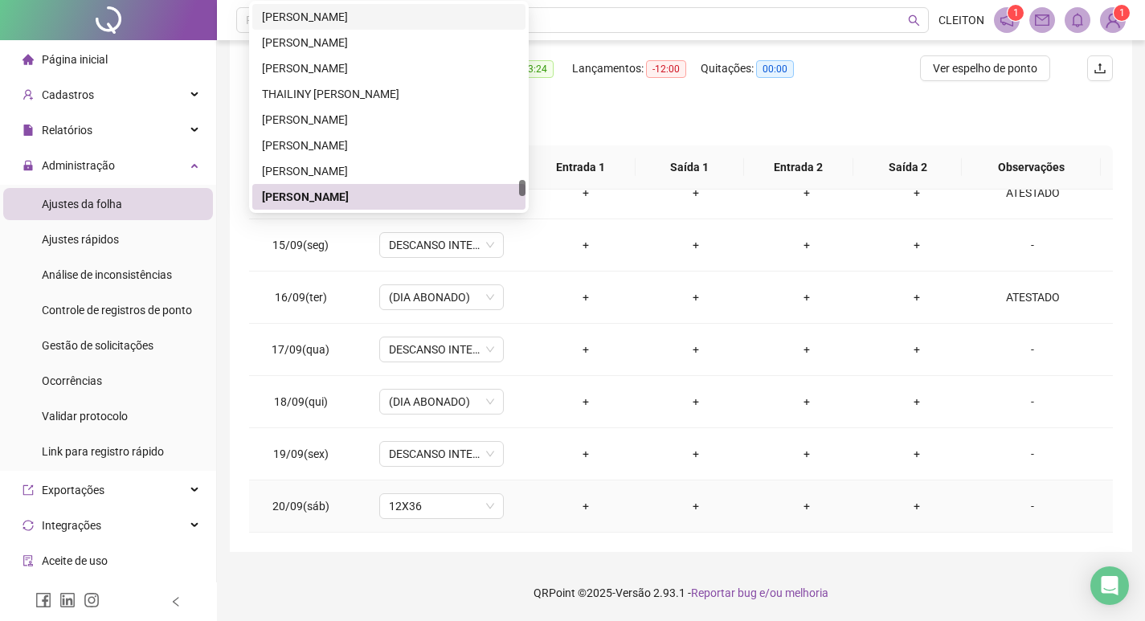
click at [1031, 506] on div "-" at bounding box center [1032, 506] width 95 height 18
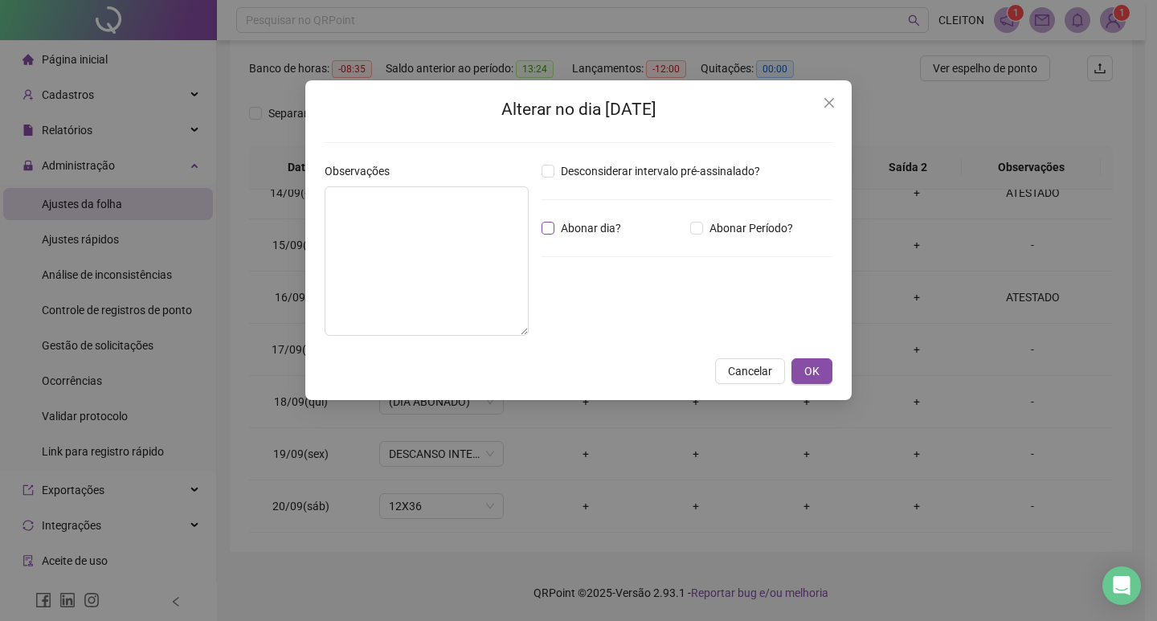
click at [605, 232] on span "Abonar dia?" at bounding box center [590, 228] width 73 height 18
click at [803, 374] on button "OK" at bounding box center [811, 371] width 41 height 26
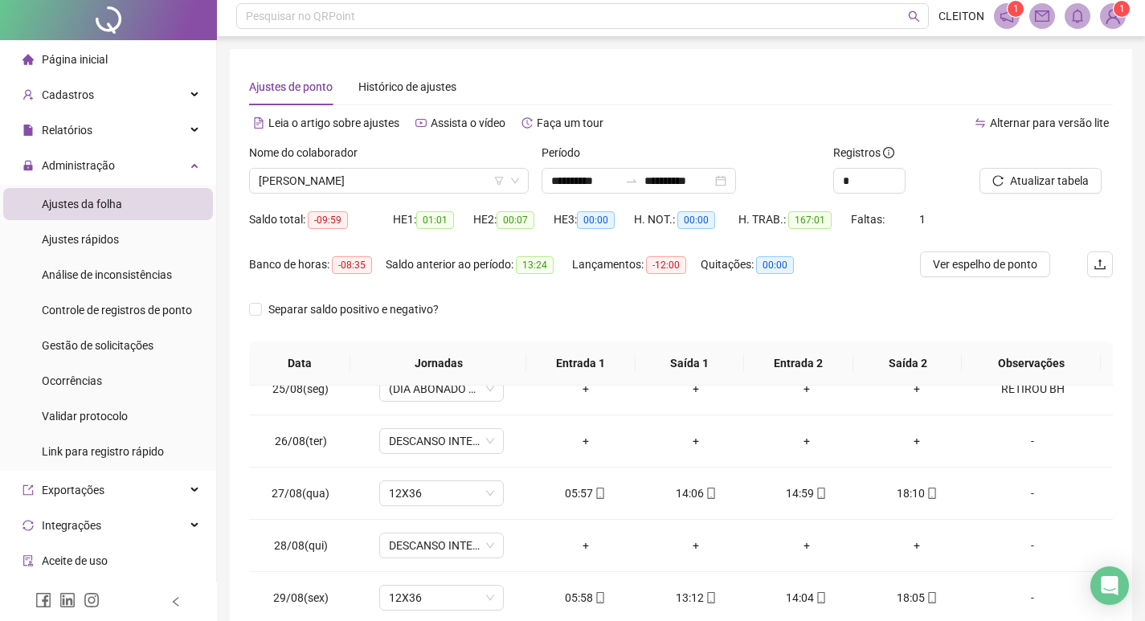
scroll to position [0, 0]
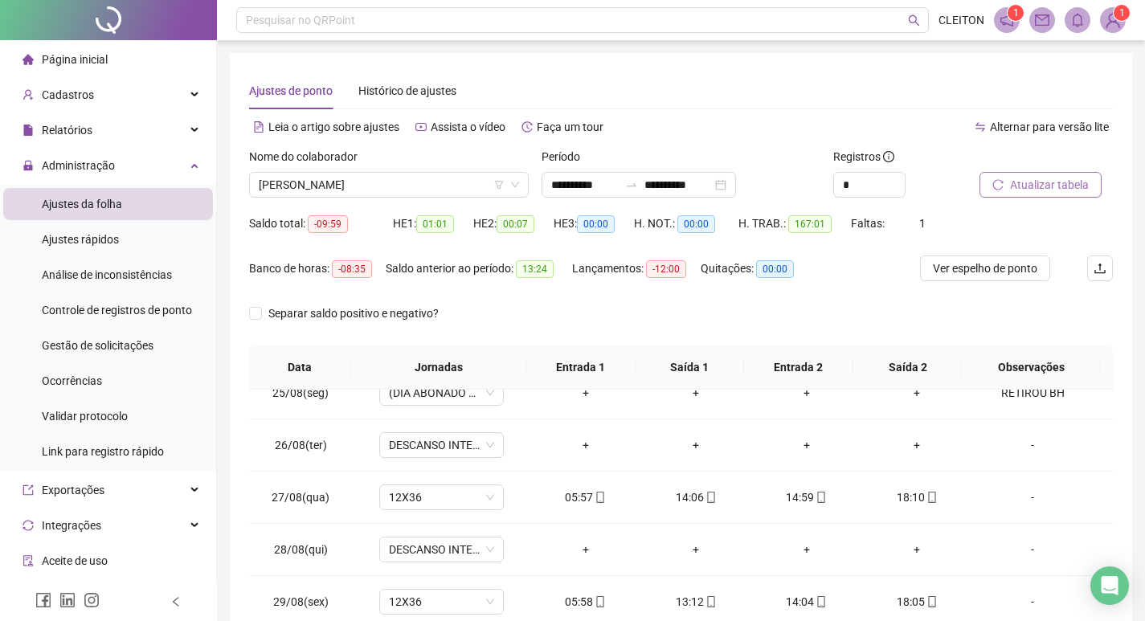
click at [1015, 180] on span "Atualizar tabela" at bounding box center [1049, 185] width 79 height 18
click at [341, 178] on span "[PERSON_NAME]" at bounding box center [389, 185] width 260 height 24
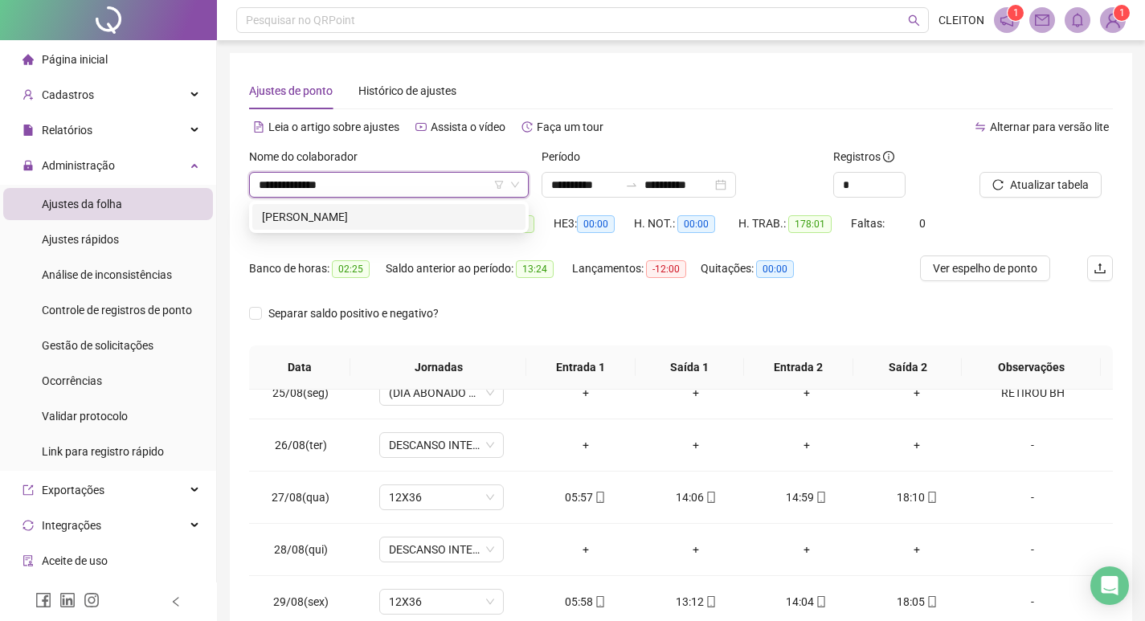
type input "**********"
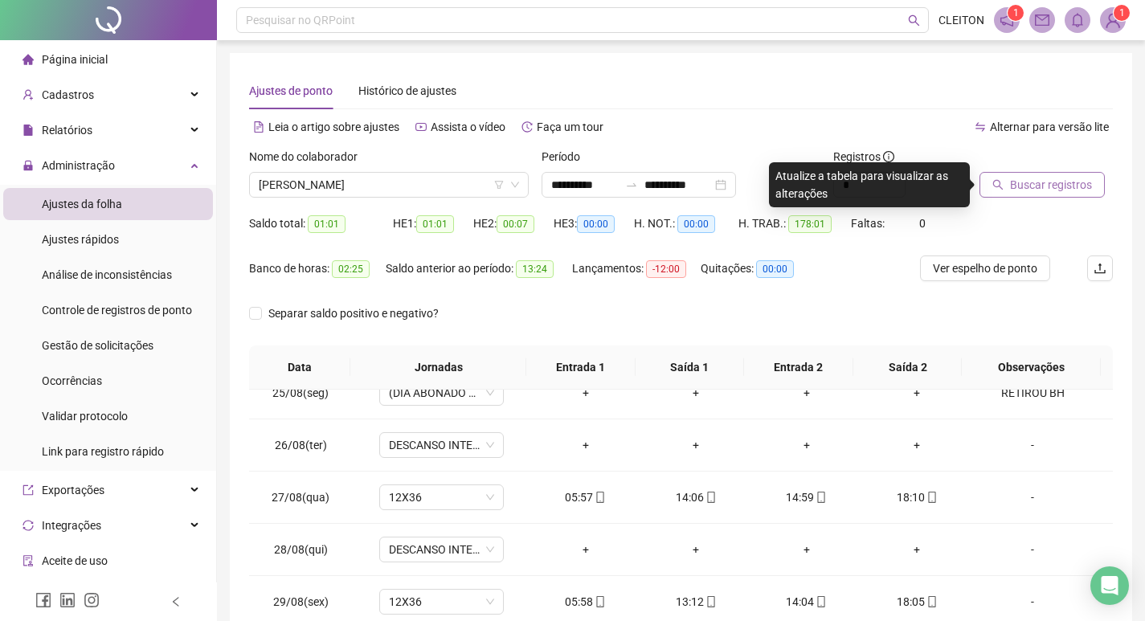
click at [1063, 190] on span "Buscar registros" at bounding box center [1051, 185] width 82 height 18
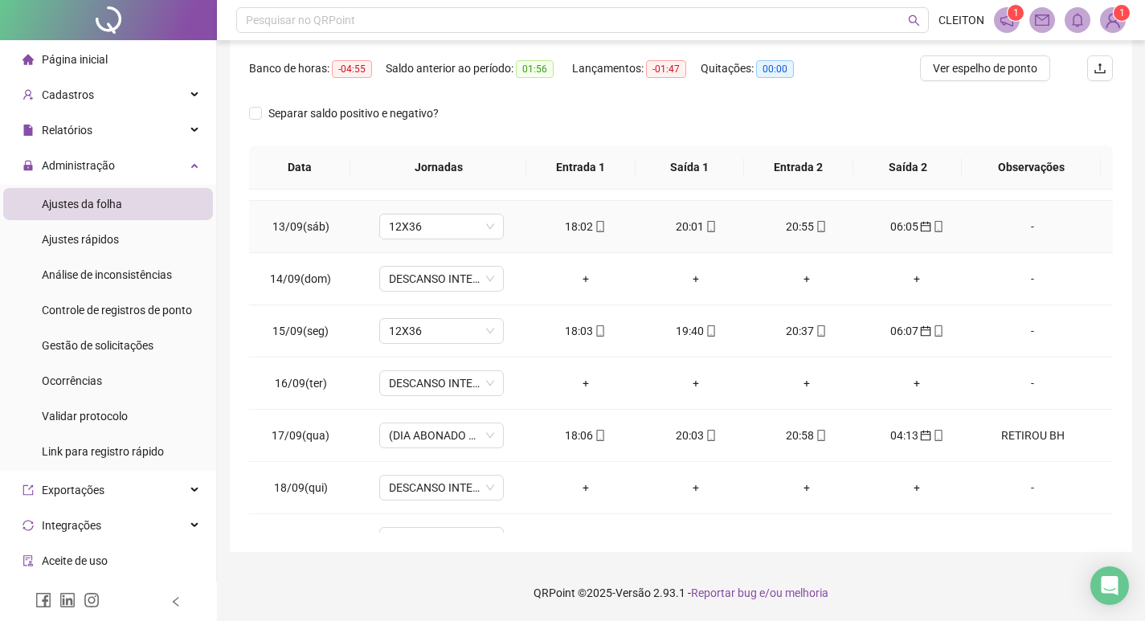
scroll to position [1276, 0]
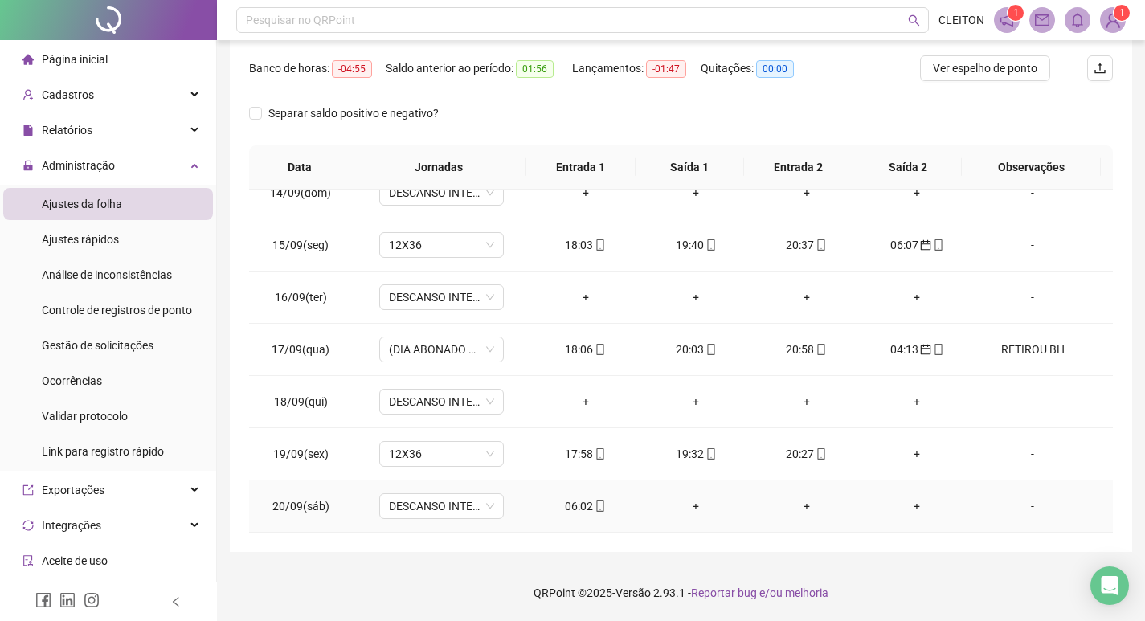
click at [578, 511] on div "06:02" at bounding box center [585, 506] width 85 height 18
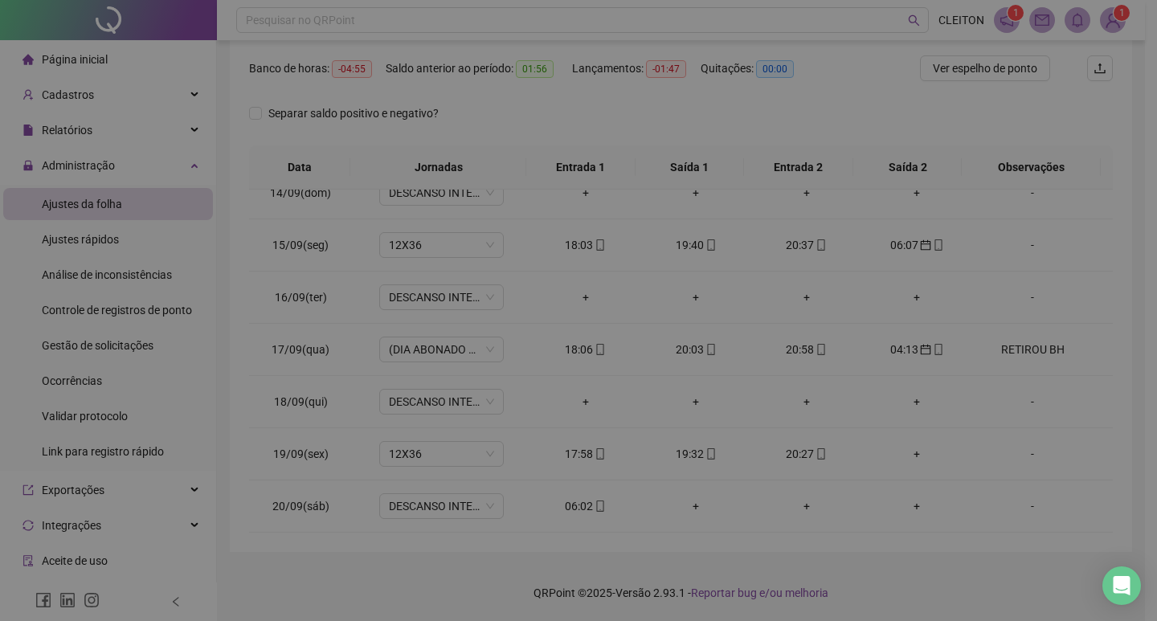
type input "**********"
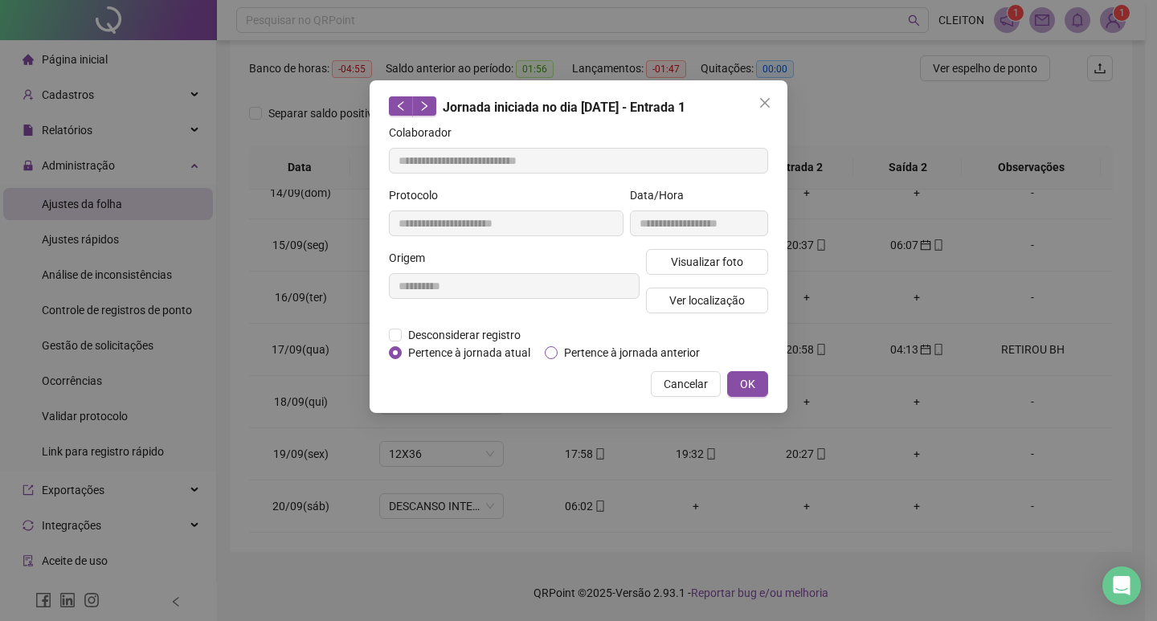
click at [624, 346] on span "Pertence à jornada anterior" at bounding box center [632, 353] width 149 height 18
click at [739, 382] on button "OK" at bounding box center [747, 384] width 41 height 26
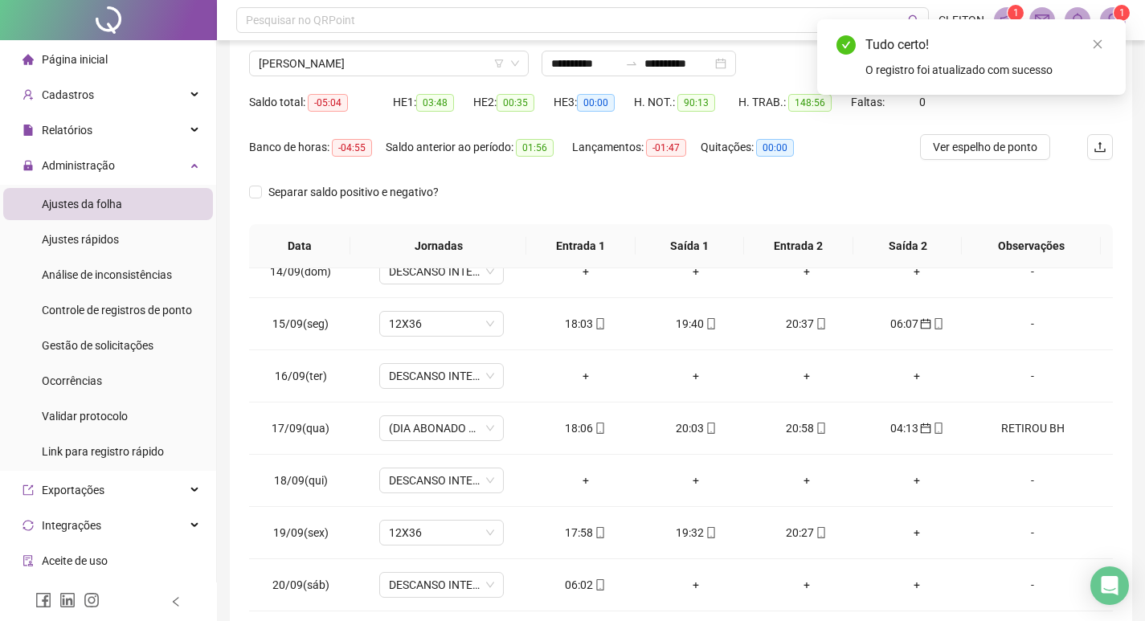
scroll to position [0, 0]
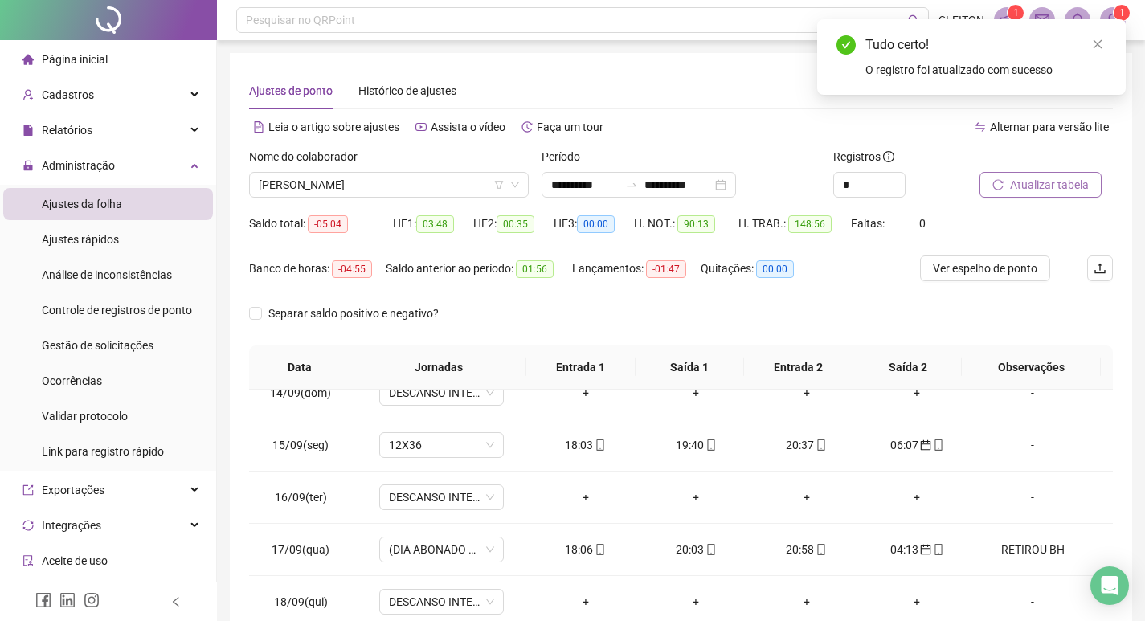
click at [1004, 167] on div at bounding box center [1025, 160] width 93 height 24
click at [1008, 178] on button "Atualizar tabela" at bounding box center [1040, 185] width 122 height 26
click at [447, 183] on span "[PERSON_NAME]" at bounding box center [389, 185] width 260 height 24
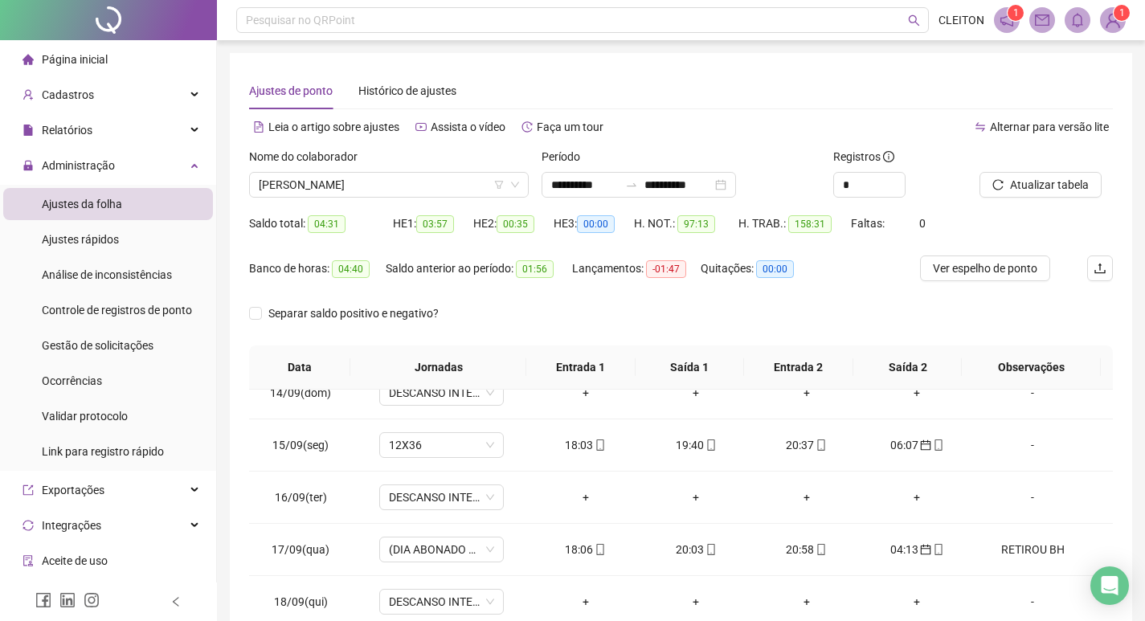
click at [690, 294] on div "Lançamentos: -01:47" at bounding box center [636, 277] width 129 height 45
click at [358, 190] on span "[PERSON_NAME]" at bounding box center [389, 185] width 260 height 24
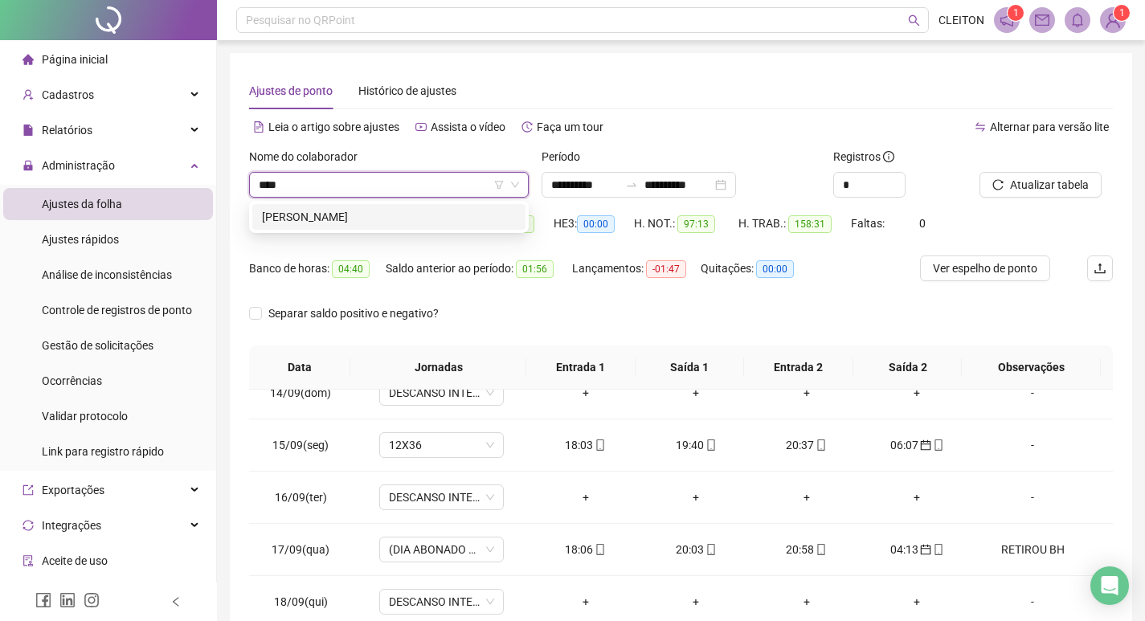
scroll to position [0, 0]
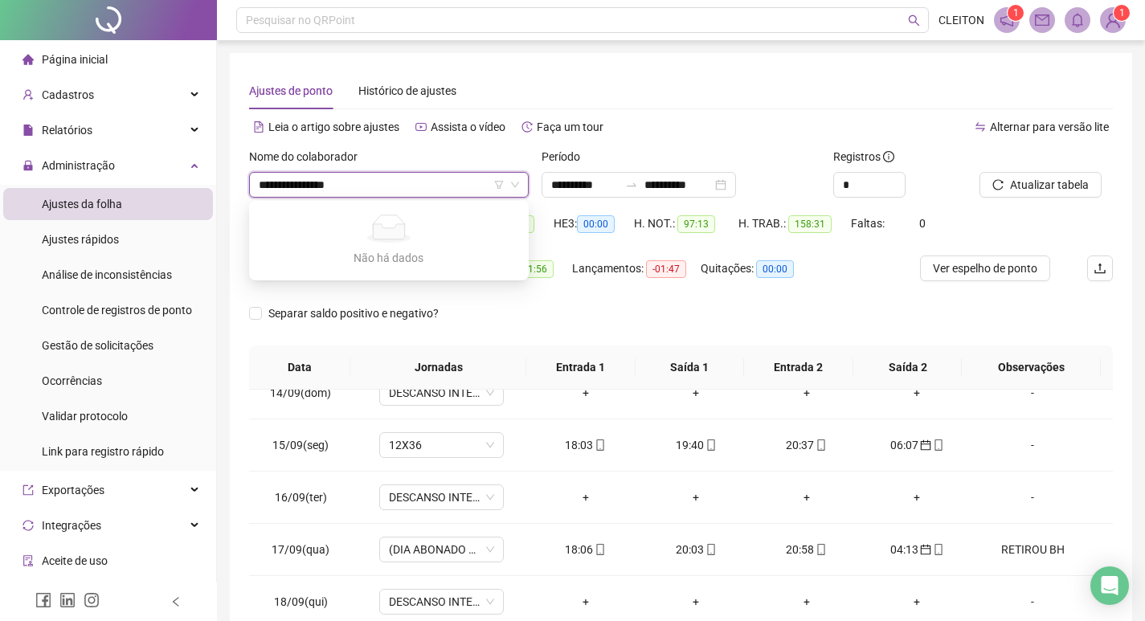
type input "**********"
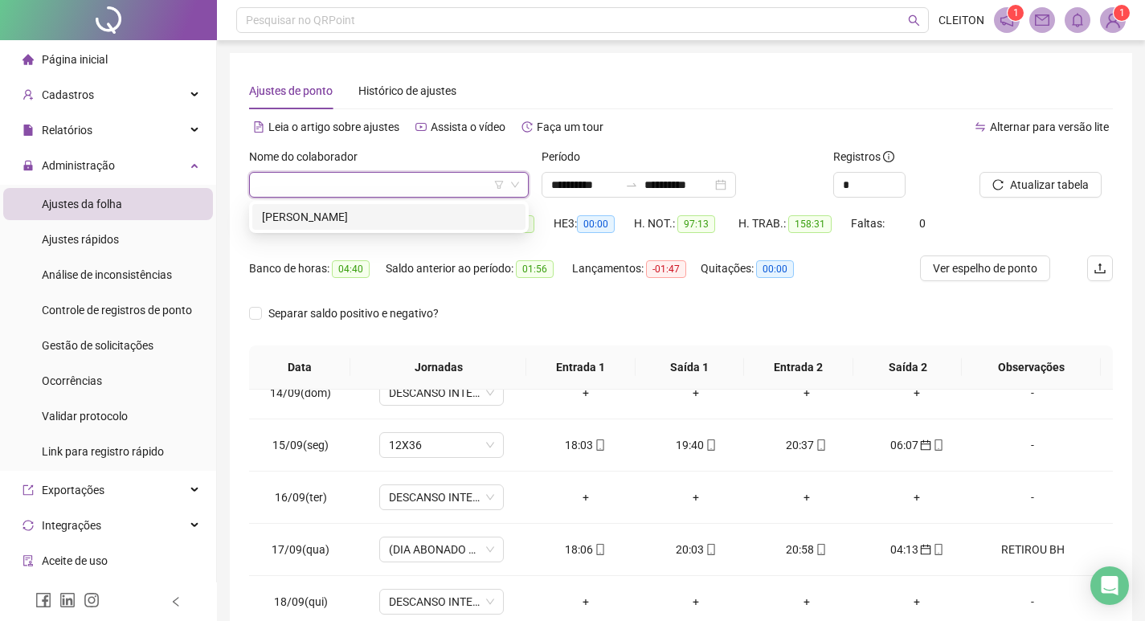
type input "*"
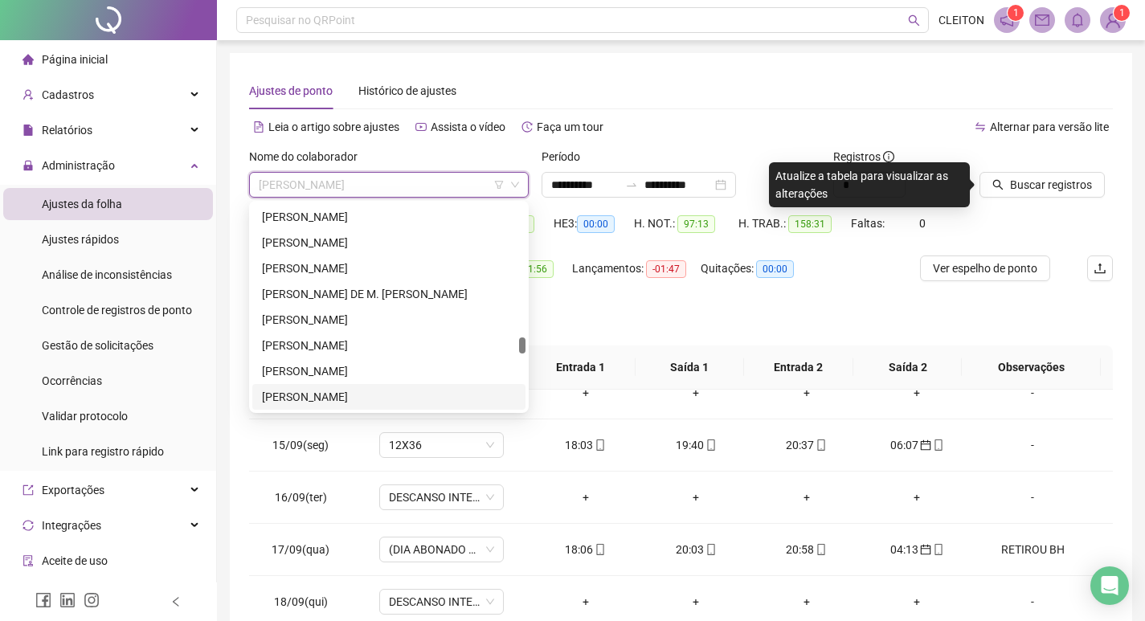
scroll to position [2314, 0]
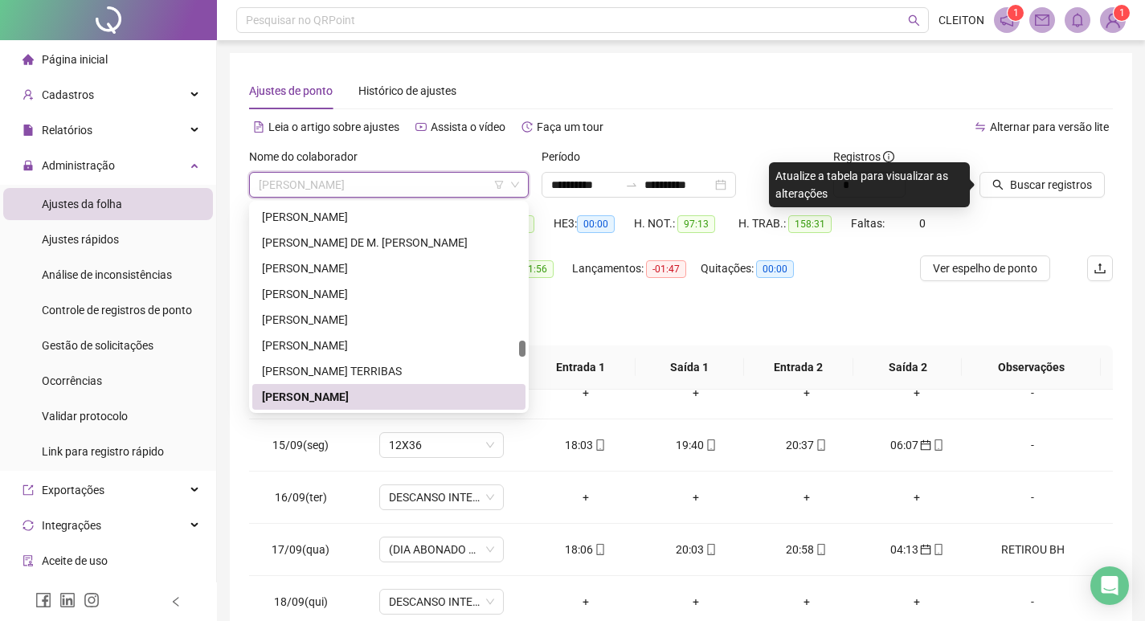
click at [1008, 170] on div at bounding box center [1025, 160] width 93 height 24
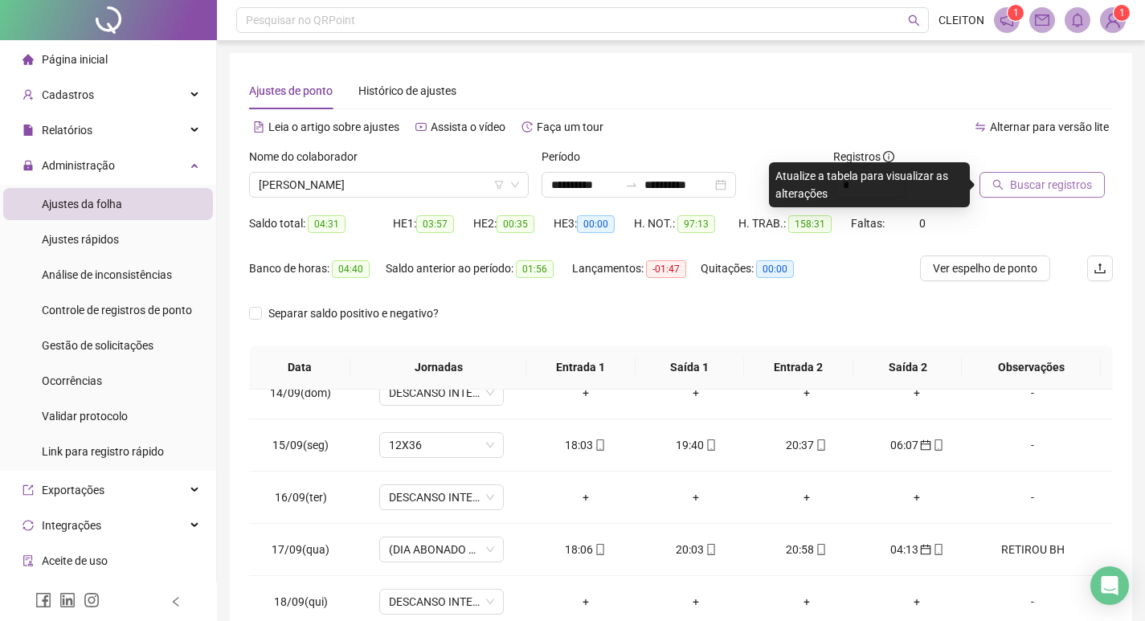
click at [1023, 176] on span "Buscar registros" at bounding box center [1051, 185] width 82 height 18
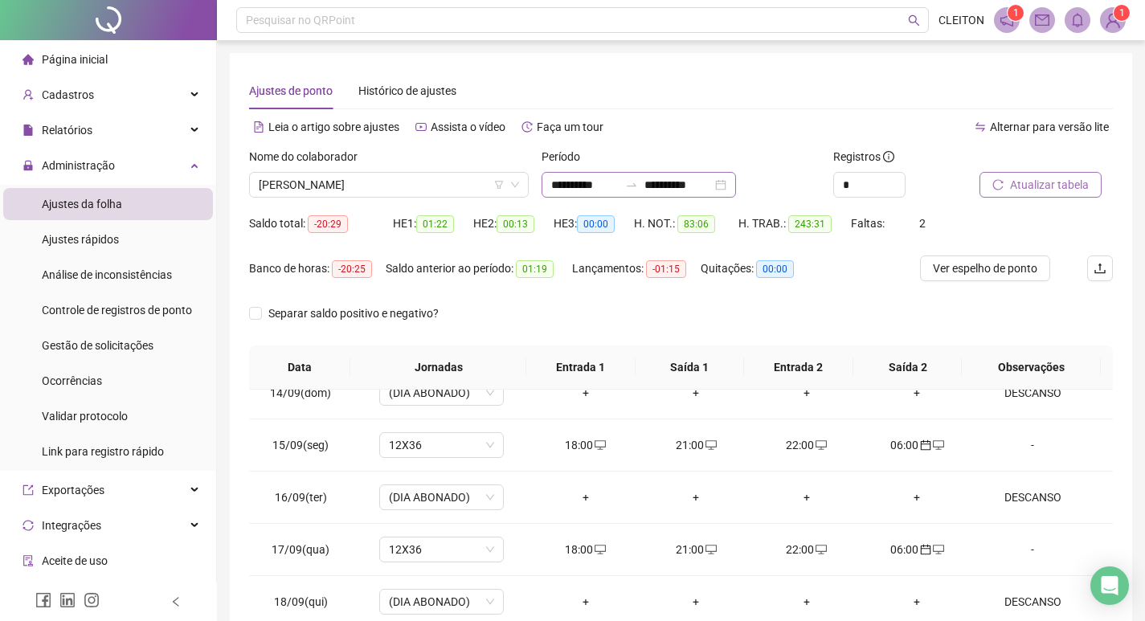
scroll to position [200, 0]
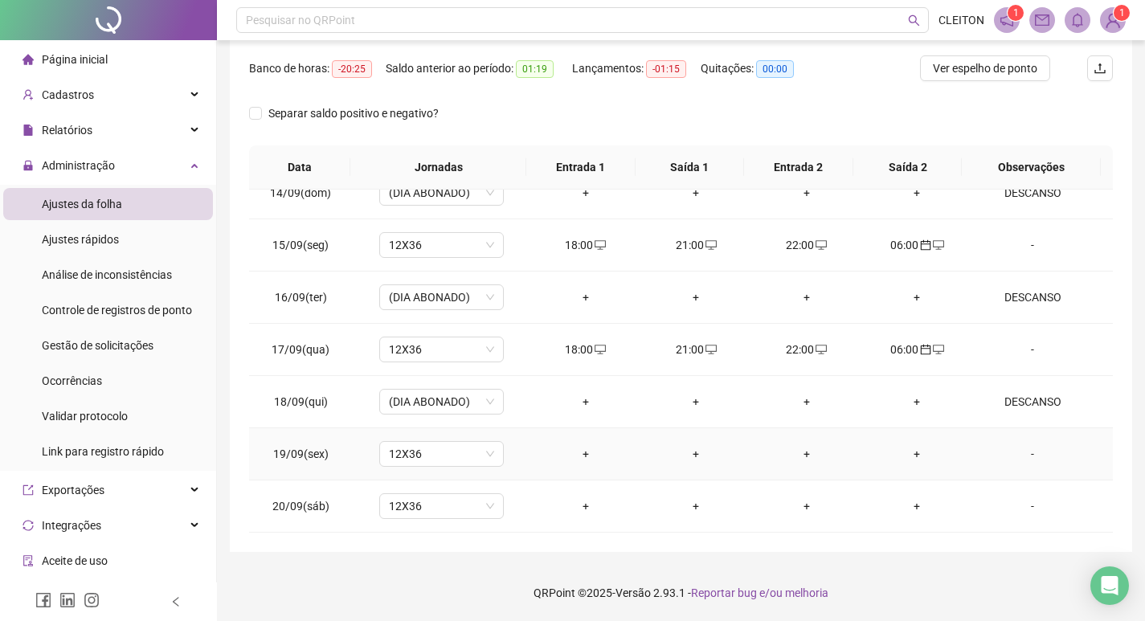
click at [574, 459] on div "+" at bounding box center [585, 454] width 85 height 18
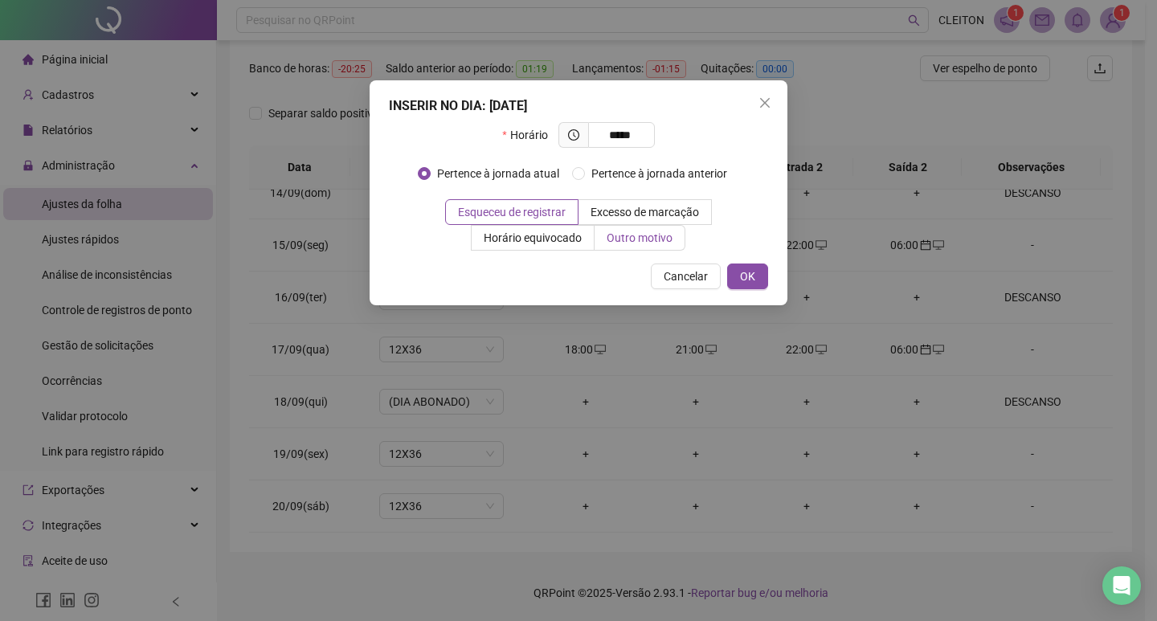
type input "*****"
click at [607, 238] on span "Outro motivo" at bounding box center [640, 237] width 66 height 13
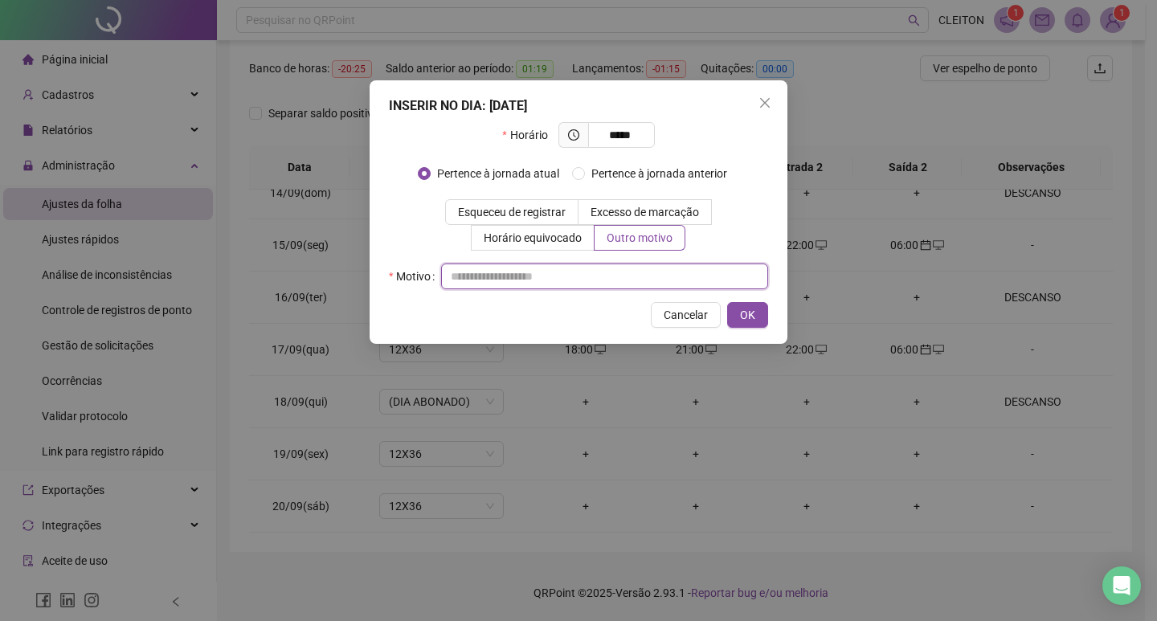
click at [563, 272] on input "text" at bounding box center [604, 276] width 327 height 26
type input "*"
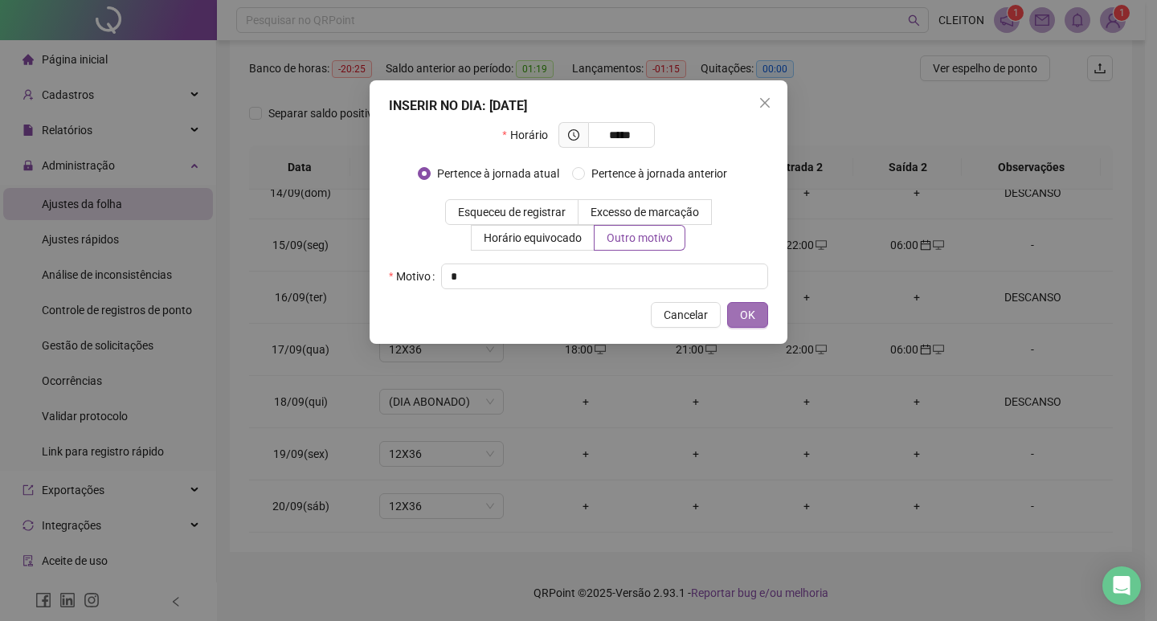
click at [756, 308] on button "OK" at bounding box center [747, 315] width 41 height 26
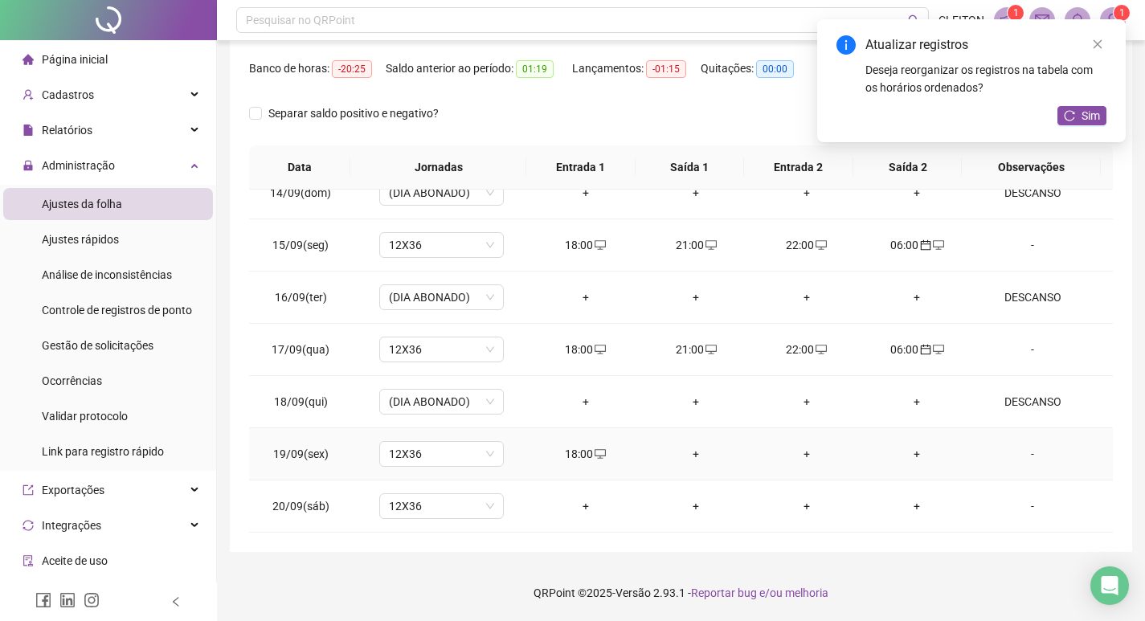
click at [691, 447] on div "+" at bounding box center [695, 454] width 85 height 18
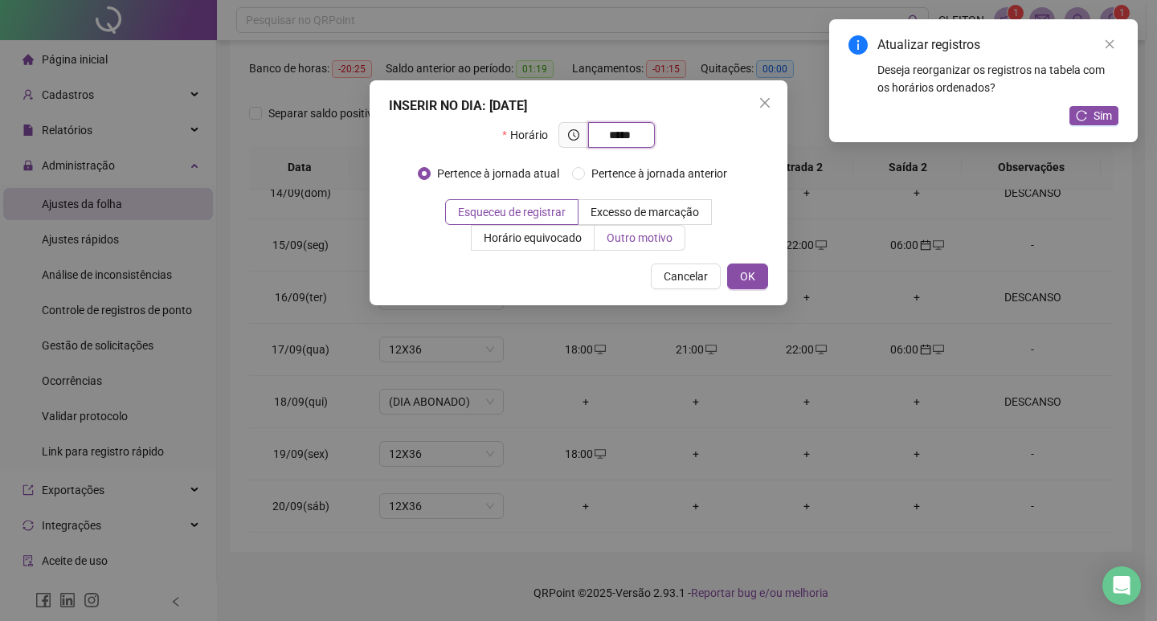
type input "*****"
click at [649, 225] on label "Outro motivo" at bounding box center [639, 238] width 91 height 26
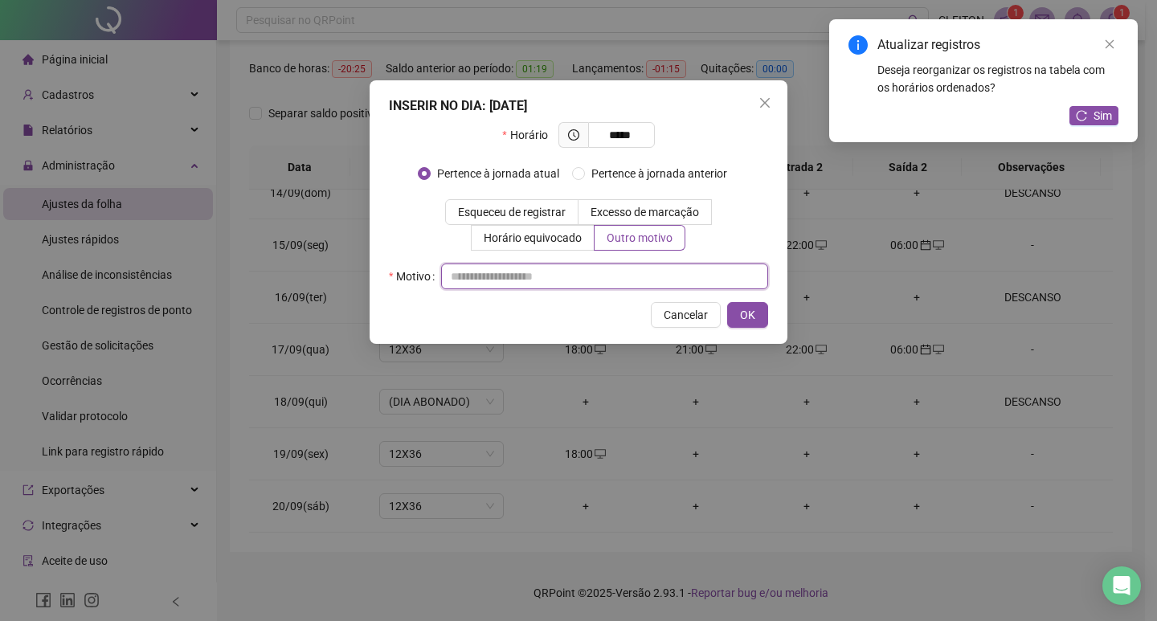
click at [637, 274] on input "text" at bounding box center [604, 276] width 327 height 26
type input "*"
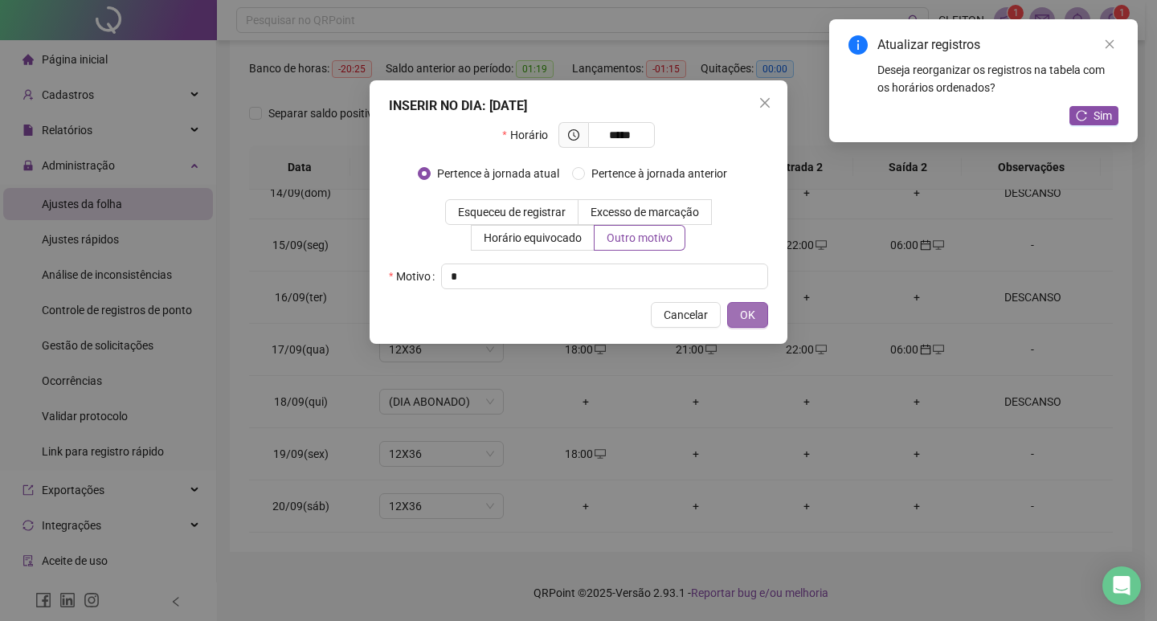
click at [750, 307] on span "OK" at bounding box center [747, 315] width 15 height 18
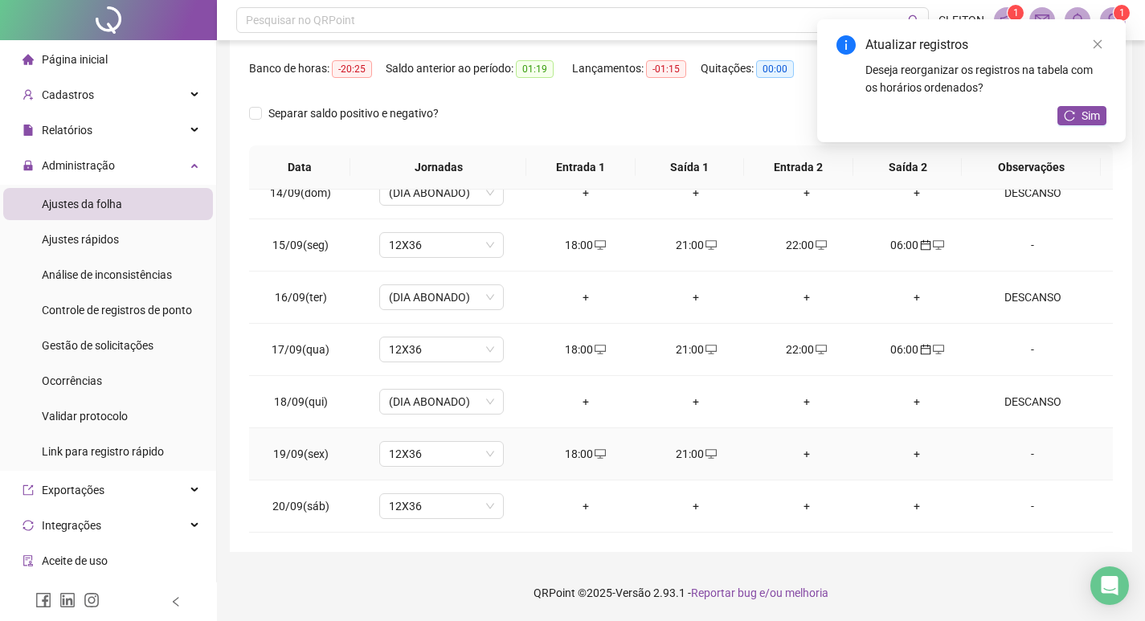
drag, startPoint x: 798, startPoint y: 457, endPoint x: 798, endPoint y: 430, distance: 27.3
click at [798, 456] on div "+" at bounding box center [806, 454] width 85 height 18
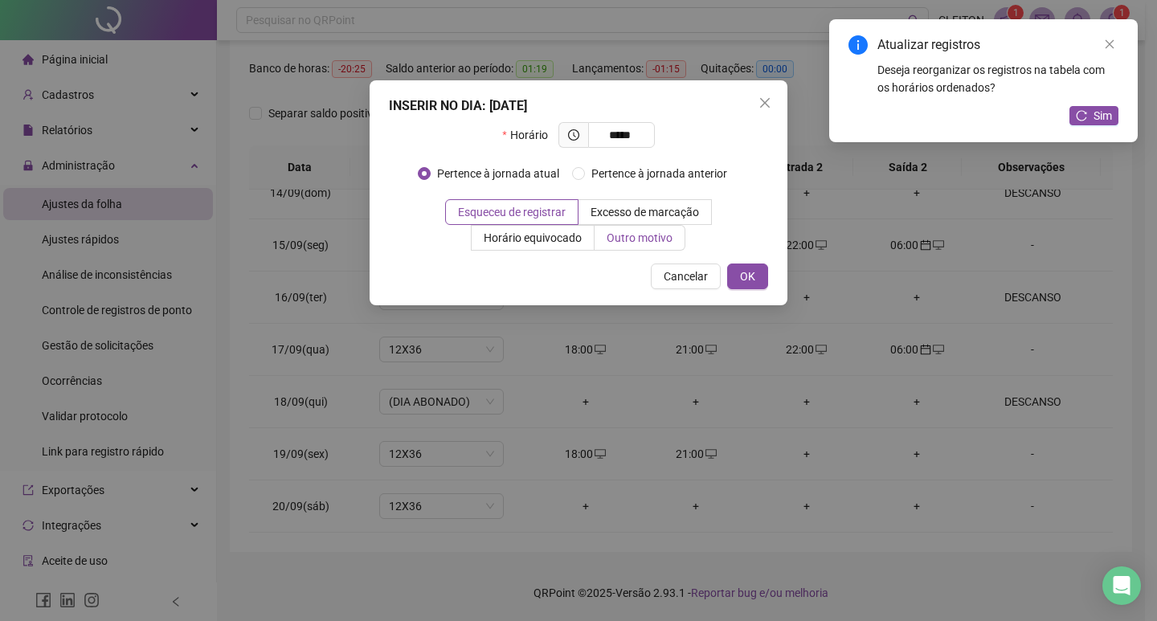
type input "*****"
click at [648, 227] on label "Outro motivo" at bounding box center [639, 238] width 91 height 26
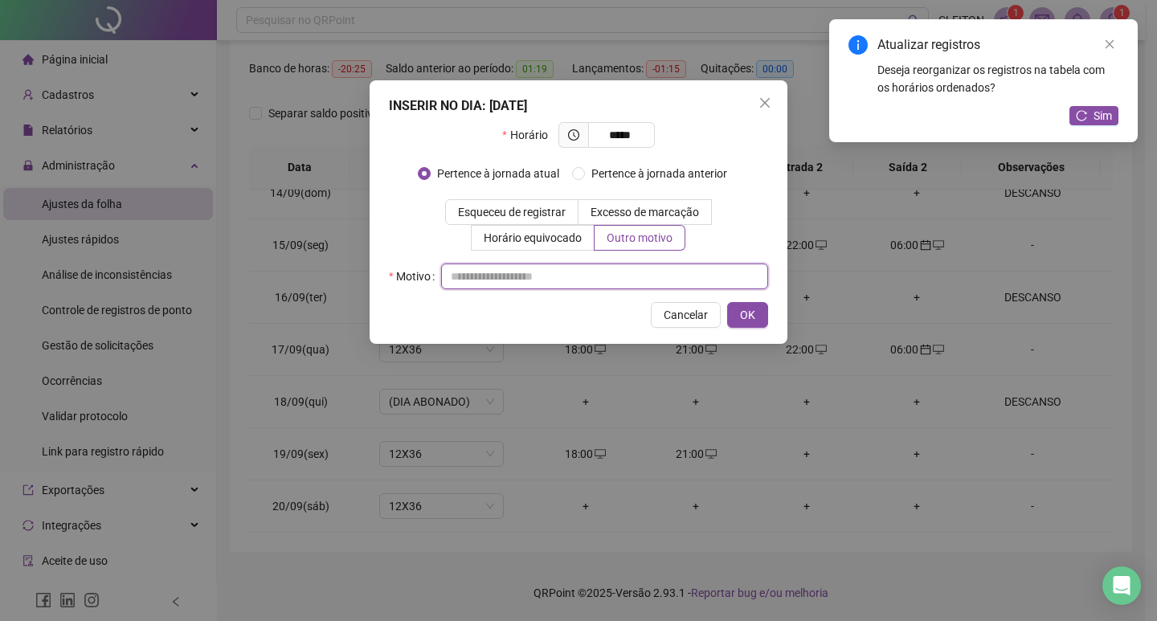
click at [631, 276] on input "text" at bounding box center [604, 276] width 327 height 26
type input "*"
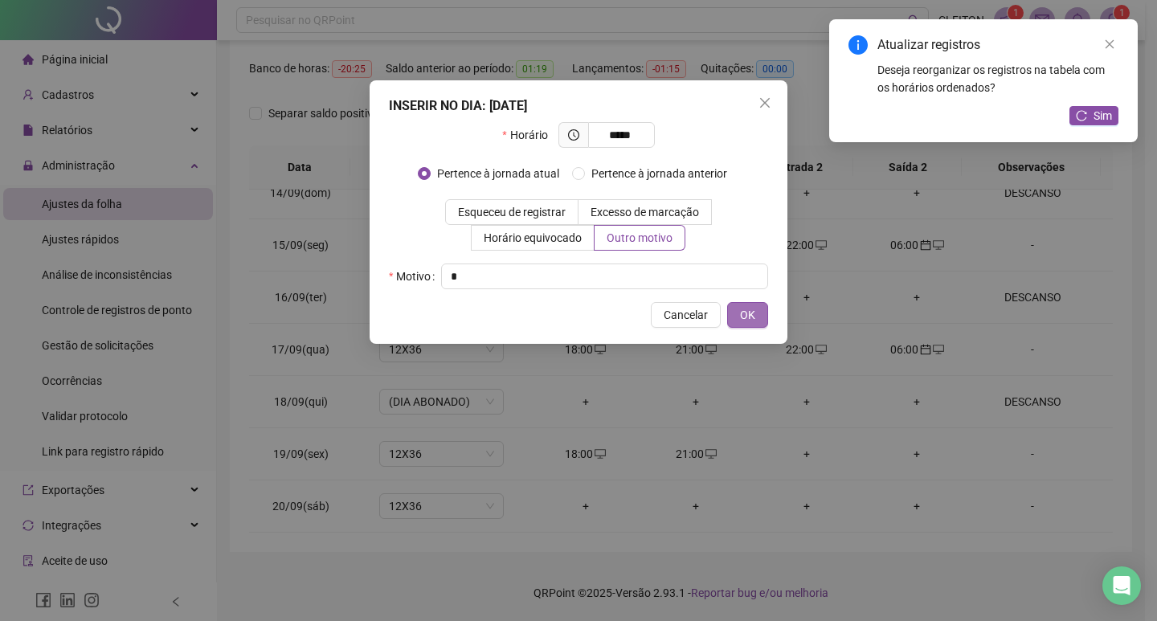
click at [745, 313] on span "OK" at bounding box center [747, 315] width 15 height 18
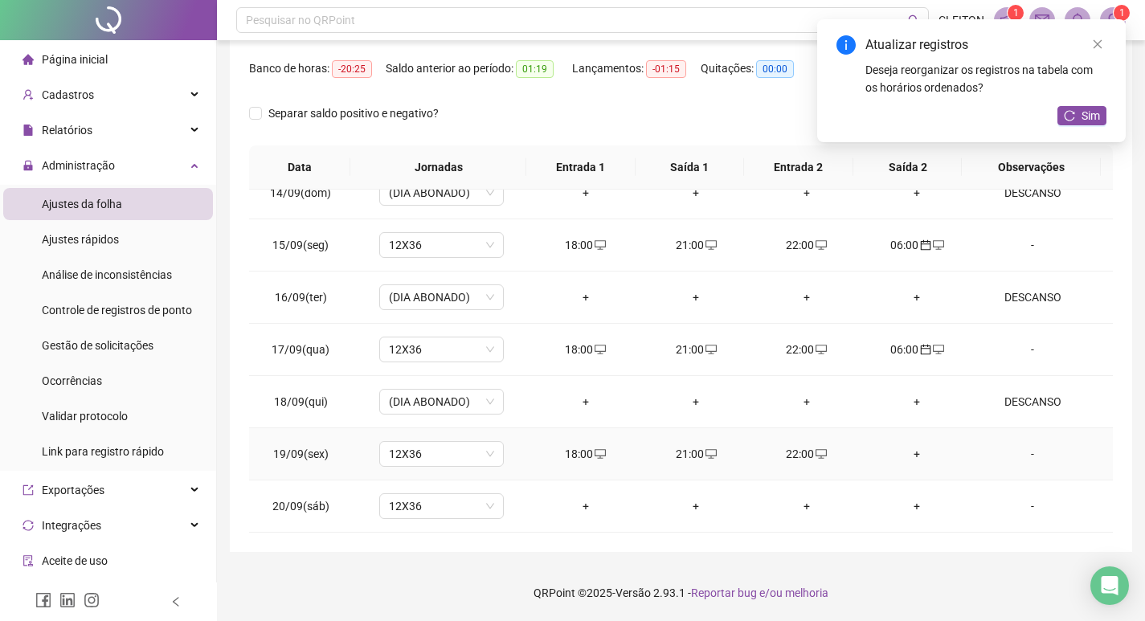
click at [910, 461] on div "+" at bounding box center [917, 454] width 85 height 18
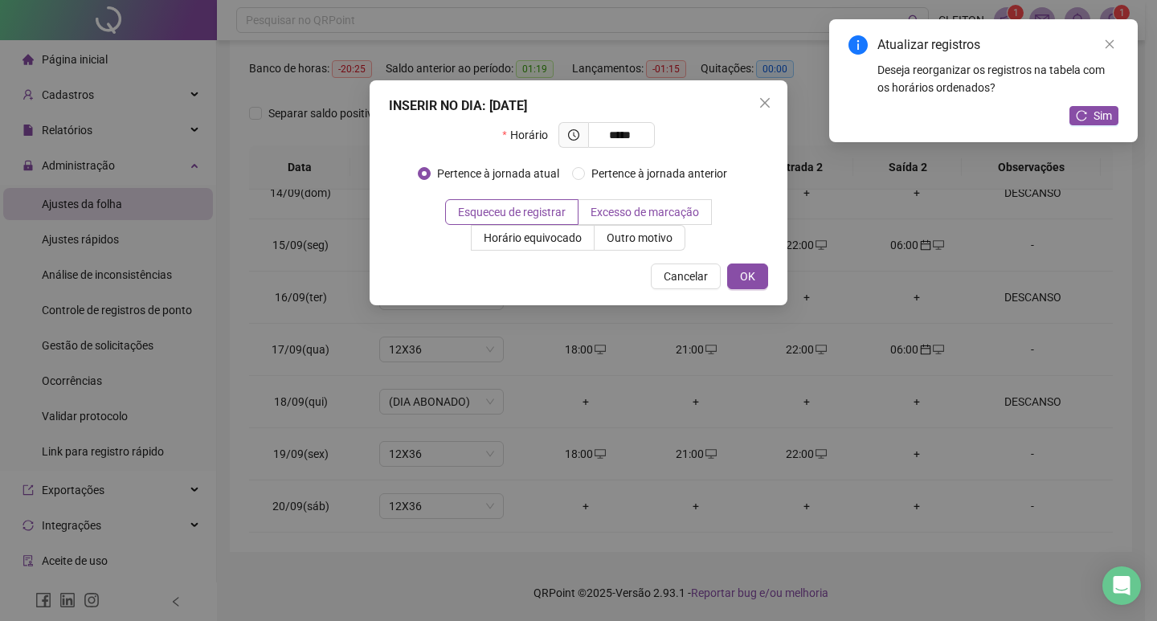
type input "*****"
drag, startPoint x: 630, startPoint y: 218, endPoint x: 639, endPoint y: 223, distance: 10.1
click at [635, 218] on span "Excesso de marcação" at bounding box center [644, 212] width 108 height 13
click at [647, 231] on span "Outro motivo" at bounding box center [640, 237] width 66 height 13
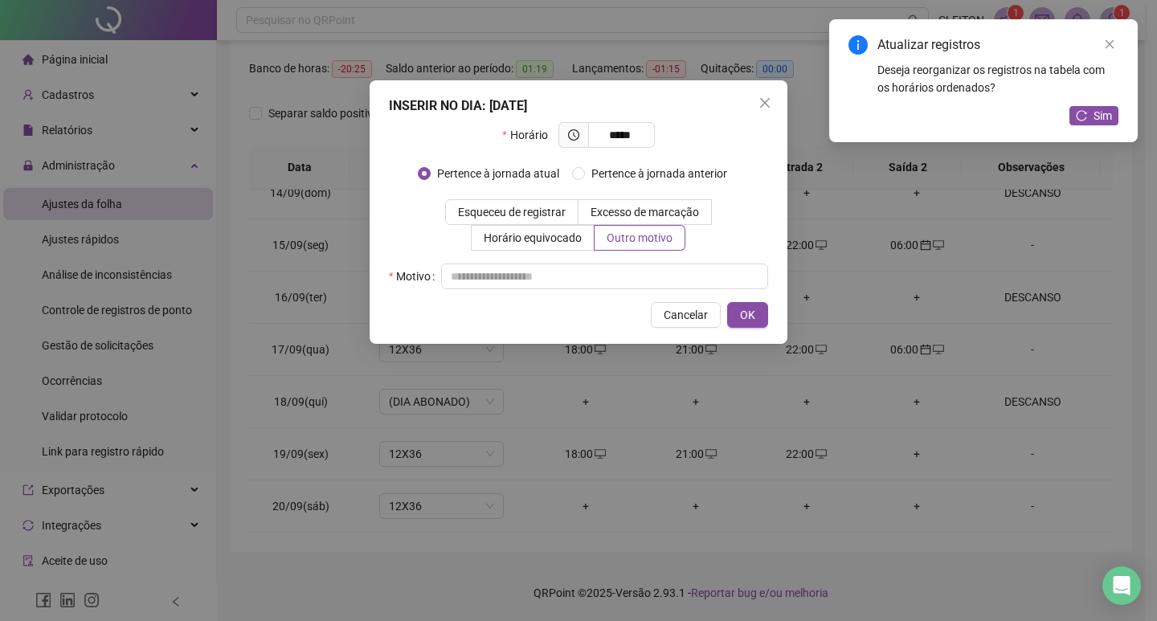
click at [636, 254] on div "Horário ***** Pertence à jornada atual [GEOGRAPHIC_DATA] à jornada anterior Esq…" at bounding box center [578, 205] width 379 height 167
click at [688, 259] on div "Horário ***** Pertence à jornada atual [GEOGRAPHIC_DATA] à jornada anterior Esq…" at bounding box center [578, 205] width 379 height 167
click at [693, 273] on input "text" at bounding box center [604, 276] width 327 height 26
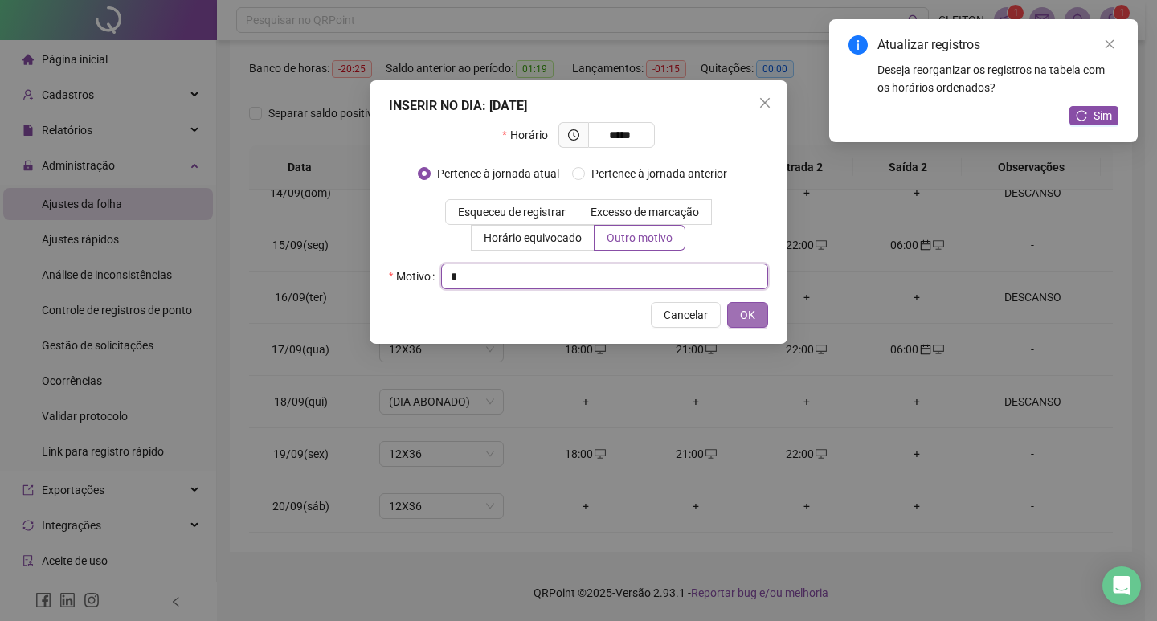
type input "*"
click at [750, 321] on span "OK" at bounding box center [747, 315] width 15 height 18
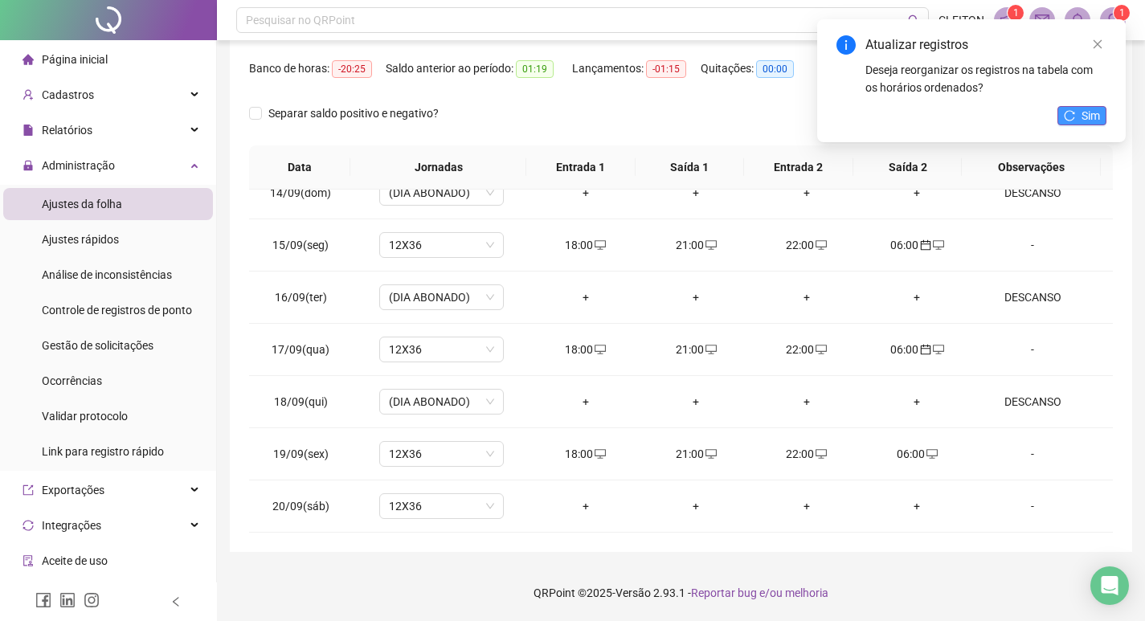
click at [1070, 117] on icon "reload" at bounding box center [1069, 115] width 11 height 11
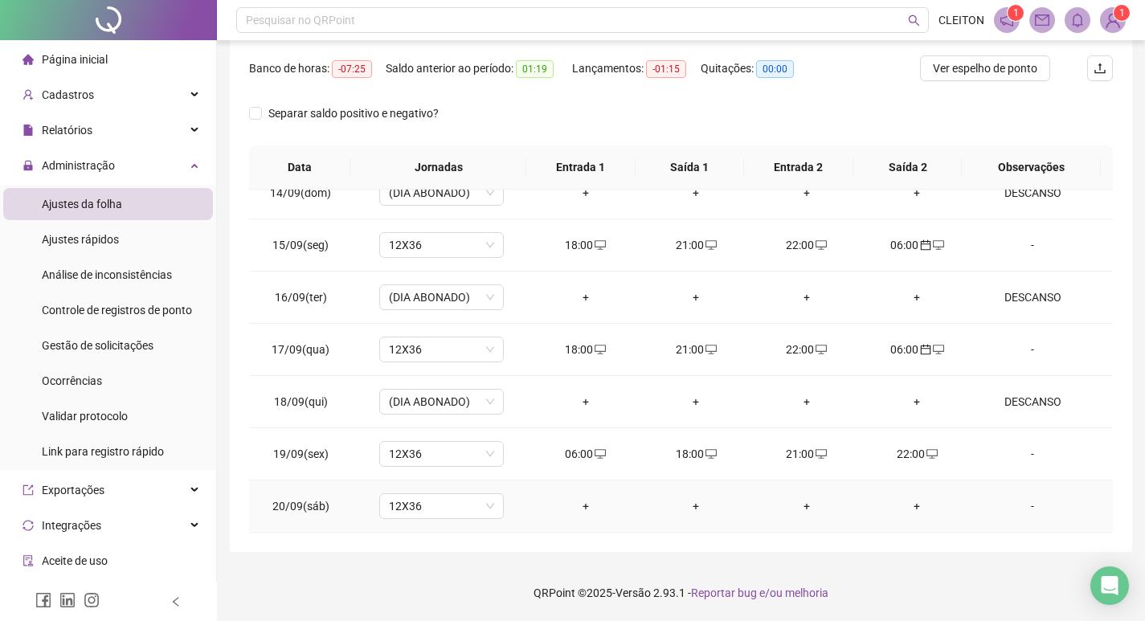
click at [1011, 521] on td "-" at bounding box center [1042, 506] width 141 height 52
click at [1021, 505] on div "-" at bounding box center [1032, 506] width 95 height 18
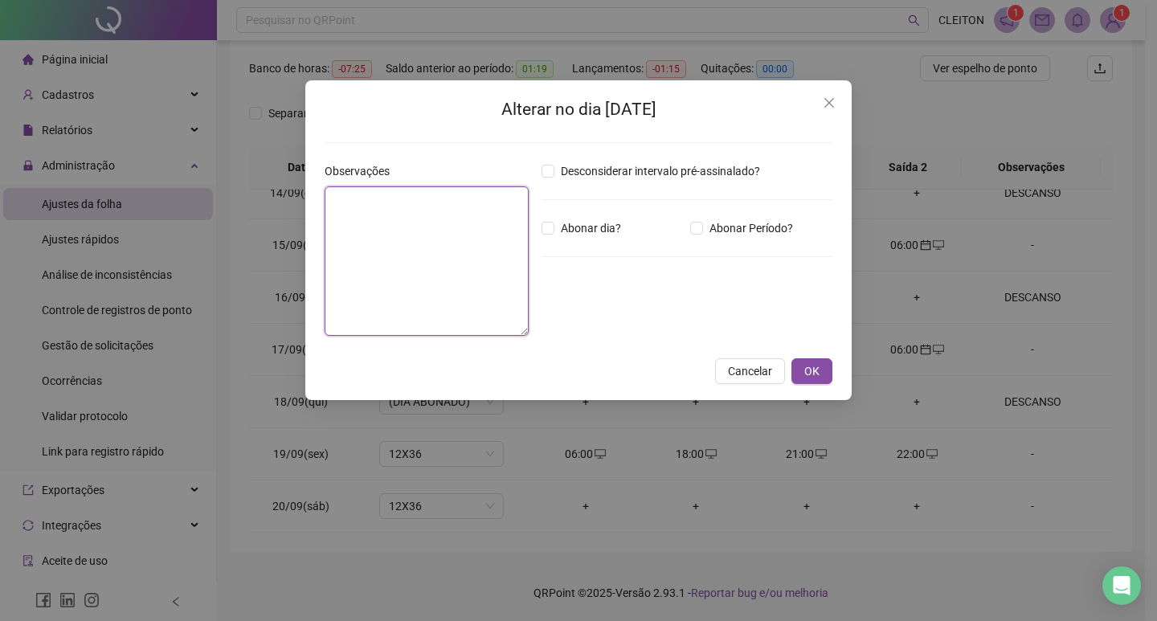
click at [390, 251] on textarea at bounding box center [427, 260] width 204 height 149
type textarea "********"
click at [816, 381] on button "OK" at bounding box center [811, 371] width 41 height 26
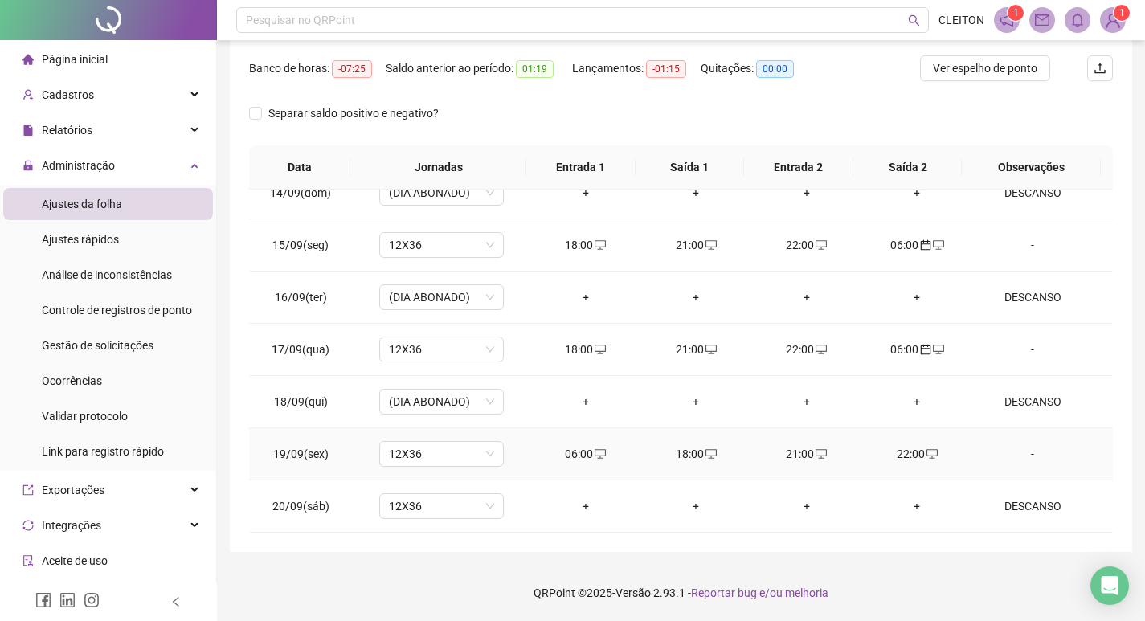
click at [571, 448] on div "06:00" at bounding box center [585, 454] width 85 height 18
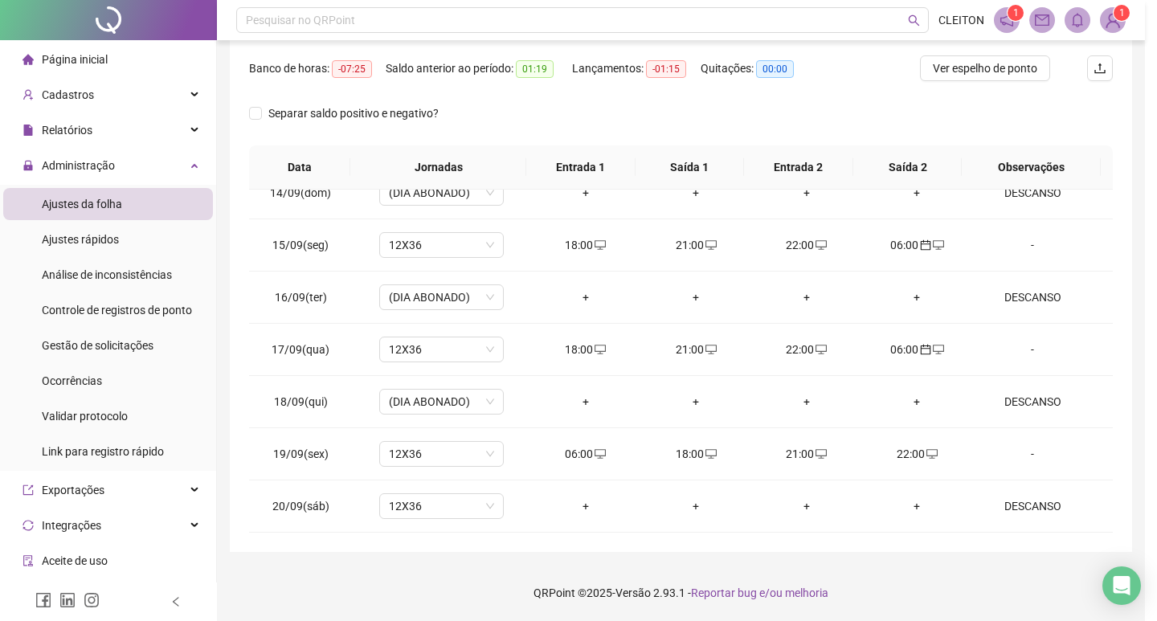
type input "**********"
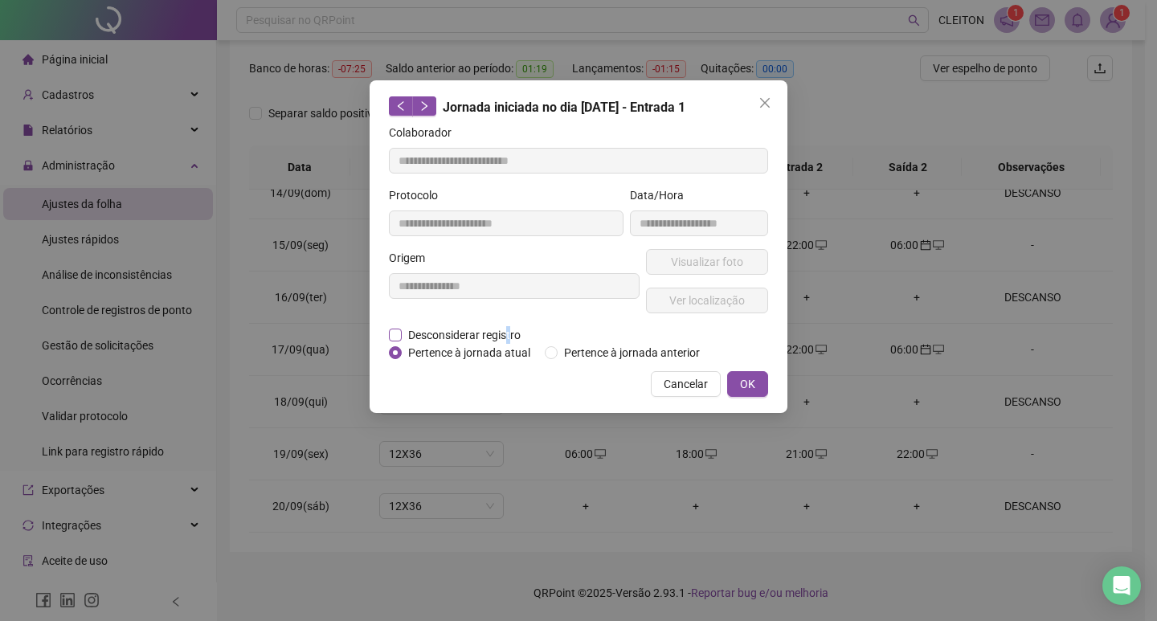
click at [507, 327] on span "Desconsiderar registro" at bounding box center [464, 335] width 125 height 18
click at [430, 336] on span "Desconsiderar registro" at bounding box center [464, 335] width 125 height 18
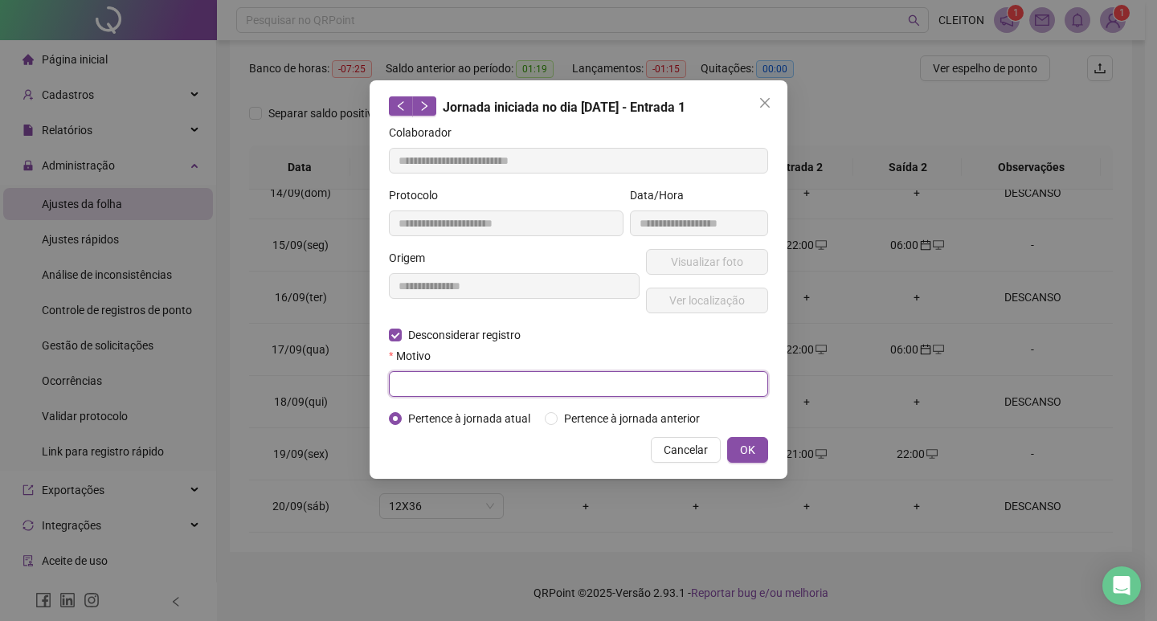
click at [444, 389] on input "text" at bounding box center [578, 384] width 379 height 26
type input "*"
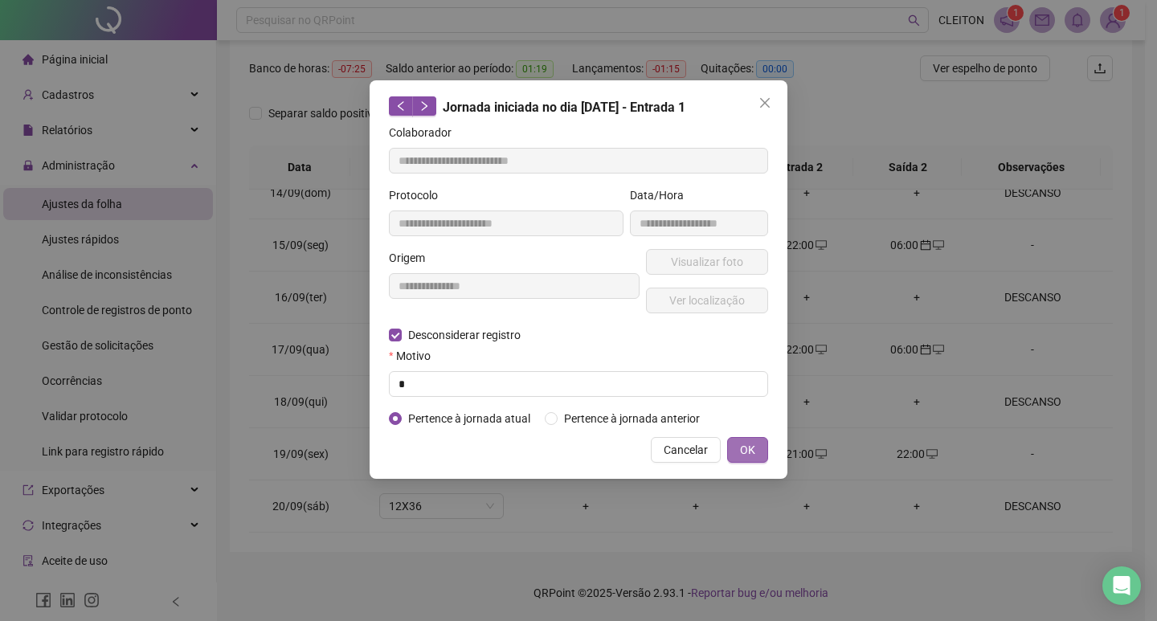
click at [745, 451] on span "OK" at bounding box center [747, 450] width 15 height 18
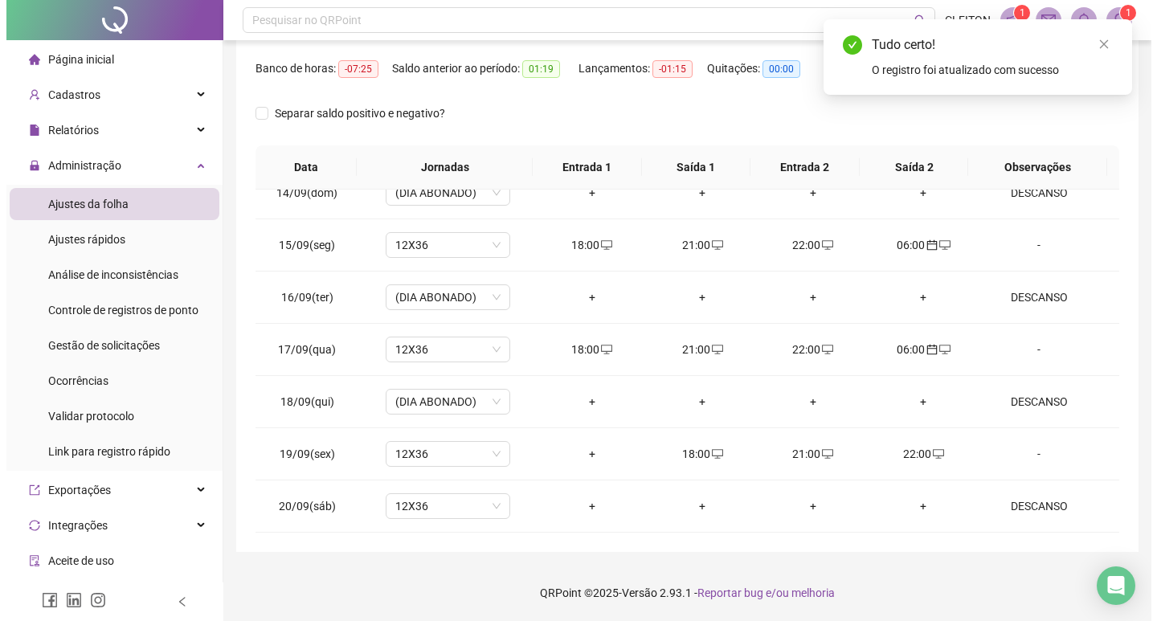
scroll to position [0, 0]
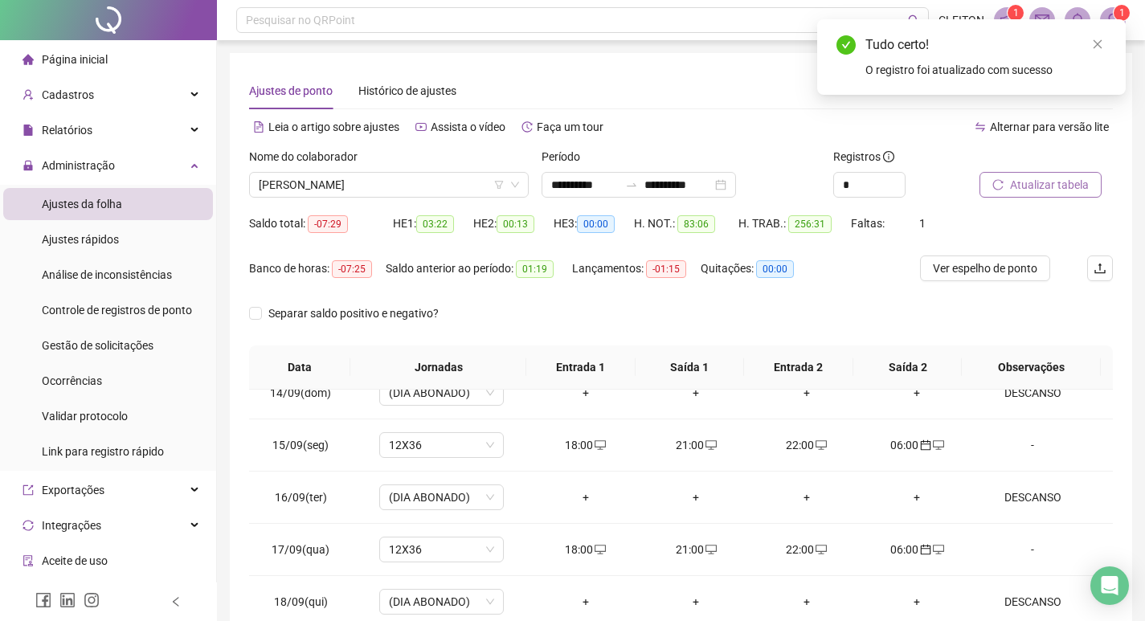
click at [1044, 186] on span "Atualizar tabela" at bounding box center [1049, 185] width 79 height 18
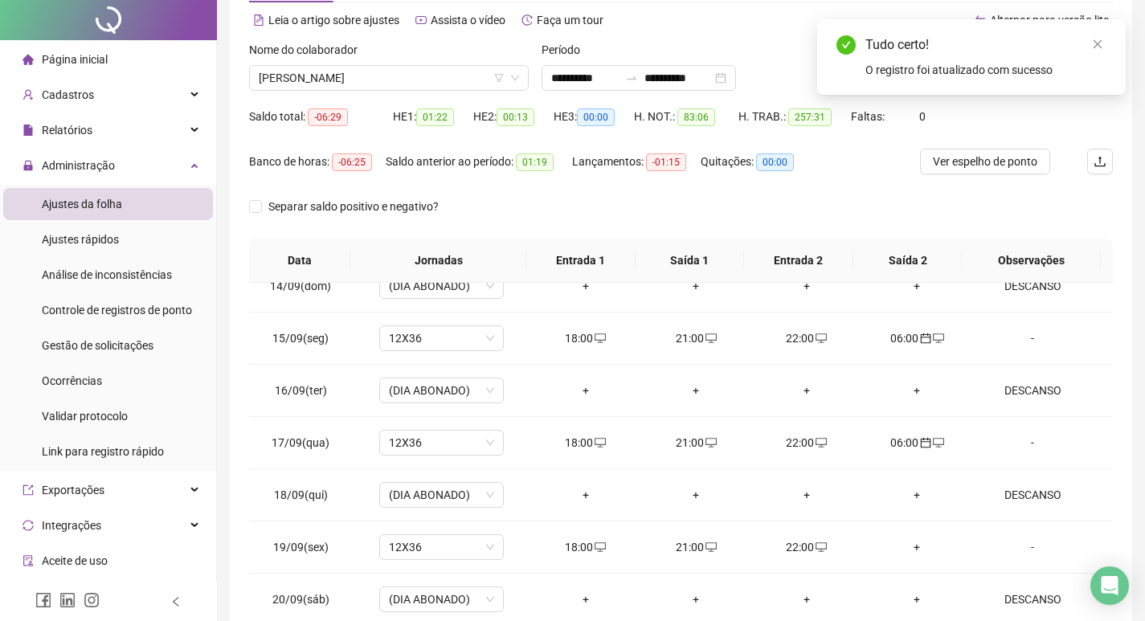
scroll to position [200, 0]
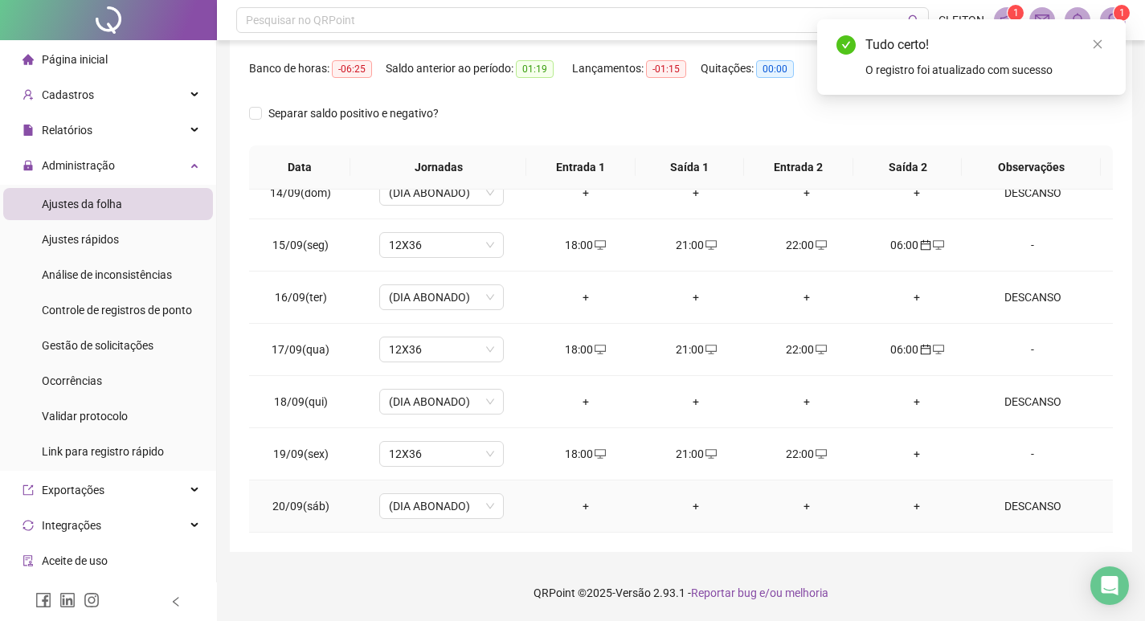
click at [570, 503] on div "+" at bounding box center [585, 506] width 85 height 18
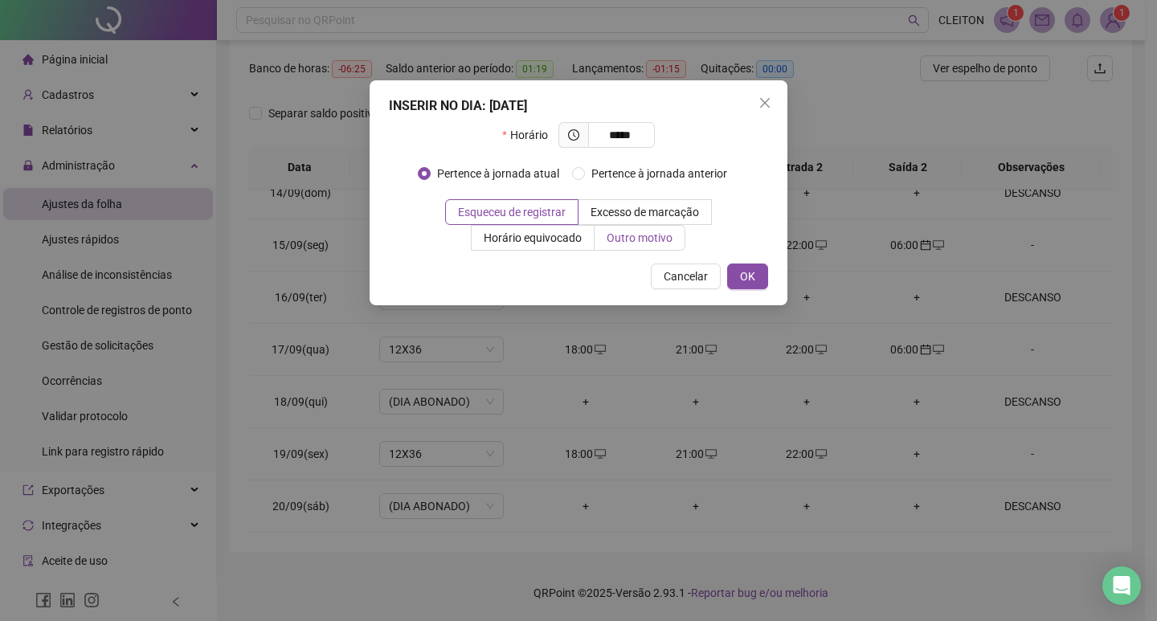
type input "*****"
click at [651, 228] on label "Outro motivo" at bounding box center [639, 238] width 91 height 26
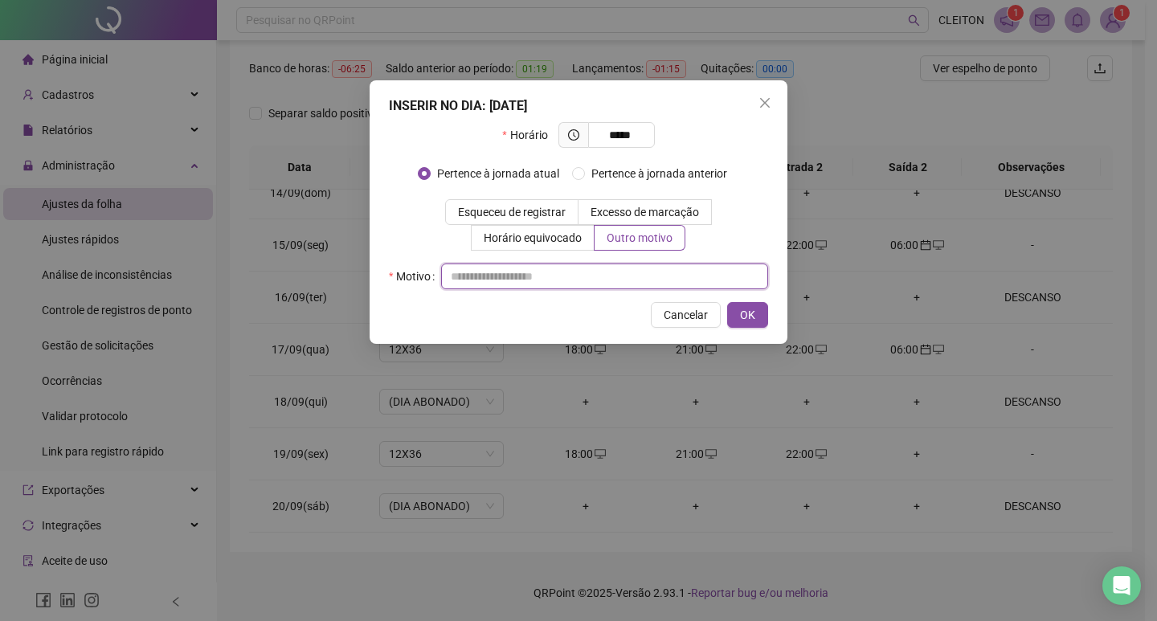
click at [593, 268] on input "text" at bounding box center [604, 276] width 327 height 26
type input "*"
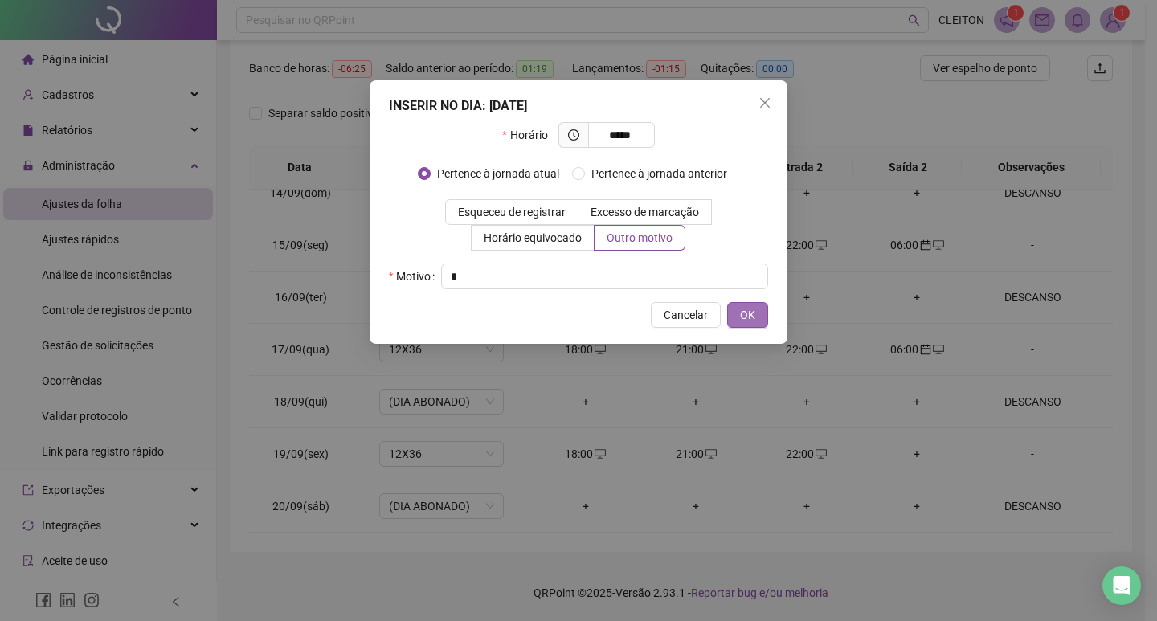
click at [756, 322] on button "OK" at bounding box center [747, 315] width 41 height 26
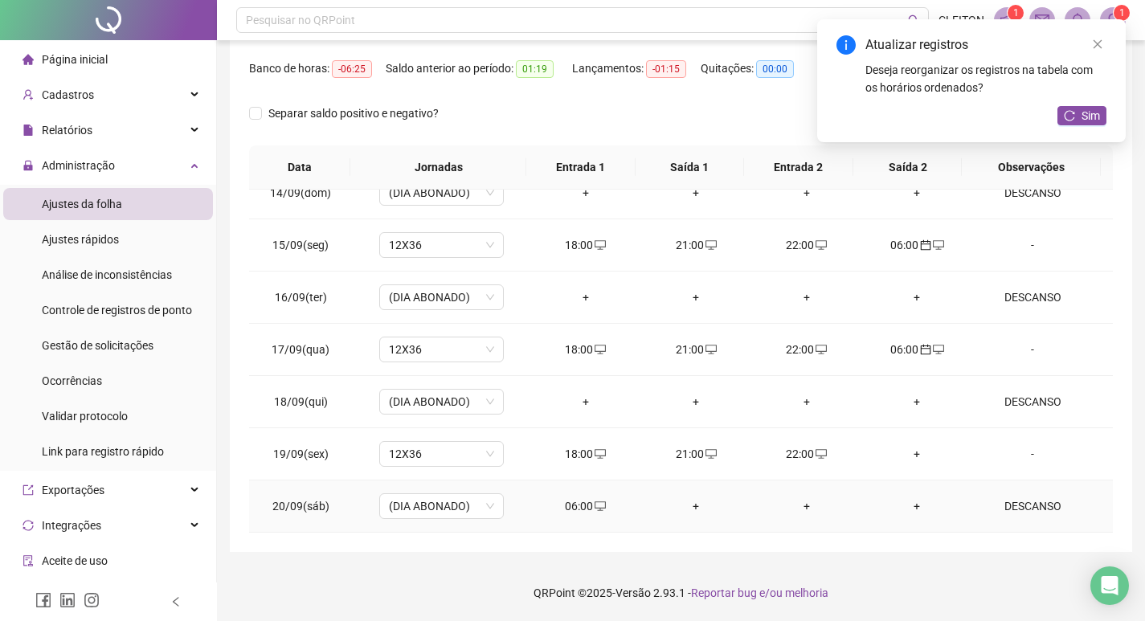
click at [570, 502] on div "06:00" at bounding box center [585, 506] width 85 height 18
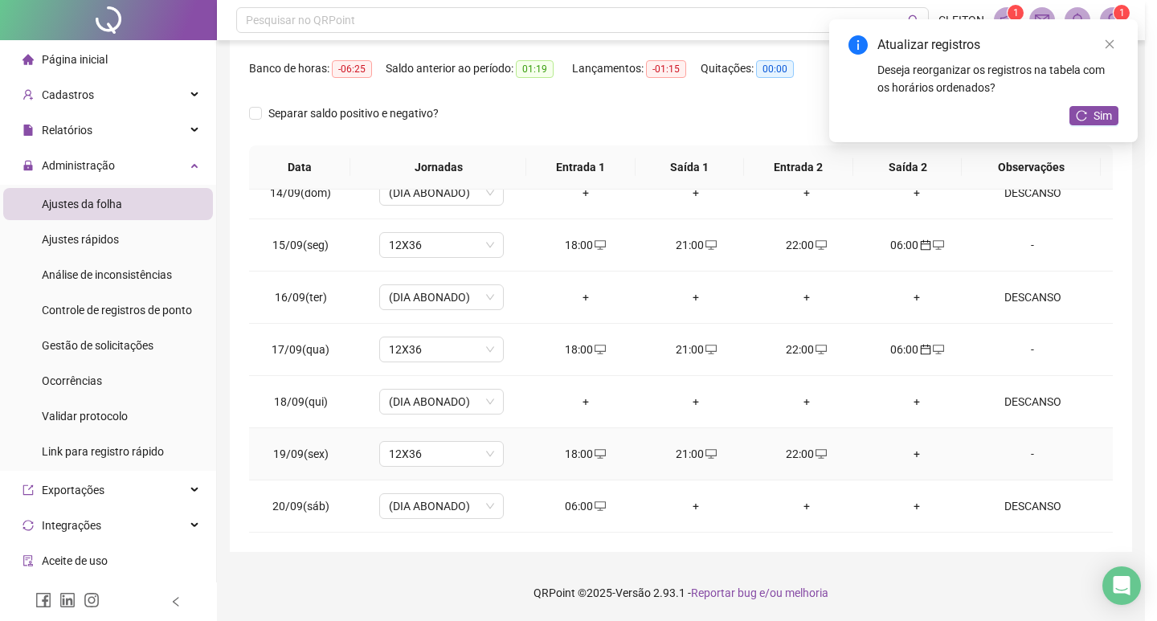
type input "**********"
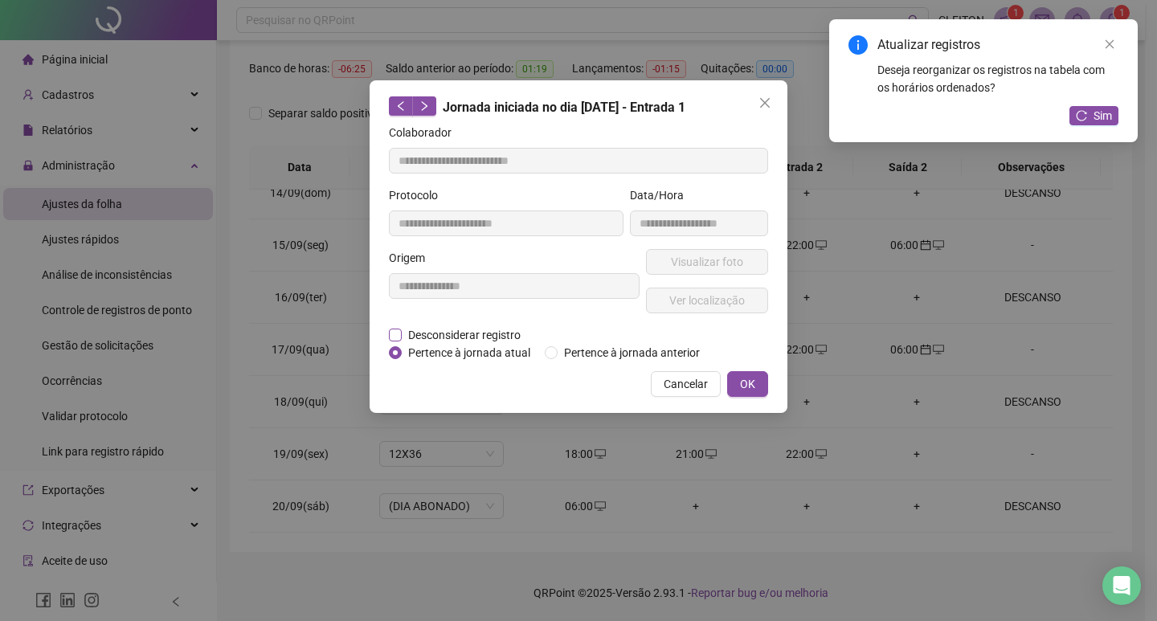
click at [425, 338] on span "Desconsiderar registro" at bounding box center [464, 335] width 125 height 18
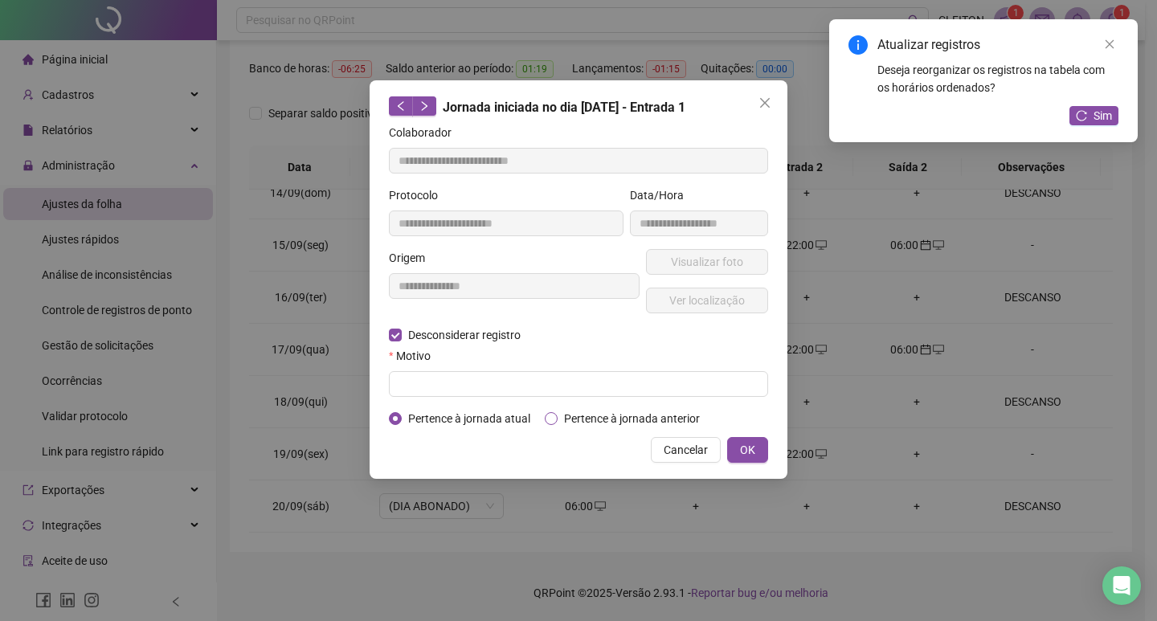
click at [627, 421] on span "Pertence à jornada anterior" at bounding box center [632, 419] width 149 height 18
click at [750, 444] on span "OK" at bounding box center [747, 450] width 15 height 18
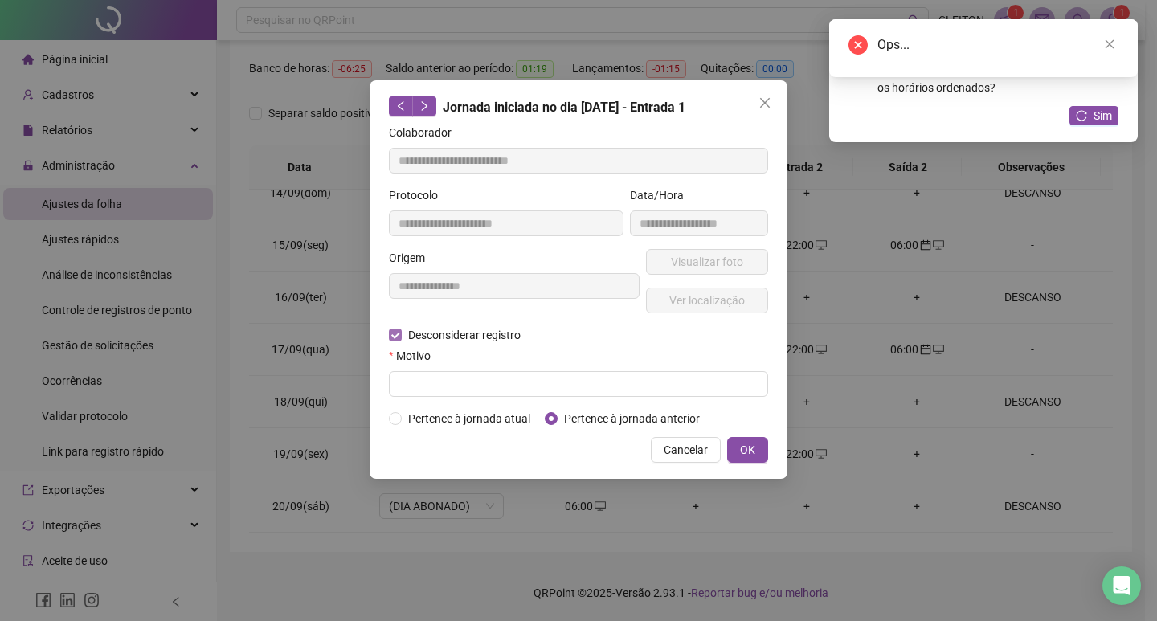
click at [431, 329] on span "Desconsiderar registro" at bounding box center [464, 335] width 125 height 18
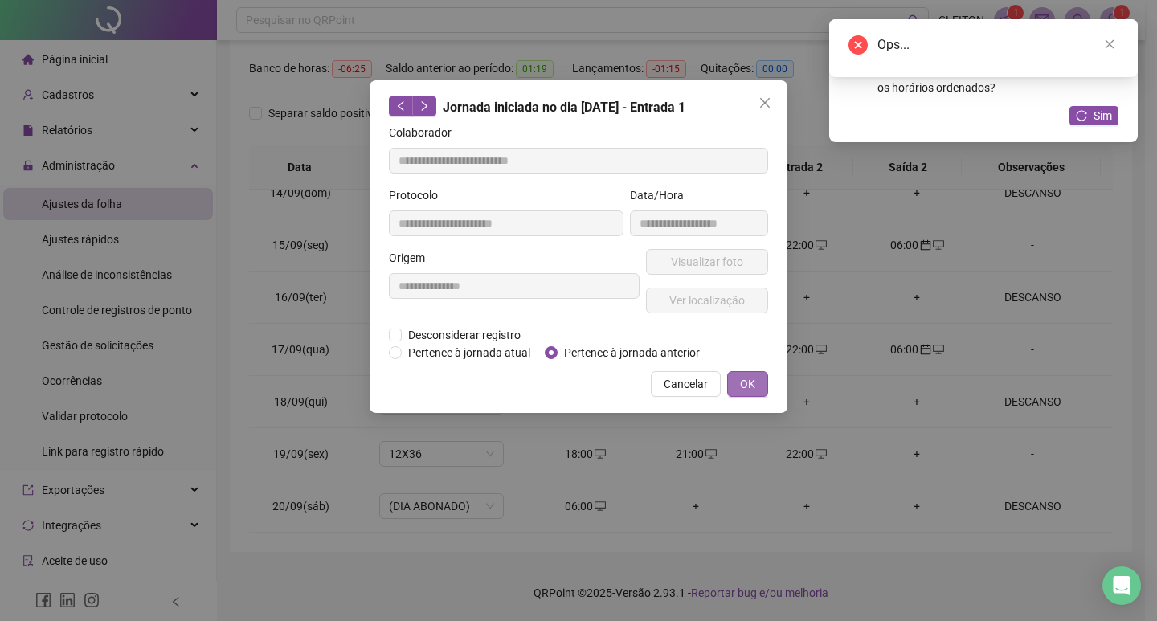
click at [739, 379] on button "OK" at bounding box center [747, 384] width 41 height 26
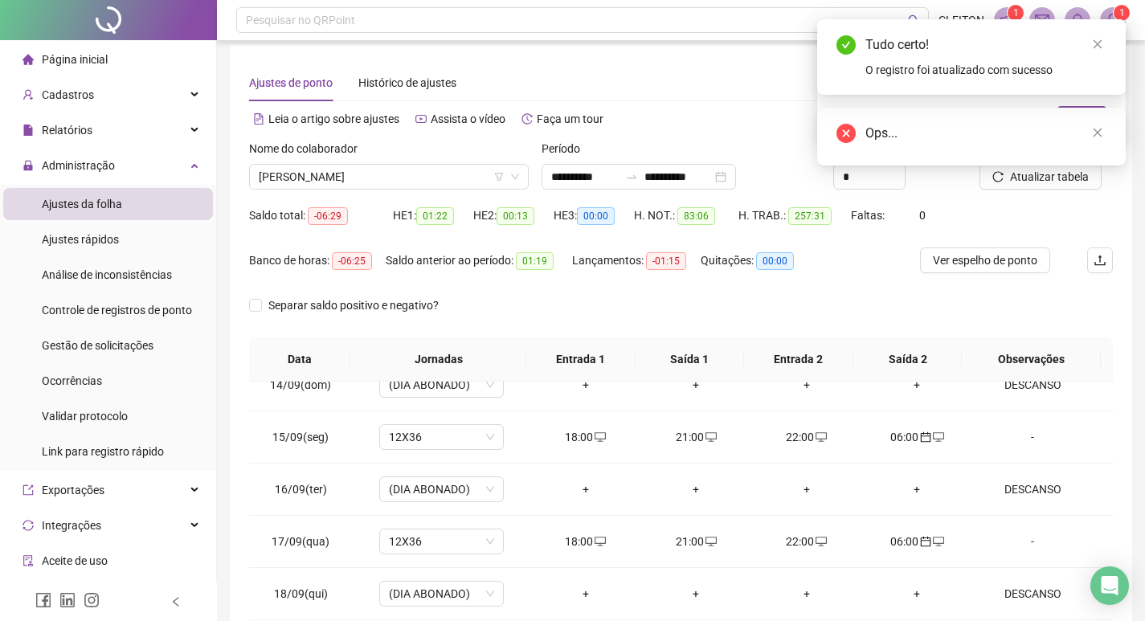
scroll to position [0, 0]
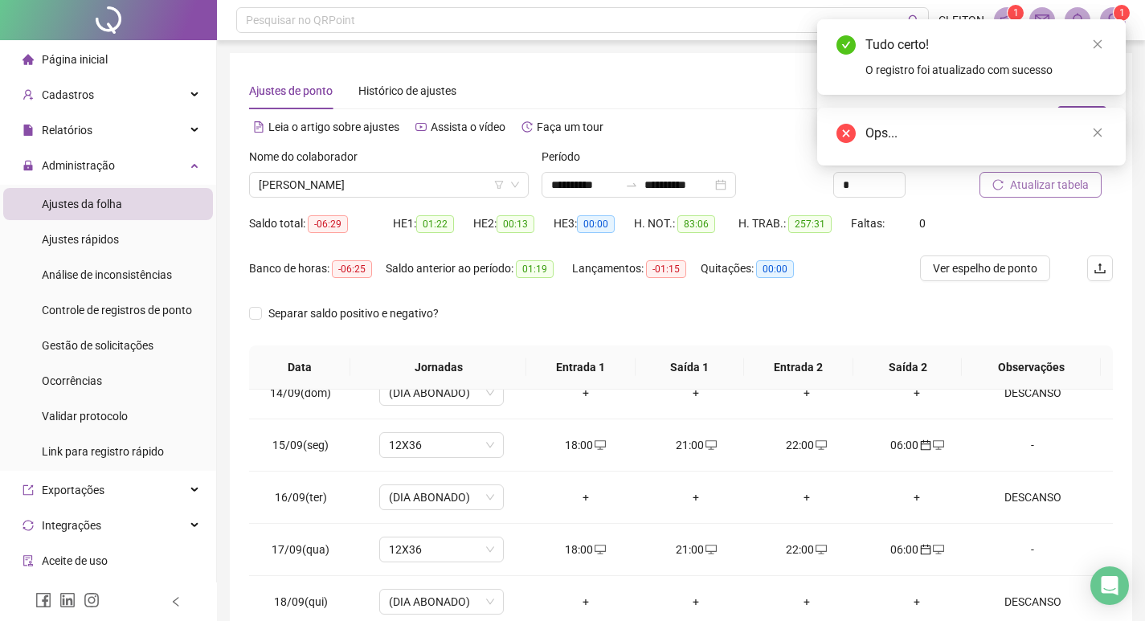
click at [1027, 196] on button "Atualizar tabela" at bounding box center [1040, 185] width 122 height 26
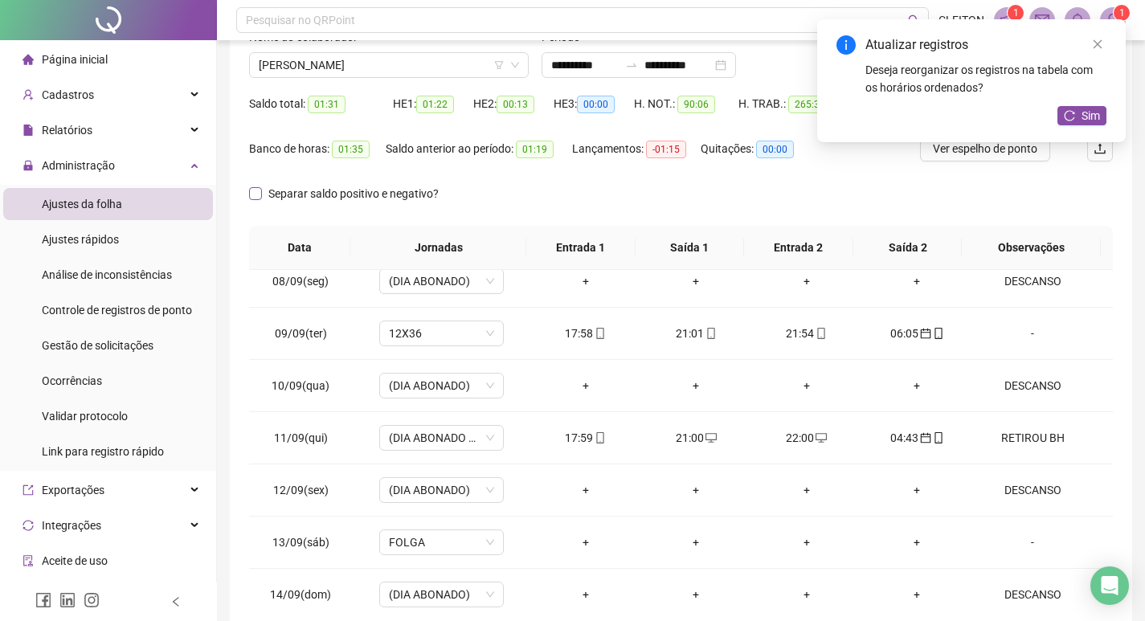
scroll to position [39, 0]
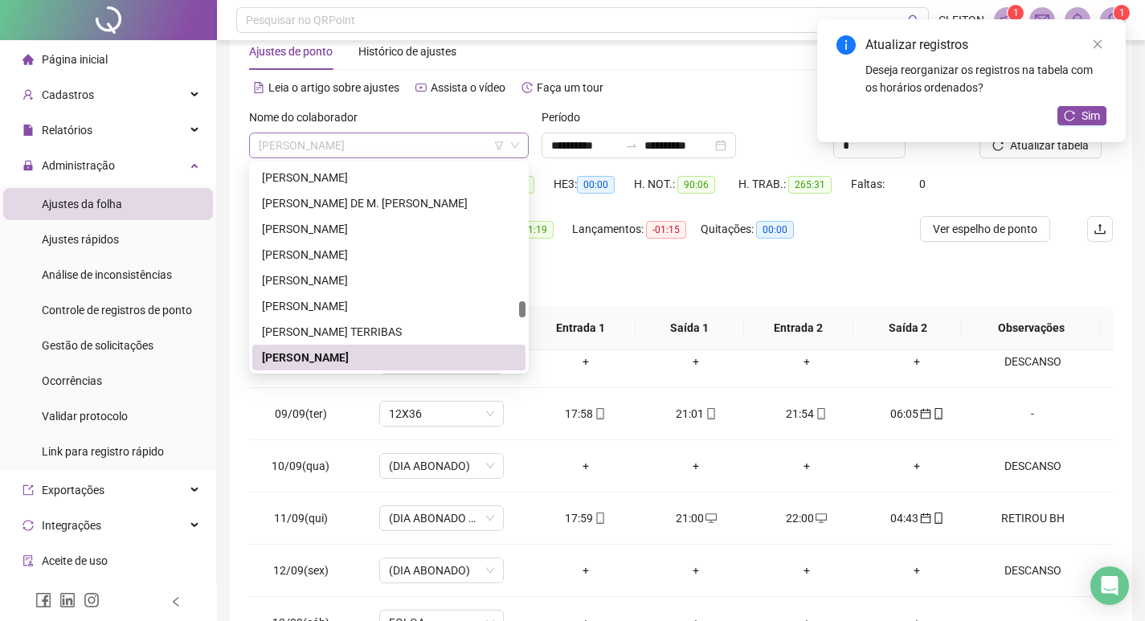
click at [320, 140] on span "[PERSON_NAME]" at bounding box center [389, 145] width 260 height 24
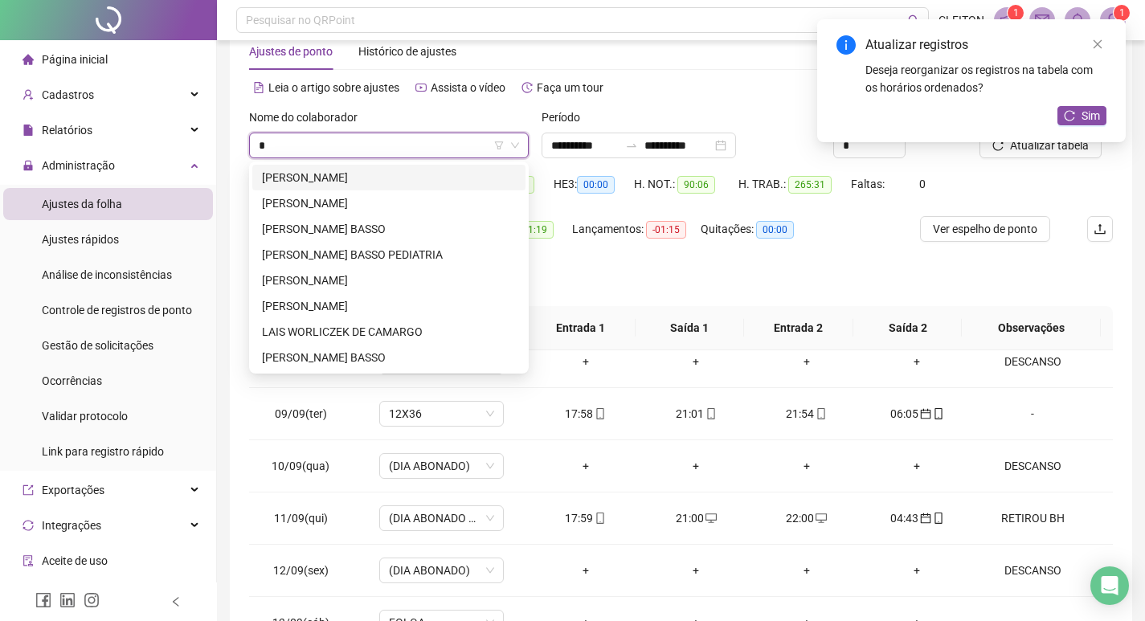
scroll to position [0, 0]
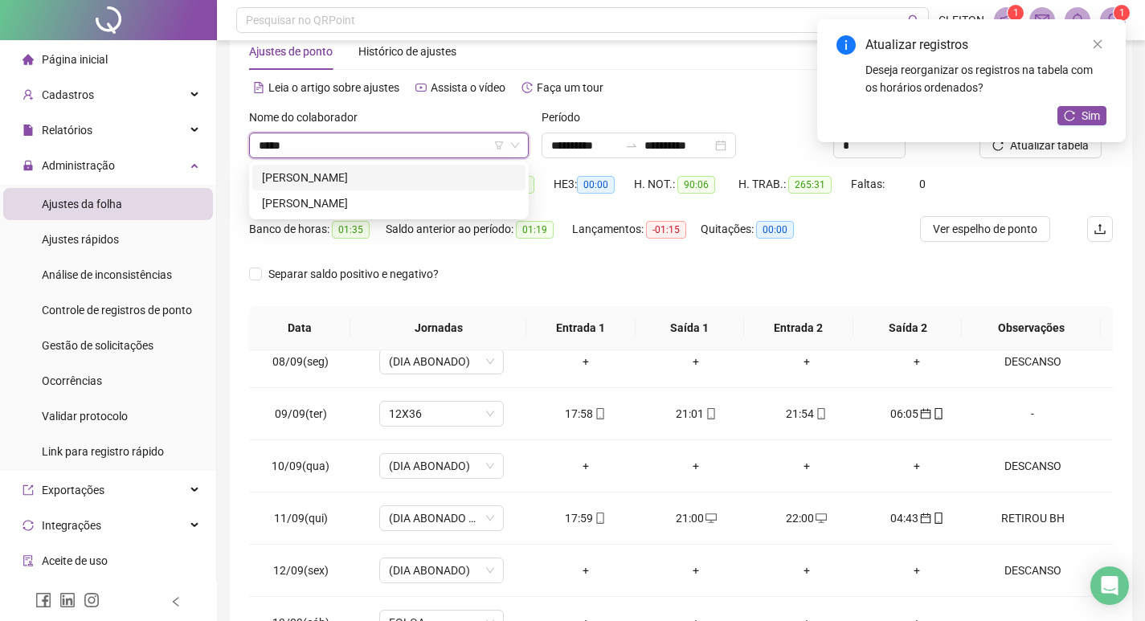
type input "*****"
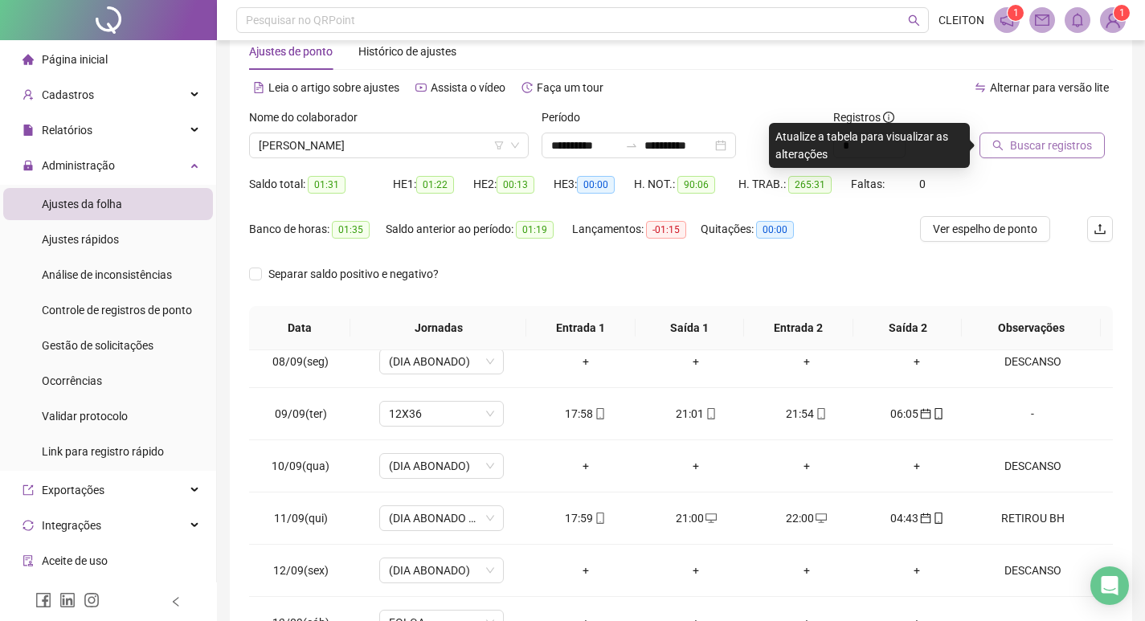
click at [1021, 134] on button "Buscar registros" at bounding box center [1041, 146] width 125 height 26
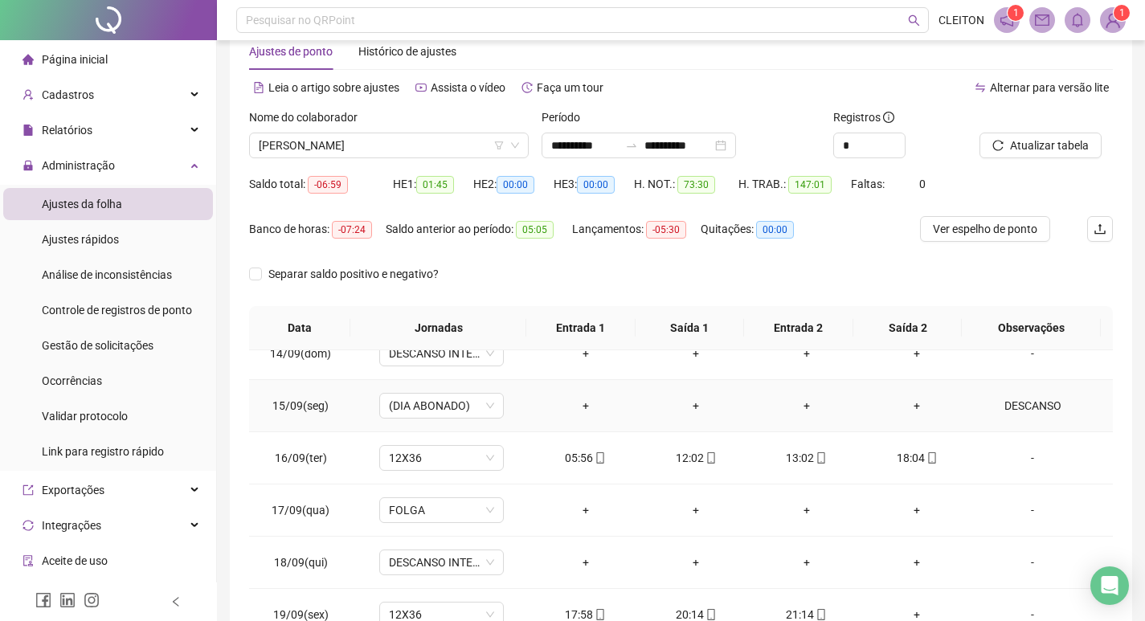
scroll to position [200, 0]
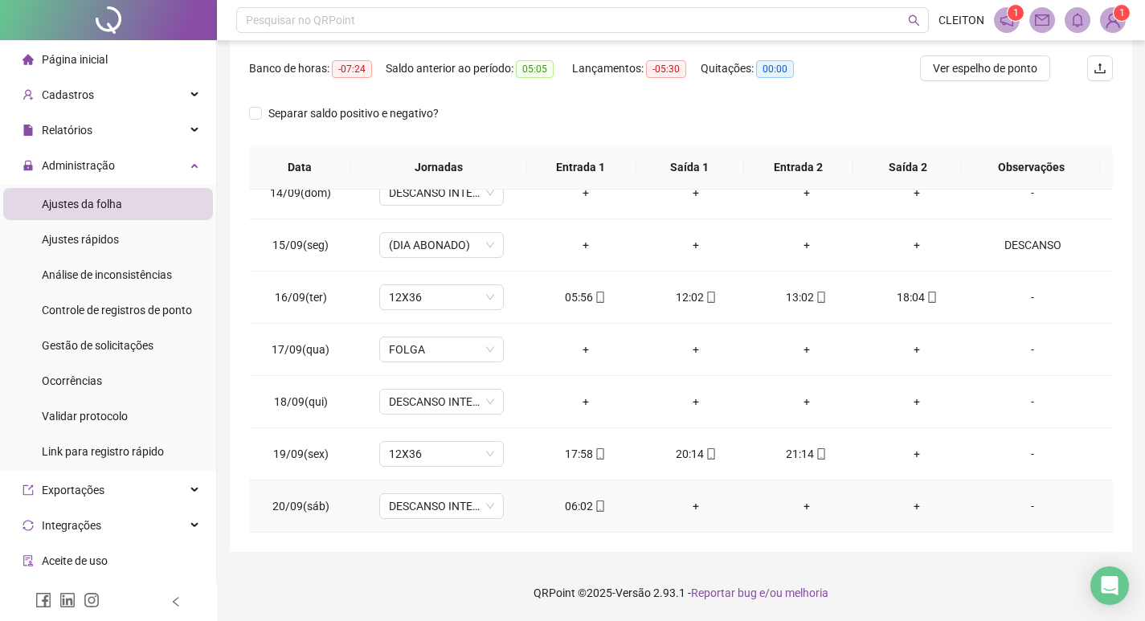
click at [574, 509] on div "06:02" at bounding box center [585, 506] width 85 height 18
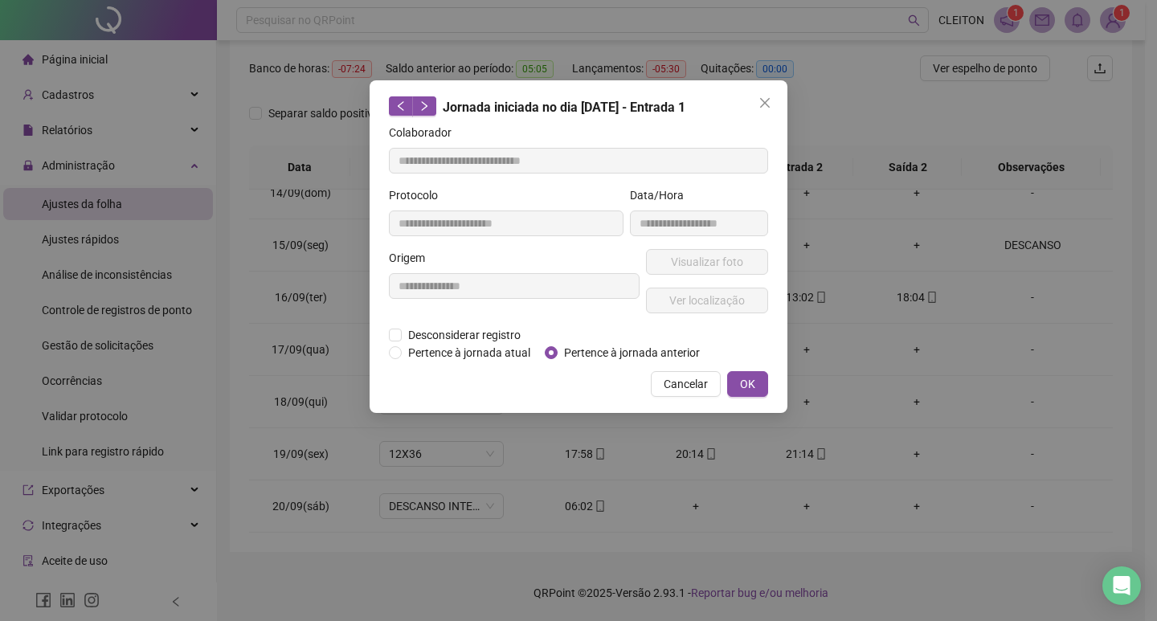
type input "**********"
click at [564, 353] on span "Pertence à jornada anterior" at bounding box center [632, 353] width 149 height 18
click at [723, 376] on div "Cancelar OK" at bounding box center [578, 384] width 379 height 26
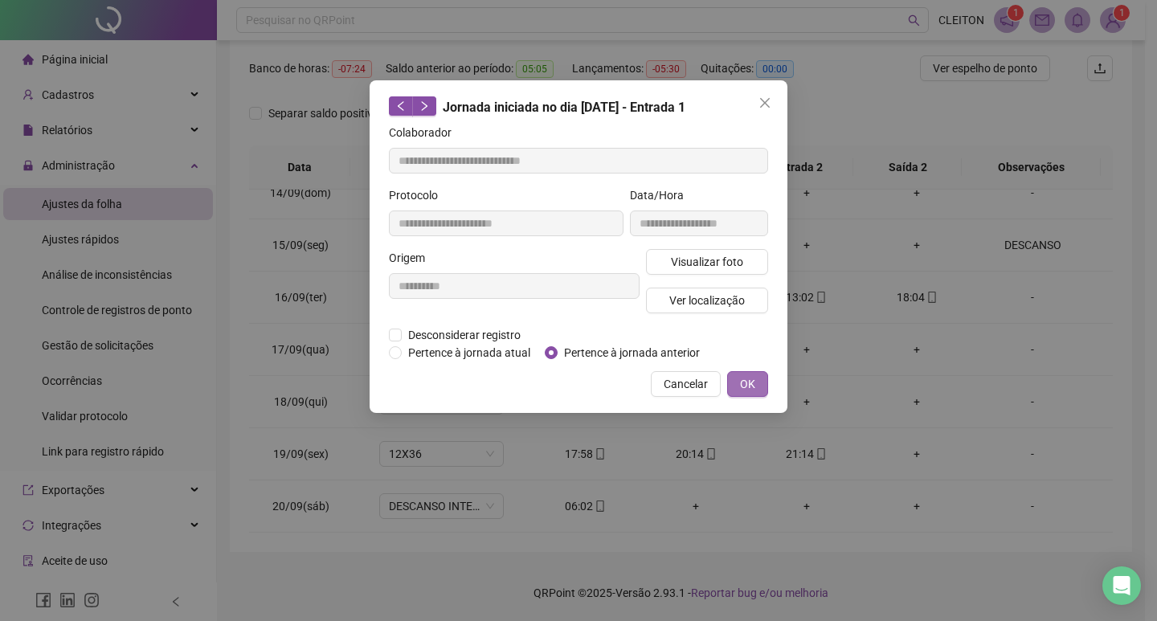
click at [729, 376] on button "OK" at bounding box center [747, 384] width 41 height 26
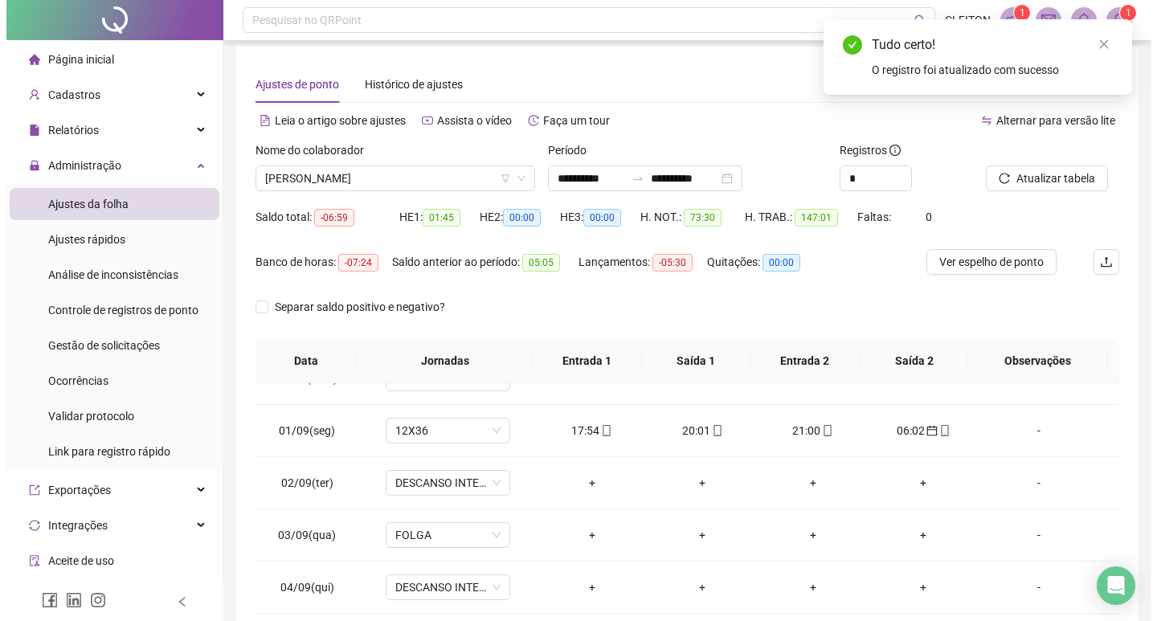
scroll to position [0, 0]
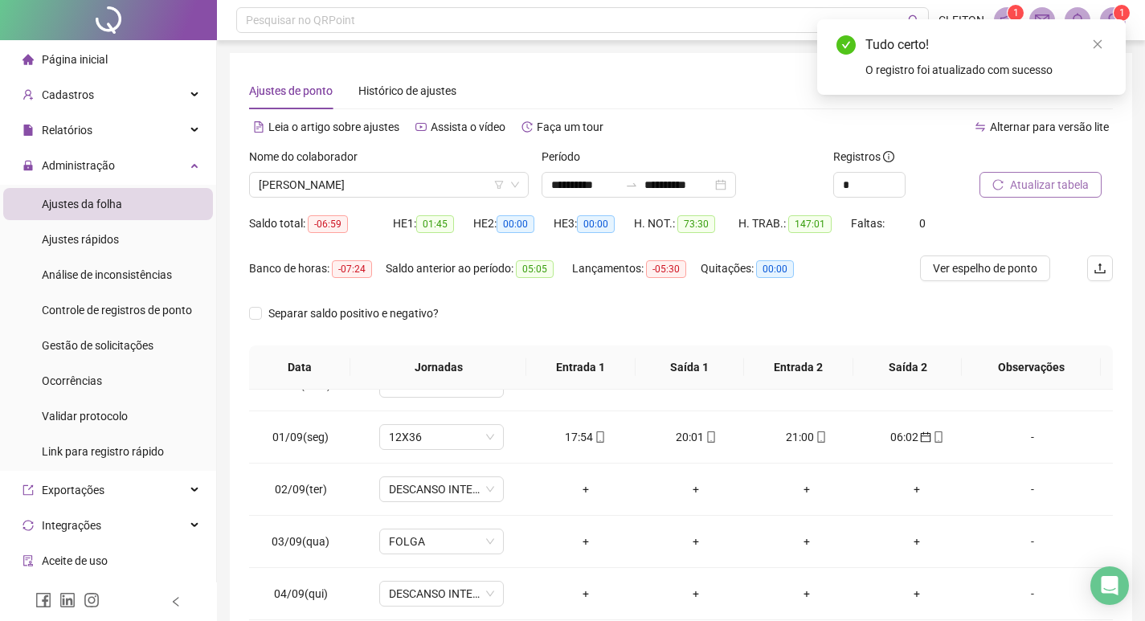
click at [1031, 176] on span "Atualizar tabela" at bounding box center [1049, 185] width 79 height 18
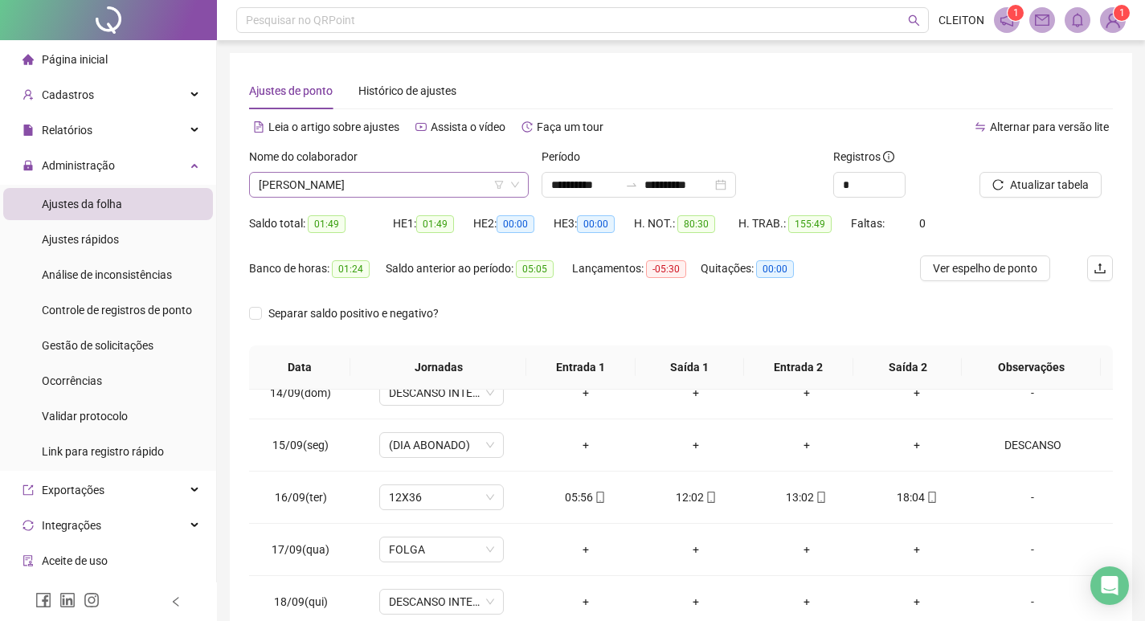
click at [386, 196] on span "[PERSON_NAME]" at bounding box center [389, 185] width 260 height 24
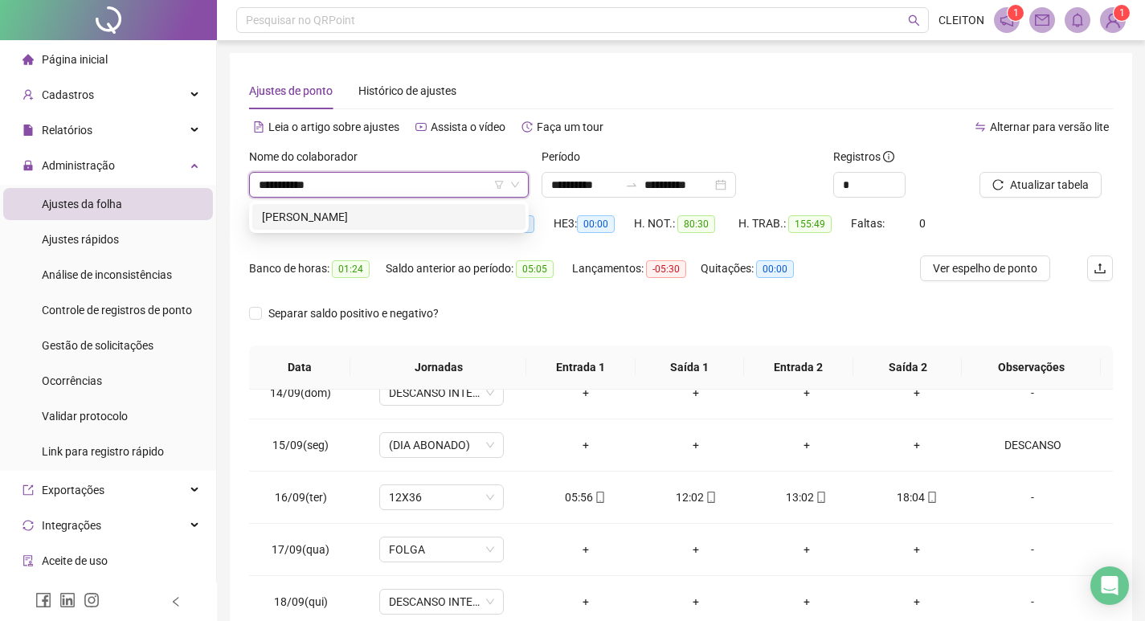
type input "**********"
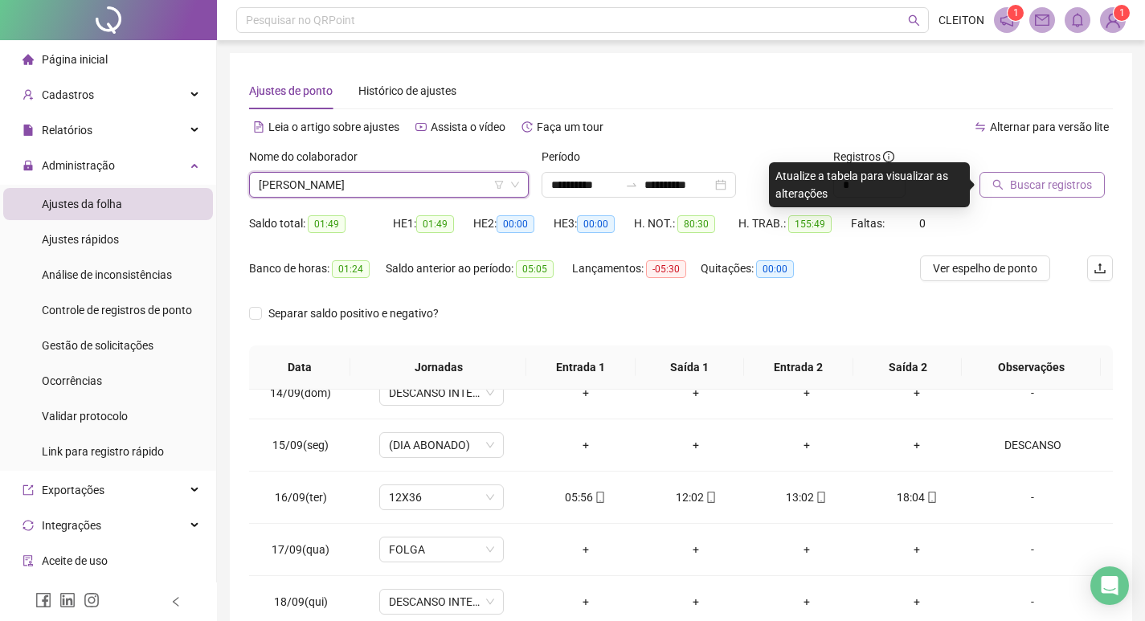
click at [1076, 183] on span "Buscar registros" at bounding box center [1051, 185] width 82 height 18
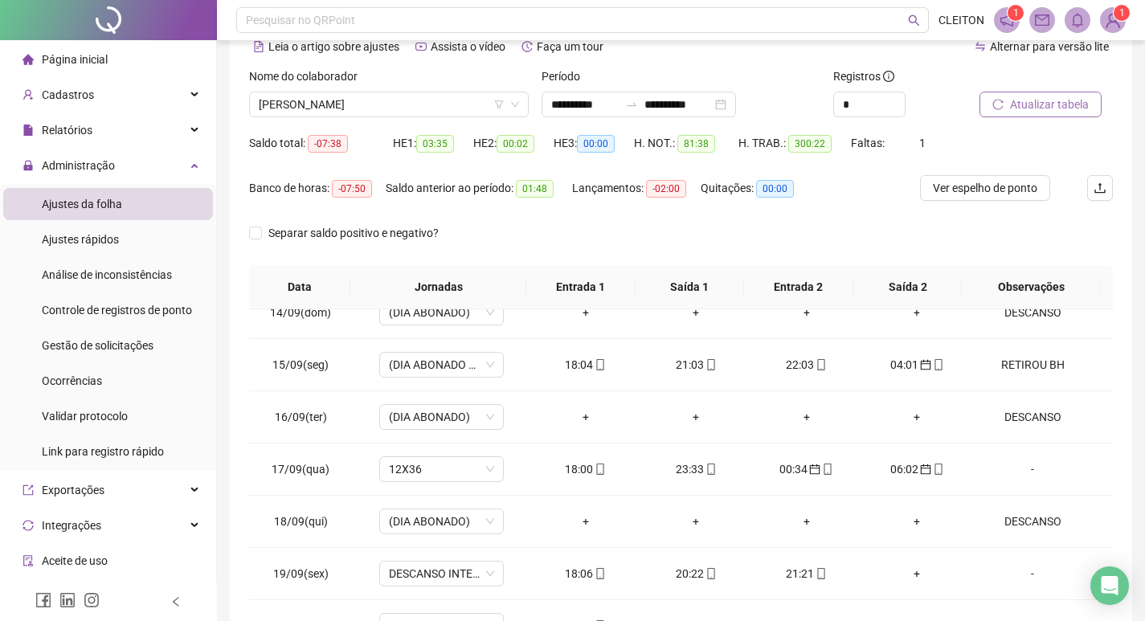
scroll to position [200, 0]
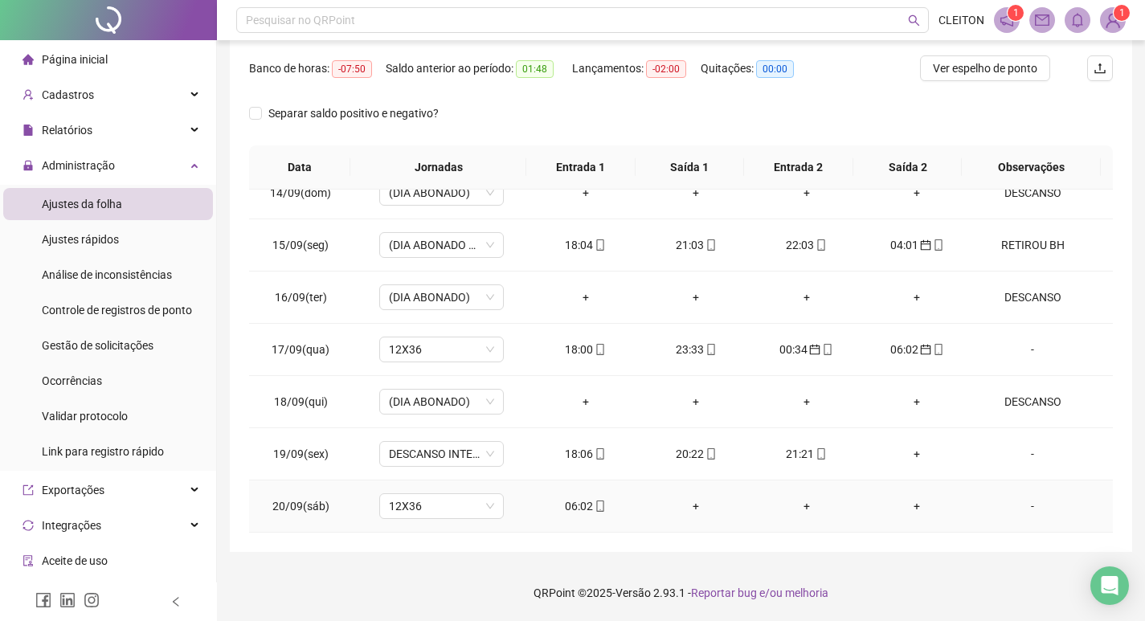
click at [580, 509] on div "06:02" at bounding box center [585, 506] width 85 height 18
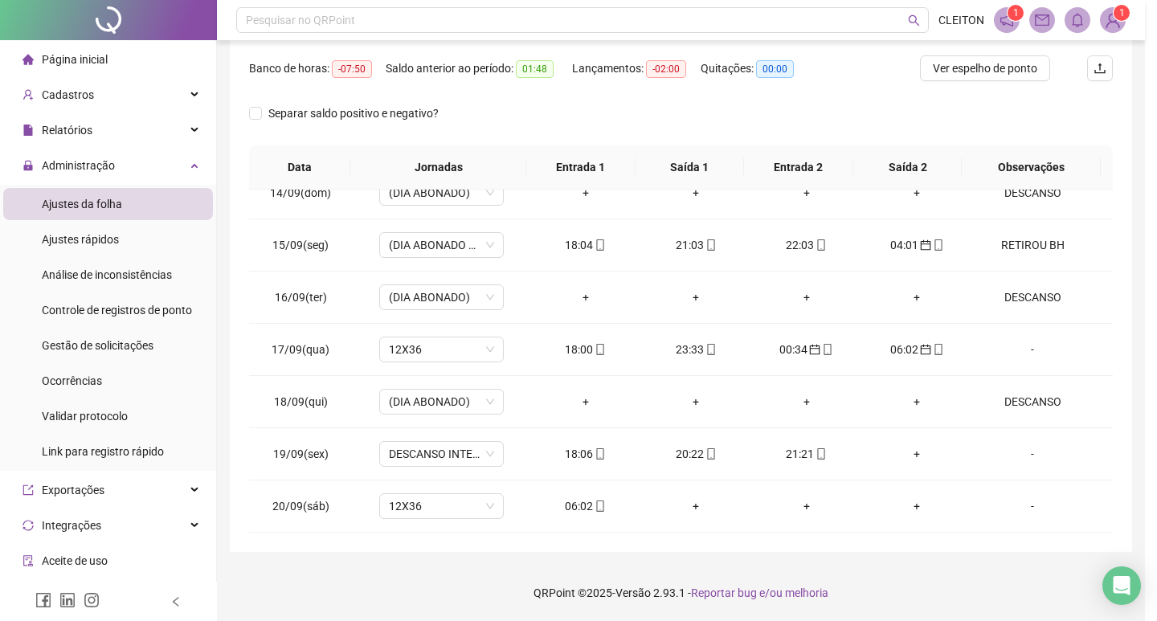
type input "**********"
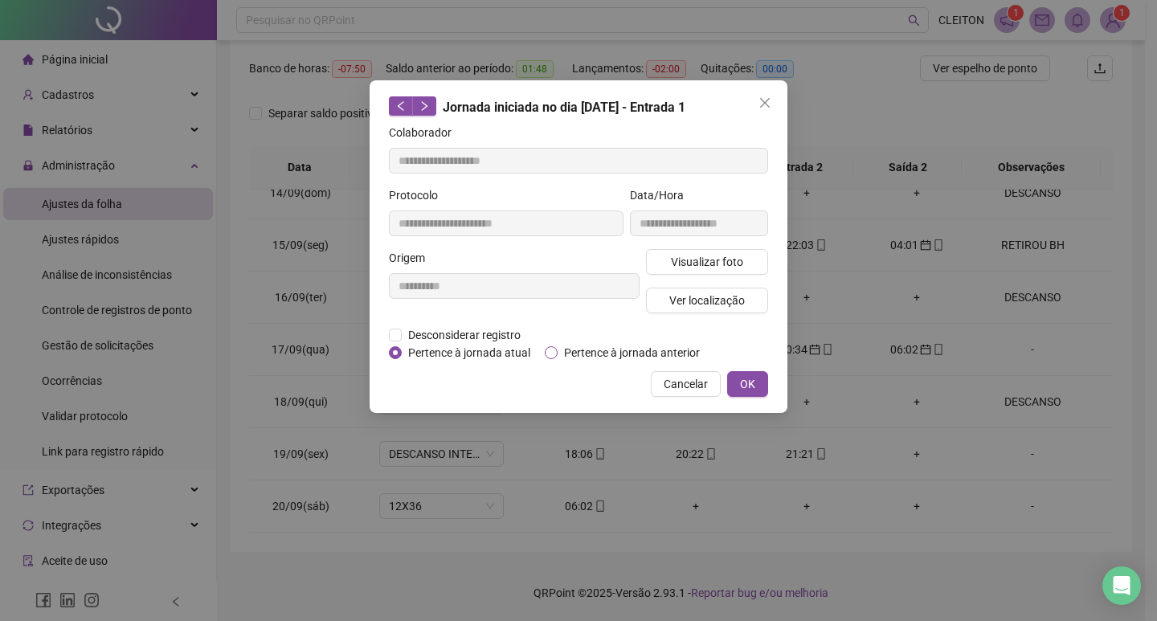
click at [611, 351] on span "Pertence à jornada anterior" at bounding box center [632, 353] width 149 height 18
click at [754, 381] on span "OK" at bounding box center [747, 384] width 15 height 18
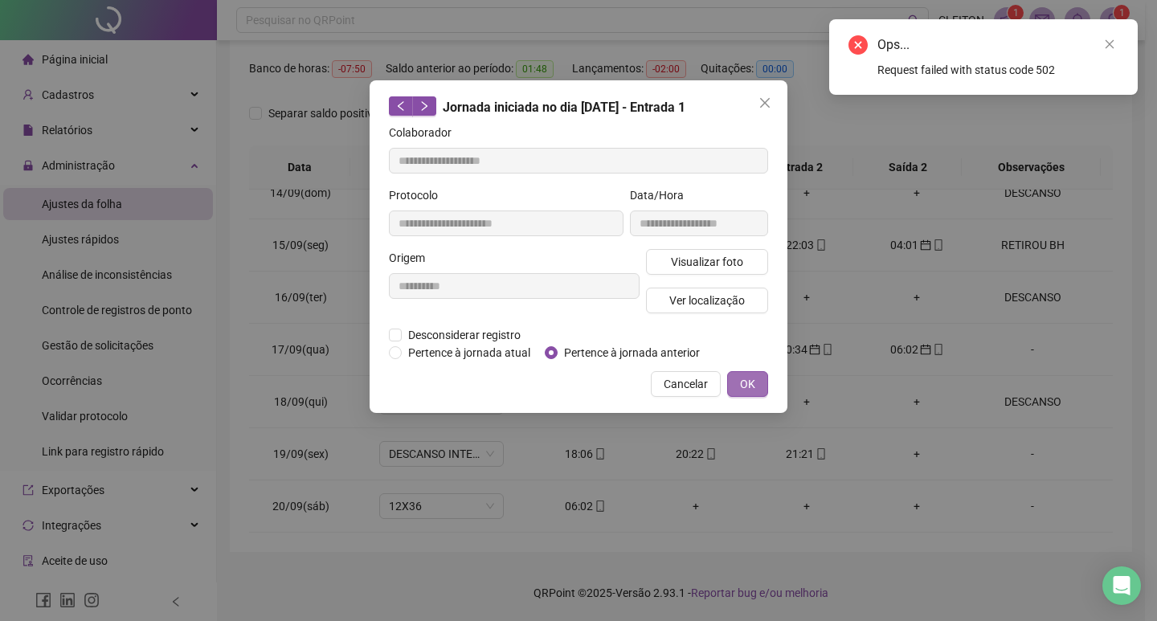
click at [766, 386] on button "OK" at bounding box center [747, 384] width 41 height 26
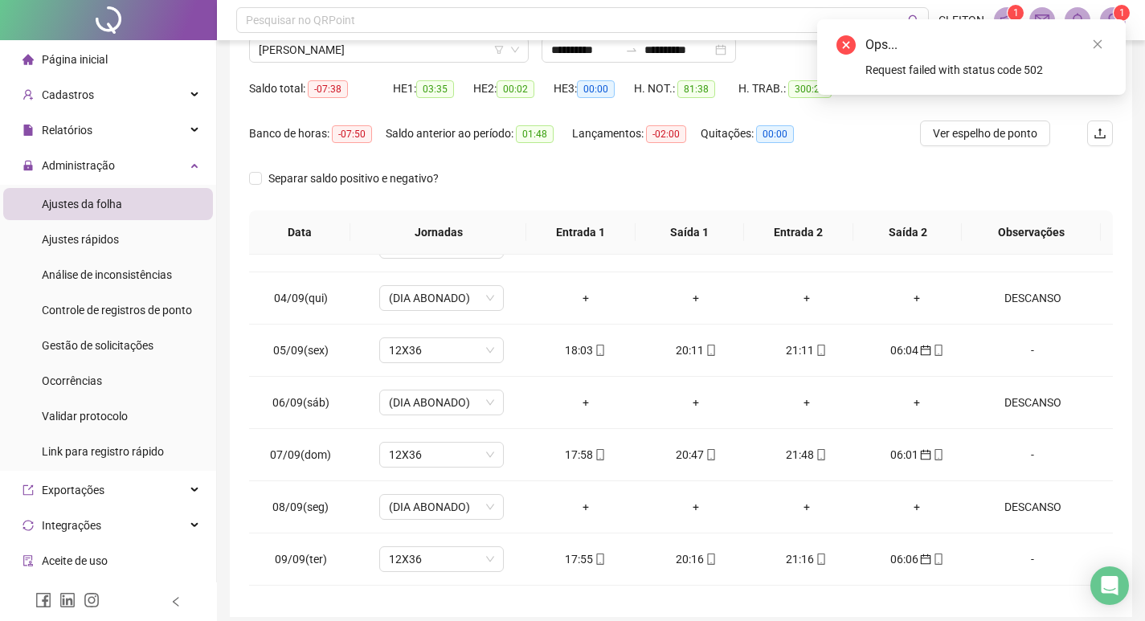
scroll to position [0, 0]
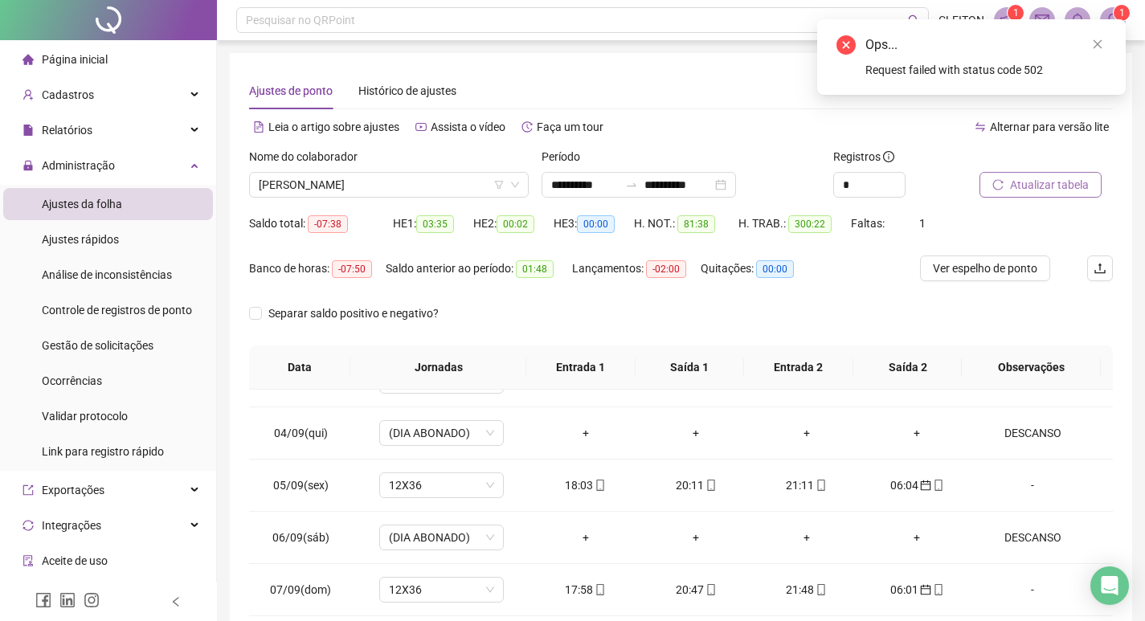
click at [1035, 190] on span "Atualizar tabela" at bounding box center [1049, 185] width 79 height 18
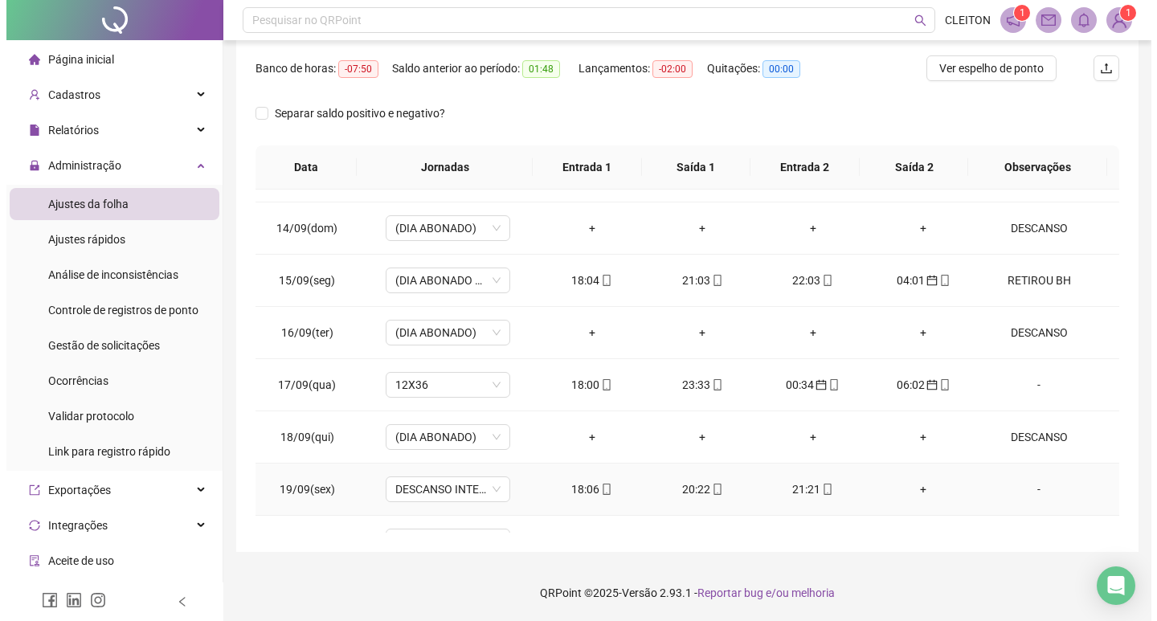
scroll to position [1276, 0]
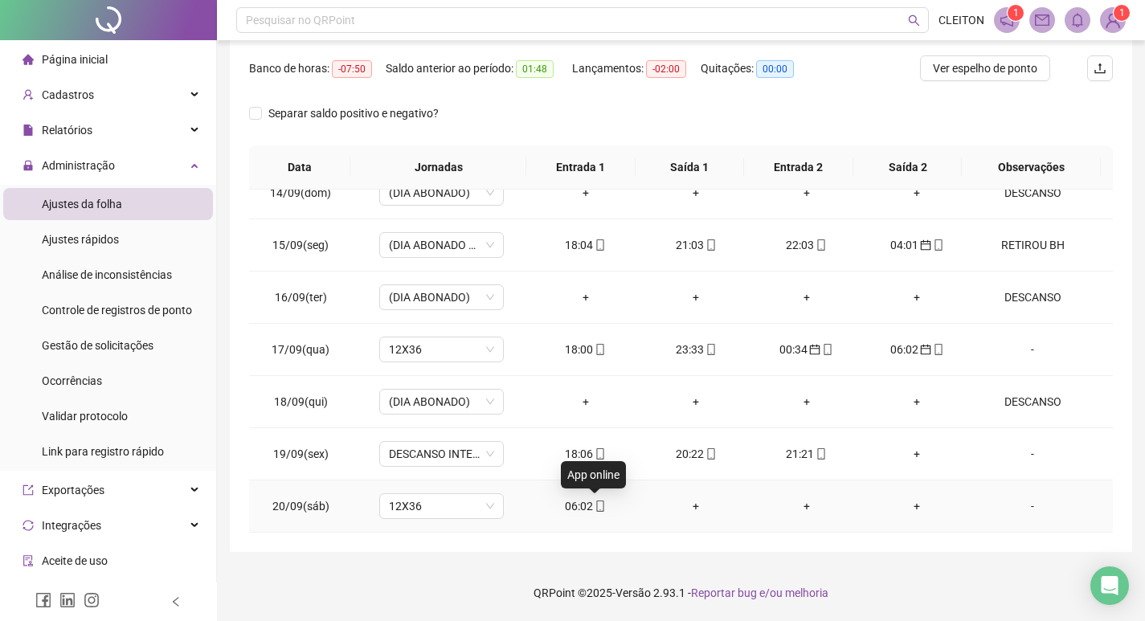
click at [594, 508] on icon "mobile" at bounding box center [599, 505] width 11 height 11
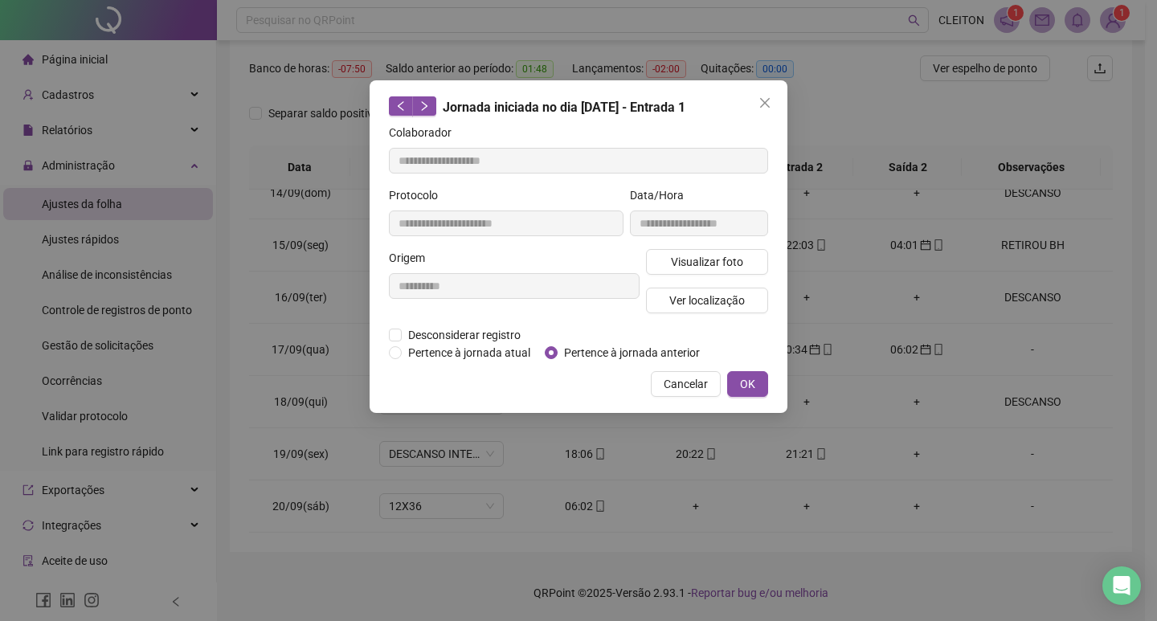
click at [570, 348] on span "Pertence à jornada anterior" at bounding box center [632, 353] width 149 height 18
click at [748, 382] on span "OK" at bounding box center [747, 384] width 15 height 18
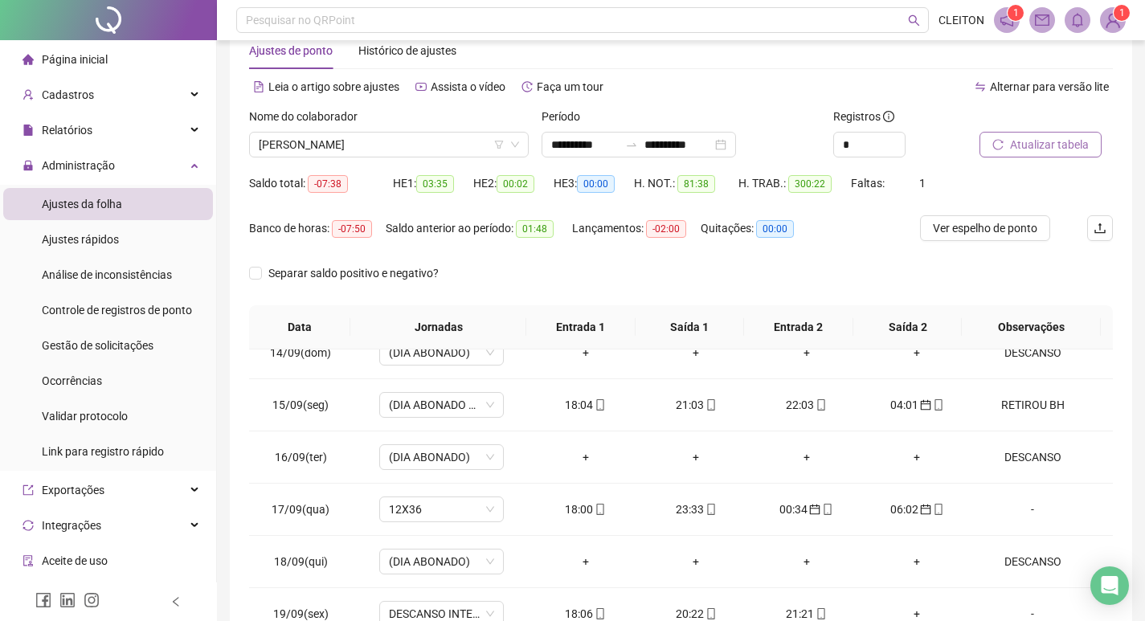
scroll to position [39, 0]
click at [999, 149] on icon "reload" at bounding box center [997, 145] width 11 height 11
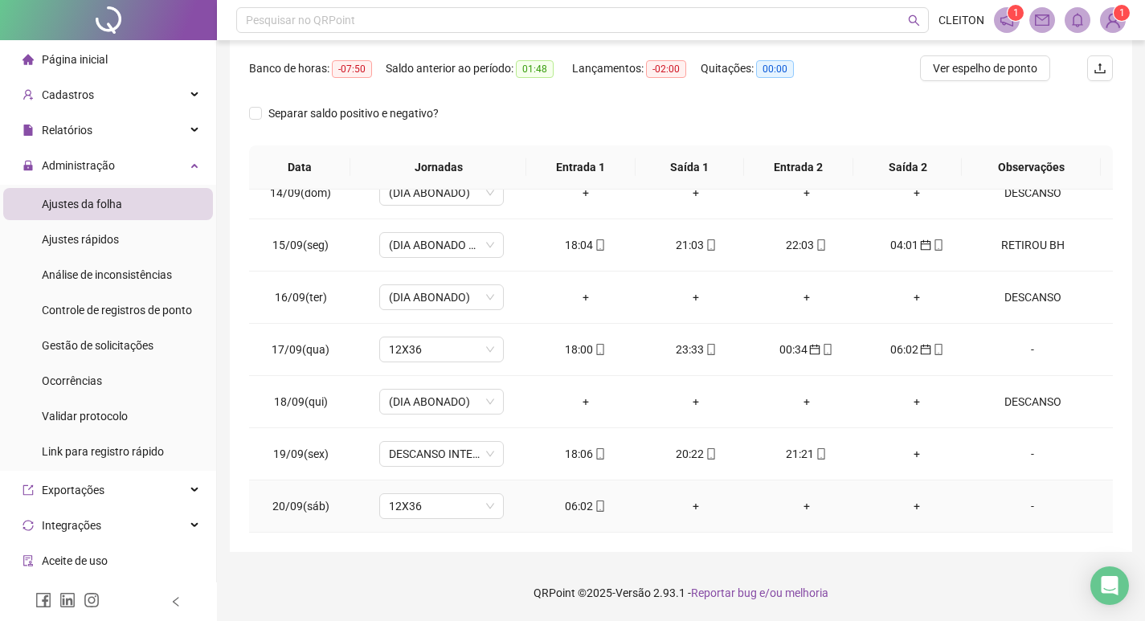
click at [562, 517] on td "06:02" at bounding box center [585, 506] width 111 height 52
click at [564, 509] on div "06:02" at bounding box center [585, 506] width 85 height 18
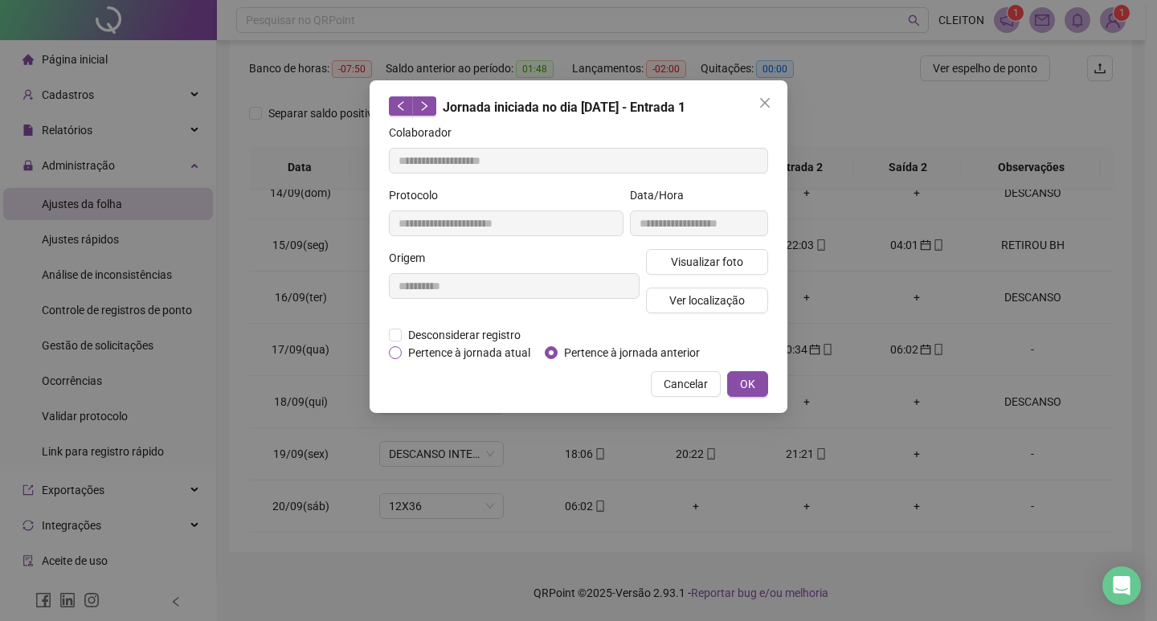
click at [484, 355] on span "Pertence à jornada atual" at bounding box center [469, 353] width 135 height 18
click at [588, 356] on span "Pertence à jornada anterior" at bounding box center [632, 353] width 149 height 18
click at [748, 391] on span "OK" at bounding box center [747, 384] width 15 height 18
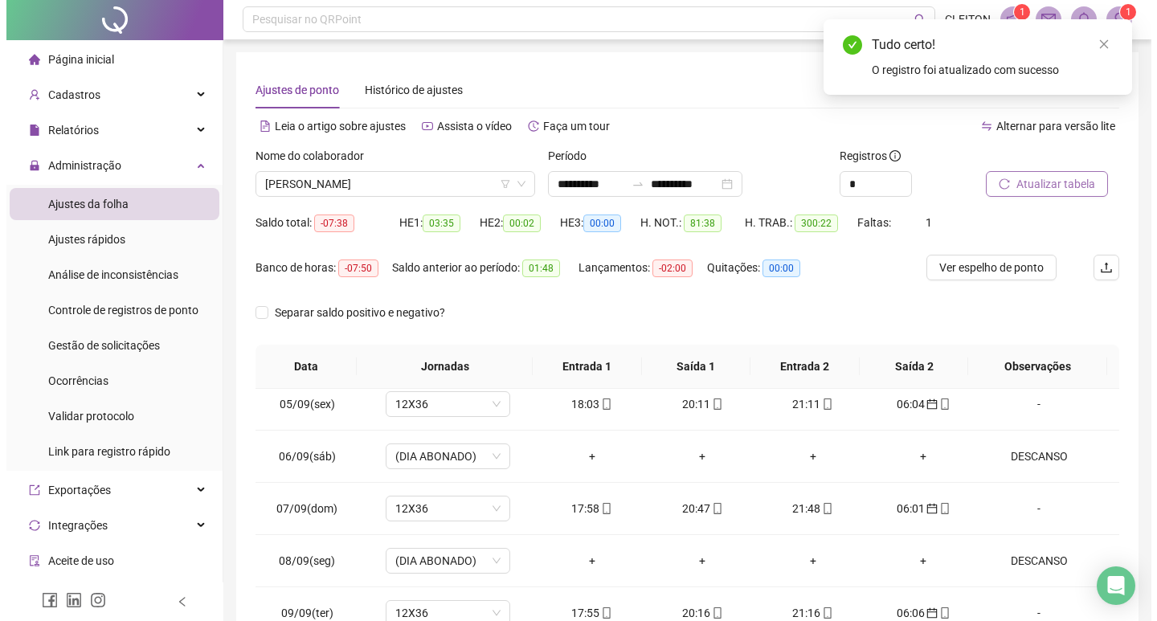
scroll to position [0, 0]
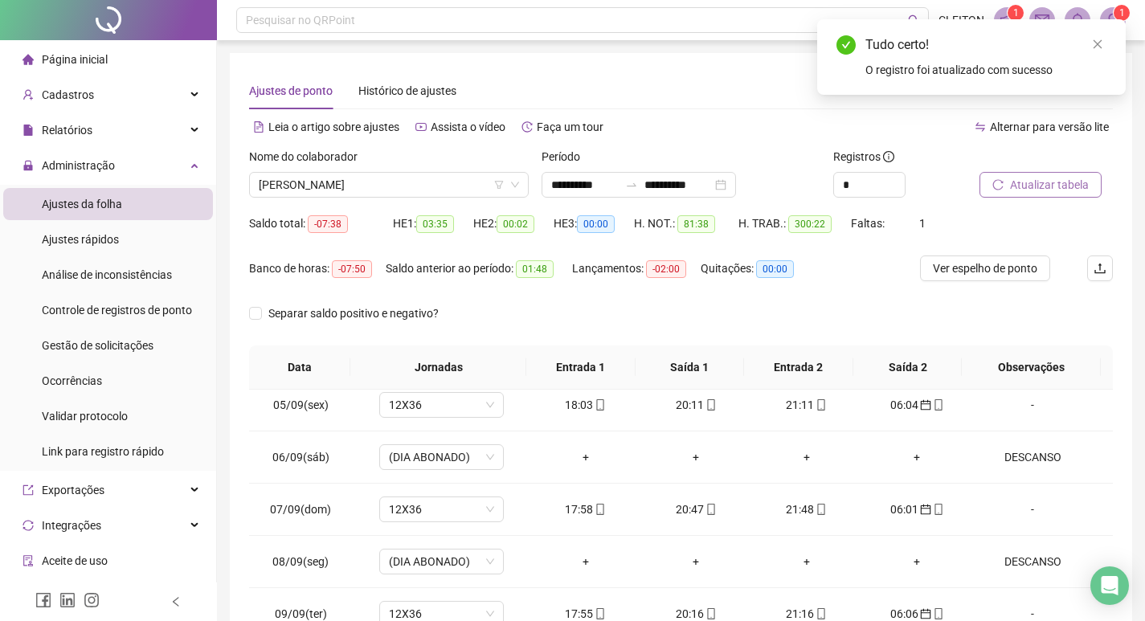
click at [1009, 188] on button "Atualizar tabela" at bounding box center [1040, 185] width 122 height 26
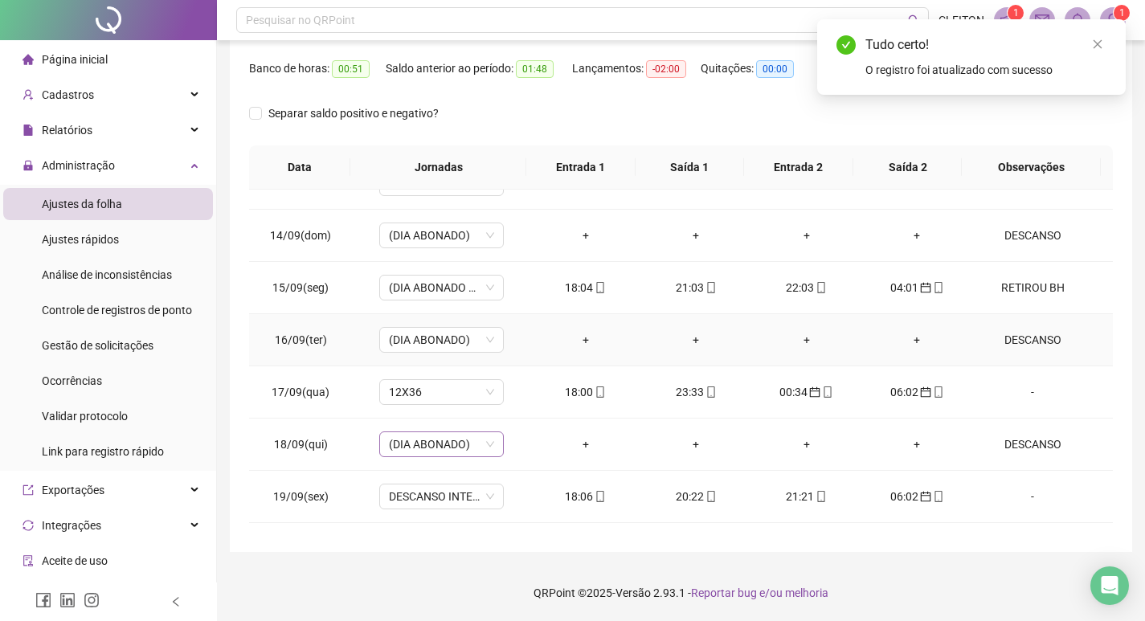
scroll to position [1276, 0]
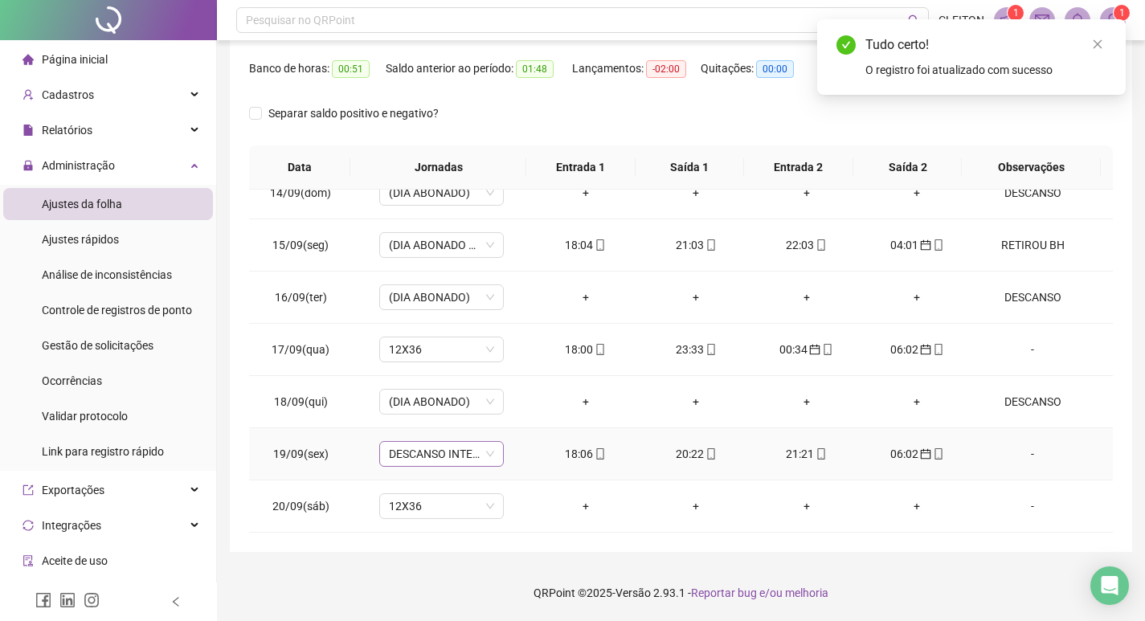
click at [452, 457] on span "DESCANSO INTER-JORNADA" at bounding box center [441, 454] width 105 height 24
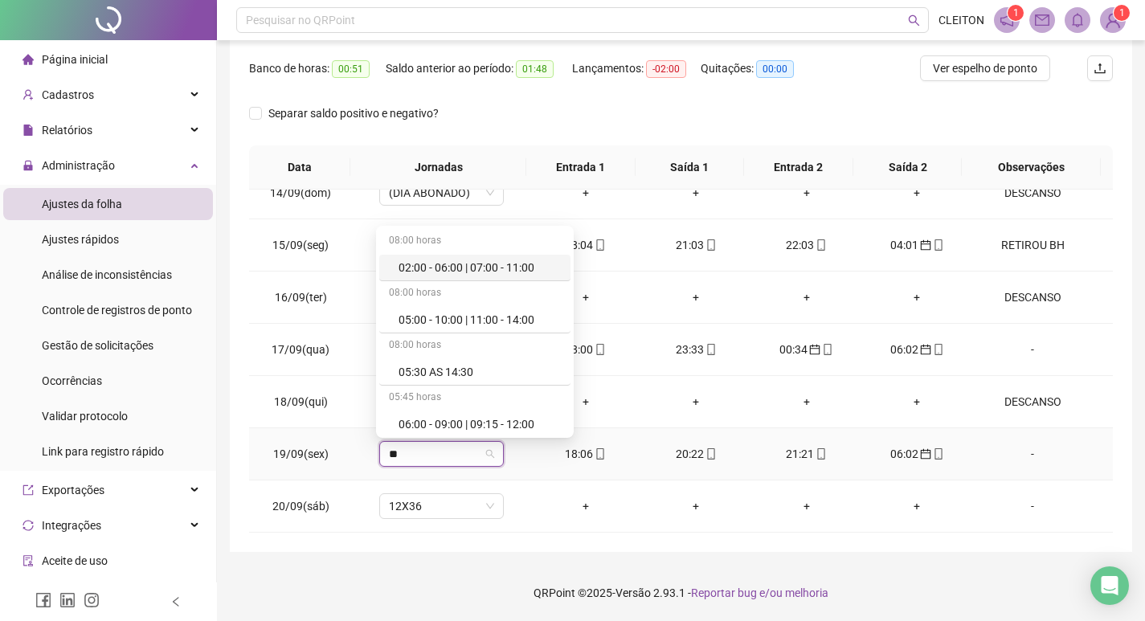
type input "***"
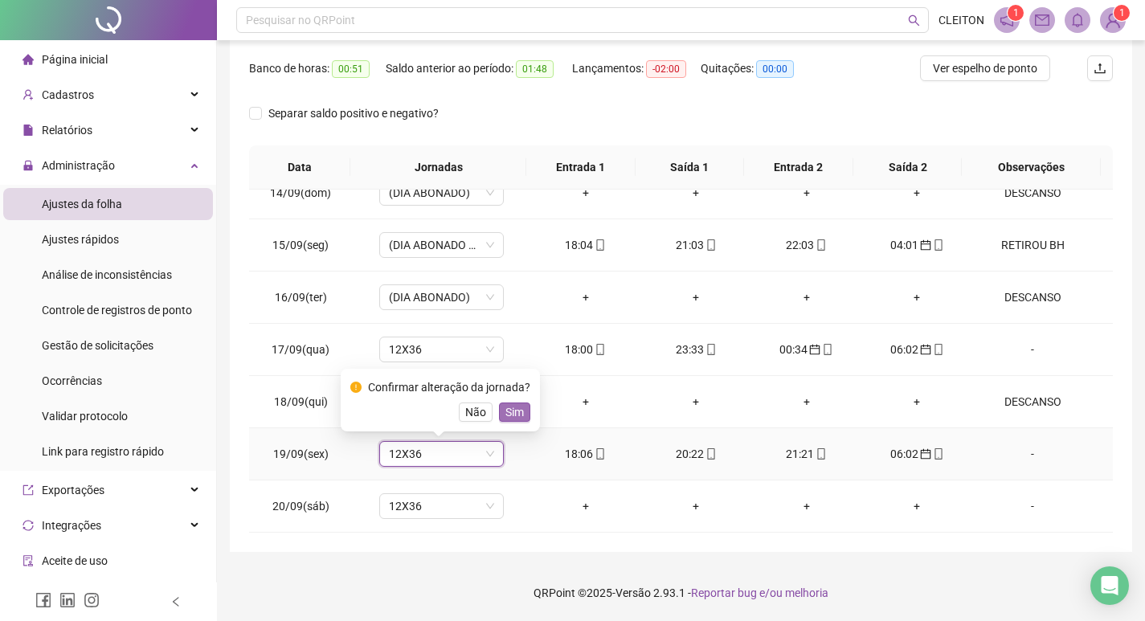
click at [513, 418] on span "Sim" at bounding box center [514, 412] width 18 height 18
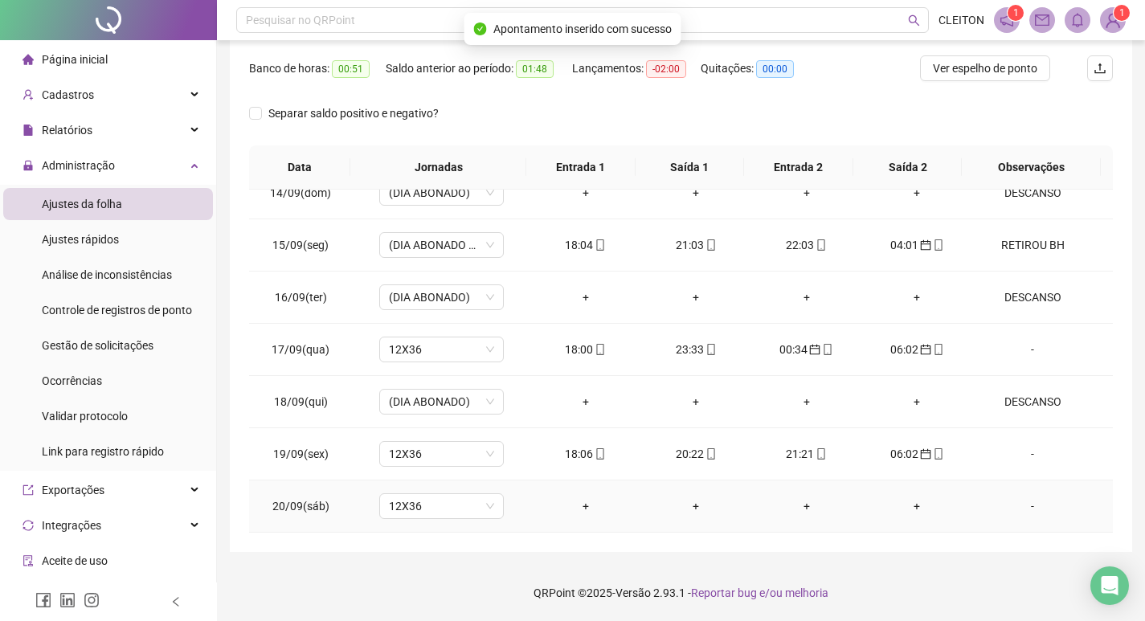
click at [1018, 506] on div "-" at bounding box center [1032, 506] width 95 height 18
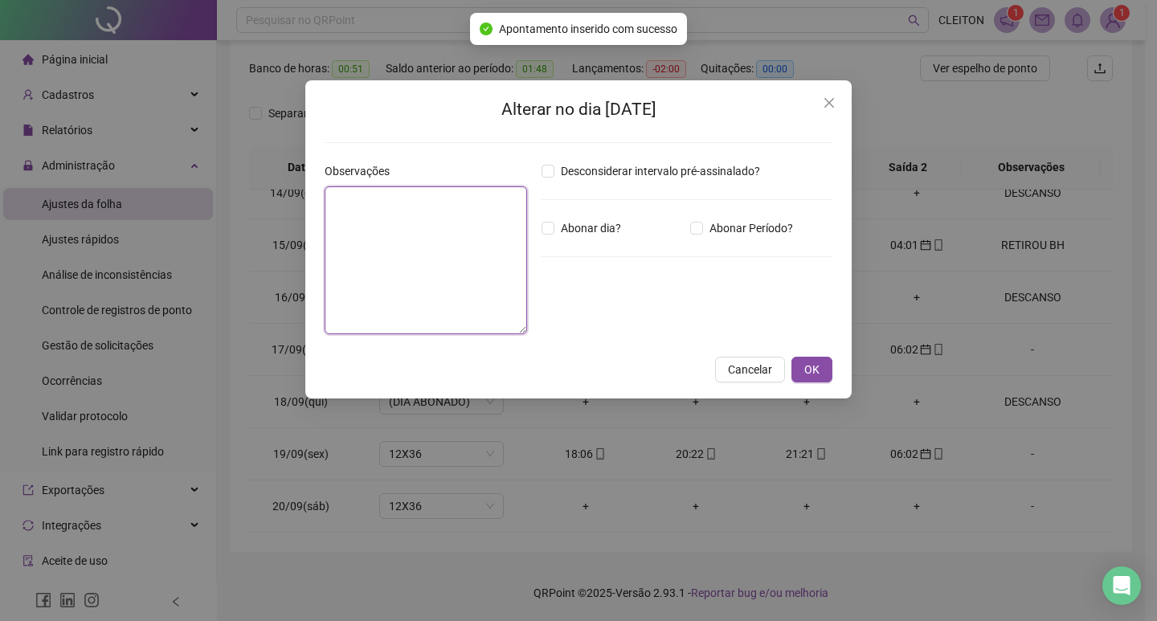
click at [357, 272] on textarea at bounding box center [426, 260] width 202 height 148
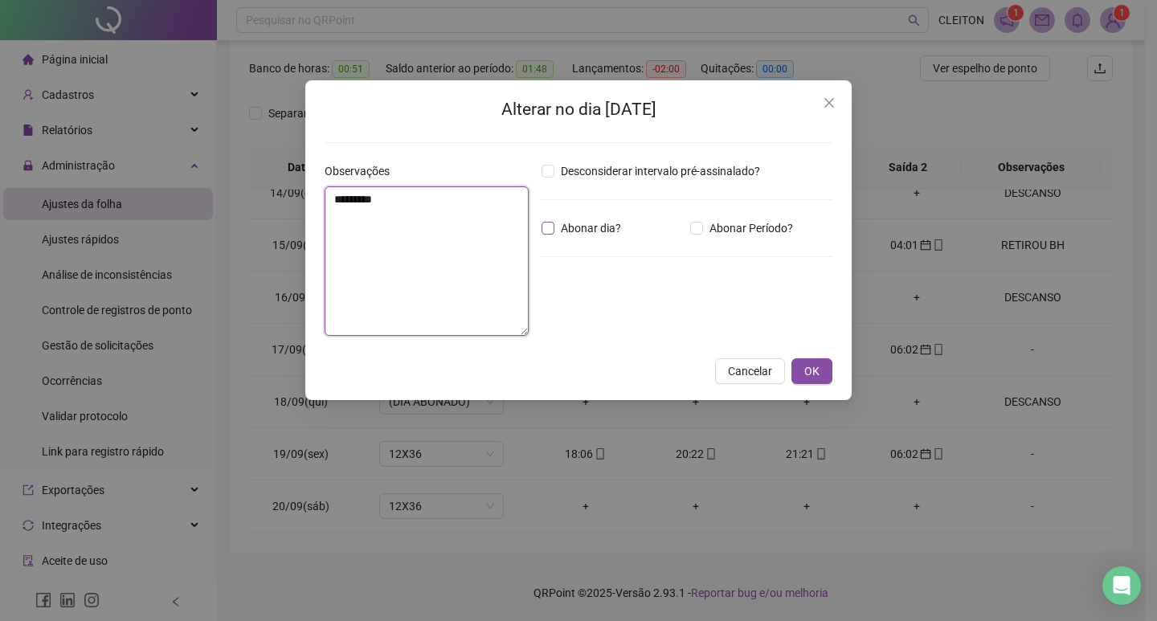
type textarea "********"
click at [575, 235] on span "Abonar dia?" at bounding box center [590, 228] width 73 height 18
click at [807, 377] on span "OK" at bounding box center [811, 371] width 15 height 18
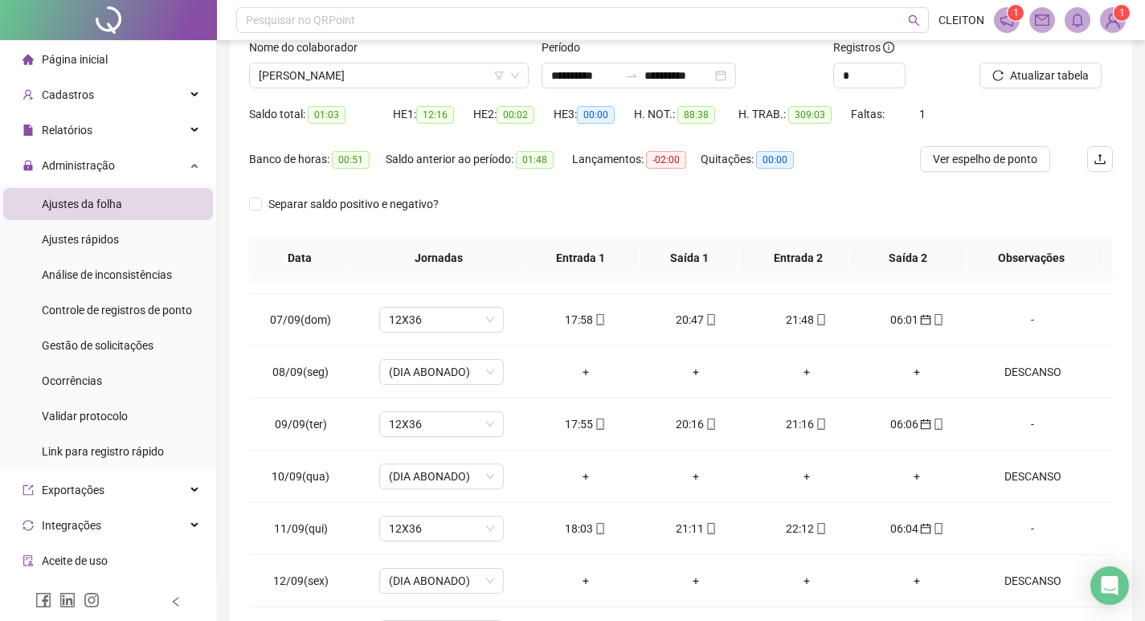
scroll to position [0, 0]
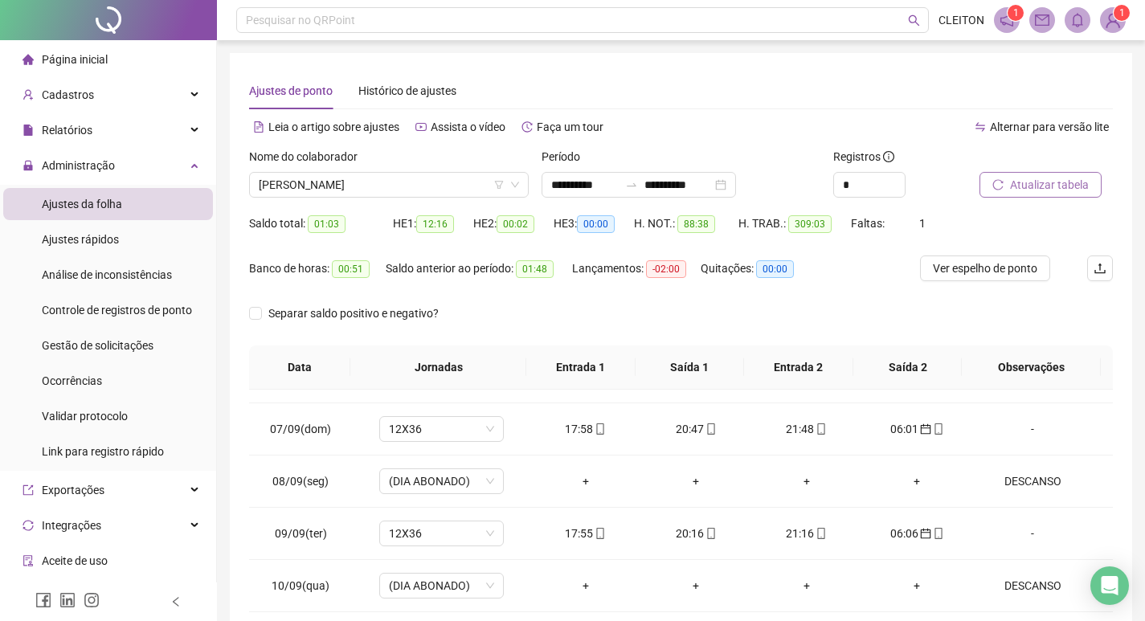
click at [1011, 182] on span "Atualizar tabela" at bounding box center [1049, 185] width 79 height 18
click at [419, 194] on span "[PERSON_NAME]" at bounding box center [389, 185] width 260 height 24
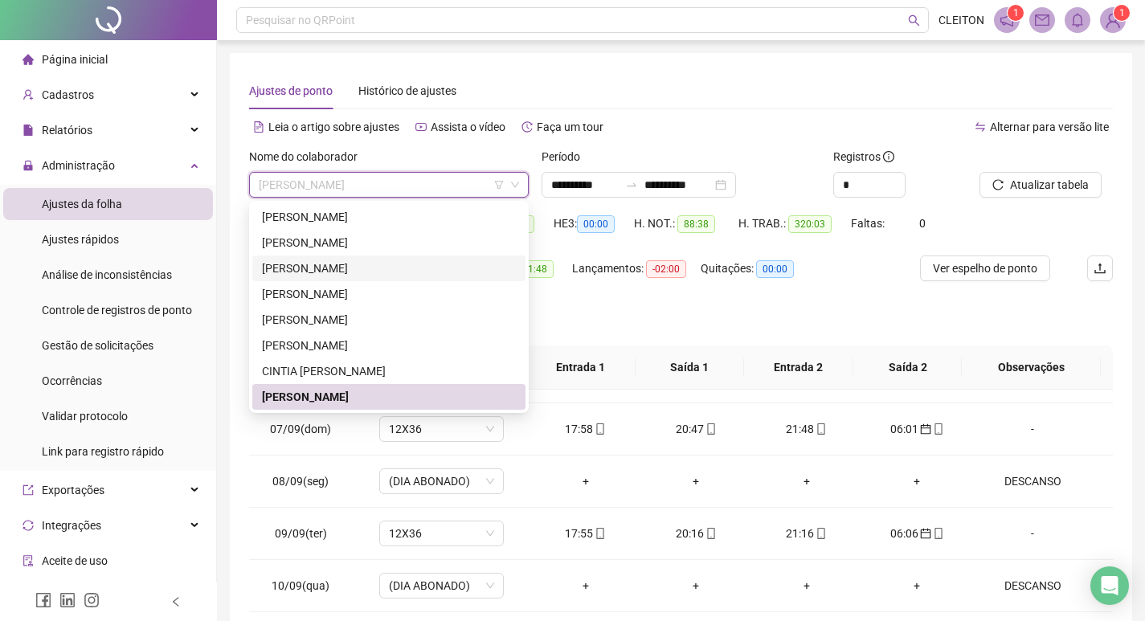
type input "*"
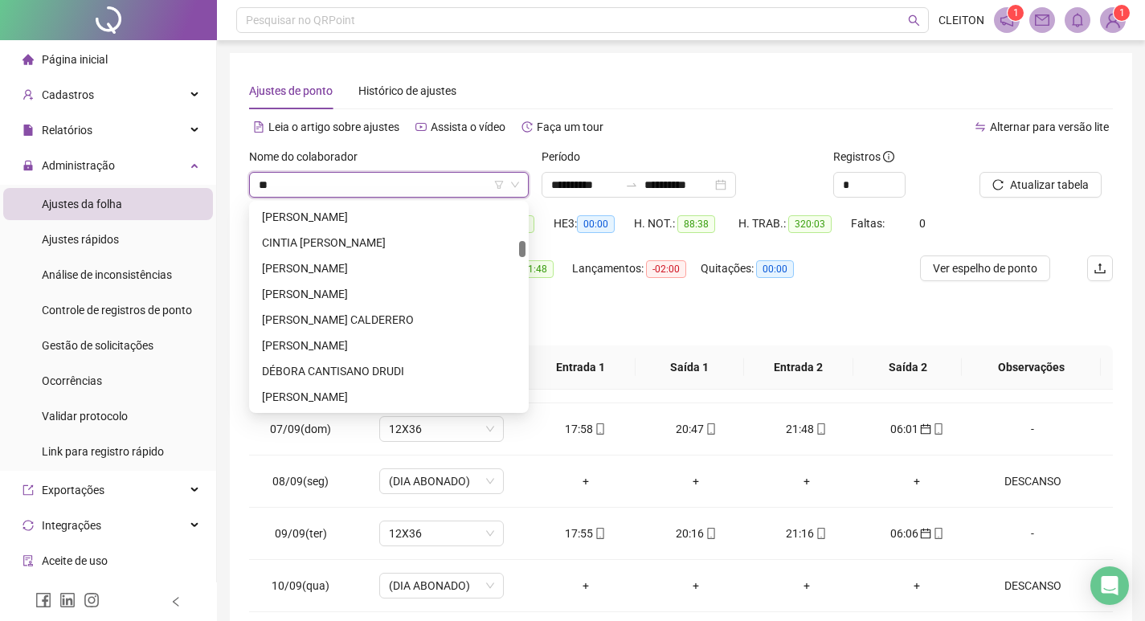
scroll to position [0, 0]
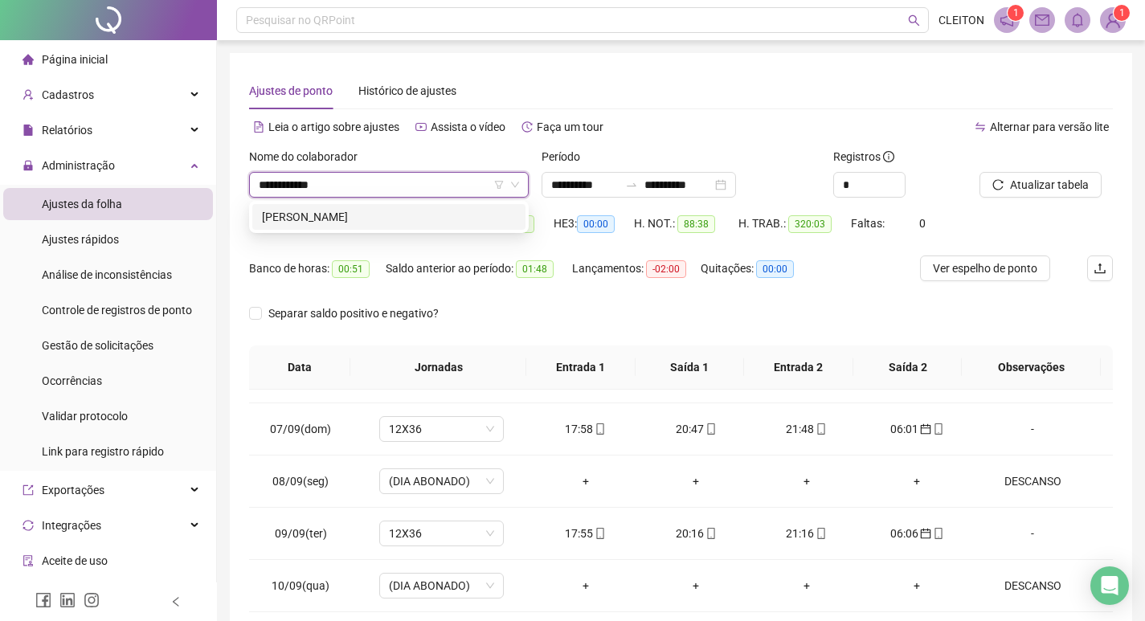
type input "**********"
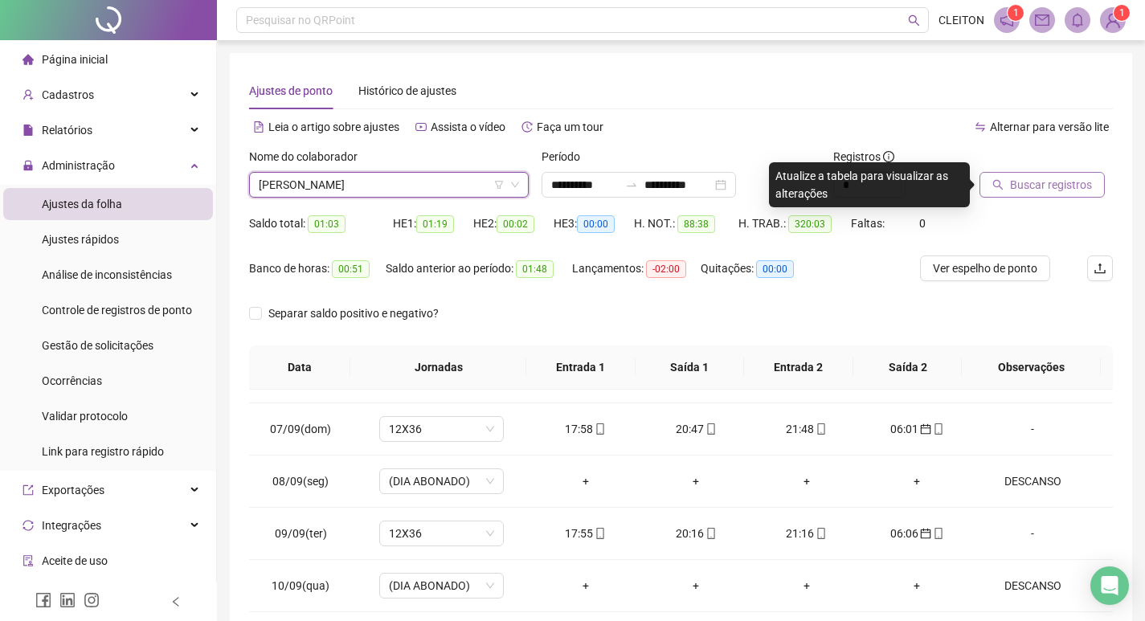
click at [1011, 178] on span "Buscar registros" at bounding box center [1051, 185] width 82 height 18
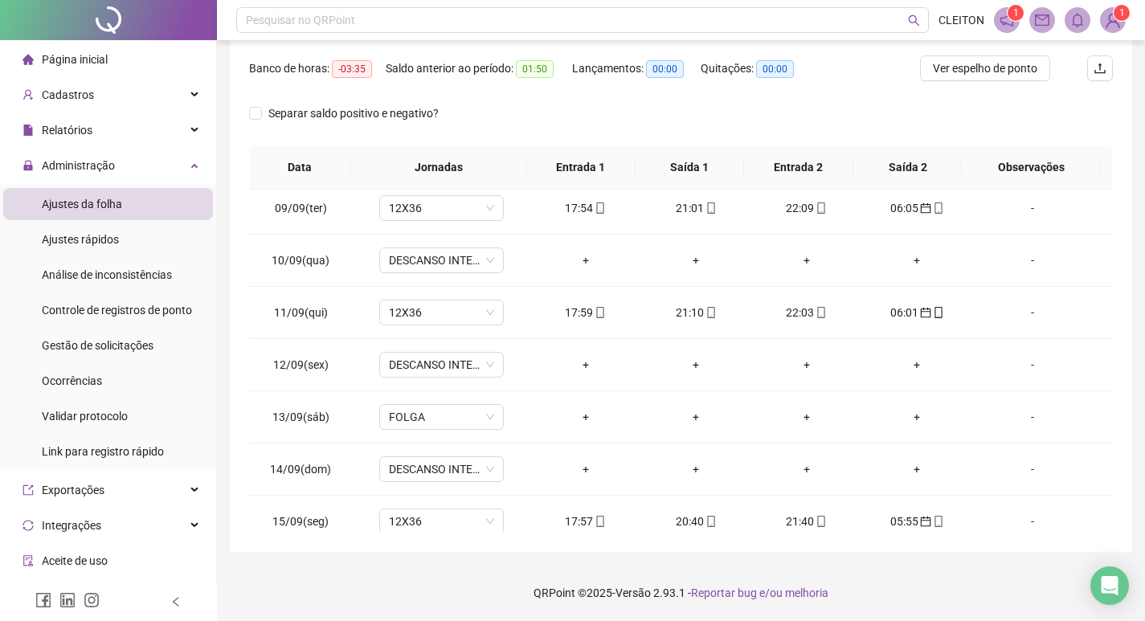
scroll to position [1276, 0]
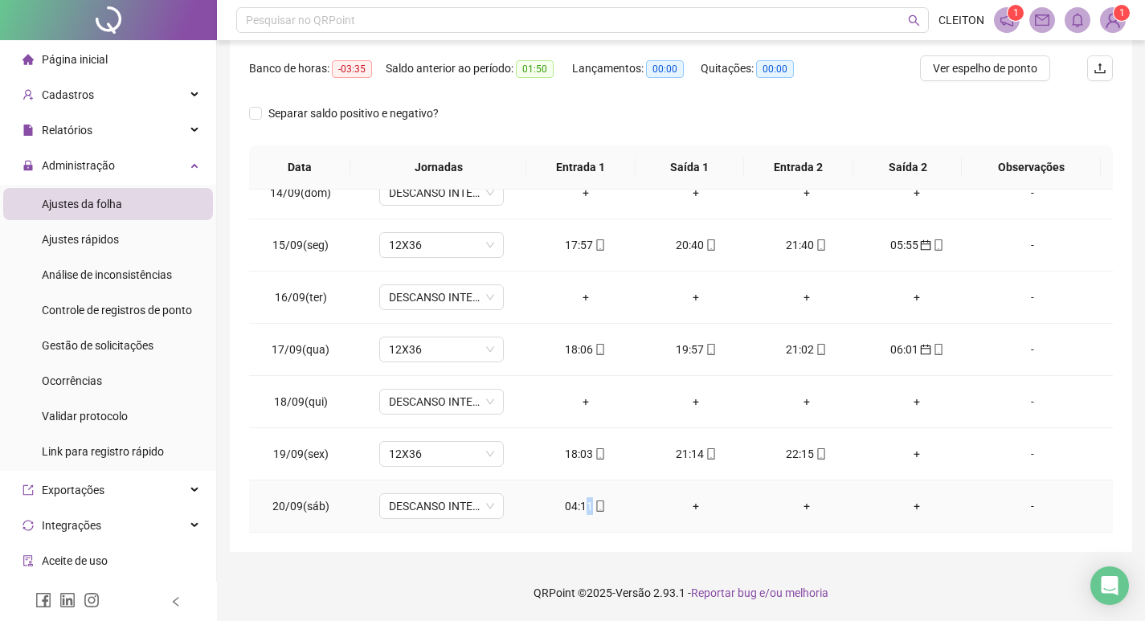
click at [582, 496] on td "04:11" at bounding box center [585, 506] width 111 height 52
click at [571, 502] on div "04:11" at bounding box center [585, 506] width 85 height 18
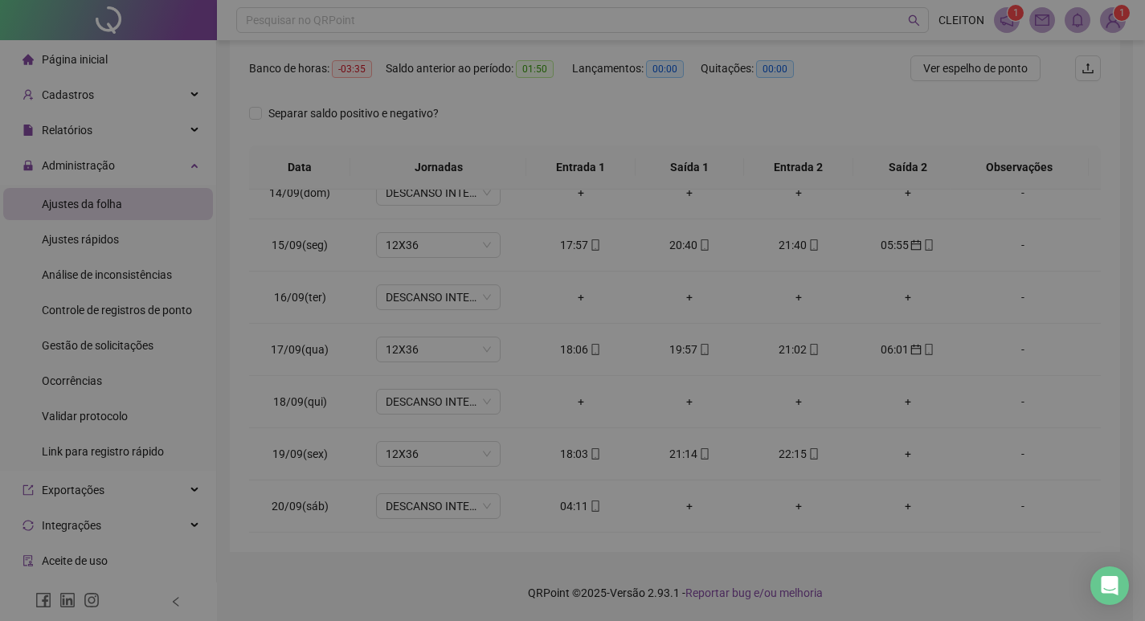
type input "**********"
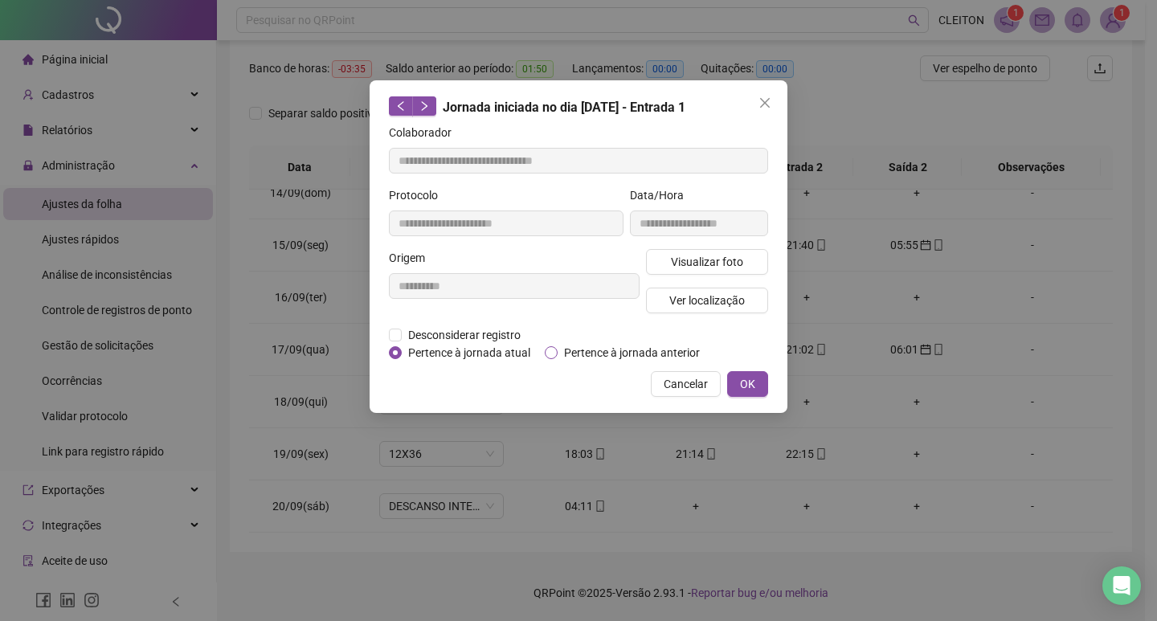
click at [577, 360] on span "Pertence à jornada anterior" at bounding box center [632, 353] width 149 height 18
click at [762, 379] on button "OK" at bounding box center [747, 384] width 41 height 26
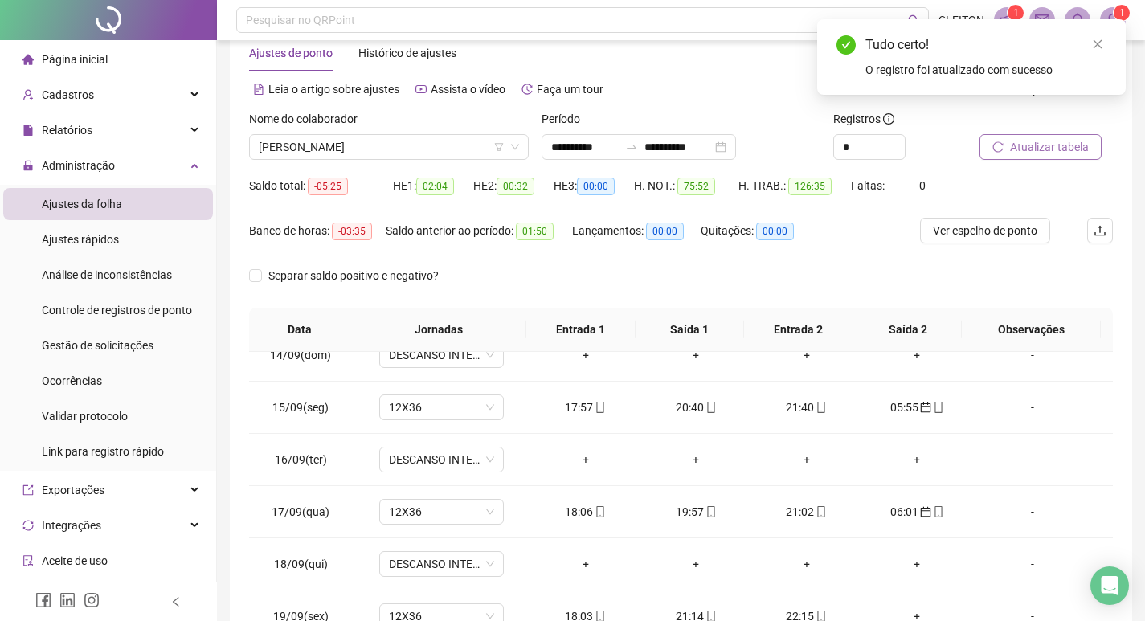
scroll to position [0, 0]
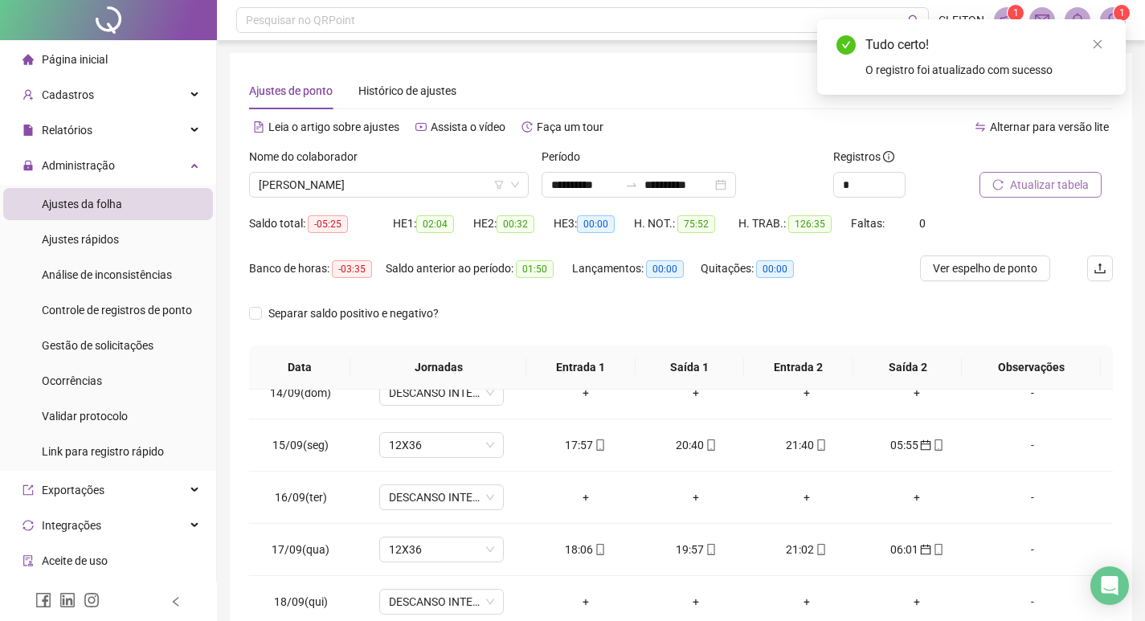
click at [1076, 171] on div "Atualizar tabela" at bounding box center [1045, 173] width 133 height 50
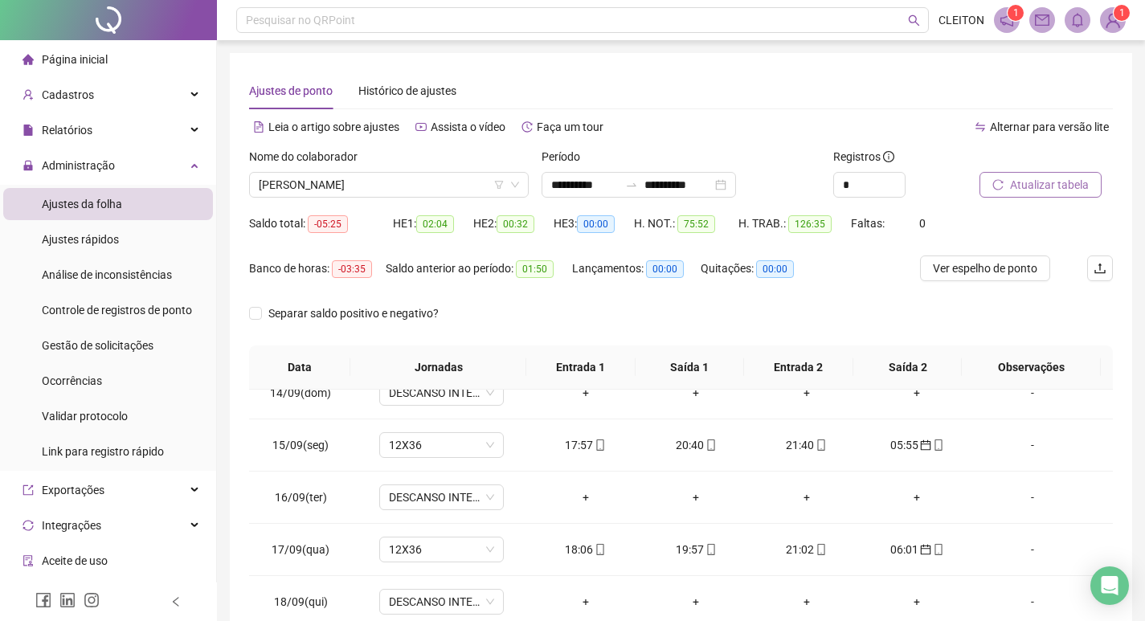
click at [1074, 178] on span "Atualizar tabela" at bounding box center [1049, 185] width 79 height 18
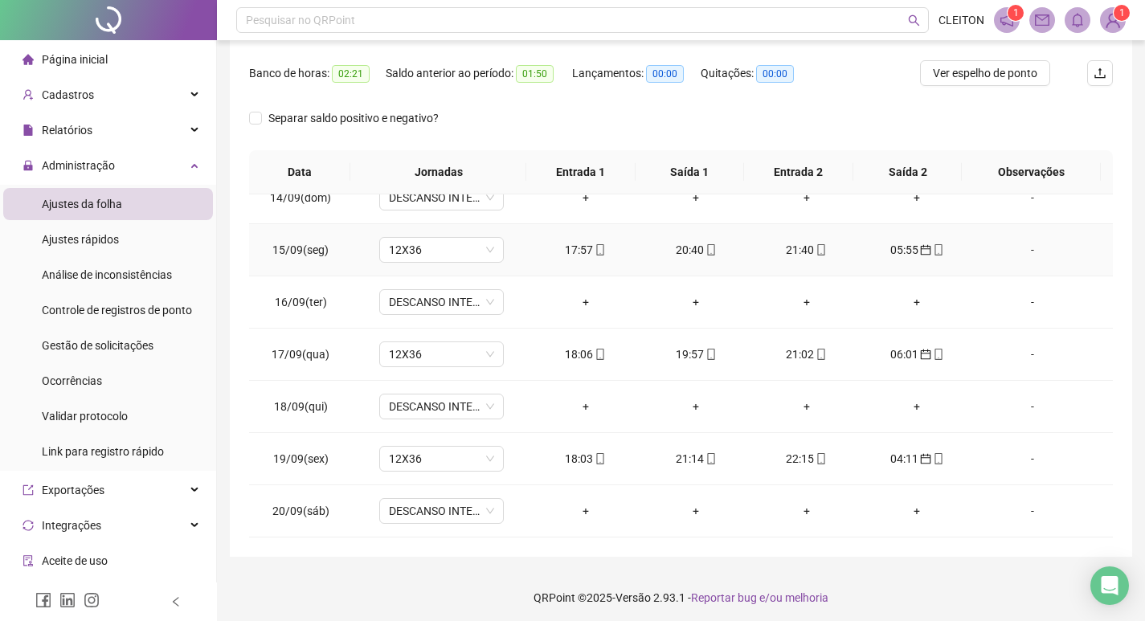
scroll to position [200, 0]
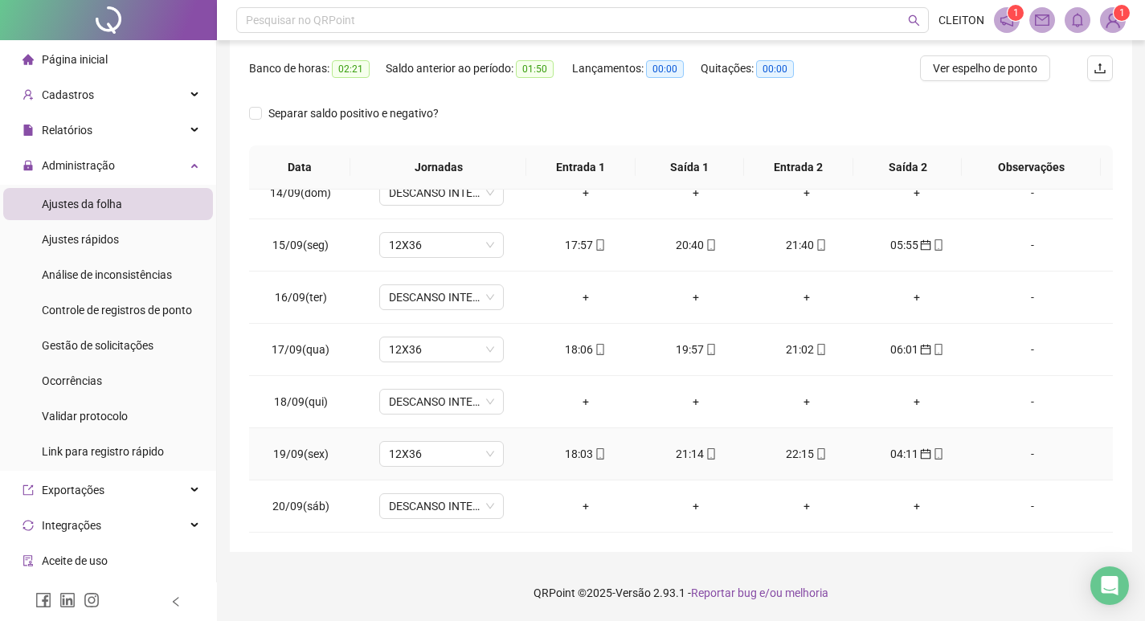
click at [1018, 455] on div "-" at bounding box center [1032, 454] width 95 height 18
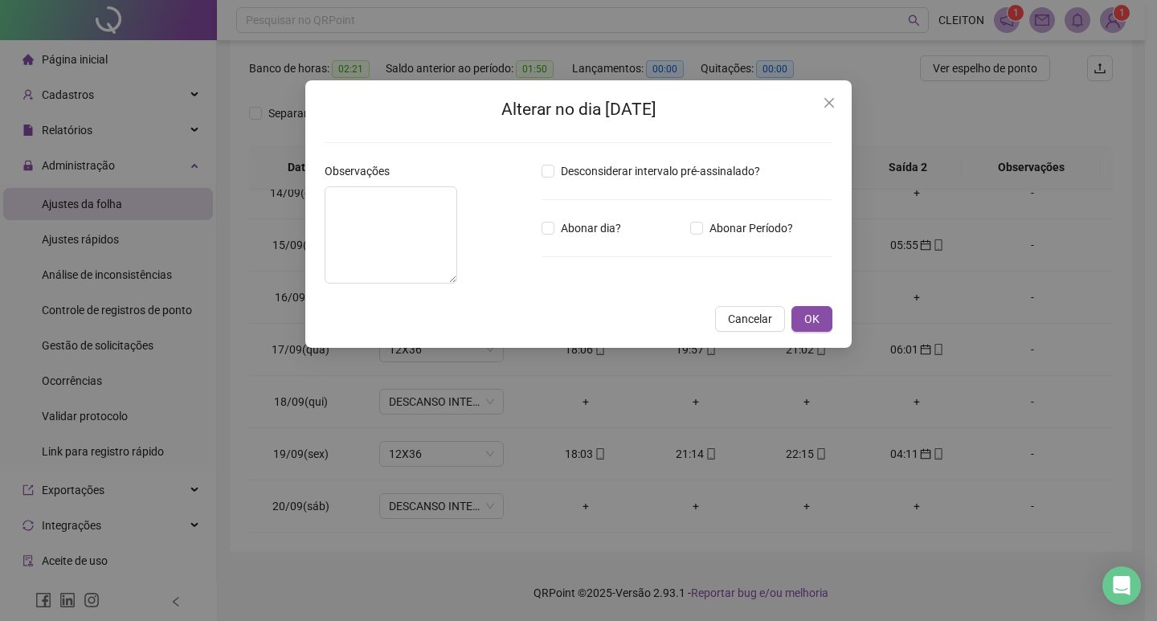
click at [370, 183] on div "Observações" at bounding box center [427, 174] width 204 height 24
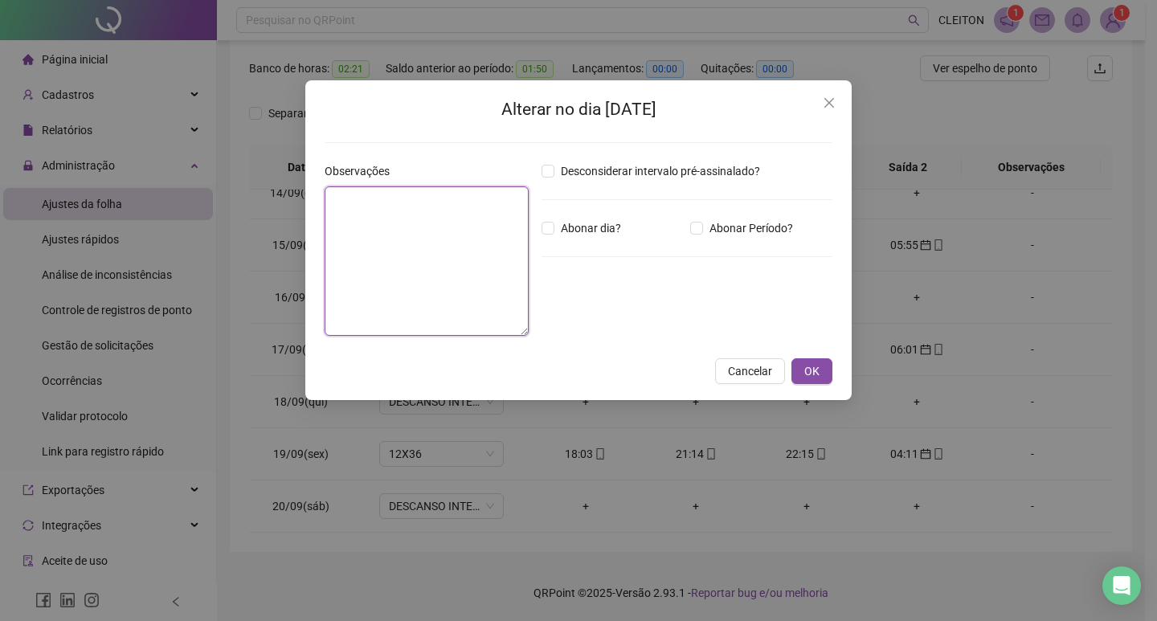
click at [402, 261] on textarea at bounding box center [427, 260] width 204 height 149
type textarea "**********"
click at [565, 227] on span "Abonar dia?" at bounding box center [590, 228] width 73 height 18
click at [691, 221] on label "Abonar Período?" at bounding box center [744, 228] width 109 height 18
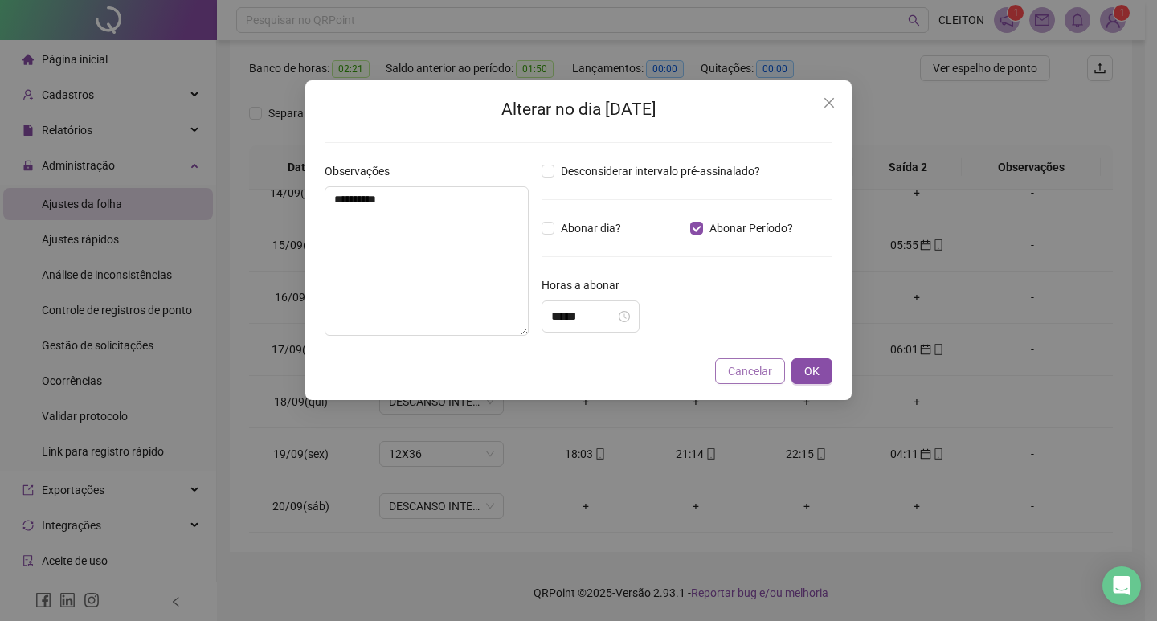
click at [759, 370] on span "Cancelar" at bounding box center [750, 371] width 44 height 18
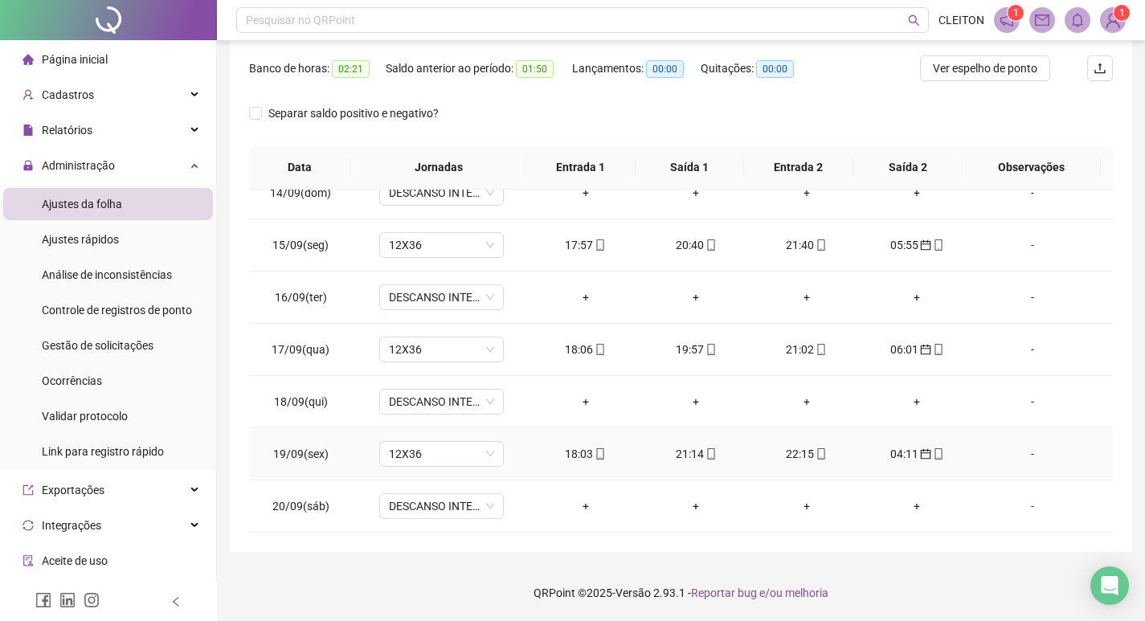
click at [1019, 455] on div "-" at bounding box center [1032, 454] width 95 height 18
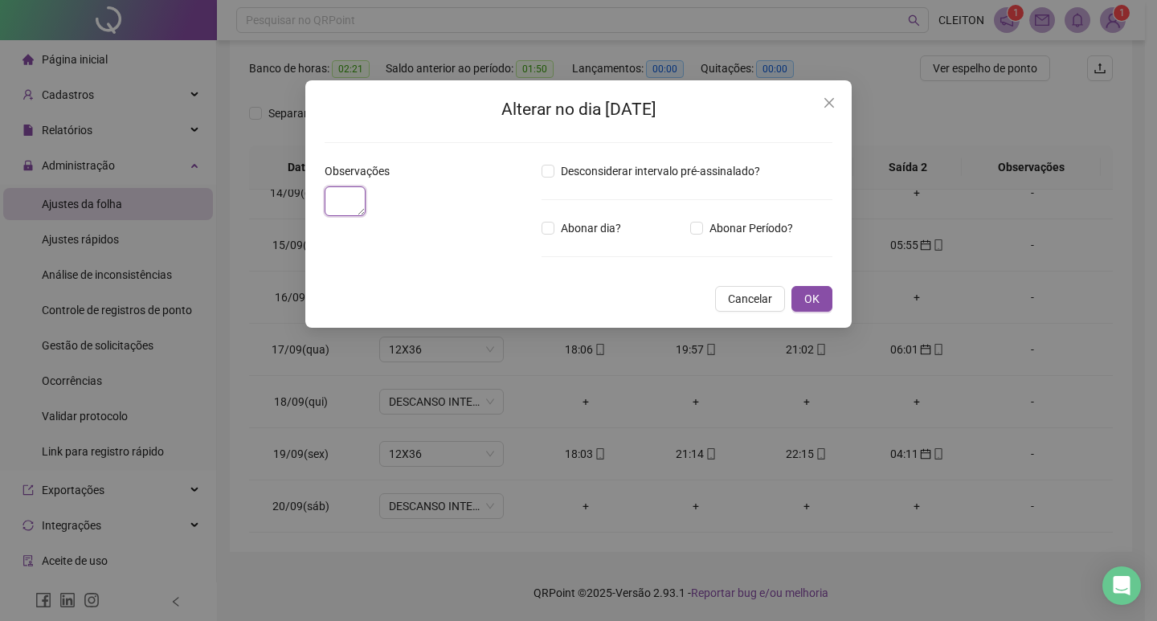
click at [366, 216] on textarea at bounding box center [345, 201] width 41 height 30
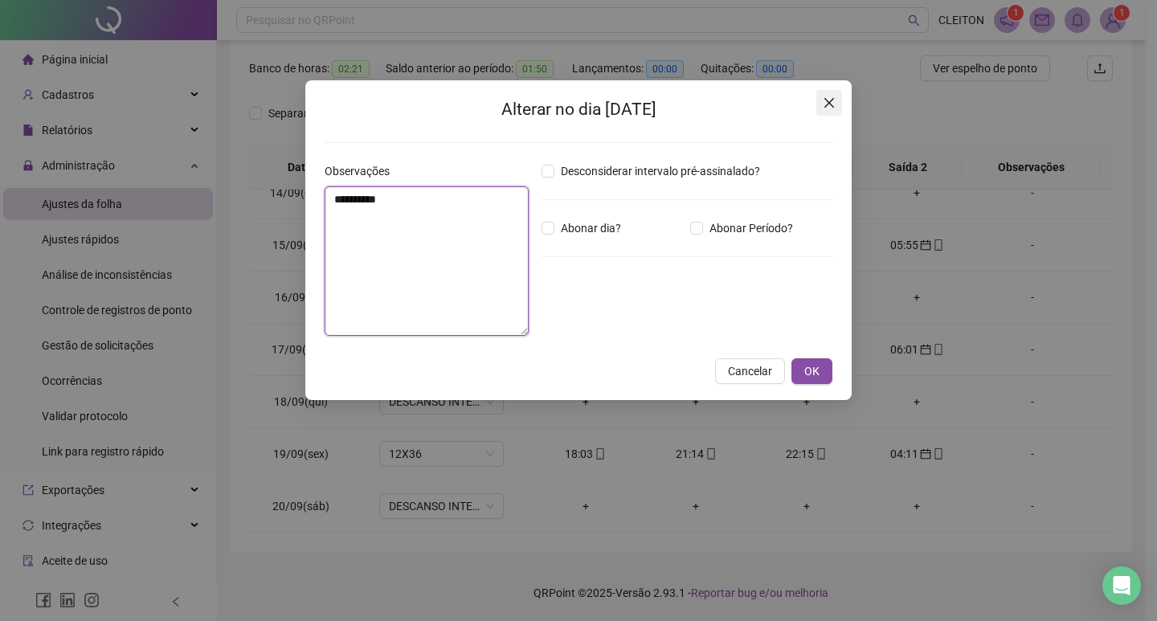
type textarea "**********"
click at [826, 98] on icon "close" at bounding box center [829, 102] width 13 height 13
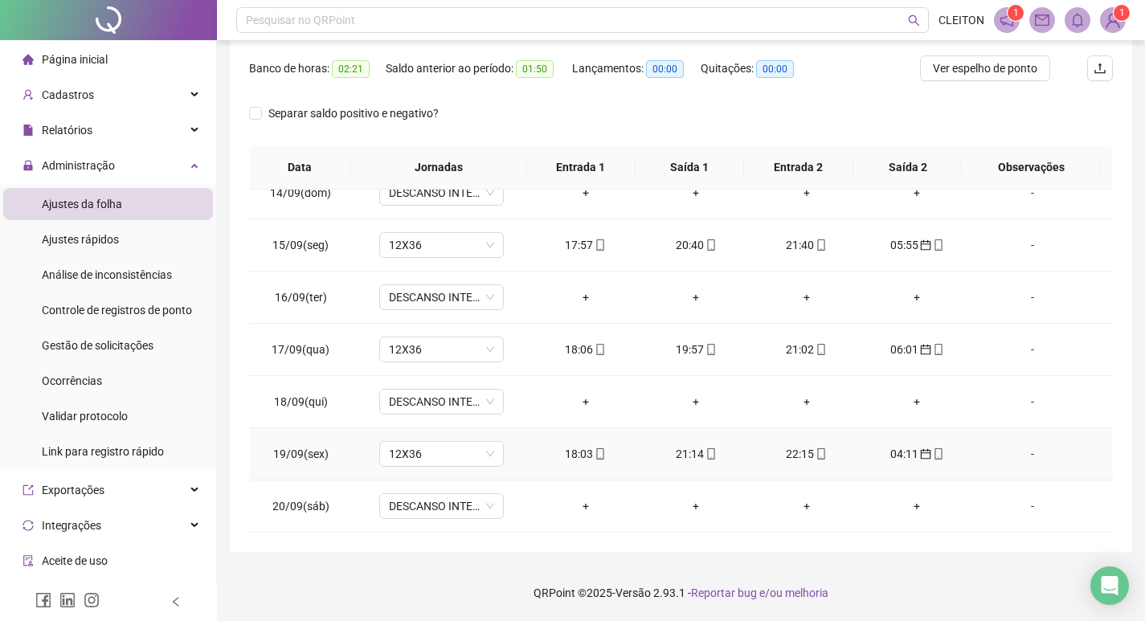
click at [1023, 459] on div "-" at bounding box center [1032, 454] width 95 height 18
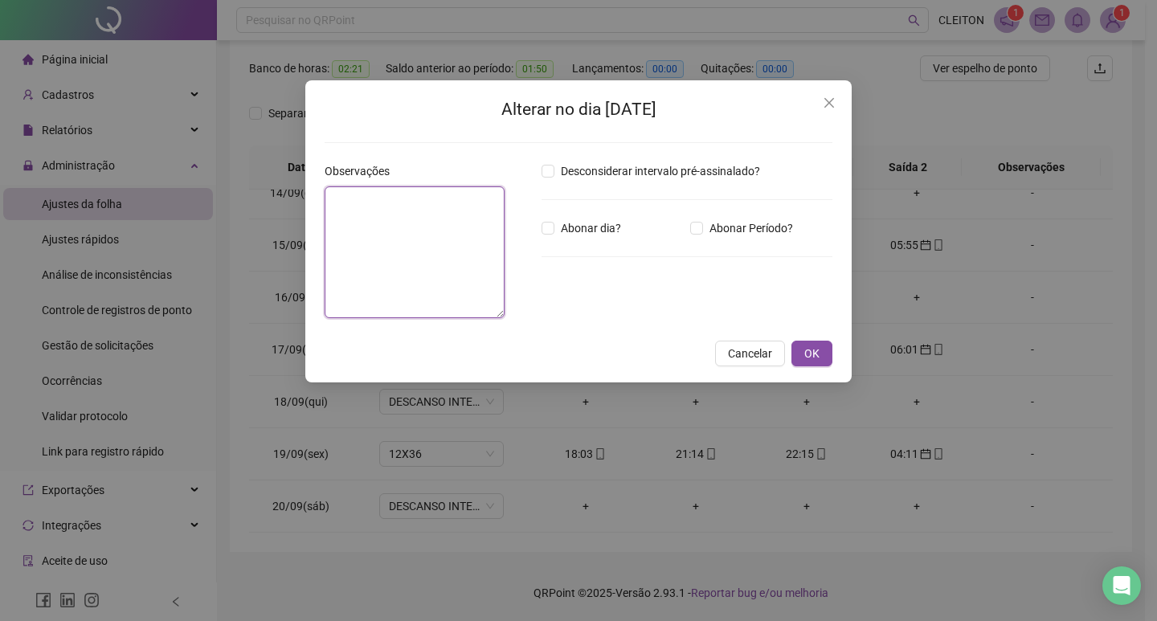
click at [426, 255] on textarea at bounding box center [415, 252] width 180 height 132
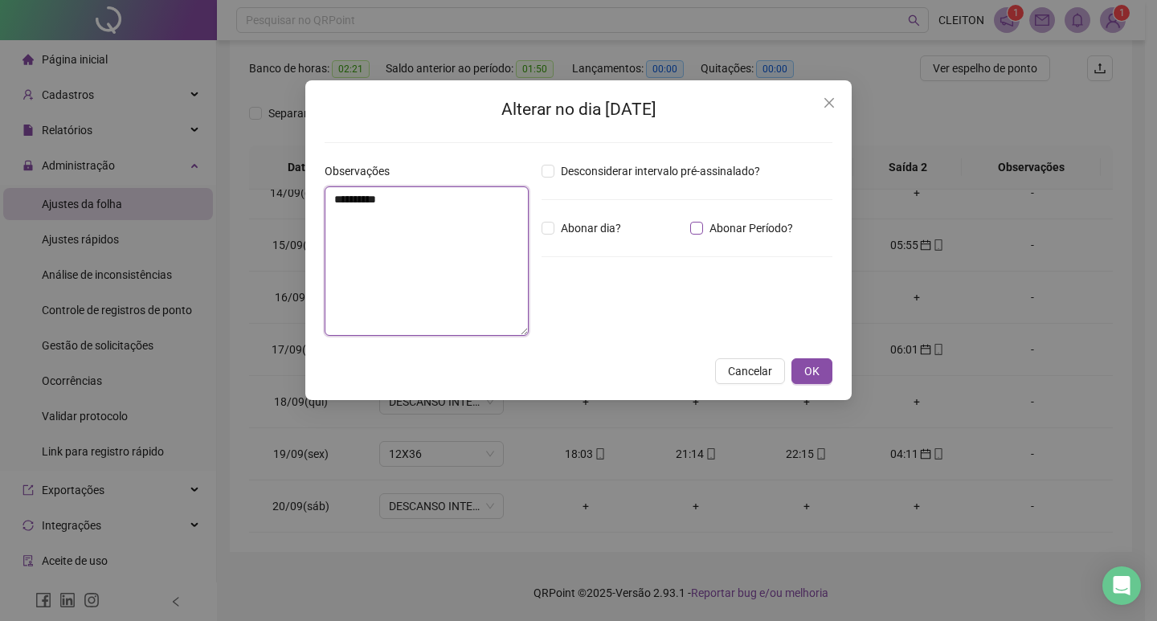
type textarea "**********"
click at [713, 220] on span "Abonar Período?" at bounding box center [751, 228] width 96 height 18
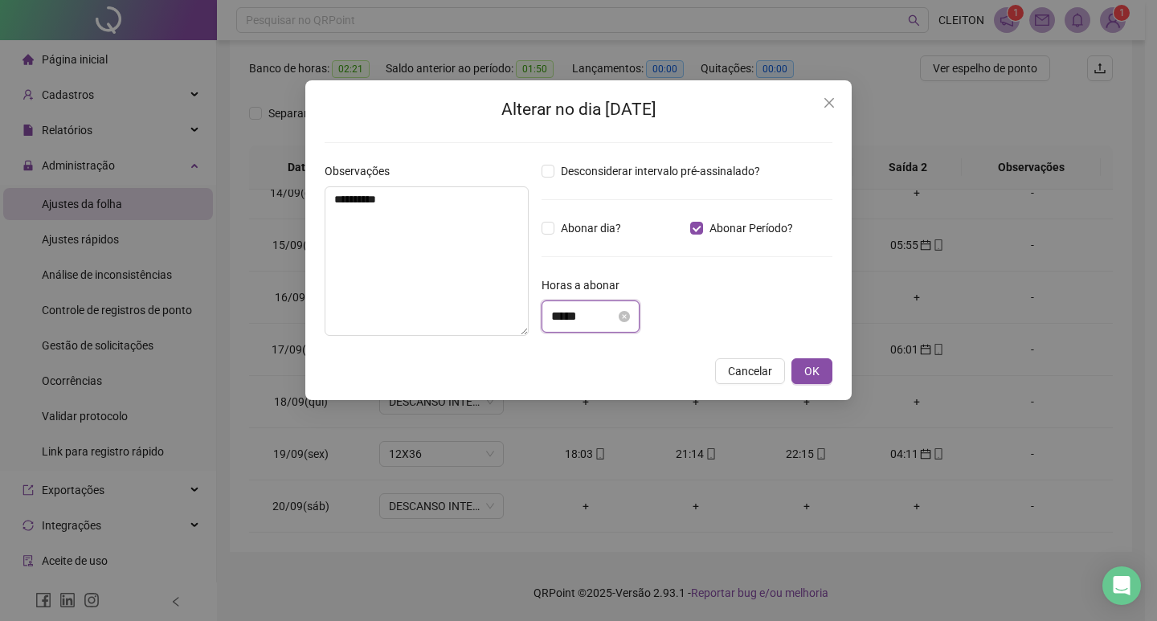
click at [586, 312] on input "*****" at bounding box center [583, 316] width 64 height 19
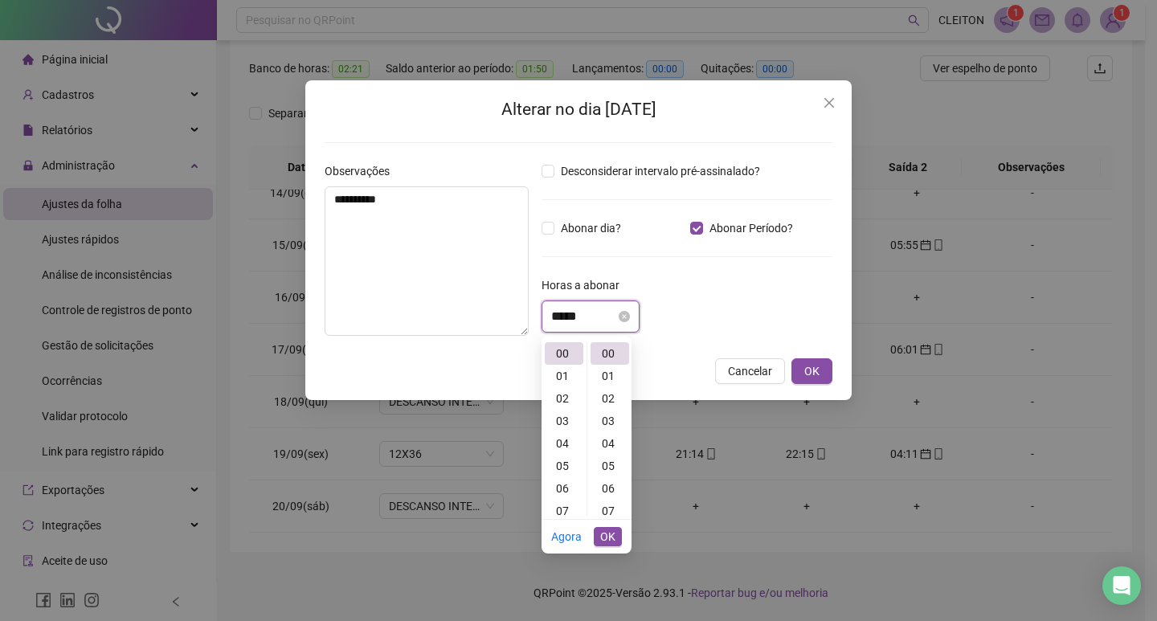
scroll to position [0, 0]
click at [567, 374] on div "01" at bounding box center [564, 376] width 39 height 22
click at [592, 313] on input "*****" at bounding box center [583, 316] width 64 height 19
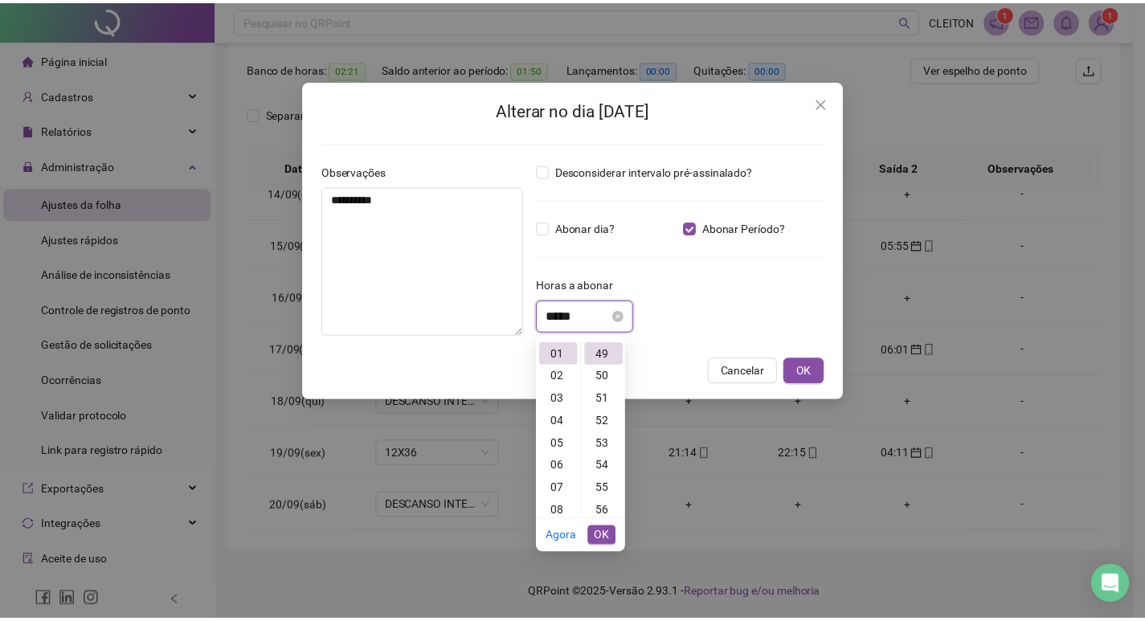
scroll to position [1102, 0]
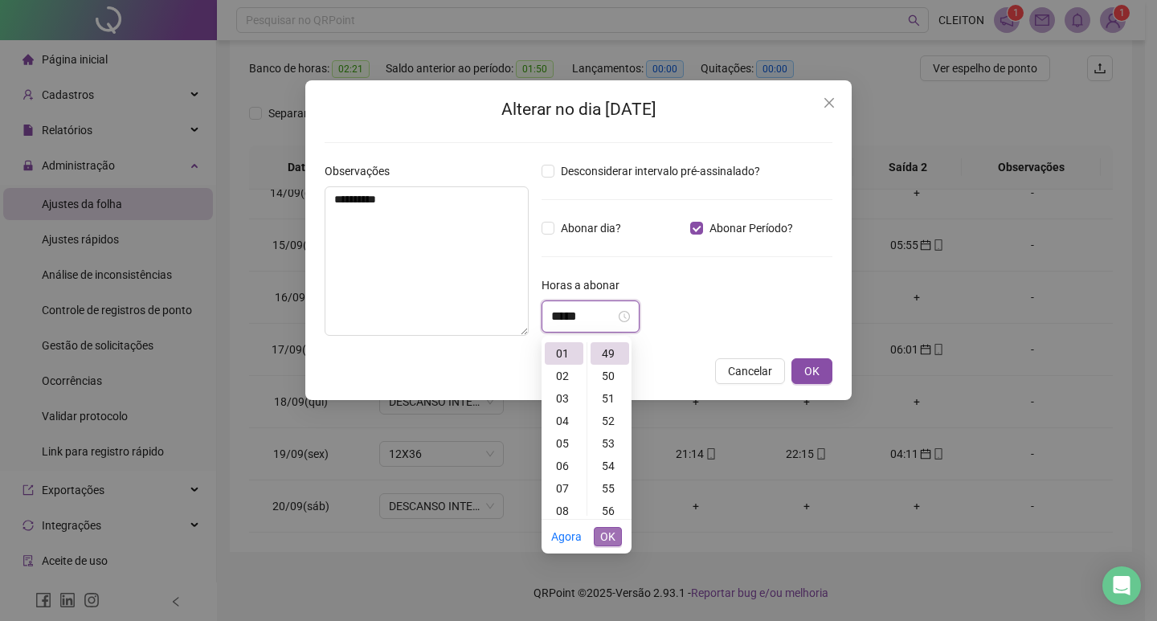
type input "*****"
click at [619, 541] on button "OK" at bounding box center [608, 536] width 28 height 19
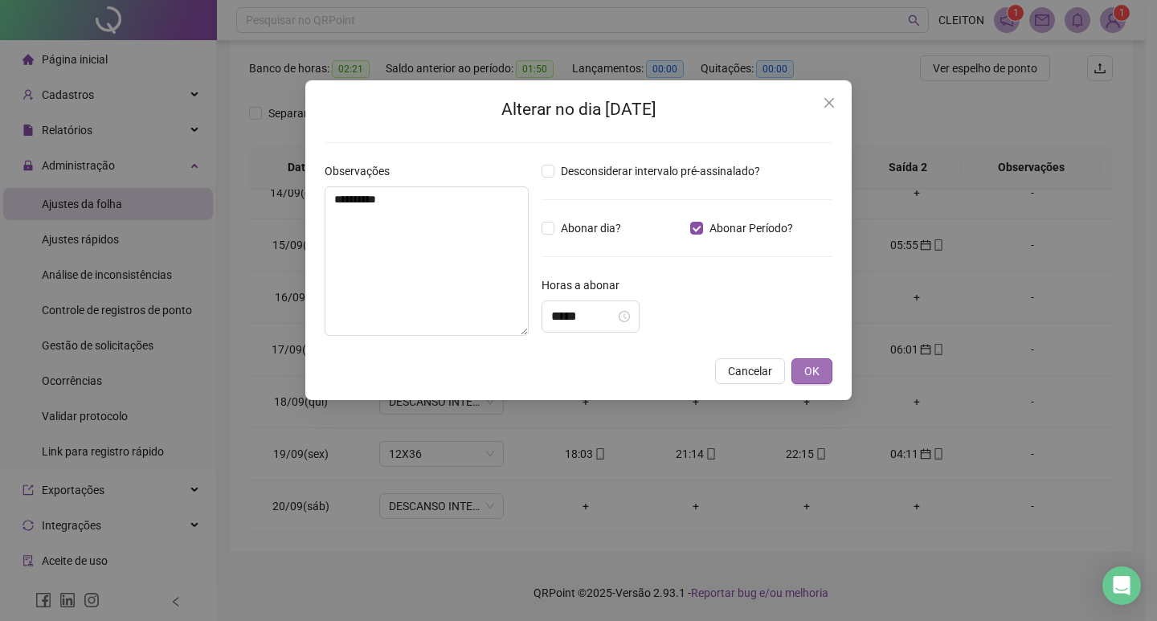
click at [800, 369] on button "OK" at bounding box center [811, 371] width 41 height 26
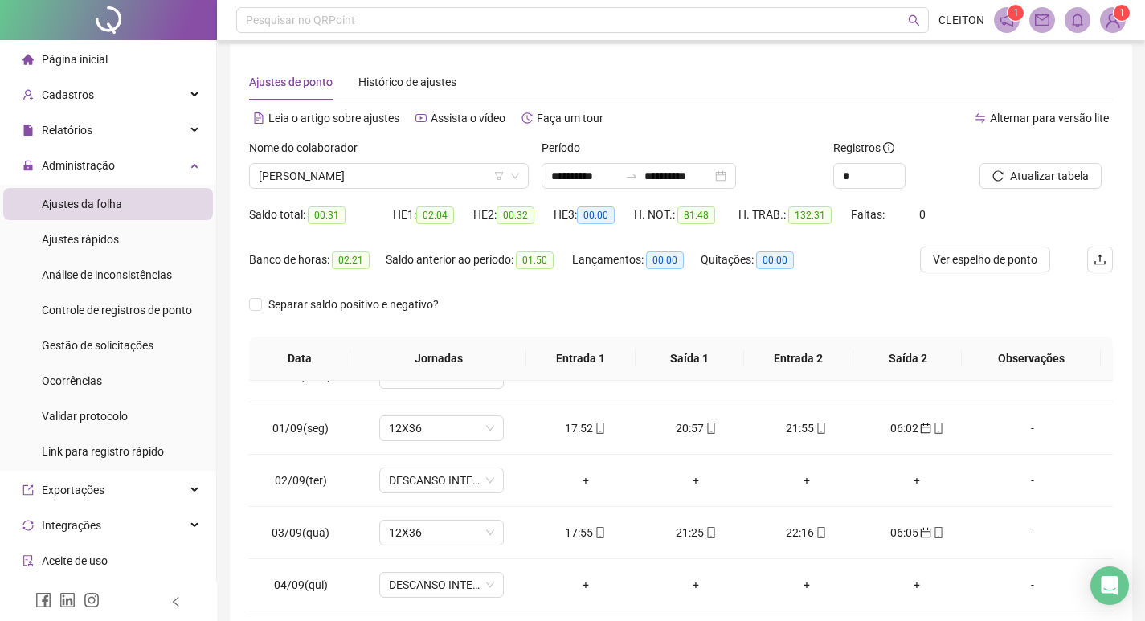
scroll to position [0, 0]
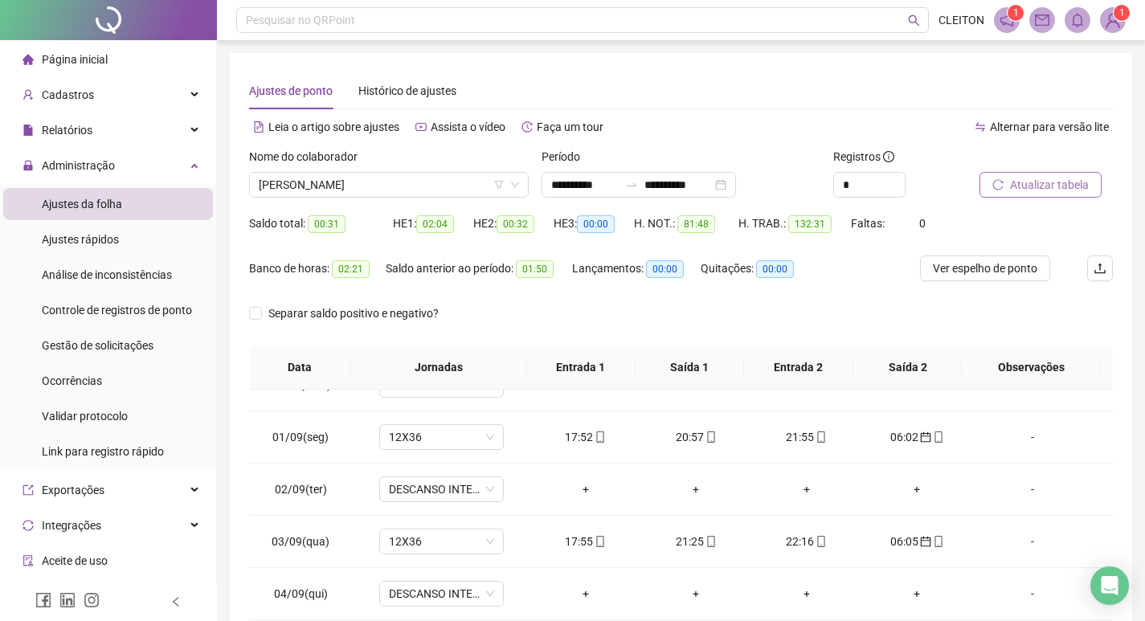
click at [1047, 174] on button "Atualizar tabela" at bounding box center [1040, 185] width 122 height 26
click at [345, 190] on span "[PERSON_NAME]" at bounding box center [389, 185] width 260 height 24
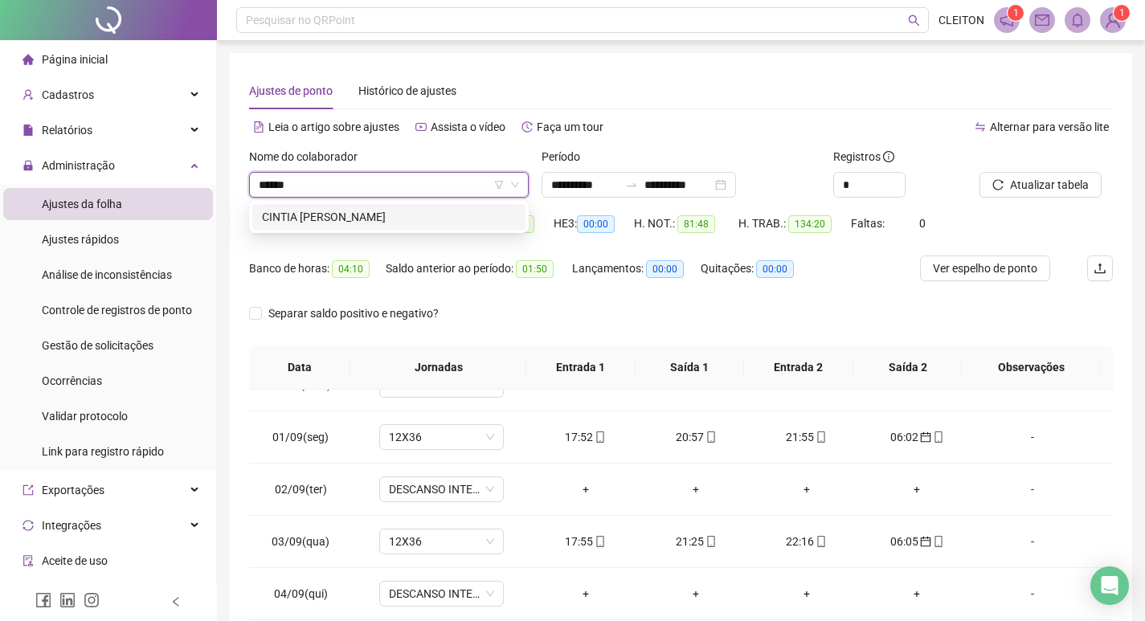
type input "******"
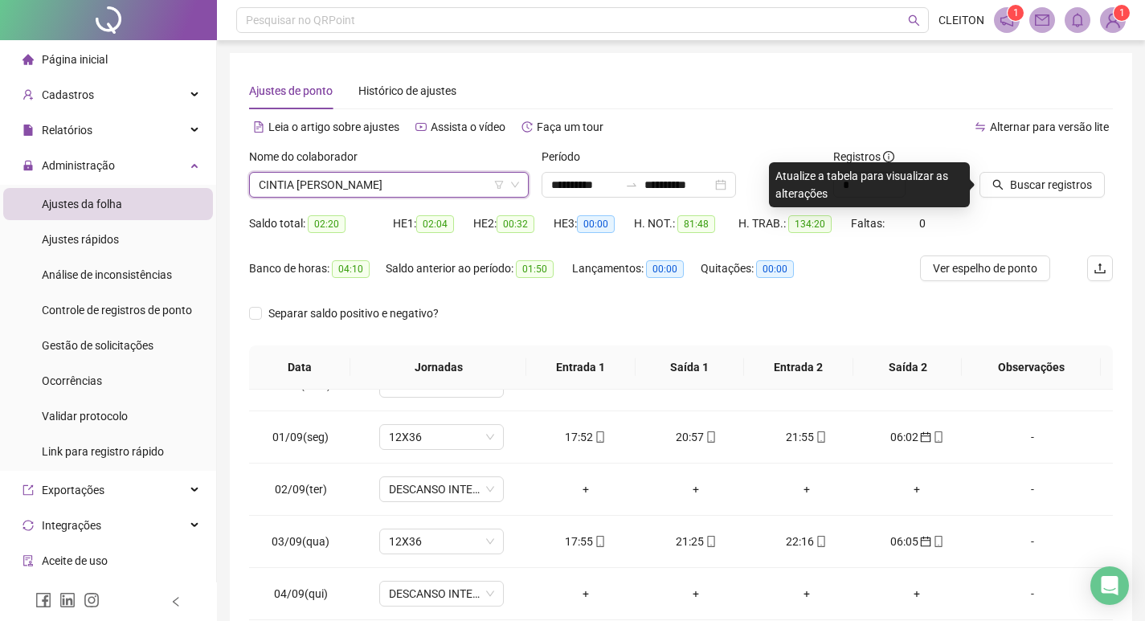
click at [1025, 198] on div "Buscar registros" at bounding box center [1046, 179] width 146 height 63
click at [999, 200] on div "Buscar registros" at bounding box center [1046, 179] width 146 height 63
click at [1006, 182] on button "Buscar registros" at bounding box center [1041, 185] width 125 height 26
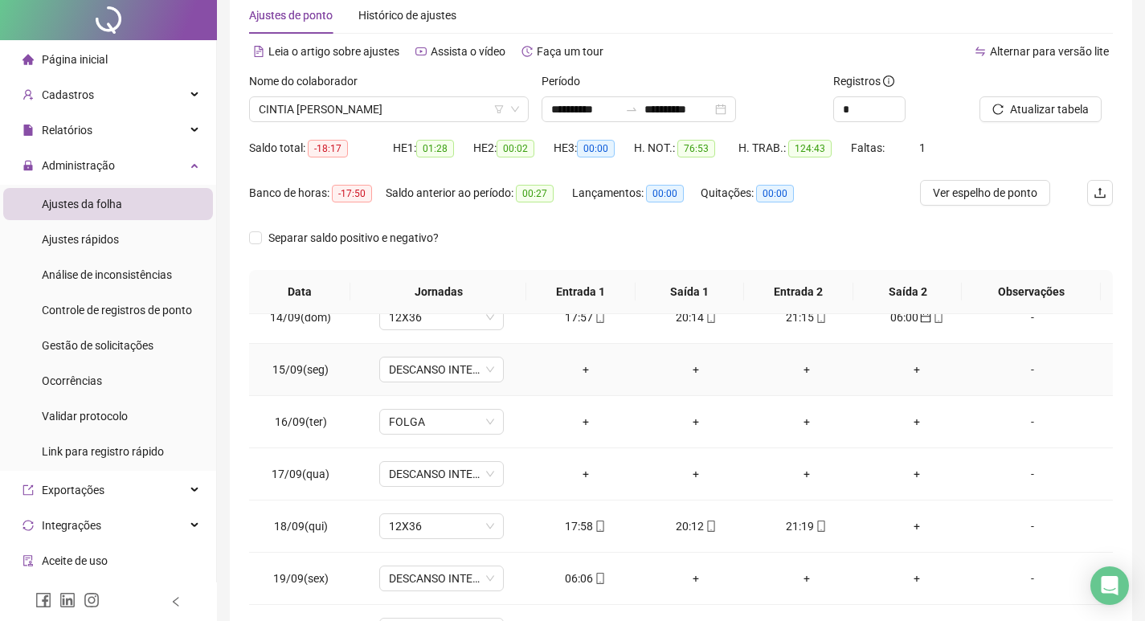
scroll to position [200, 0]
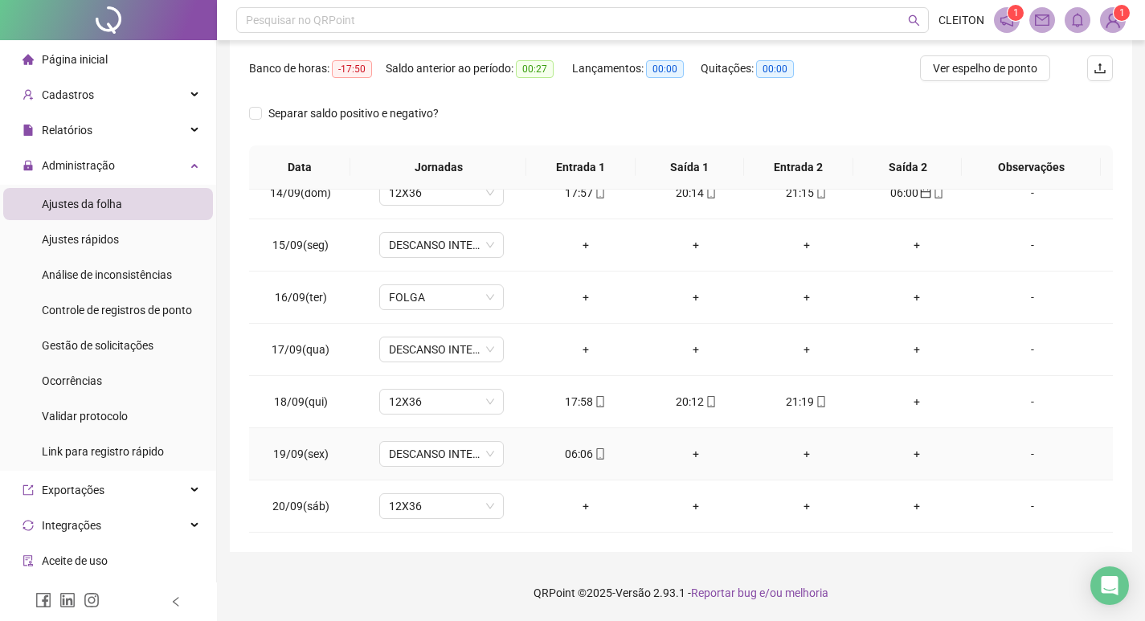
click at [566, 448] on div "06:06" at bounding box center [585, 454] width 85 height 18
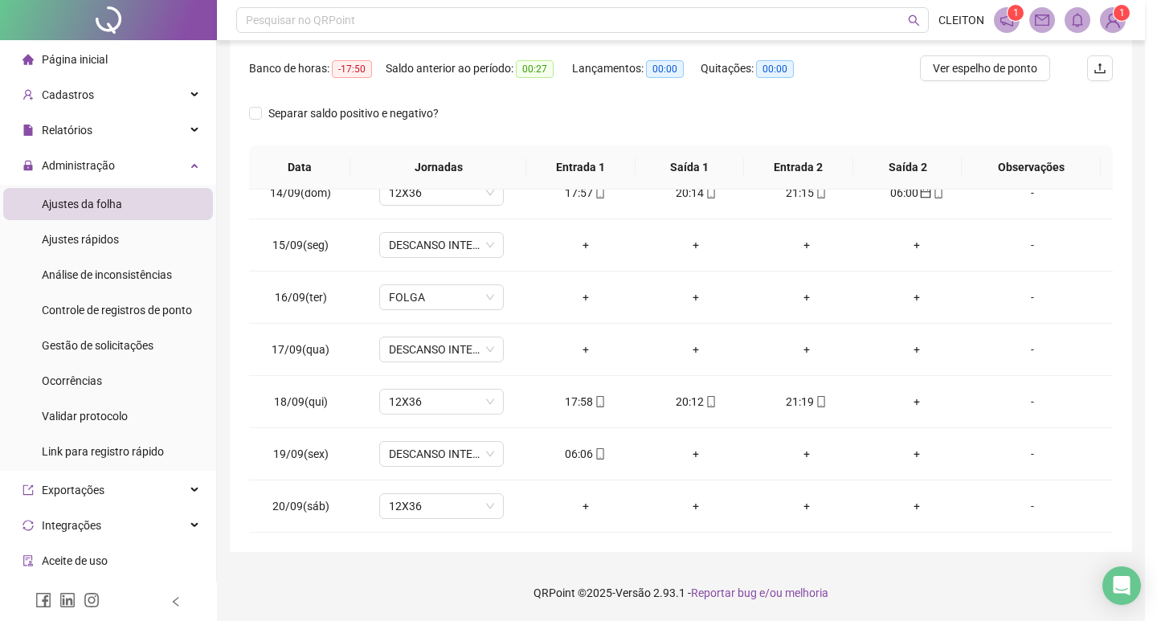
type input "**********"
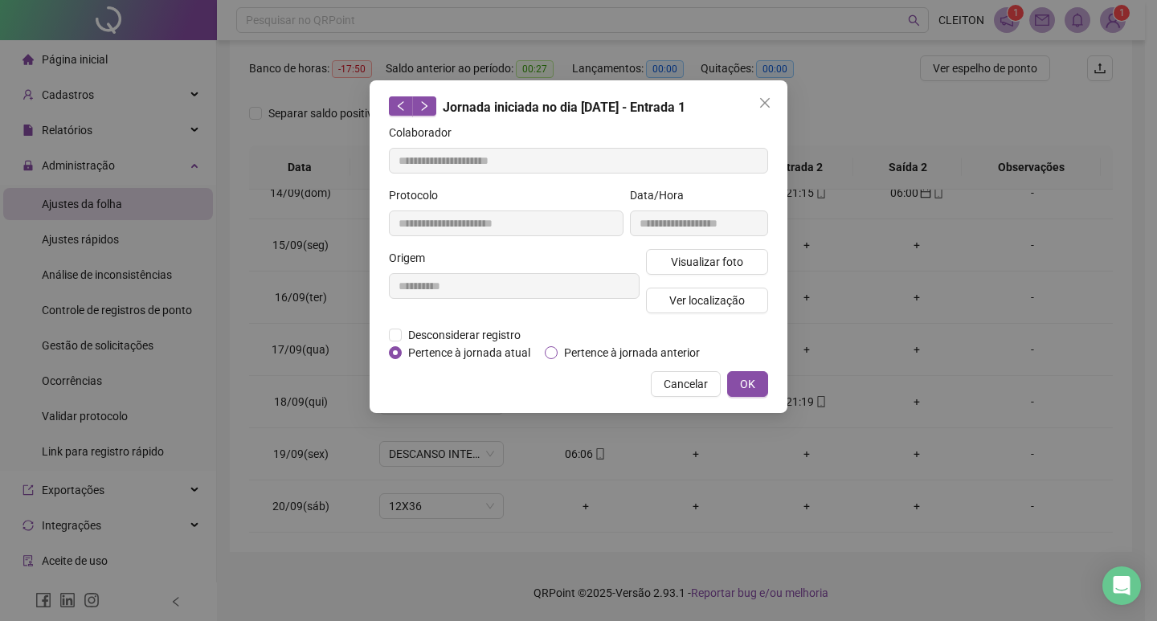
click at [605, 345] on span "Pertence à jornada anterior" at bounding box center [632, 353] width 149 height 18
click at [741, 383] on span "OK" at bounding box center [747, 384] width 15 height 18
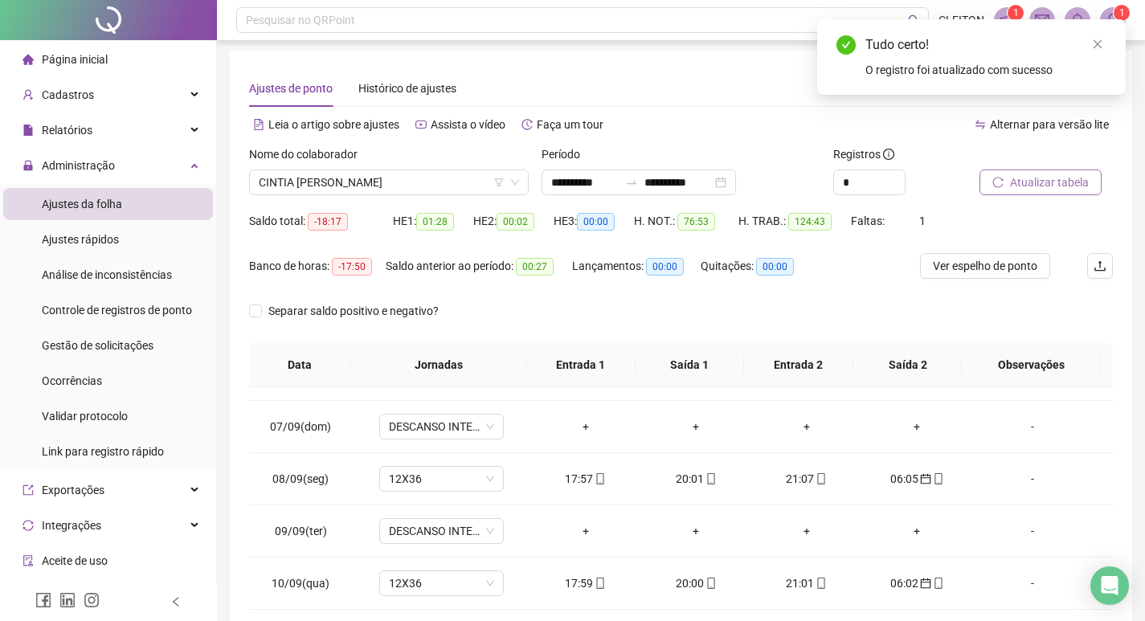
scroll to position [0, 0]
click at [990, 183] on button "Atualizar tabela" at bounding box center [1040, 185] width 122 height 26
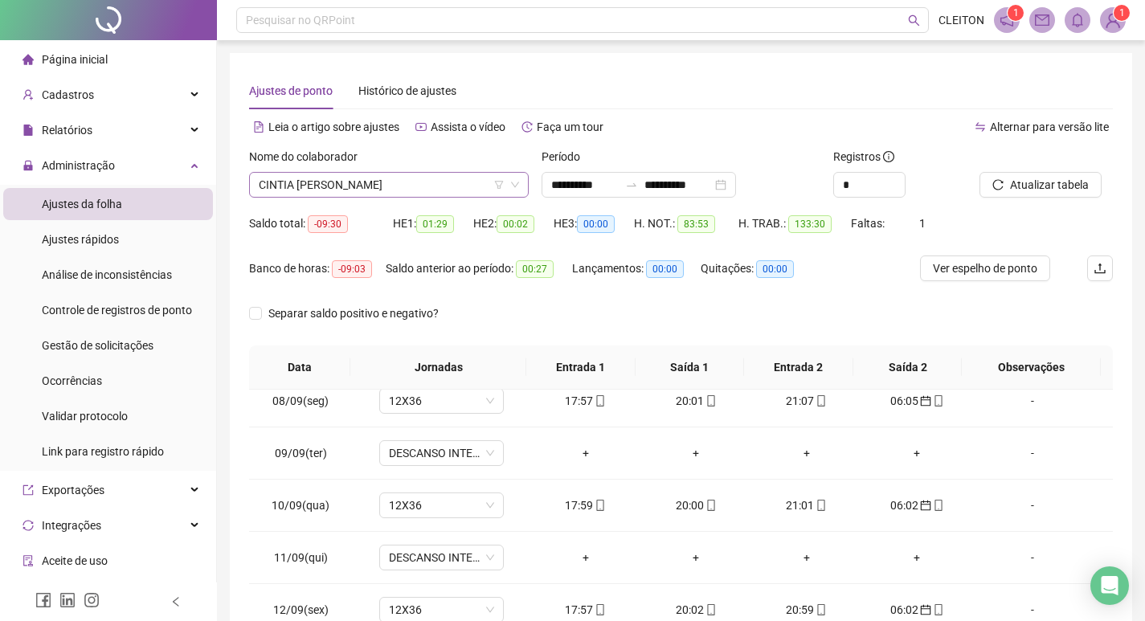
click at [319, 177] on span "CINTIA [PERSON_NAME]" at bounding box center [389, 185] width 260 height 24
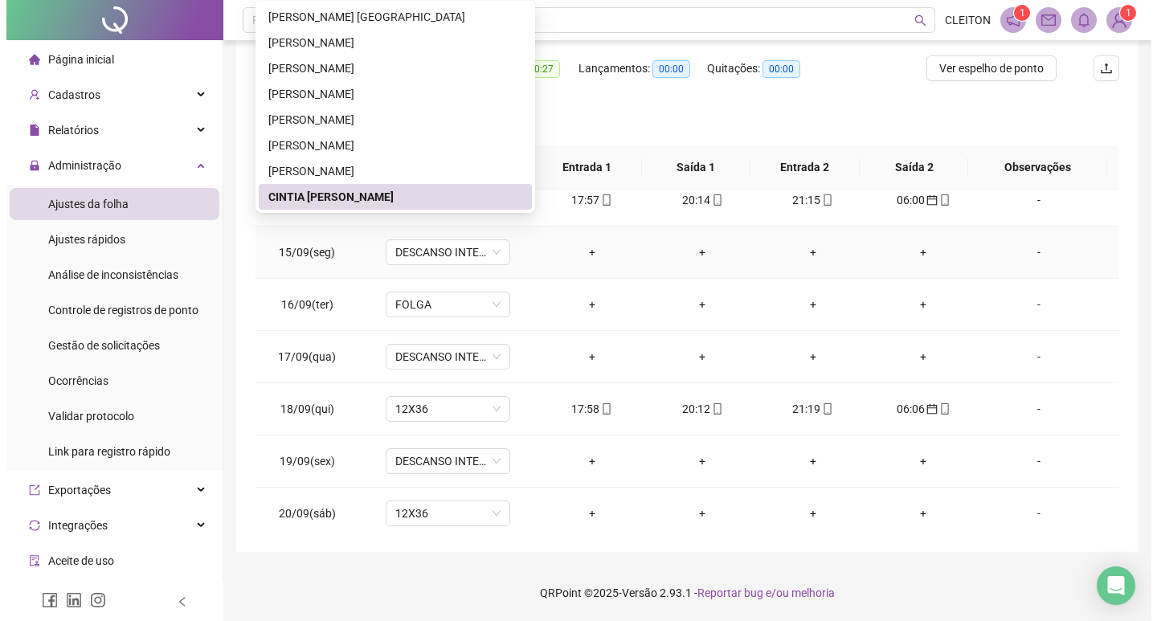
scroll to position [1276, 0]
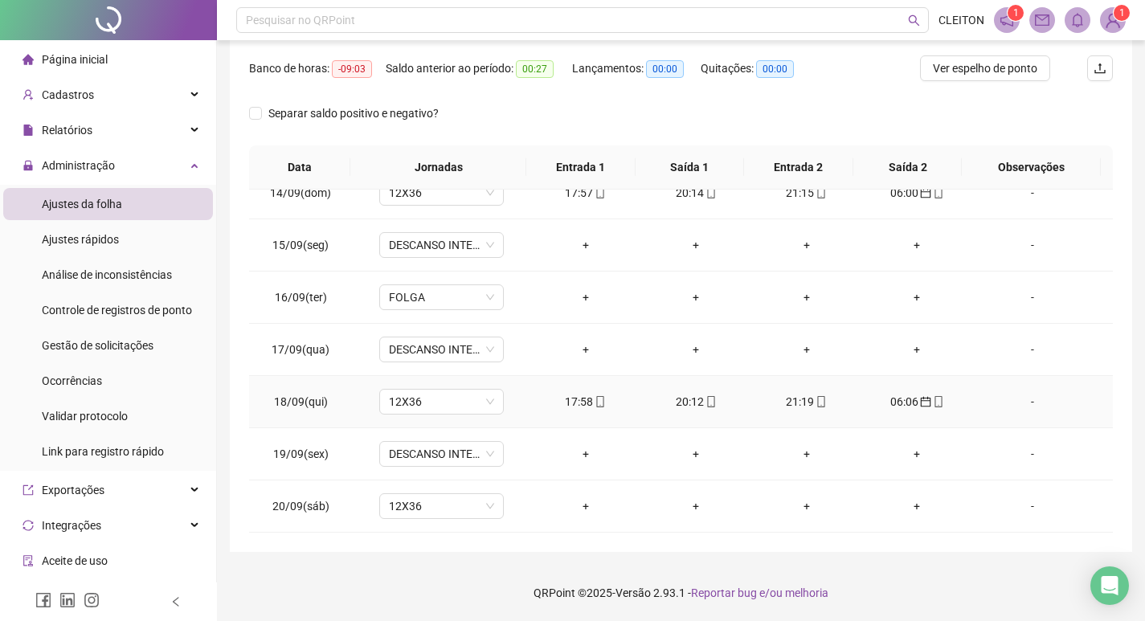
click at [653, 407] on div "20:12" at bounding box center [695, 402] width 85 height 18
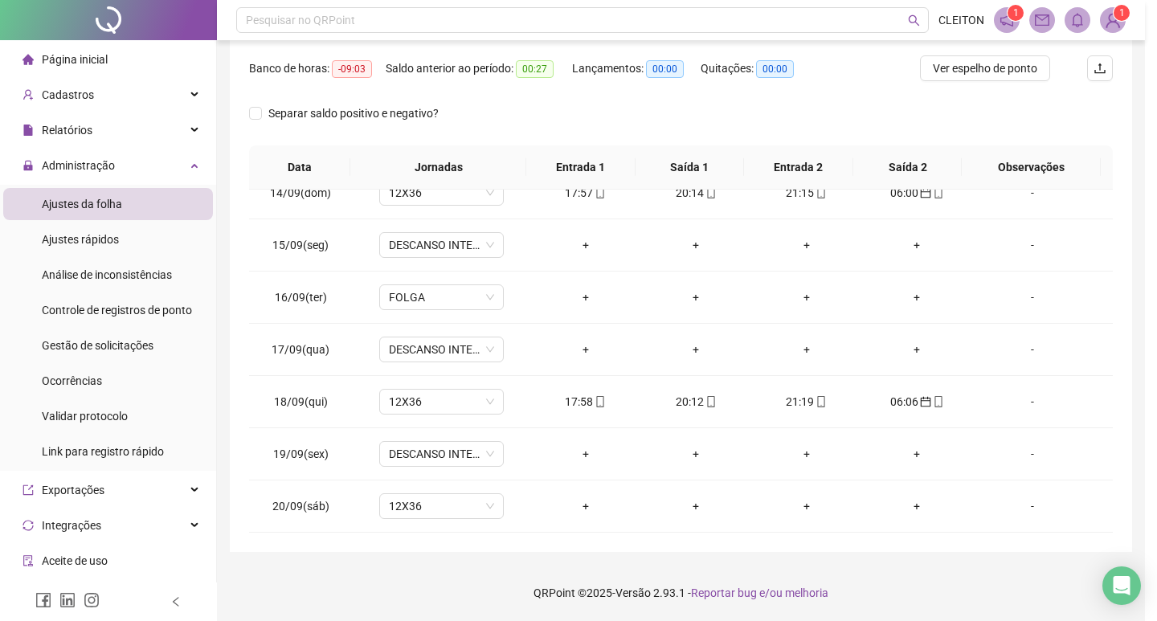
type input "**********"
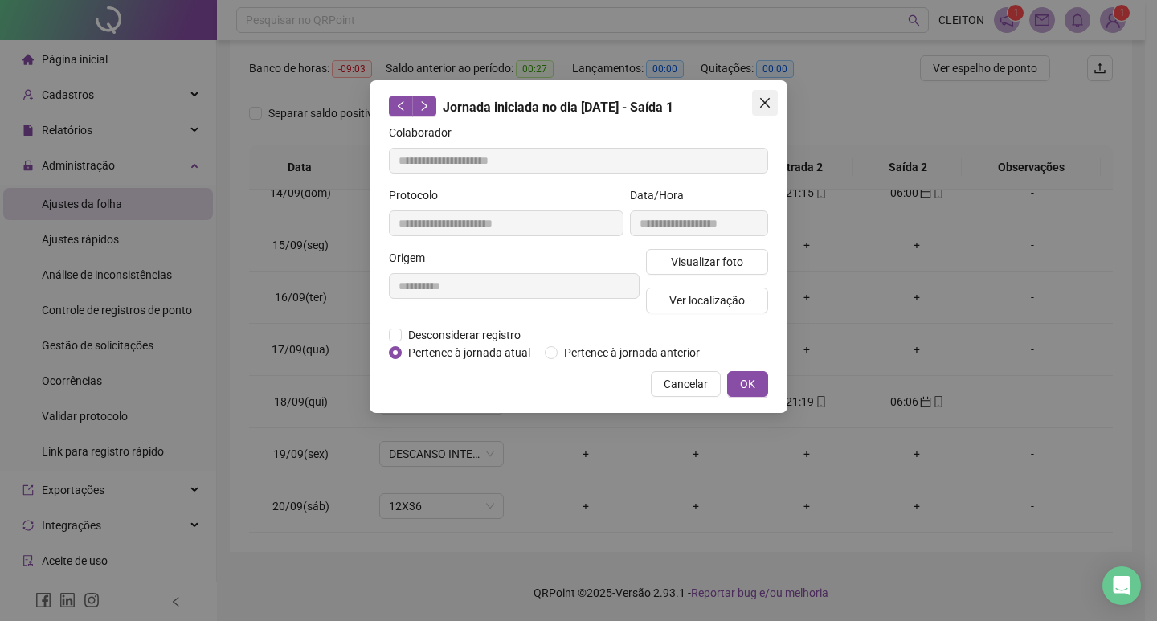
click at [758, 97] on icon "close" at bounding box center [764, 102] width 13 height 13
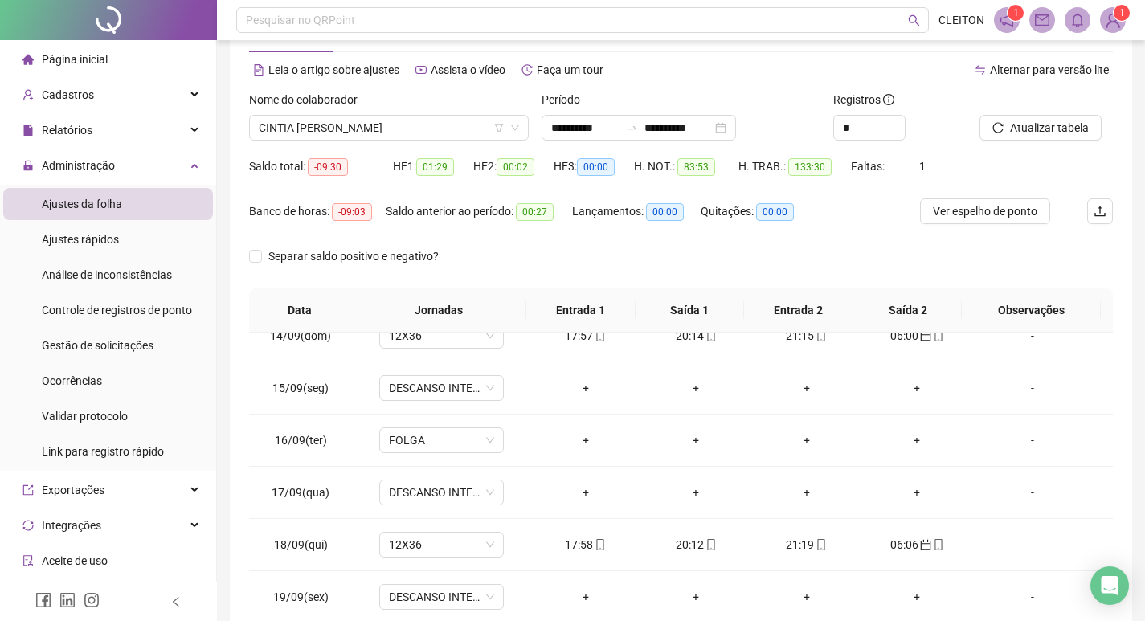
scroll to position [39, 0]
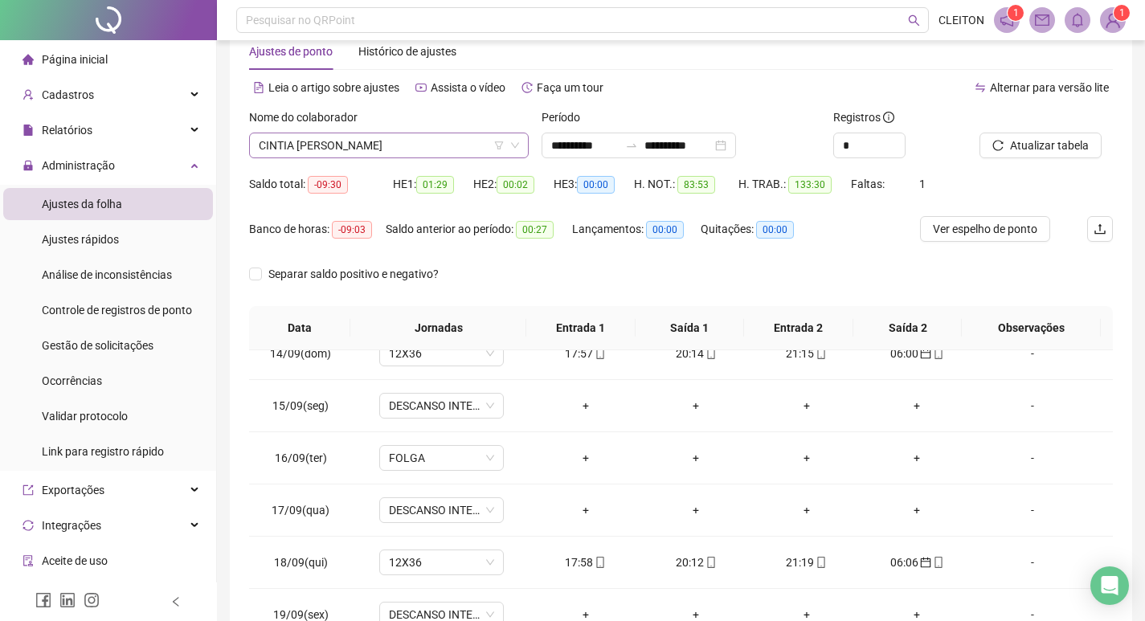
click at [355, 144] on span "CINTIA [PERSON_NAME]" at bounding box center [389, 145] width 260 height 24
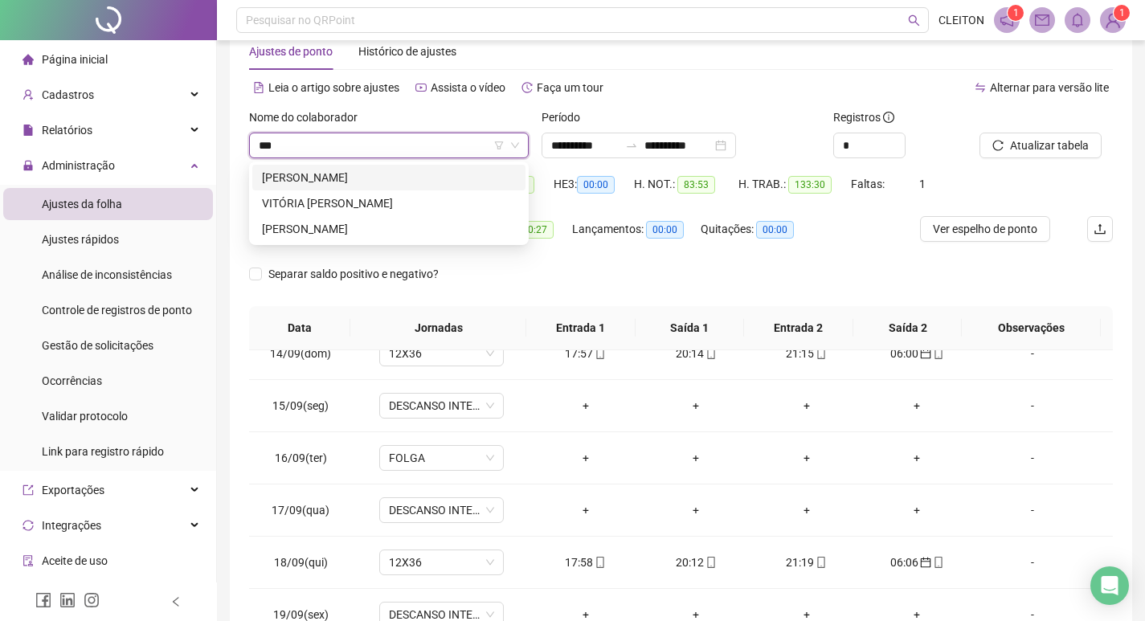
scroll to position [0, 0]
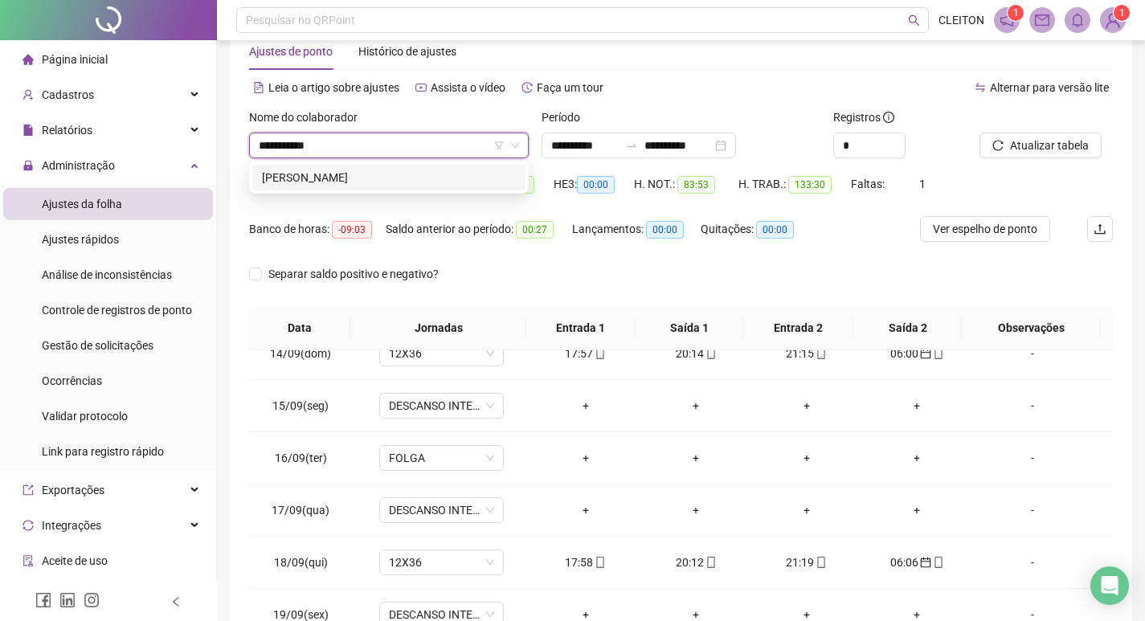
type input "**********"
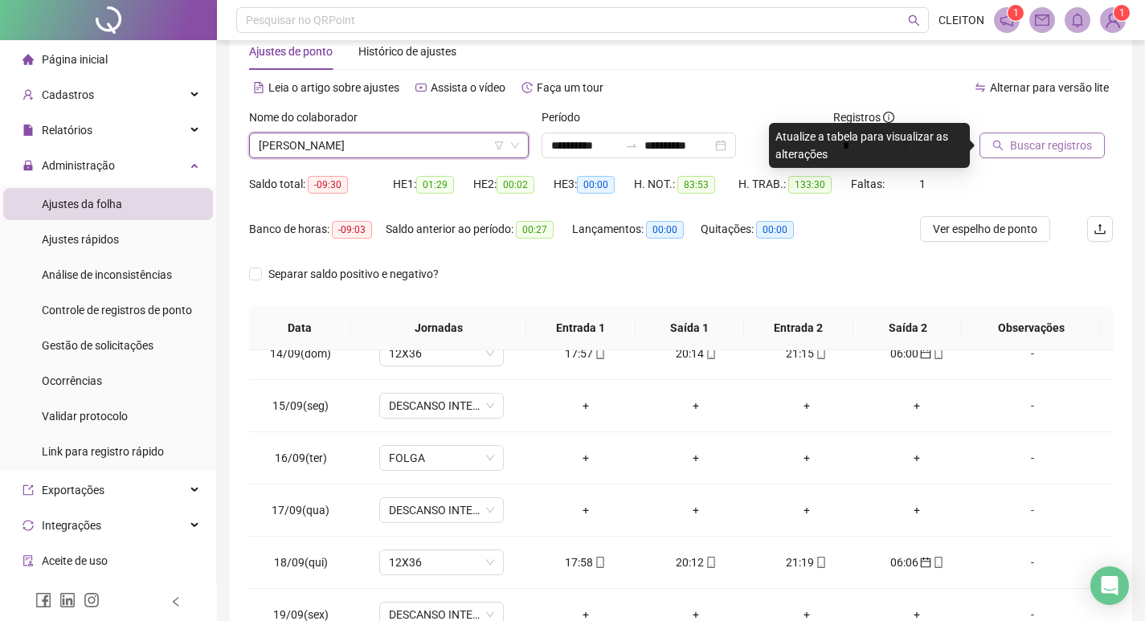
click at [1070, 141] on span "Buscar registros" at bounding box center [1051, 146] width 82 height 18
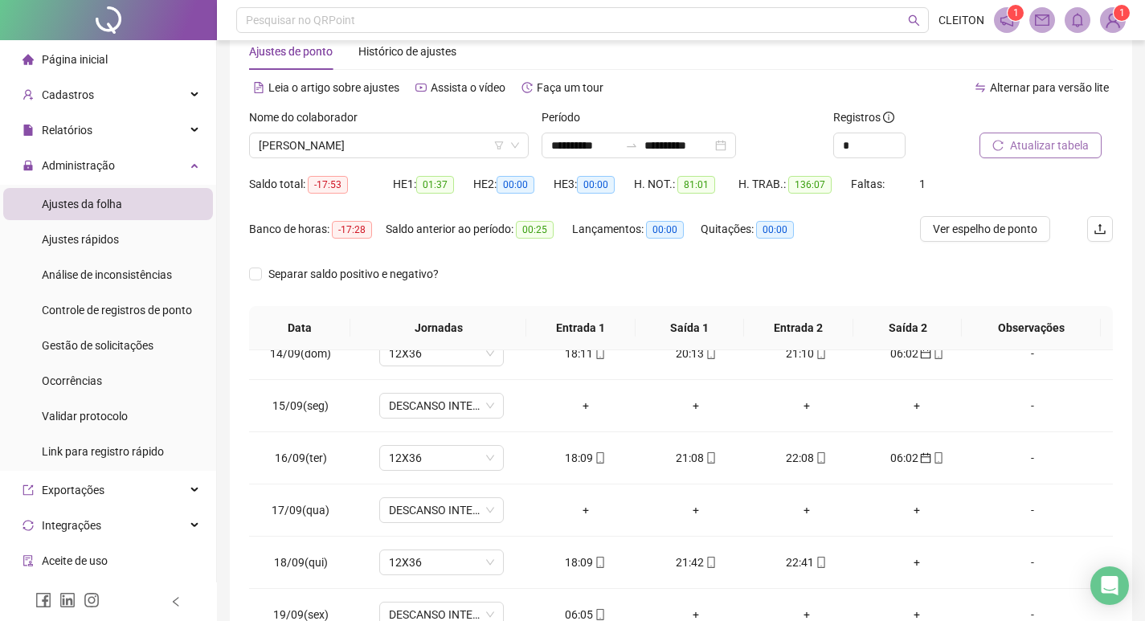
scroll to position [200, 0]
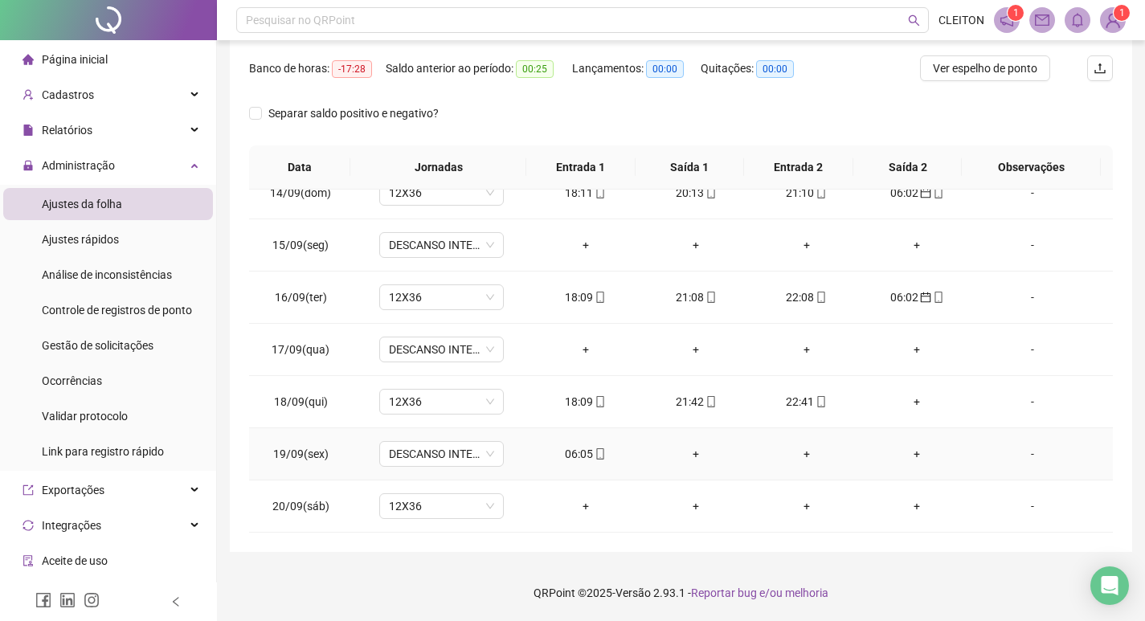
click at [562, 453] on div "06:05" at bounding box center [585, 454] width 85 height 18
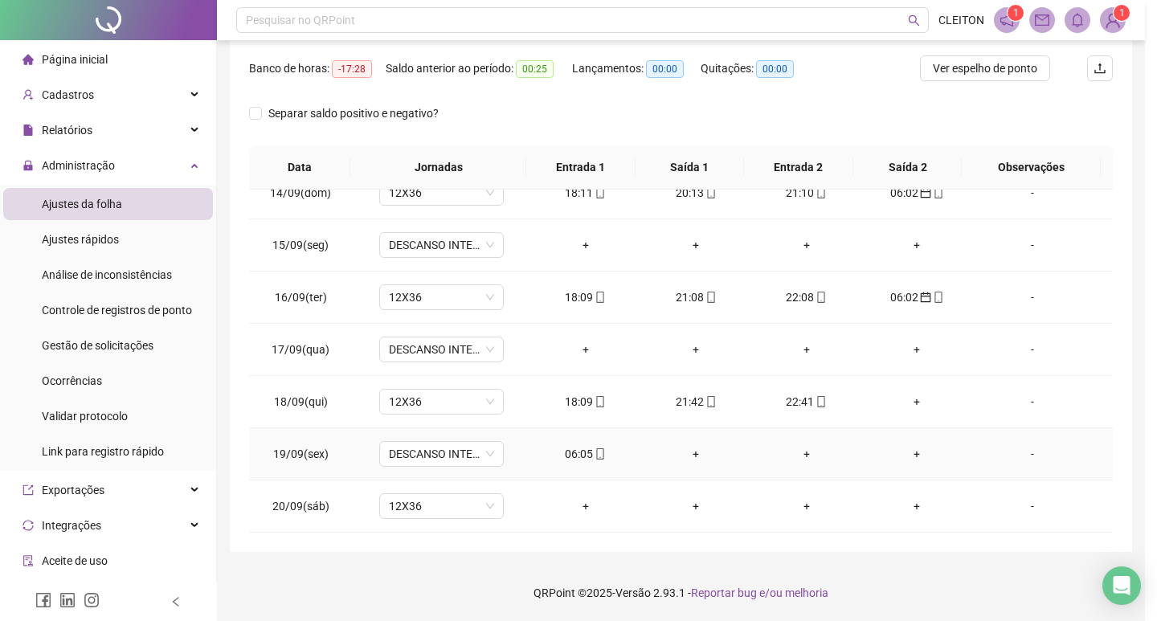
type input "**********"
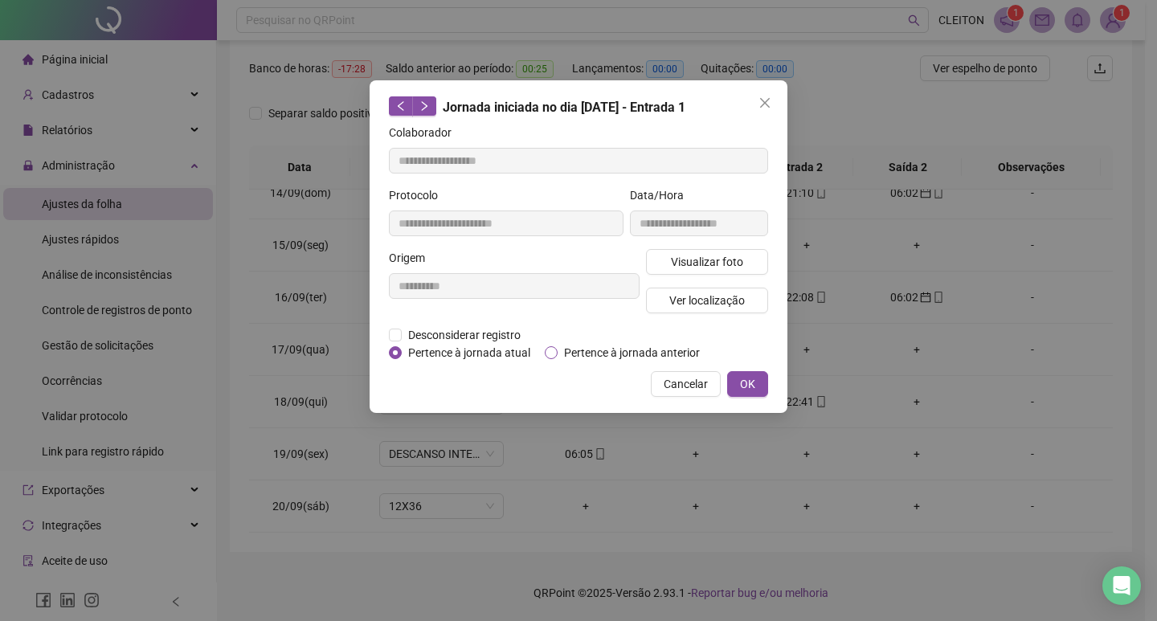
click at [656, 353] on span "Pertence à jornada anterior" at bounding box center [632, 353] width 149 height 18
click at [750, 382] on span "OK" at bounding box center [747, 384] width 15 height 18
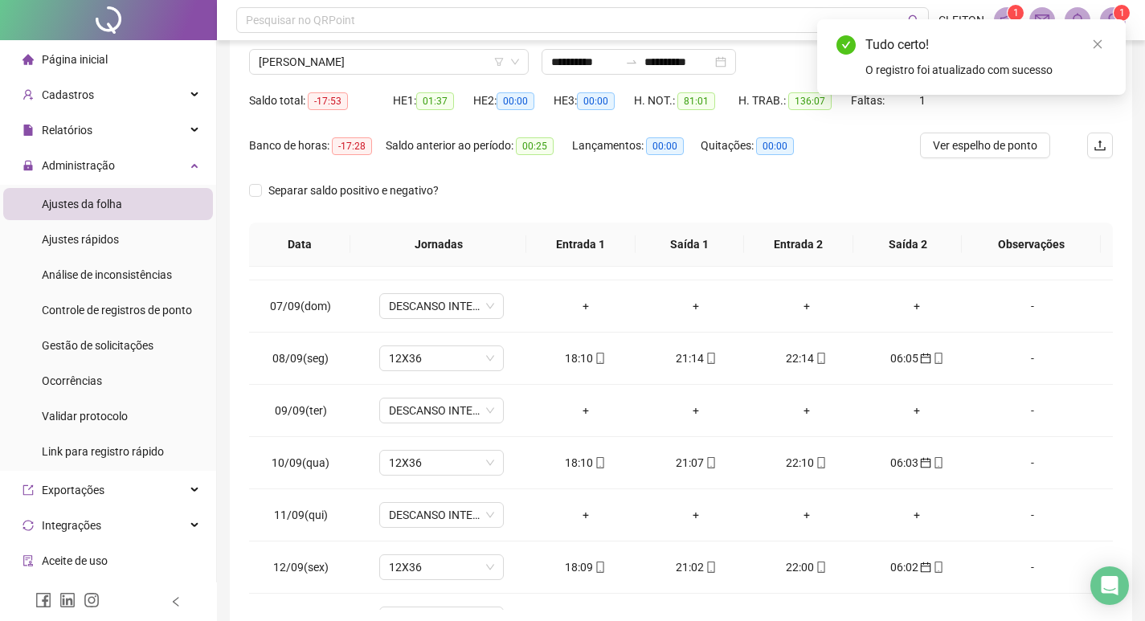
scroll to position [0, 0]
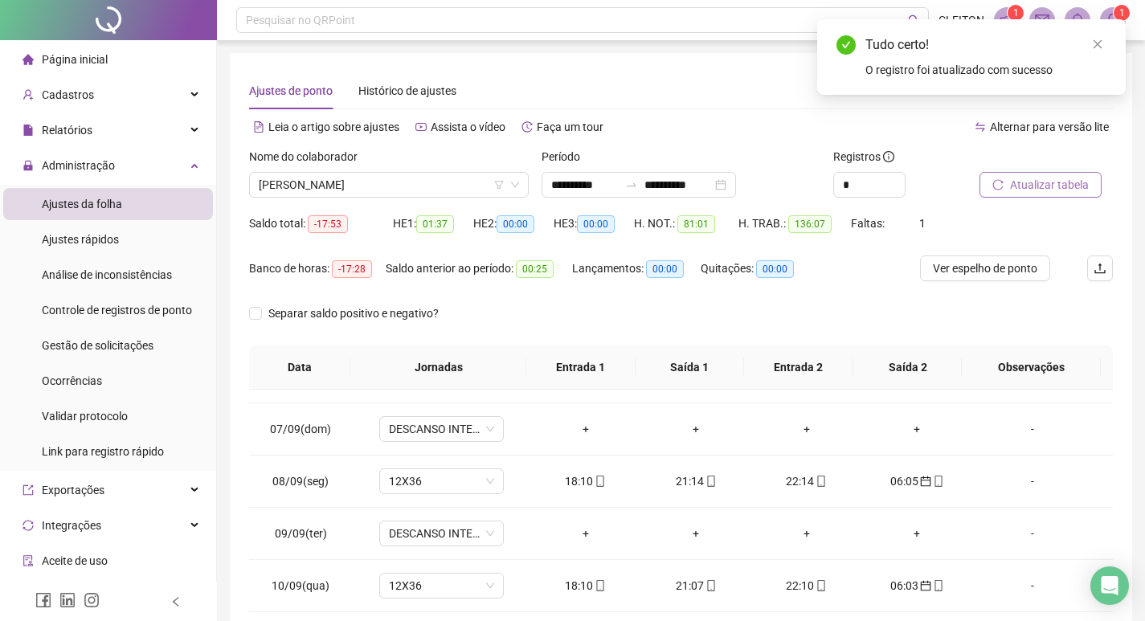
click at [1036, 196] on button "Atualizar tabela" at bounding box center [1040, 185] width 122 height 26
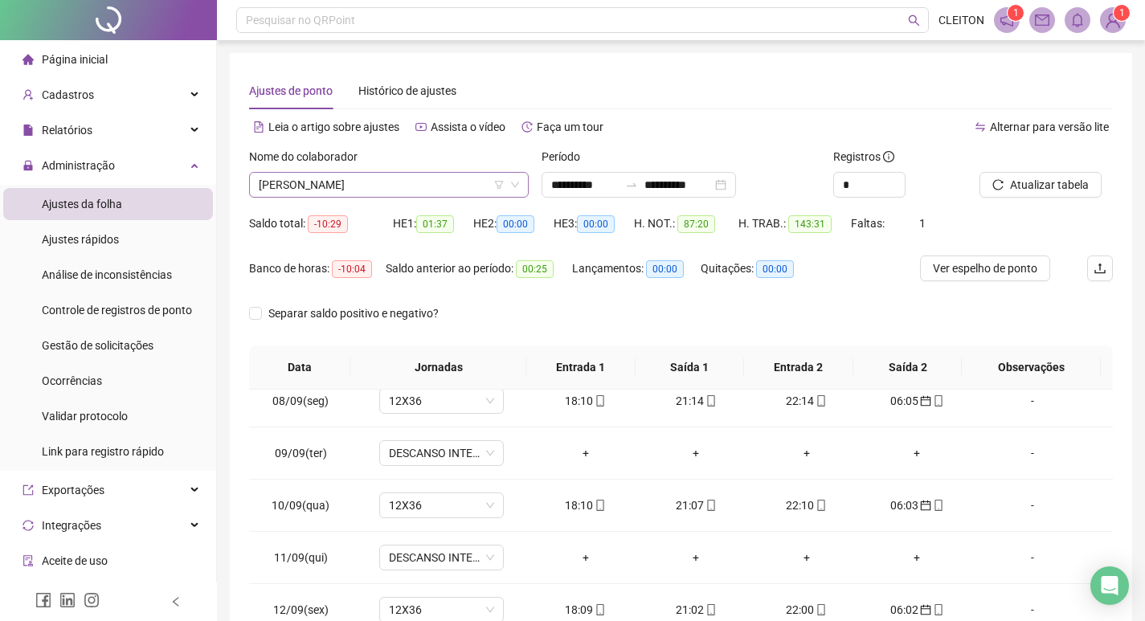
click at [360, 195] on span "[PERSON_NAME]" at bounding box center [389, 185] width 260 height 24
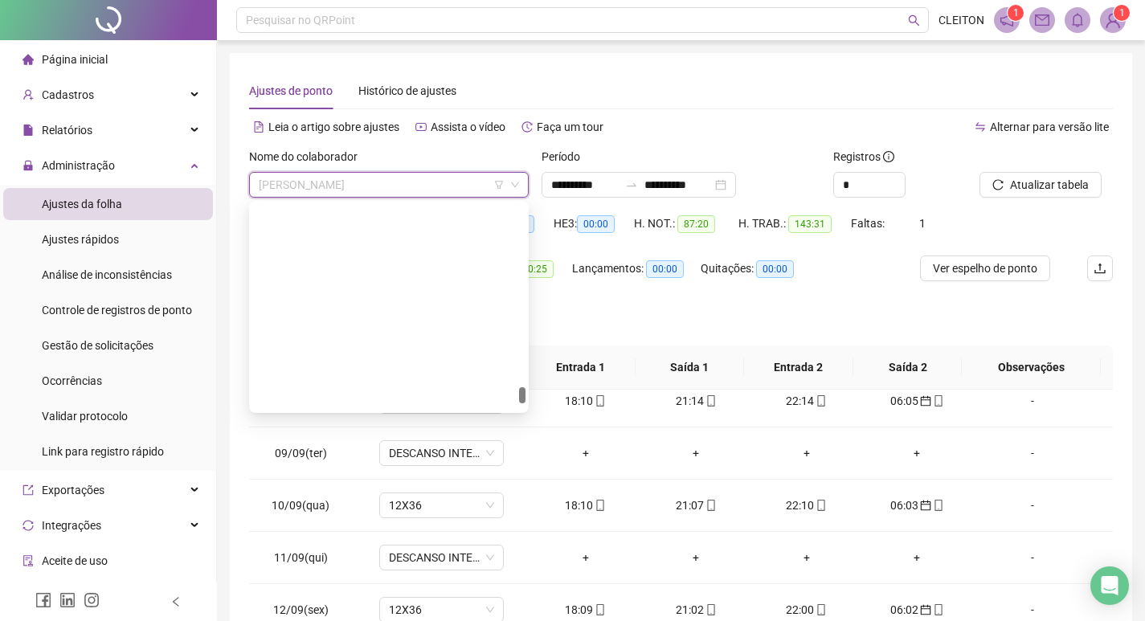
scroll to position [3110, 0]
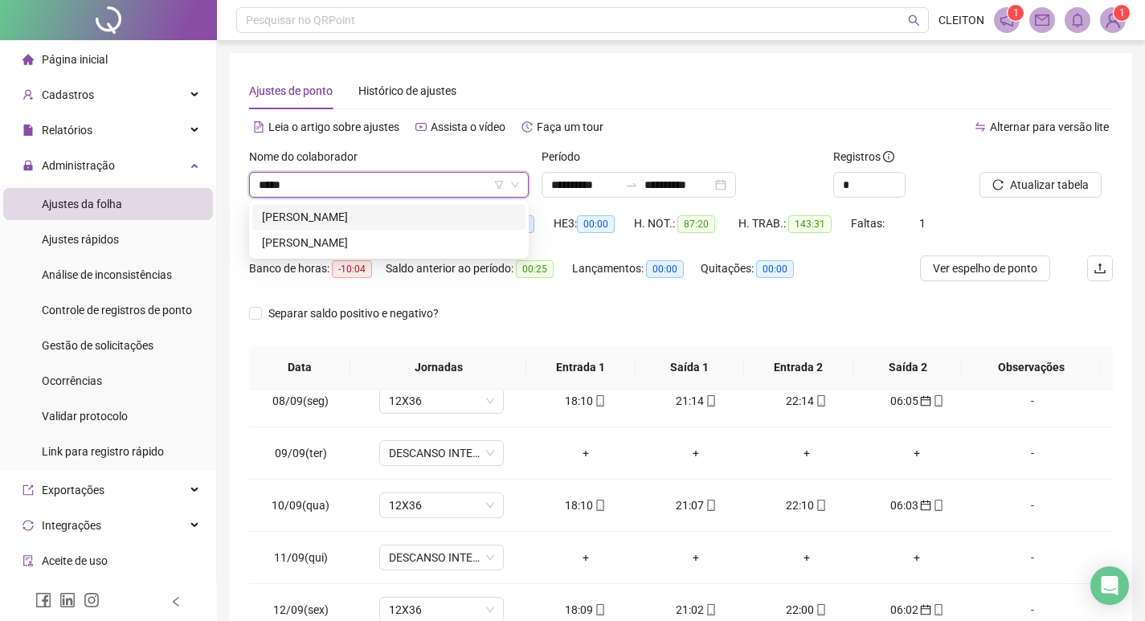
type input "*****"
click at [394, 241] on div "[PERSON_NAME]" at bounding box center [389, 243] width 254 height 18
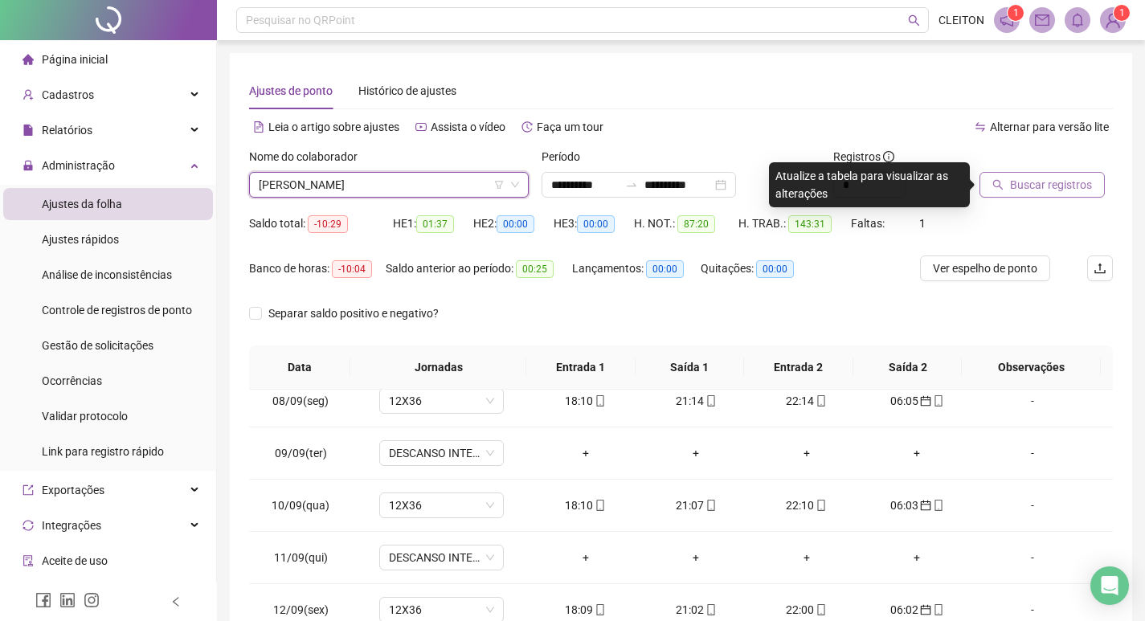
click at [1023, 189] on span "Buscar registros" at bounding box center [1051, 185] width 82 height 18
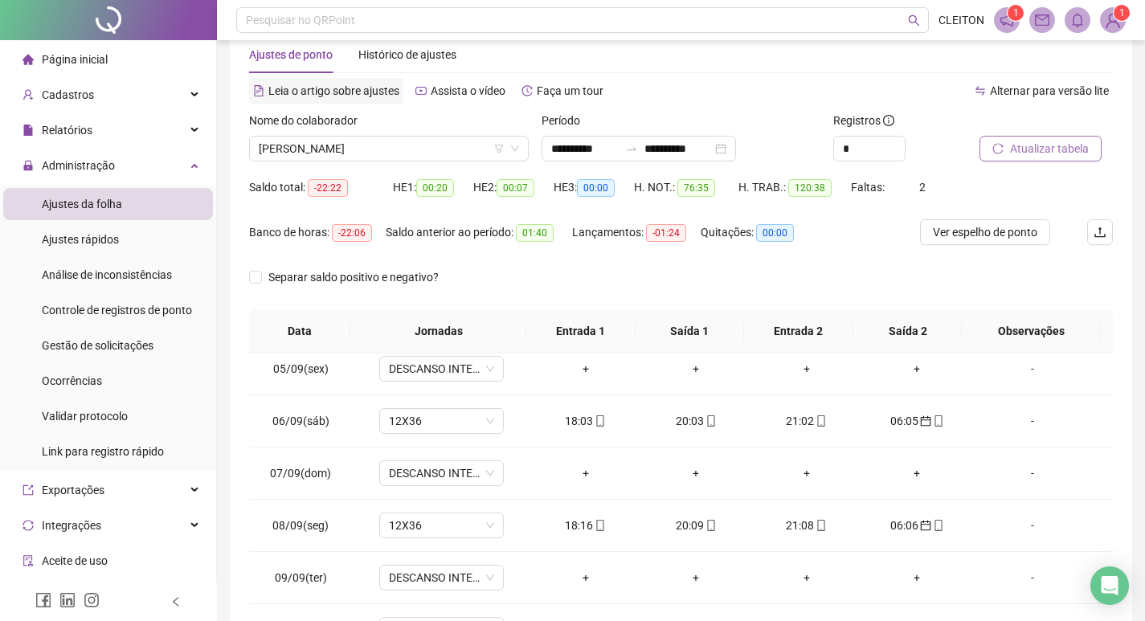
scroll to position [0, 0]
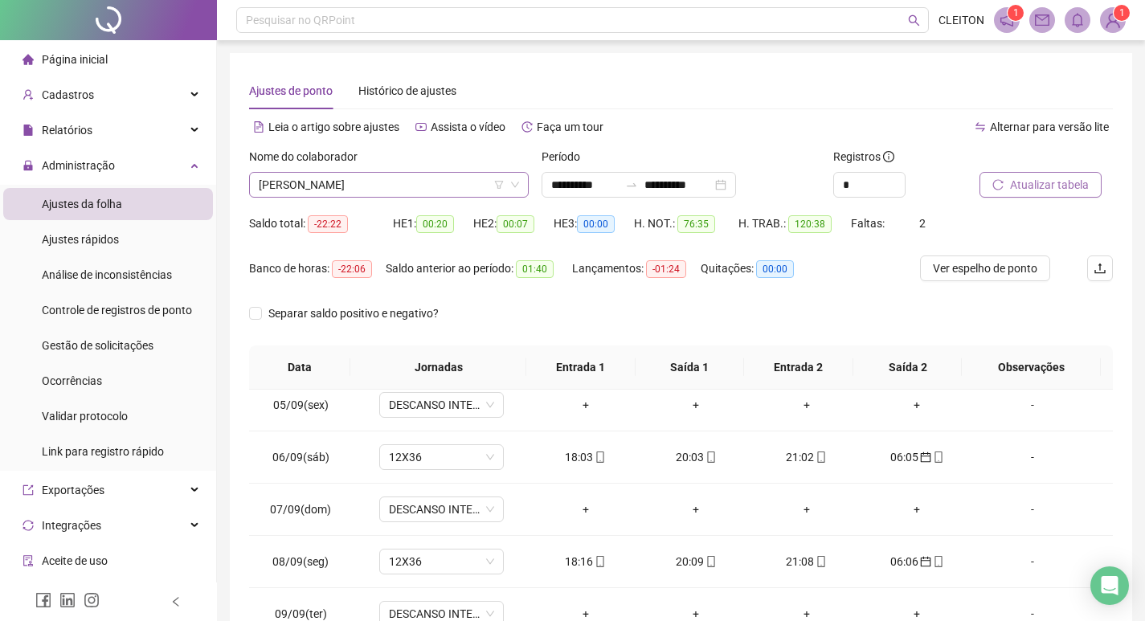
click at [399, 172] on div "[PERSON_NAME]" at bounding box center [389, 185] width 280 height 26
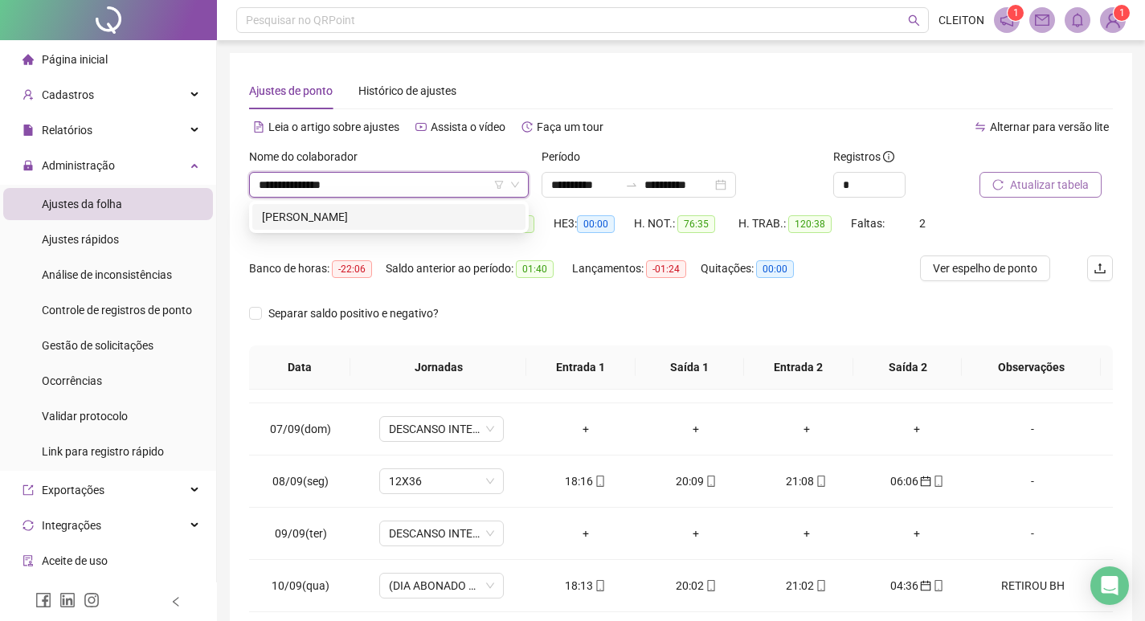
type input "**********"
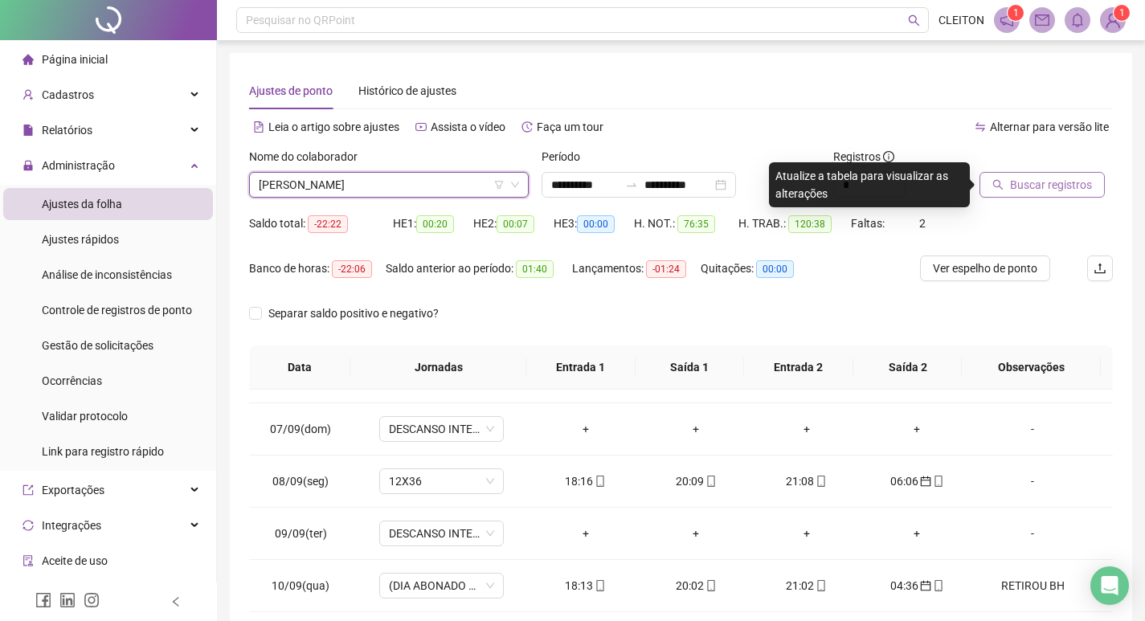
click at [1027, 177] on span "Buscar registros" at bounding box center [1051, 185] width 82 height 18
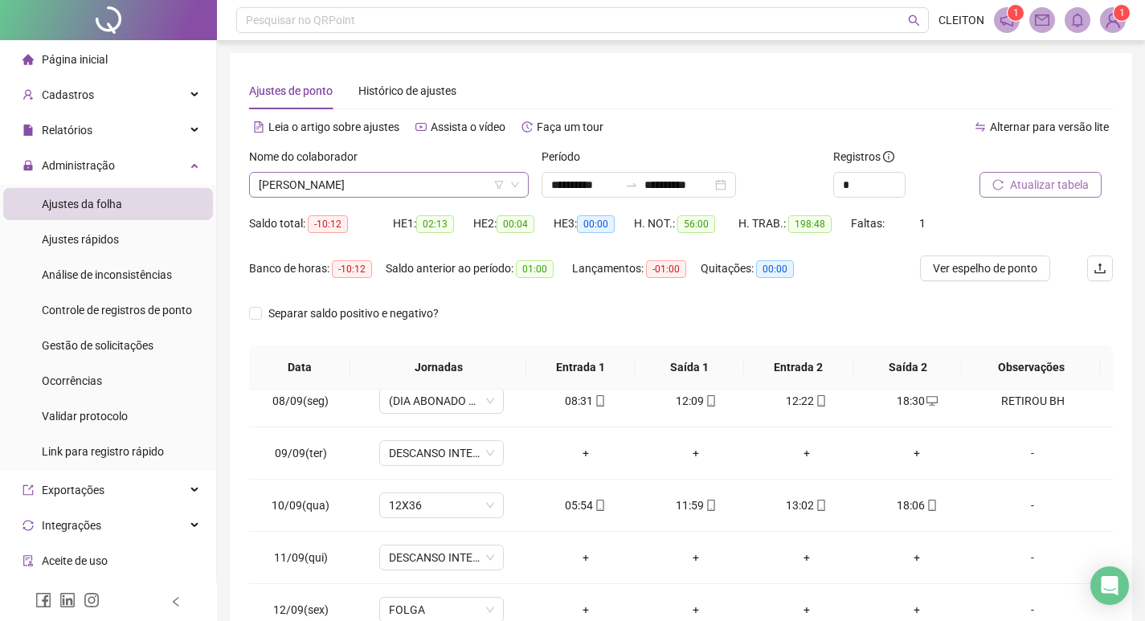
click at [394, 185] on span "[PERSON_NAME]" at bounding box center [389, 185] width 260 height 24
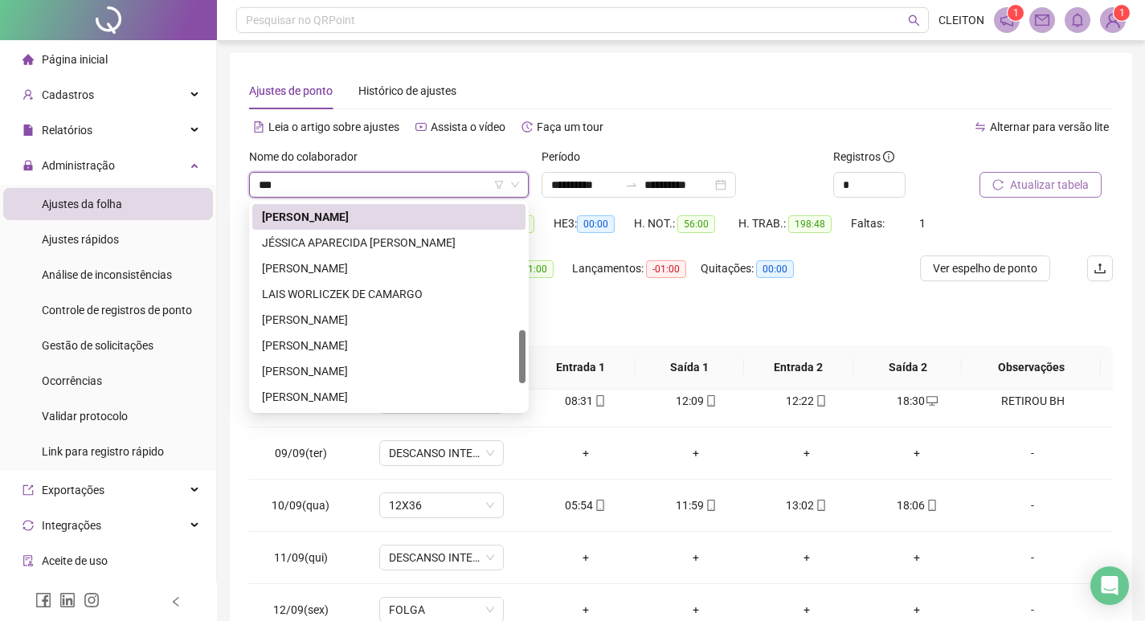
scroll to position [180, 0]
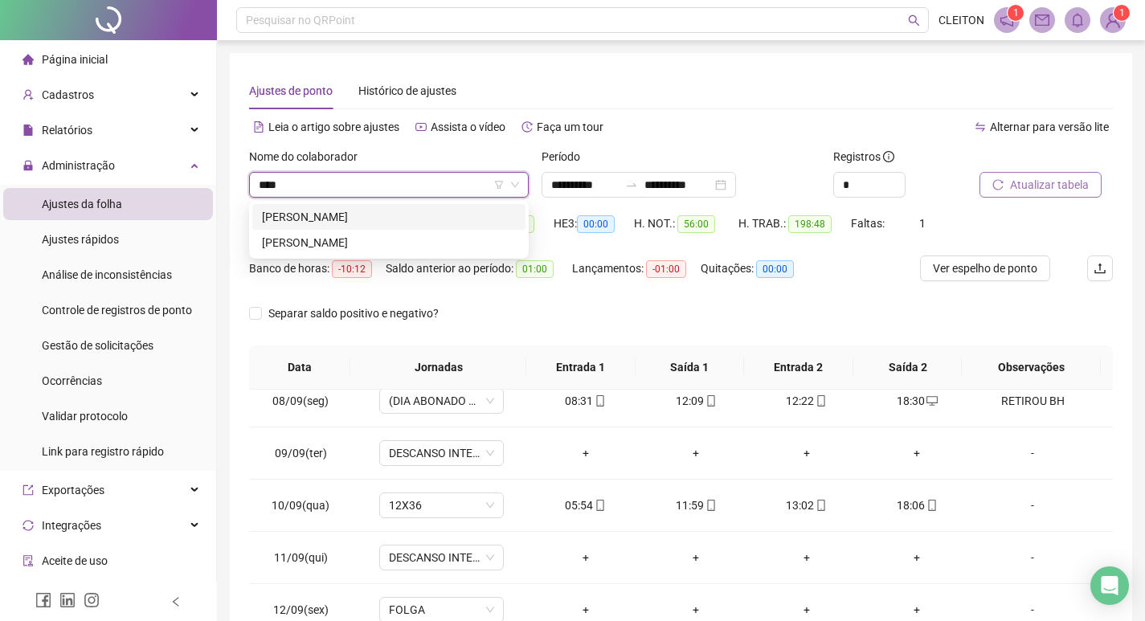
type input "*****"
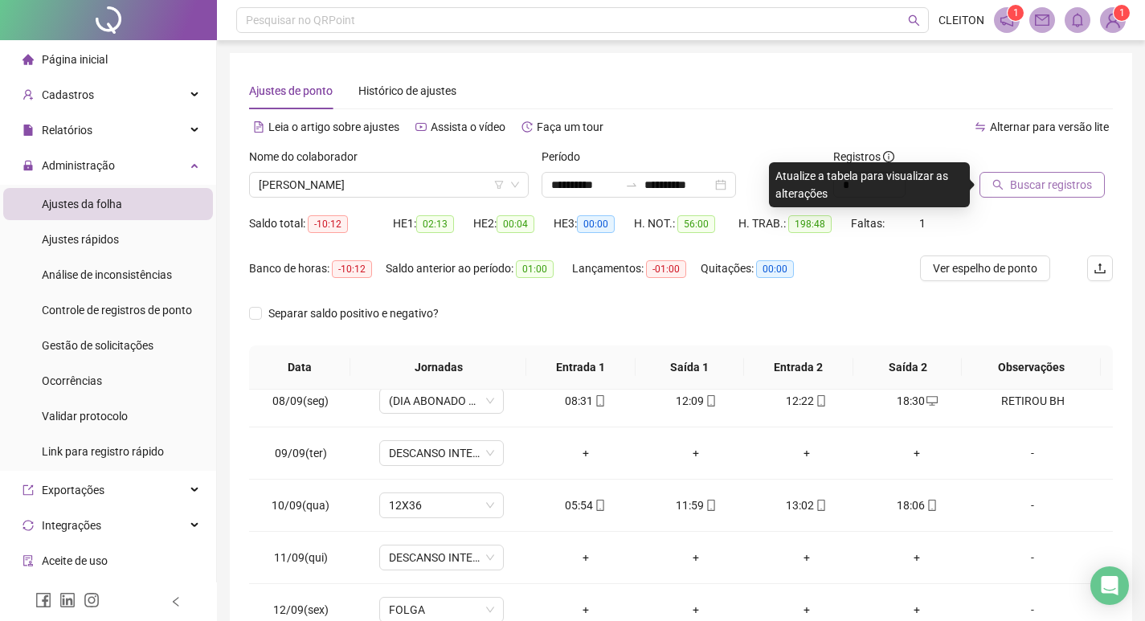
click at [1080, 197] on button "Buscar registros" at bounding box center [1041, 185] width 125 height 26
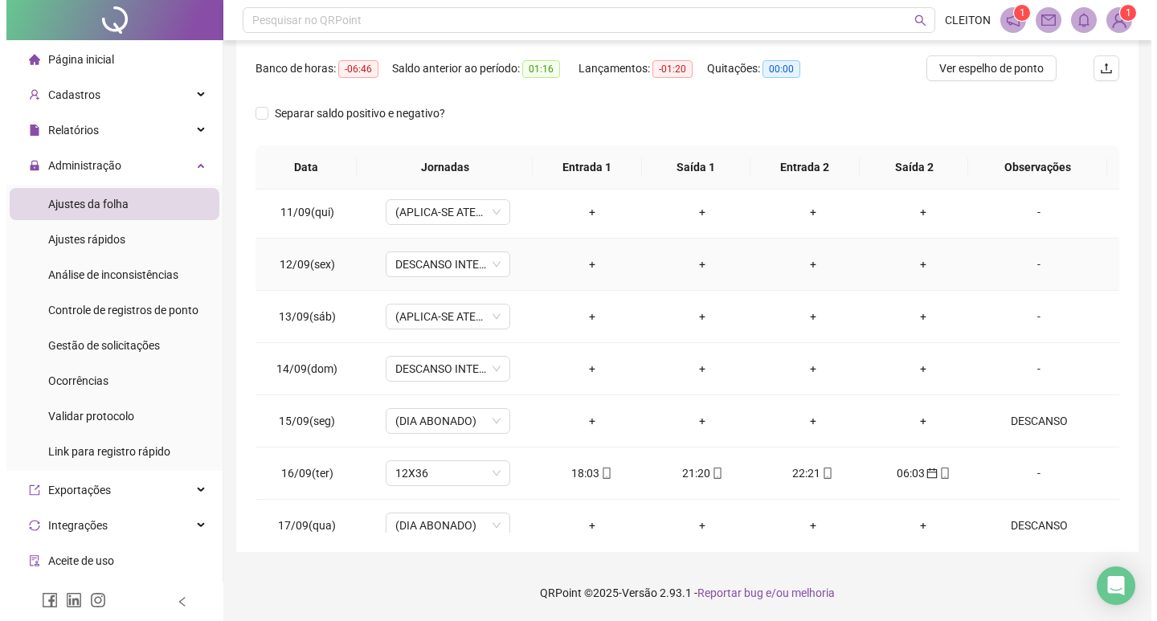
scroll to position [1276, 0]
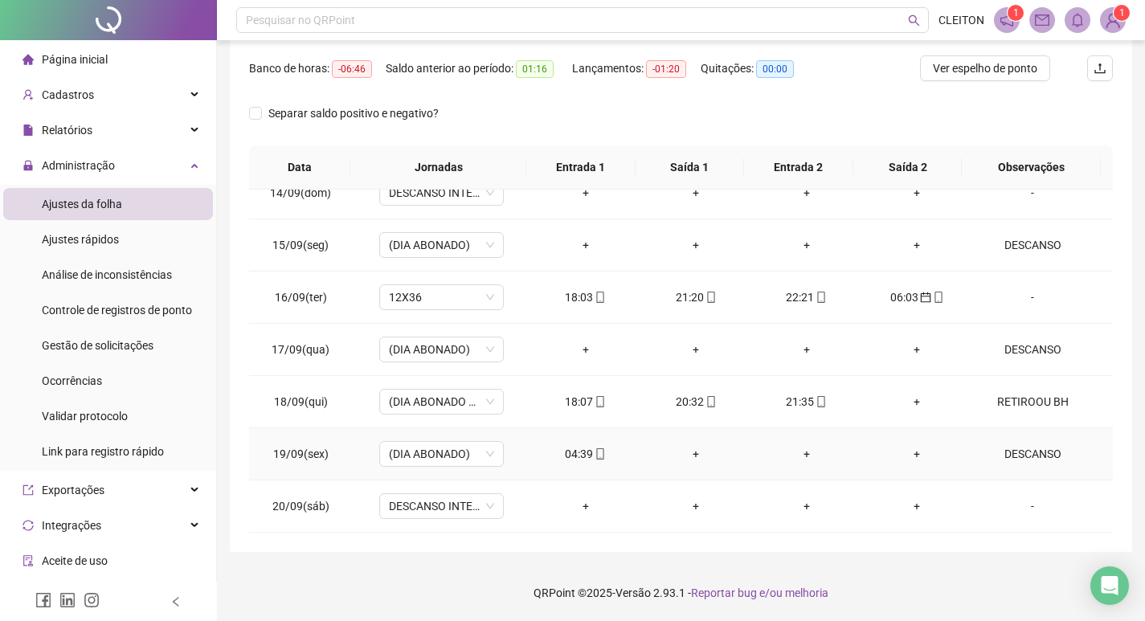
drag, startPoint x: 582, startPoint y: 453, endPoint x: 574, endPoint y: 398, distance: 55.3
click at [582, 455] on div "04:39" at bounding box center [585, 454] width 85 height 18
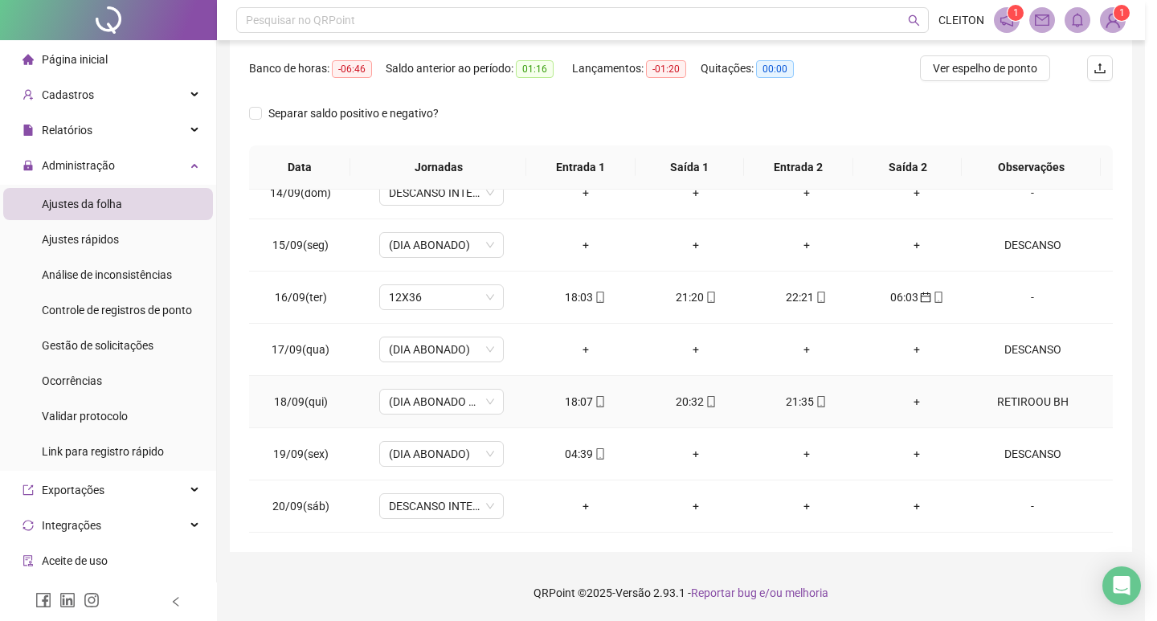
type input "**********"
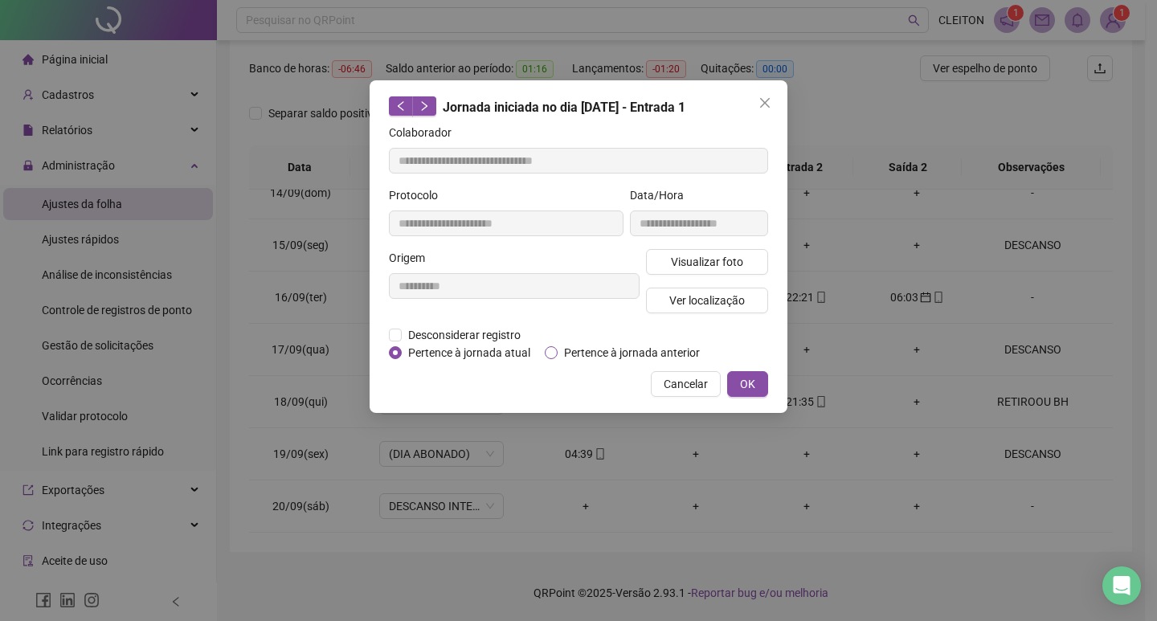
click at [616, 350] on span "Pertence à jornada anterior" at bounding box center [632, 353] width 149 height 18
click at [750, 378] on span "OK" at bounding box center [747, 384] width 15 height 18
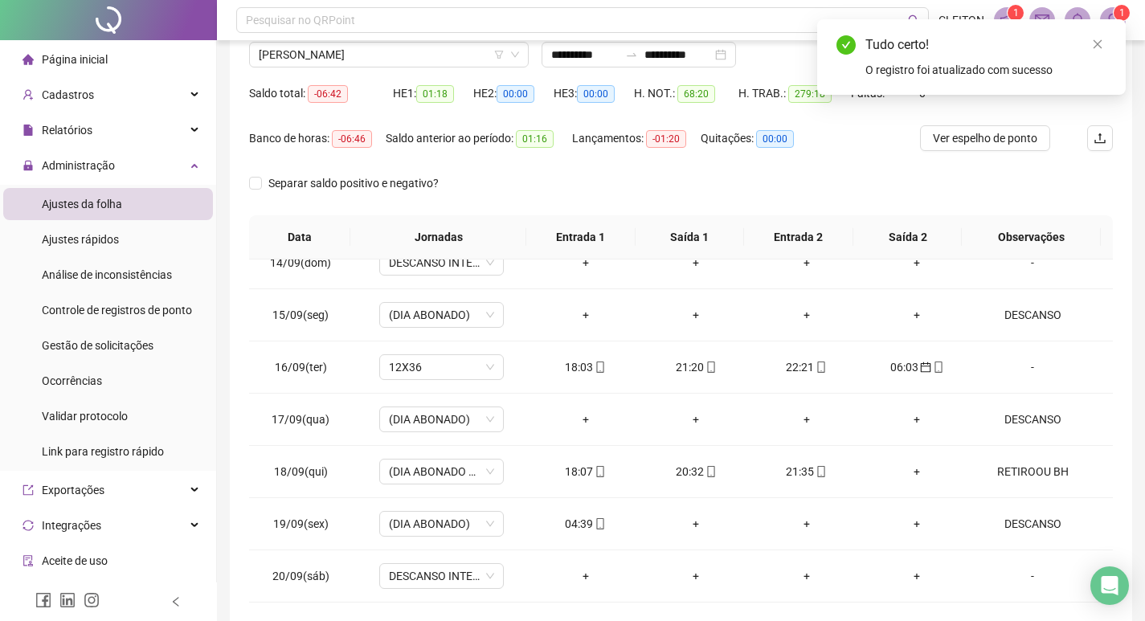
scroll to position [0, 0]
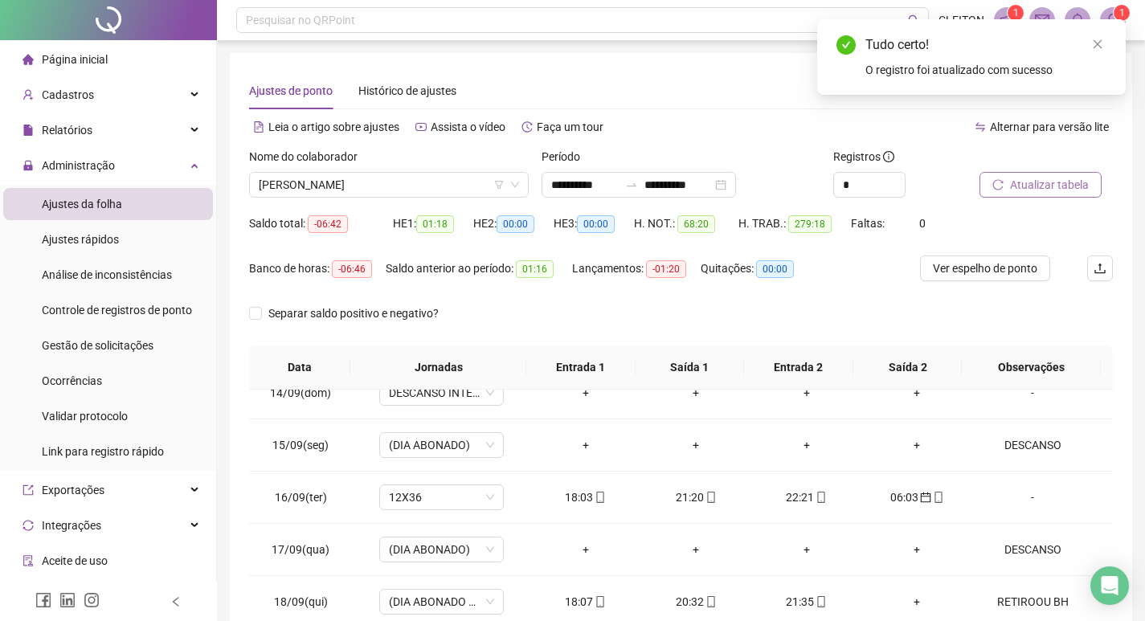
click at [1056, 180] on span "Atualizar tabela" at bounding box center [1049, 185] width 79 height 18
click at [463, 189] on span "[PERSON_NAME]" at bounding box center [389, 185] width 260 height 24
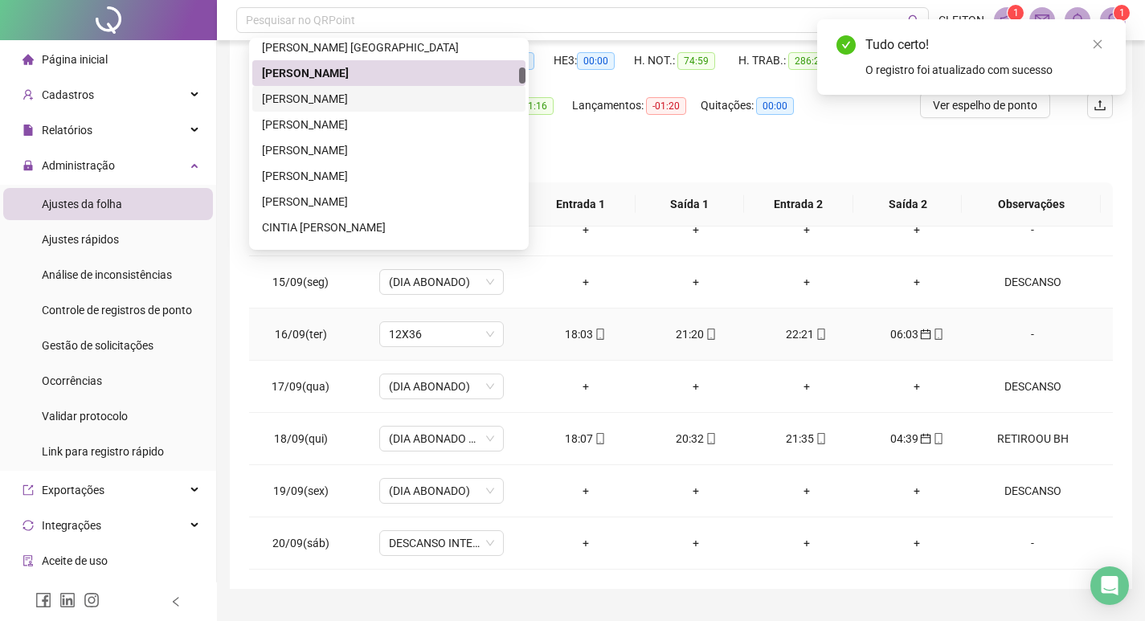
scroll to position [200, 0]
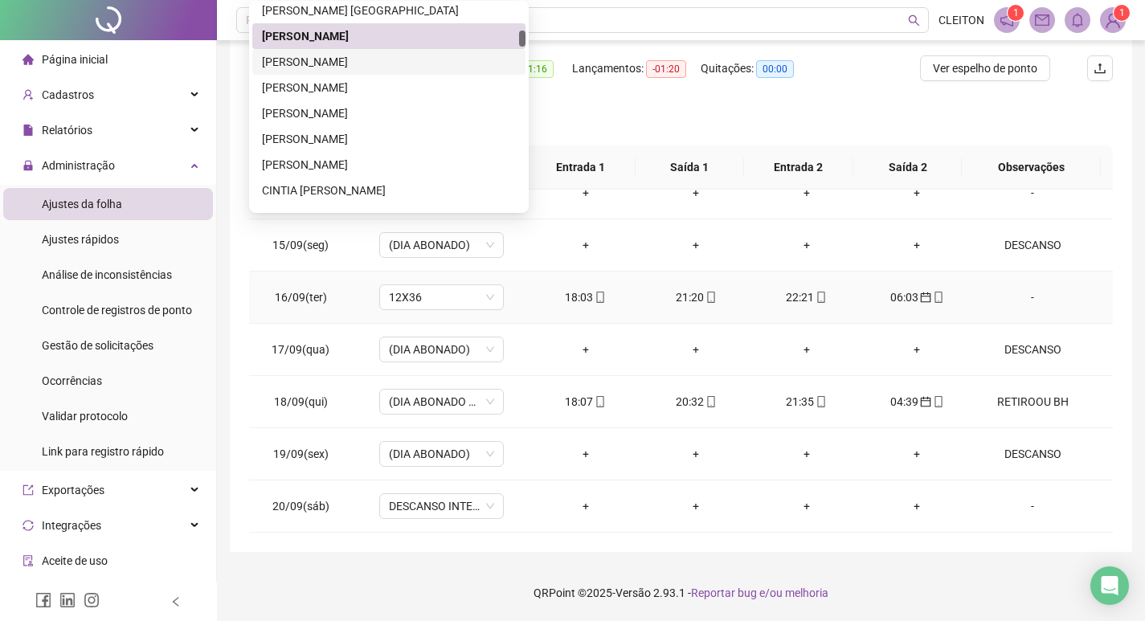
click at [739, 312] on td "21:20" at bounding box center [695, 298] width 111 height 52
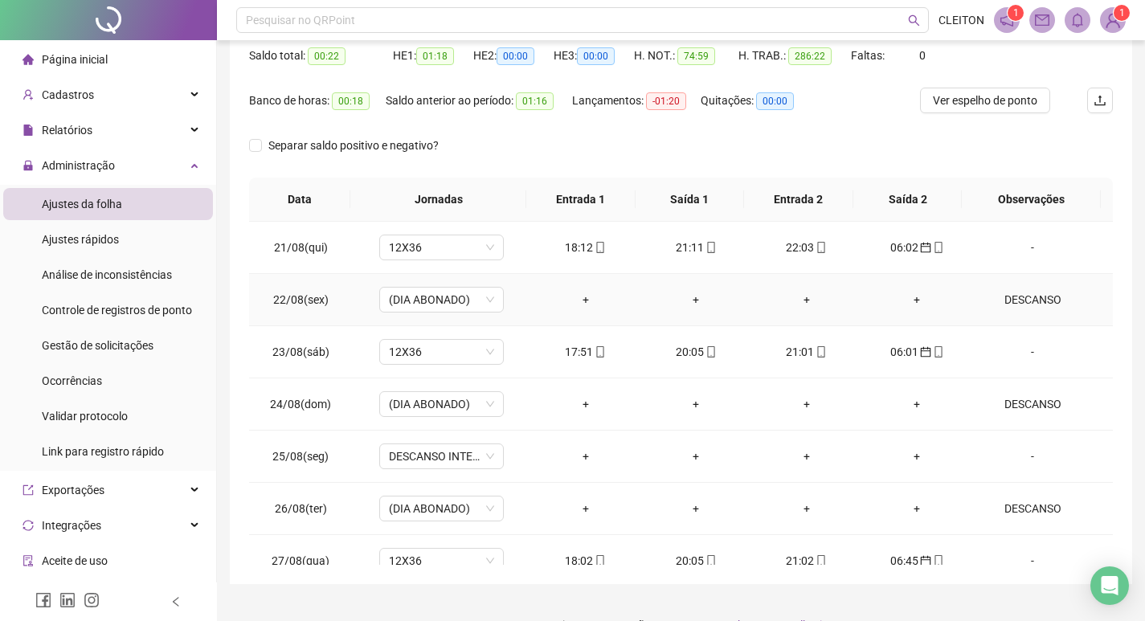
scroll to position [0, 0]
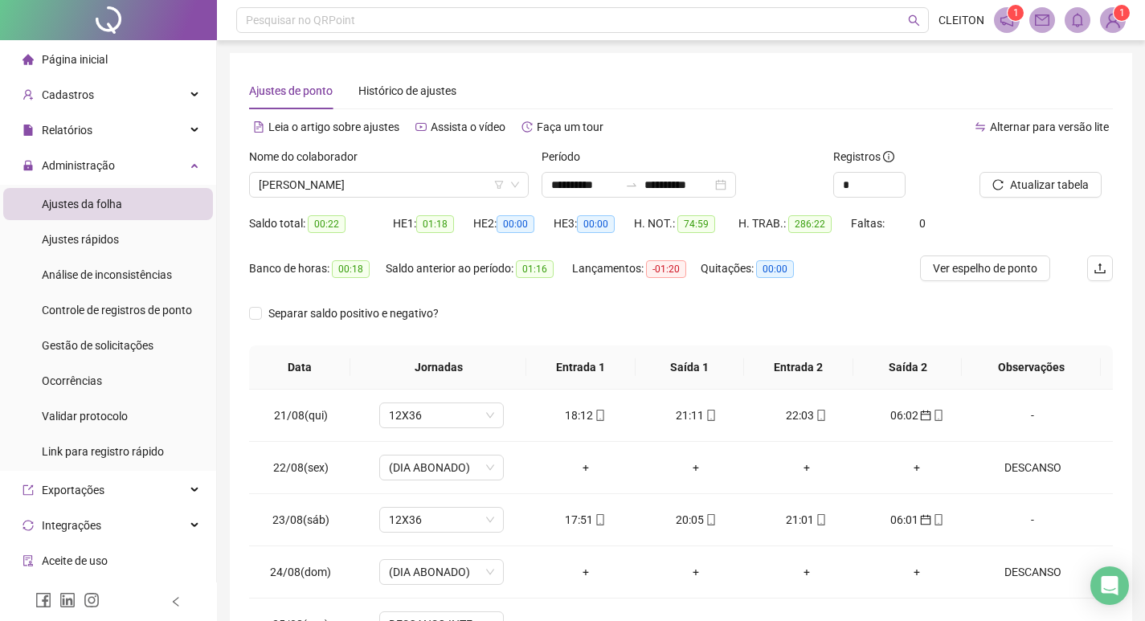
click at [387, 198] on div "Nome do colaborador [PERSON_NAME]" at bounding box center [389, 179] width 292 height 63
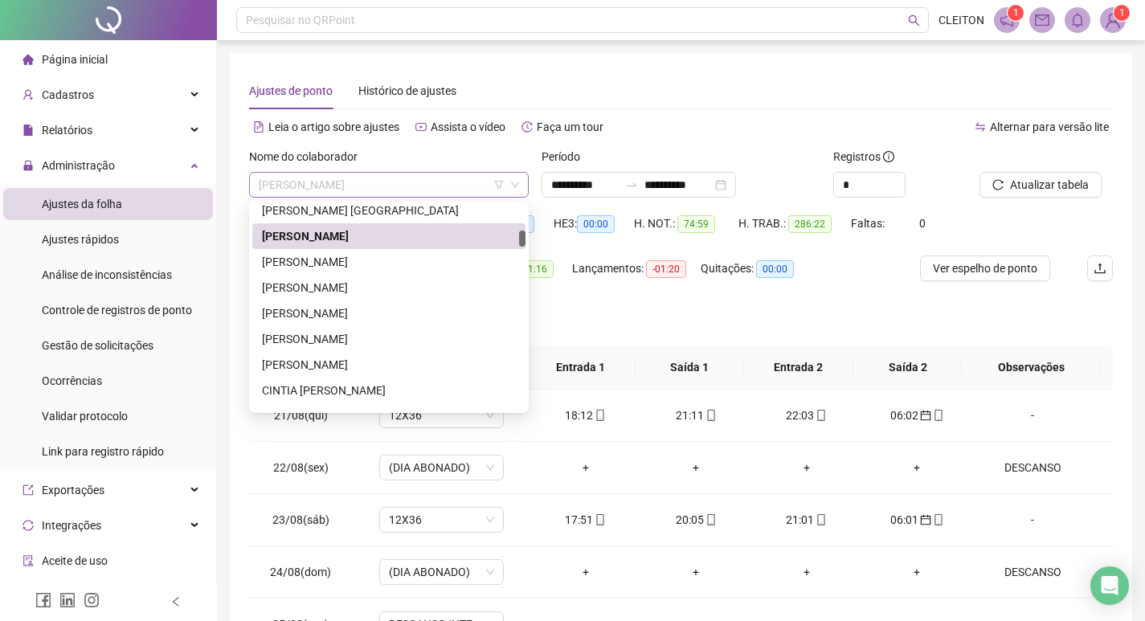
click at [395, 193] on span "[PERSON_NAME]" at bounding box center [389, 185] width 260 height 24
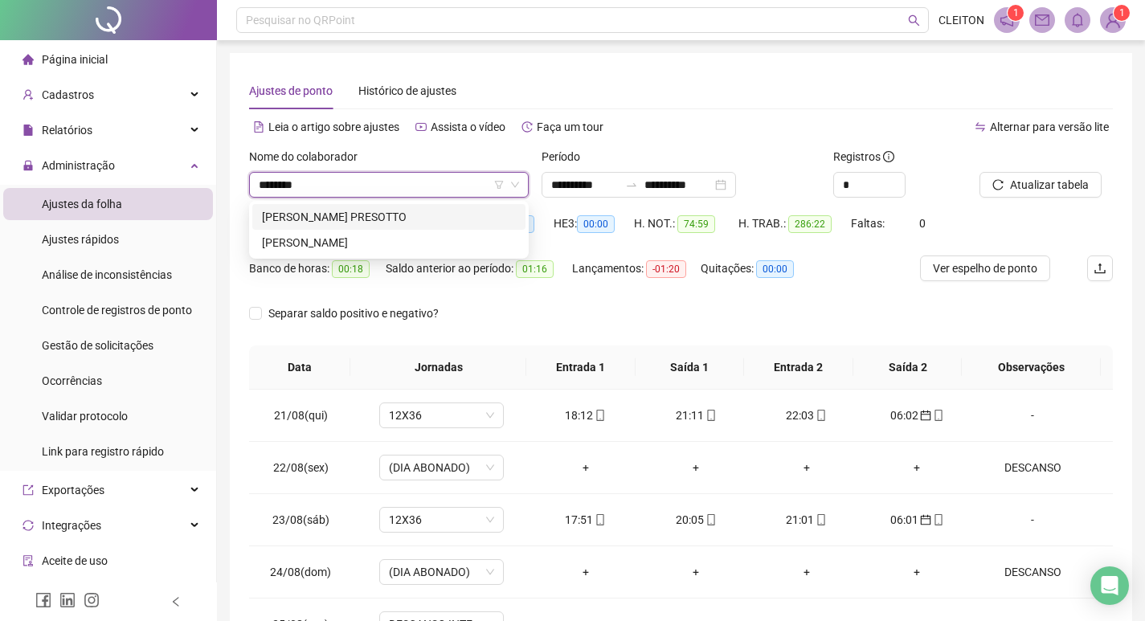
type input "*********"
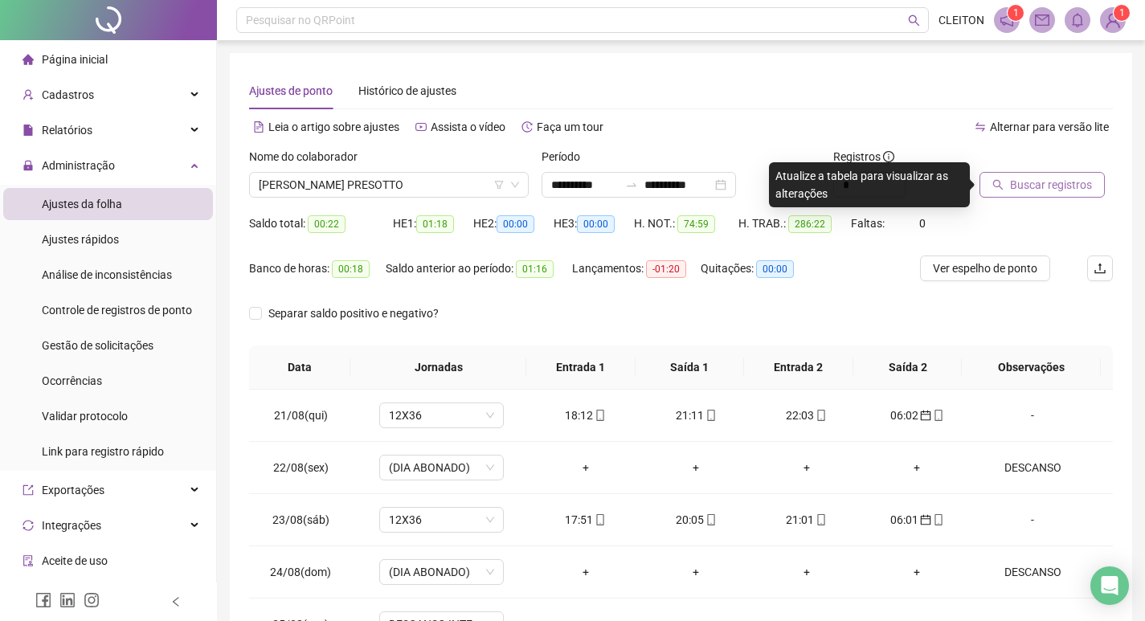
click at [1029, 178] on span "Buscar registros" at bounding box center [1051, 185] width 82 height 18
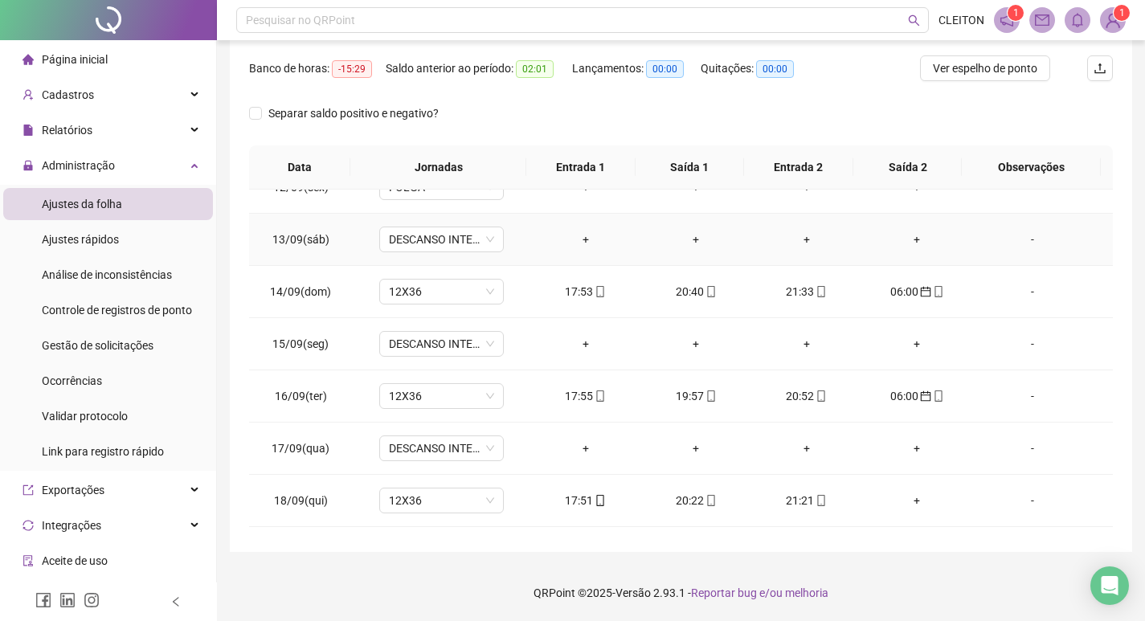
scroll to position [1276, 0]
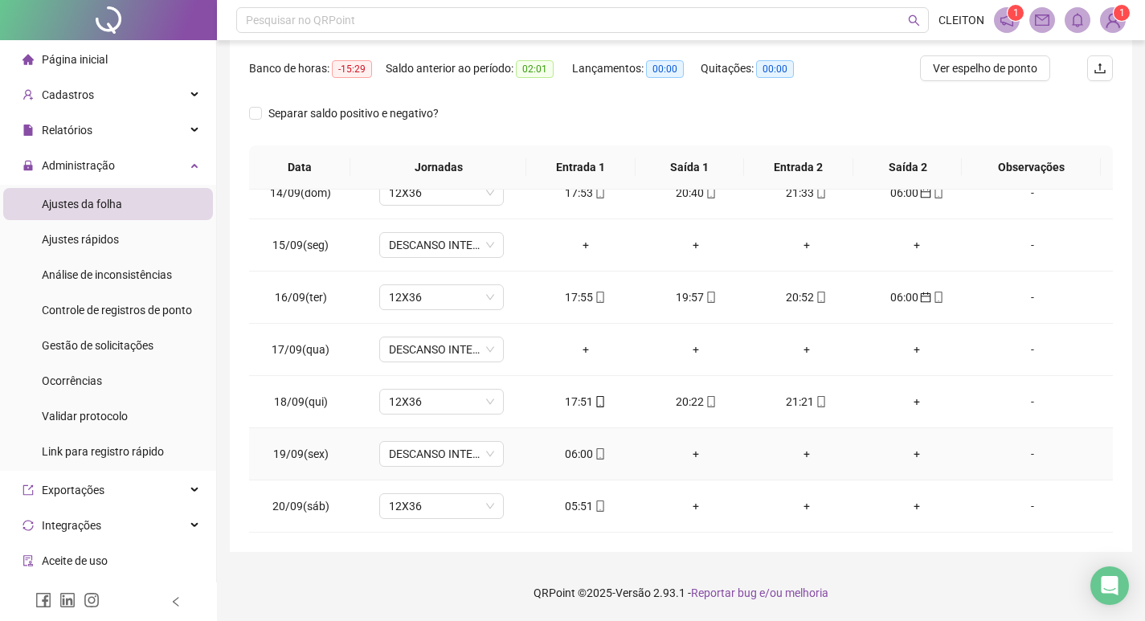
click at [575, 455] on div "06:00" at bounding box center [585, 454] width 85 height 18
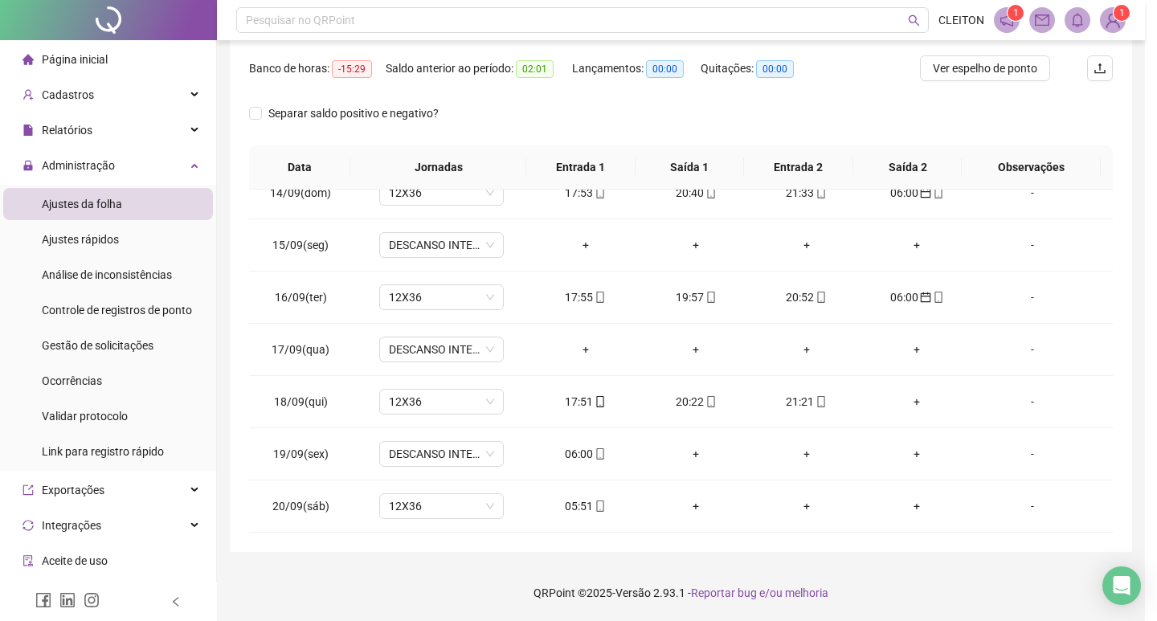
type input "**********"
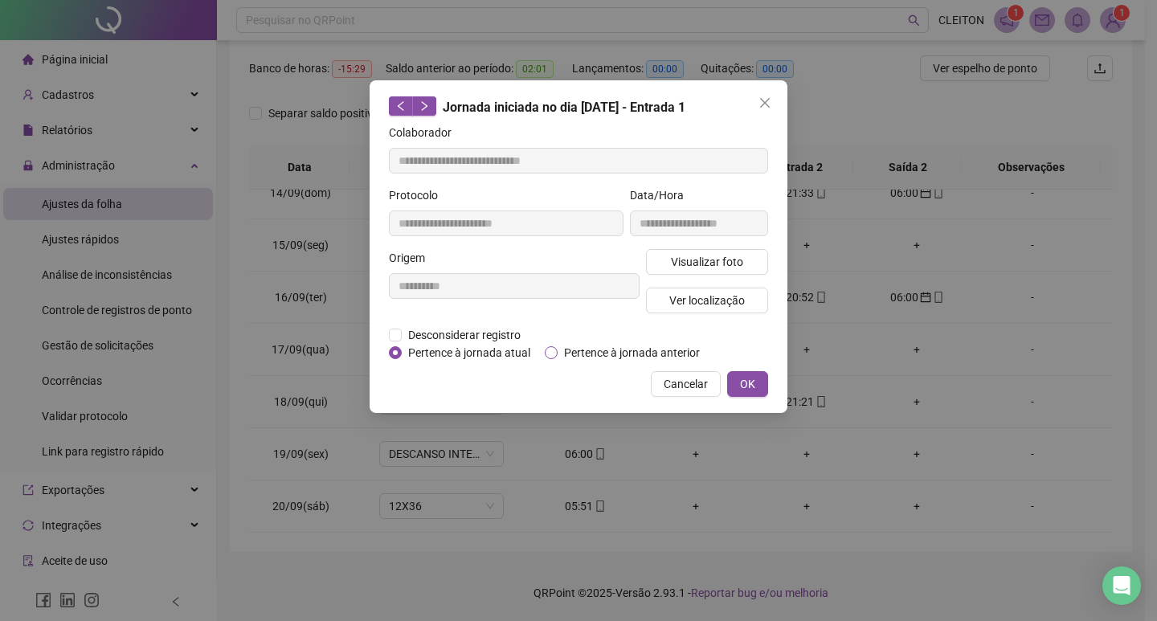
click at [578, 359] on span "Pertence à jornada anterior" at bounding box center [632, 353] width 149 height 18
click at [730, 378] on button "OK" at bounding box center [747, 384] width 41 height 26
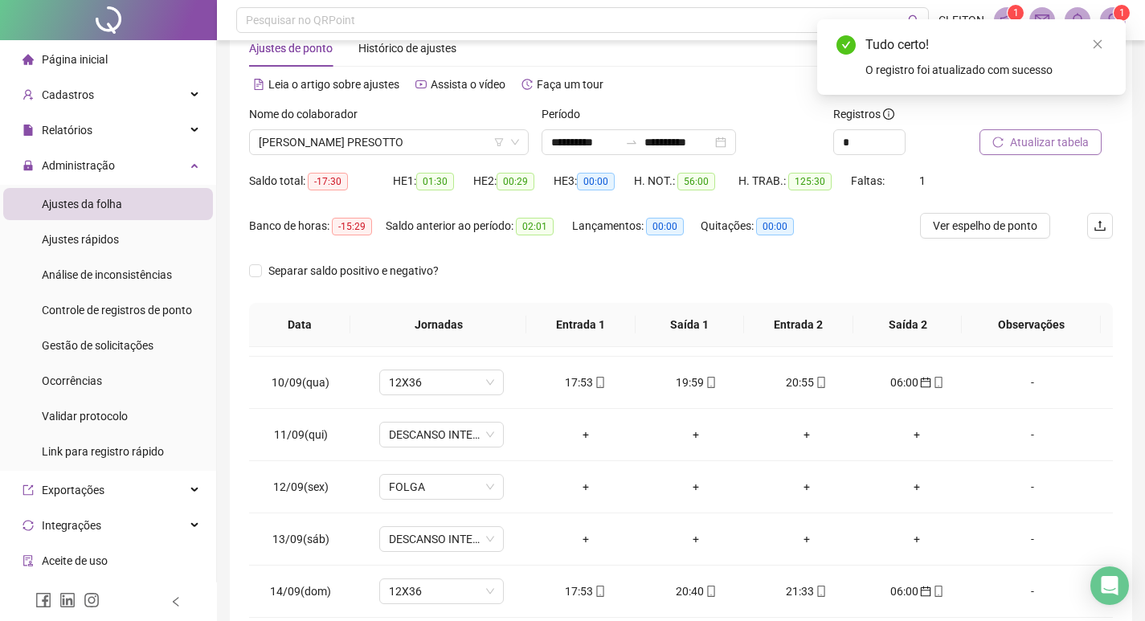
scroll to position [39, 0]
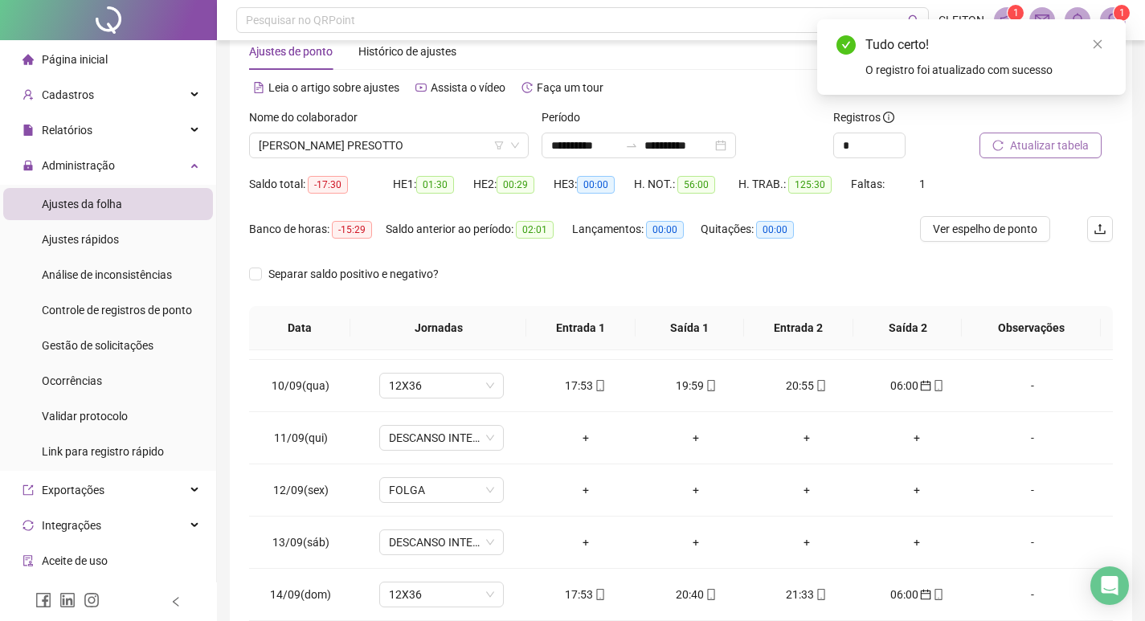
click at [1044, 145] on span "Atualizar tabela" at bounding box center [1049, 146] width 79 height 18
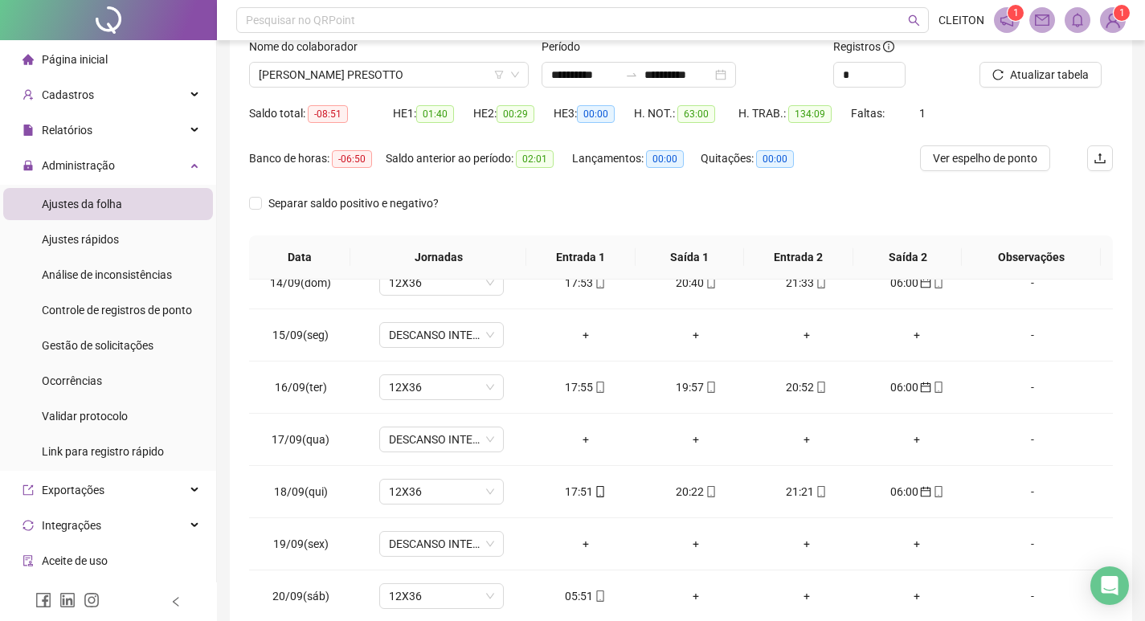
scroll to position [0, 0]
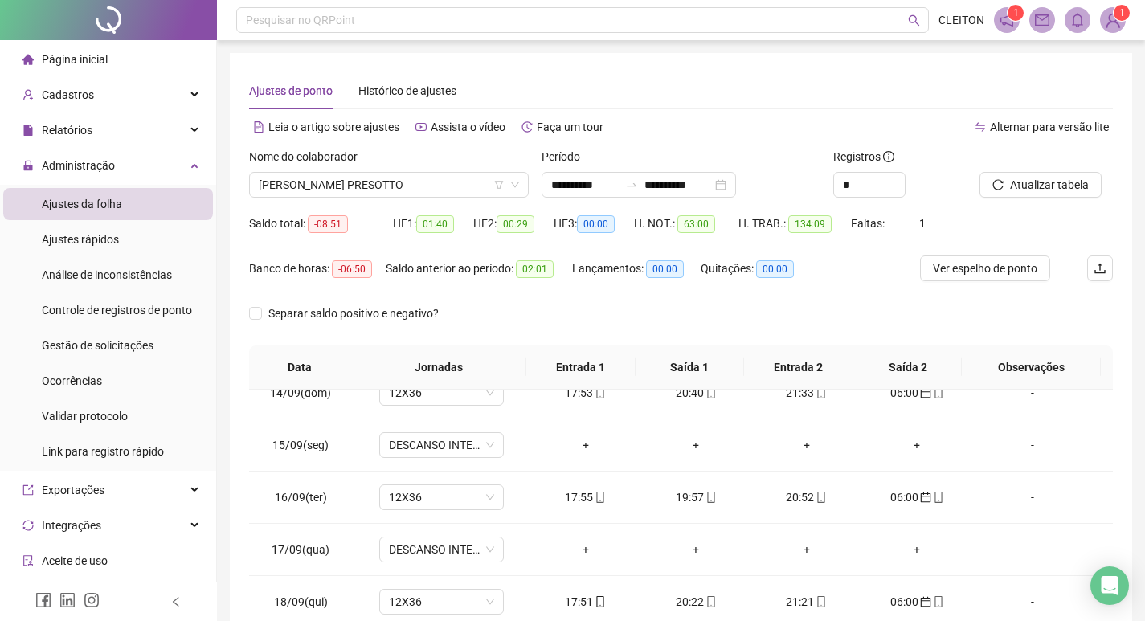
click at [373, 198] on div "Nome do colaborador [PERSON_NAME] PRESOTTO" at bounding box center [389, 179] width 292 height 63
click at [260, 304] on label "Separar saldo positivo e negativo?" at bounding box center [347, 313] width 196 height 18
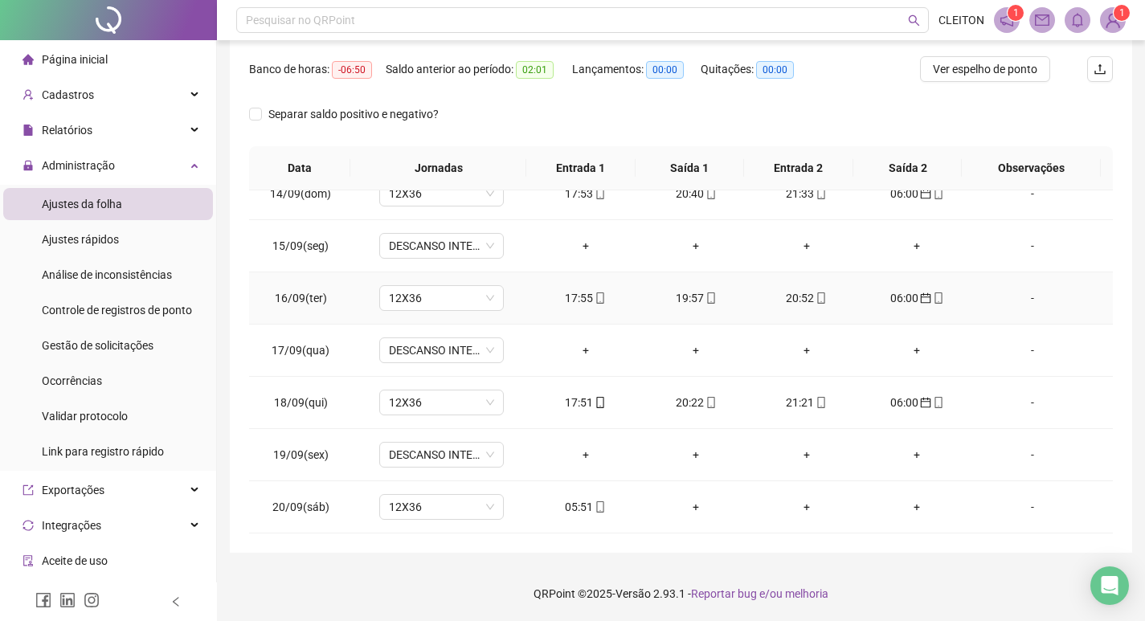
scroll to position [200, 0]
click at [1002, 515] on td "-" at bounding box center [1042, 506] width 141 height 52
click at [1019, 507] on div "-" at bounding box center [1032, 506] width 95 height 18
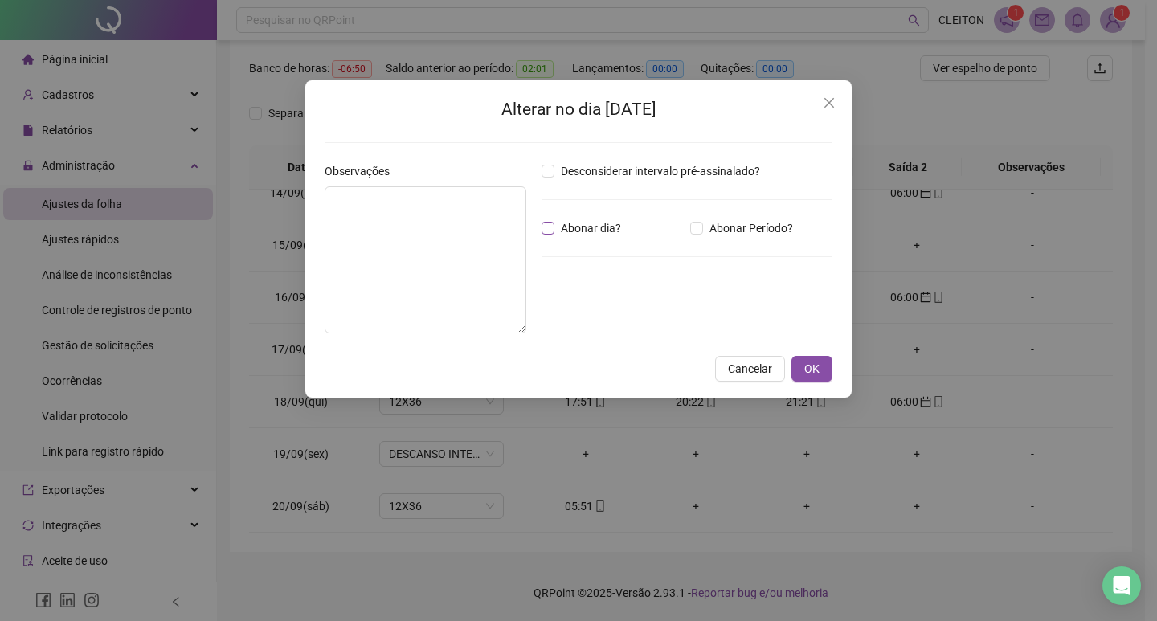
click at [576, 234] on span "Abonar dia?" at bounding box center [590, 228] width 73 height 18
click at [809, 378] on span "OK" at bounding box center [811, 369] width 15 height 18
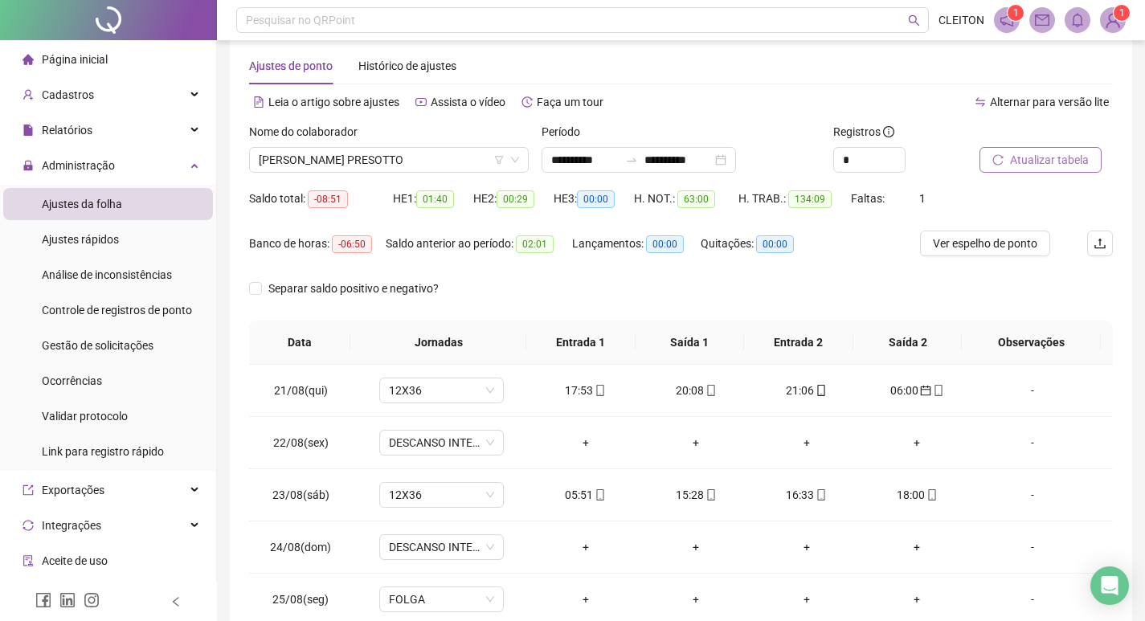
scroll to position [0, 0]
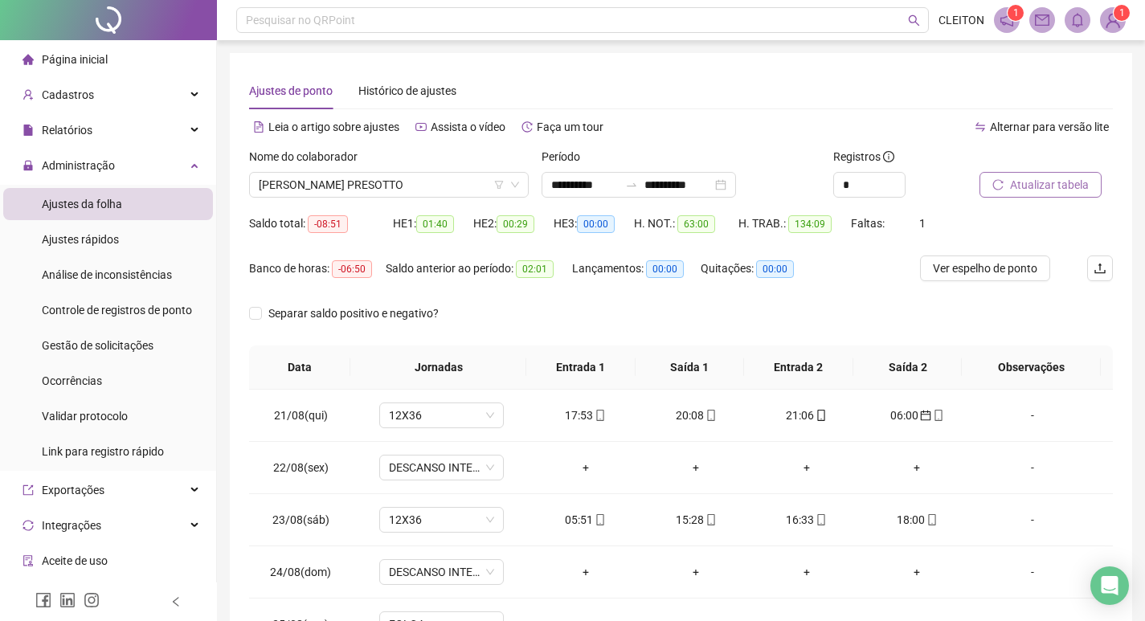
click at [1048, 190] on span "Atualizar tabela" at bounding box center [1049, 185] width 79 height 18
drag, startPoint x: 366, startPoint y: 265, endPoint x: 337, endPoint y: 273, distance: 30.8
click at [337, 273] on span "04:10" at bounding box center [351, 269] width 38 height 18
click at [538, 311] on div "Separar saldo positivo e negativo?" at bounding box center [681, 322] width 864 height 45
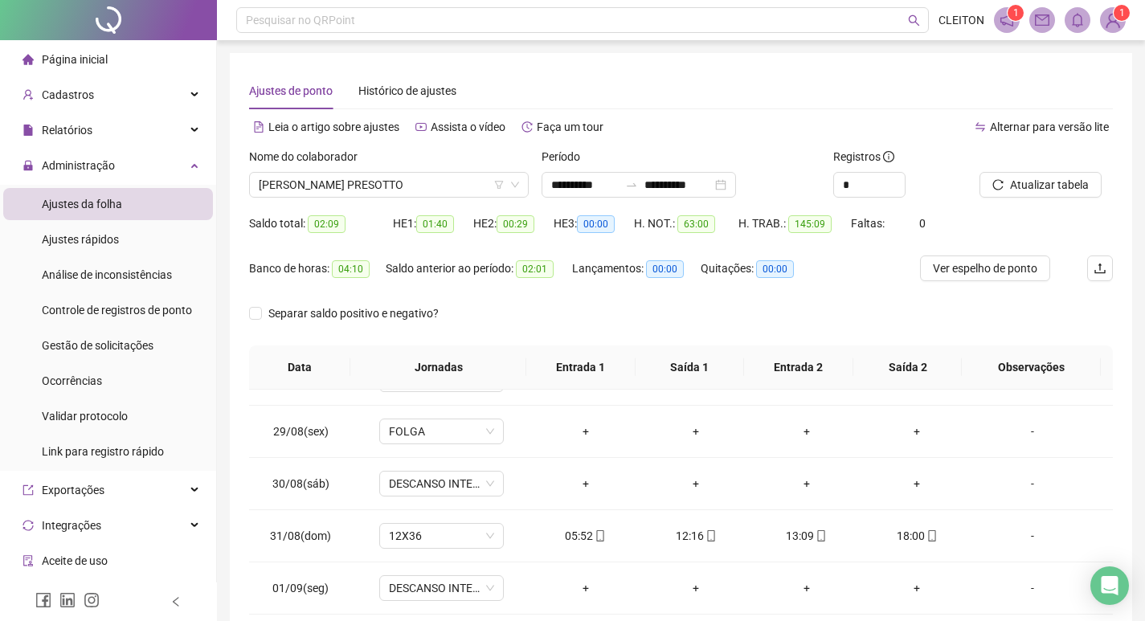
click at [376, 200] on div "Nome do colaborador [PERSON_NAME] PRESOTTO" at bounding box center [389, 179] width 292 height 63
click at [363, 192] on span "[PERSON_NAME] PRESOTTO" at bounding box center [389, 185] width 260 height 24
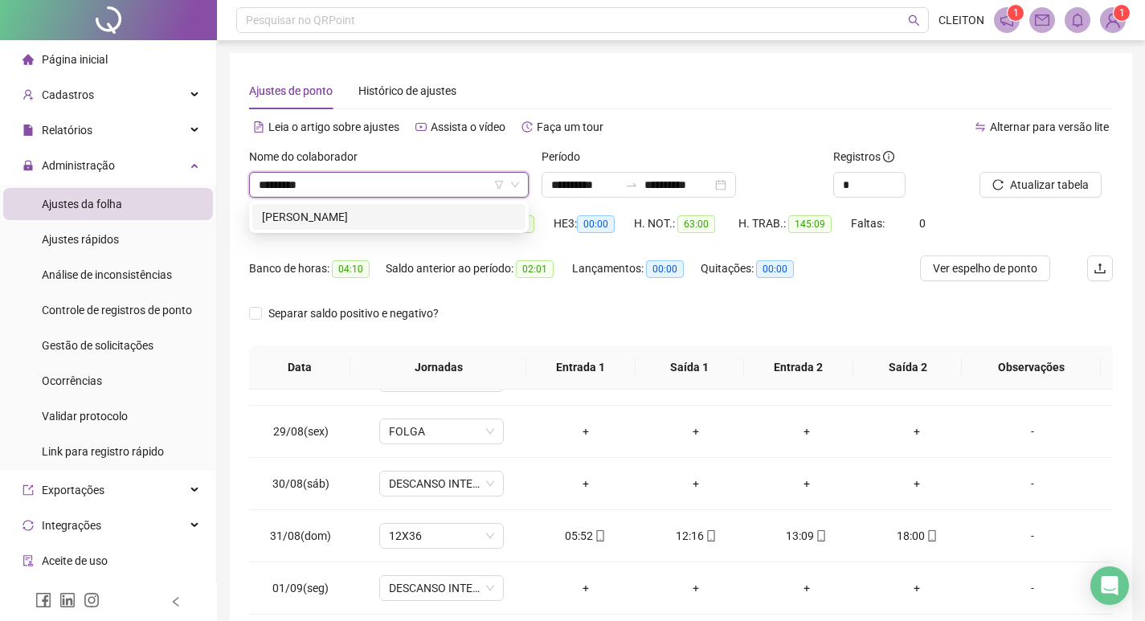
type input "**********"
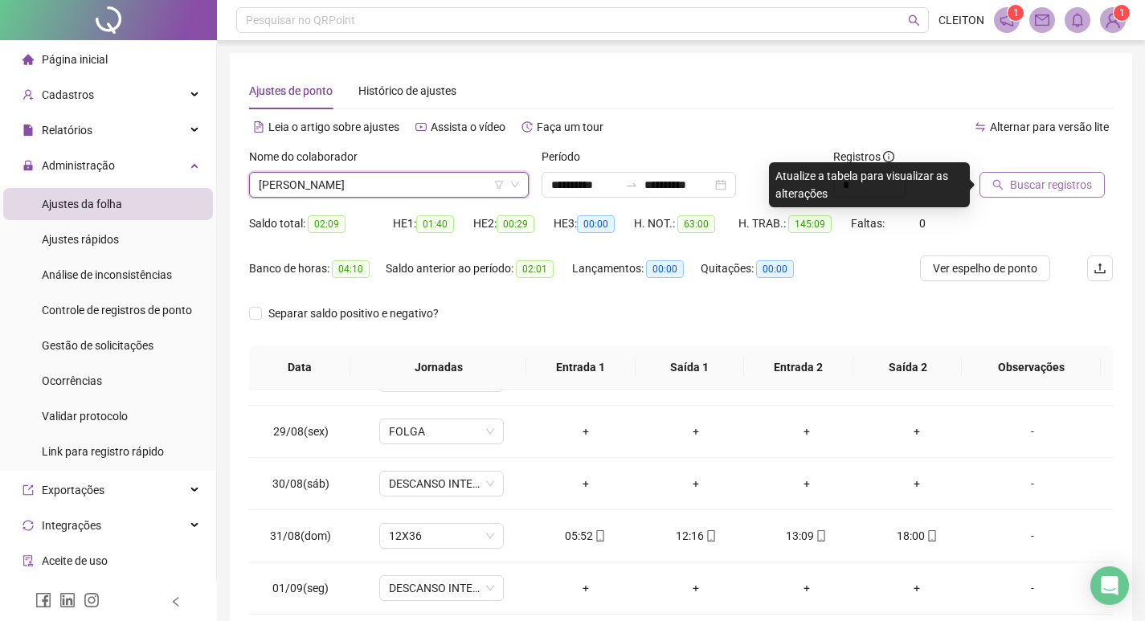
click at [1035, 175] on button "Buscar registros" at bounding box center [1041, 185] width 125 height 26
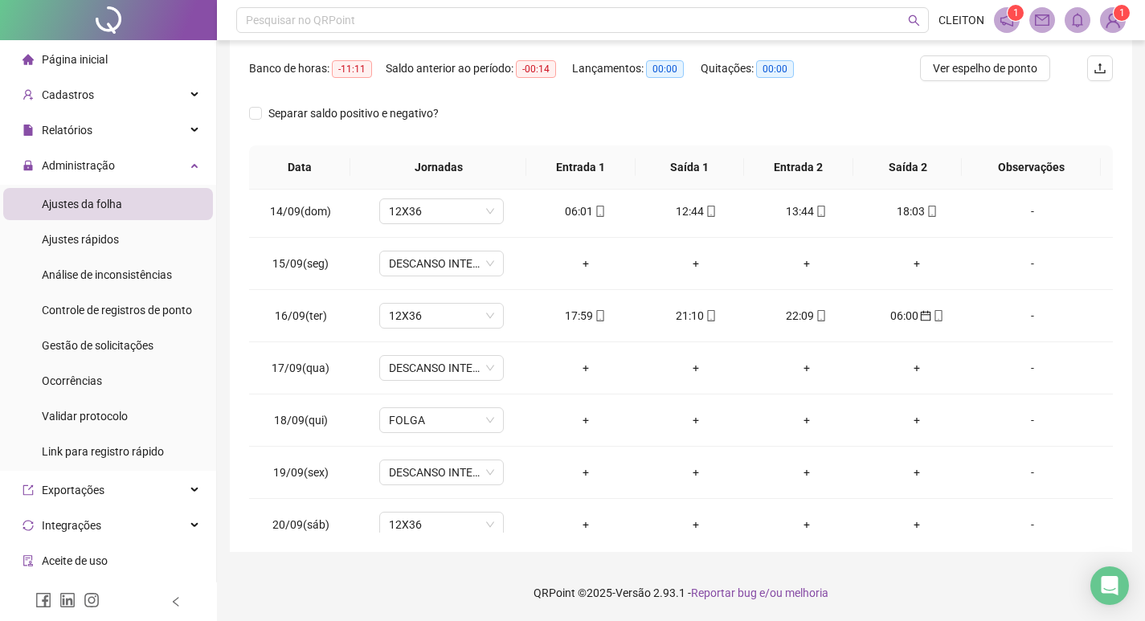
scroll to position [1276, 0]
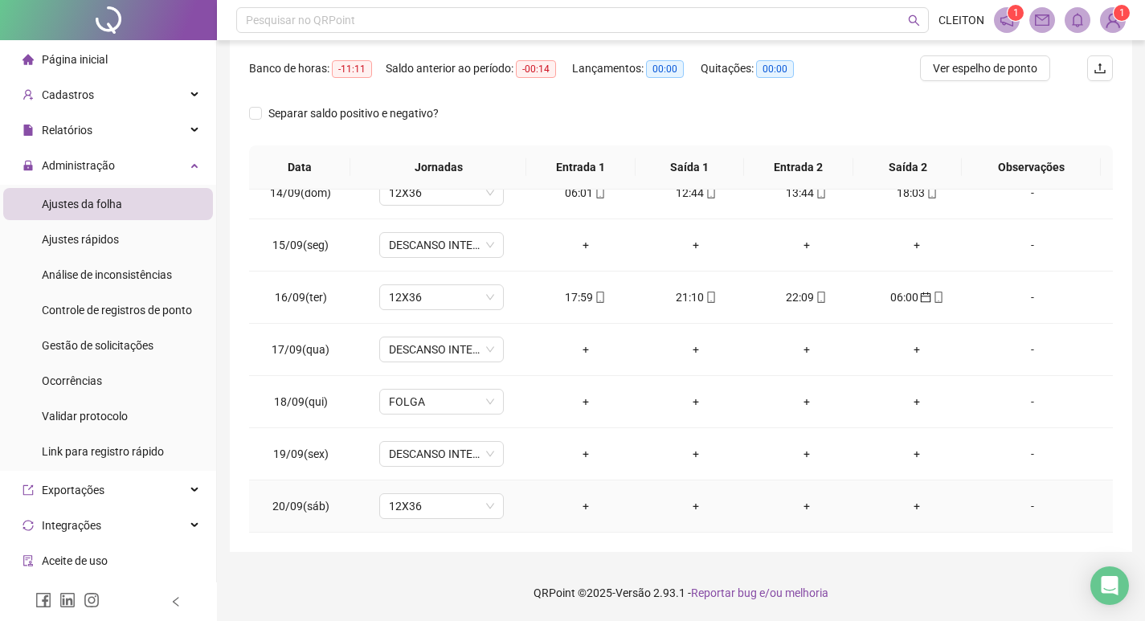
click at [1014, 507] on div "-" at bounding box center [1032, 506] width 95 height 18
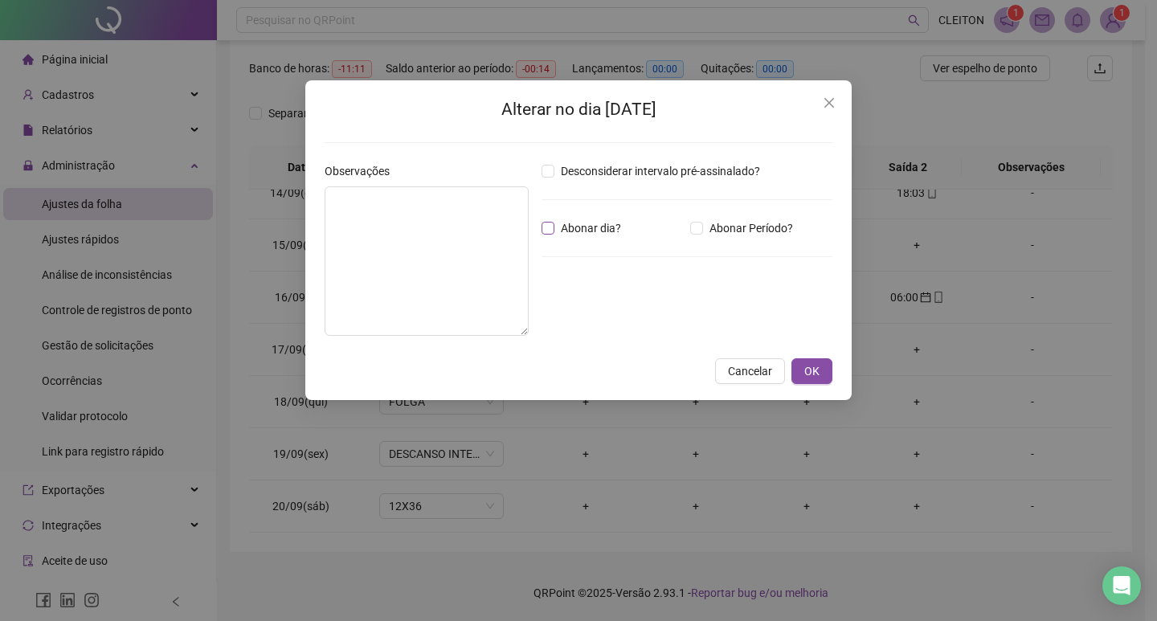
click at [553, 235] on label "Abonar dia?" at bounding box center [584, 228] width 86 height 18
click at [820, 364] on button "OK" at bounding box center [811, 371] width 41 height 26
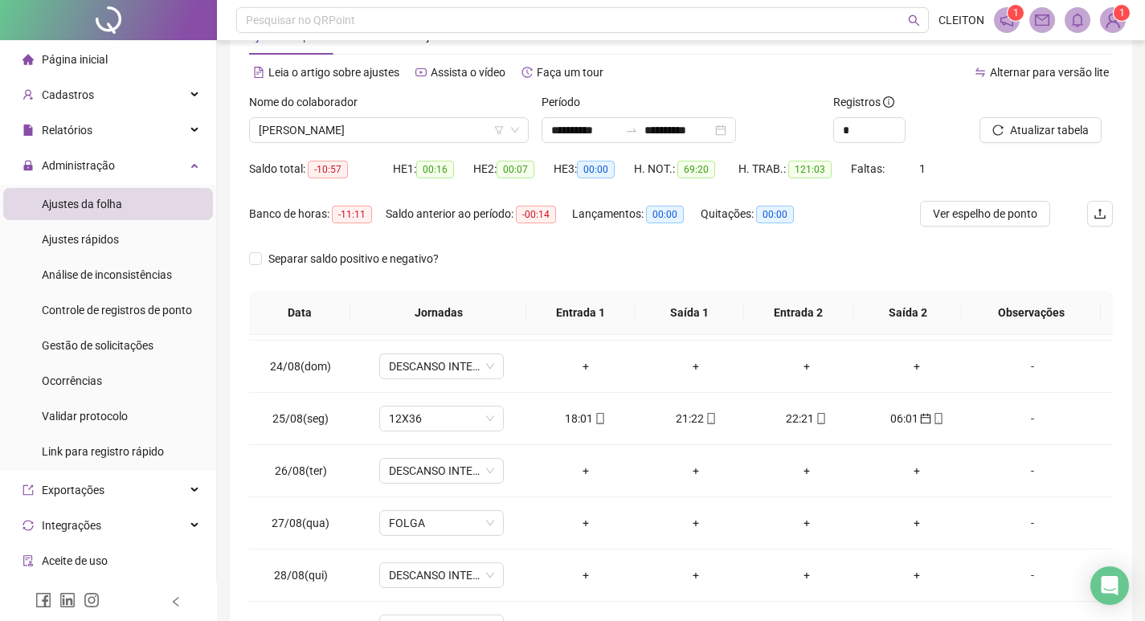
scroll to position [0, 0]
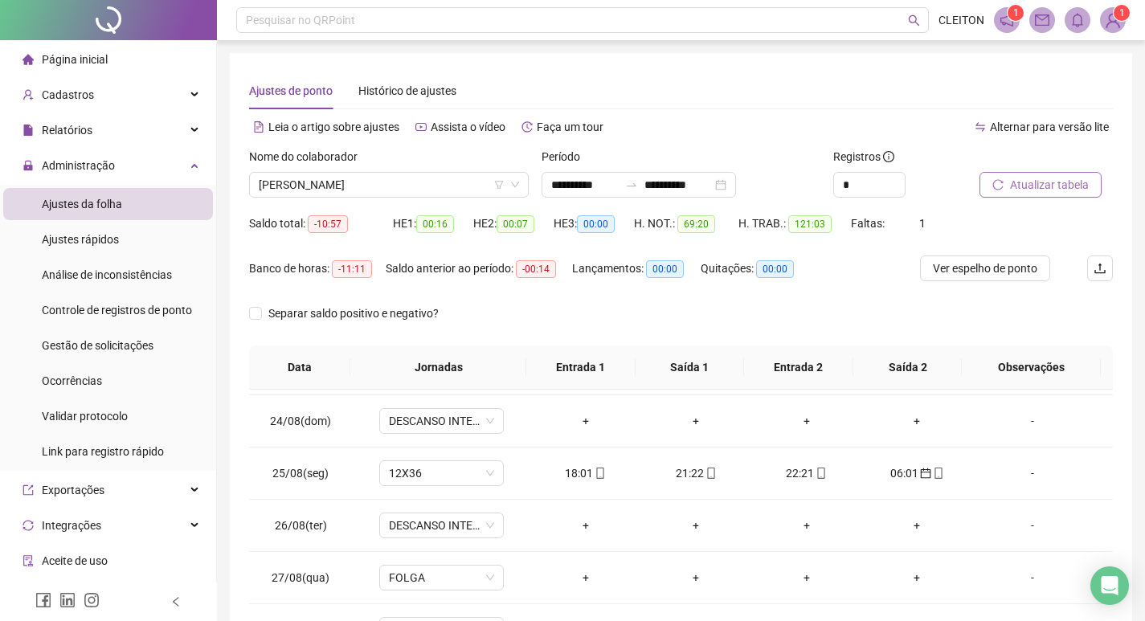
click at [1033, 186] on span "Atualizar tabela" at bounding box center [1049, 185] width 79 height 18
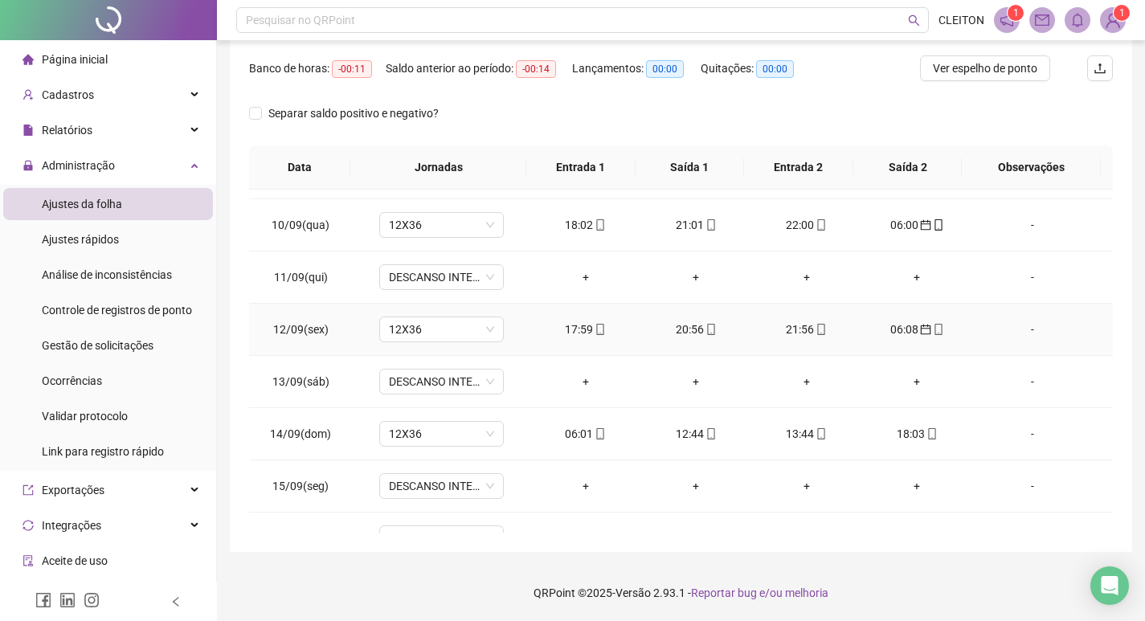
scroll to position [1276, 0]
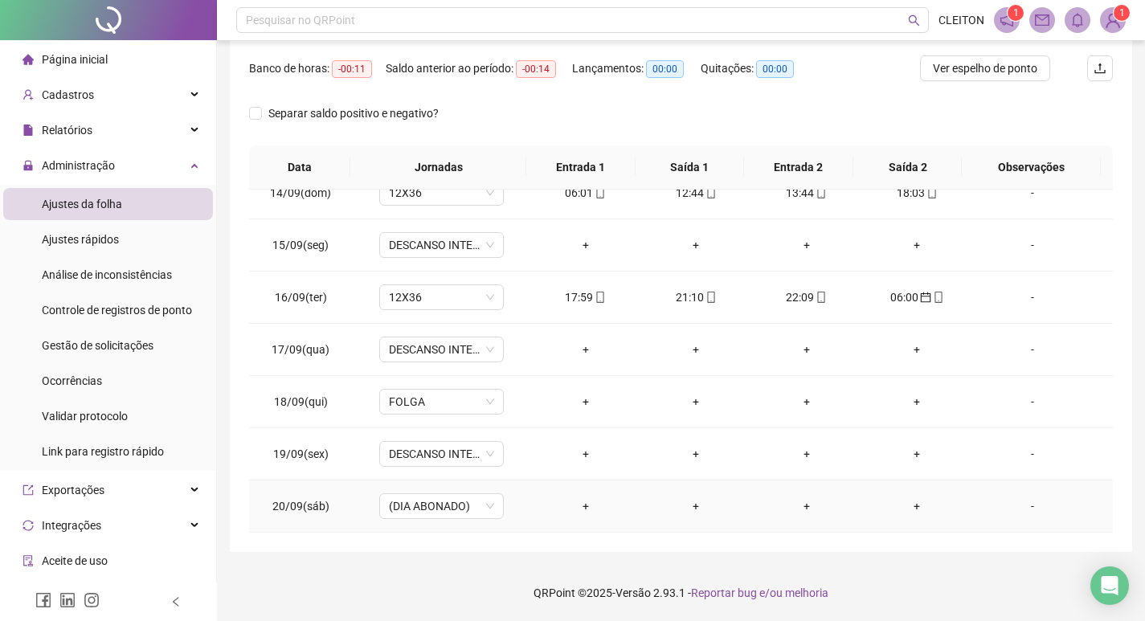
click at [1023, 512] on div "-" at bounding box center [1032, 506] width 95 height 18
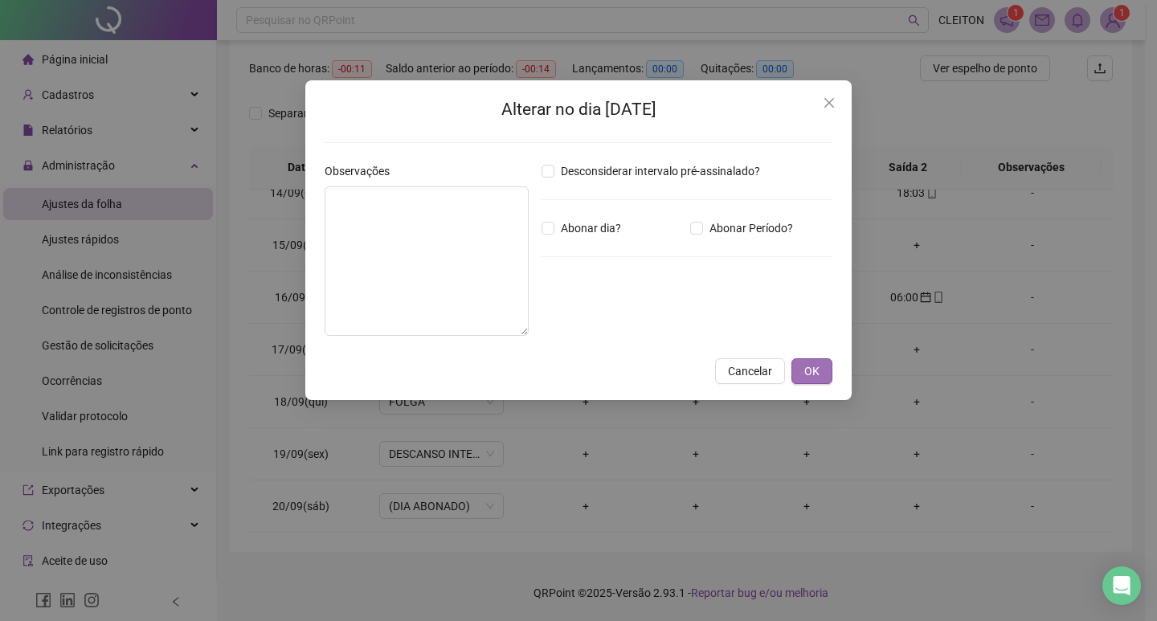
click at [813, 374] on span "OK" at bounding box center [811, 371] width 15 height 18
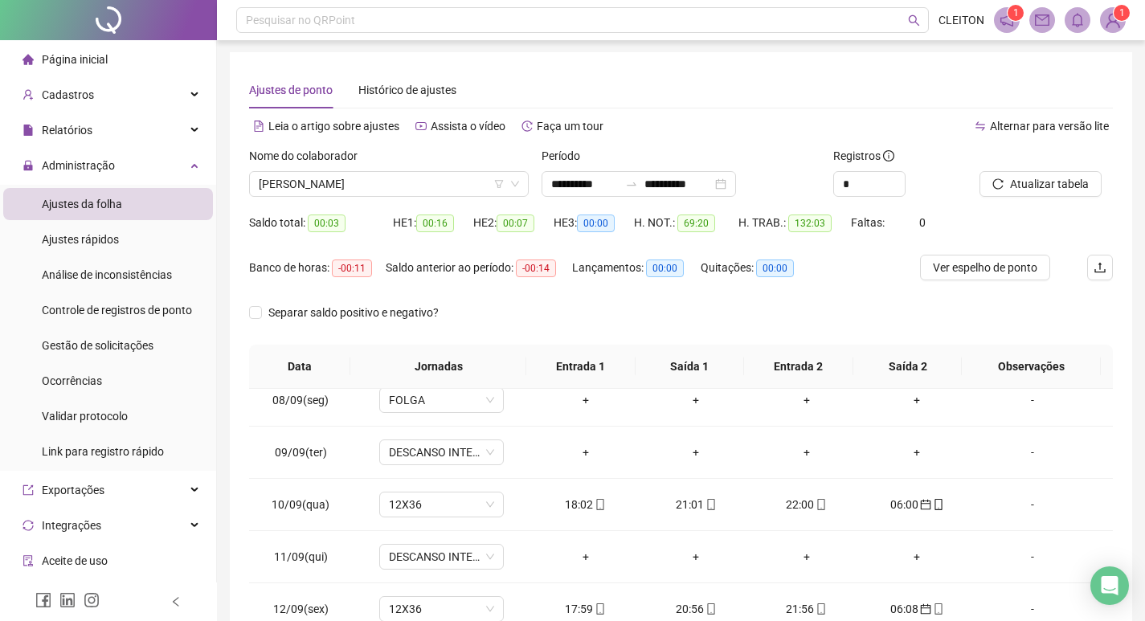
scroll to position [0, 0]
click at [1049, 183] on span "Atualizar tabela" at bounding box center [1049, 185] width 79 height 18
click at [378, 189] on span "[PERSON_NAME]" at bounding box center [389, 185] width 260 height 24
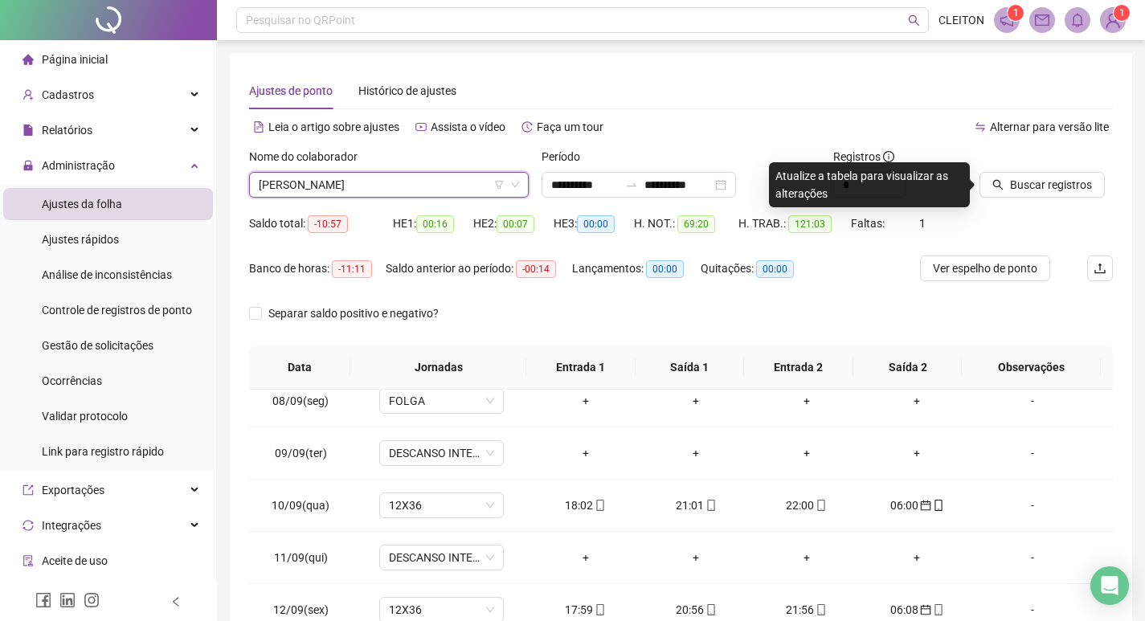
click at [1034, 201] on div "Buscar registros" at bounding box center [1046, 179] width 146 height 63
click at [1032, 187] on span "Buscar registros" at bounding box center [1051, 185] width 82 height 18
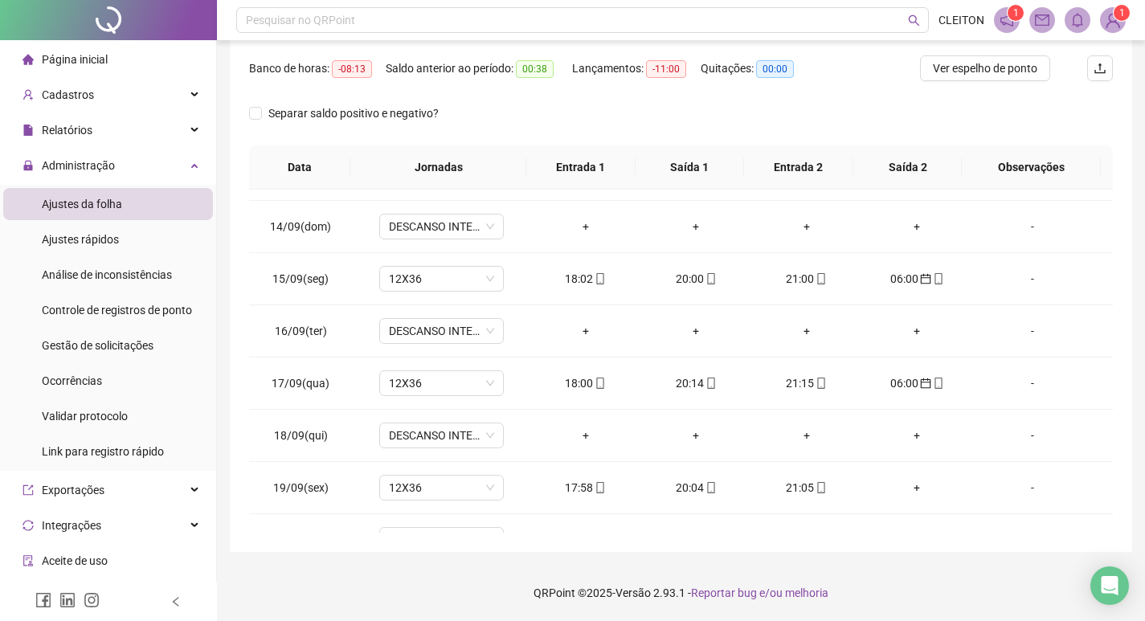
scroll to position [1276, 0]
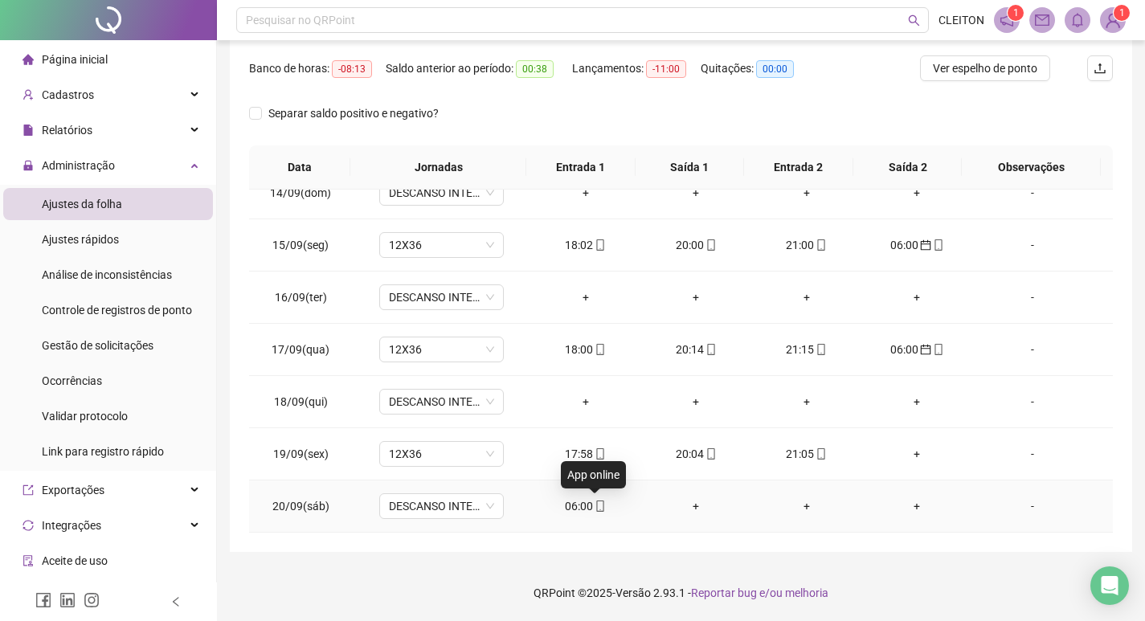
click at [596, 502] on icon "mobile" at bounding box center [599, 505] width 11 height 11
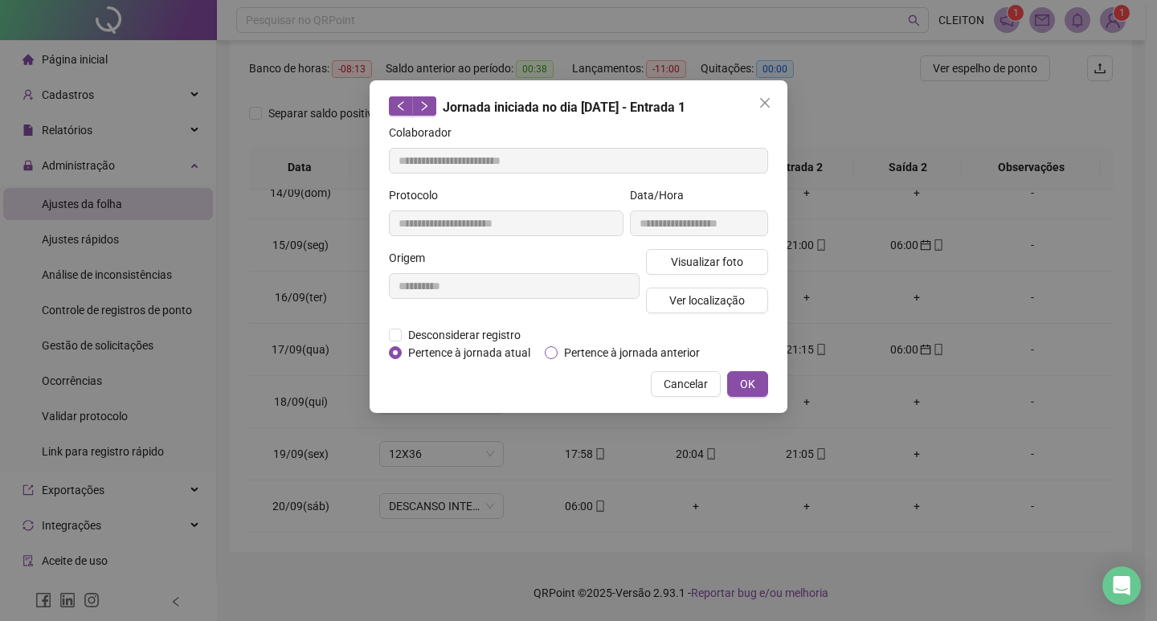
click at [612, 352] on span "Pertence à jornada anterior" at bounding box center [632, 353] width 149 height 18
click at [770, 390] on div "**********" at bounding box center [579, 246] width 418 height 333
click at [766, 390] on button "OK" at bounding box center [747, 384] width 41 height 26
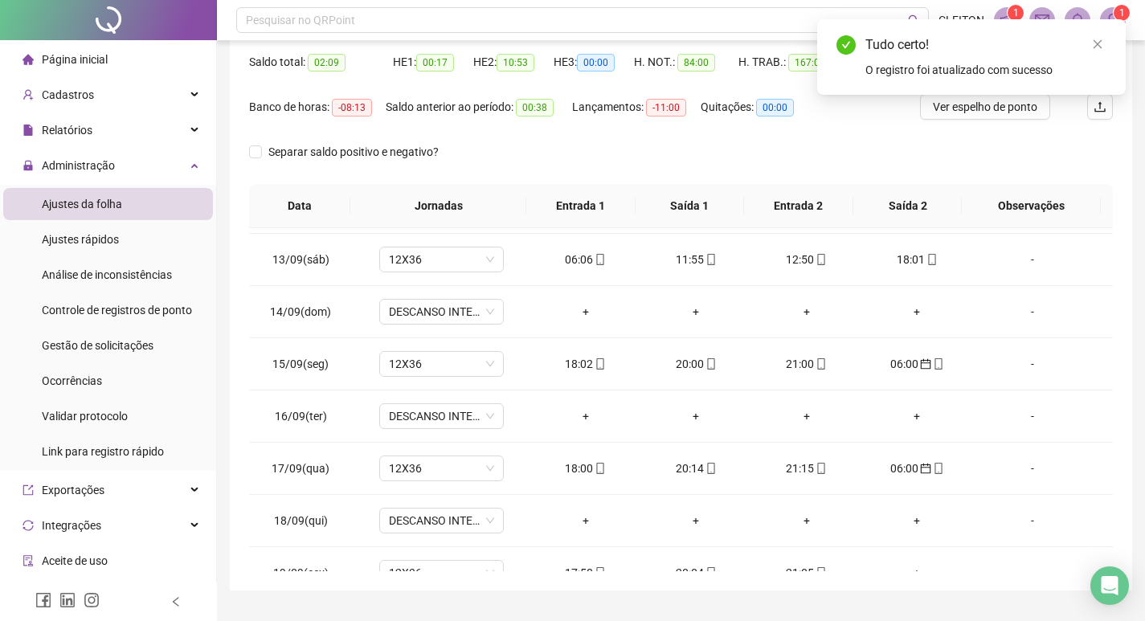
scroll to position [0, 0]
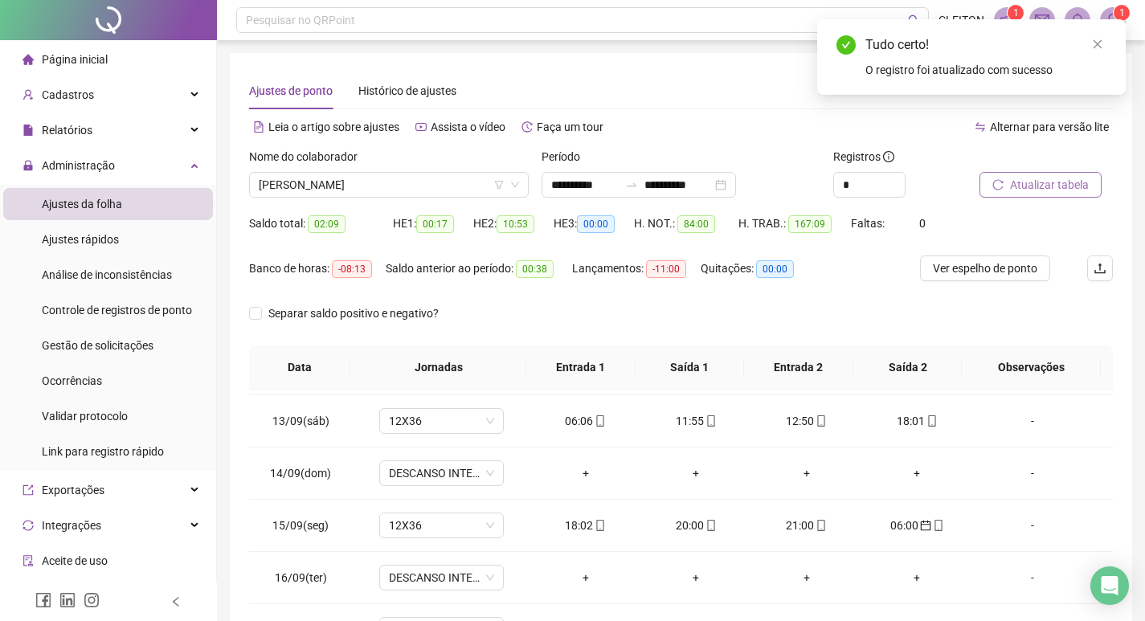
click at [1017, 184] on span "Atualizar tabela" at bounding box center [1049, 185] width 79 height 18
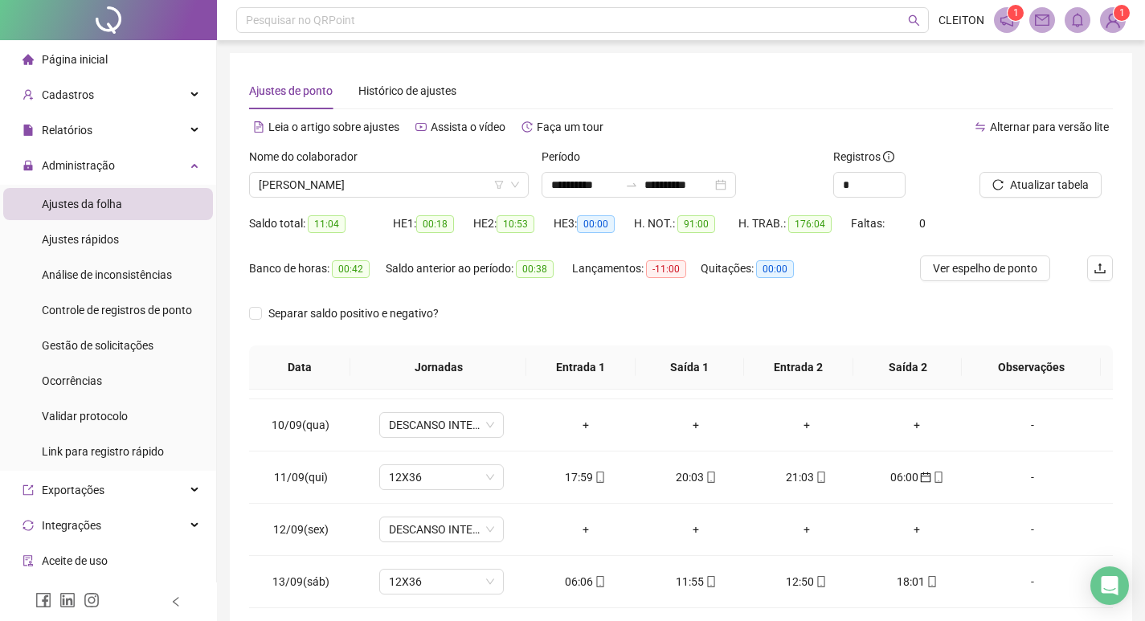
click at [317, 198] on div "Nome do colaborador [PERSON_NAME]" at bounding box center [389, 179] width 292 height 63
click at [317, 185] on span "[PERSON_NAME]" at bounding box center [389, 185] width 260 height 24
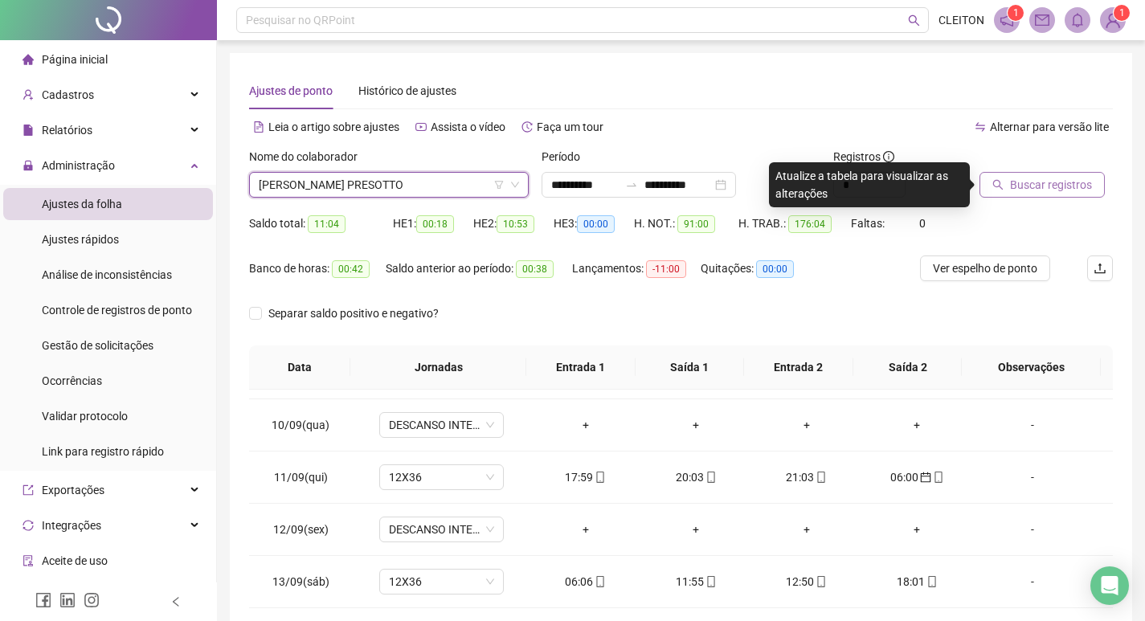
click at [1015, 185] on span "Buscar registros" at bounding box center [1051, 185] width 82 height 18
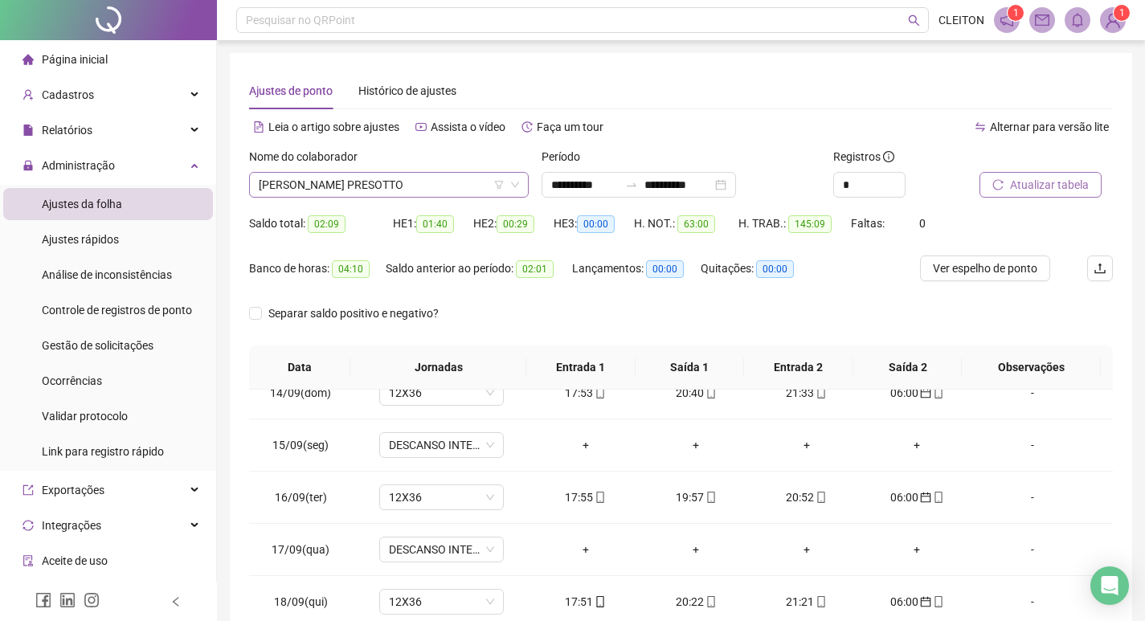
click at [392, 173] on span "[PERSON_NAME] PRESOTTO" at bounding box center [389, 185] width 260 height 24
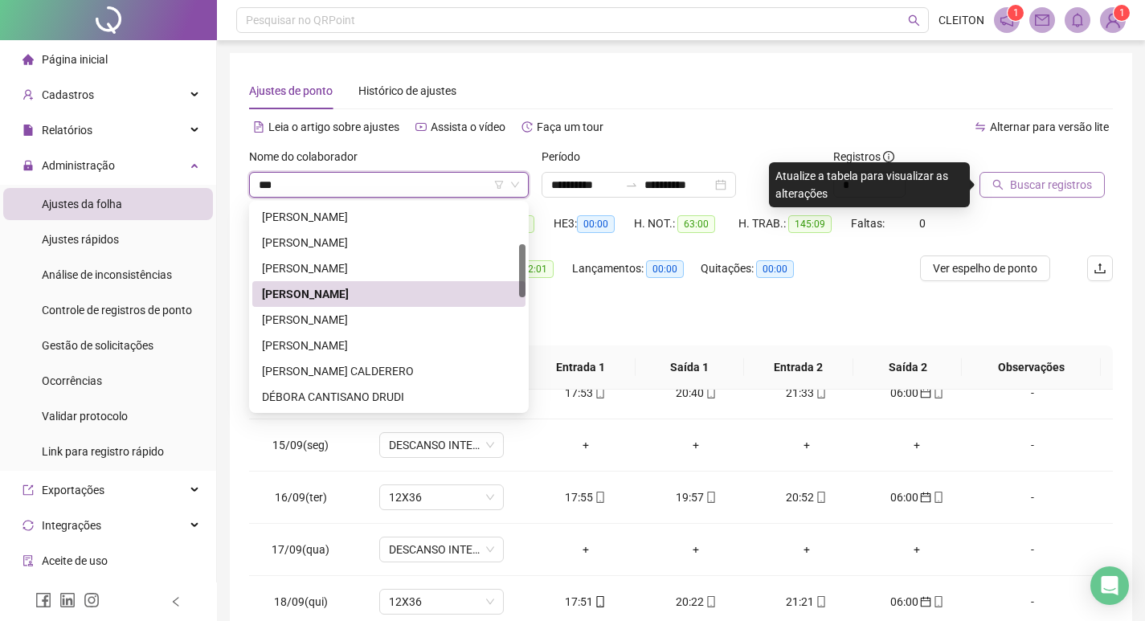
scroll to position [129, 0]
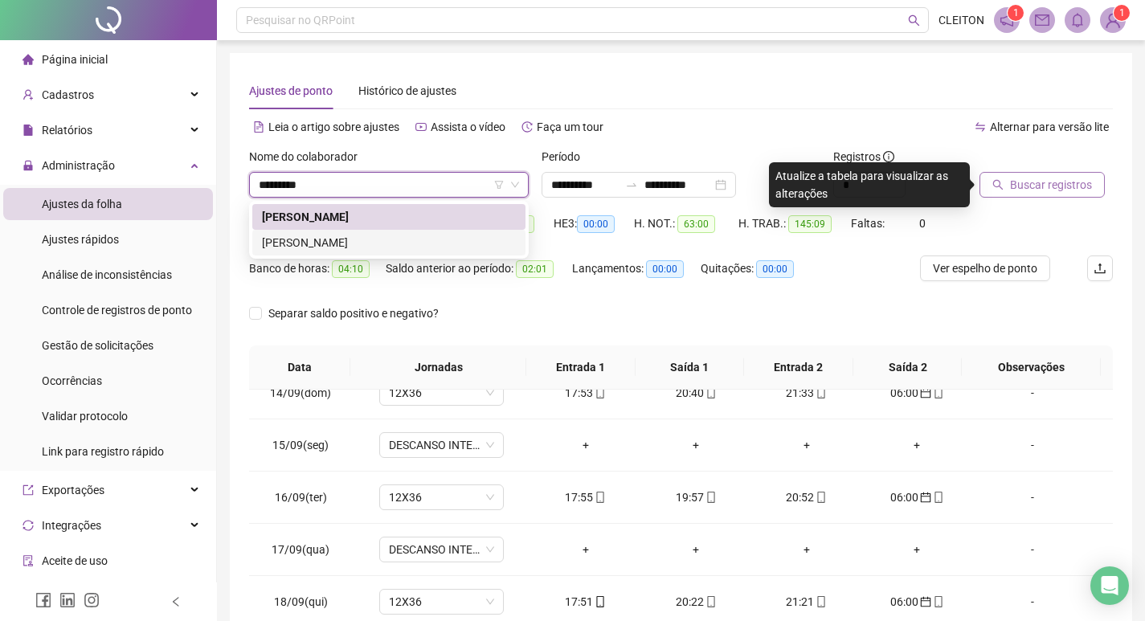
click at [398, 246] on div "[PERSON_NAME]" at bounding box center [389, 243] width 254 height 18
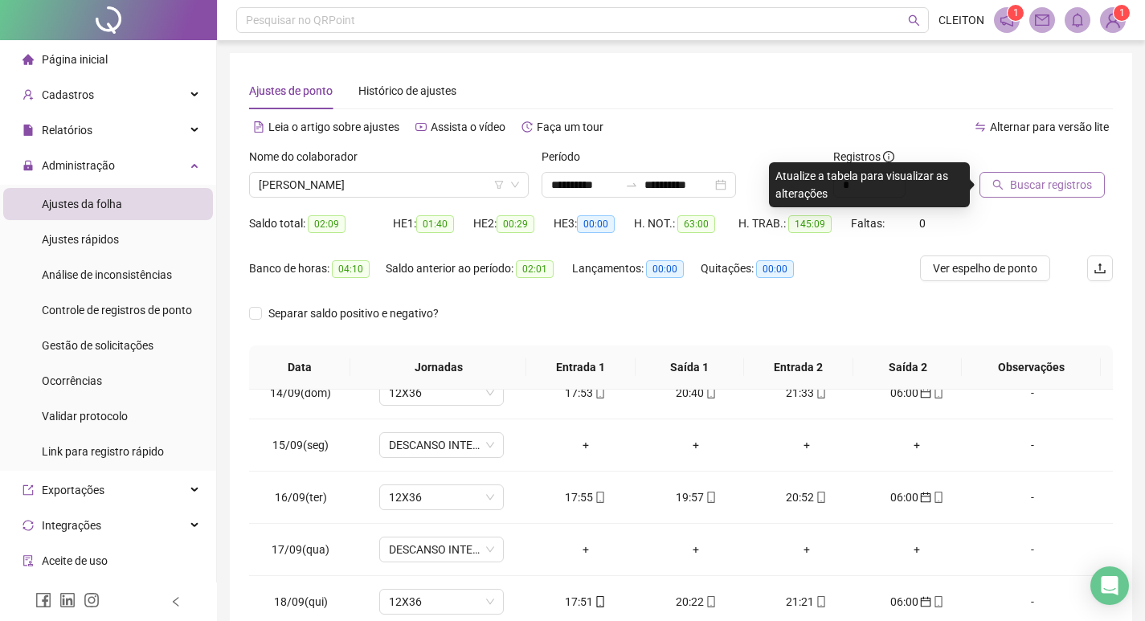
click at [1008, 189] on button "Buscar registros" at bounding box center [1041, 185] width 125 height 26
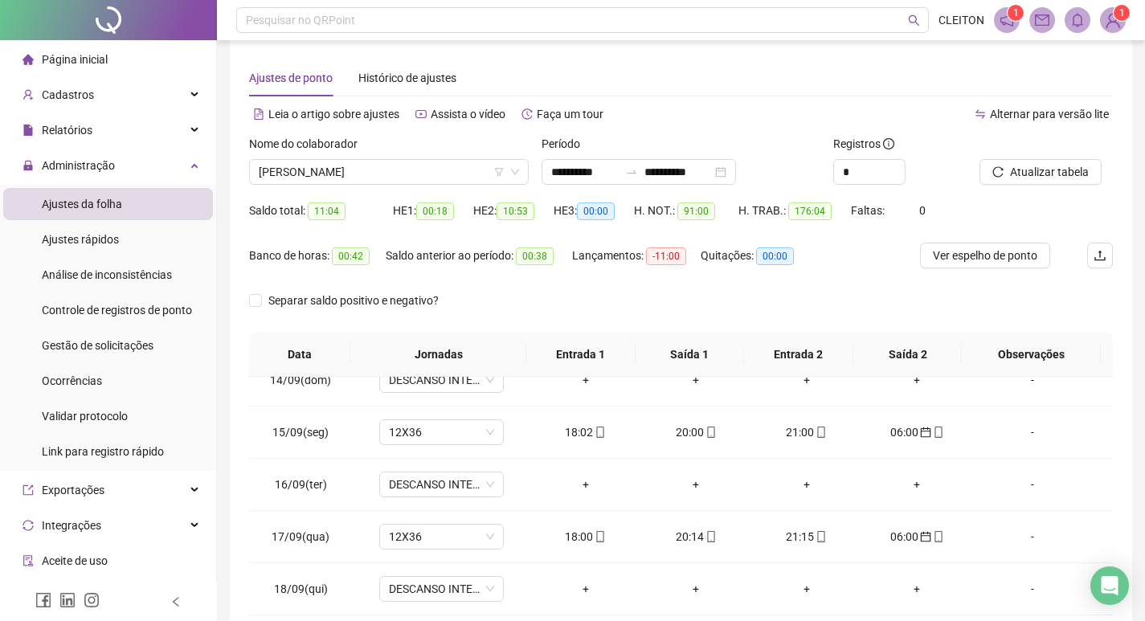
scroll to position [0, 0]
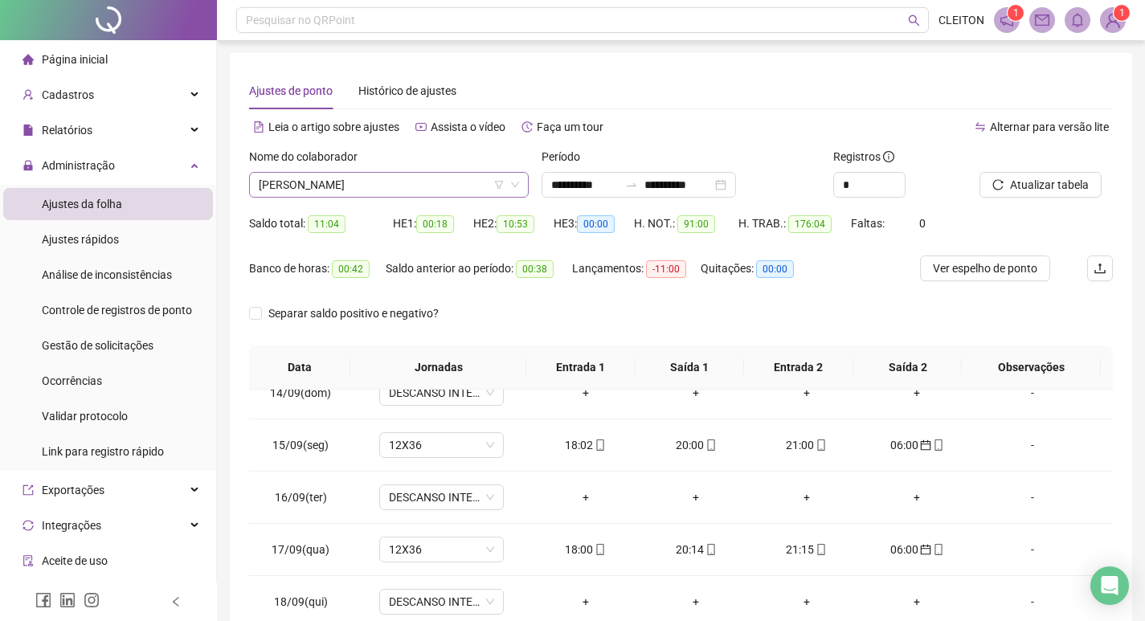
click at [451, 176] on span "[PERSON_NAME]" at bounding box center [389, 185] width 260 height 24
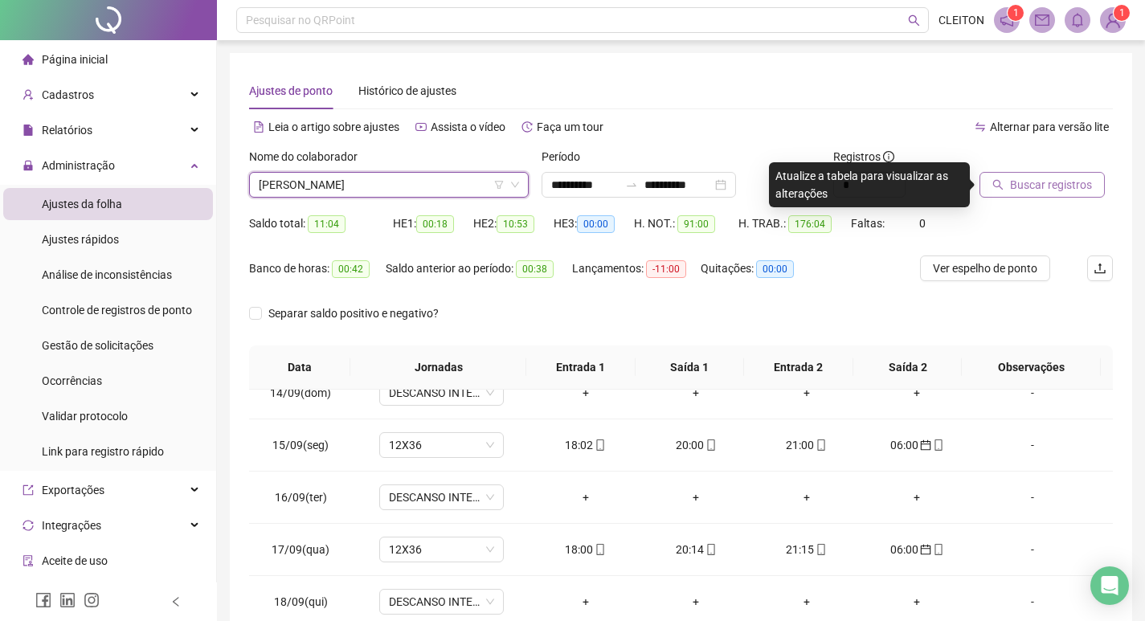
click at [1078, 184] on span "Buscar registros" at bounding box center [1051, 185] width 82 height 18
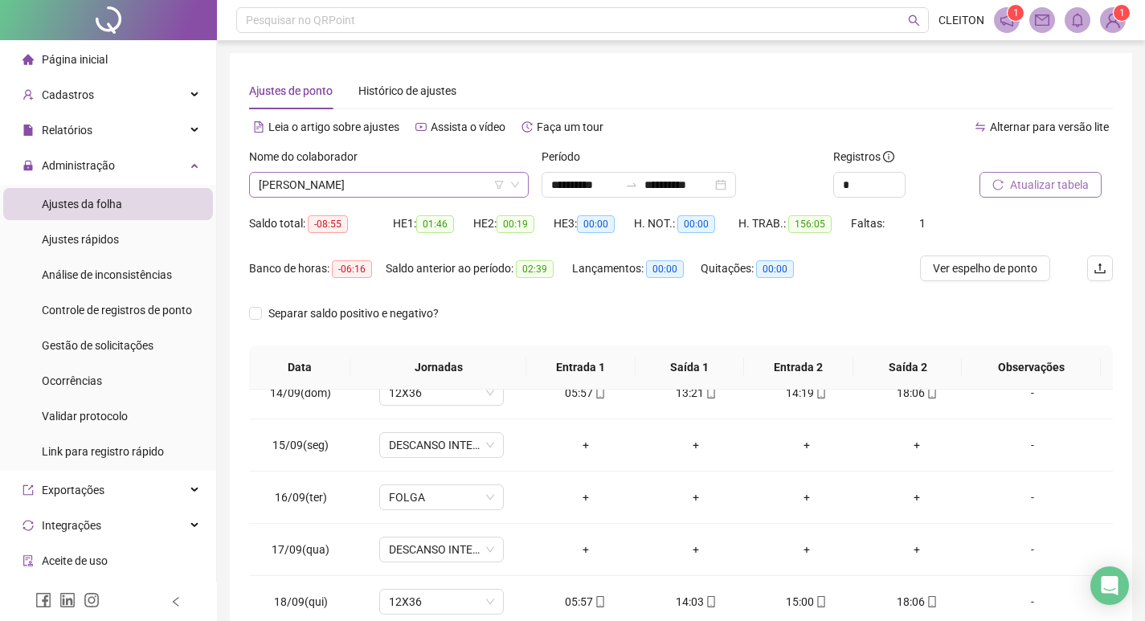
click at [364, 192] on span "[PERSON_NAME]" at bounding box center [389, 185] width 260 height 24
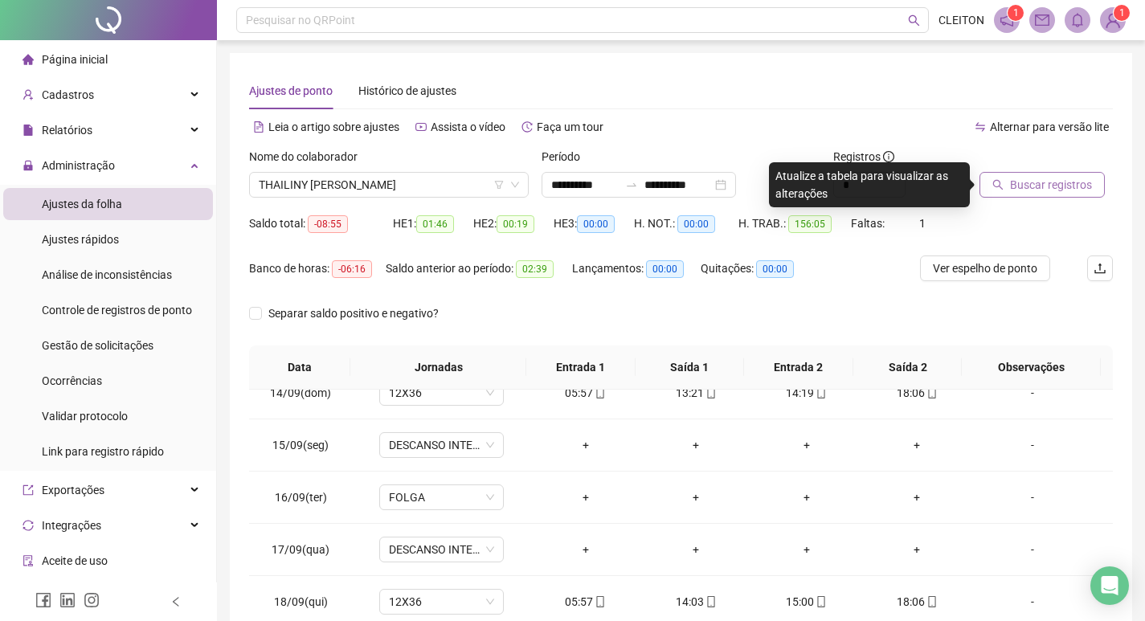
click at [1071, 190] on span "Buscar registros" at bounding box center [1051, 185] width 82 height 18
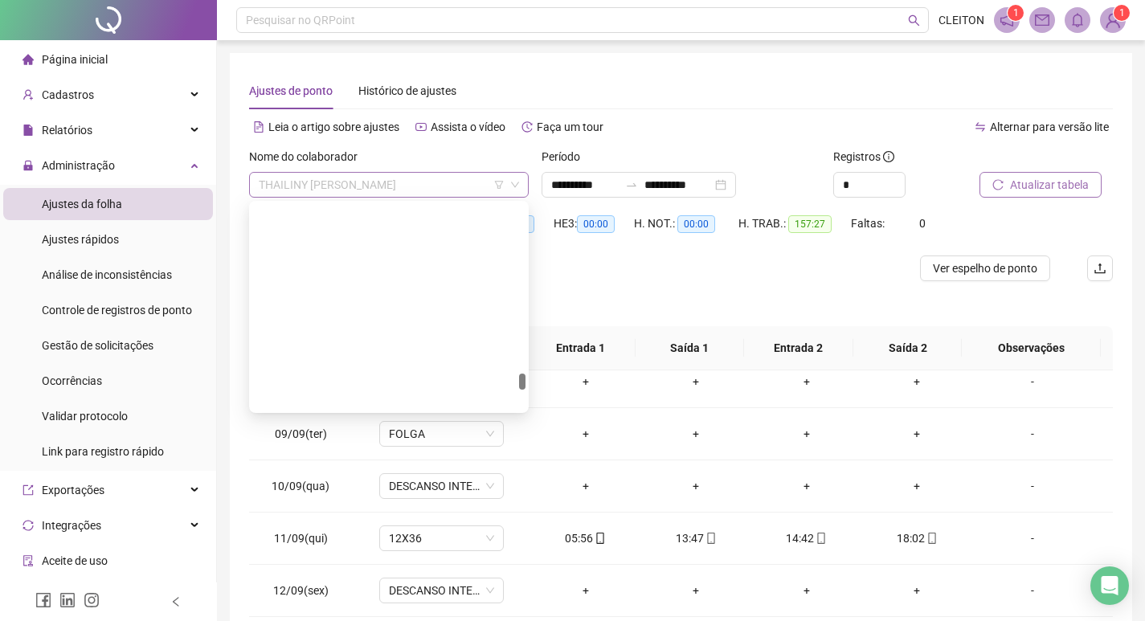
click at [373, 189] on span "THAILINY [PERSON_NAME]" at bounding box center [389, 185] width 260 height 24
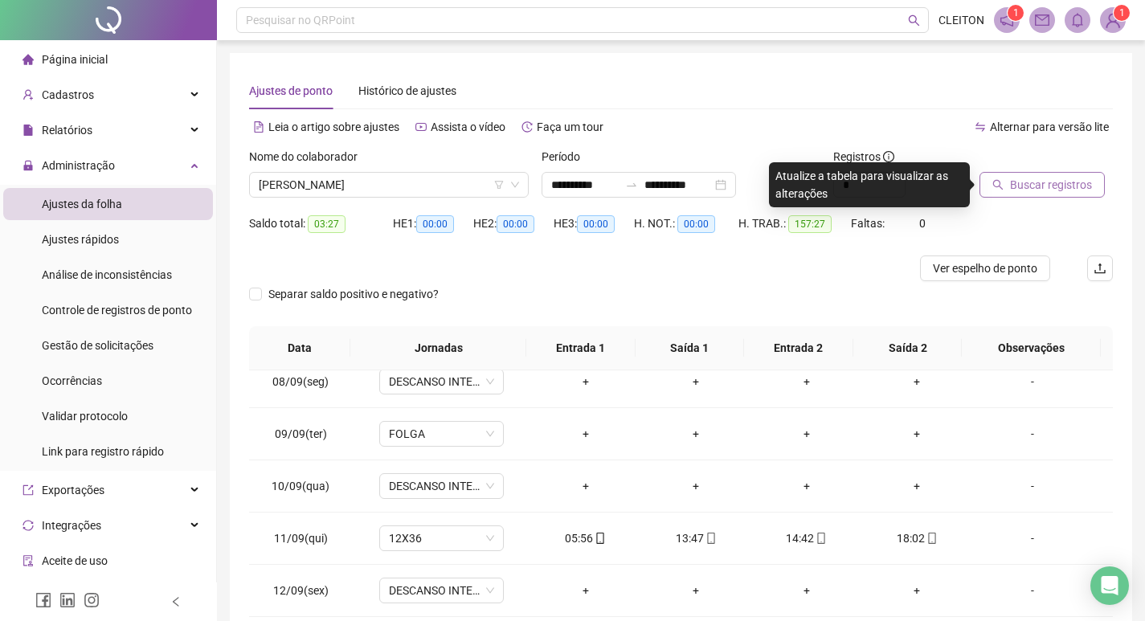
click at [1032, 174] on button "Buscar registros" at bounding box center [1041, 185] width 125 height 26
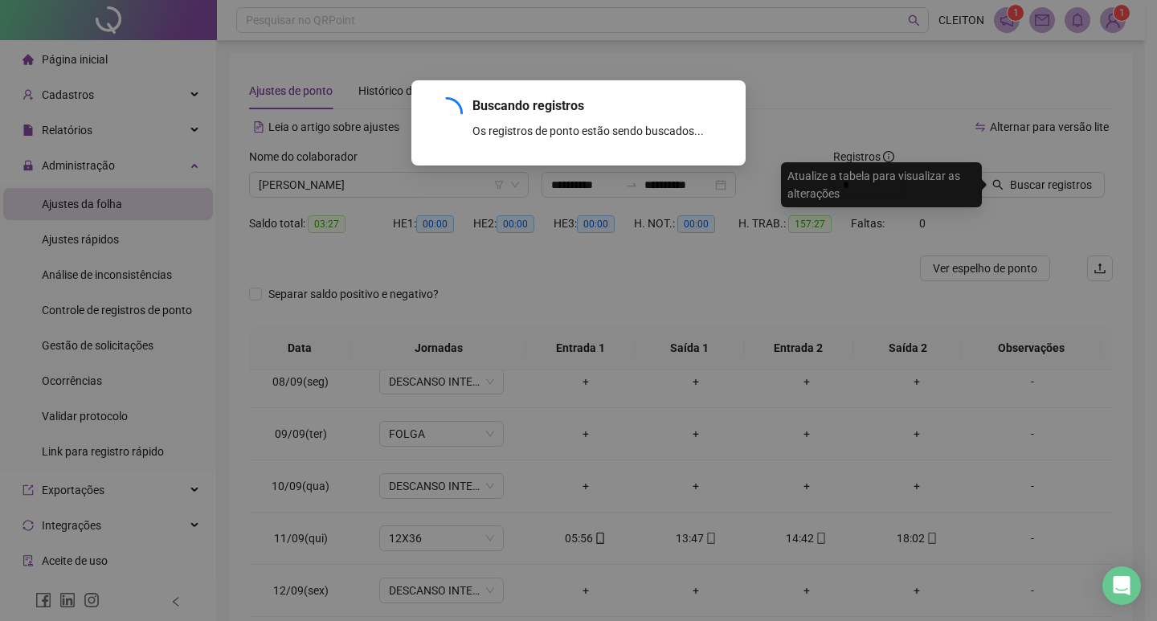
click at [841, 119] on div "Buscando registros Os registros de ponto estão sendo buscados... OK" at bounding box center [578, 310] width 1157 height 621
click at [880, 76] on div "Buscando registros Os registros de ponto estão sendo buscados... OK" at bounding box center [578, 310] width 1157 height 621
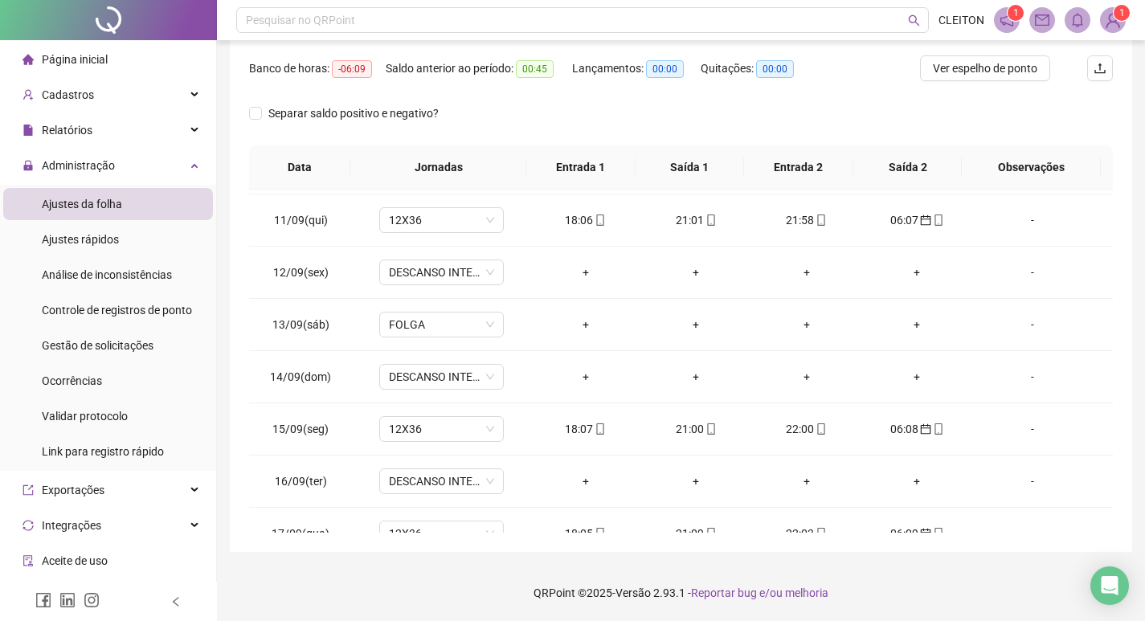
scroll to position [1276, 0]
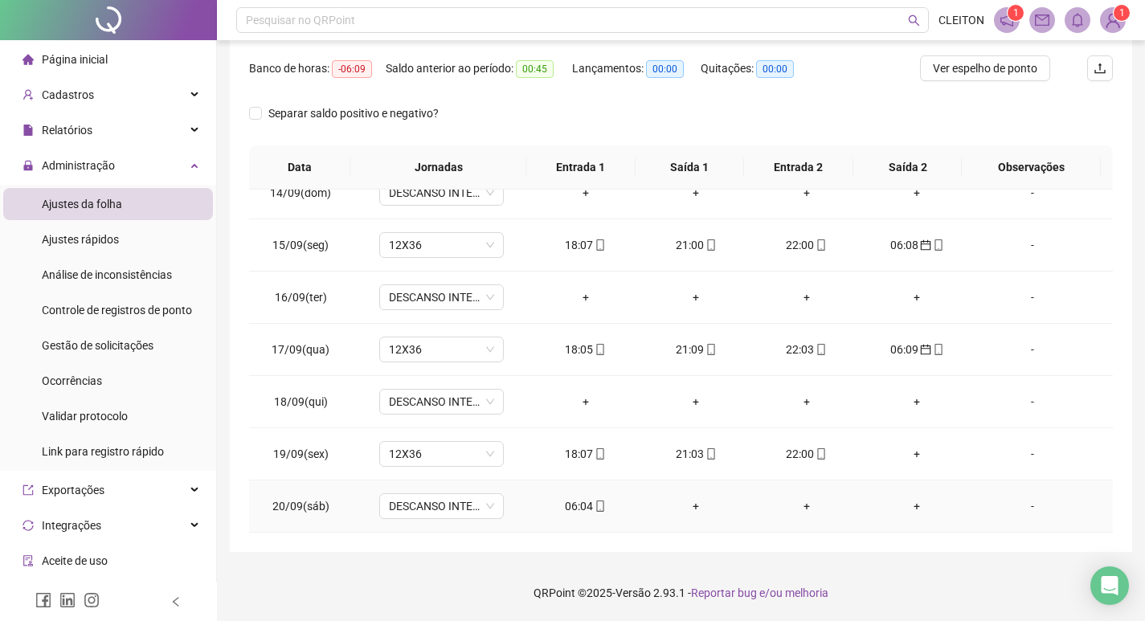
click at [567, 511] on div "06:04" at bounding box center [585, 506] width 85 height 18
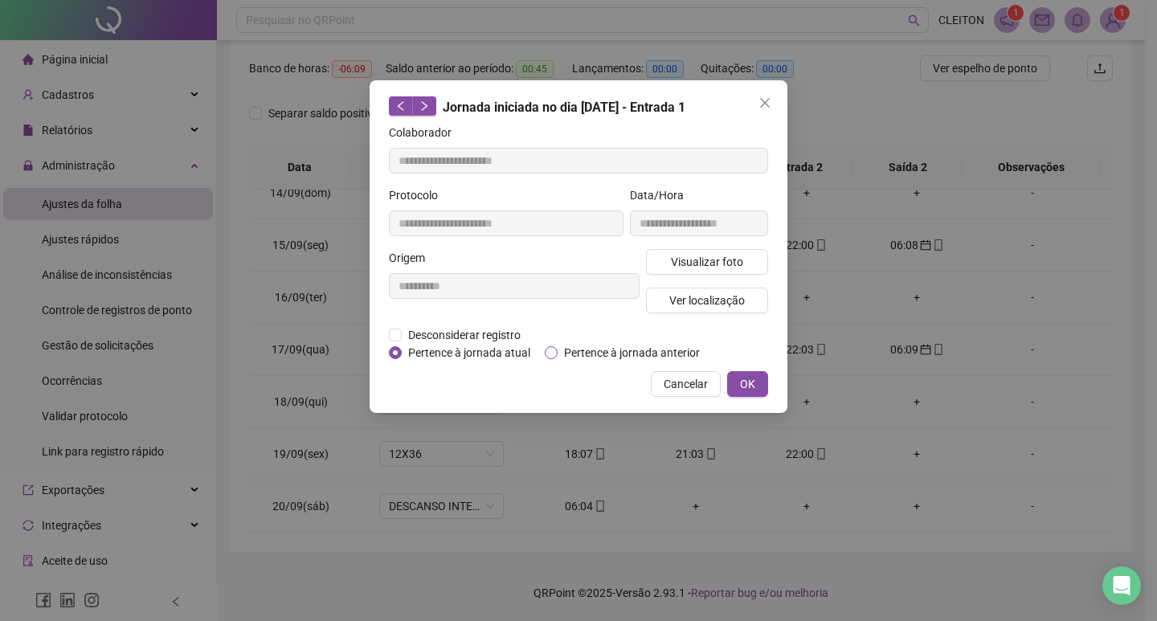
click at [587, 357] on span "Pertence à jornada anterior" at bounding box center [632, 353] width 149 height 18
click at [749, 386] on span "OK" at bounding box center [747, 384] width 15 height 18
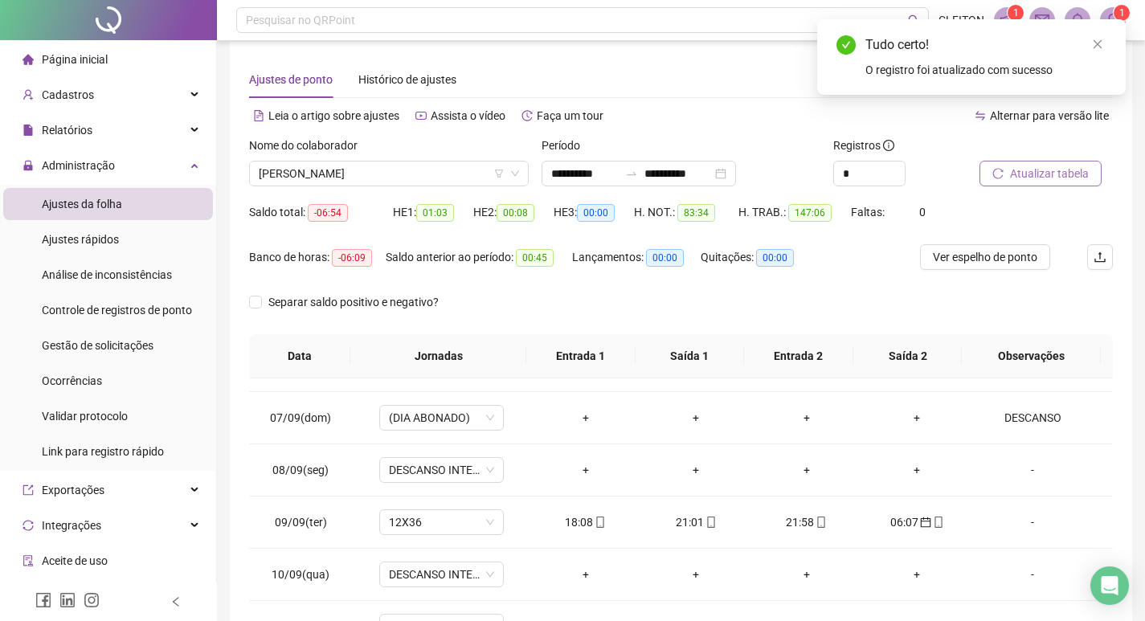
scroll to position [0, 0]
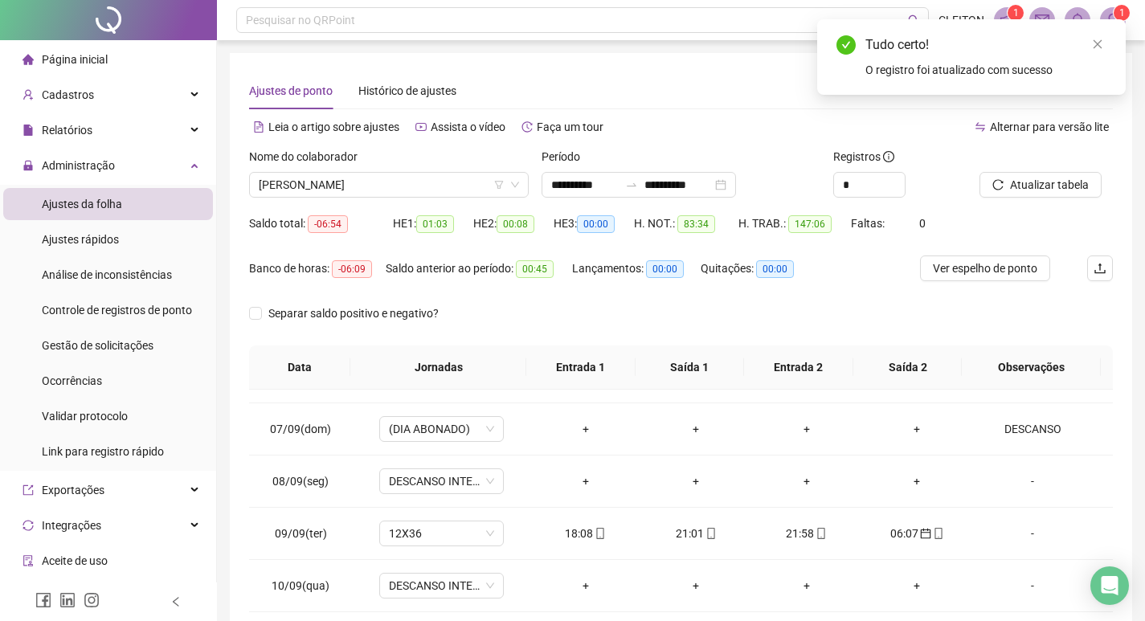
click at [1046, 200] on div "Atualizar tabela" at bounding box center [1046, 179] width 146 height 63
click at [1046, 192] on span "Atualizar tabela" at bounding box center [1049, 185] width 79 height 18
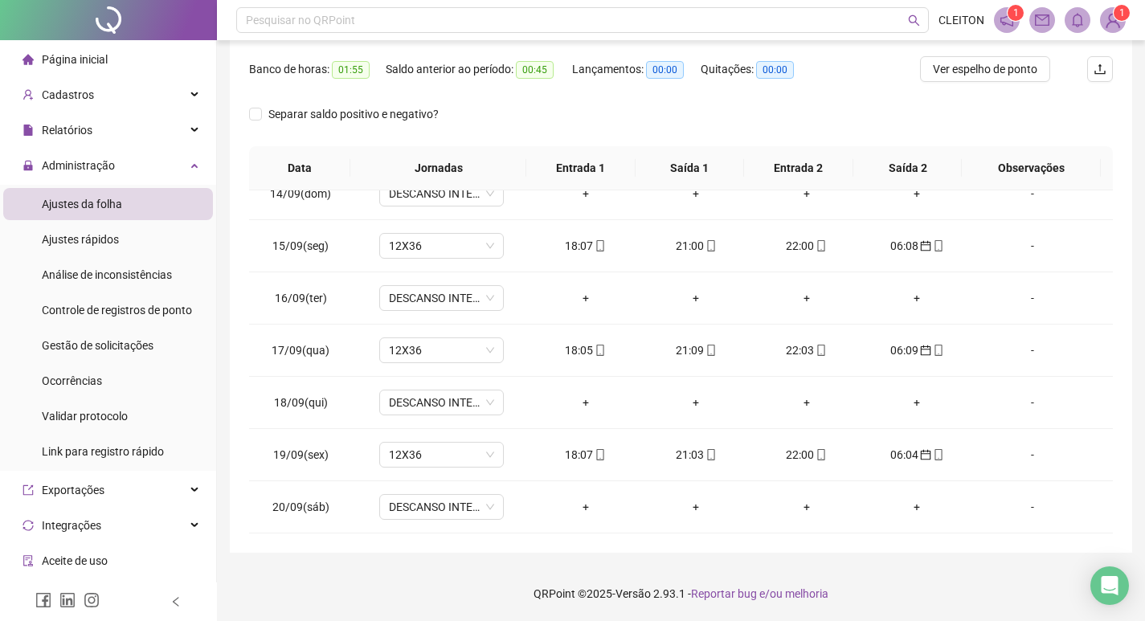
scroll to position [120, 0]
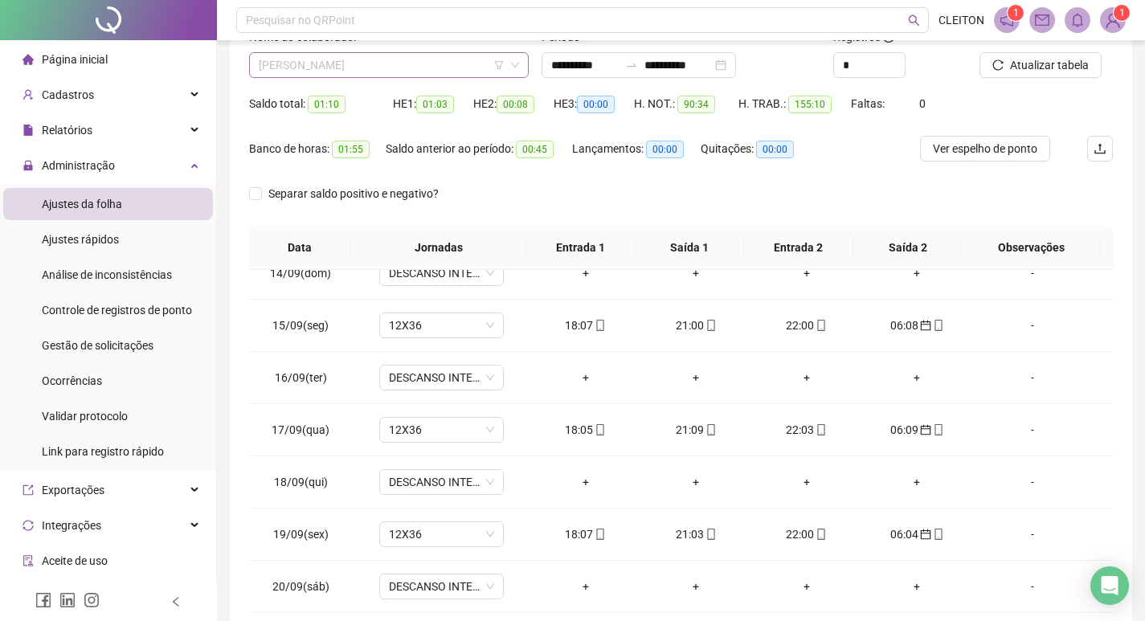
click at [368, 67] on span "[PERSON_NAME]" at bounding box center [389, 65] width 260 height 24
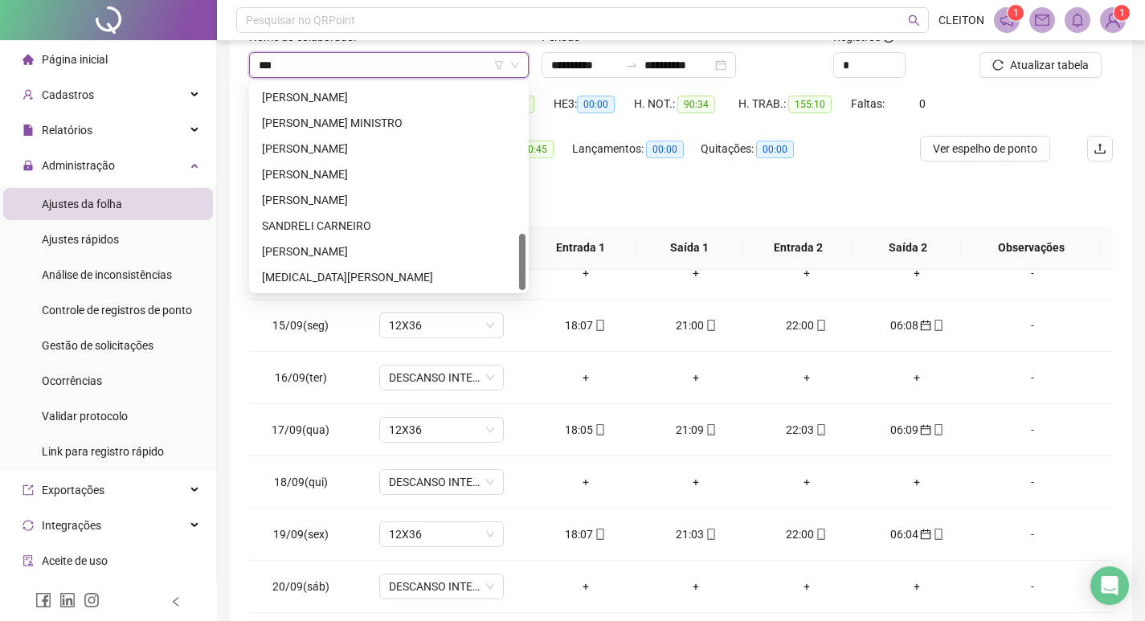
scroll to position [0, 0]
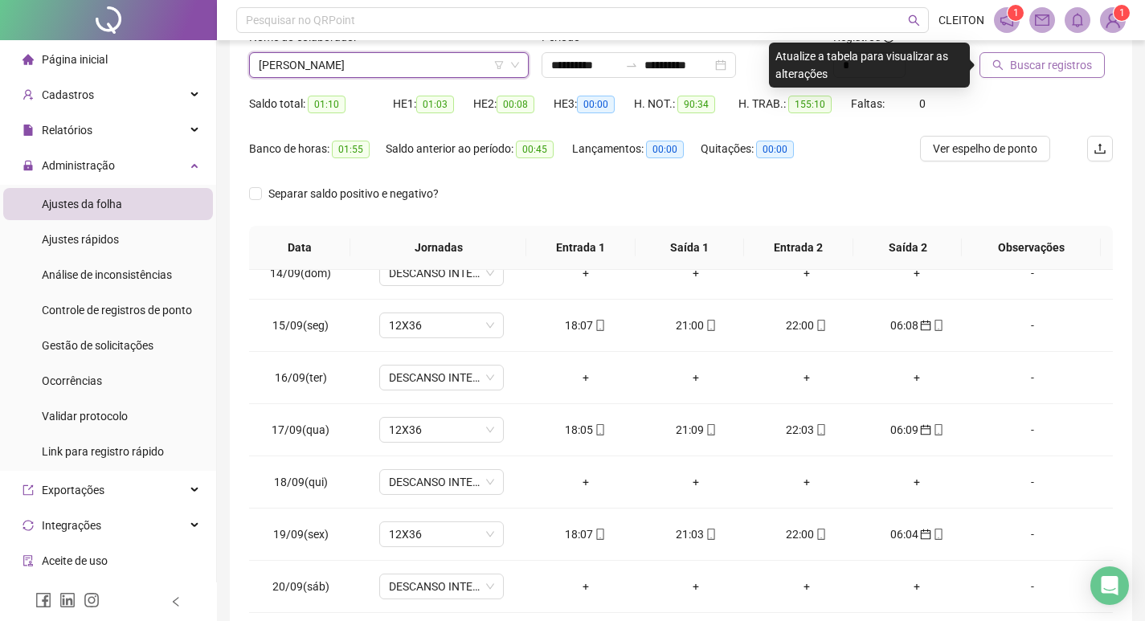
click at [1089, 55] on button "Buscar registros" at bounding box center [1041, 65] width 125 height 26
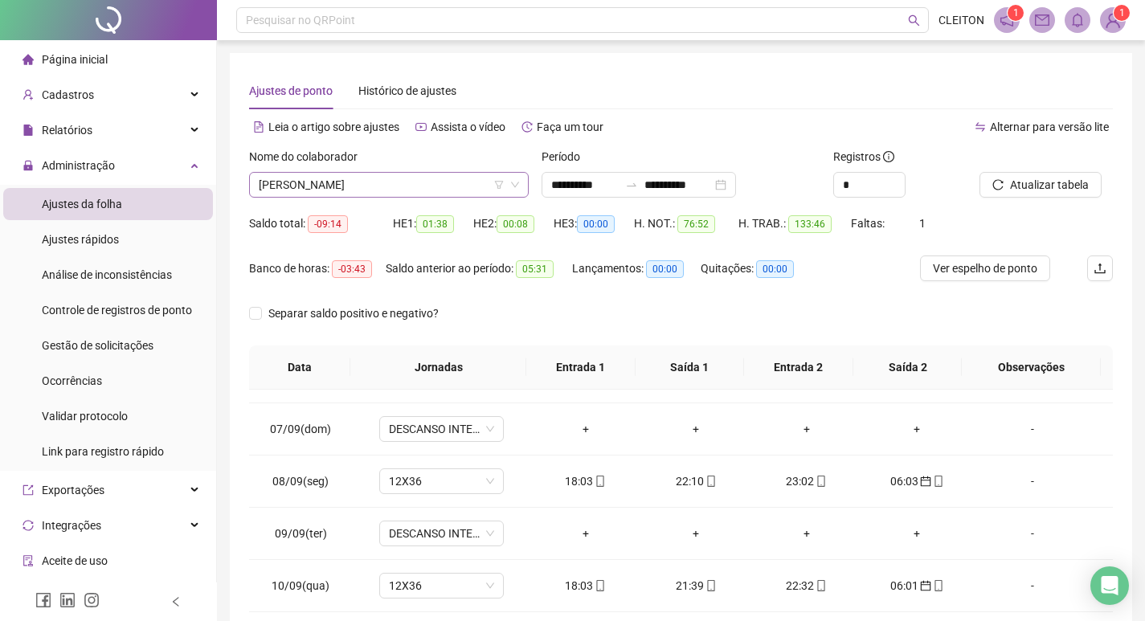
click at [368, 190] on span "[PERSON_NAME]" at bounding box center [389, 185] width 260 height 24
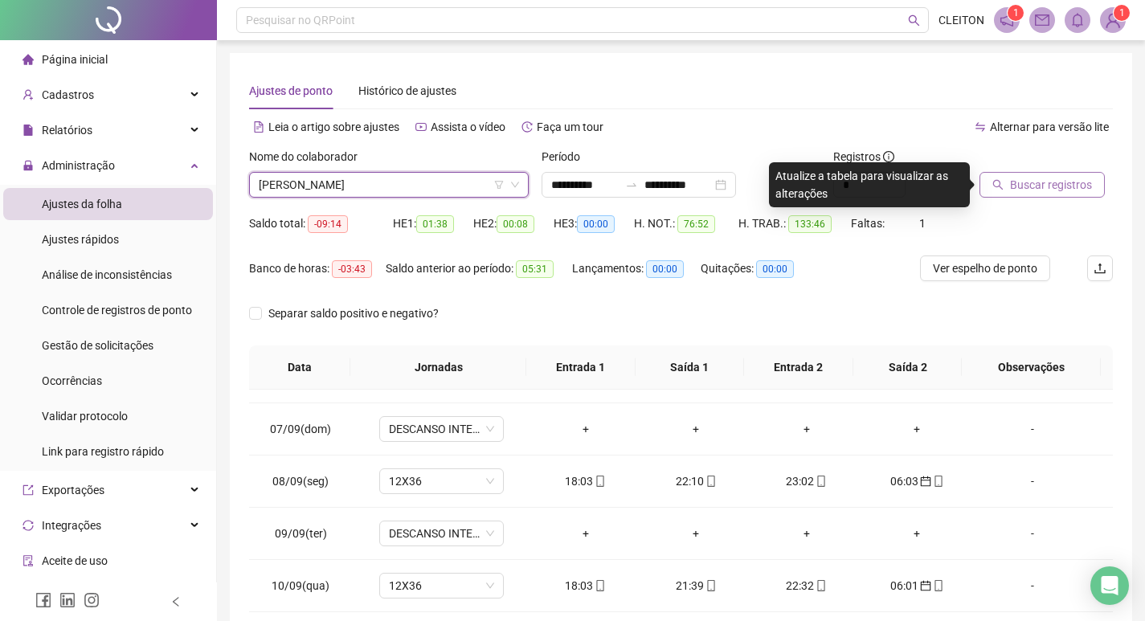
click at [1004, 177] on button "Buscar registros" at bounding box center [1041, 185] width 125 height 26
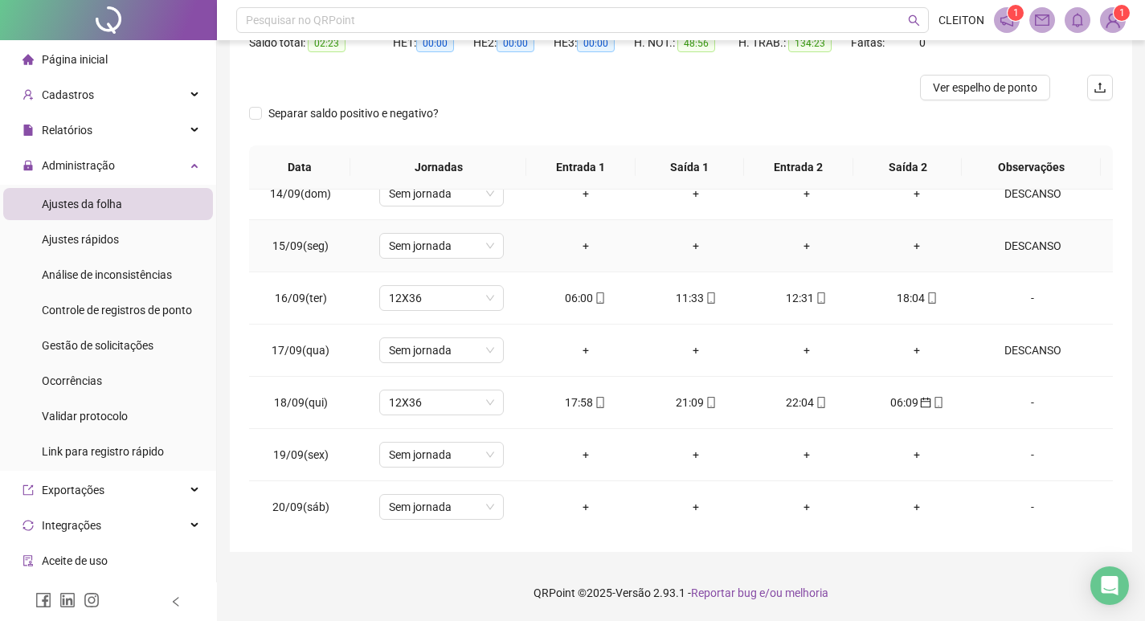
scroll to position [1276, 0]
click at [418, 496] on span "Sem jornada" at bounding box center [441, 506] width 105 height 24
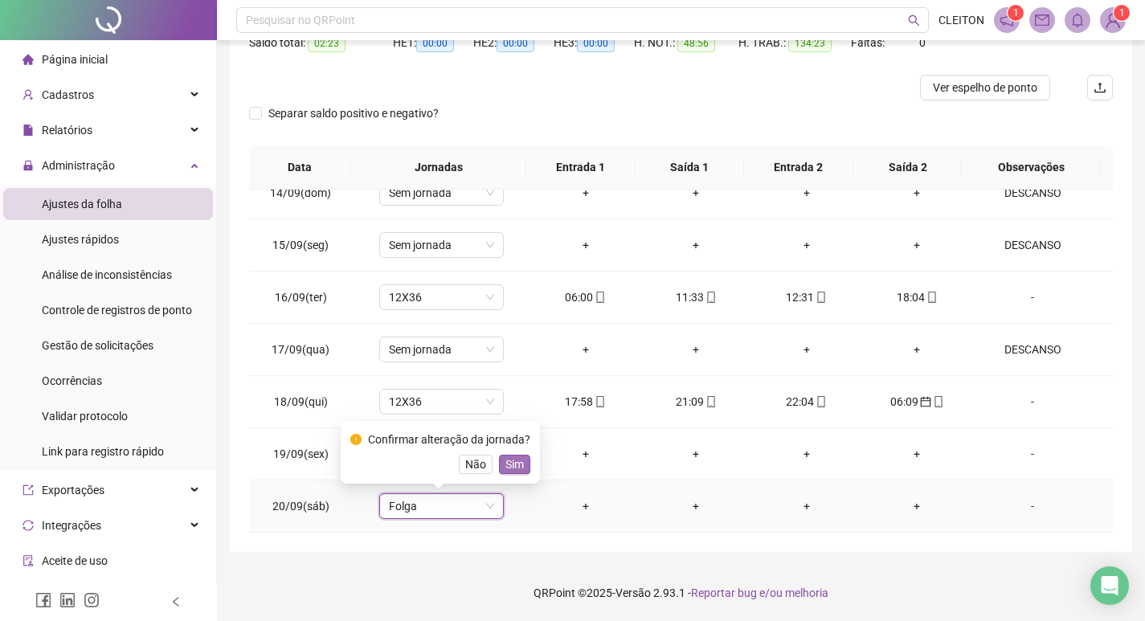
click at [517, 464] on span "Sim" at bounding box center [514, 464] width 18 height 18
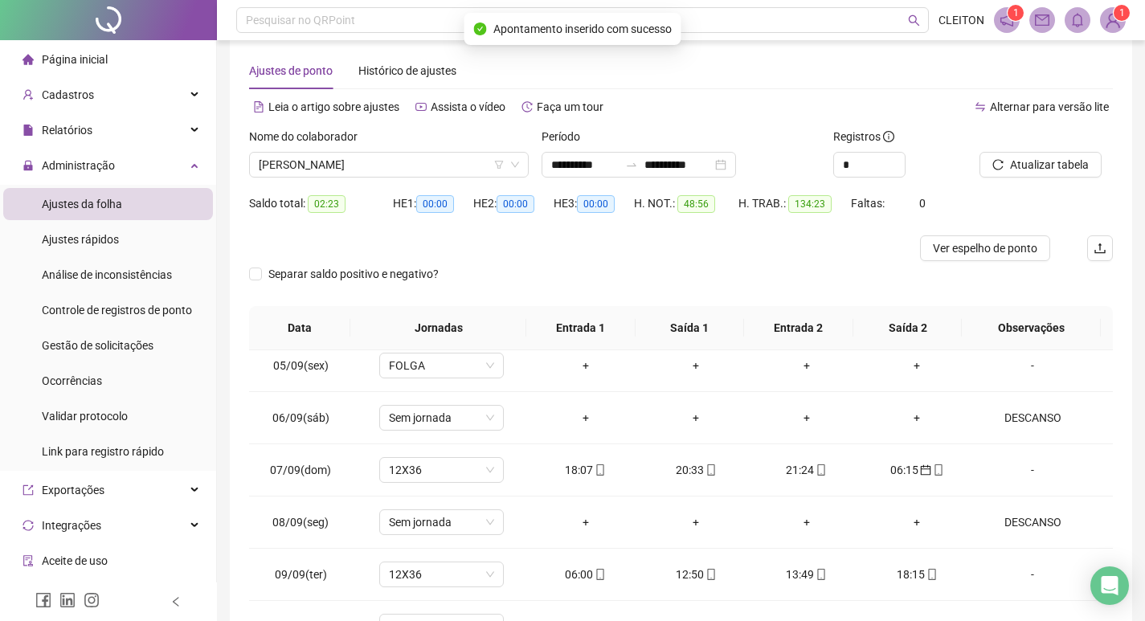
scroll to position [0, 0]
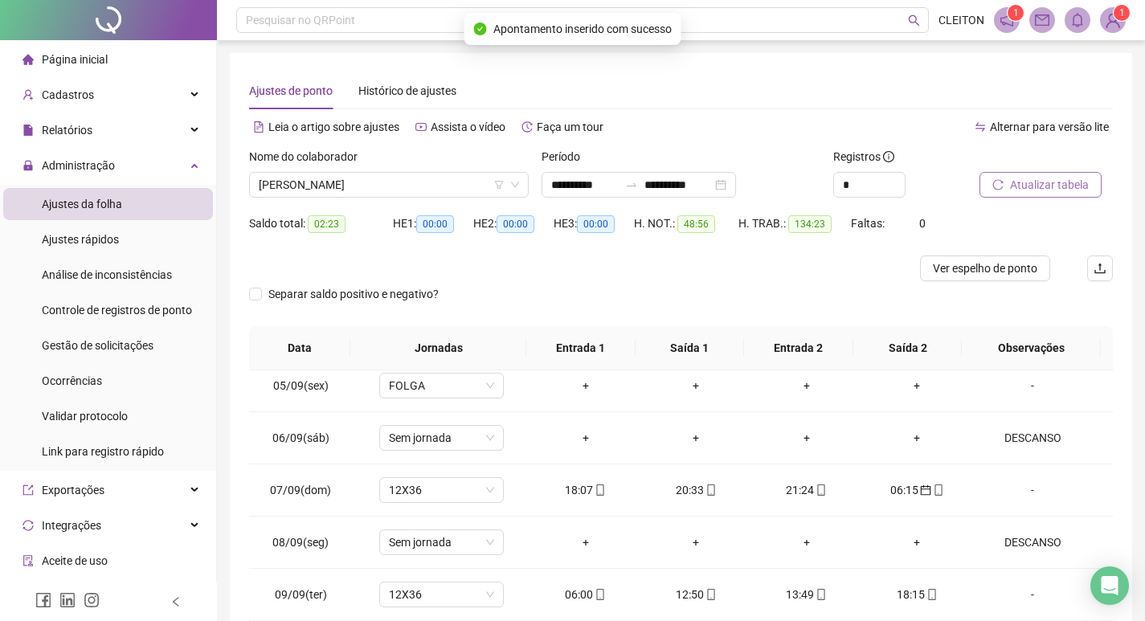
click at [1065, 181] on span "Atualizar tabela" at bounding box center [1049, 185] width 79 height 18
click at [355, 187] on span "[PERSON_NAME]" at bounding box center [389, 185] width 260 height 24
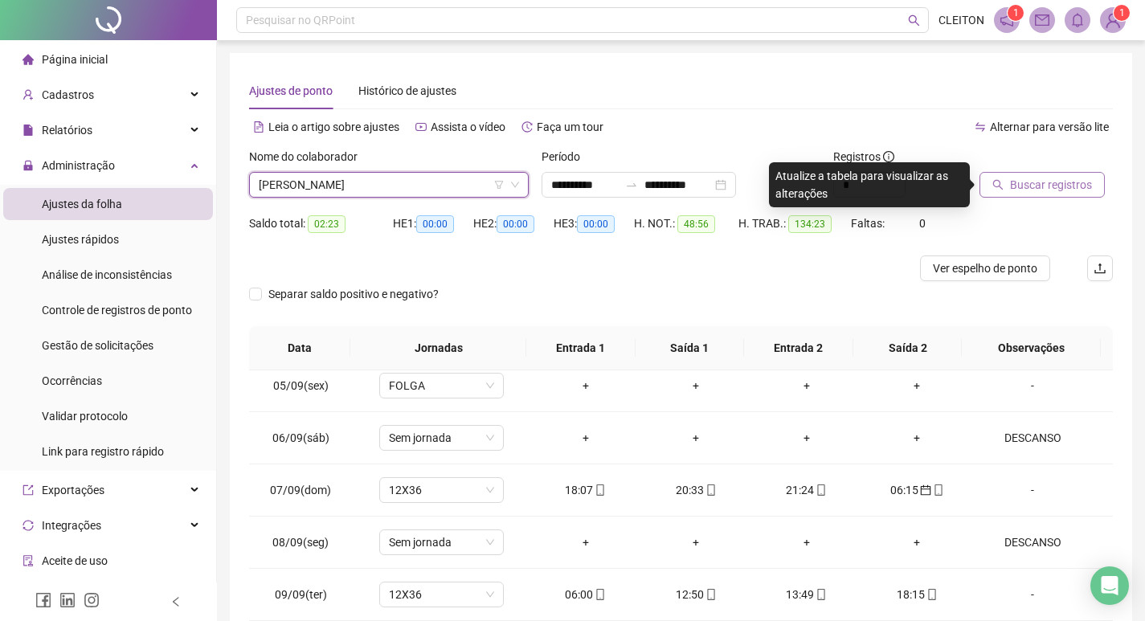
click at [1046, 190] on span "Buscar registros" at bounding box center [1051, 185] width 82 height 18
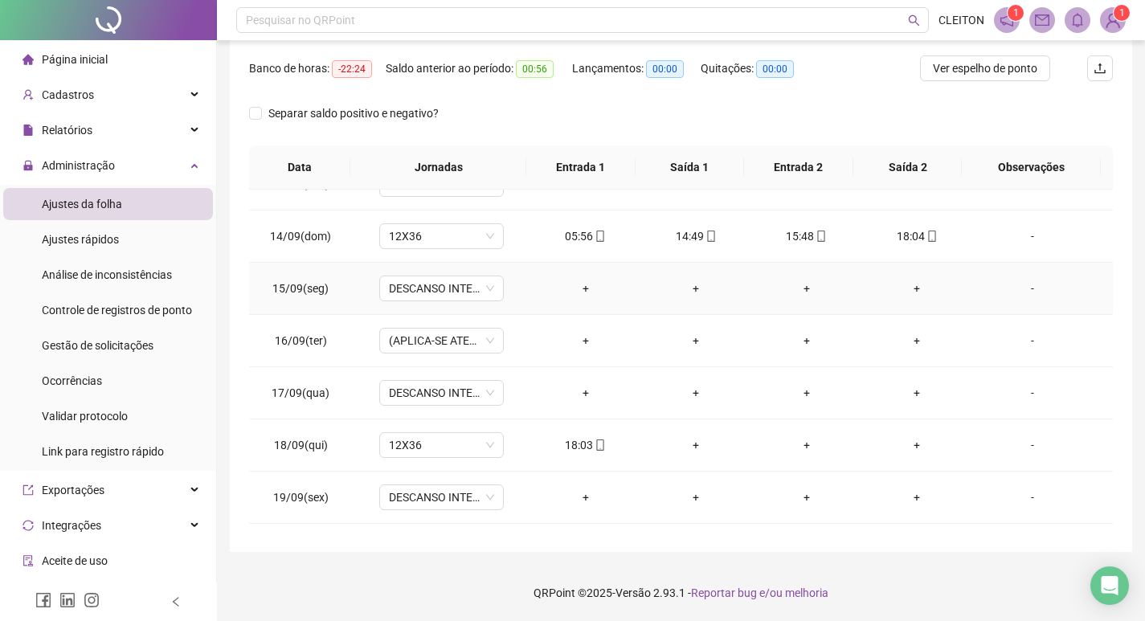
scroll to position [1276, 0]
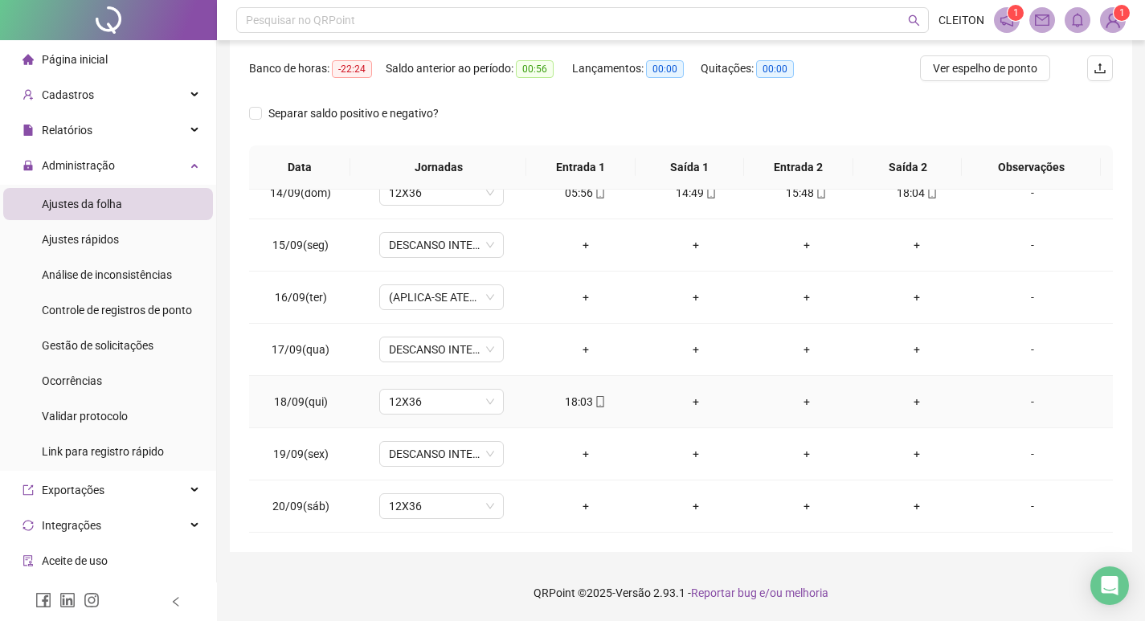
click at [695, 401] on div "+" at bounding box center [695, 402] width 85 height 18
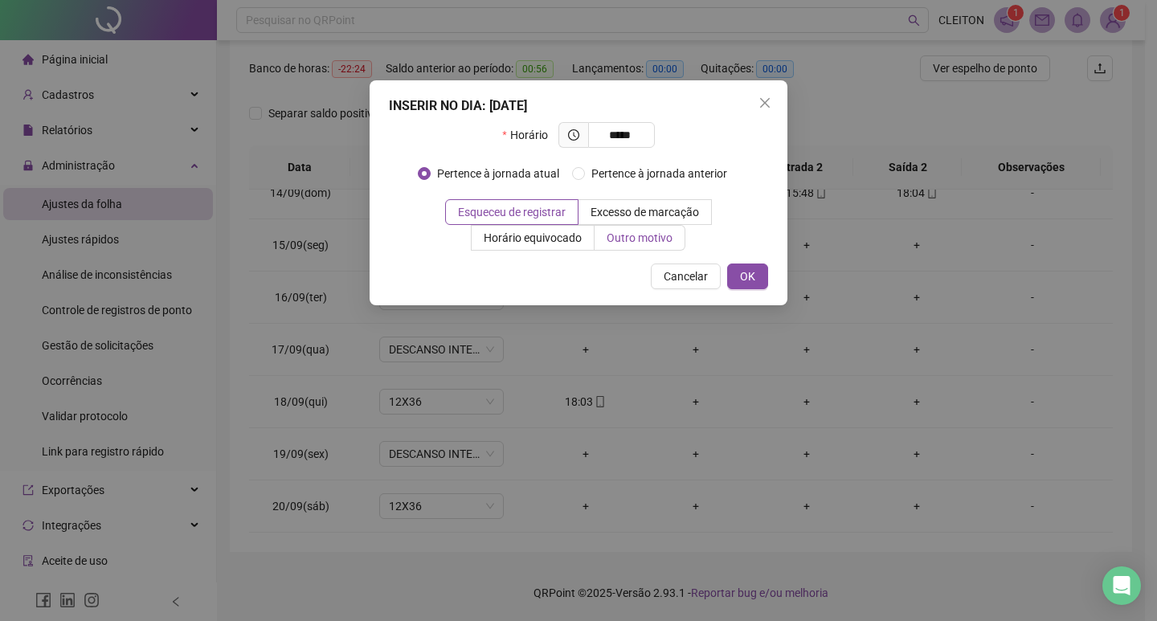
click at [622, 244] on span "Outro motivo" at bounding box center [640, 237] width 66 height 13
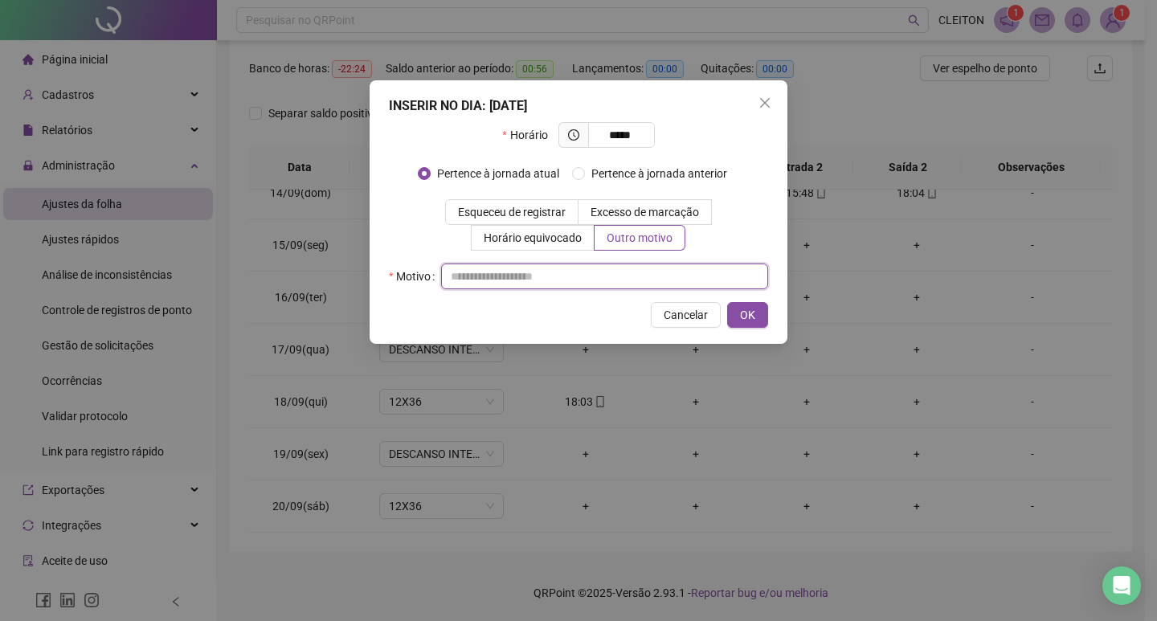
click at [670, 275] on input "text" at bounding box center [604, 276] width 327 height 26
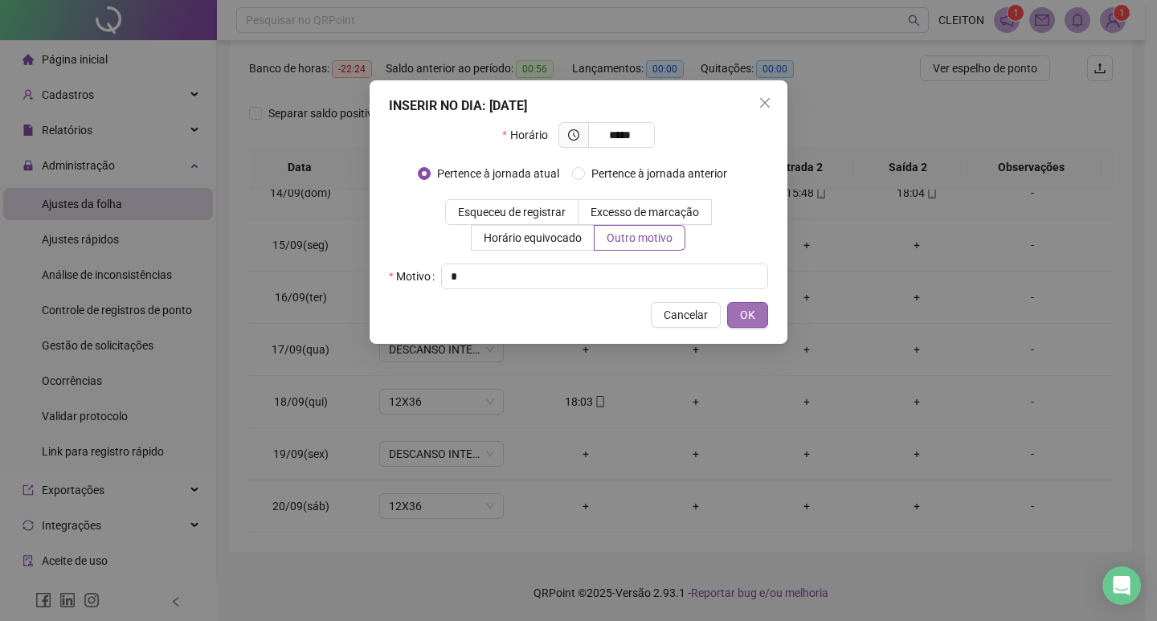
click at [760, 309] on button "OK" at bounding box center [747, 315] width 41 height 26
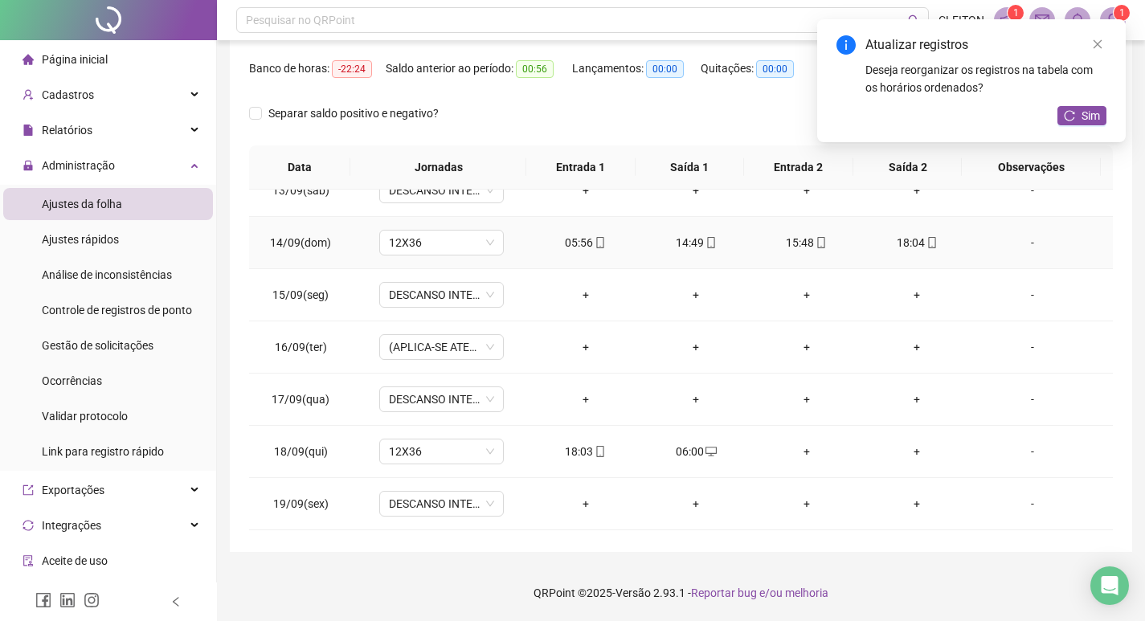
scroll to position [874, 0]
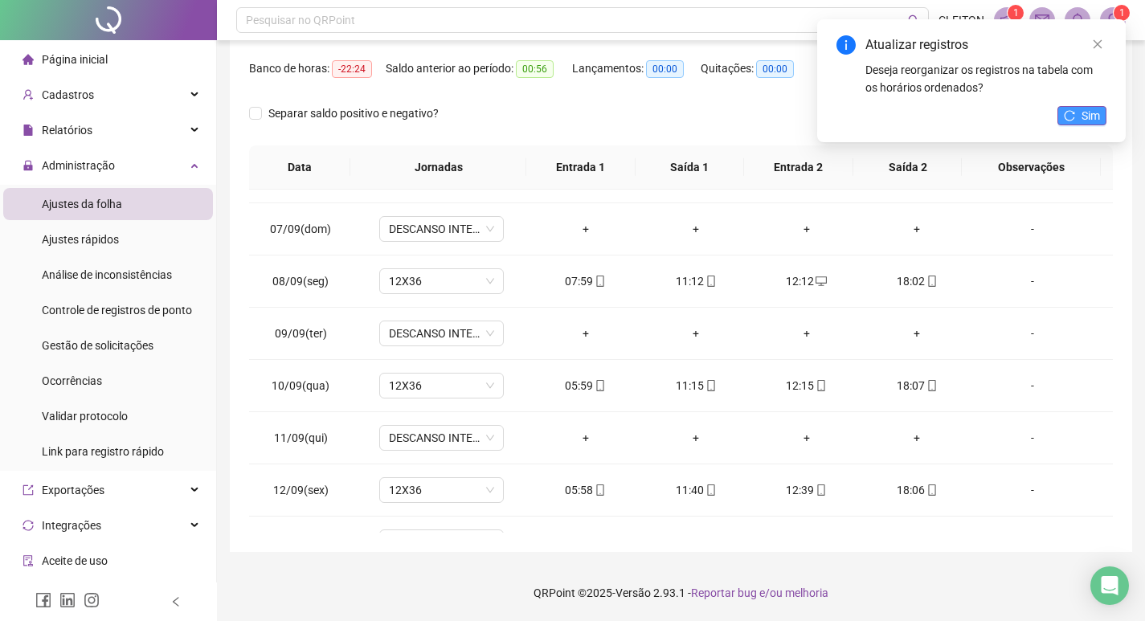
click at [1066, 120] on icon "reload" at bounding box center [1069, 115] width 11 height 11
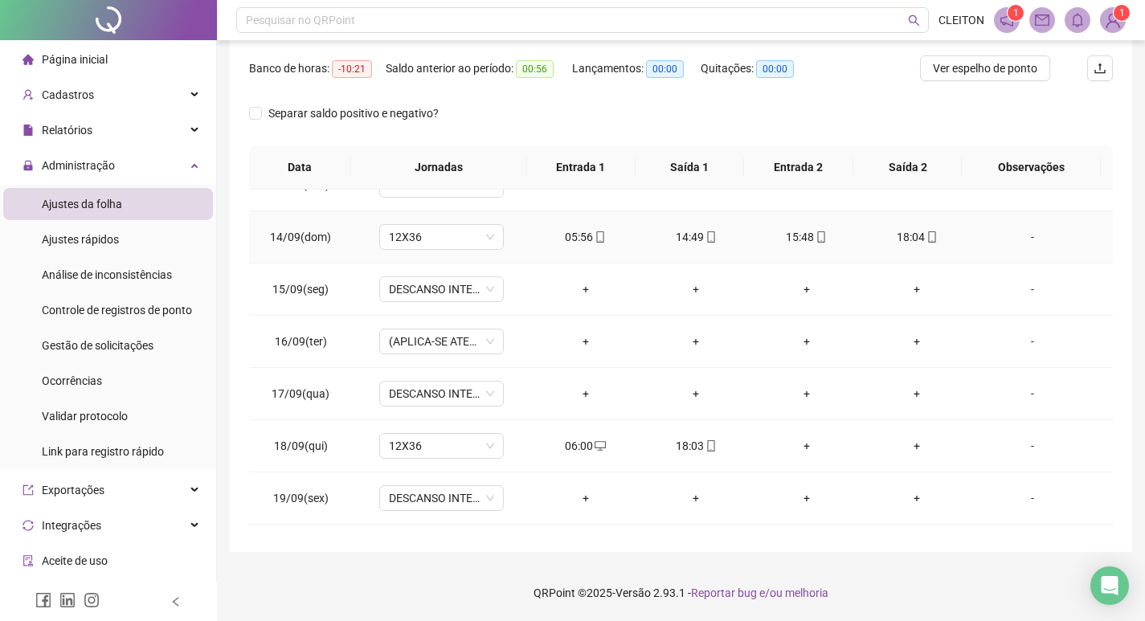
scroll to position [1276, 0]
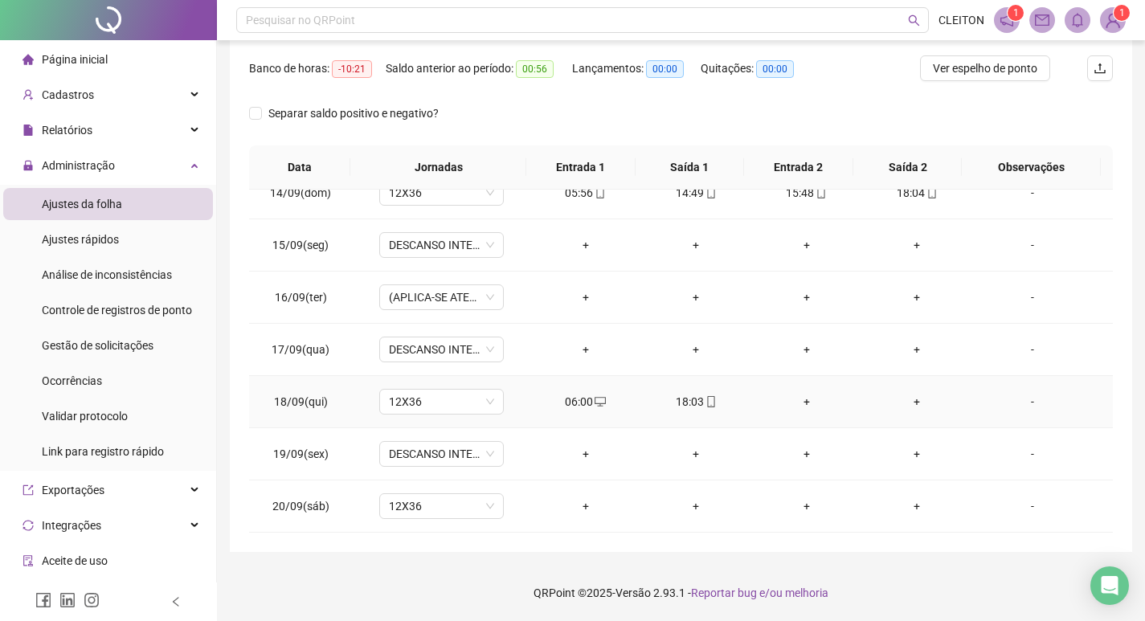
click at [804, 402] on div "+" at bounding box center [806, 402] width 85 height 18
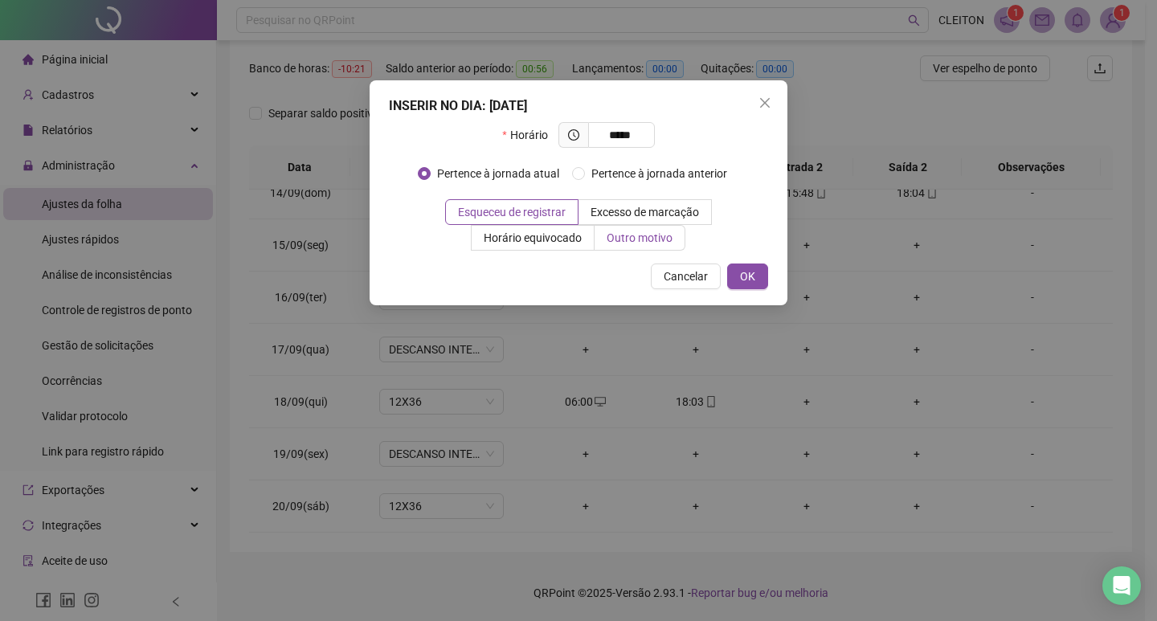
click at [654, 240] on span "Outro motivo" at bounding box center [640, 237] width 66 height 13
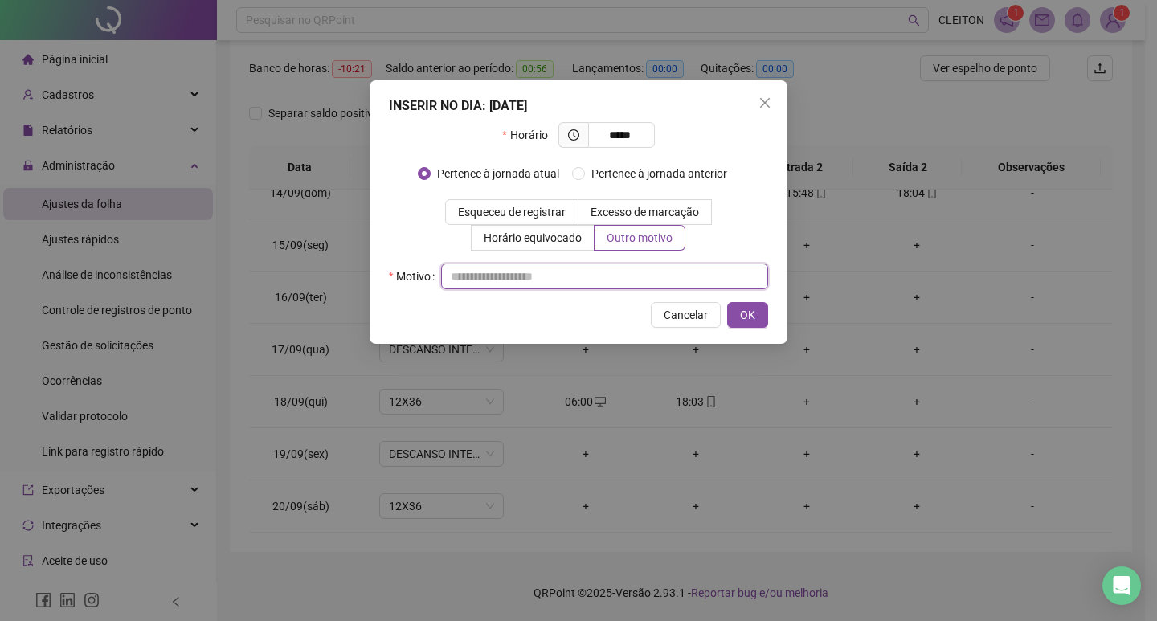
click at [645, 277] on input "text" at bounding box center [604, 276] width 327 height 26
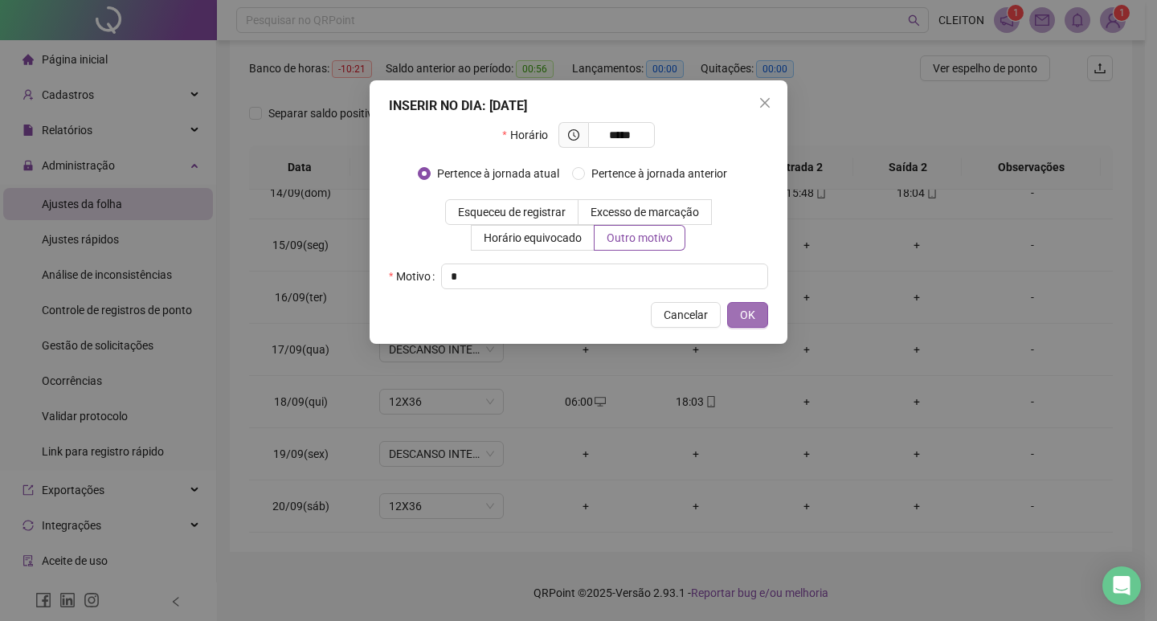
click at [741, 308] on span "OK" at bounding box center [747, 315] width 15 height 18
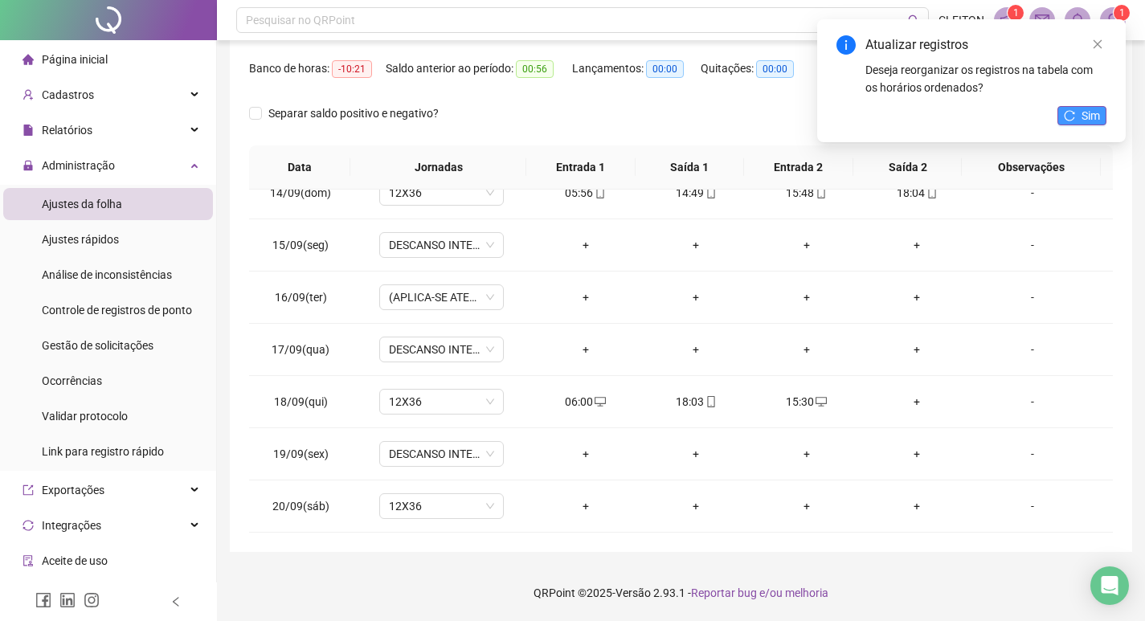
click at [1101, 118] on button "Sim" at bounding box center [1081, 115] width 49 height 19
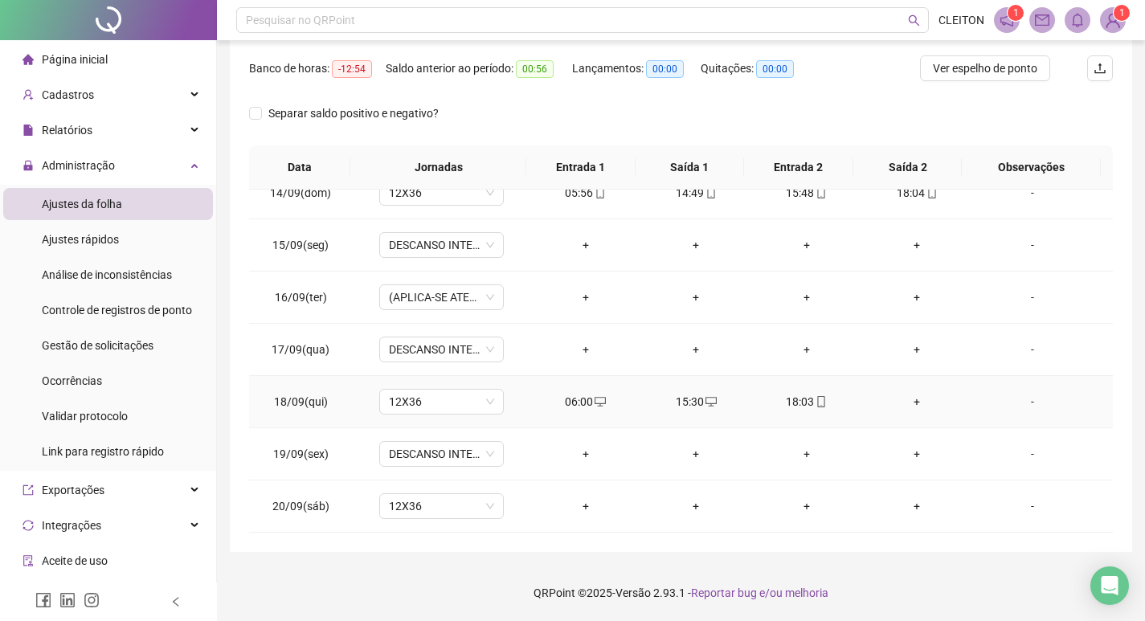
click at [901, 399] on div "+" at bounding box center [917, 402] width 85 height 18
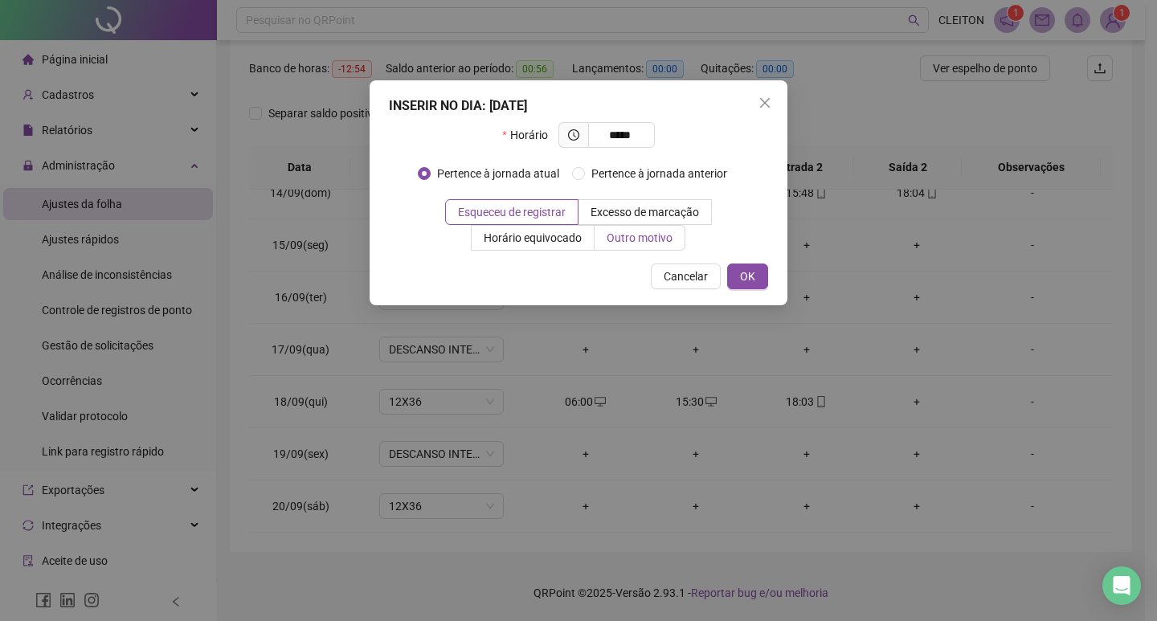
click at [659, 249] on label "Outro motivo" at bounding box center [639, 238] width 91 height 26
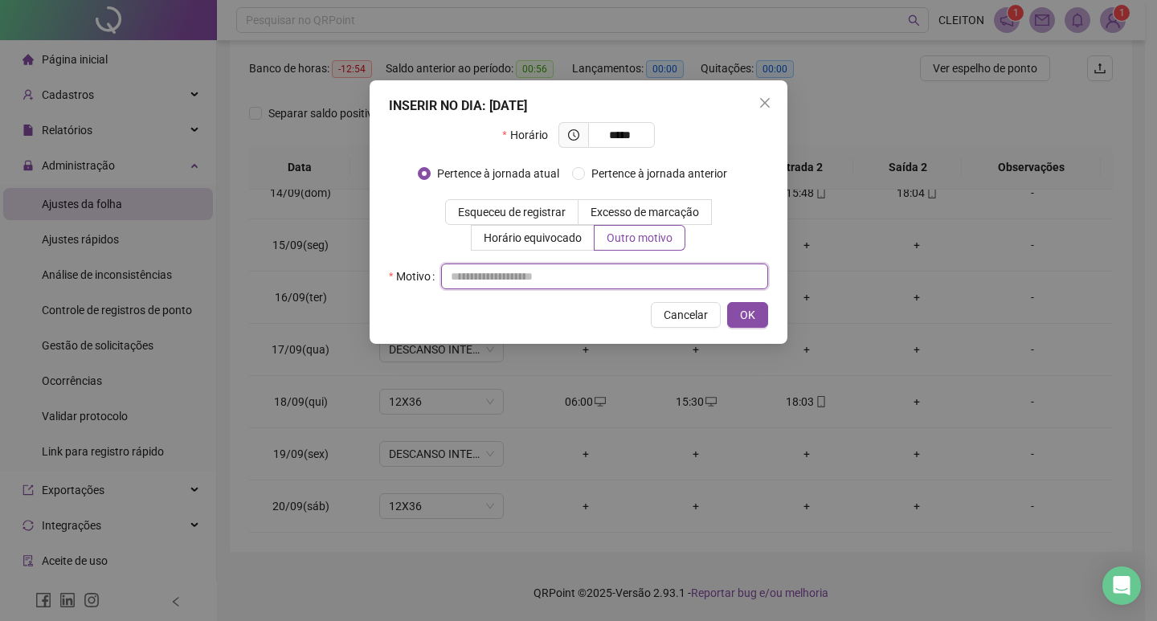
click at [646, 281] on input "text" at bounding box center [604, 276] width 327 height 26
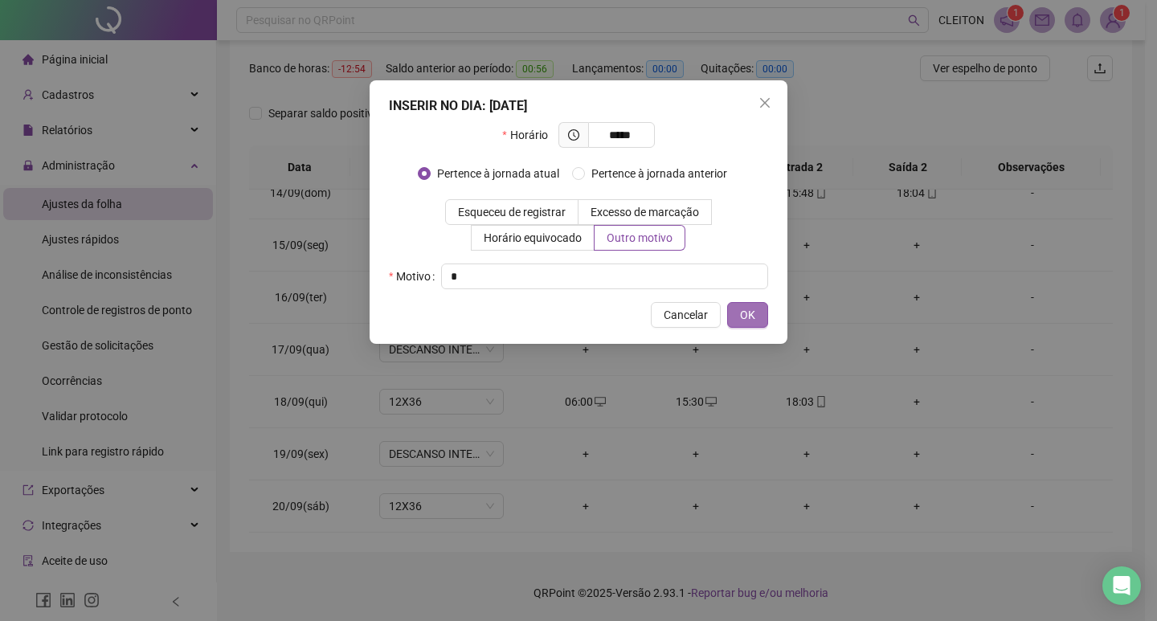
click at [750, 312] on span "OK" at bounding box center [747, 315] width 15 height 18
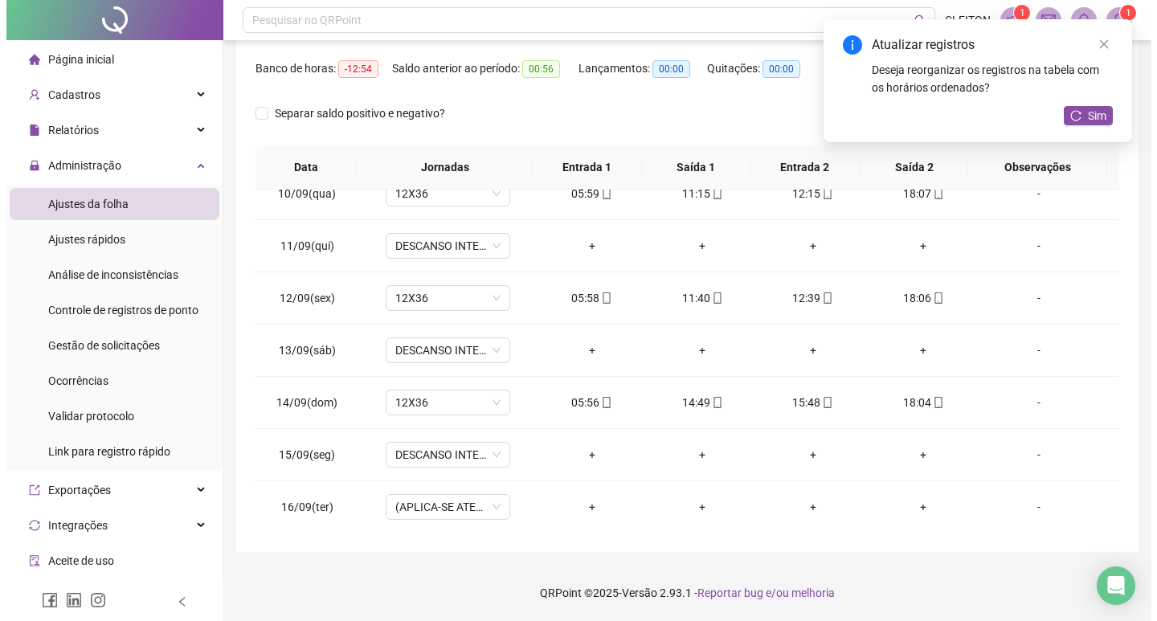
scroll to position [1035, 0]
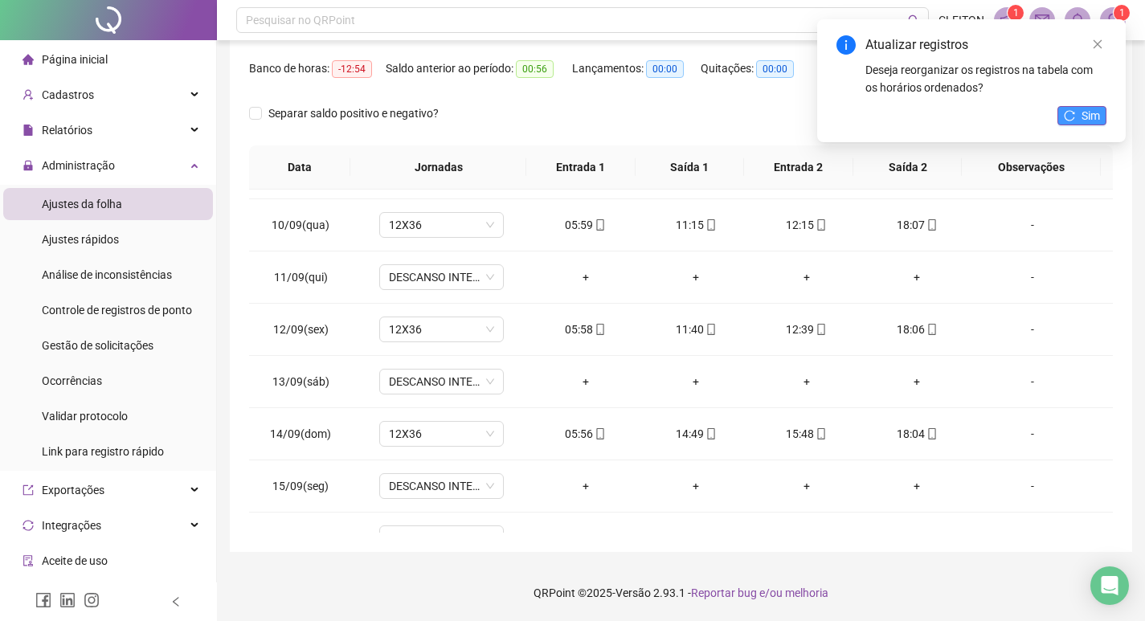
click at [1098, 122] on span "Sim" at bounding box center [1090, 116] width 18 height 18
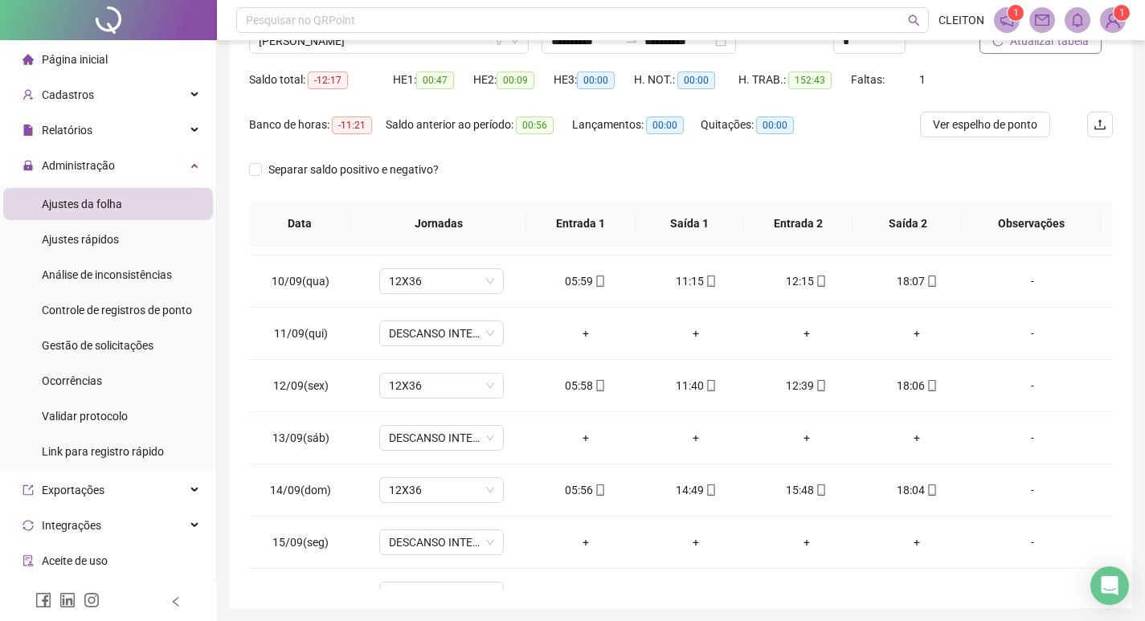
scroll to position [39, 0]
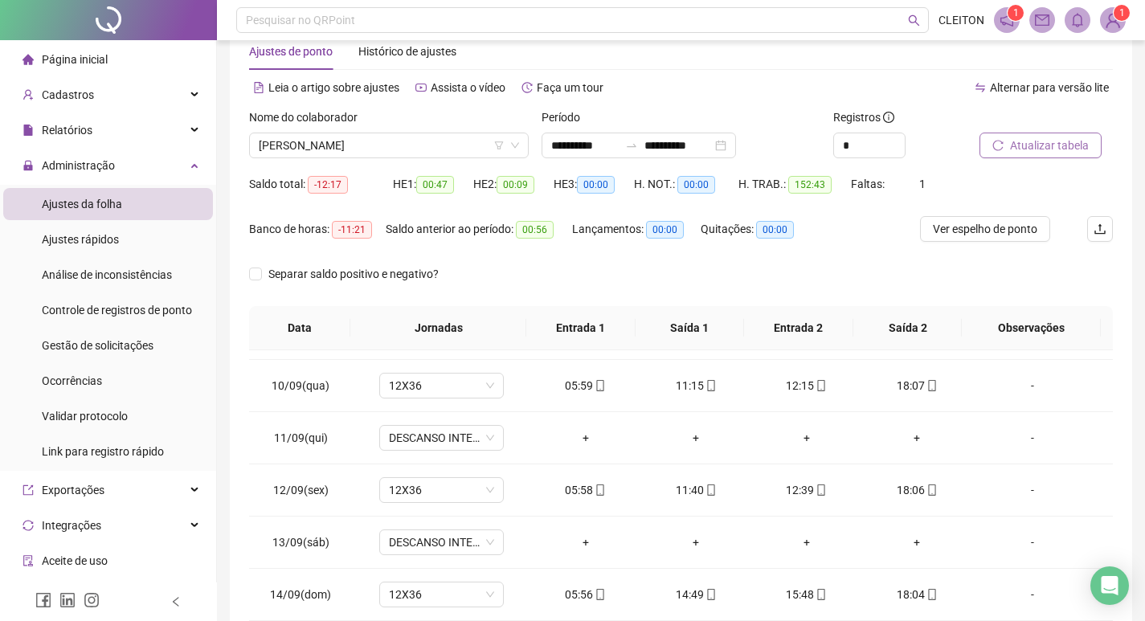
click at [1059, 142] on span "Atualizar tabela" at bounding box center [1049, 146] width 79 height 18
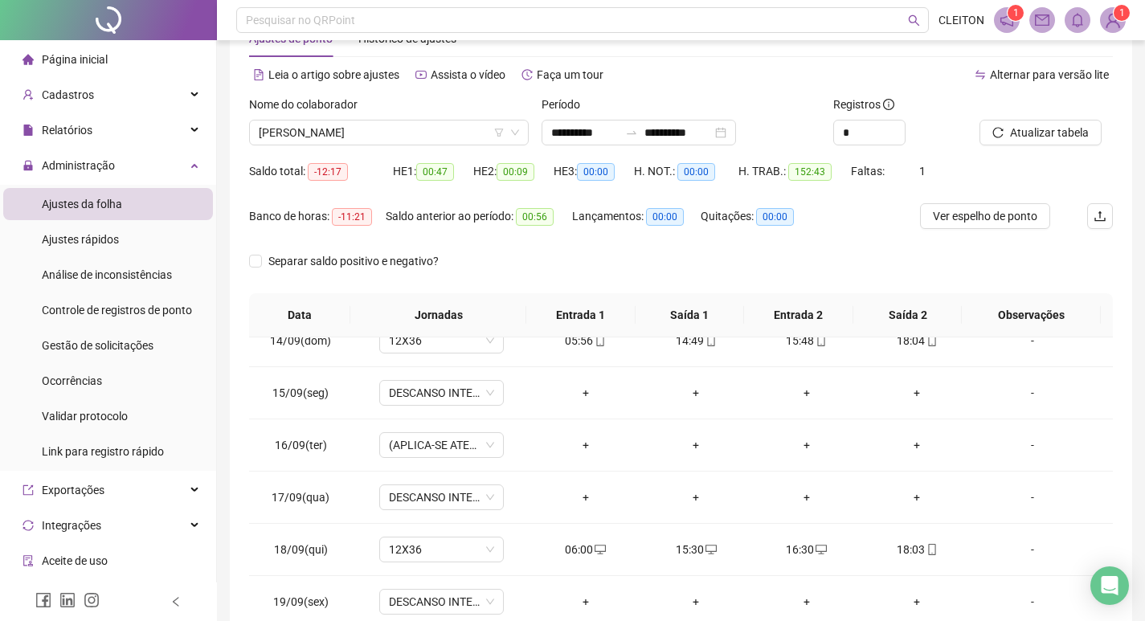
scroll to position [0, 0]
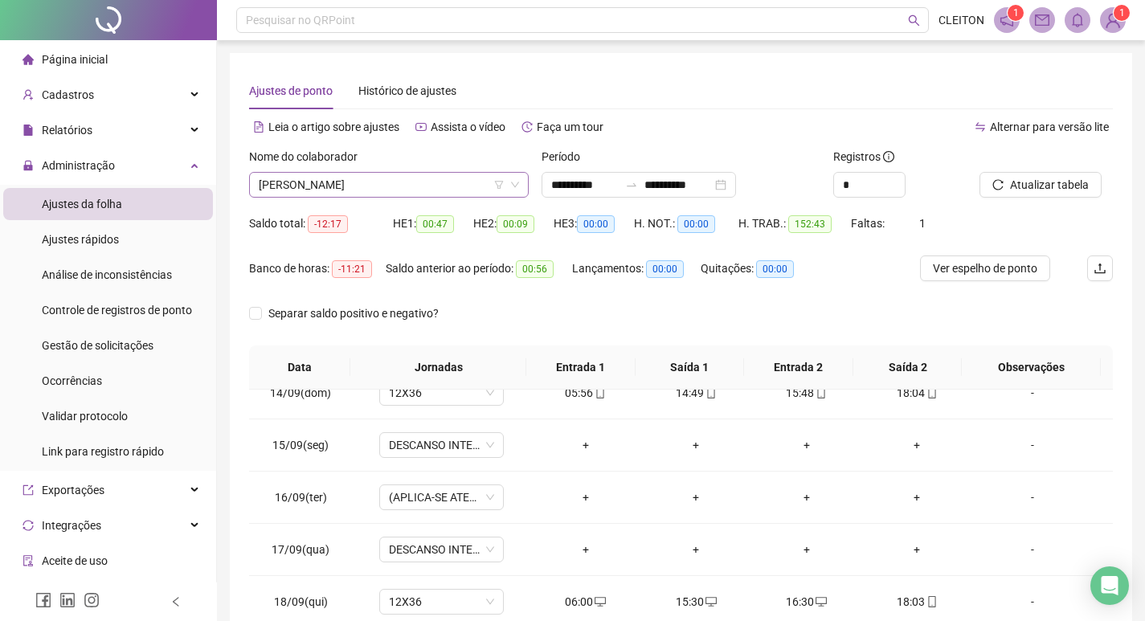
click at [404, 186] on span "[PERSON_NAME]" at bounding box center [389, 185] width 260 height 24
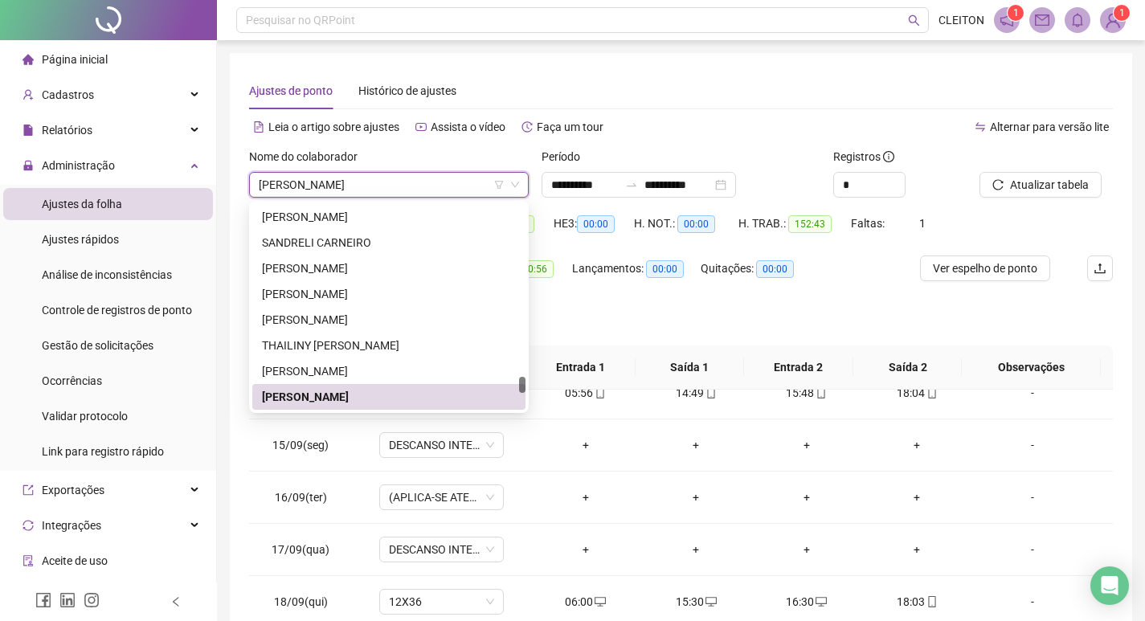
click at [872, 288] on div "Banco de horas: -11:21 Saldo anterior ao período: 00:56 Lançamentos: 00:00 Quit…" at bounding box center [572, 277] width 647 height 45
click at [335, 175] on span "[PERSON_NAME]" at bounding box center [389, 185] width 260 height 24
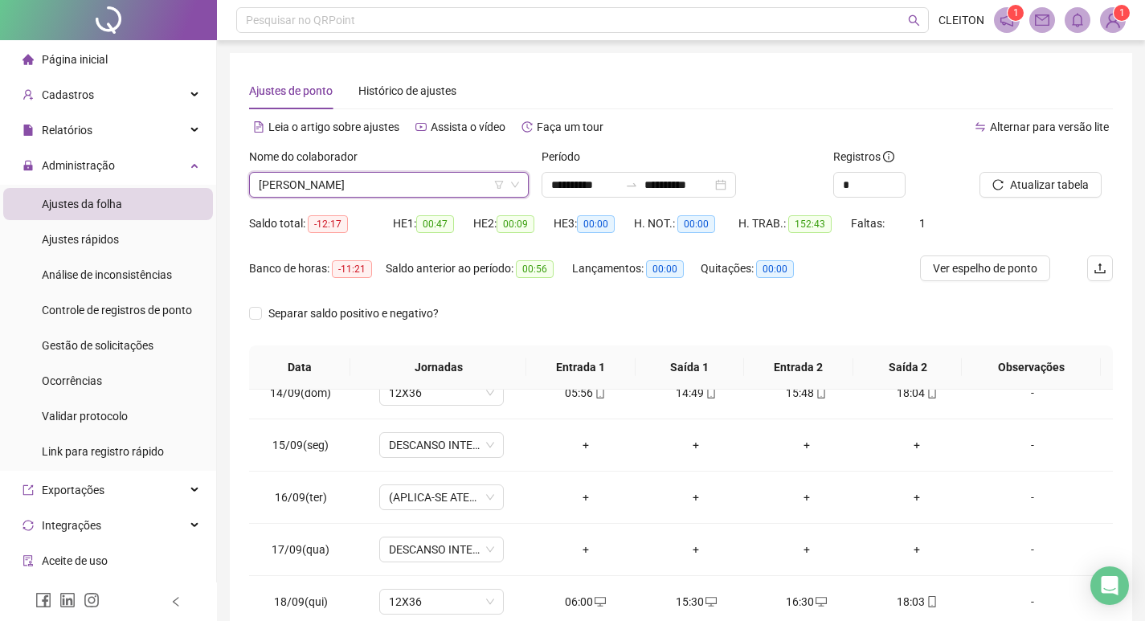
click at [406, 186] on span "[PERSON_NAME]" at bounding box center [389, 185] width 260 height 24
click at [443, 169] on div "Nome do colaborador" at bounding box center [389, 160] width 280 height 24
click at [431, 184] on span "[PERSON_NAME]" at bounding box center [389, 185] width 260 height 24
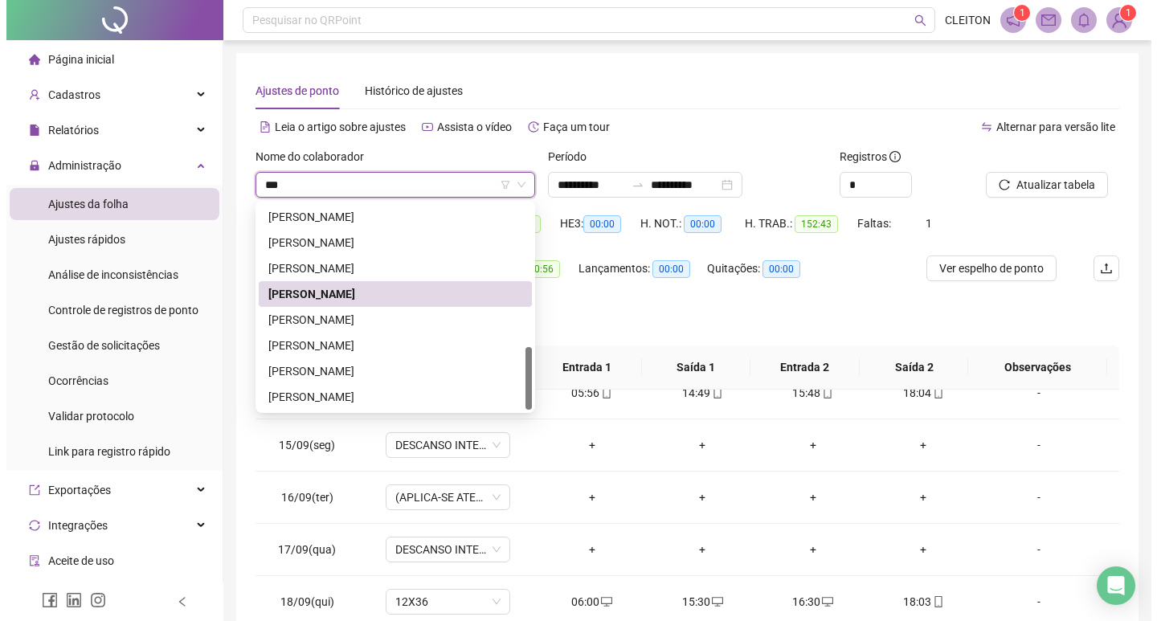
scroll to position [0, 0]
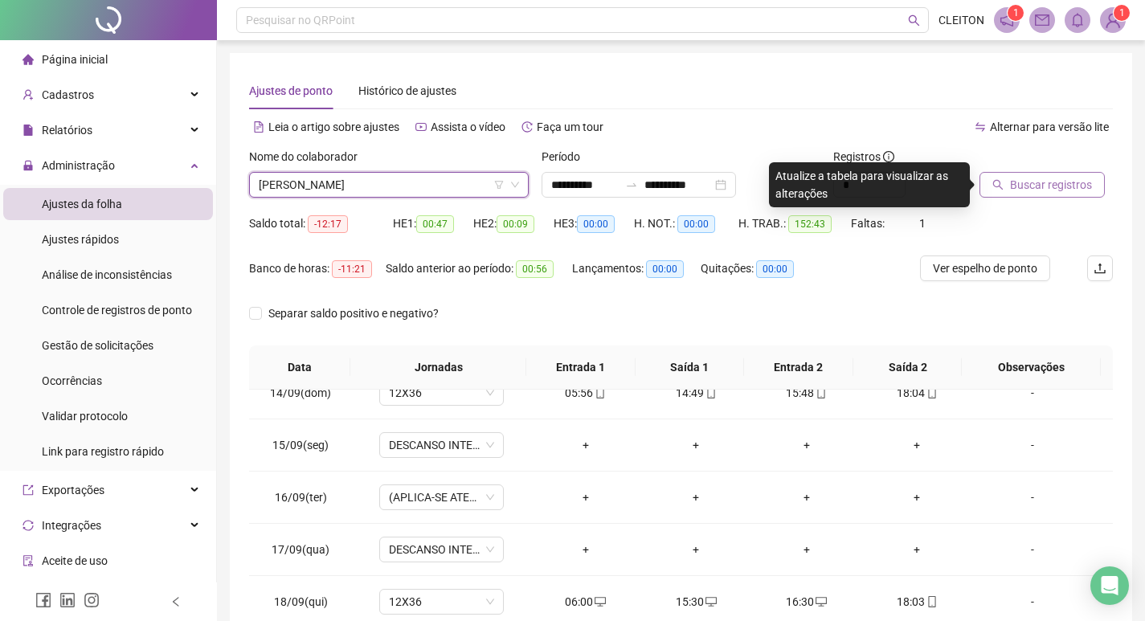
click at [1032, 180] on span "Buscar registros" at bounding box center [1051, 185] width 82 height 18
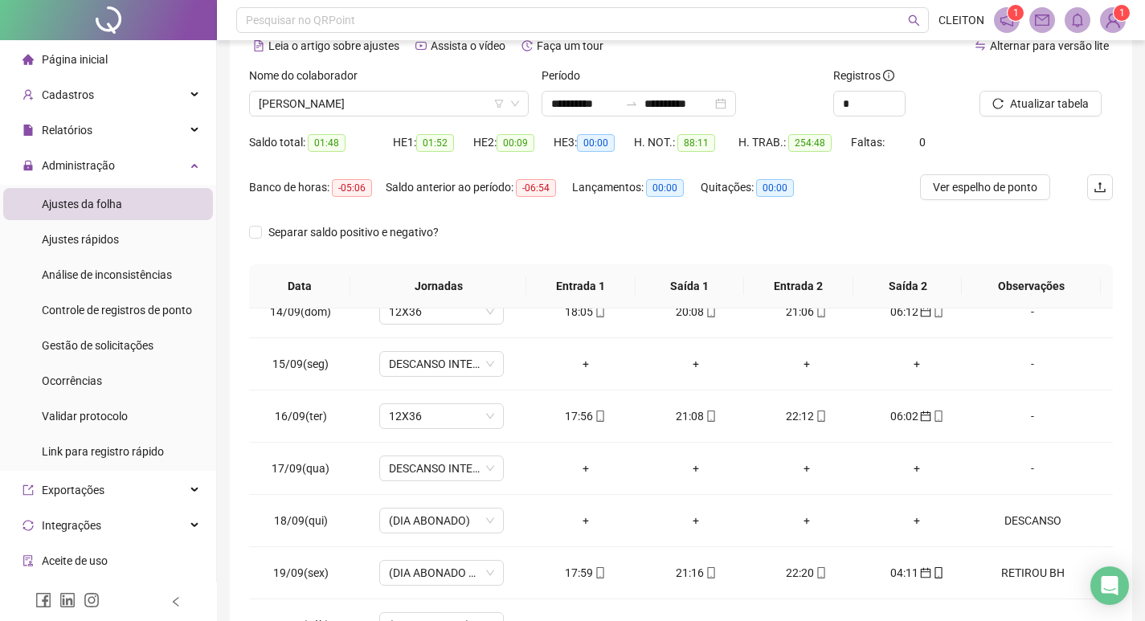
scroll to position [200, 0]
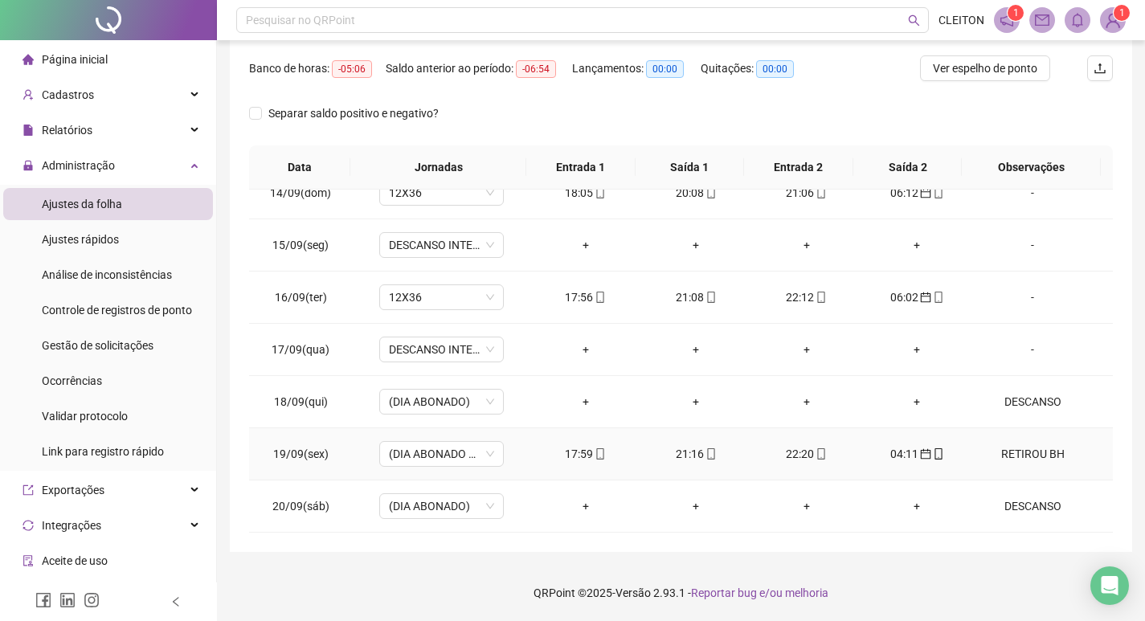
click at [1012, 459] on div "RETIROU BH" at bounding box center [1032, 454] width 95 height 18
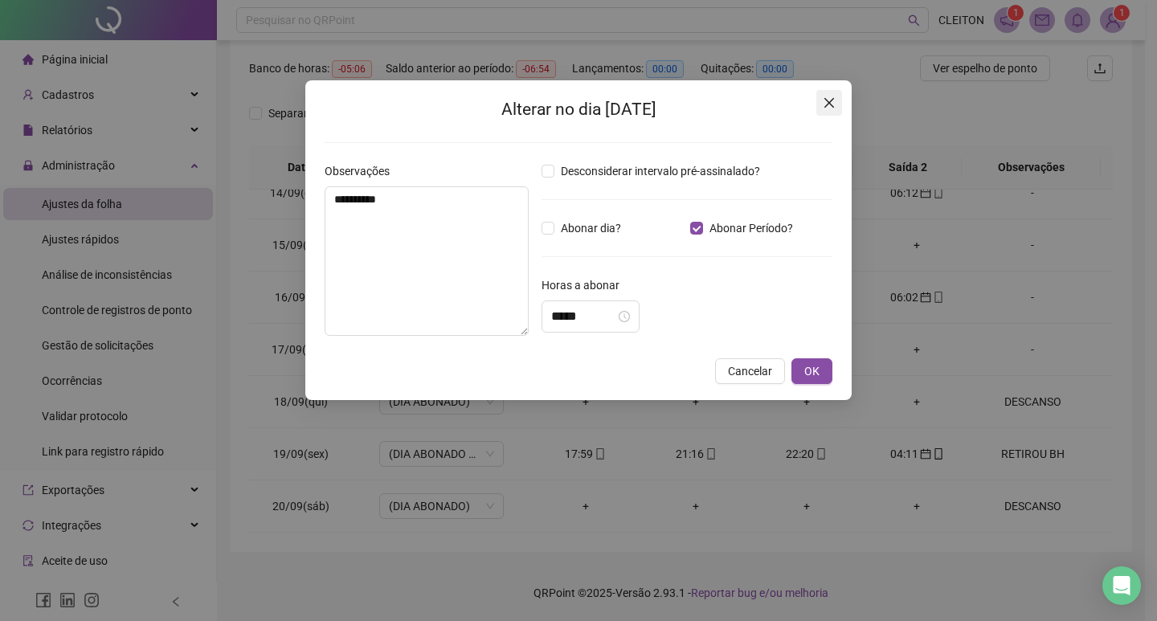
click at [824, 98] on icon "close" at bounding box center [829, 102] width 13 height 13
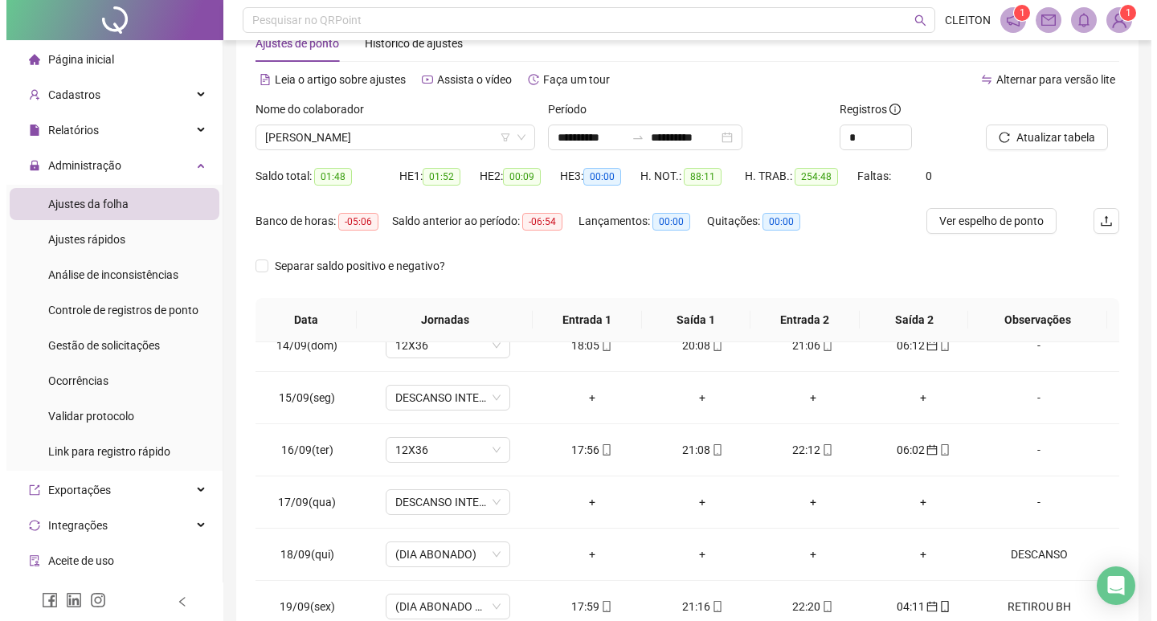
scroll to position [39, 0]
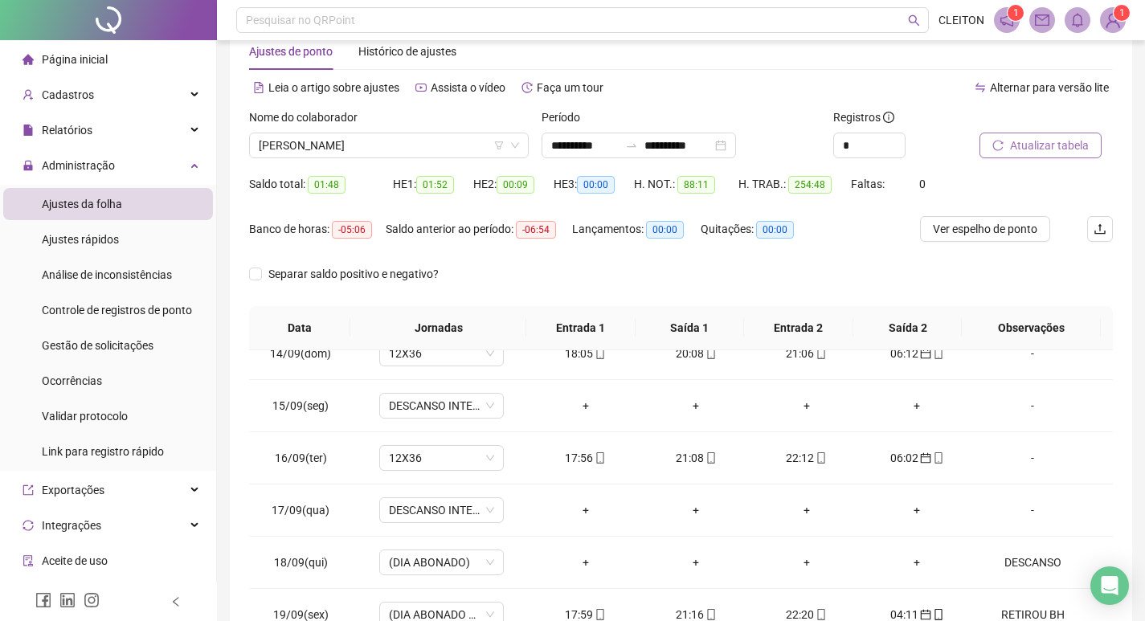
click at [1060, 143] on span "Atualizar tabela" at bounding box center [1049, 146] width 79 height 18
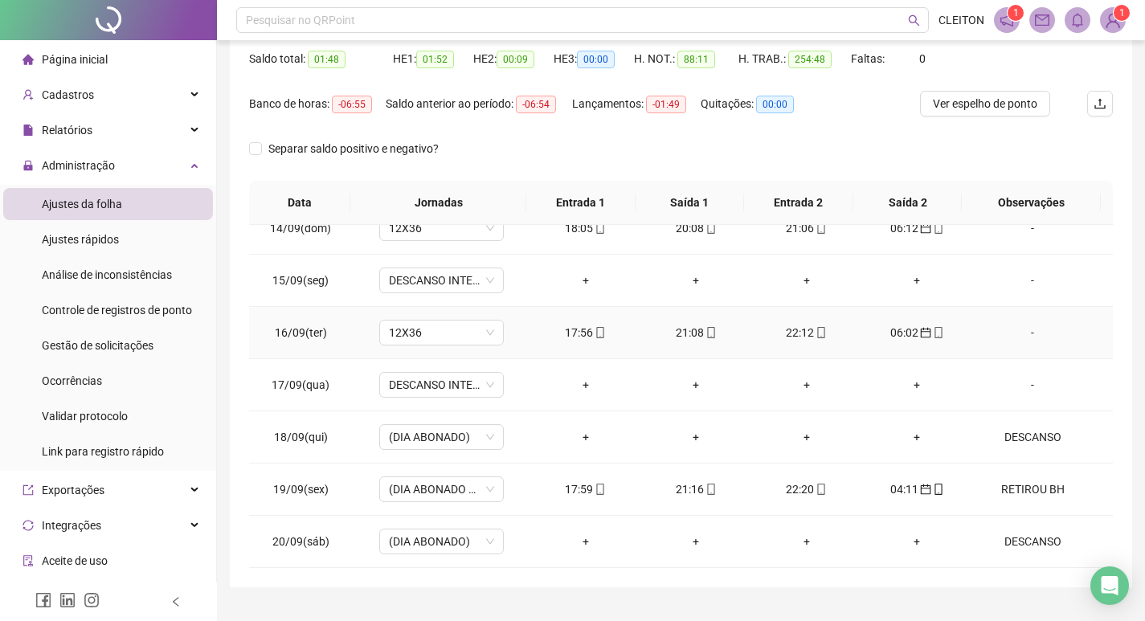
scroll to position [200, 0]
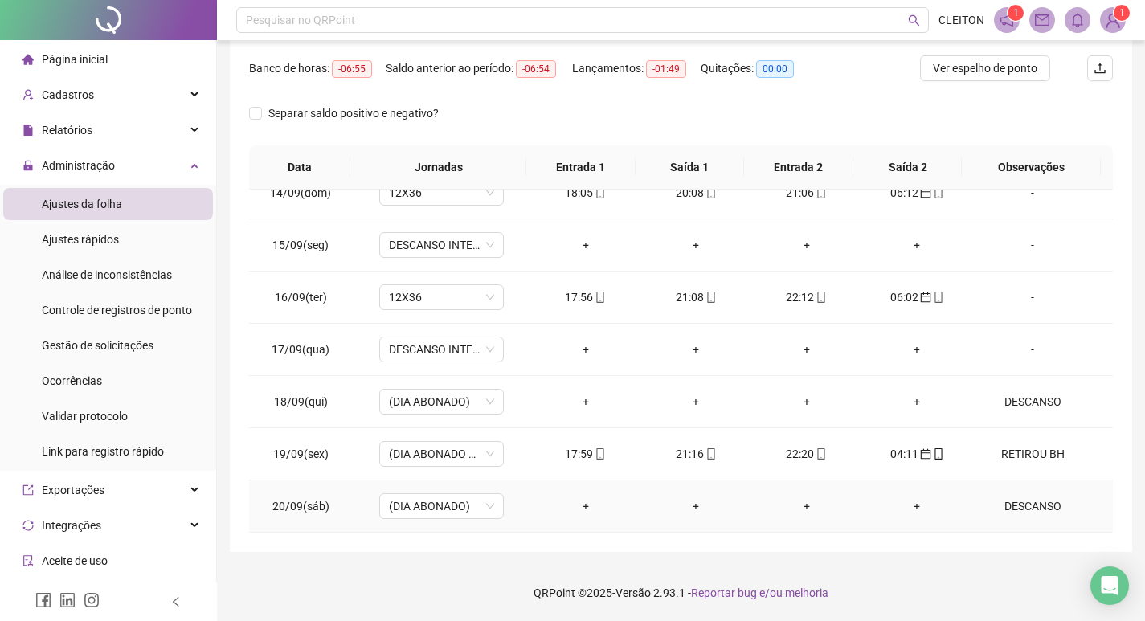
click at [993, 517] on td "DESCANSO" at bounding box center [1042, 506] width 141 height 52
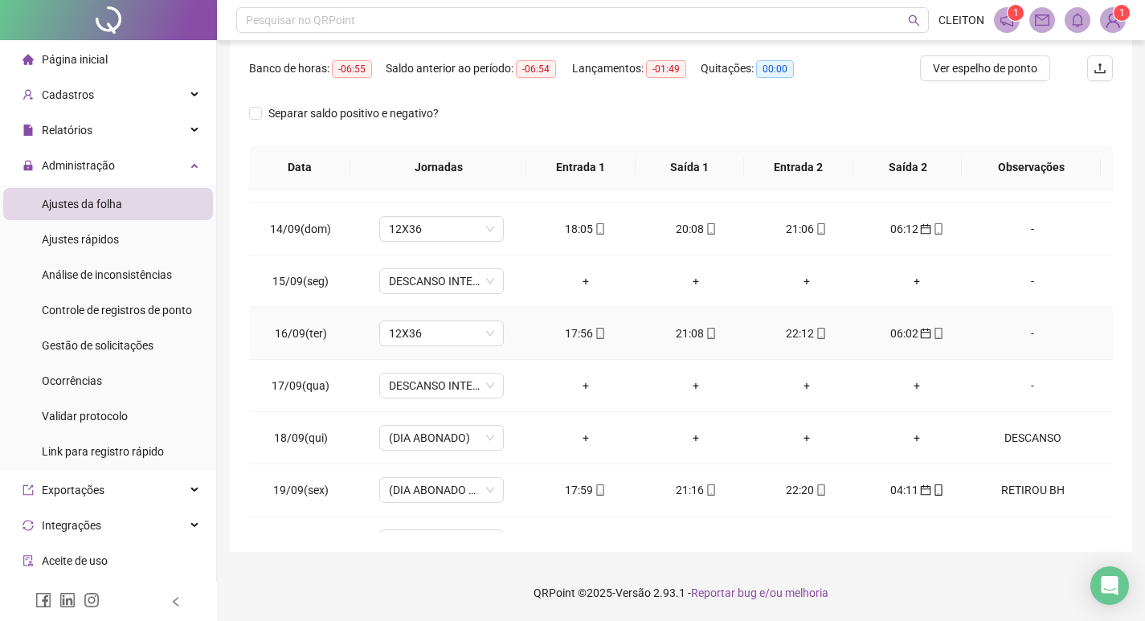
scroll to position [1195, 0]
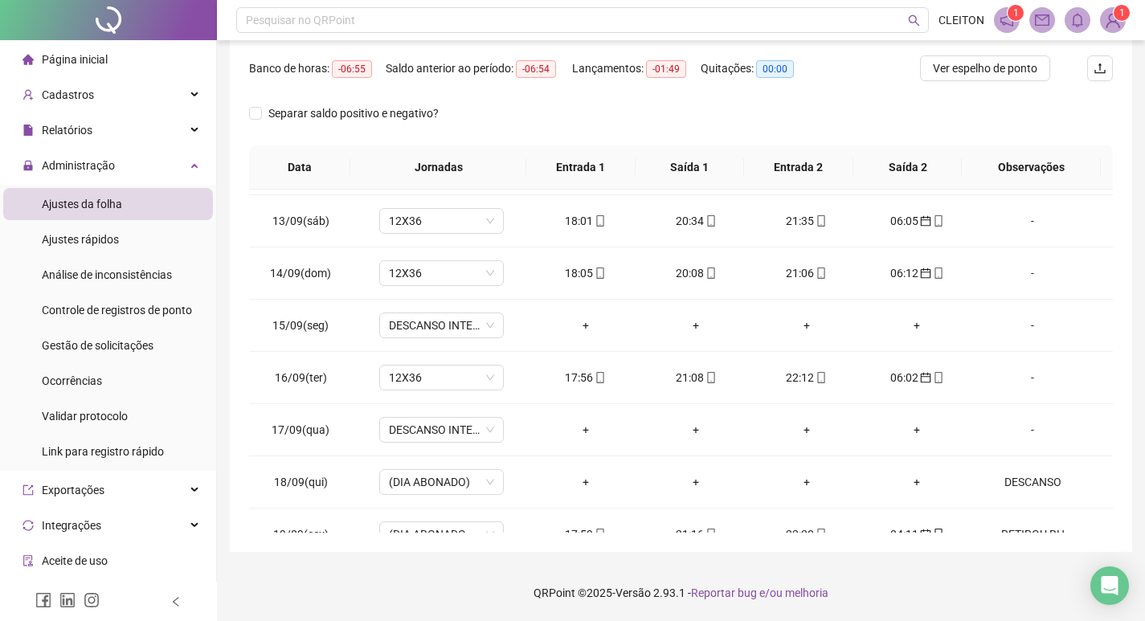
click at [282, 123] on div "Separar saldo positivo e negativo?" at bounding box center [357, 113] width 217 height 26
click at [281, 118] on span "Separar saldo positivo e negativo?" at bounding box center [353, 113] width 183 height 18
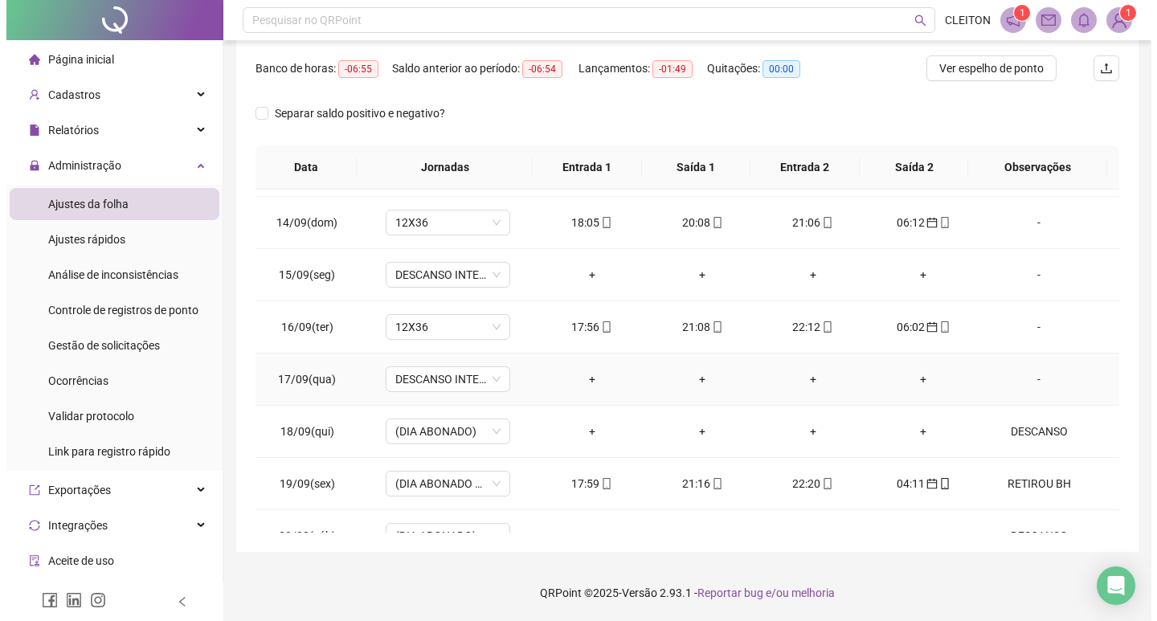
scroll to position [1276, 0]
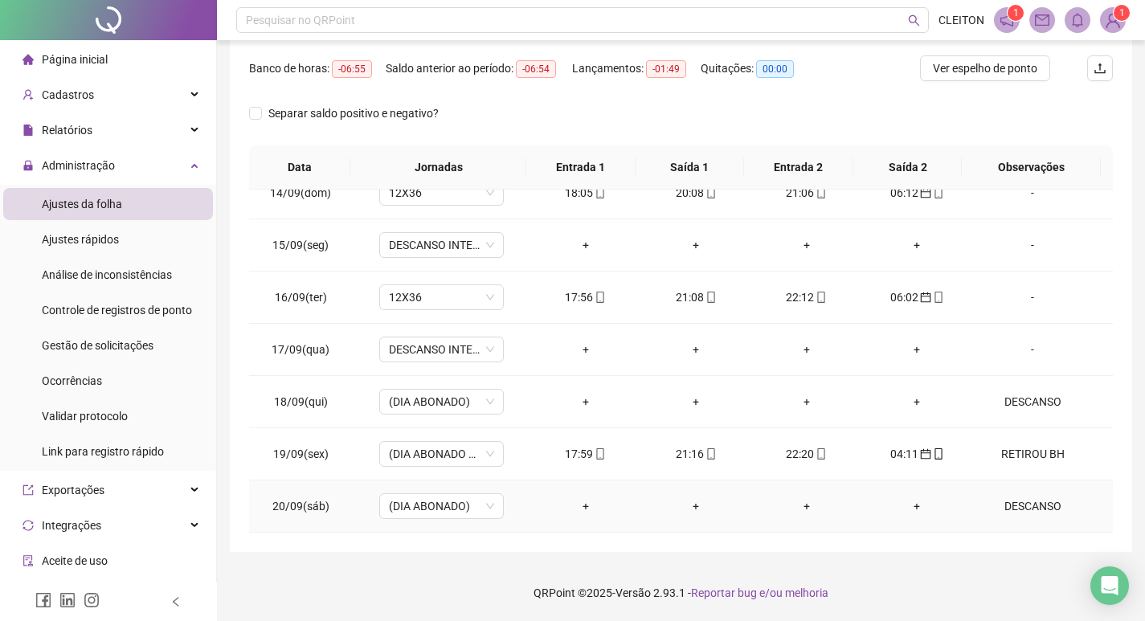
click at [1050, 501] on div "DESCANSO" at bounding box center [1032, 506] width 95 height 18
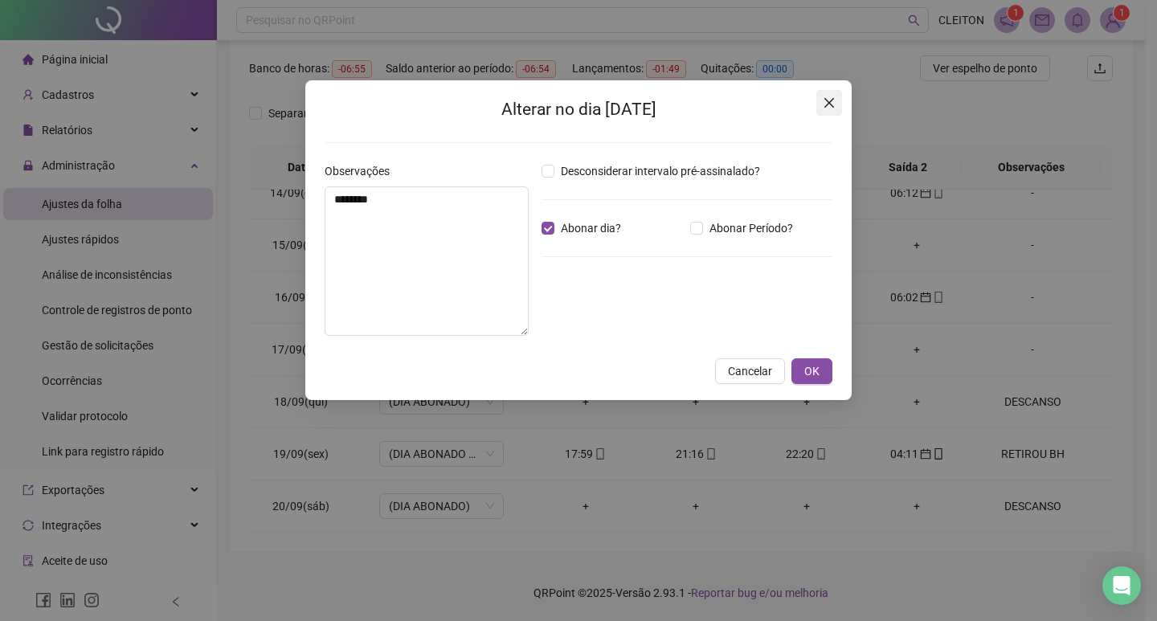
click at [824, 104] on icon "close" at bounding box center [829, 102] width 13 height 13
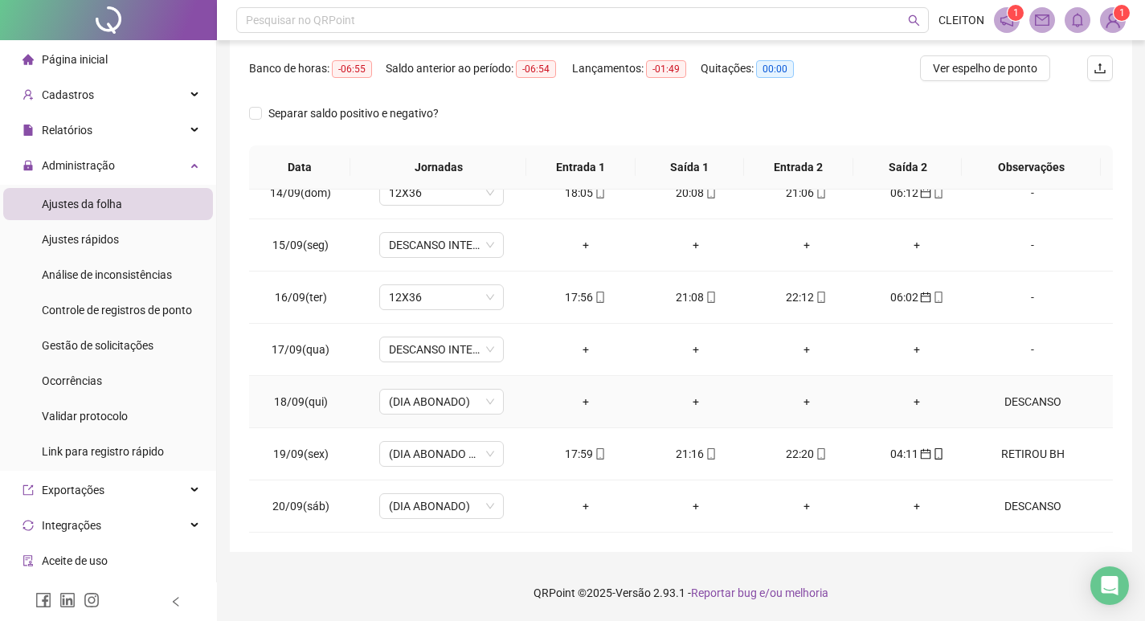
click at [1023, 395] on div "DESCANSO" at bounding box center [1032, 402] width 95 height 18
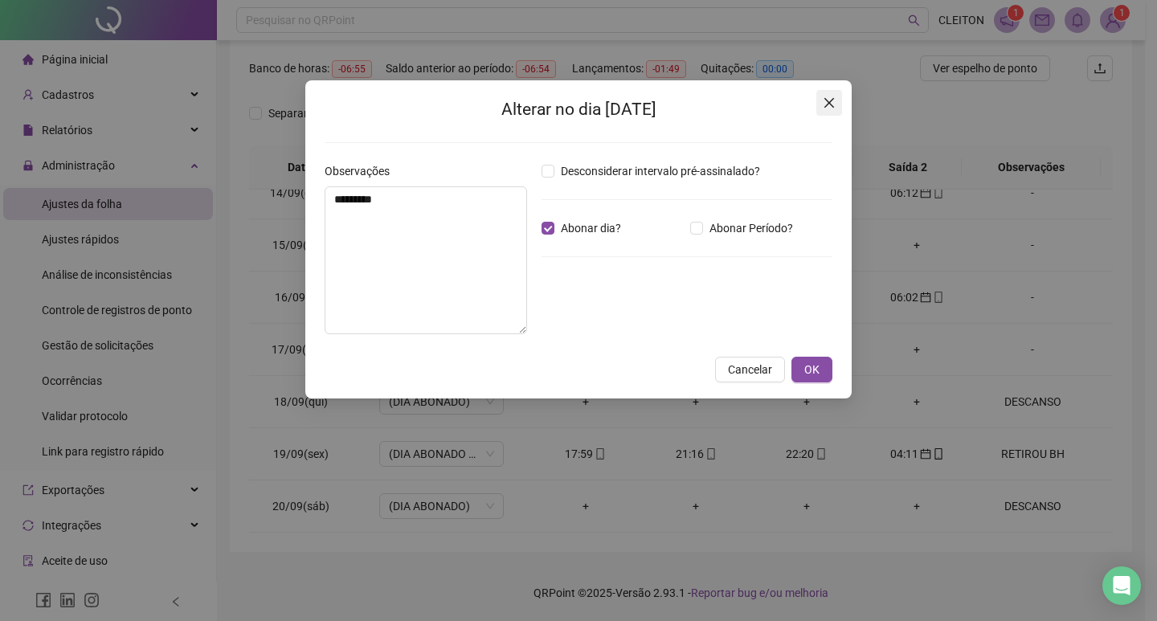
click at [825, 111] on button "Close" at bounding box center [829, 103] width 26 height 26
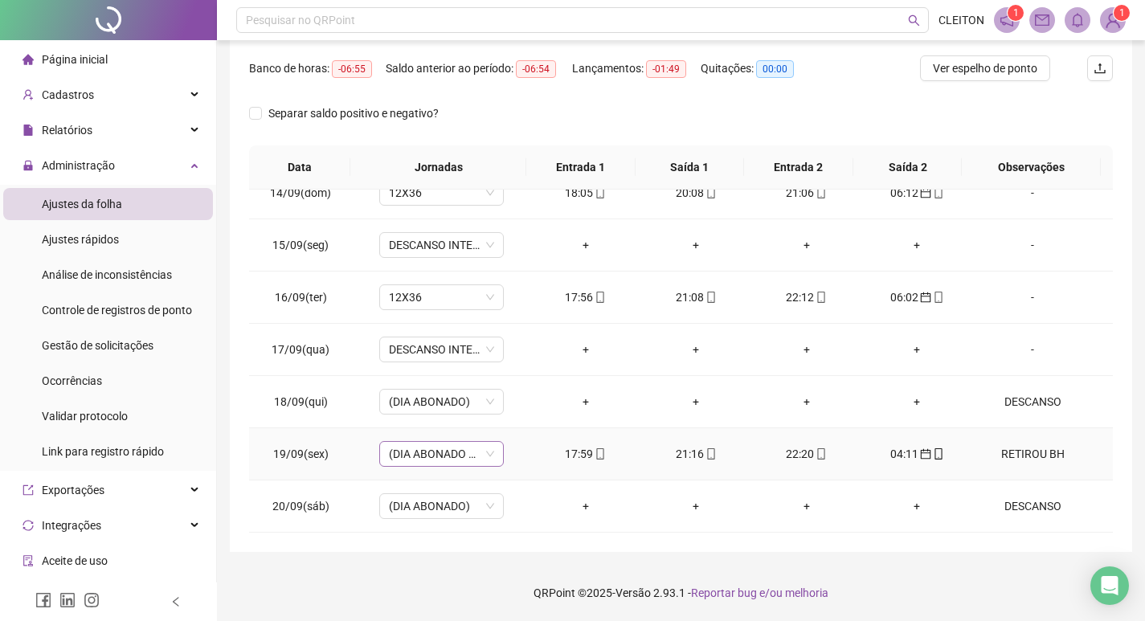
click at [410, 451] on span "(DIA ABONADO PARCIALMENTE)" at bounding box center [441, 454] width 105 height 24
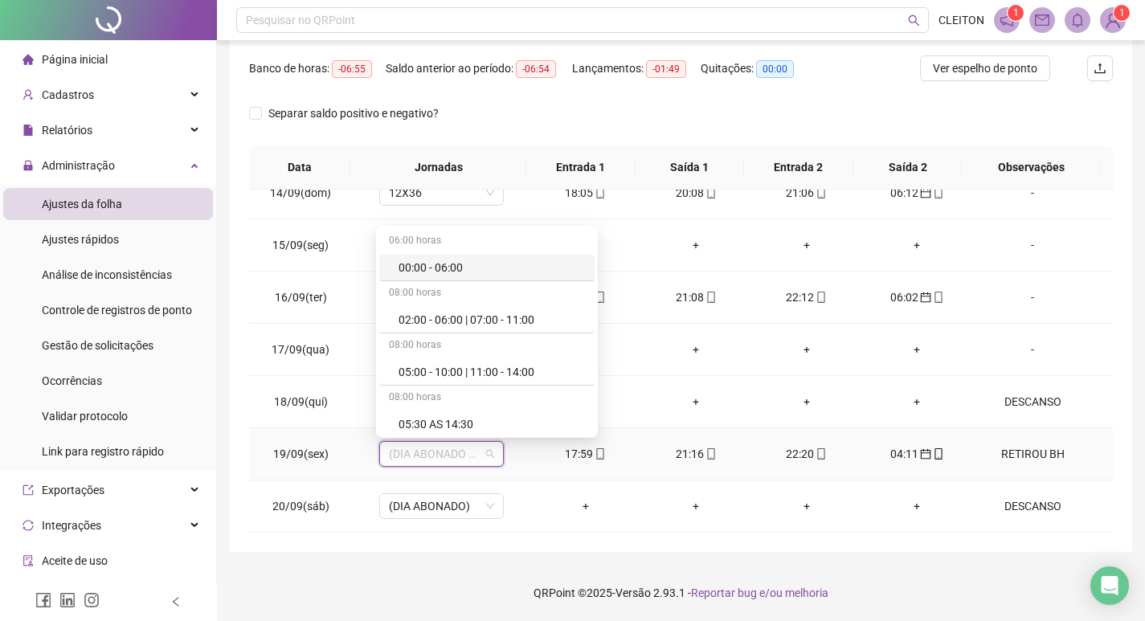
click at [1040, 455] on div "RETIROU BH" at bounding box center [1032, 454] width 95 height 18
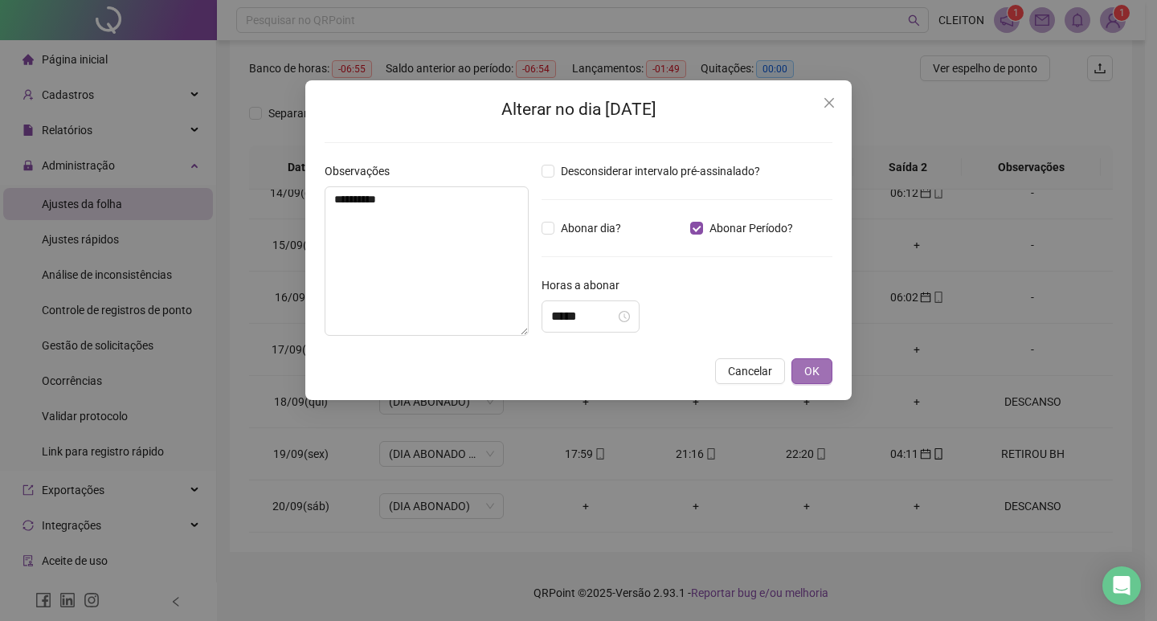
click at [805, 366] on span "OK" at bounding box center [811, 371] width 15 height 18
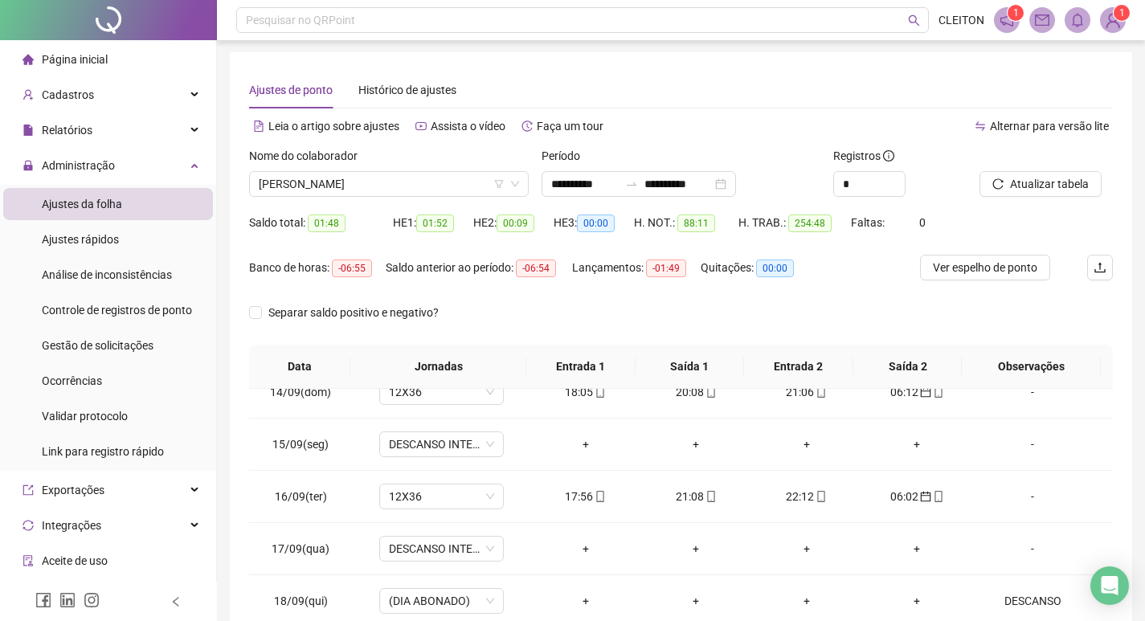
scroll to position [0, 0]
click at [1021, 187] on span "Atualizar tabela" at bounding box center [1049, 185] width 79 height 18
click at [1005, 168] on div at bounding box center [1025, 160] width 93 height 24
click at [1008, 175] on button "Atualizar tabela" at bounding box center [1040, 185] width 122 height 26
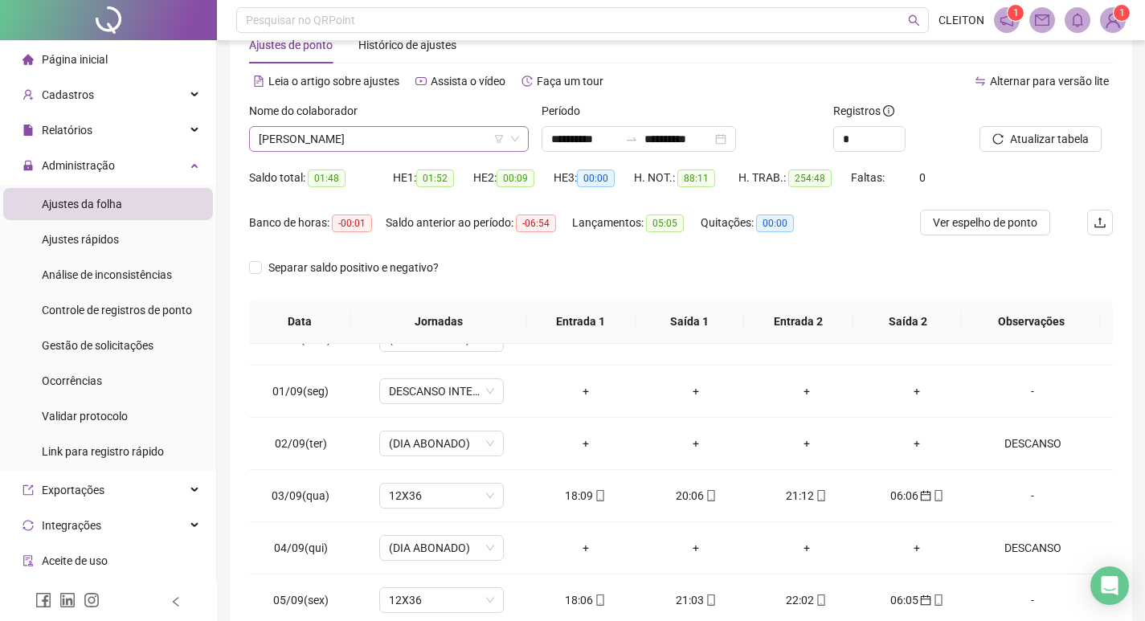
scroll to position [39, 0]
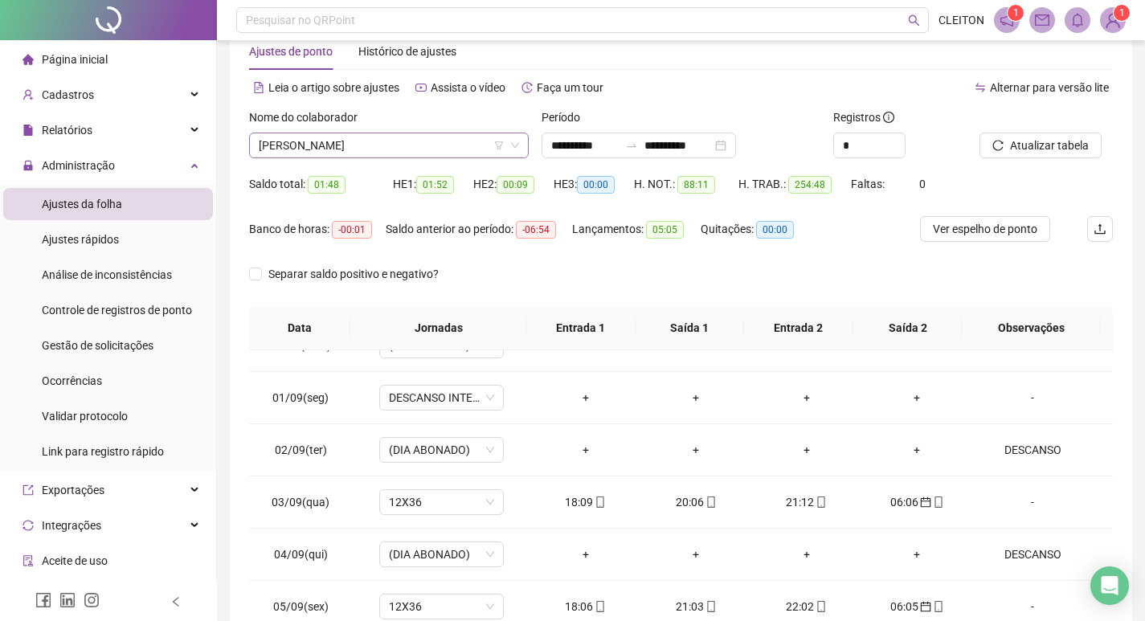
click at [333, 153] on span "[PERSON_NAME]" at bounding box center [389, 145] width 260 height 24
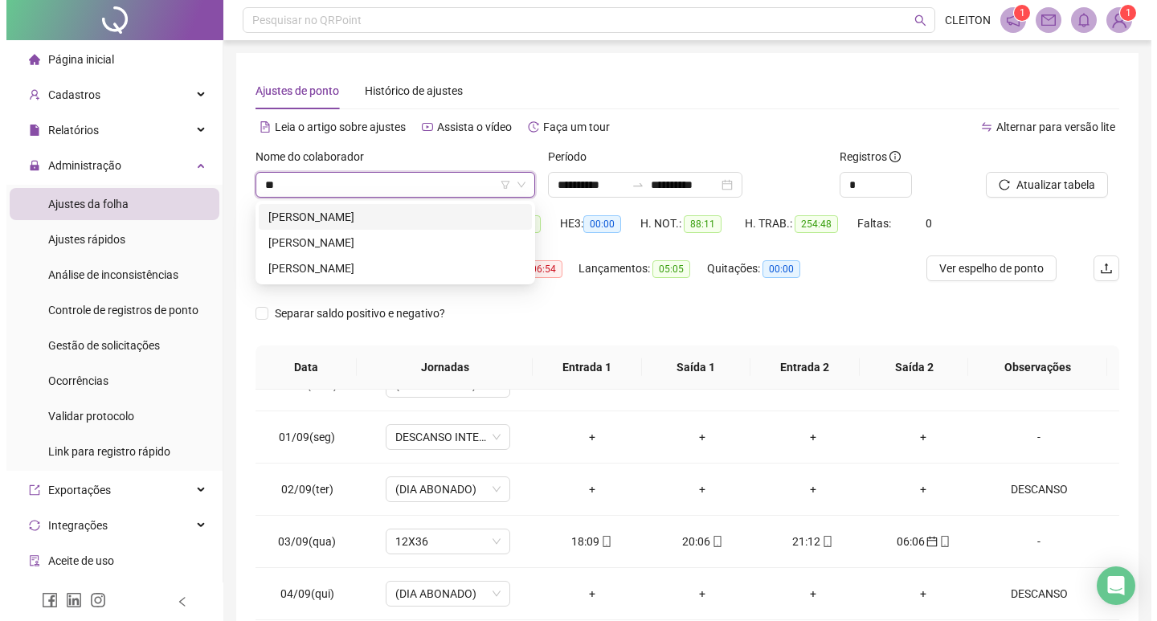
scroll to position [0, 0]
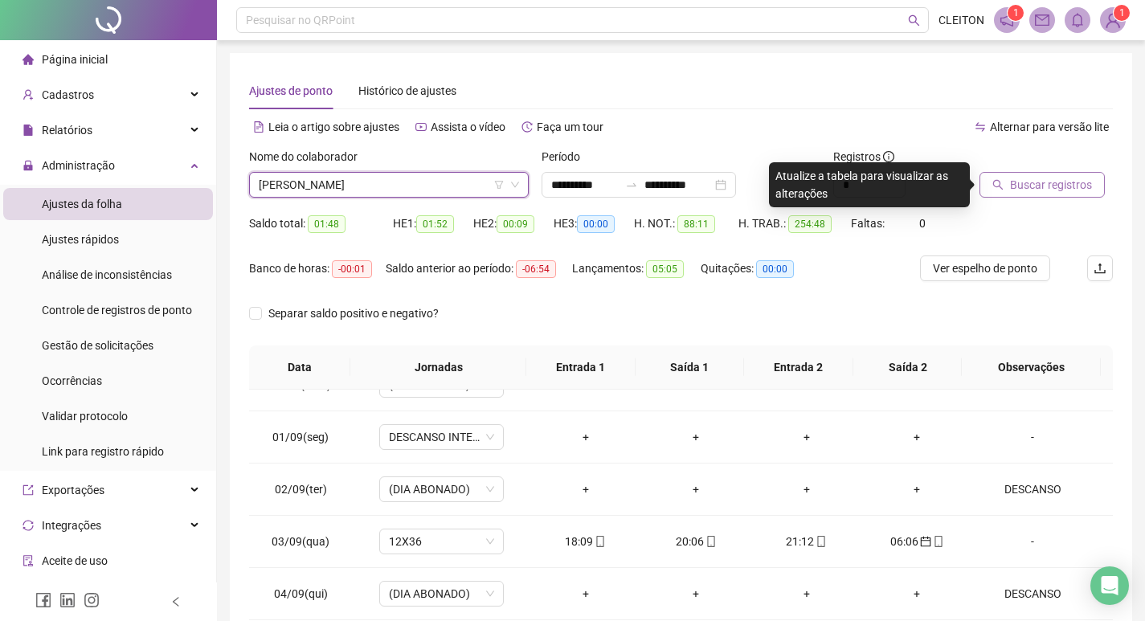
click at [1003, 189] on icon "search" at bounding box center [998, 185] width 10 height 10
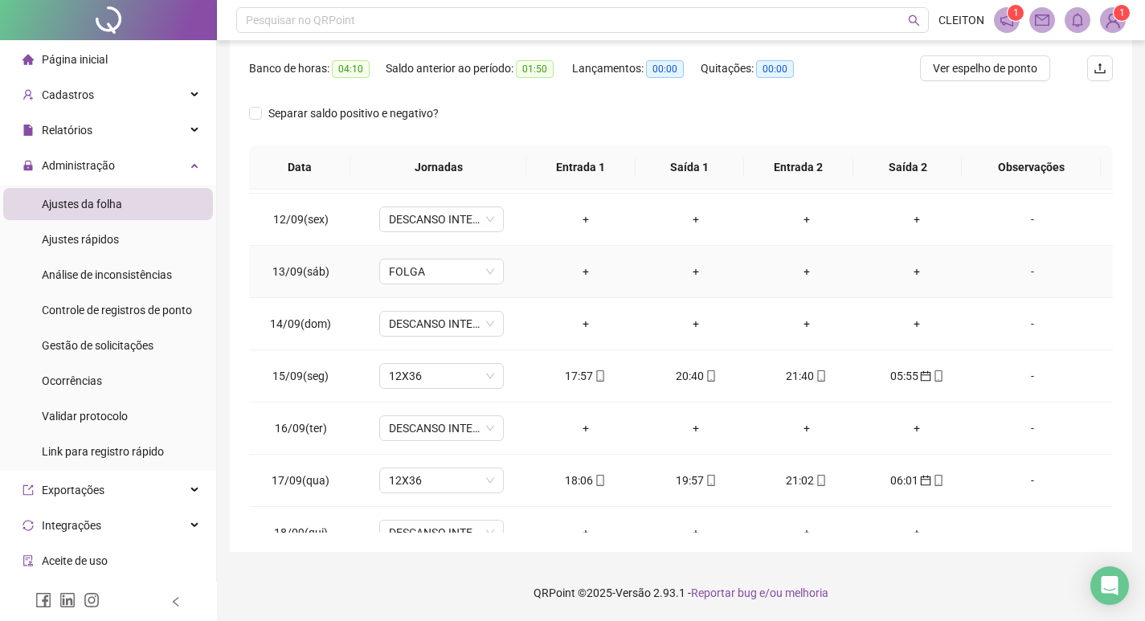
scroll to position [1276, 0]
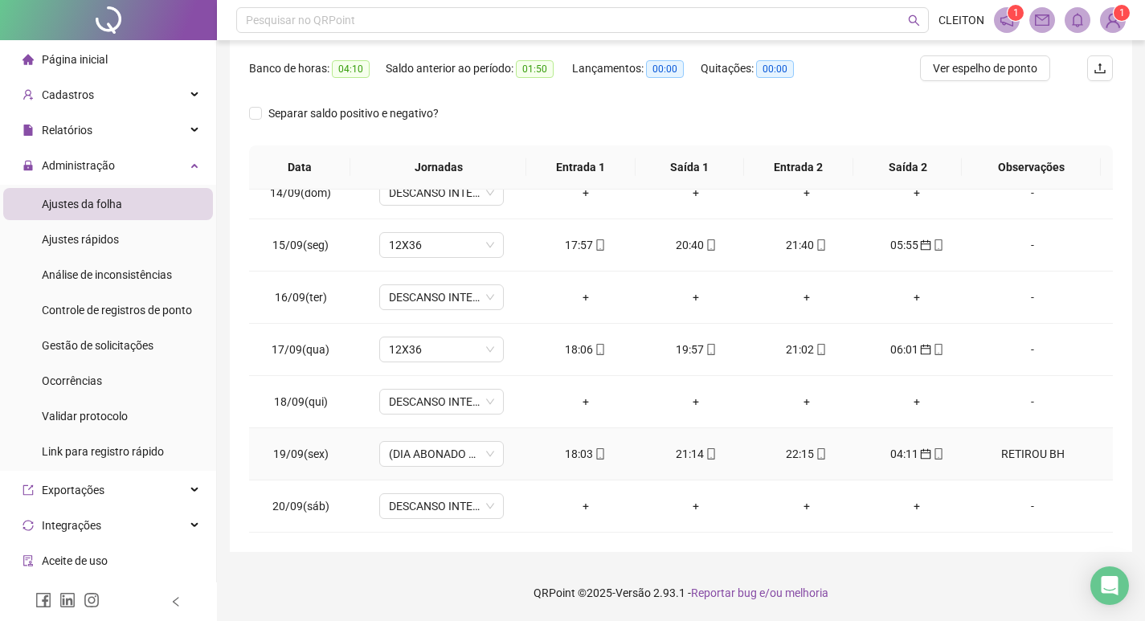
click at [1044, 451] on div "RETIROU BH" at bounding box center [1032, 454] width 95 height 18
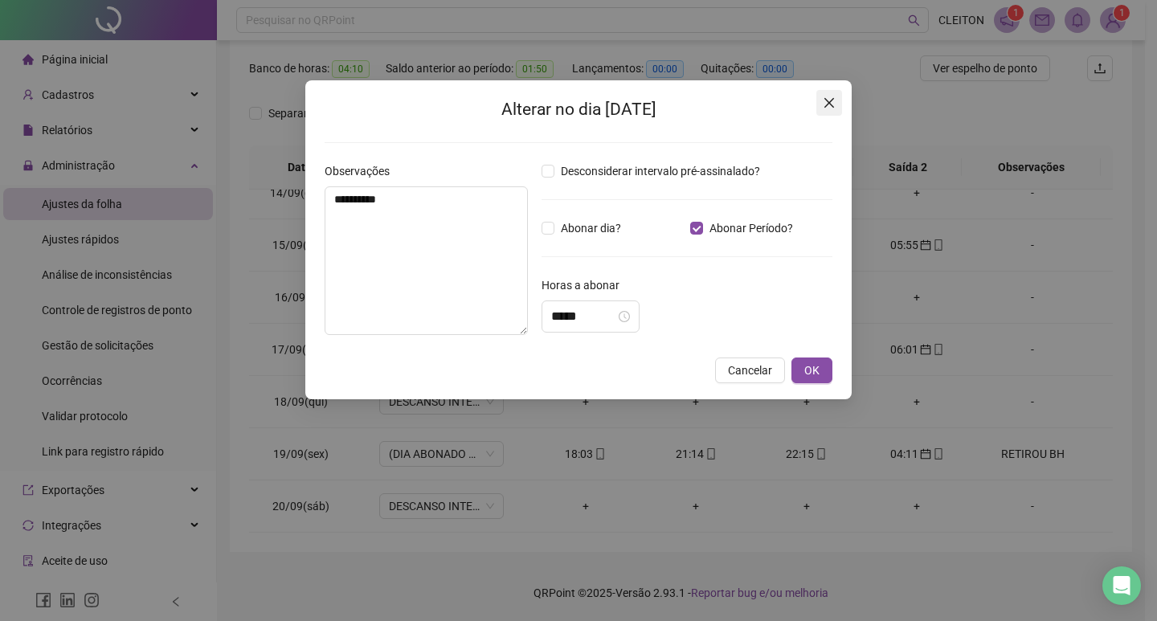
click at [832, 96] on icon "close" at bounding box center [829, 102] width 13 height 13
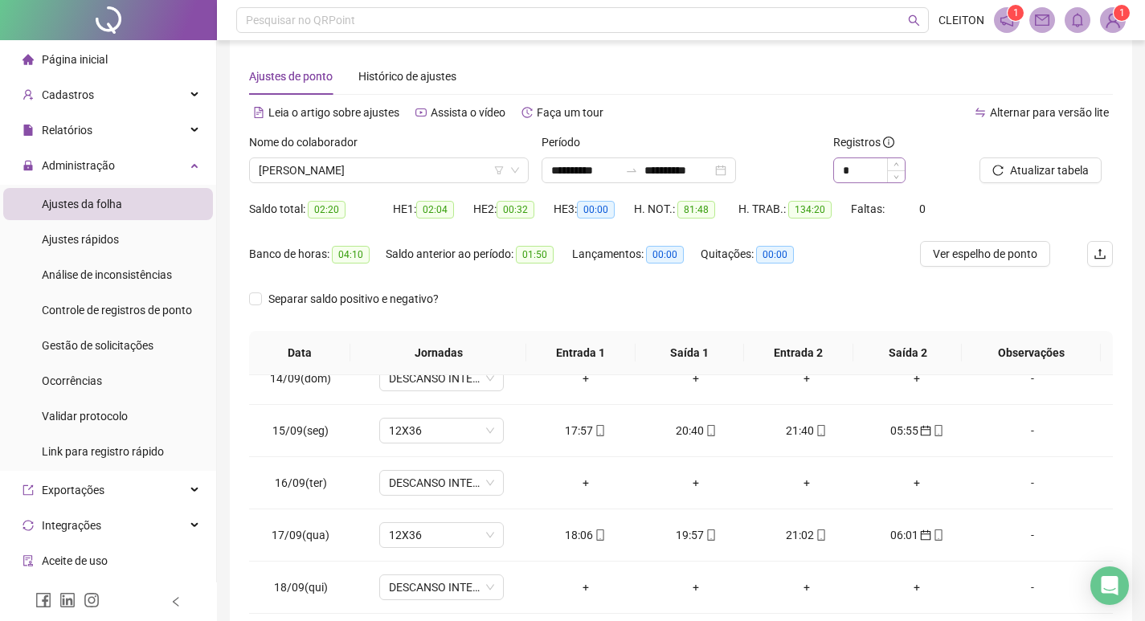
scroll to position [0, 0]
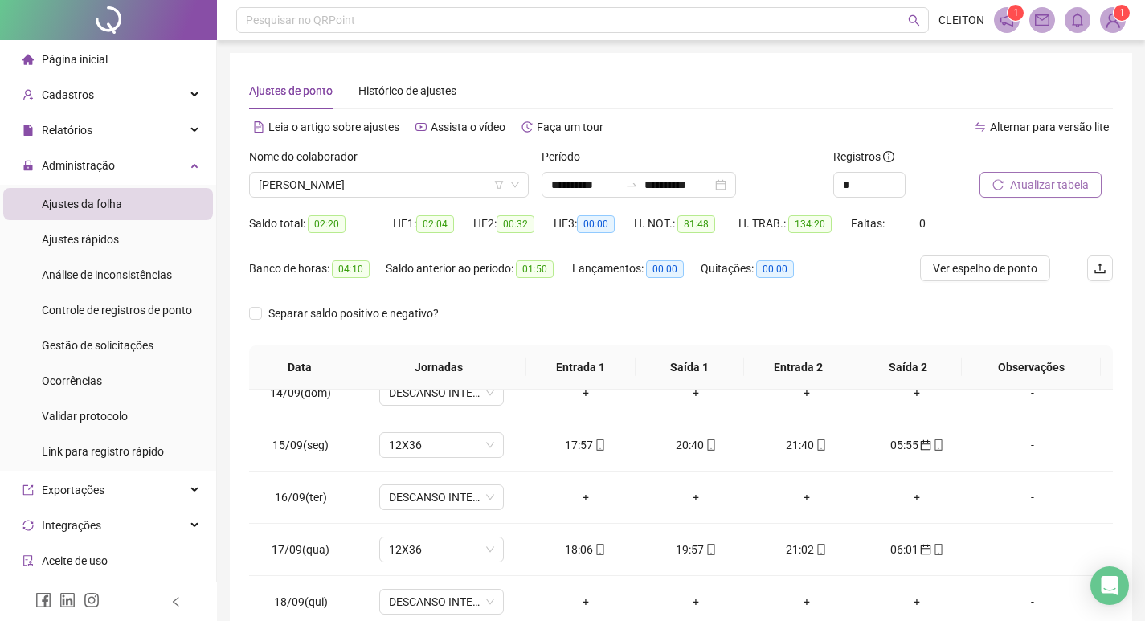
click at [1035, 181] on span "Atualizar tabela" at bounding box center [1049, 185] width 79 height 18
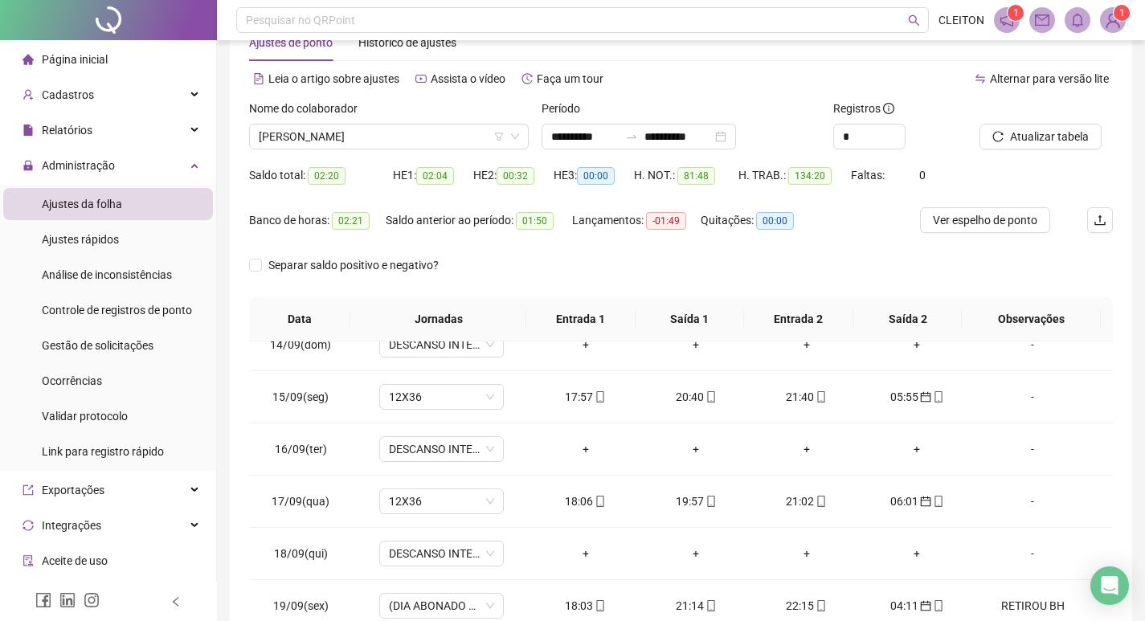
scroll to position [39, 0]
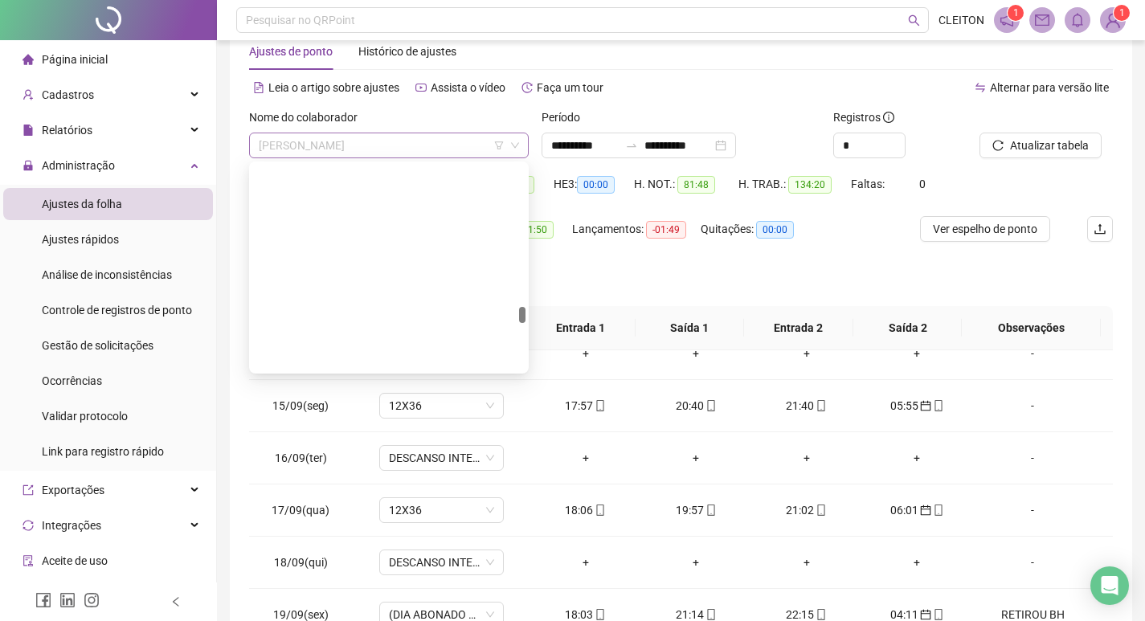
click at [321, 134] on span "[PERSON_NAME]" at bounding box center [389, 145] width 260 height 24
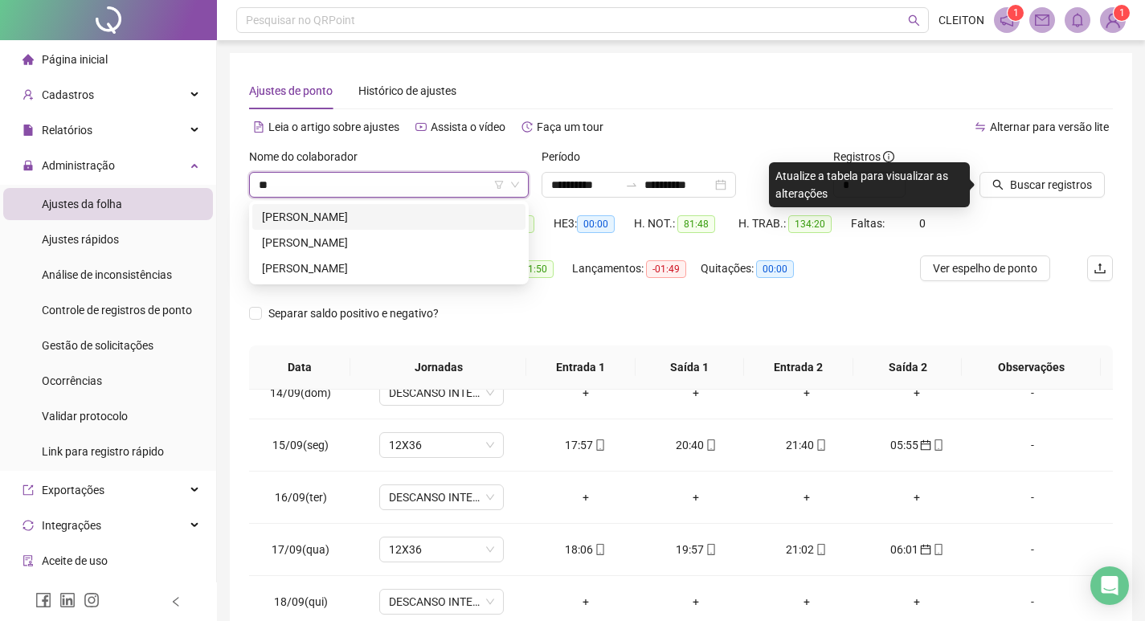
scroll to position [0, 0]
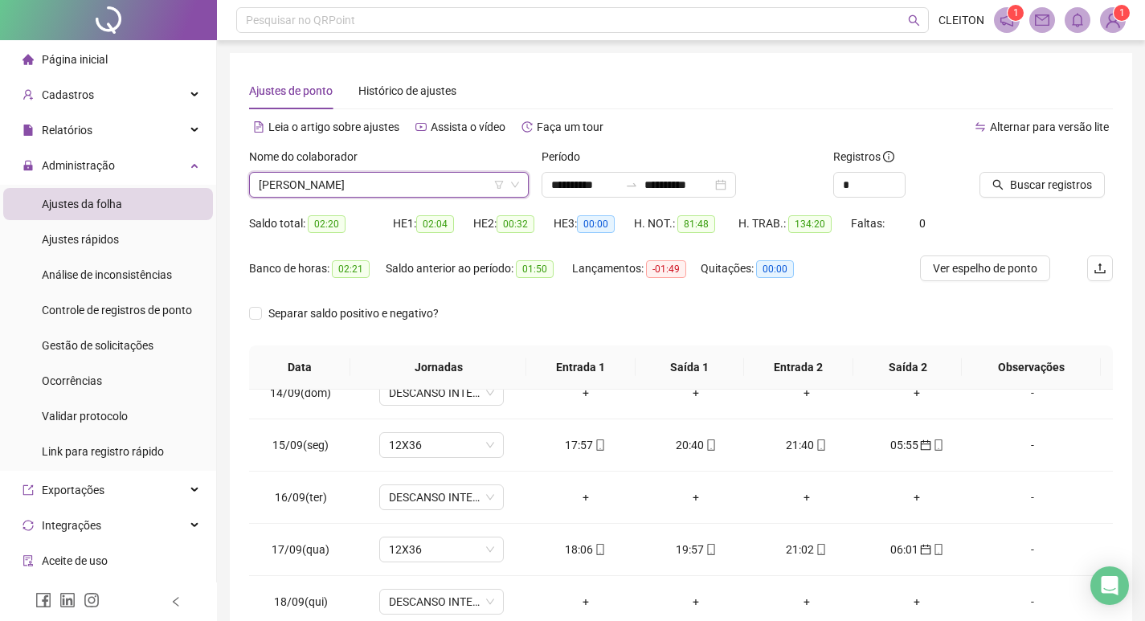
click at [1051, 203] on div "Buscar registros" at bounding box center [1046, 179] width 146 height 63
click at [1043, 198] on div "Buscar registros" at bounding box center [1046, 179] width 146 height 63
click at [1041, 194] on button "Buscar registros" at bounding box center [1041, 185] width 125 height 26
click at [339, 189] on span "[PERSON_NAME]" at bounding box center [389, 185] width 260 height 24
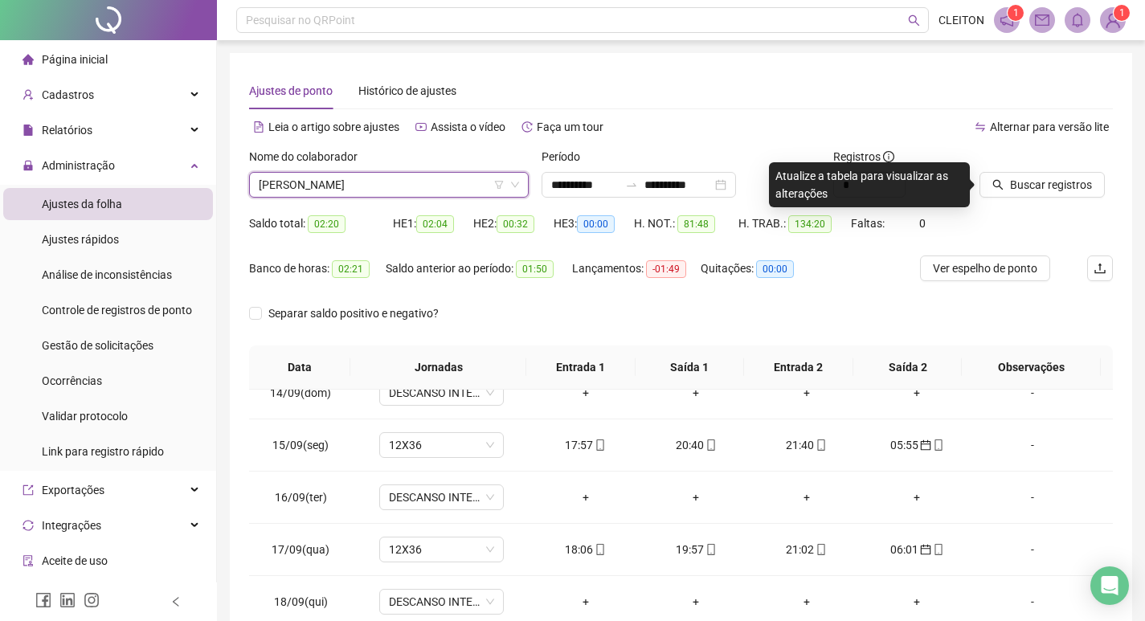
drag, startPoint x: 1060, startPoint y: 170, endPoint x: 1052, endPoint y: 172, distance: 8.2
click at [1059, 170] on div at bounding box center [1025, 160] width 93 height 24
click at [1044, 172] on div "Buscar registros" at bounding box center [1025, 173] width 93 height 50
click at [1052, 183] on span "Buscar registros" at bounding box center [1051, 185] width 82 height 18
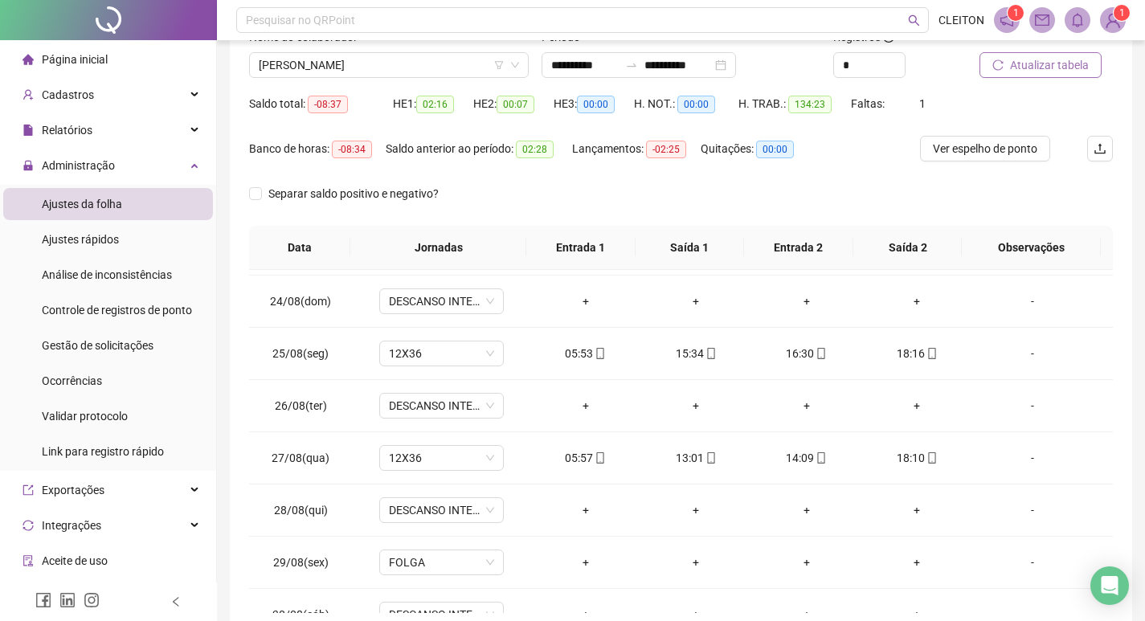
scroll to position [39, 0]
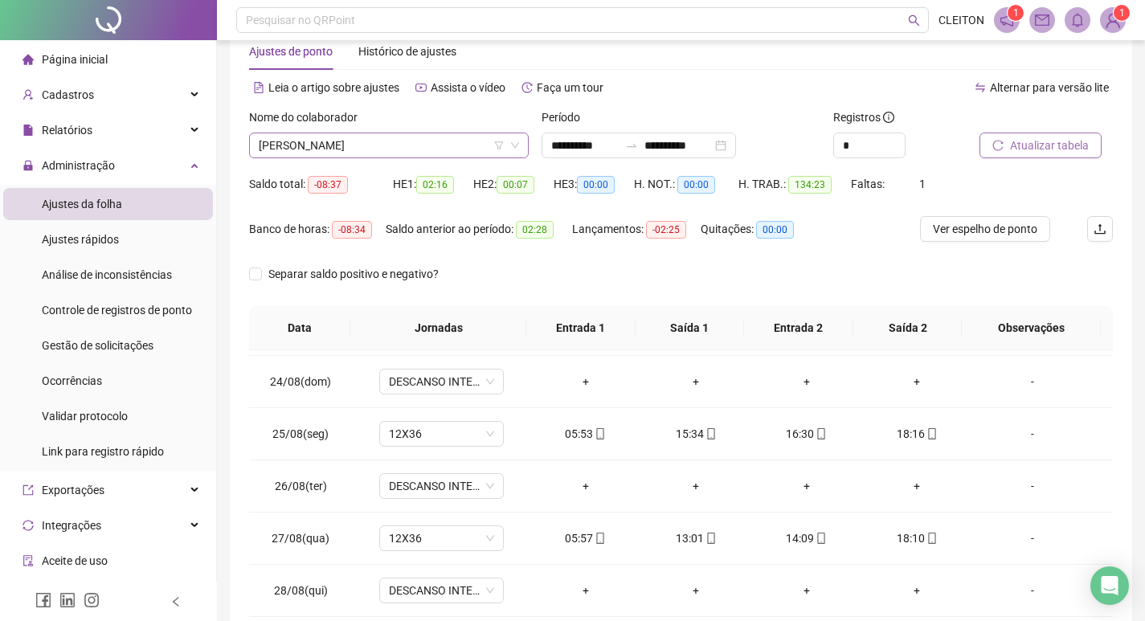
click at [395, 141] on span "[PERSON_NAME]" at bounding box center [389, 145] width 260 height 24
click at [607, 242] on div "Lançamentos: -02:25" at bounding box center [636, 238] width 129 height 45
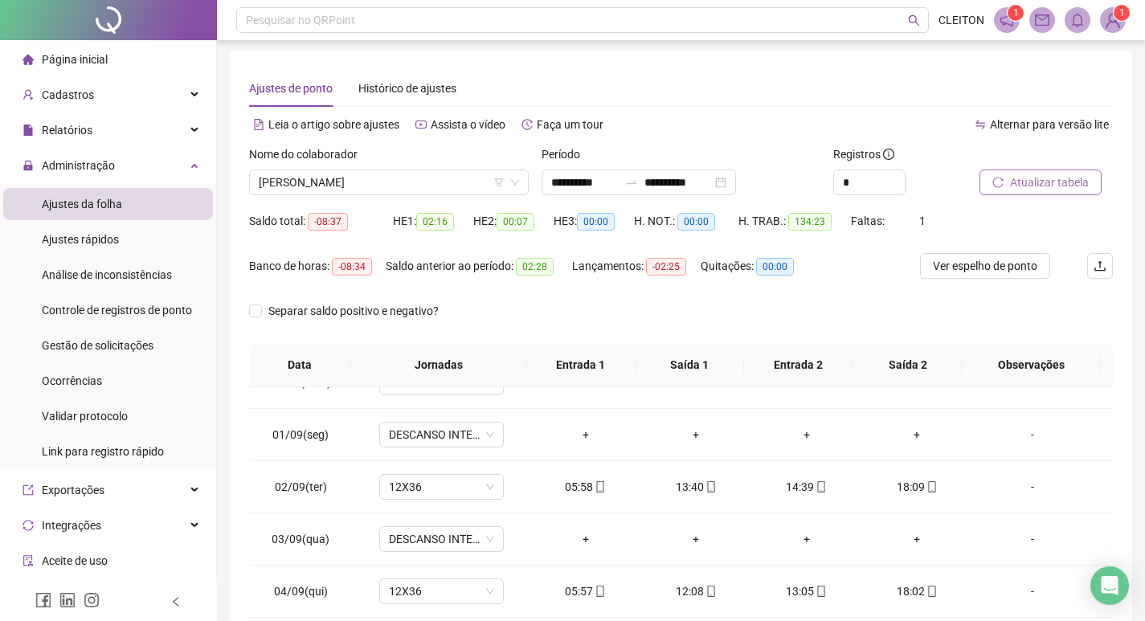
scroll to position [0, 0]
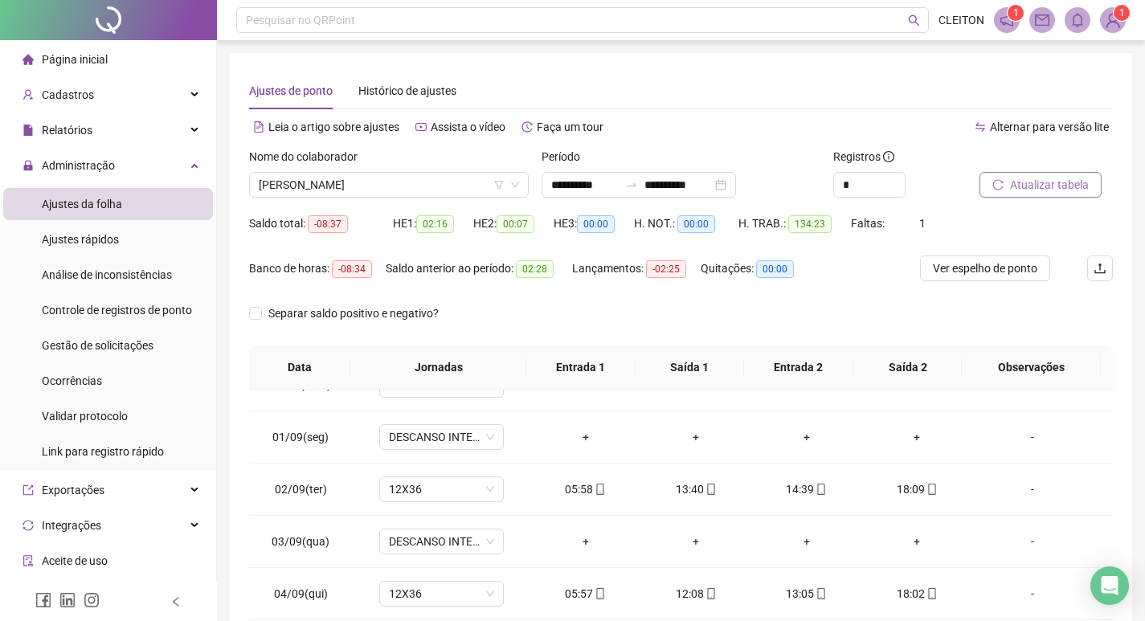
click at [325, 161] on label "Nome do colaborador" at bounding box center [308, 157] width 119 height 18
click at [350, 178] on span "[PERSON_NAME]" at bounding box center [389, 185] width 260 height 24
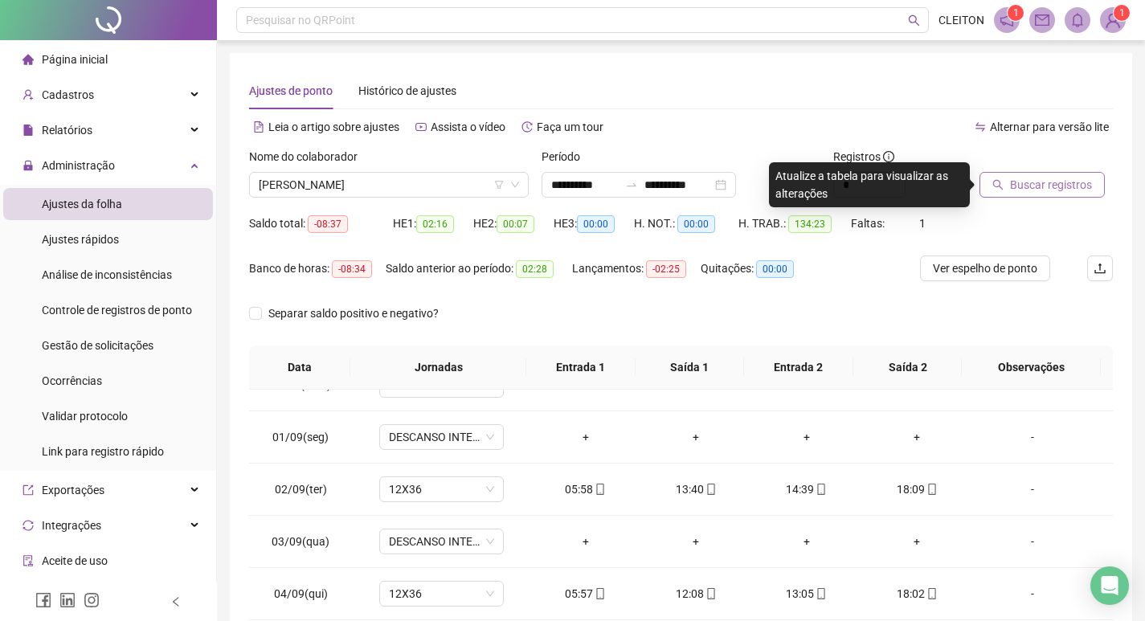
click at [1001, 182] on icon "search" at bounding box center [997, 184] width 11 height 11
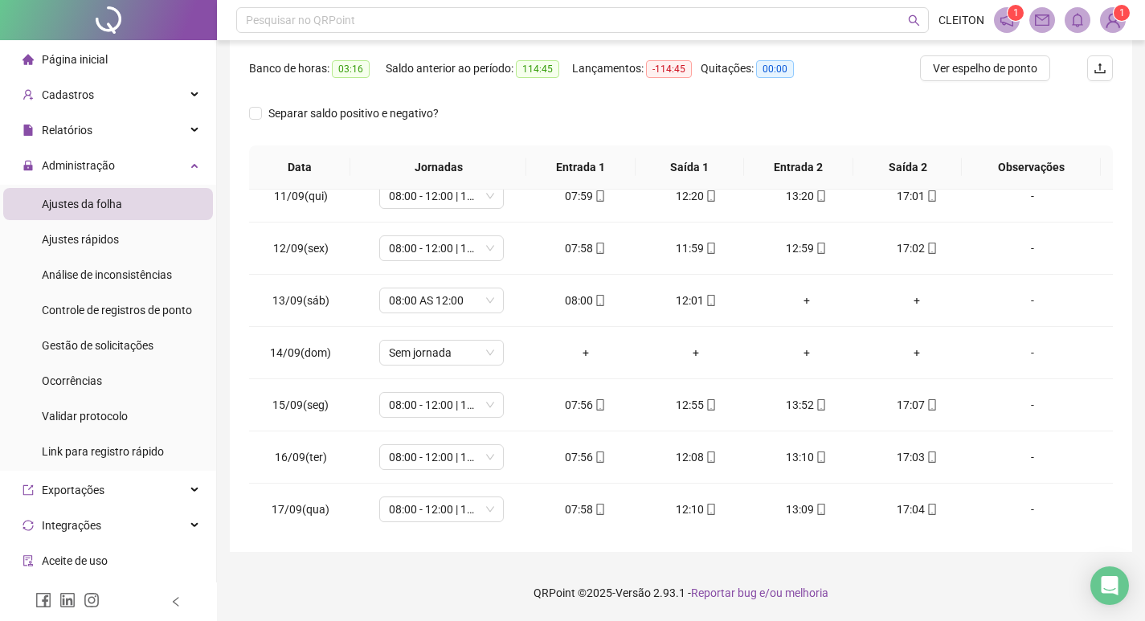
scroll to position [1276, 0]
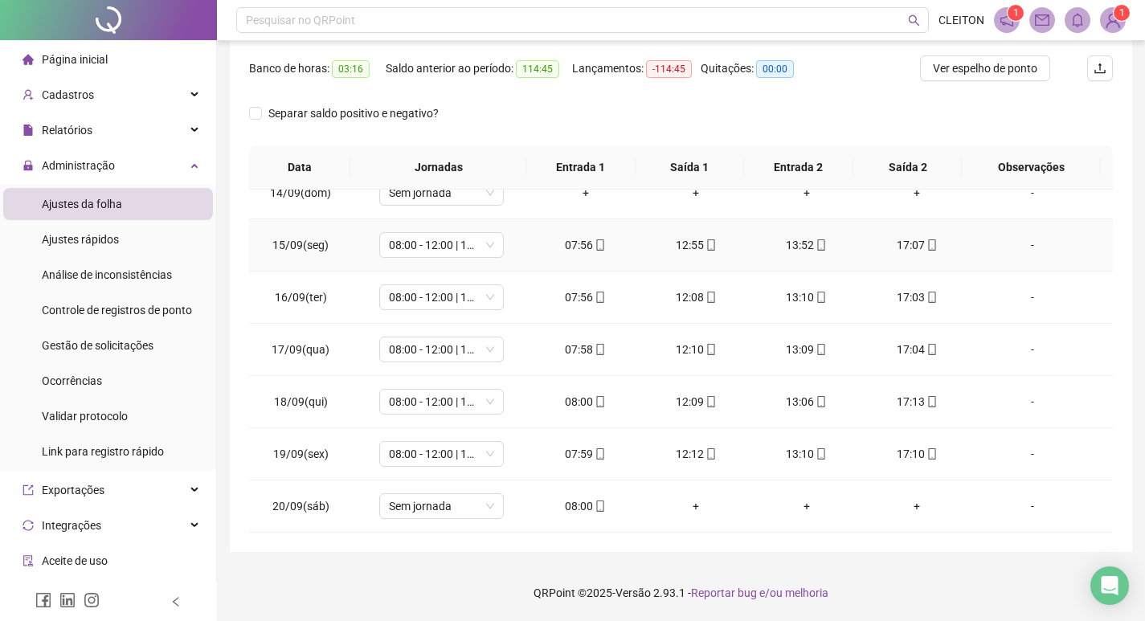
click at [562, 243] on div "07:56" at bounding box center [585, 245] width 85 height 18
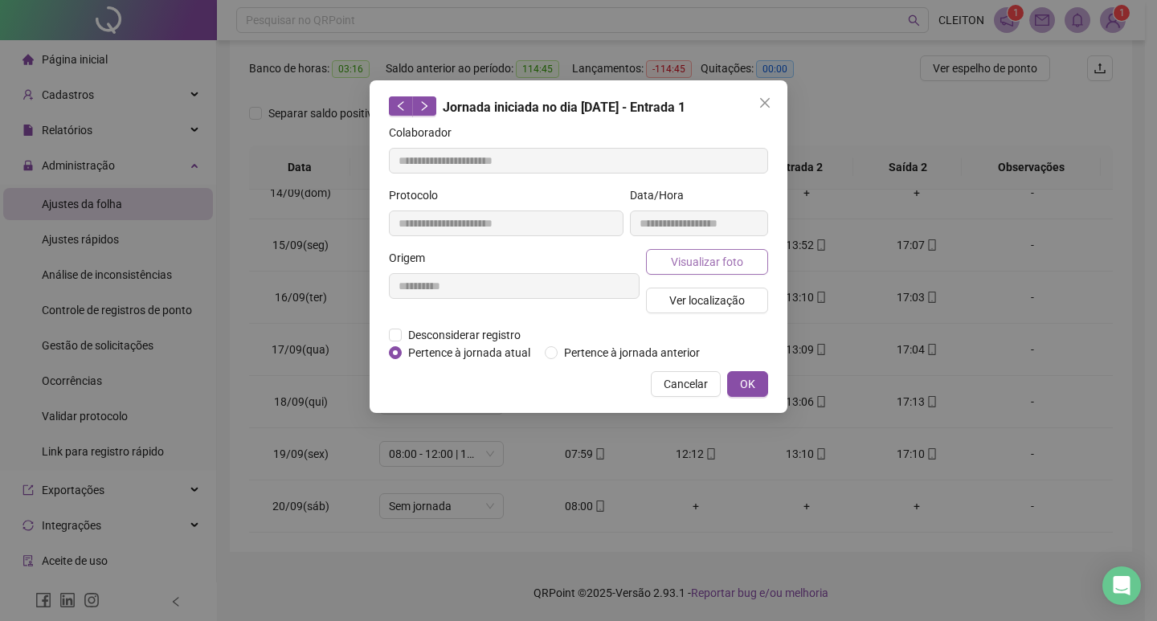
click at [724, 260] on span "Visualizar foto" at bounding box center [707, 262] width 72 height 18
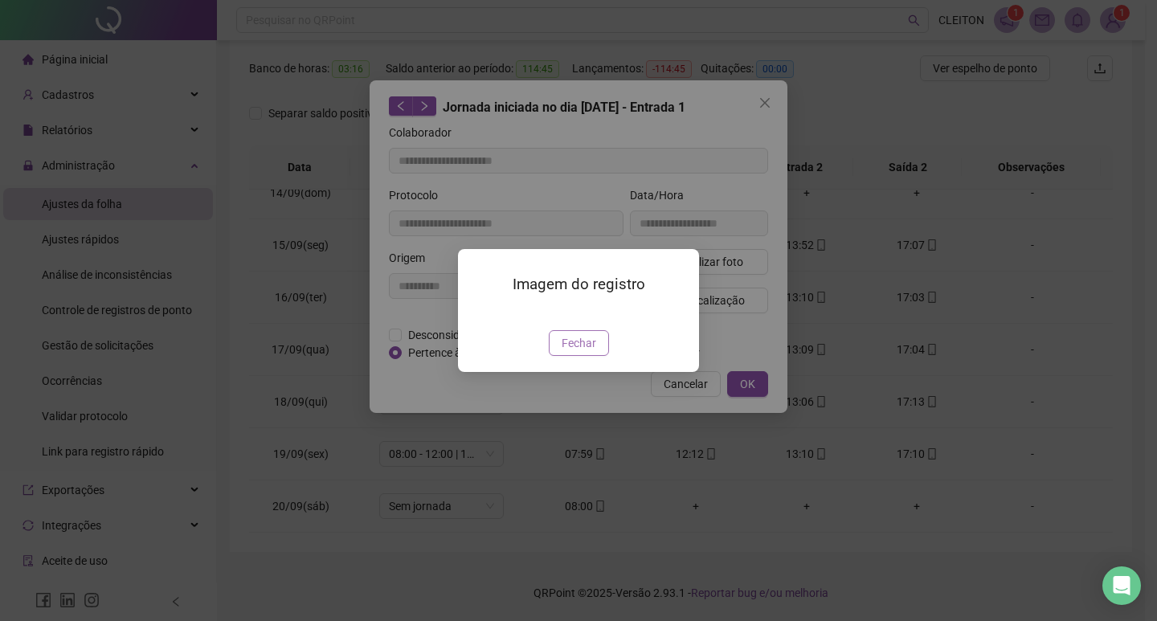
click at [581, 352] on span "Fechar" at bounding box center [579, 343] width 35 height 18
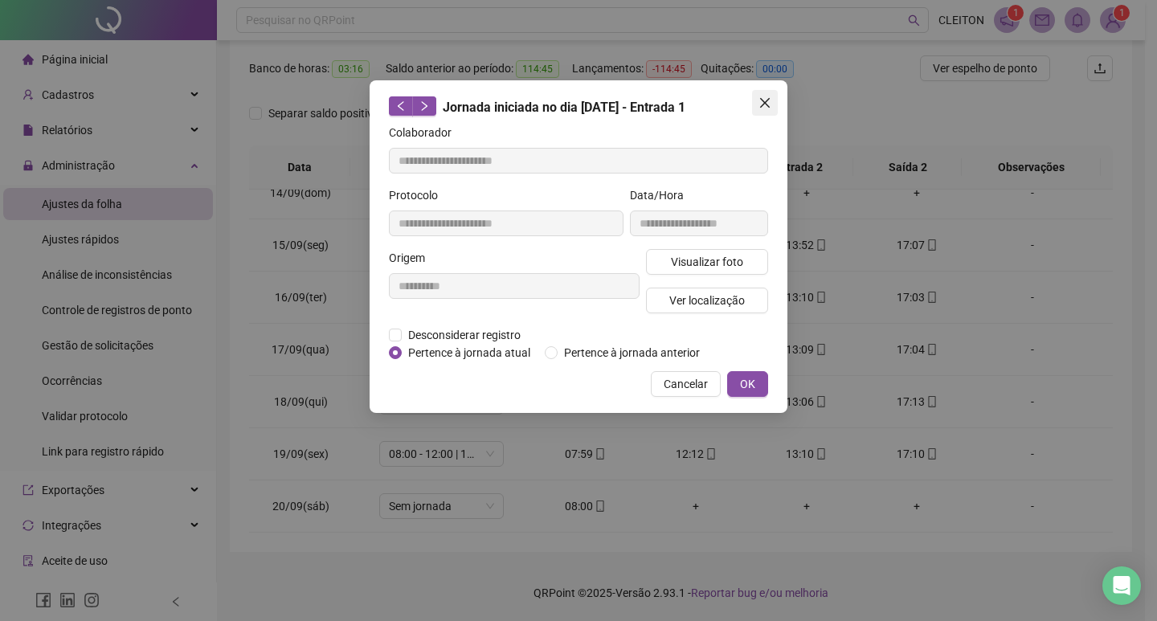
click at [765, 104] on icon "close" at bounding box center [764, 102] width 13 height 13
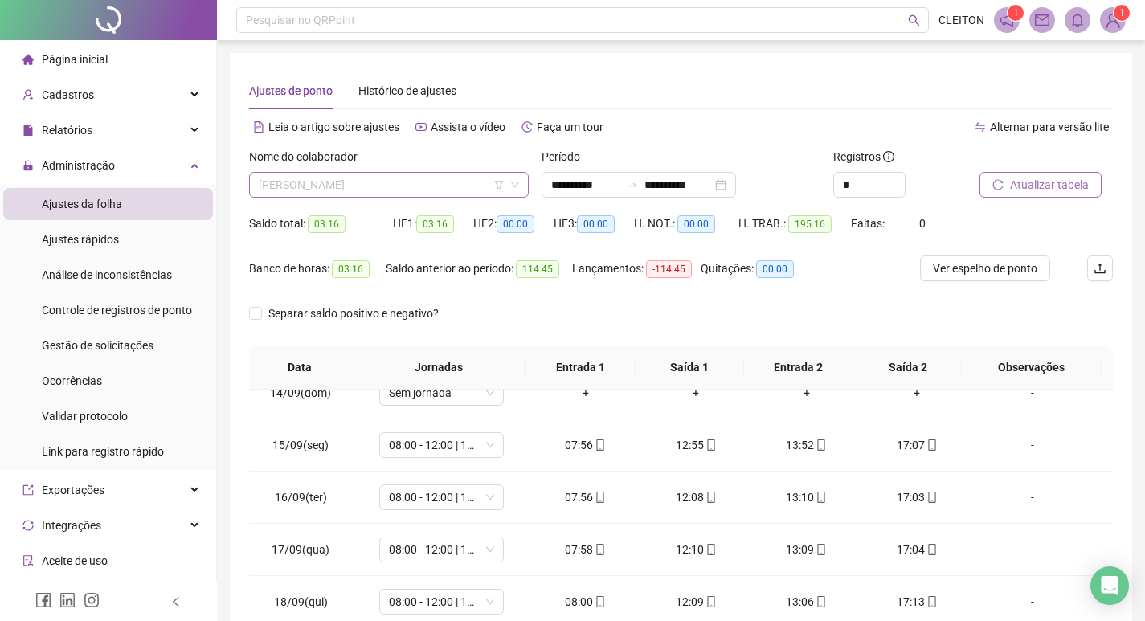
scroll to position [488, 0]
click at [394, 184] on span "[PERSON_NAME]" at bounding box center [389, 185] width 260 height 24
